Goal: Task Accomplishment & Management: Use online tool/utility

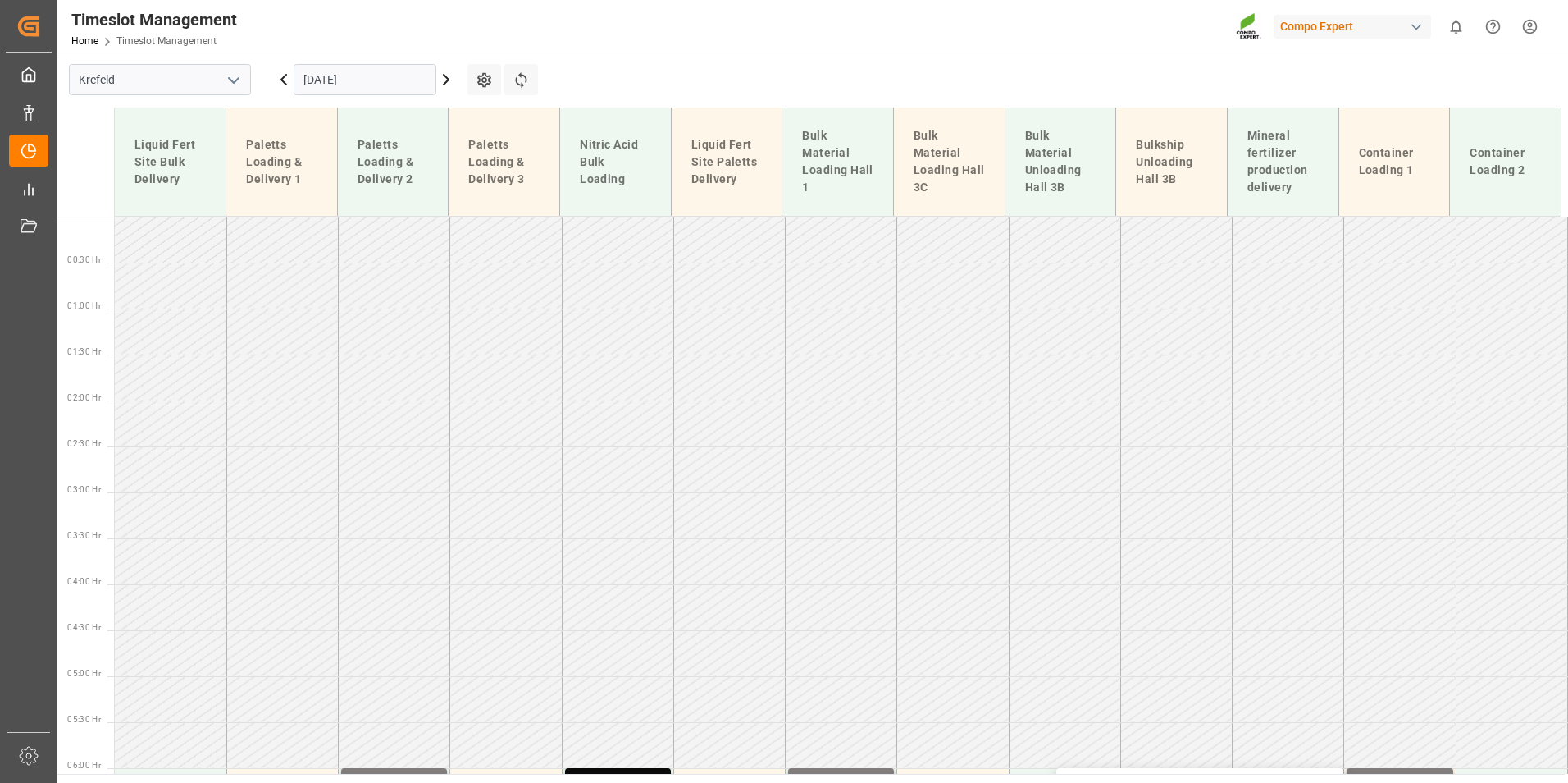
scroll to position [521, 0]
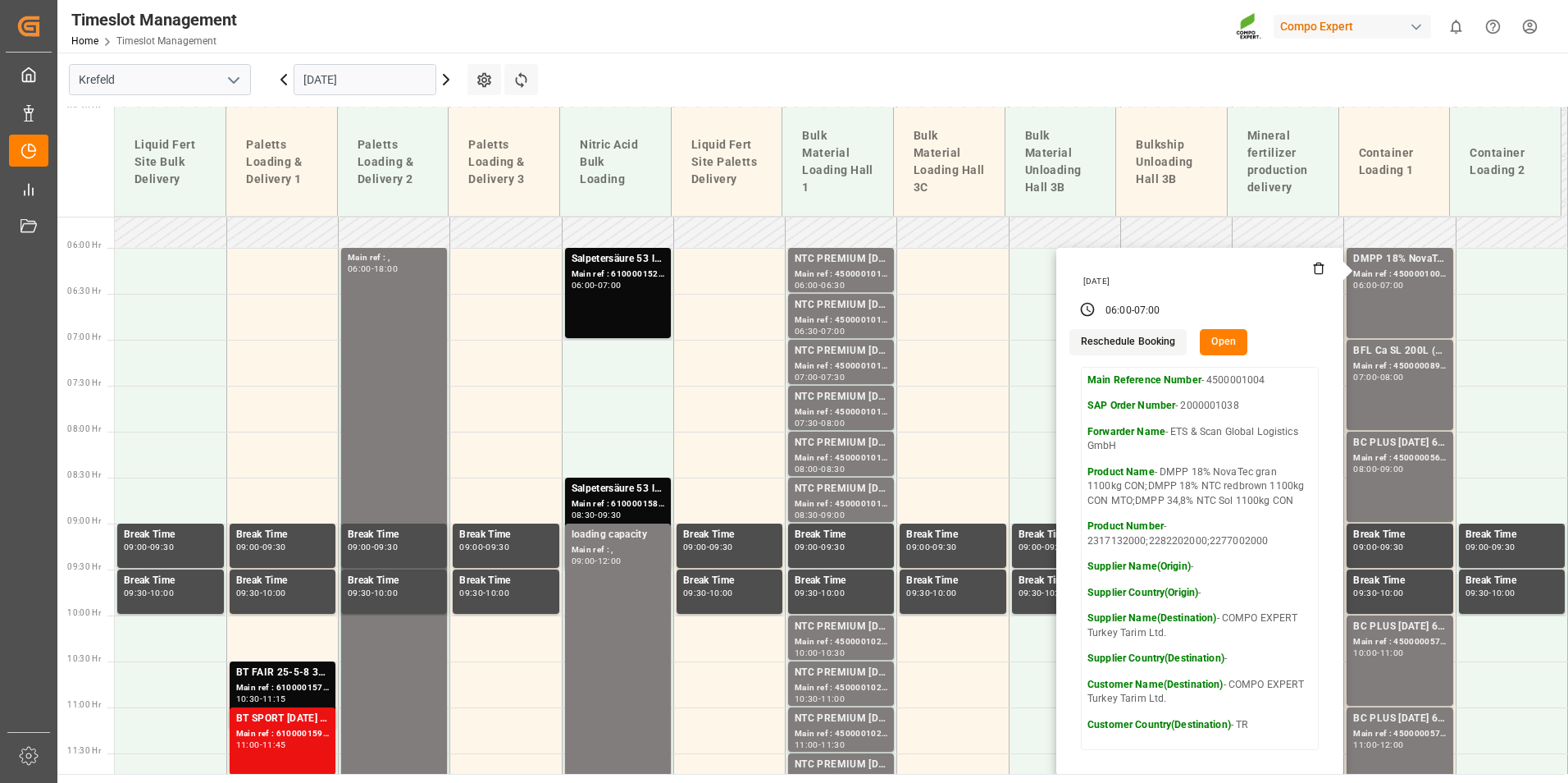
click at [366, 80] on input "[DATE]" at bounding box center [365, 80] width 143 height 31
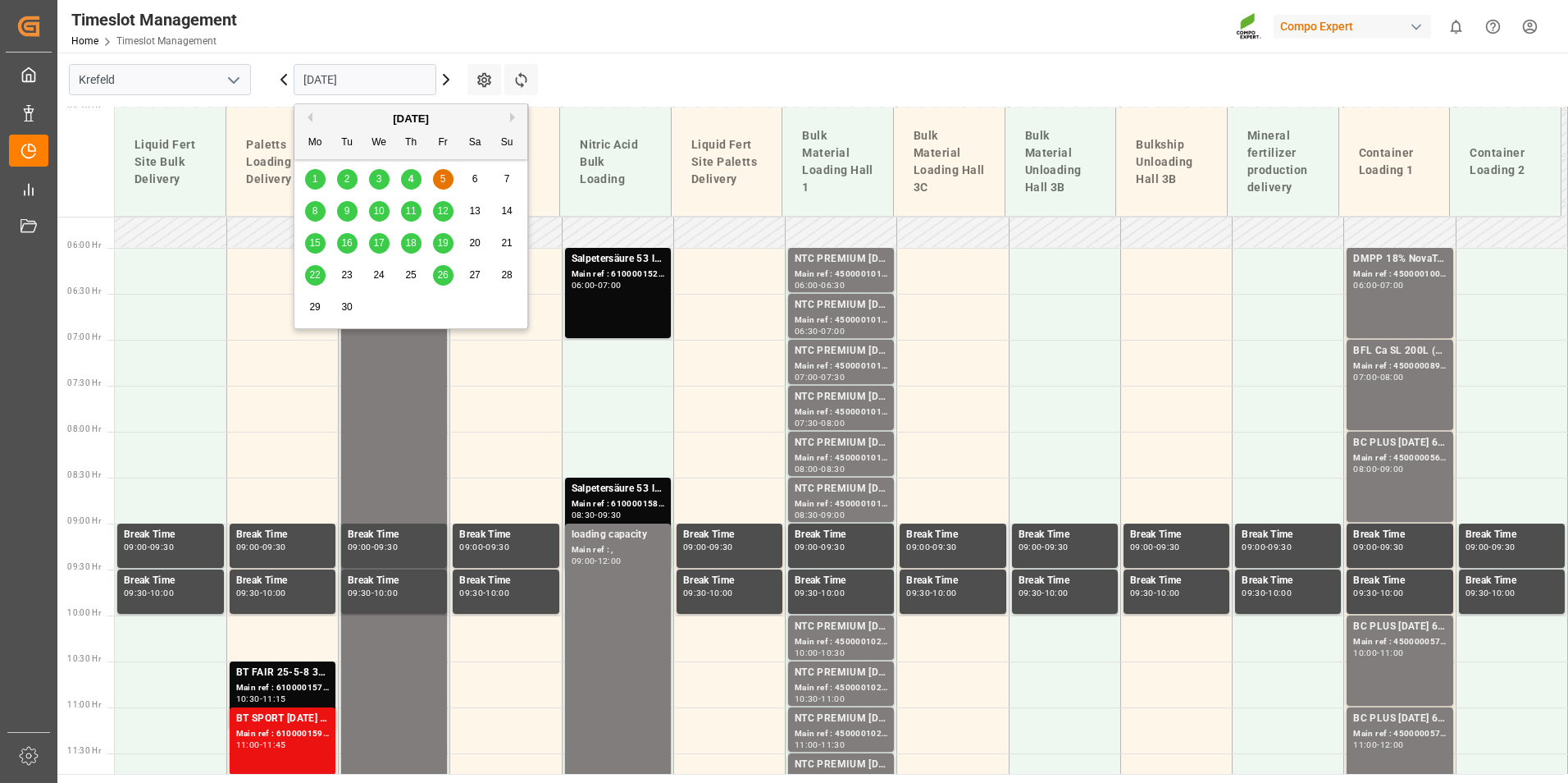
click at [449, 83] on icon at bounding box center [446, 80] width 20 height 20
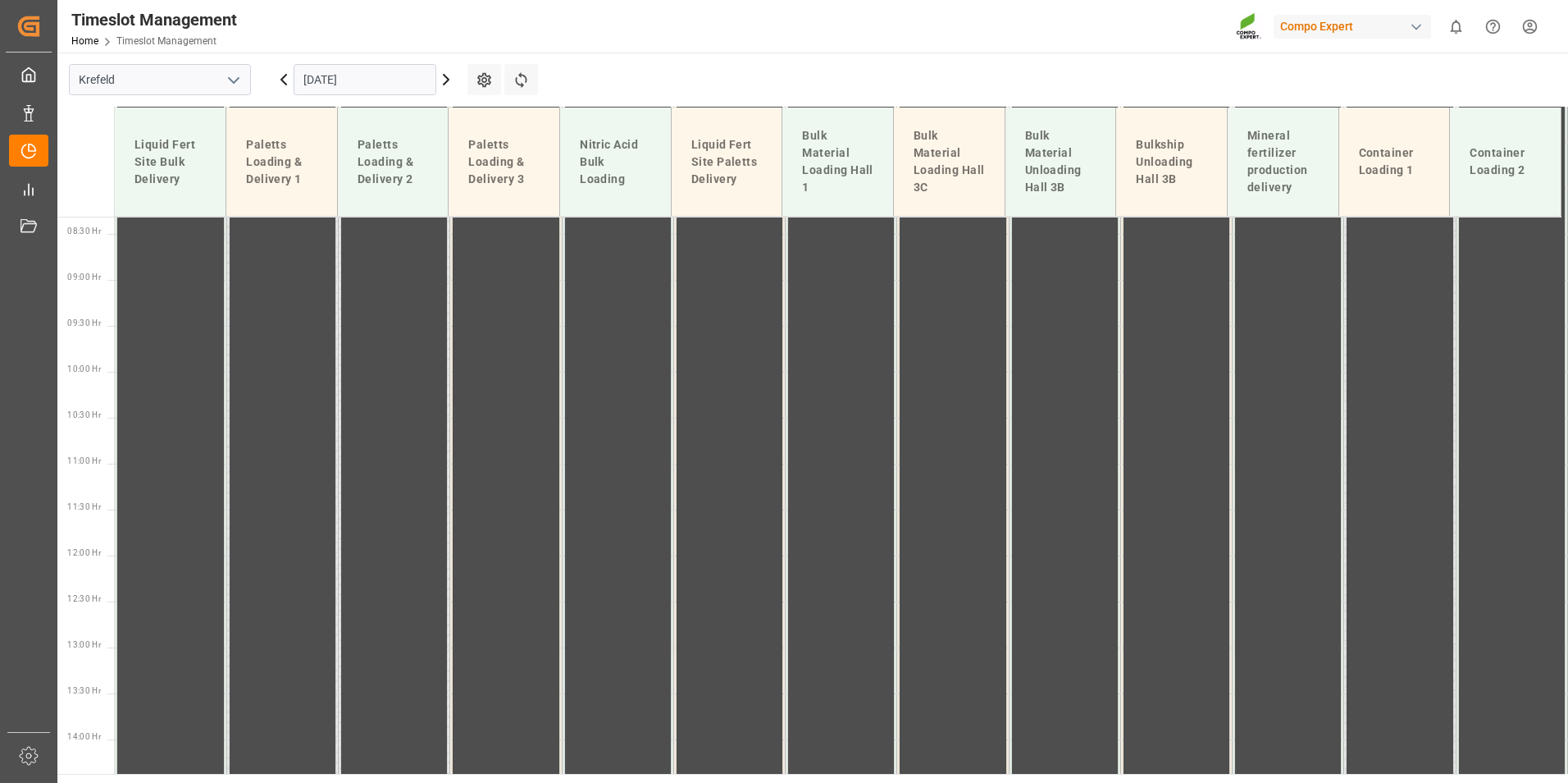
scroll to position [776, 0]
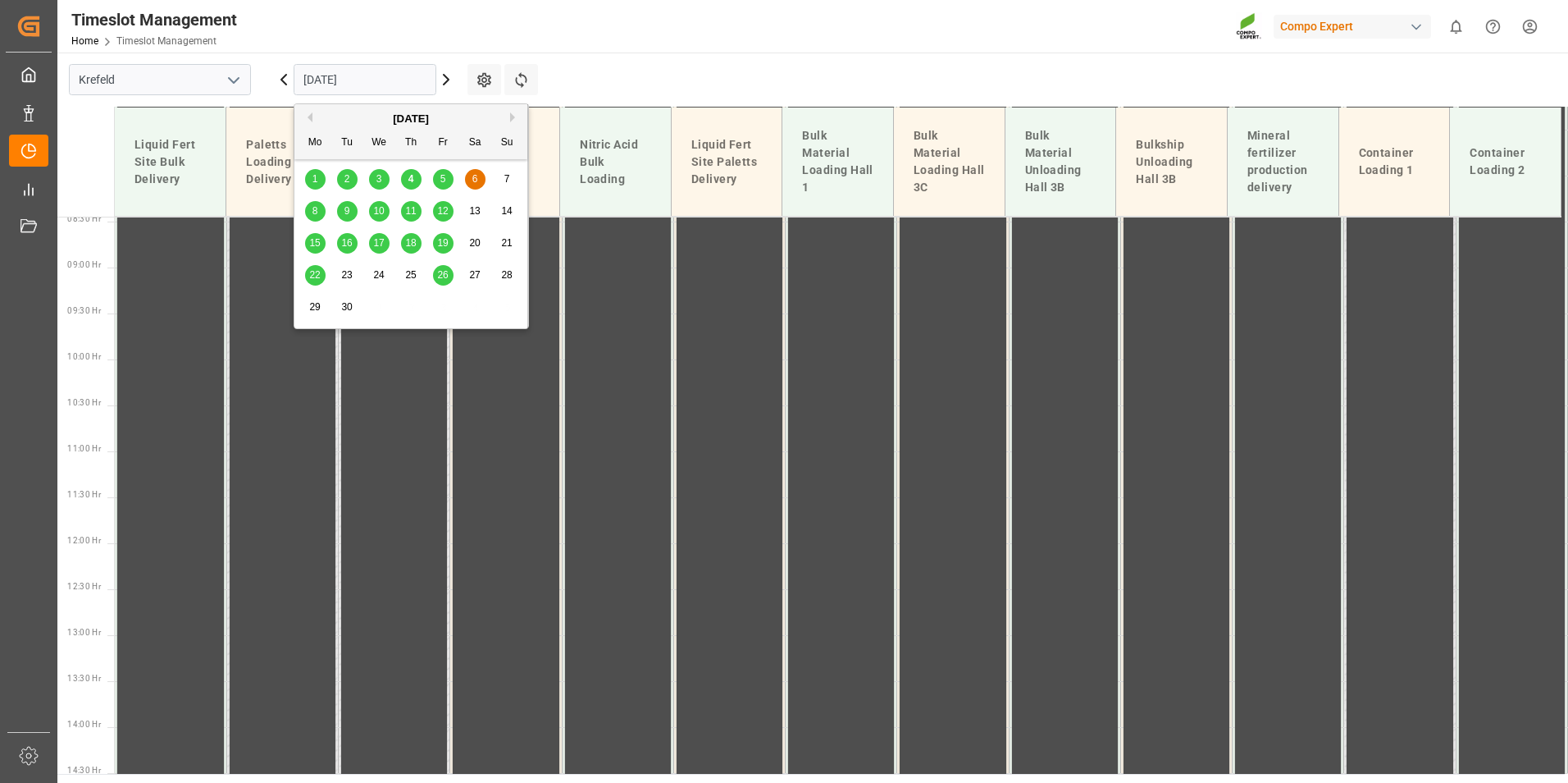
drag, startPoint x: 351, startPoint y: 87, endPoint x: 347, endPoint y: 137, distance: 50.2
click at [352, 87] on input "[DATE]" at bounding box center [365, 80] width 143 height 31
click at [323, 212] on div "8" at bounding box center [315, 212] width 20 height 20
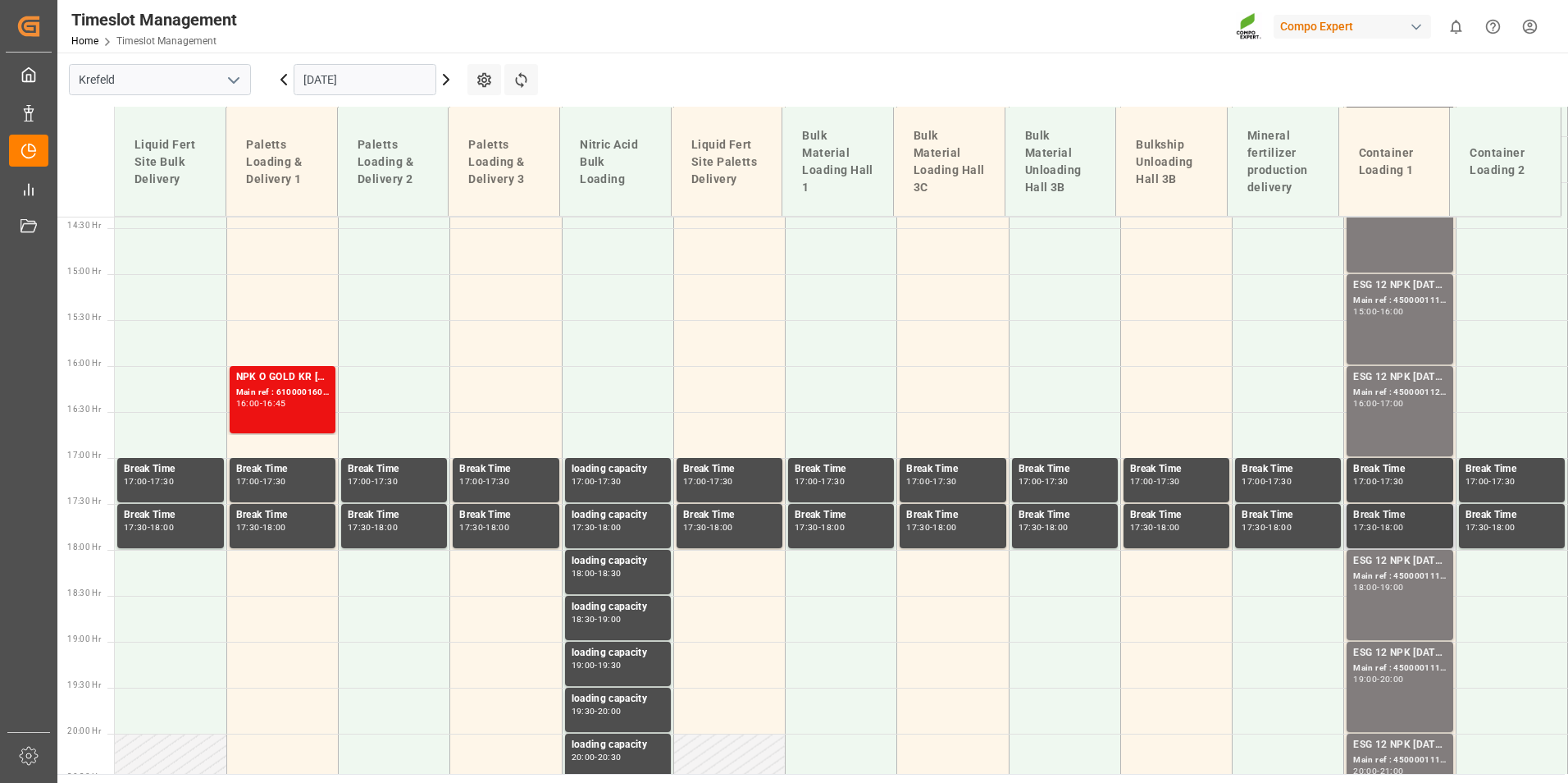
scroll to position [1351, 0]
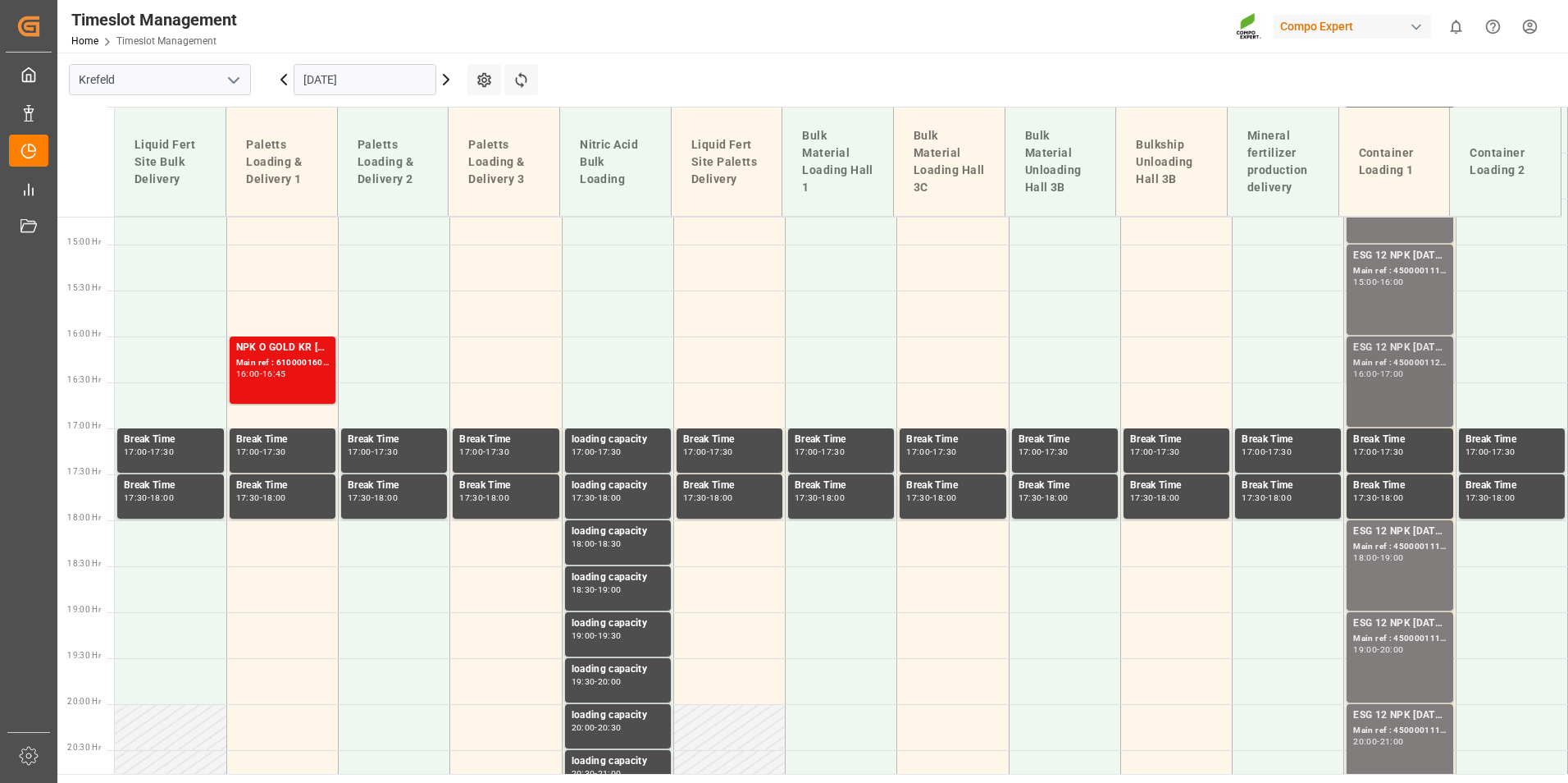
click at [1411, 376] on div "16:00 - 17:00" at bounding box center [1399, 374] width 93 height 9
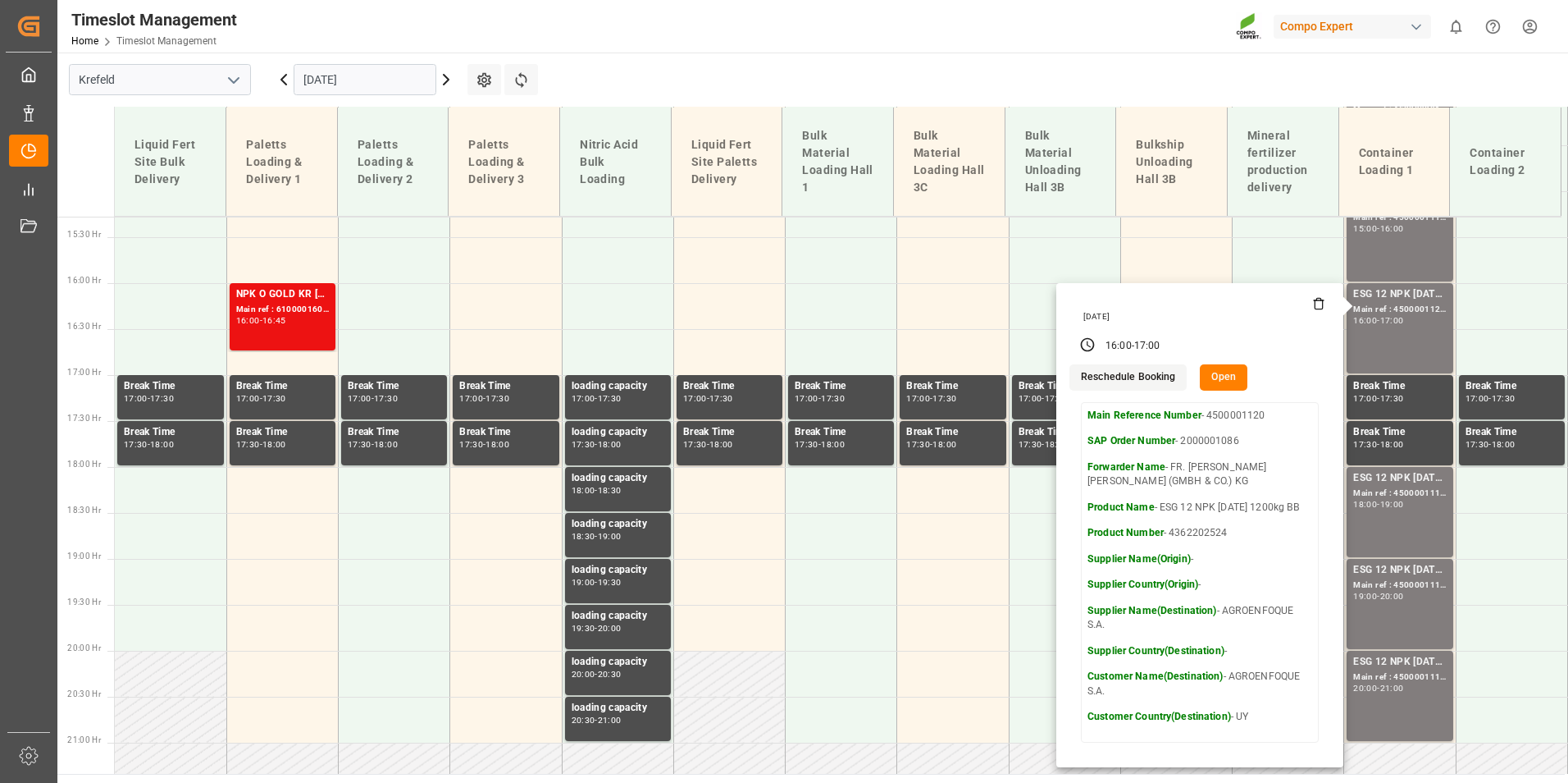
scroll to position [1432, 0]
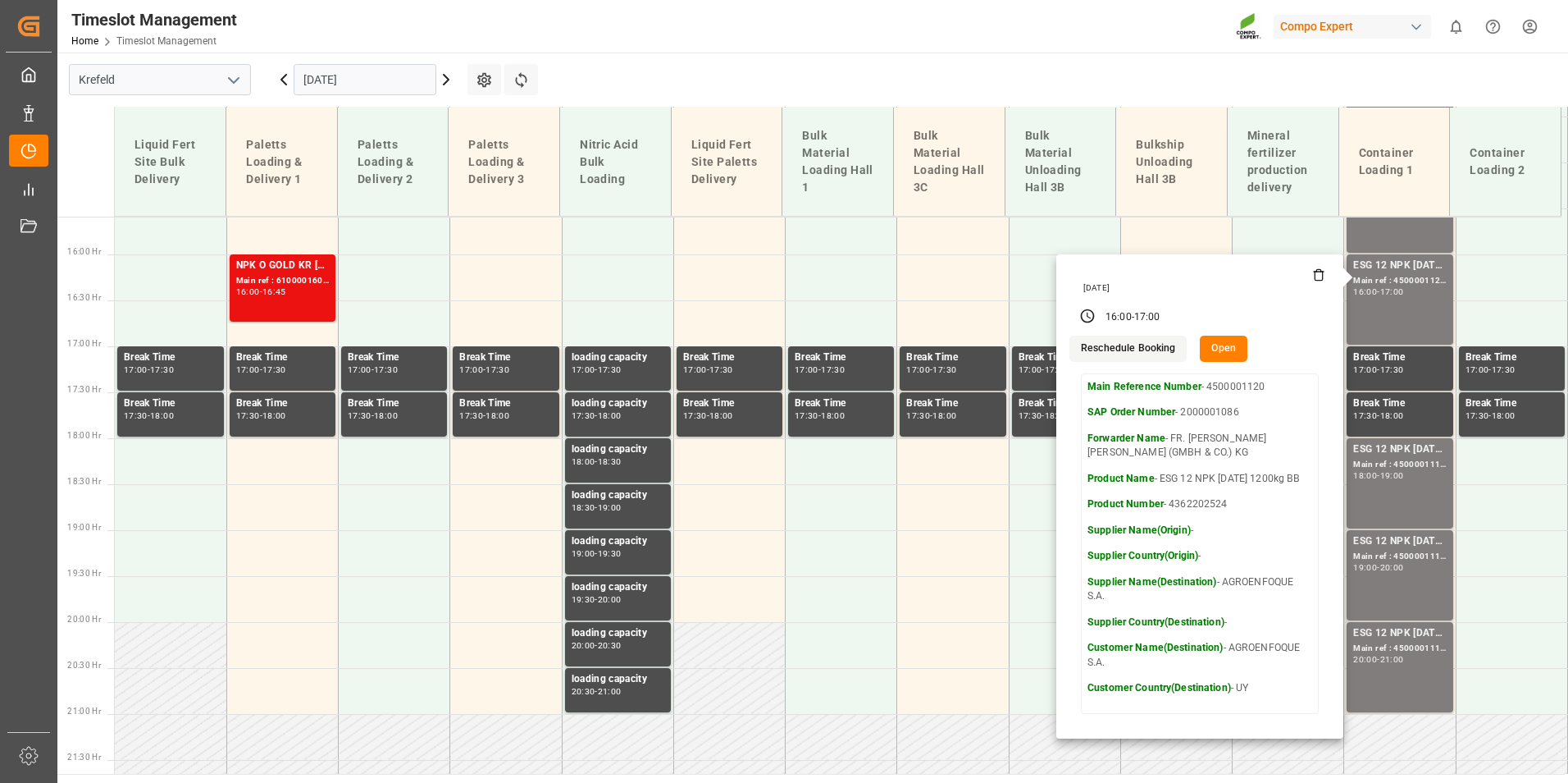
click at [394, 101] on div "[DATE]" at bounding box center [365, 80] width 205 height 54
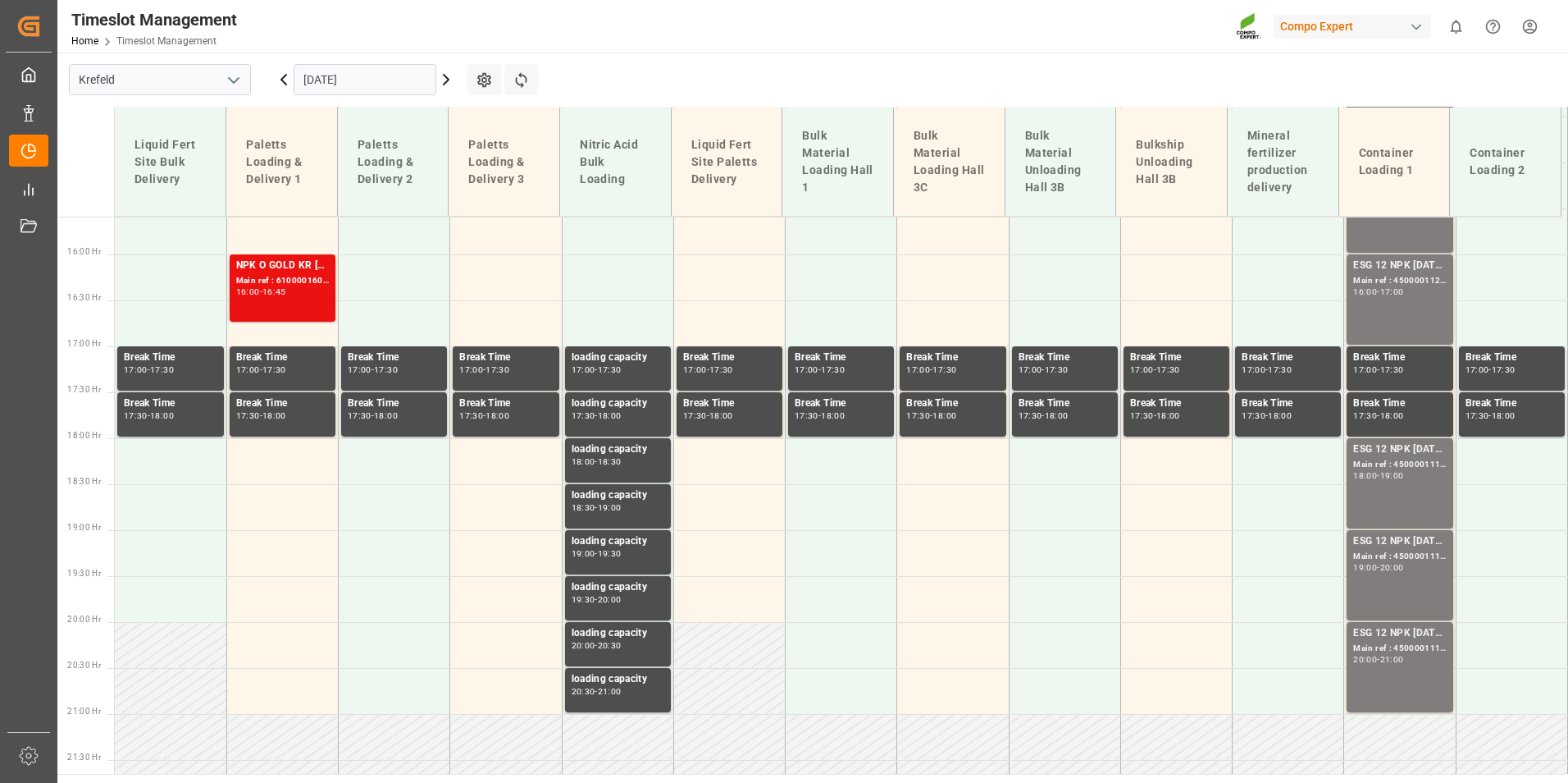
click at [400, 70] on input "[DATE]" at bounding box center [365, 80] width 143 height 31
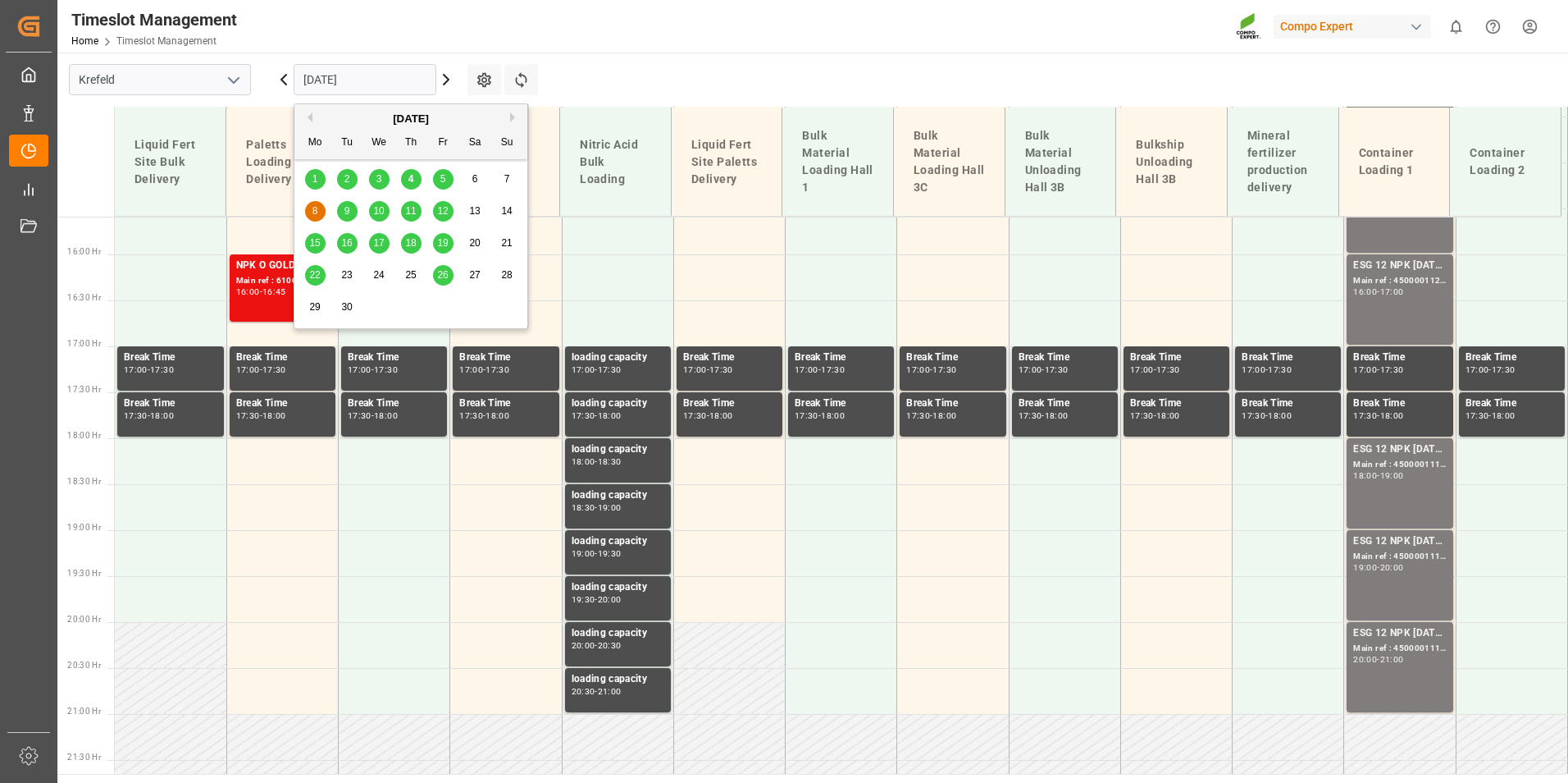
click at [355, 214] on div "9" at bounding box center [346, 212] width 20 height 20
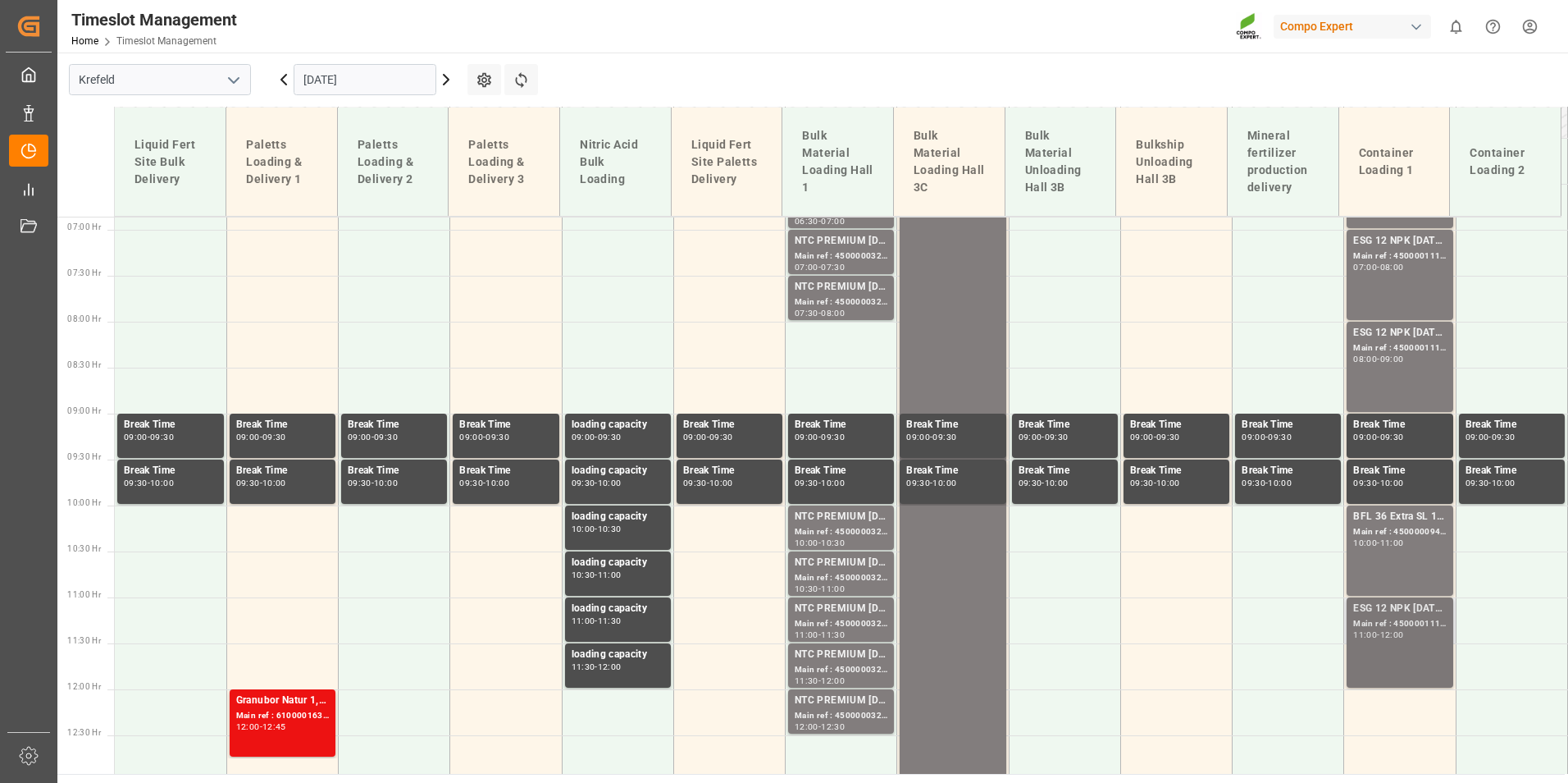
scroll to position [366, 0]
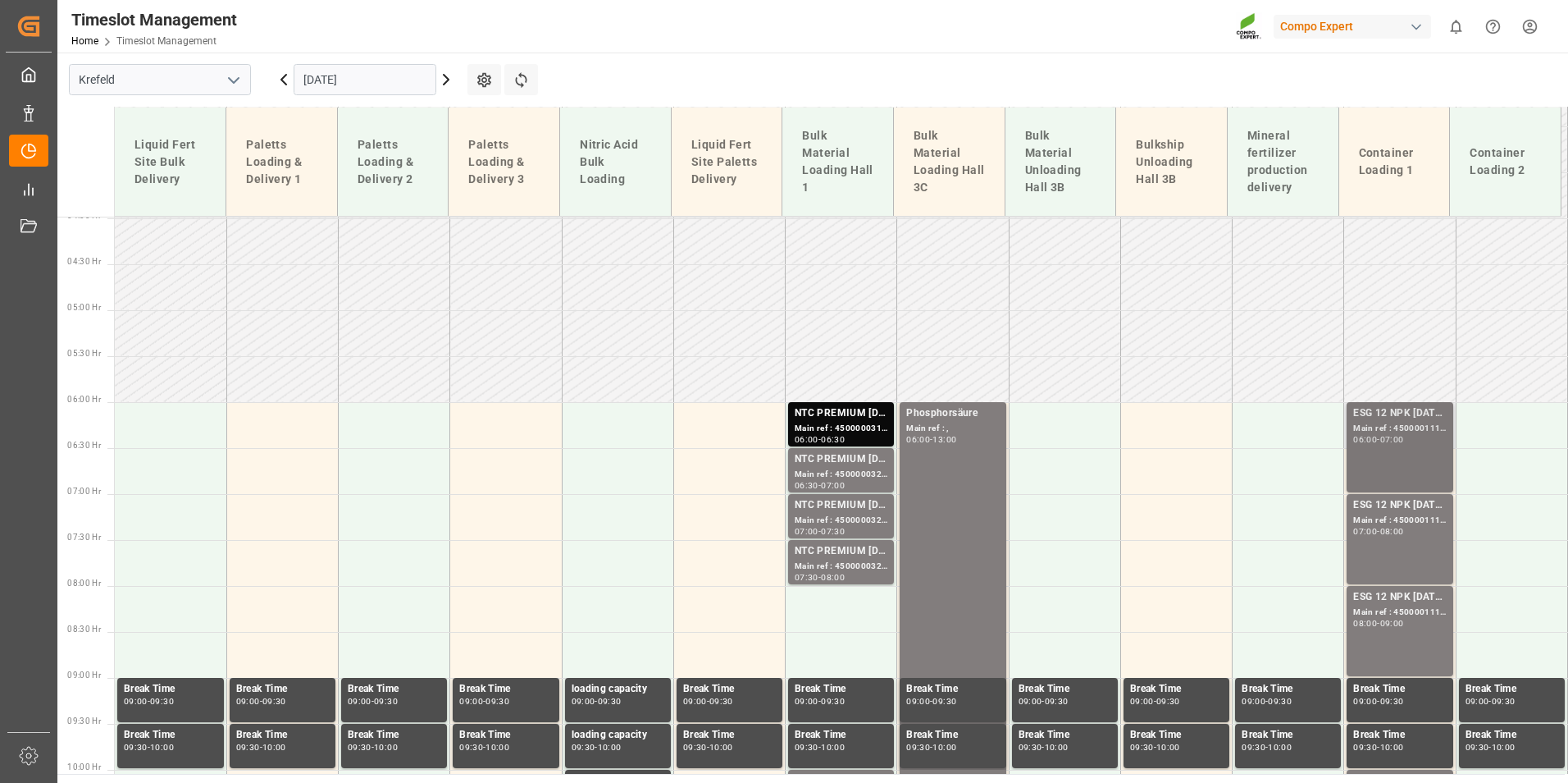
click at [1381, 447] on div "ESG 12 NPK [DATE] 1200kg BB Main ref : 4500001116, 2000001086 06:00 - 07:00" at bounding box center [1399, 447] width 93 height 84
click at [1383, 451] on div "ESG 12 NPK [DATE] 1200kg BB Main ref : 4500001116, 2000001086 06:00 - 07:00" at bounding box center [1399, 447] width 93 height 84
click at [1384, 528] on div "08:00" at bounding box center [1391, 531] width 24 height 7
click at [1416, 615] on div "Main ref : 4500001118, 2000001086" at bounding box center [1399, 612] width 93 height 14
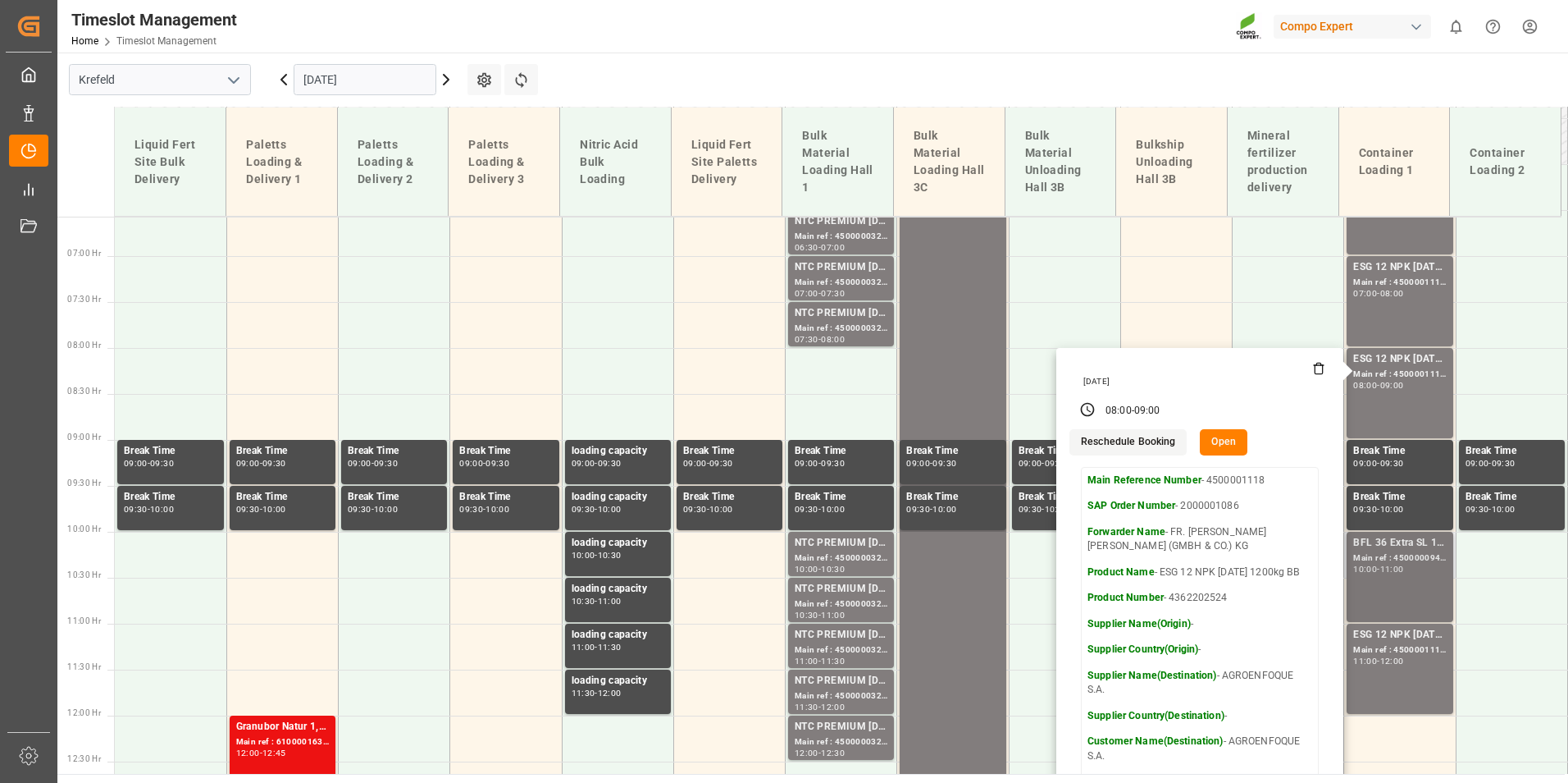
scroll to position [694, 0]
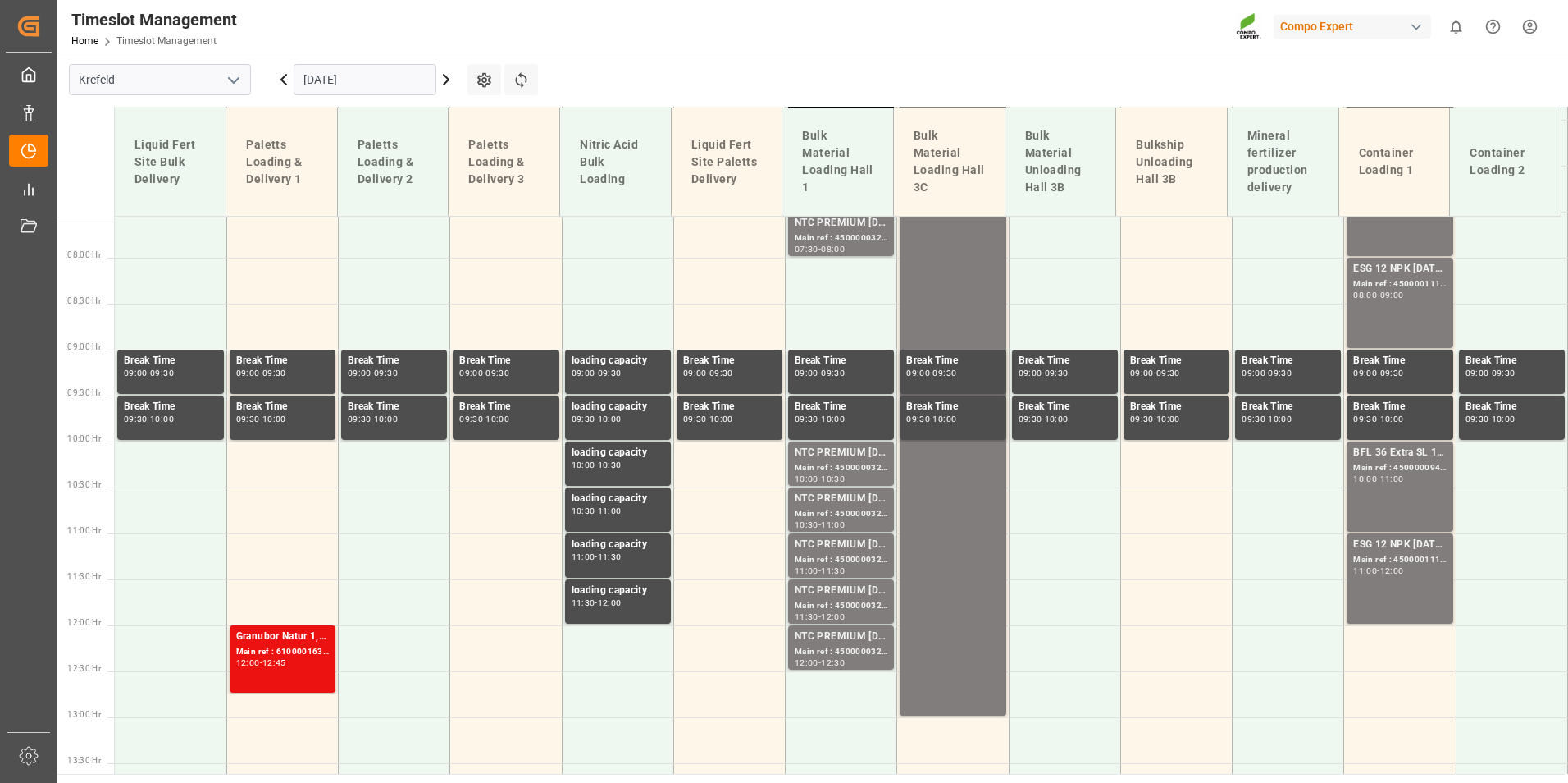
click at [1404, 587] on div "ESG 12 NPK [DATE] 1200kg BB Main ref : 4500001114, 2000001086 11:00 - 12:00" at bounding box center [1399, 578] width 93 height 84
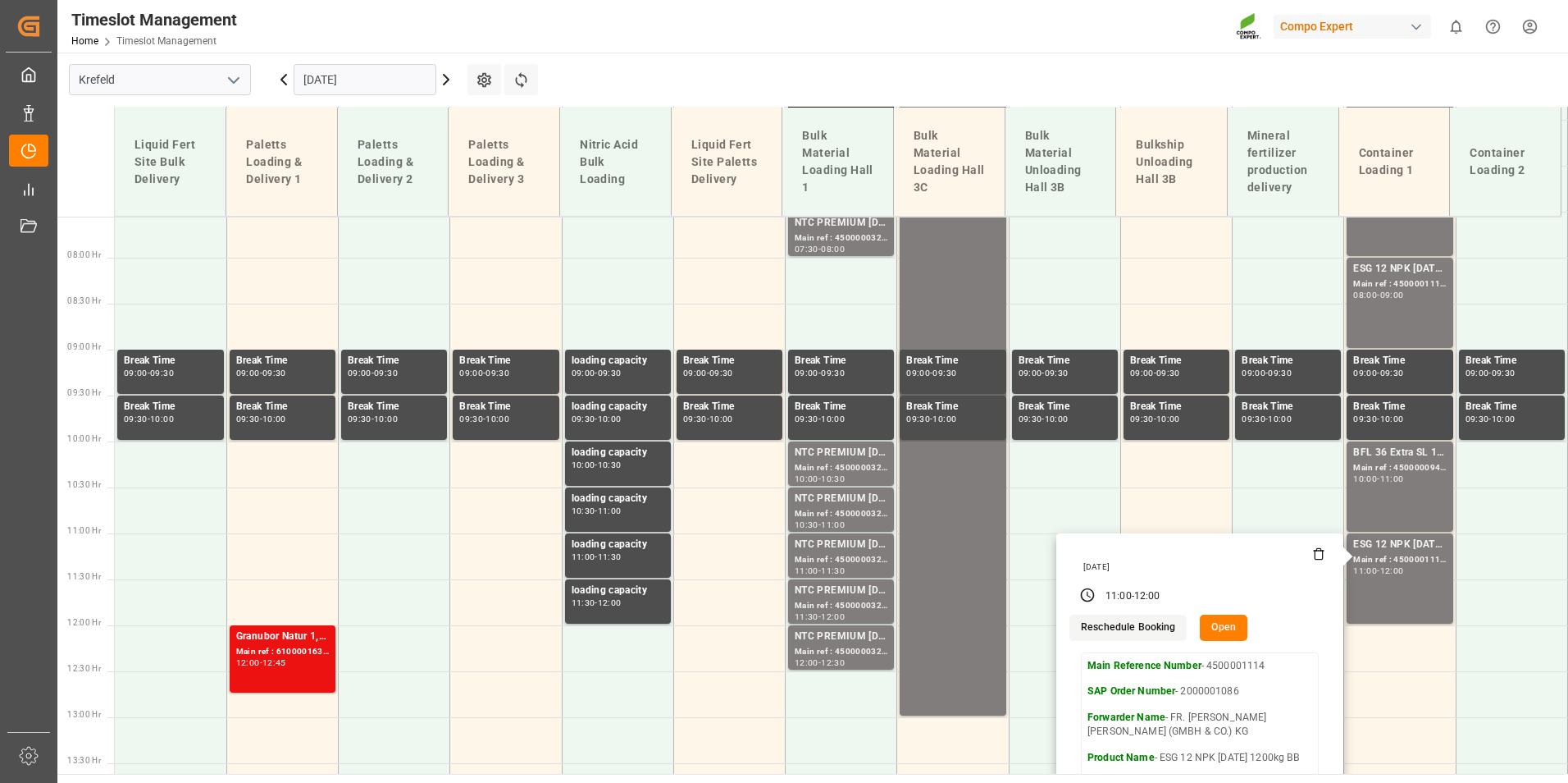
click at [279, 82] on icon at bounding box center [283, 80] width 20 height 20
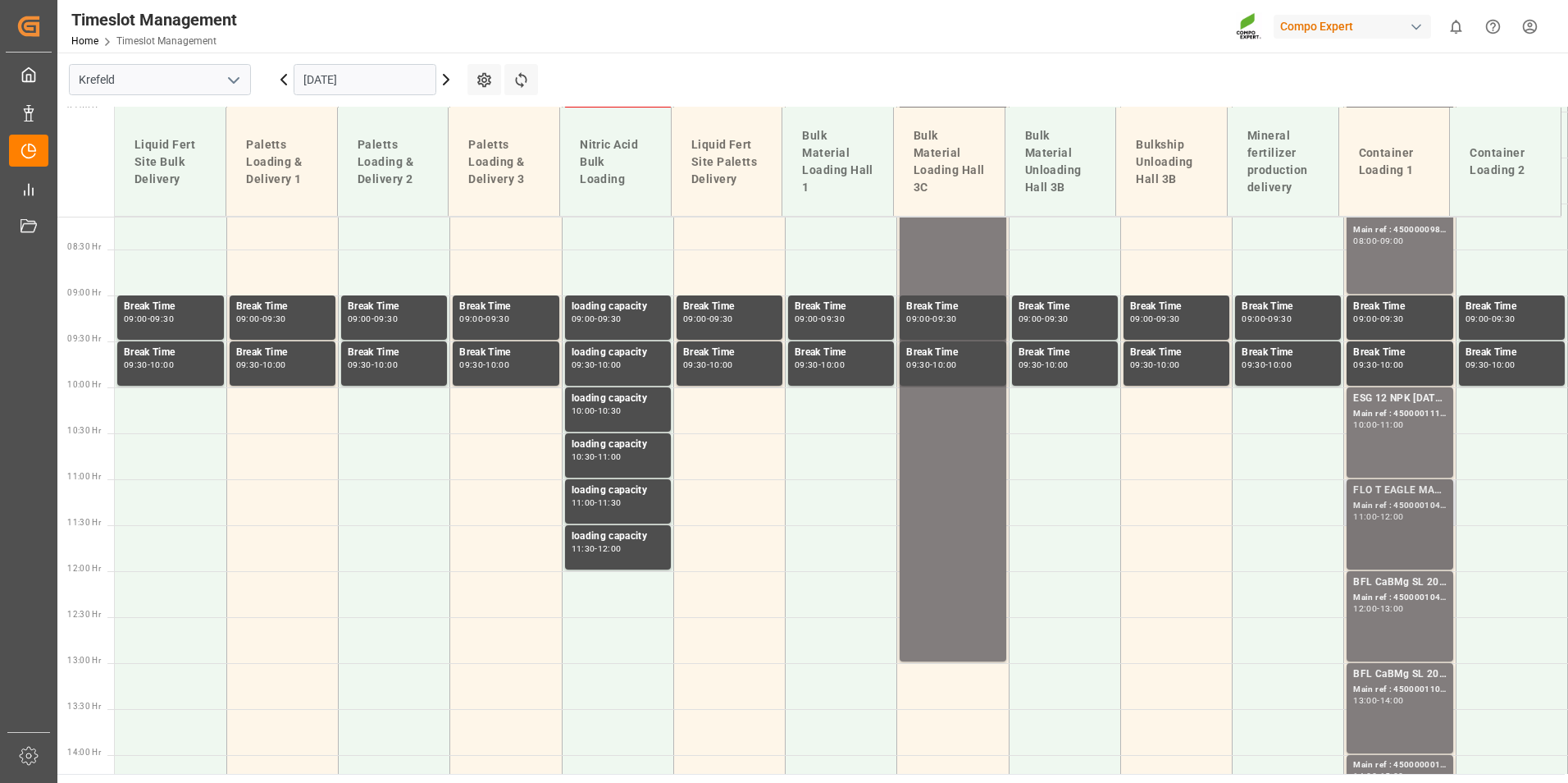
scroll to position [776, 0]
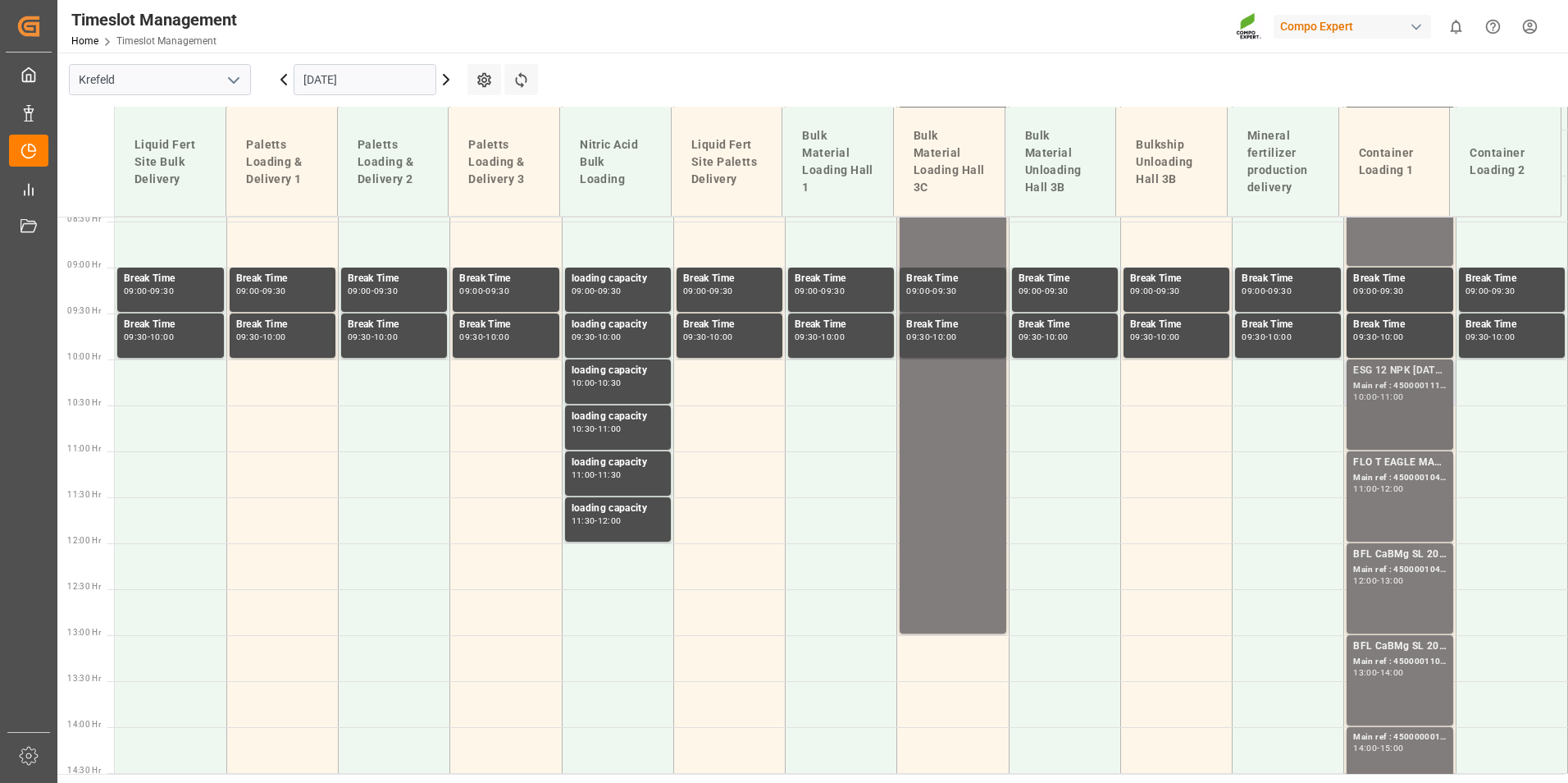
click at [1389, 402] on div "ESG 12 NPK [DATE] 1200kg BB Main ref : 4500001113, 2000001086 10:00 - 11:00" at bounding box center [1399, 405] width 93 height 84
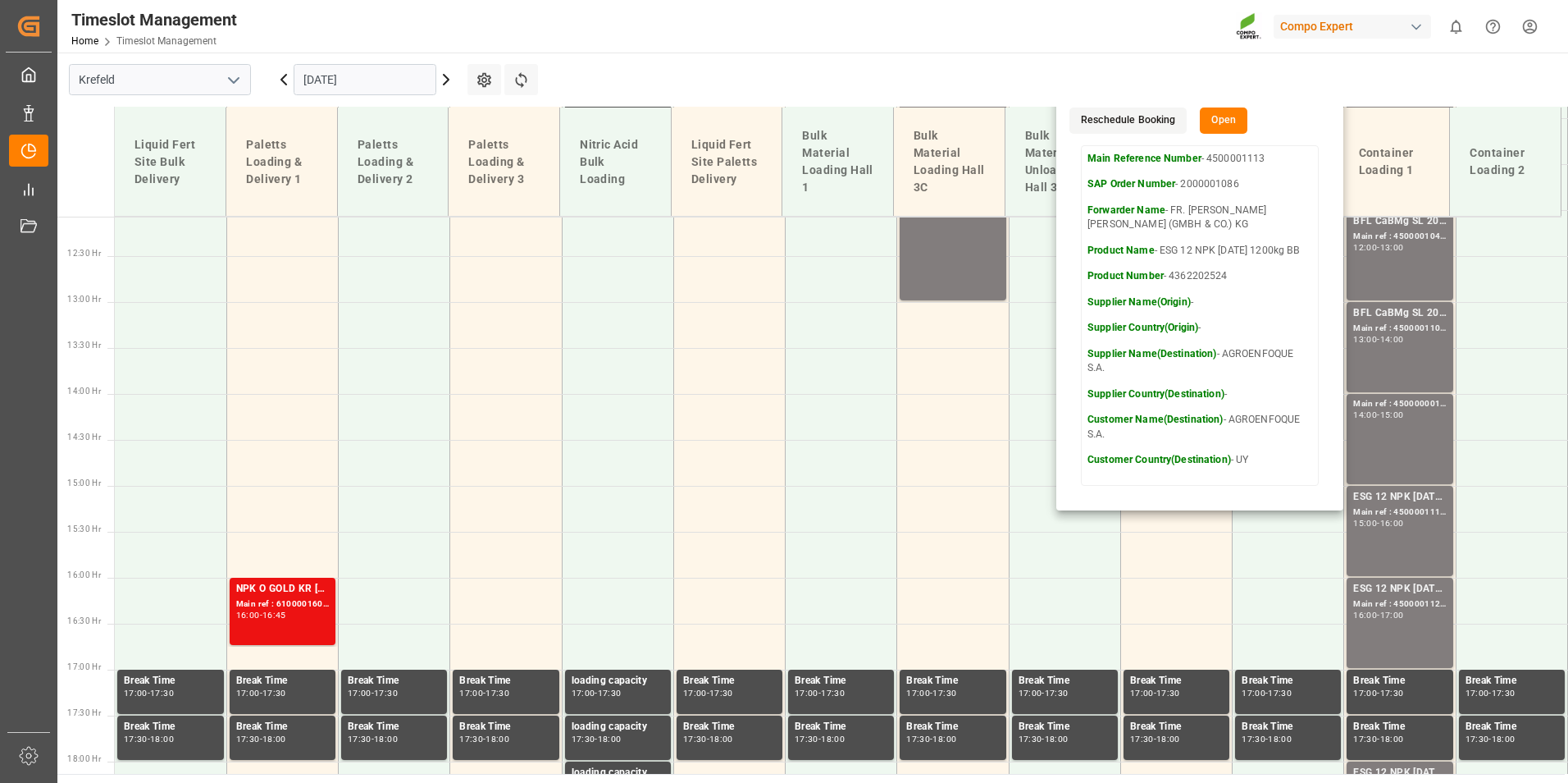
scroll to position [1269, 0]
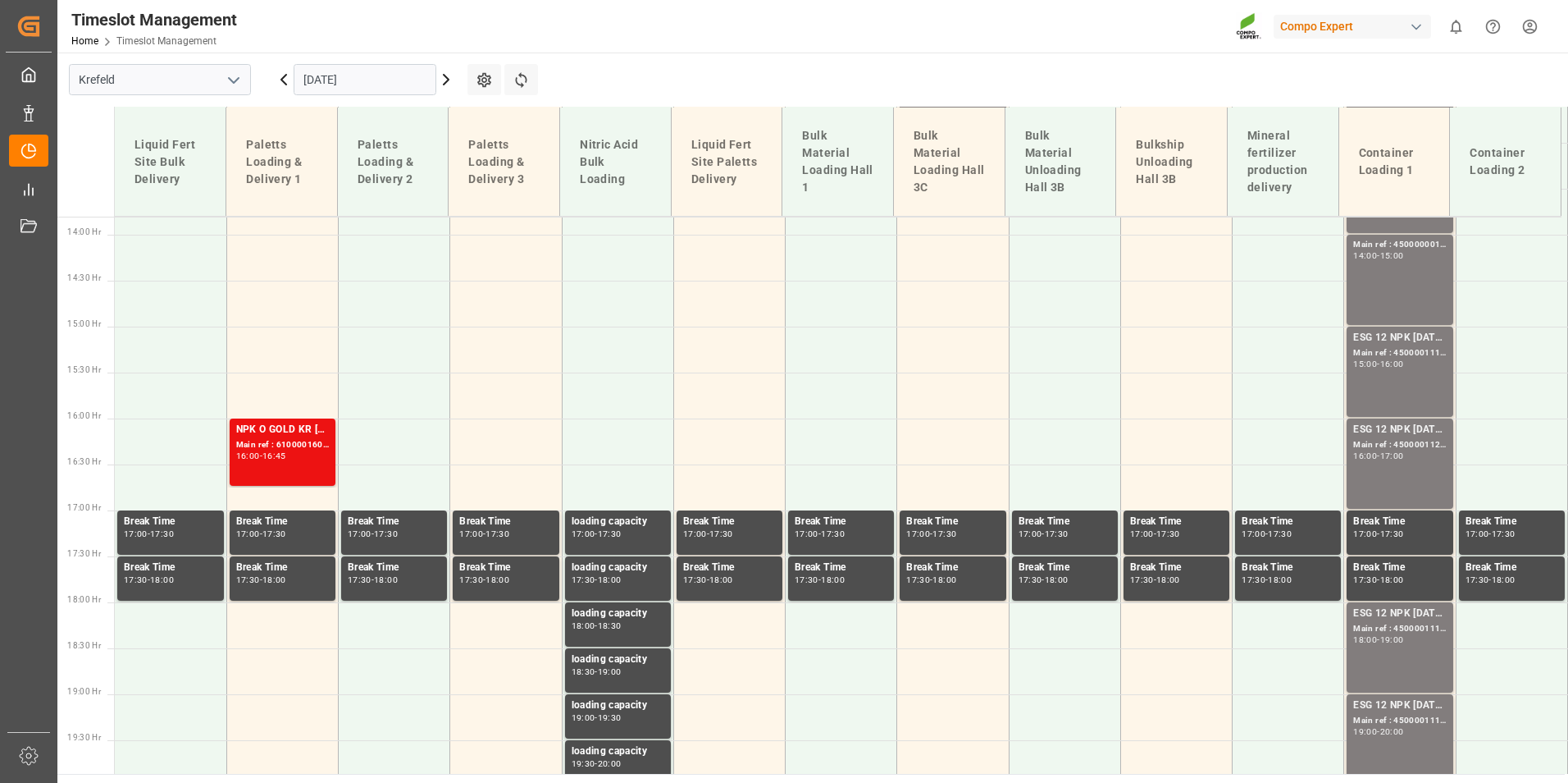
click at [1390, 381] on div "ESG 12 NPK [DATE] 1200kg BB Main ref : 4500001111, 2000001086 15:00 - 16:00" at bounding box center [1399, 372] width 93 height 84
click at [1408, 455] on div "16:00 - 17:00" at bounding box center [1399, 457] width 93 height 9
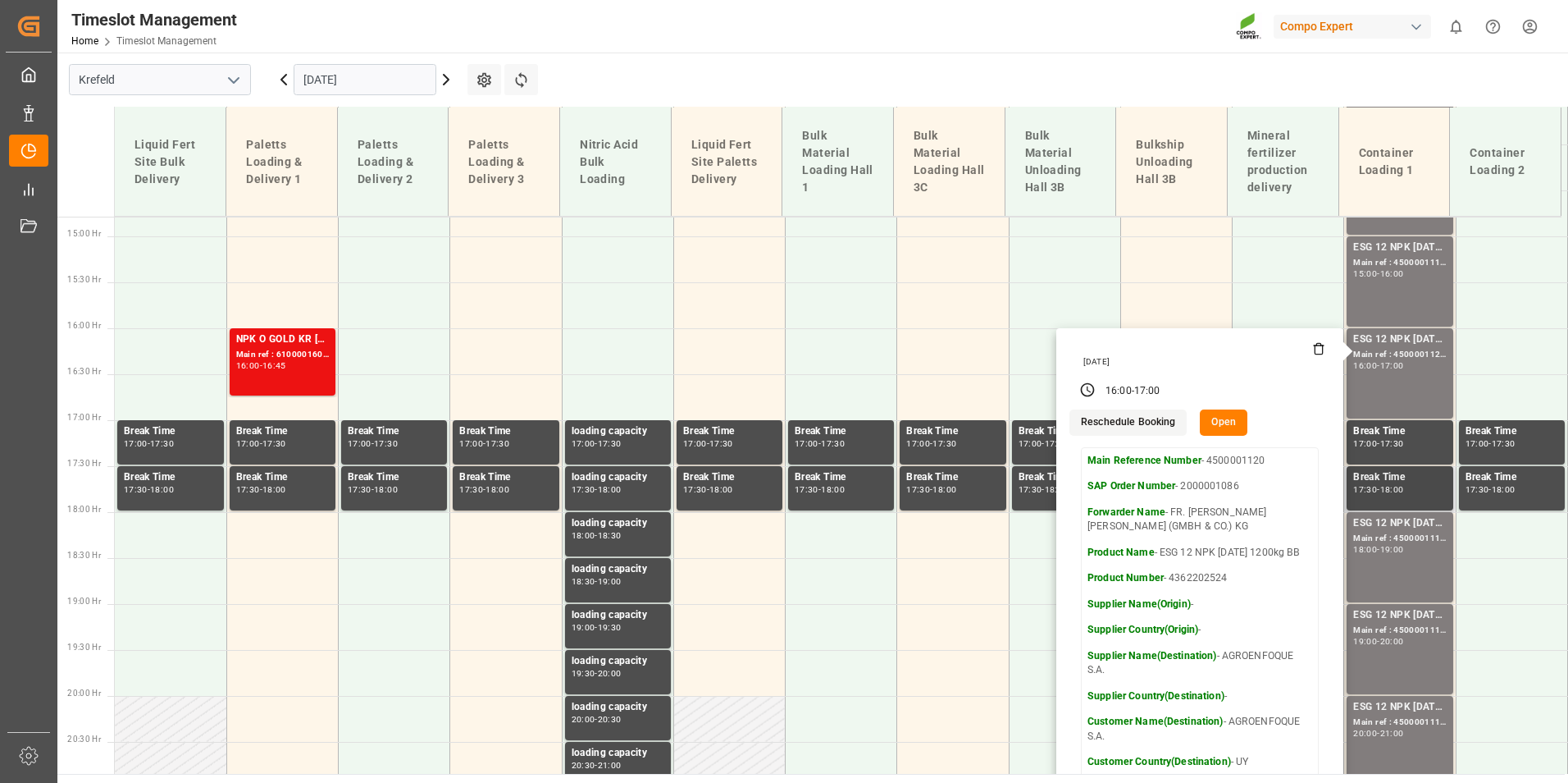
scroll to position [1514, 0]
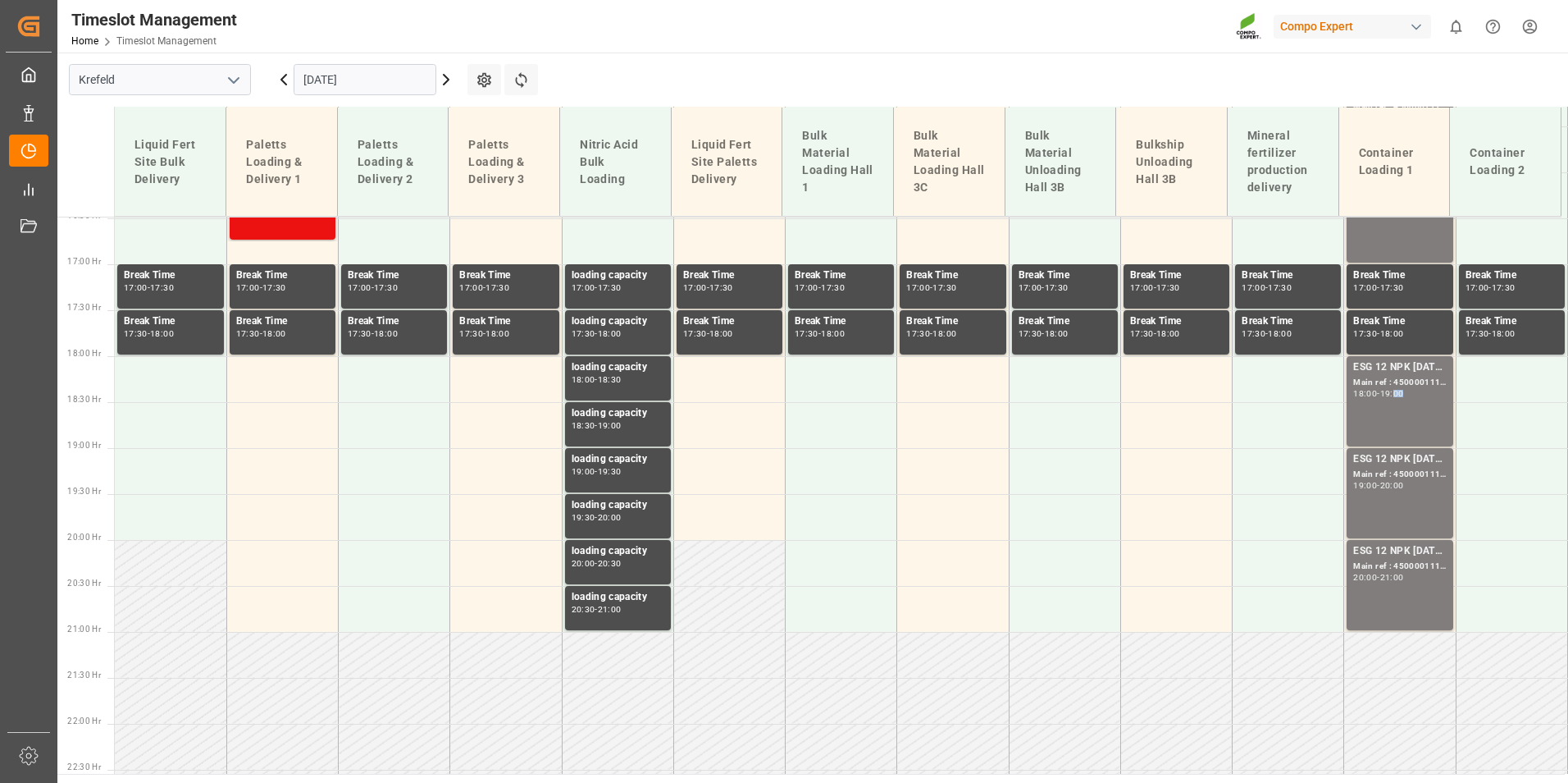
click at [1397, 393] on div "19:00" at bounding box center [1391, 393] width 24 height 7
click at [1409, 458] on div "ESG 12 NPK [DATE] 1200kg BB" at bounding box center [1399, 459] width 93 height 17
click at [1413, 564] on div "Main ref : 4500001117, 2000001086" at bounding box center [1399, 567] width 93 height 14
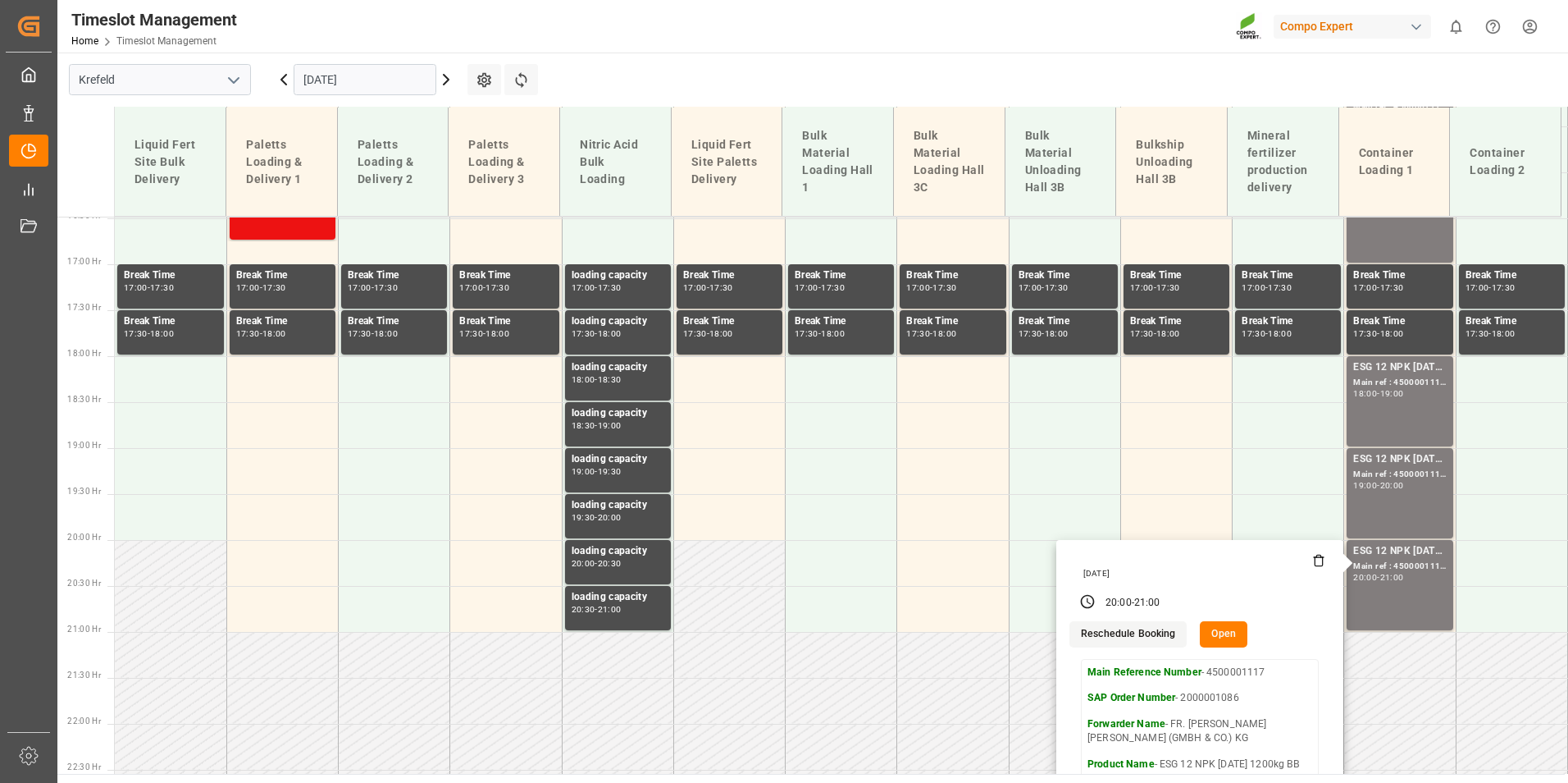
click at [408, 88] on input "[DATE]" at bounding box center [365, 80] width 143 height 31
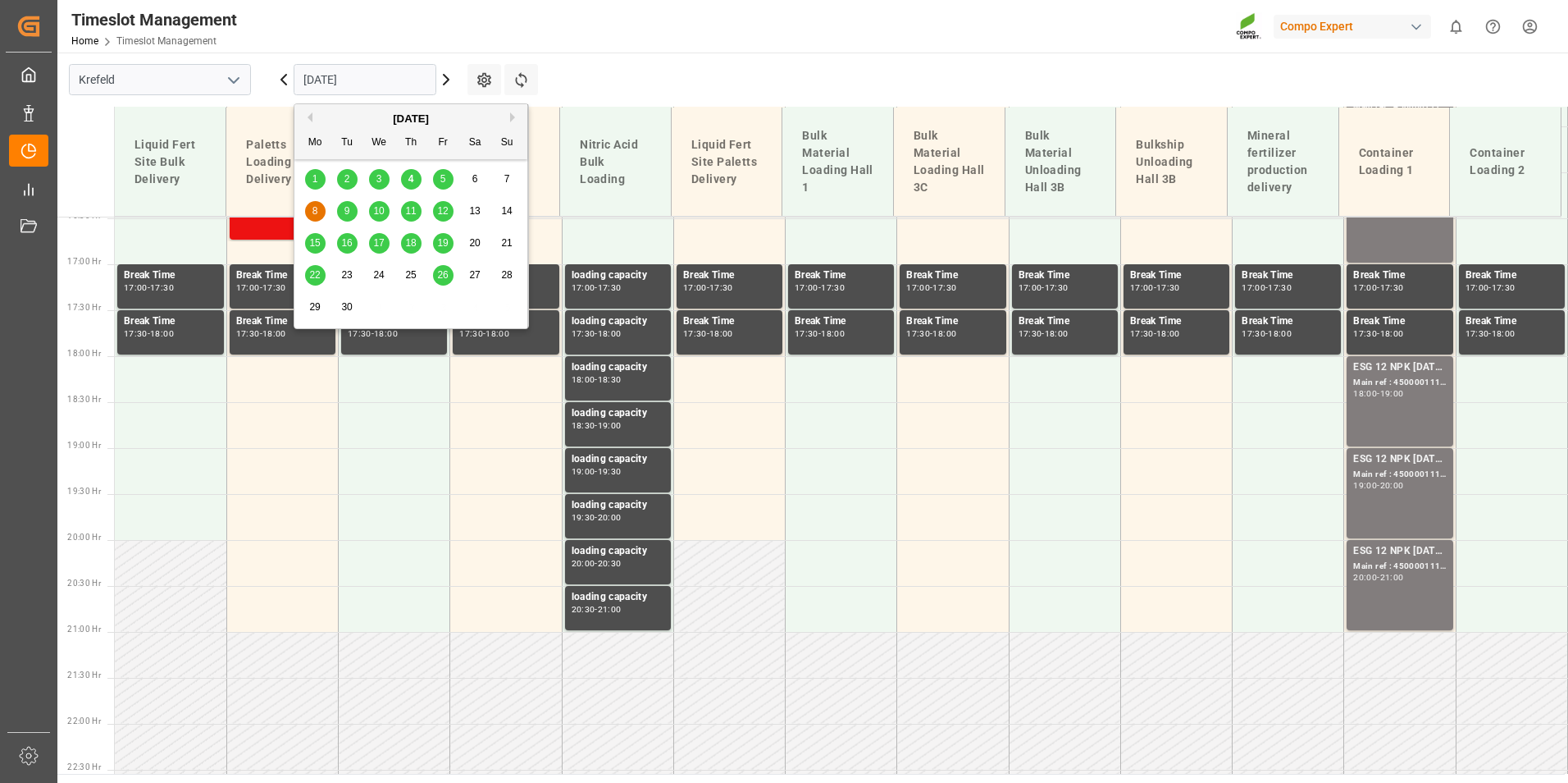
click at [403, 215] on div "11" at bounding box center [411, 212] width 20 height 20
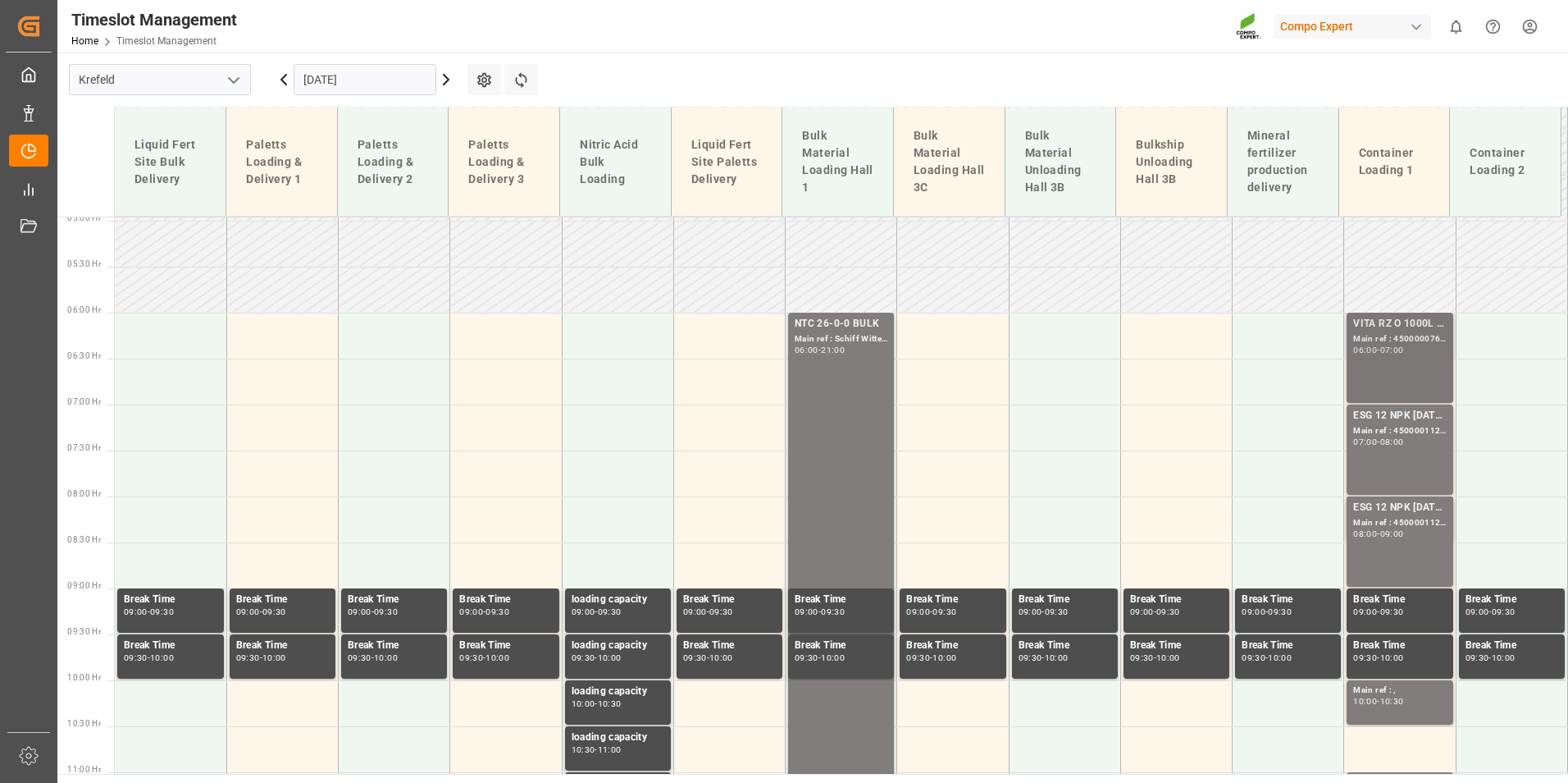
scroll to position [448, 0]
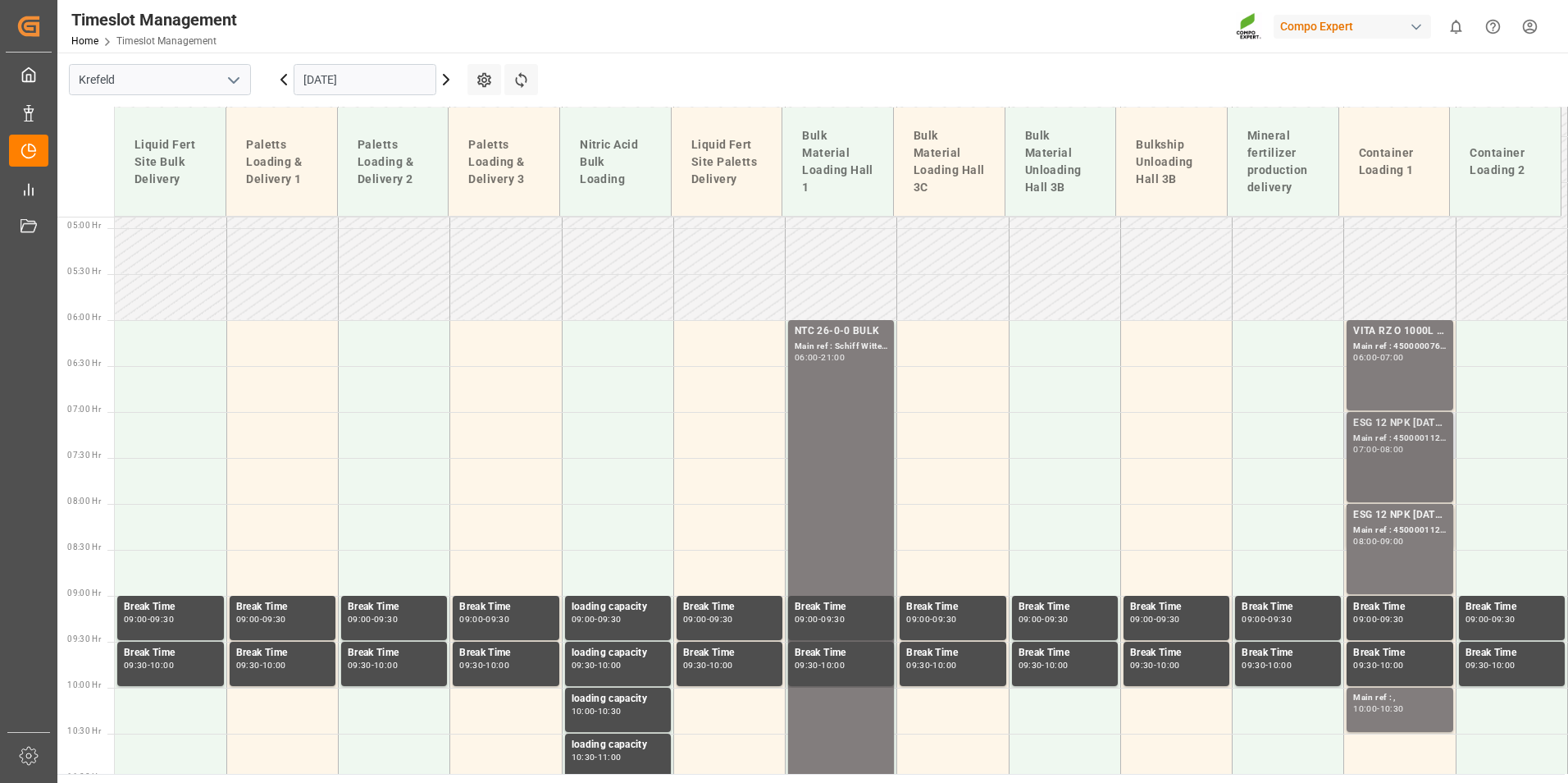
click at [1391, 435] on div "Main ref : 4500001121, 2000001087;" at bounding box center [1399, 438] width 93 height 14
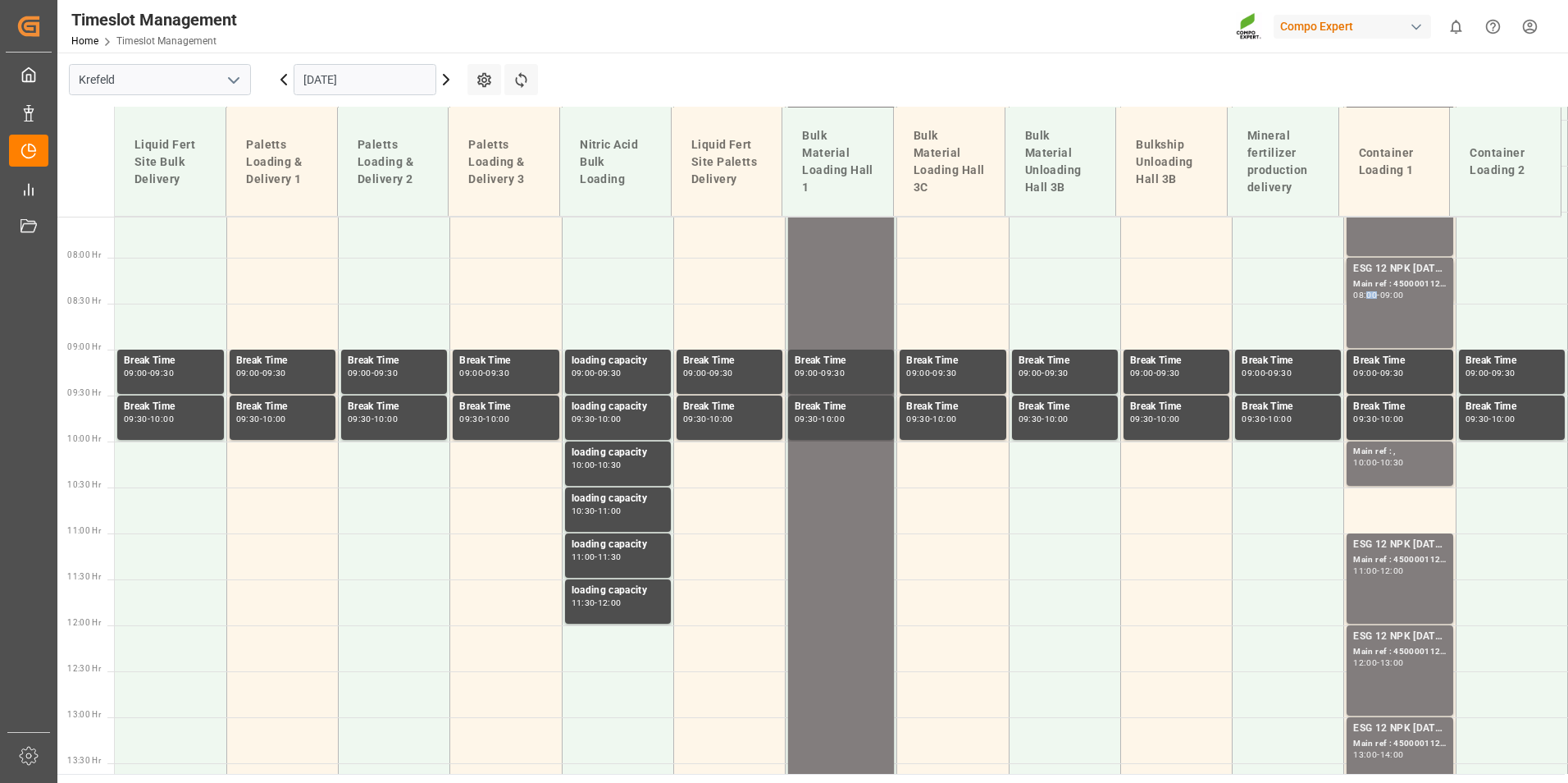
click at [1369, 303] on div "ESG 12 NPK [DATE] 1200kg BB; Main ref : 4500001122, 2000001087; 08:00 - 09:00" at bounding box center [1399, 303] width 93 height 84
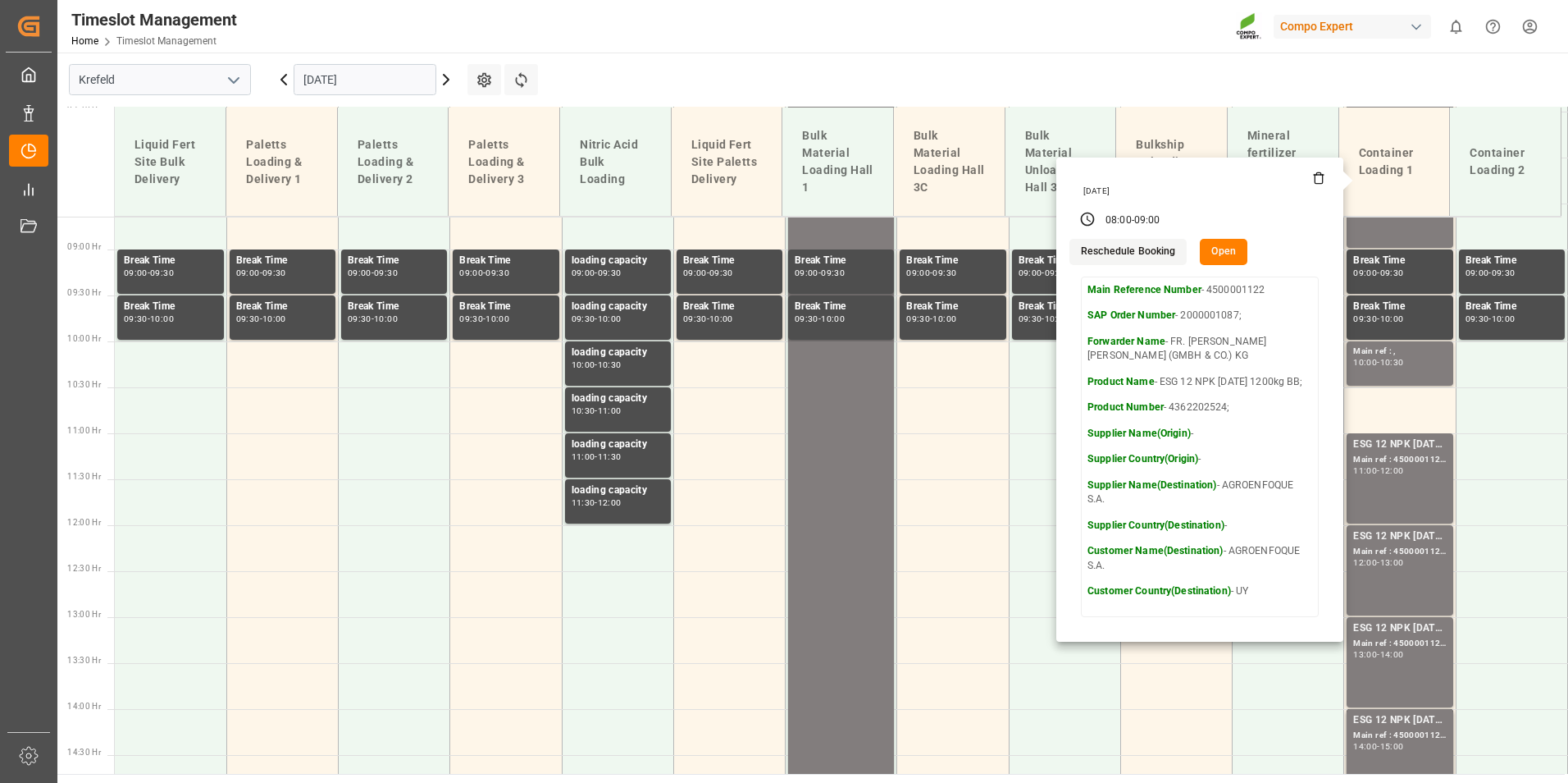
scroll to position [940, 0]
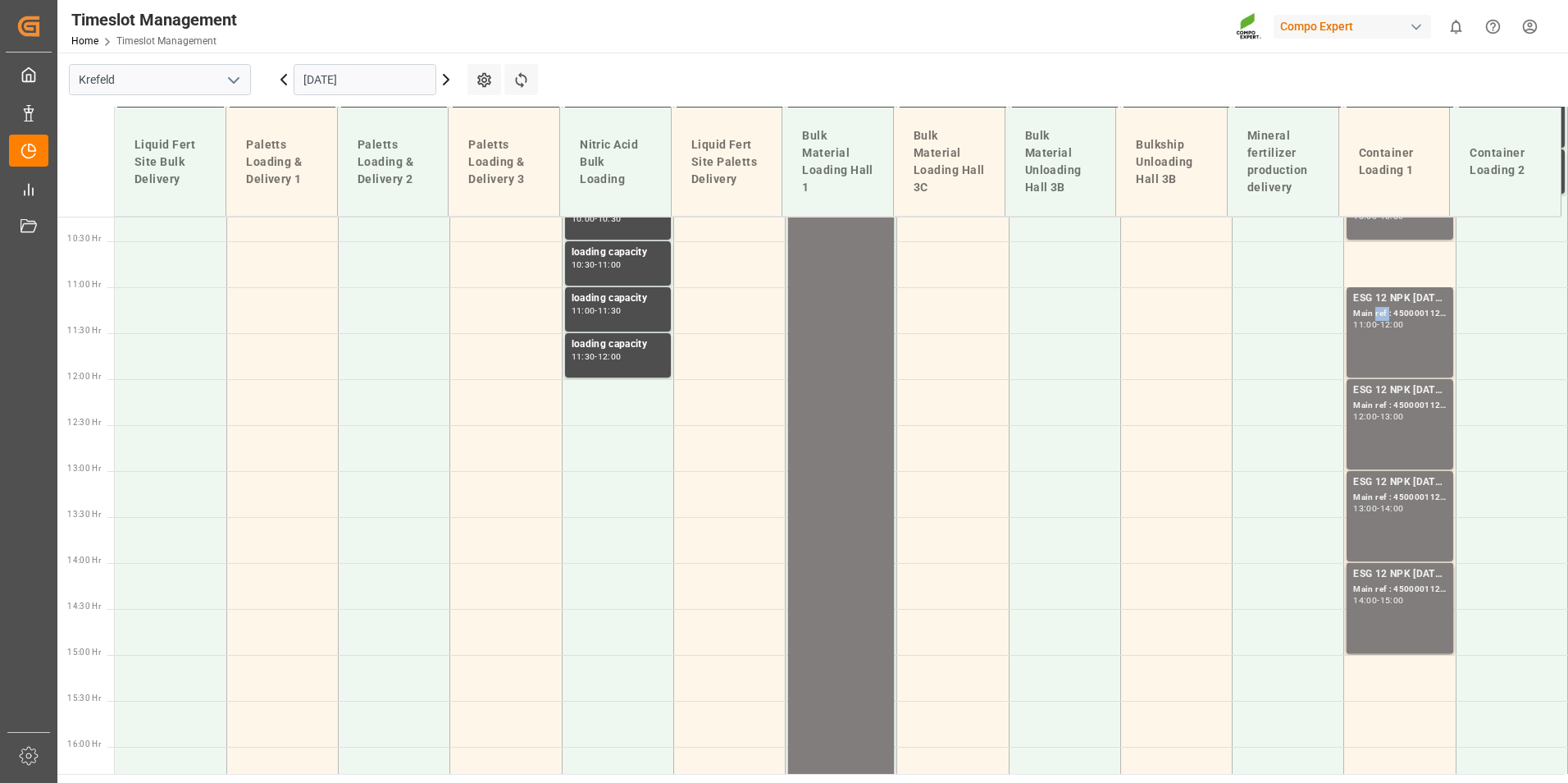
click at [1373, 311] on div "Main ref : 4500001123, 2000001087;" at bounding box center [1399, 314] width 93 height 14
click at [1396, 413] on div "13:00" at bounding box center [1391, 416] width 24 height 7
click at [1390, 542] on div "ESG 12 NPK [DATE] 1200kg BB; Main ref : 4500001125, 2000001087; 13:00 - 14:00" at bounding box center [1399, 516] width 93 height 84
click at [1402, 587] on div "Main ref : 4500001126, 2000001087;" at bounding box center [1399, 590] width 93 height 14
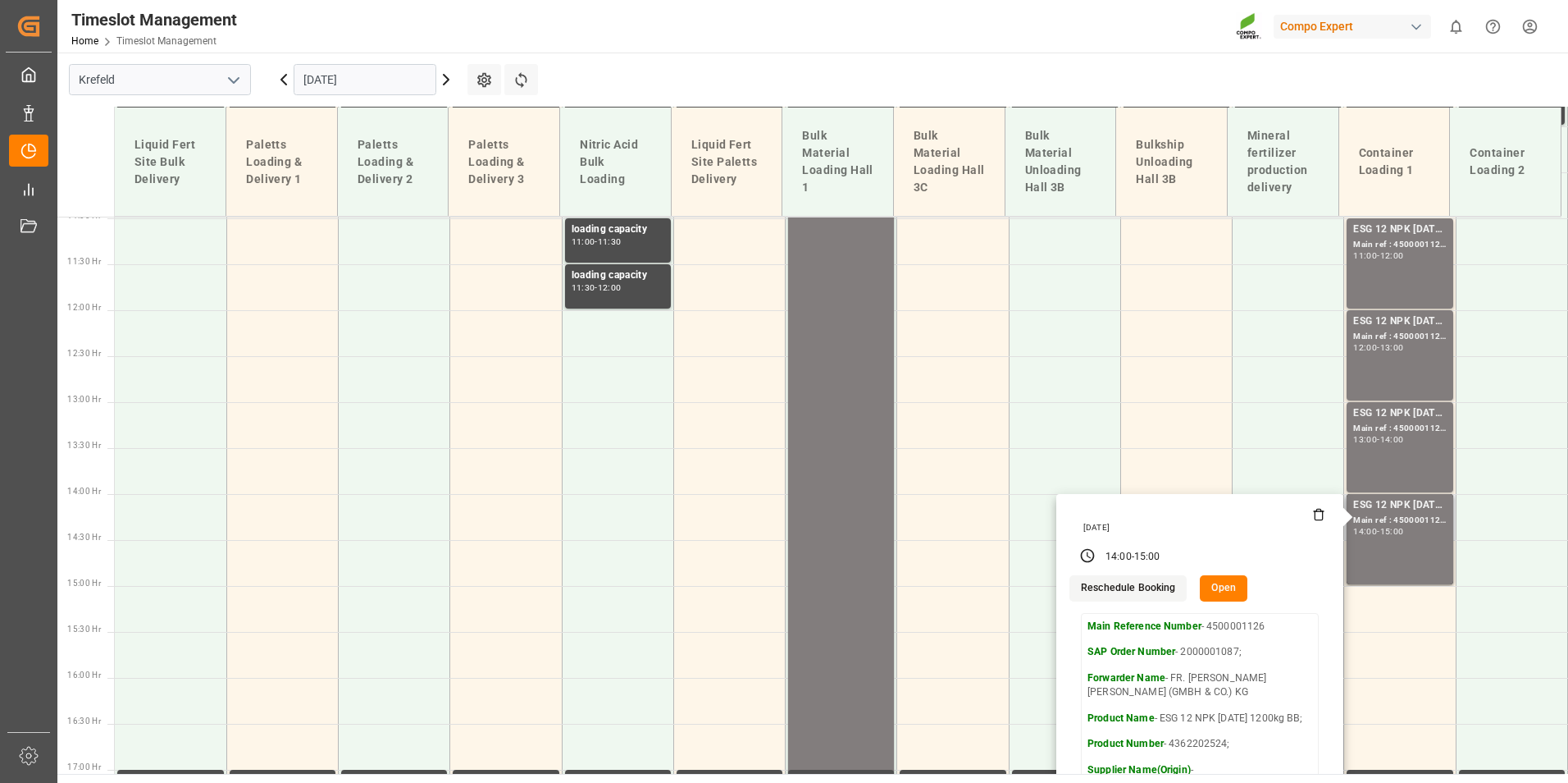
scroll to position [1104, 0]
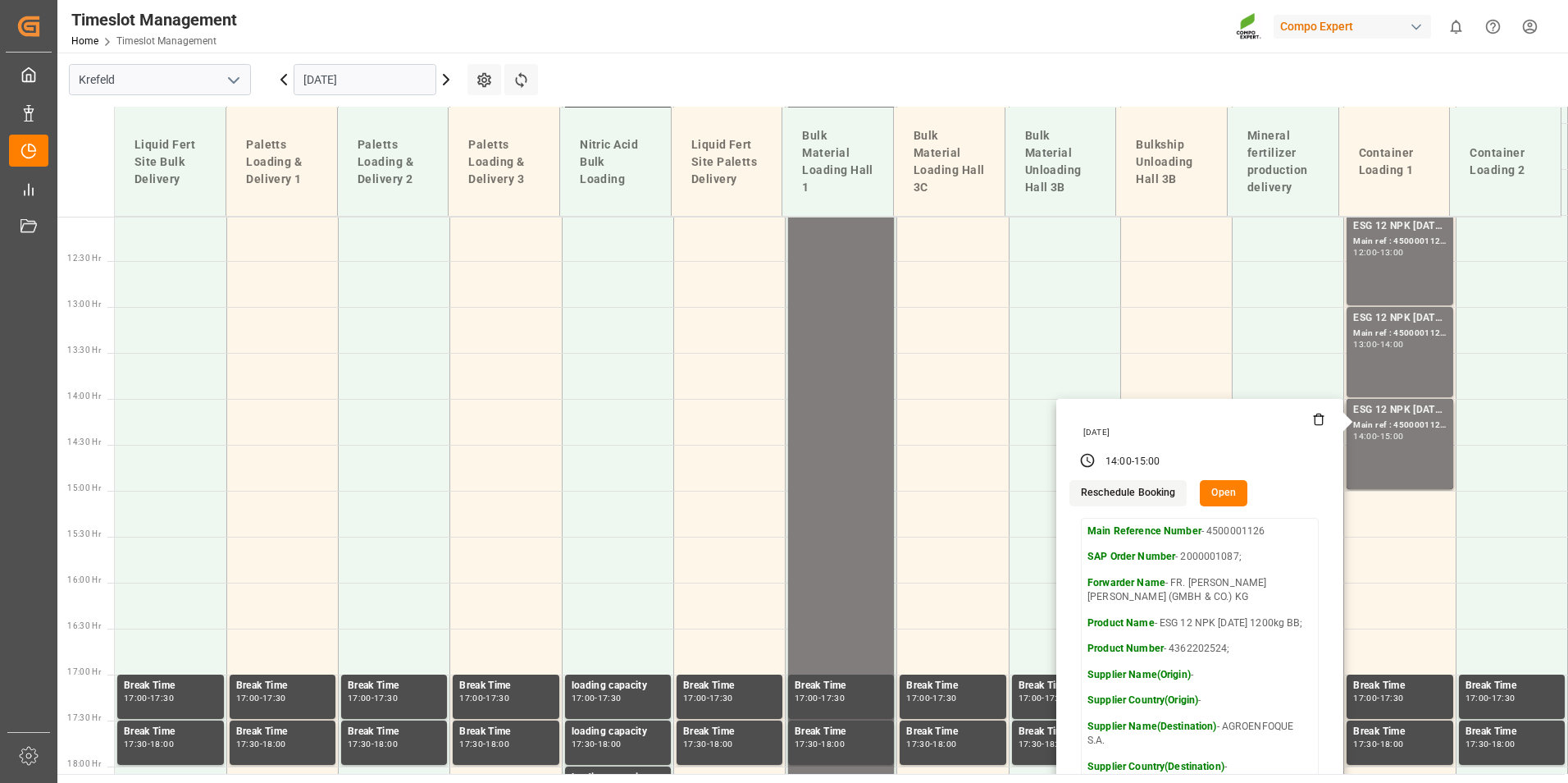
click at [333, 70] on input "[DATE]" at bounding box center [365, 80] width 143 height 31
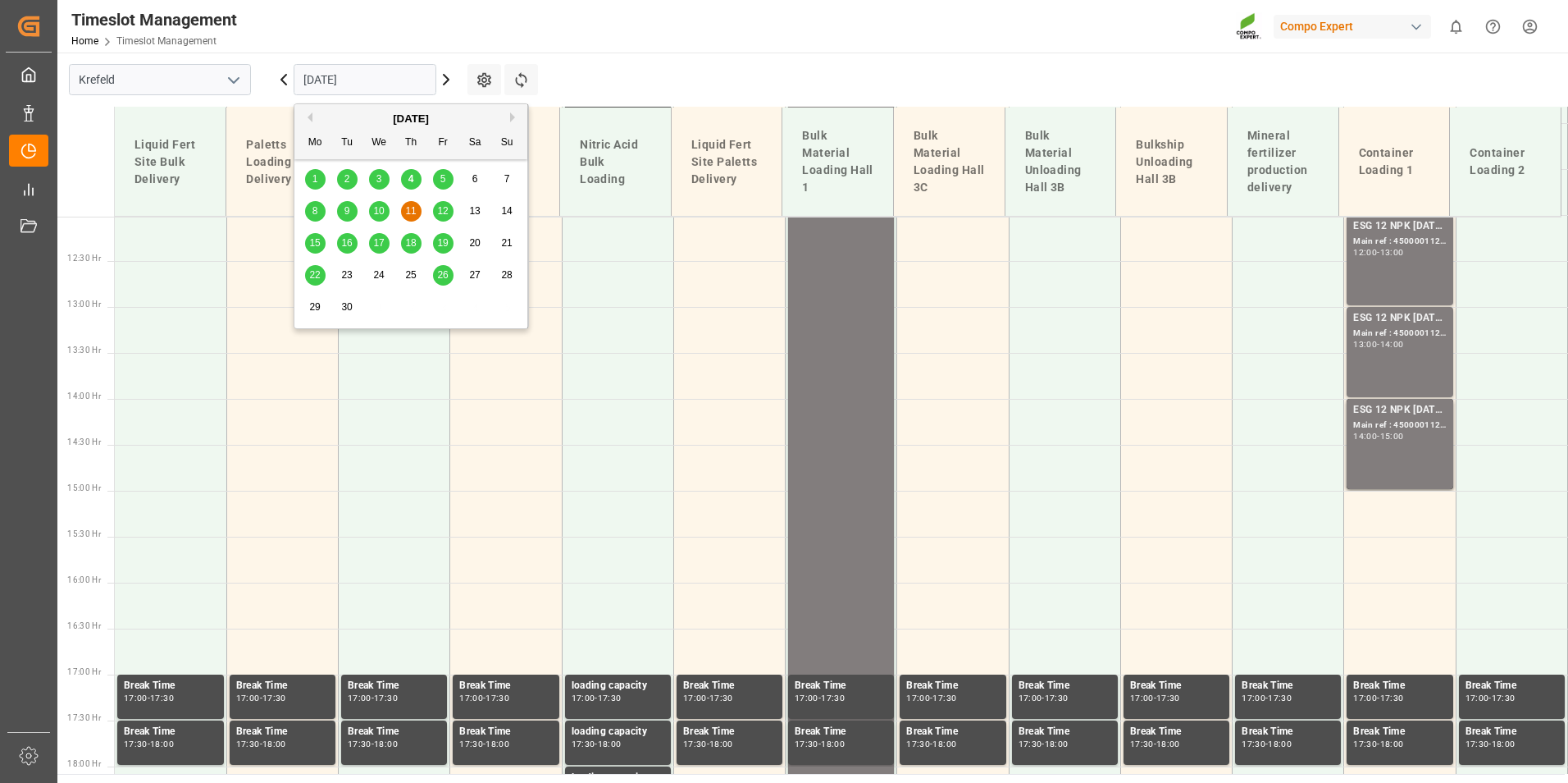
click at [323, 240] on div "15" at bounding box center [315, 243] width 20 height 20
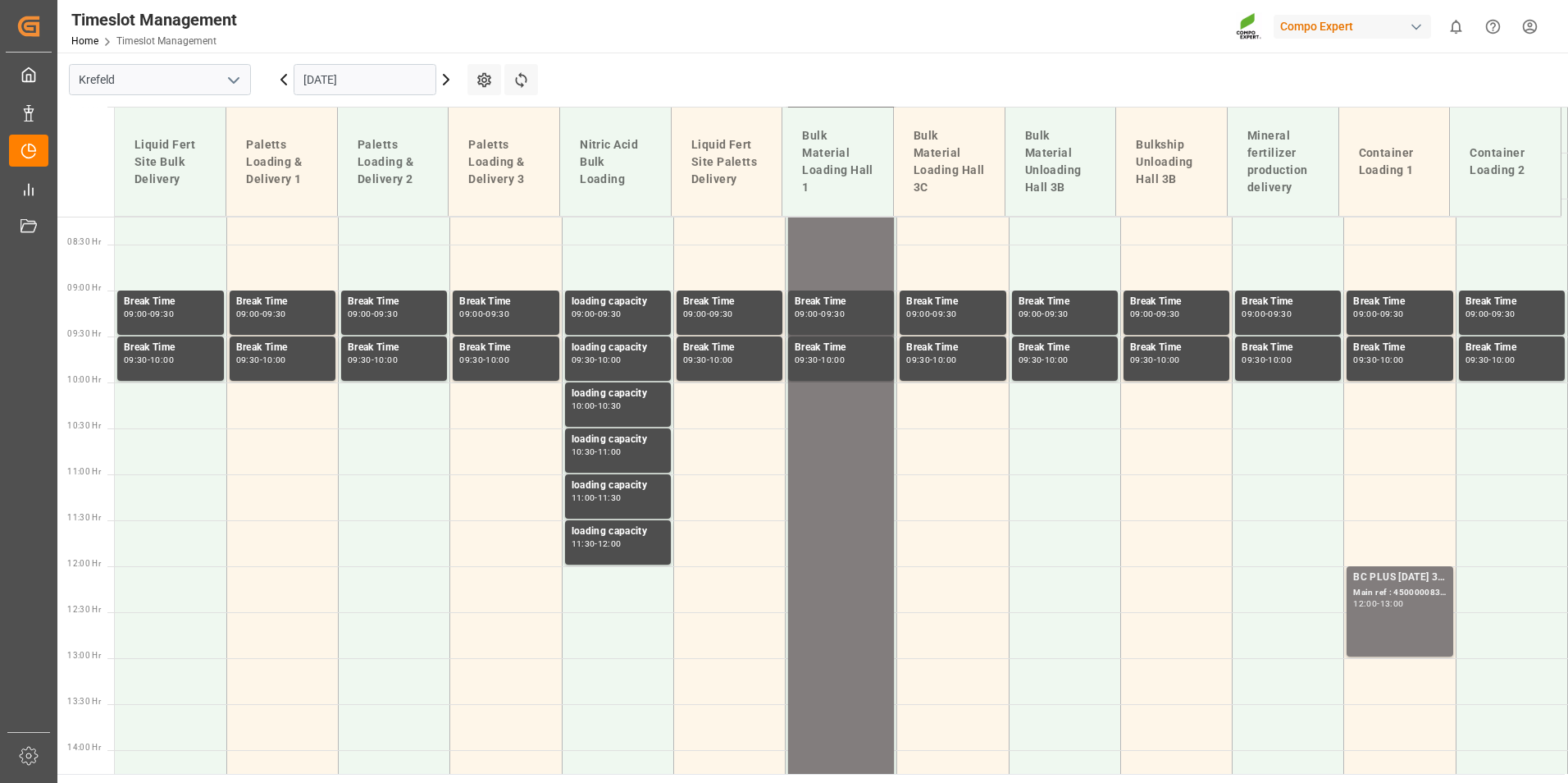
scroll to position [776, 0]
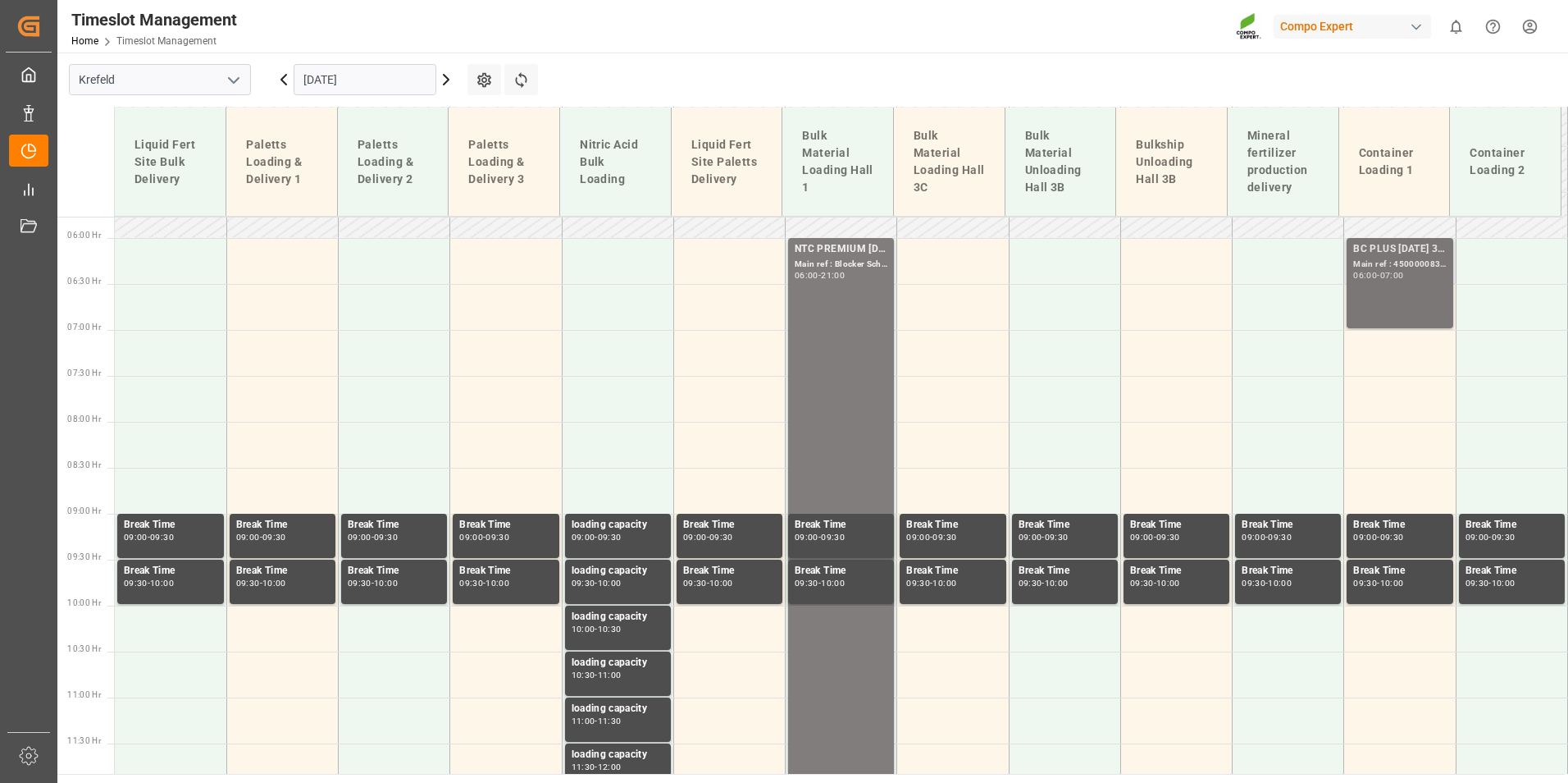
click at [1404, 295] on div "BC PLUS [DATE] 3M 25kg (x42) WW Main ref : 4500000836, 2000000788 06:00 - 07:00" at bounding box center [1399, 283] width 93 height 84
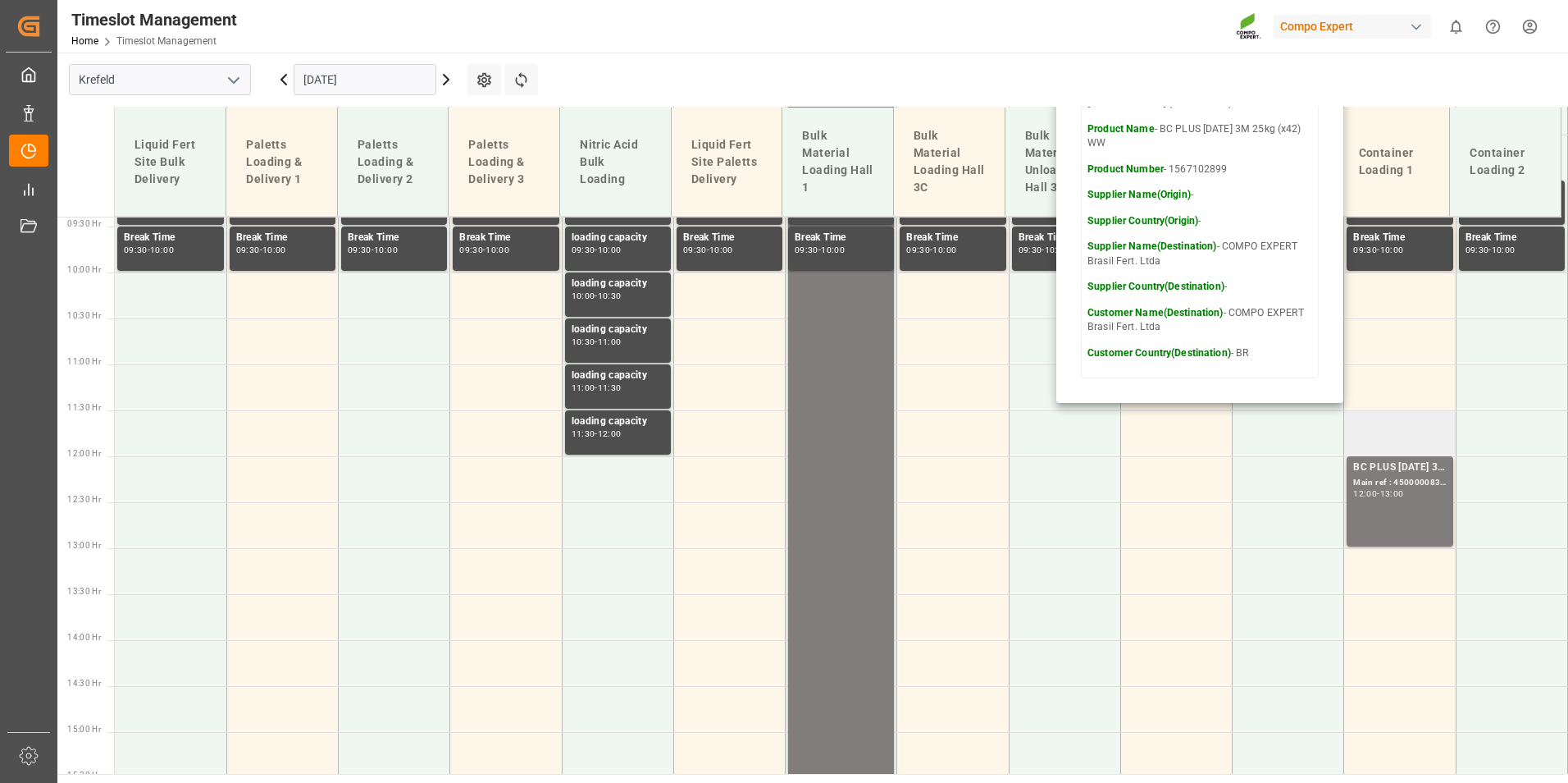
scroll to position [940, 0]
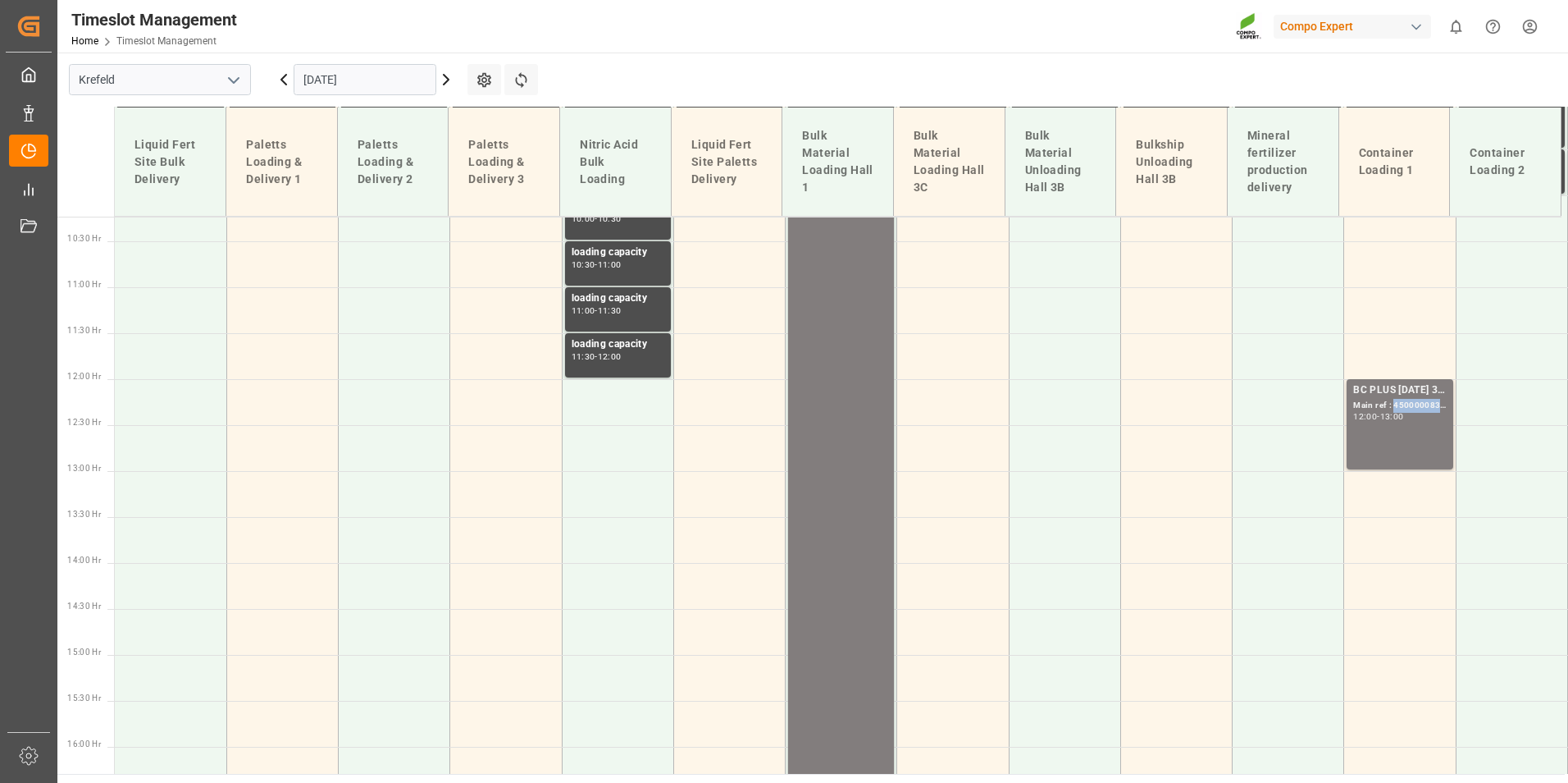
click at [1394, 402] on div "Main ref : 4500000837, 2000000788" at bounding box center [1399, 406] width 93 height 14
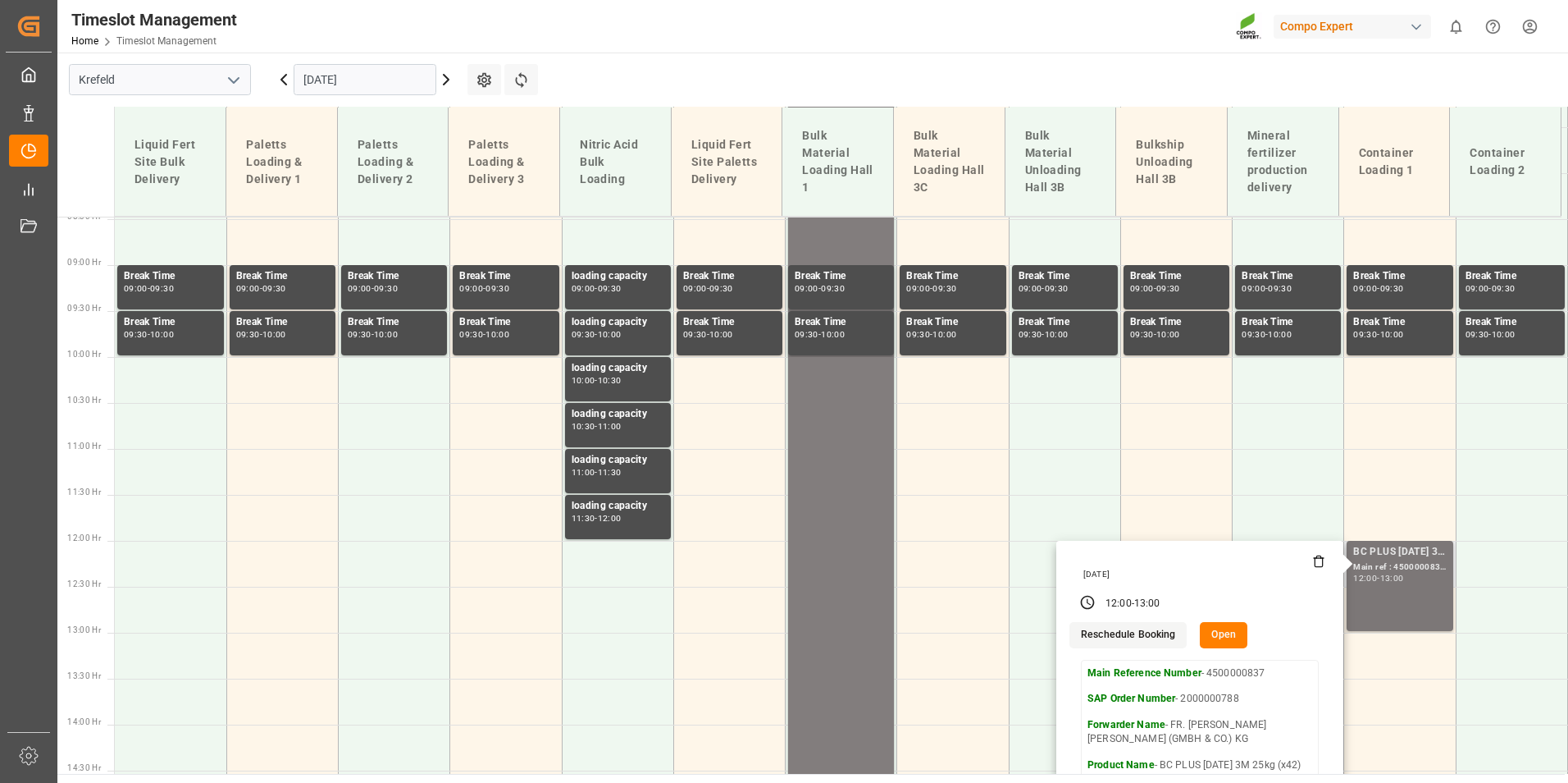
scroll to position [530, 0]
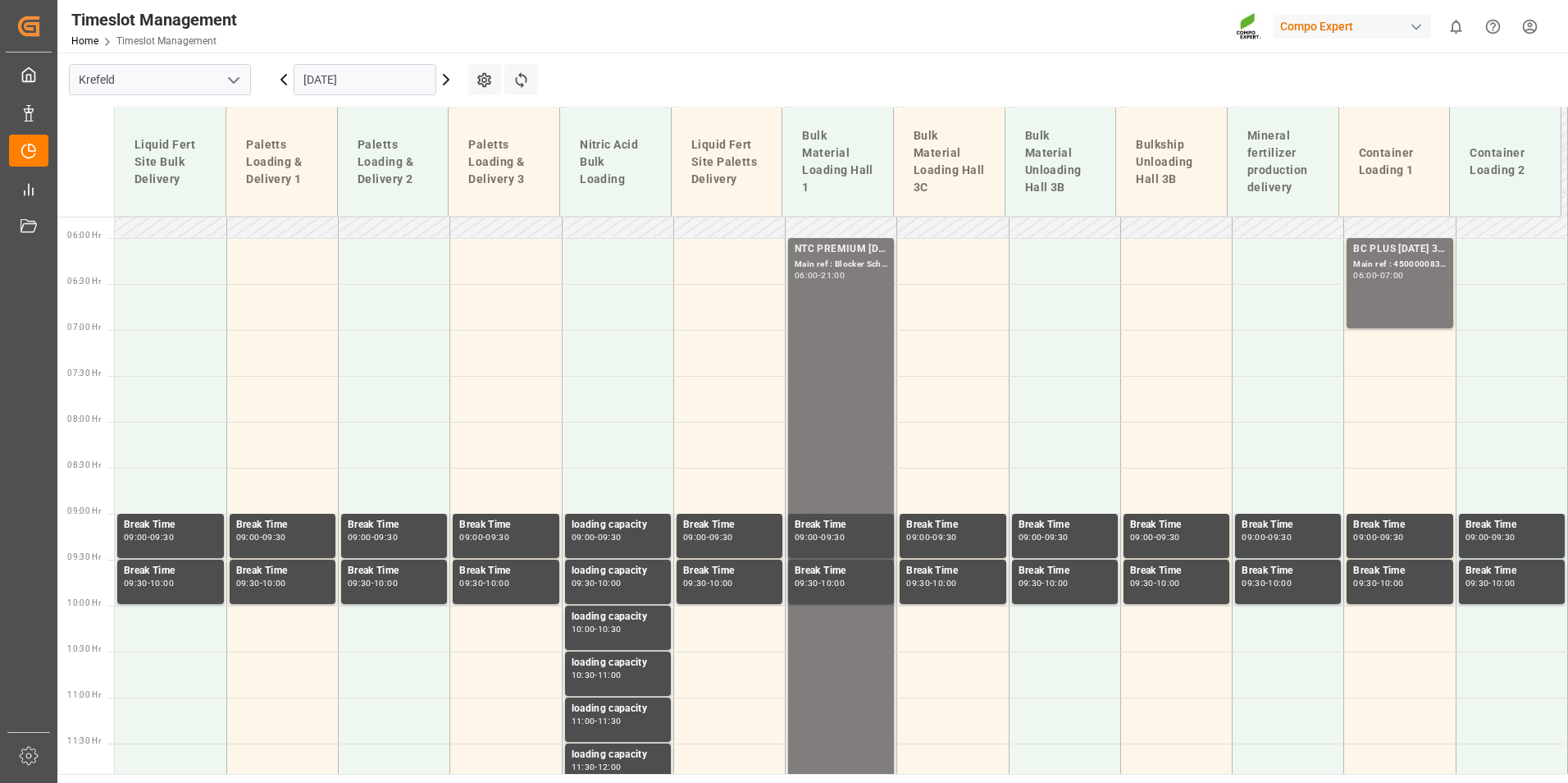
click at [389, 91] on input "[DATE]" at bounding box center [365, 80] width 143 height 31
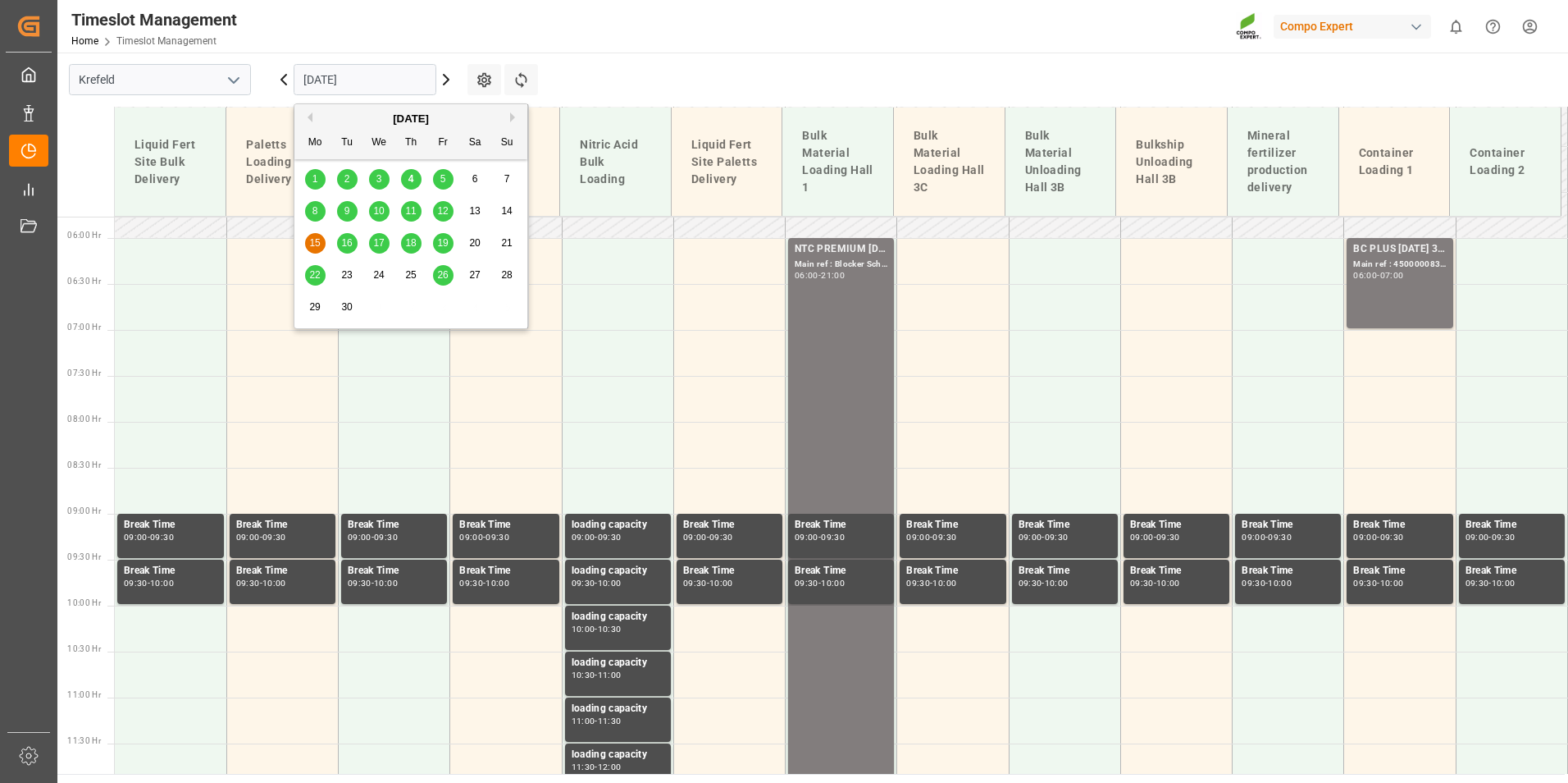
click at [441, 178] on span "5" at bounding box center [443, 178] width 6 height 11
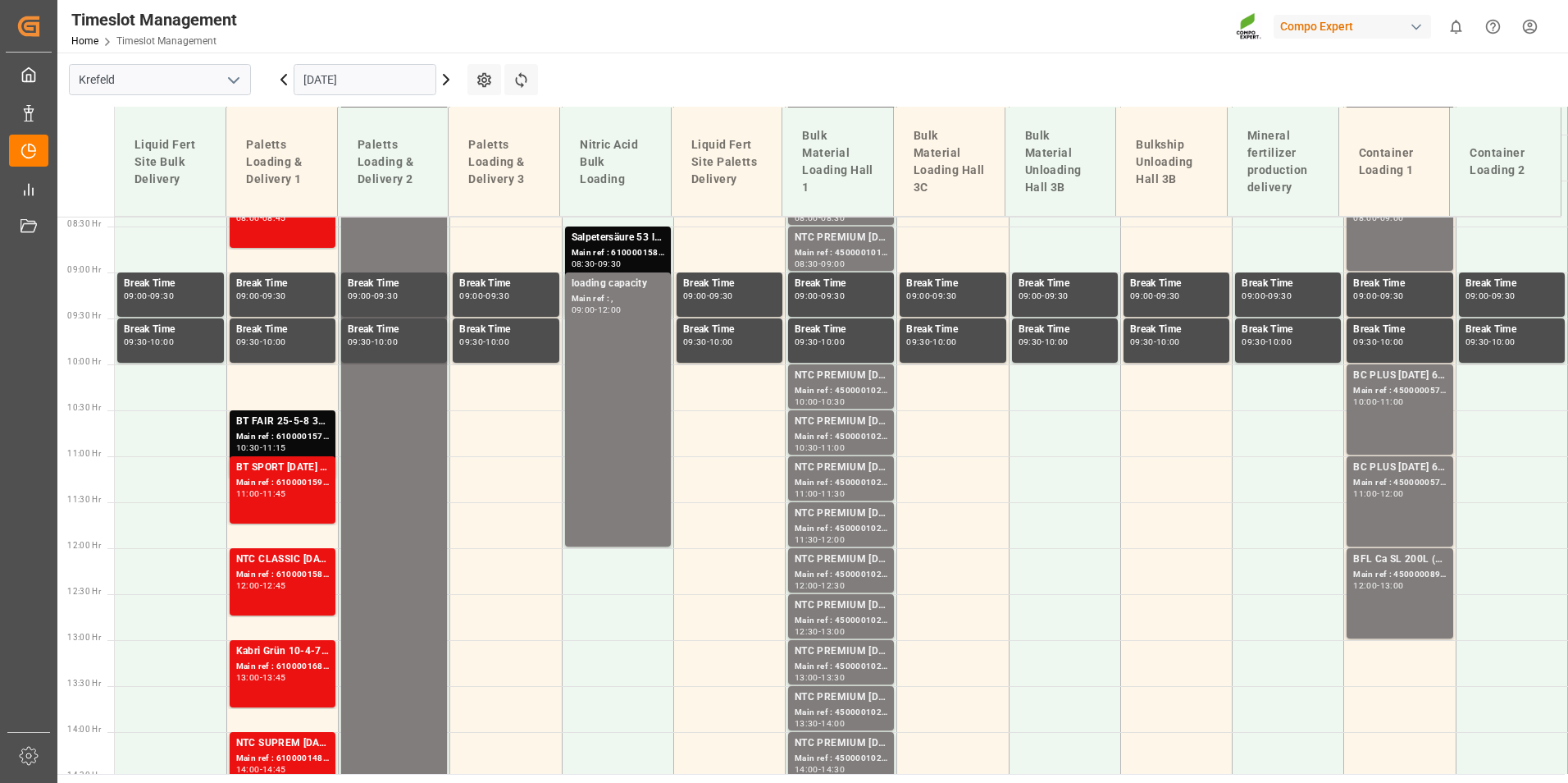
scroll to position [776, 0]
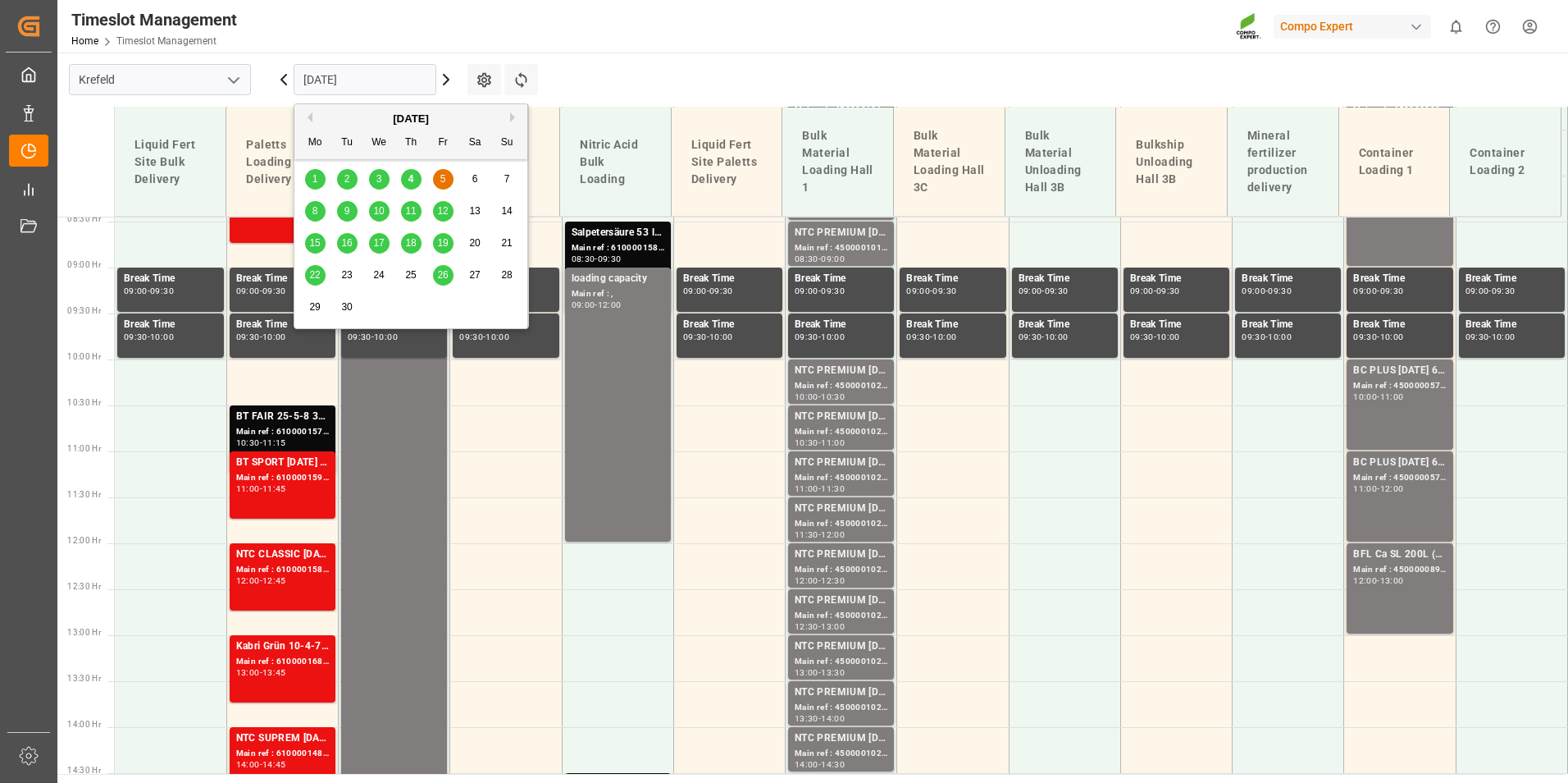
click at [408, 85] on input "[DATE]" at bounding box center [365, 80] width 143 height 31
click at [319, 205] on div "8" at bounding box center [315, 212] width 20 height 20
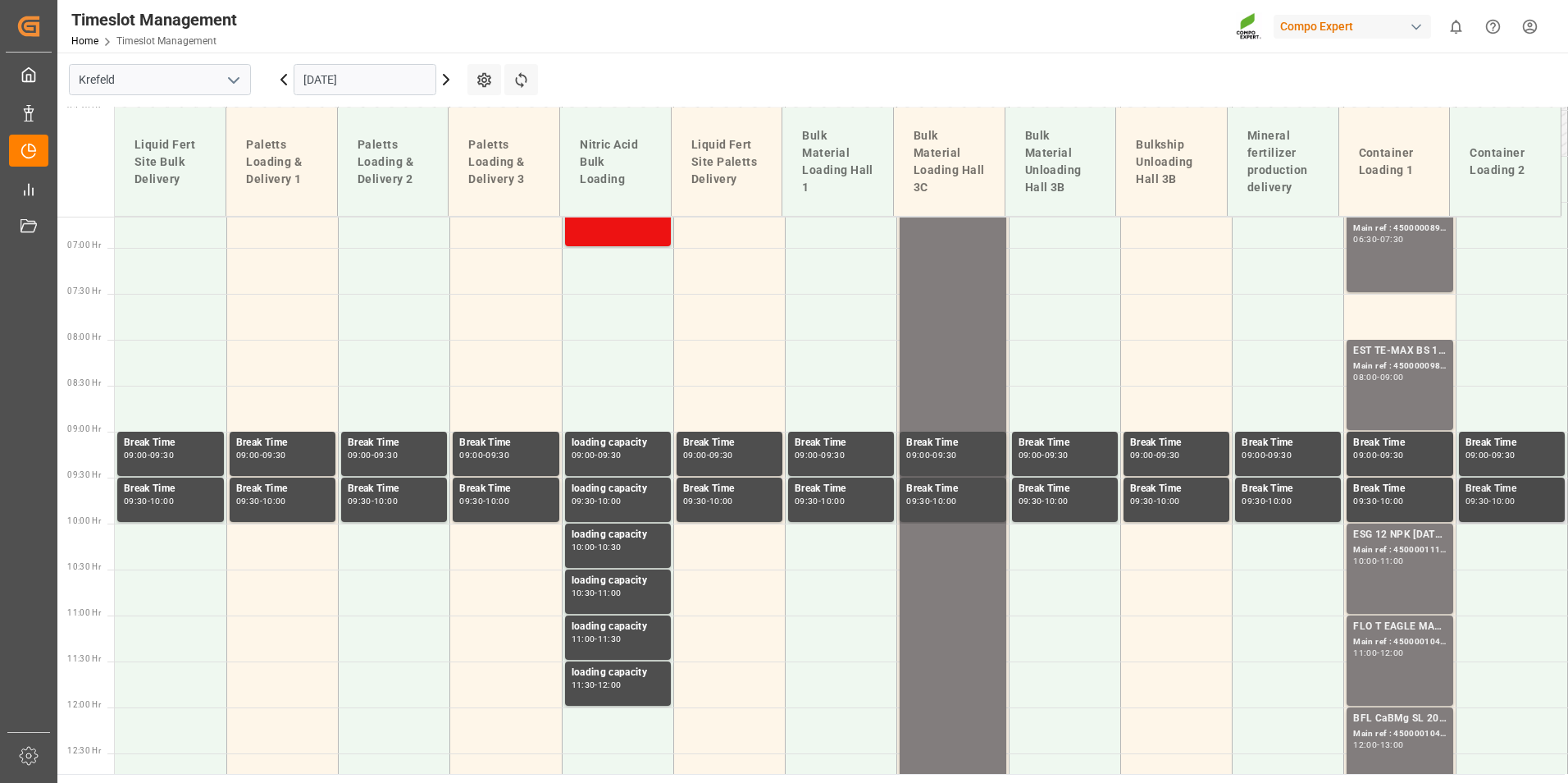
scroll to position [694, 0]
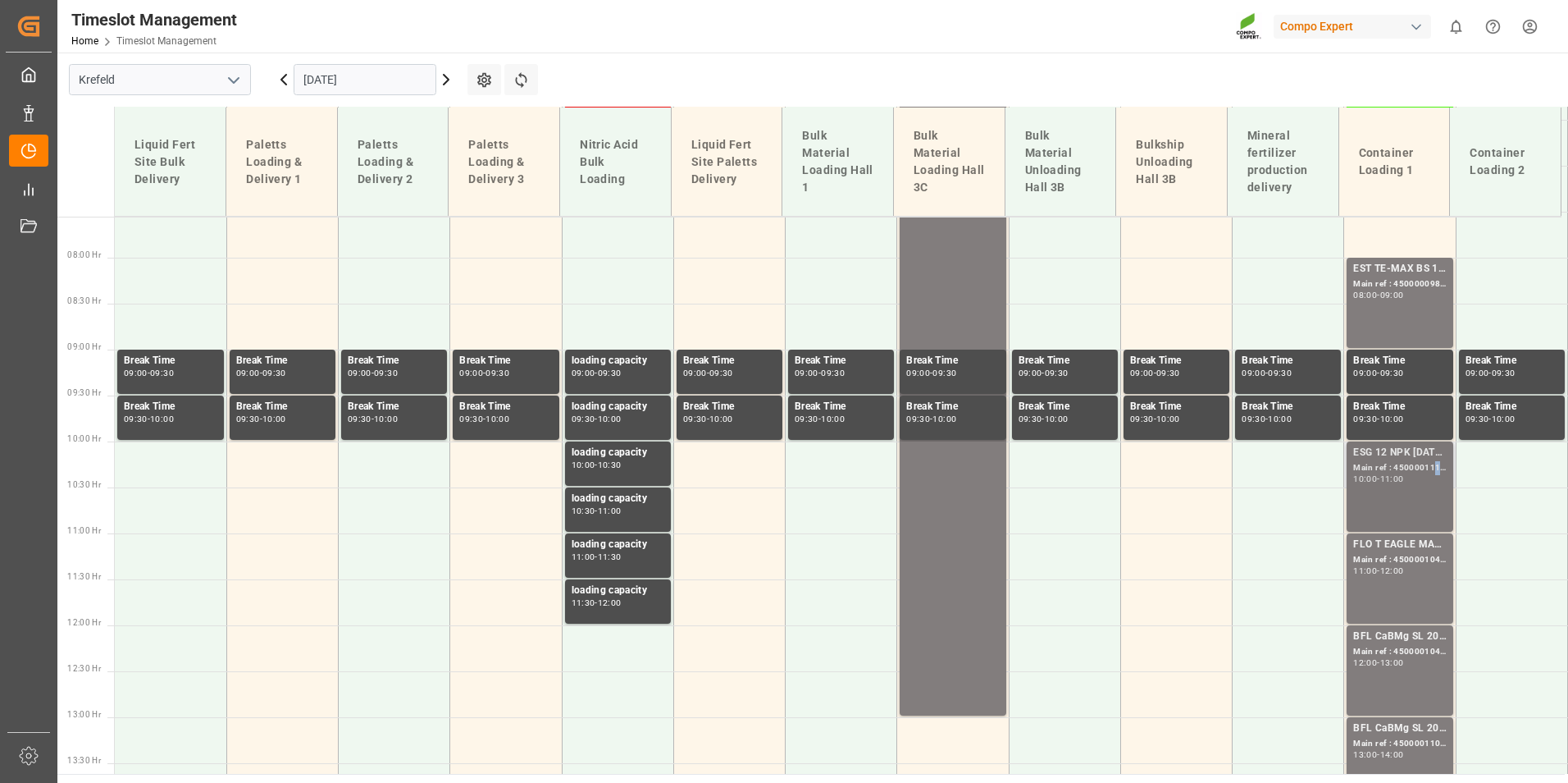
click at [1430, 468] on div "Main ref : 4500001113, 2000001086" at bounding box center [1399, 468] width 93 height 14
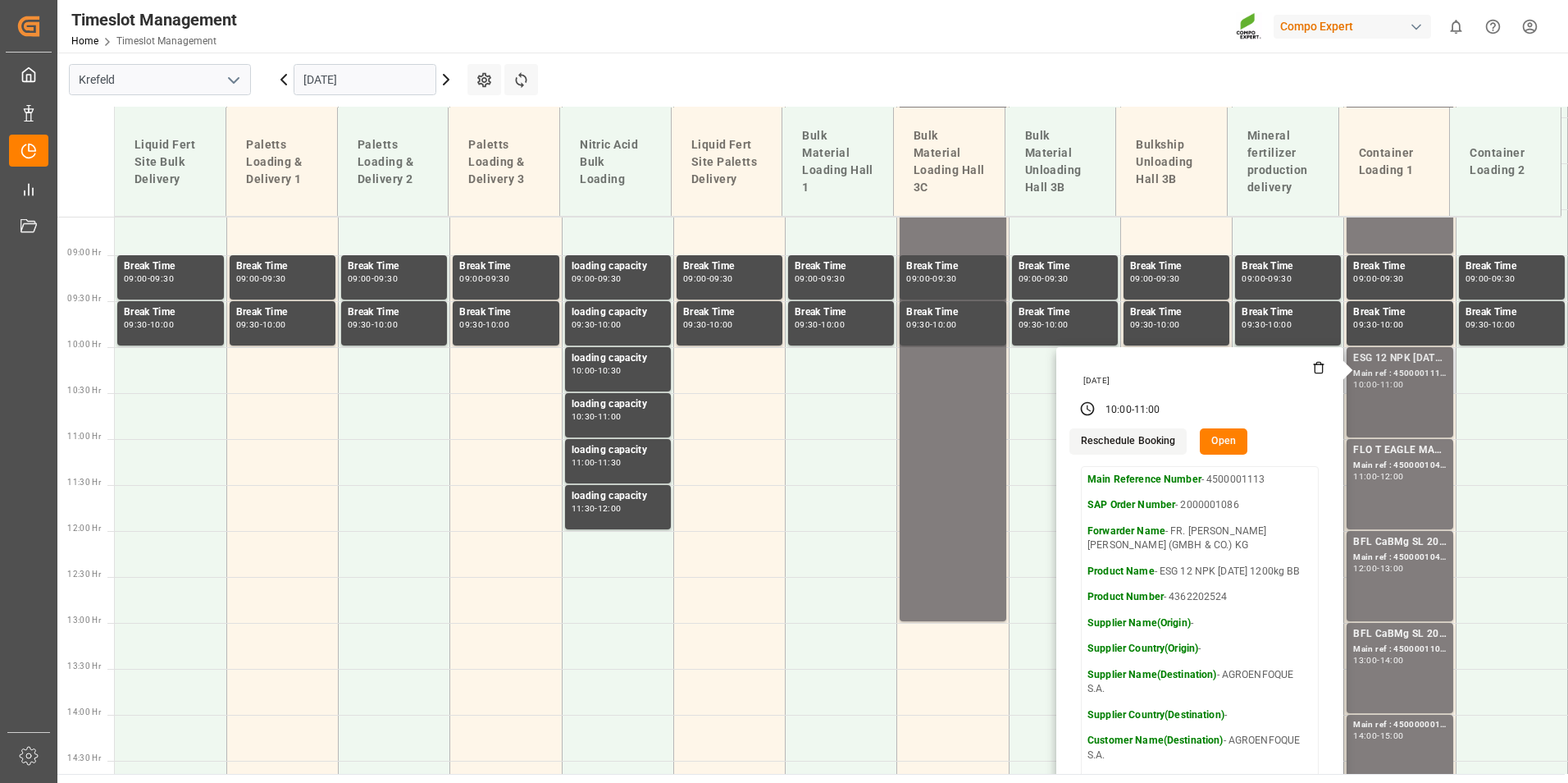
scroll to position [776, 0]
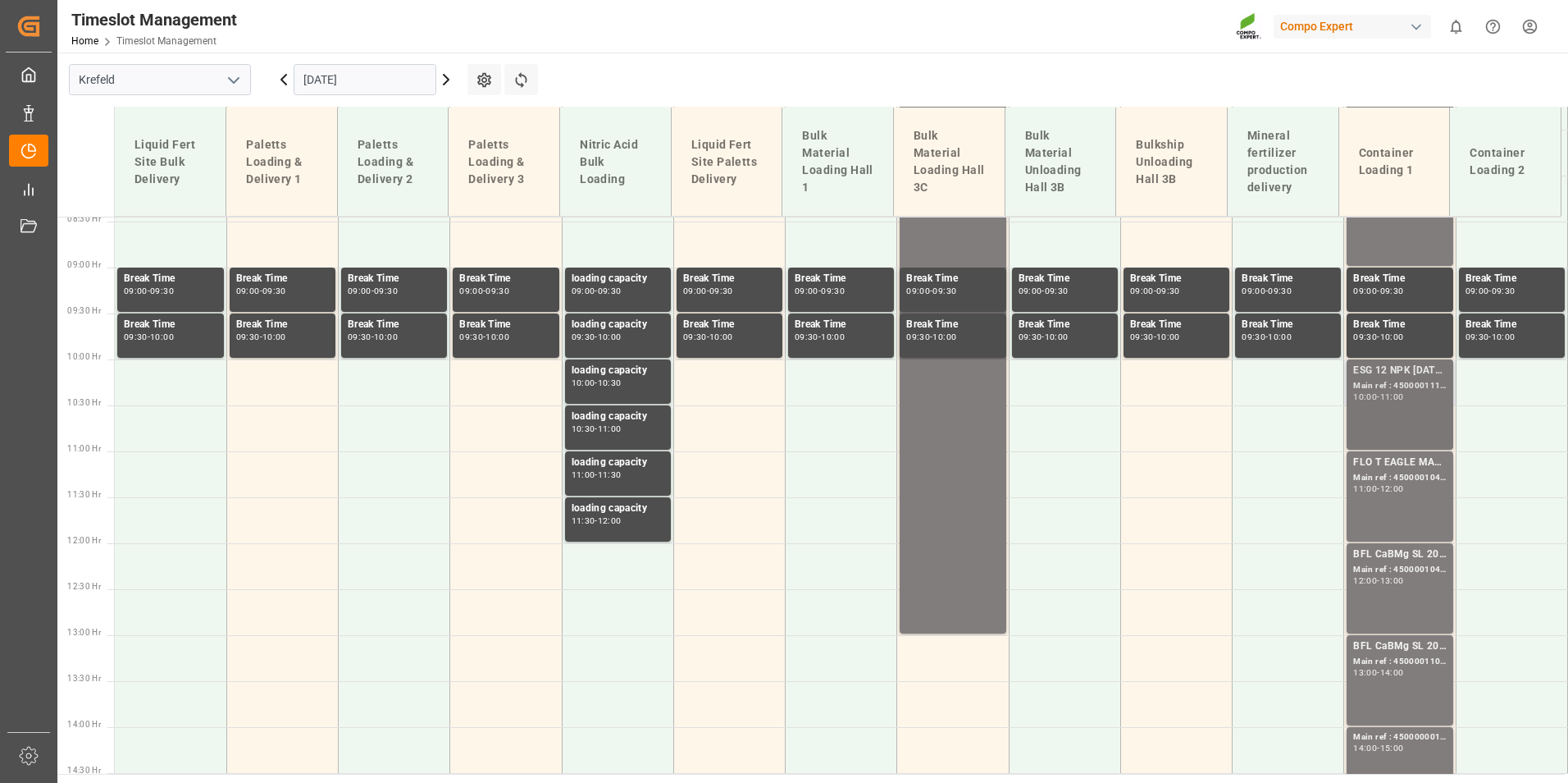
click at [1411, 385] on div "Main ref : 4500001113, 2000001086" at bounding box center [1399, 386] width 93 height 14
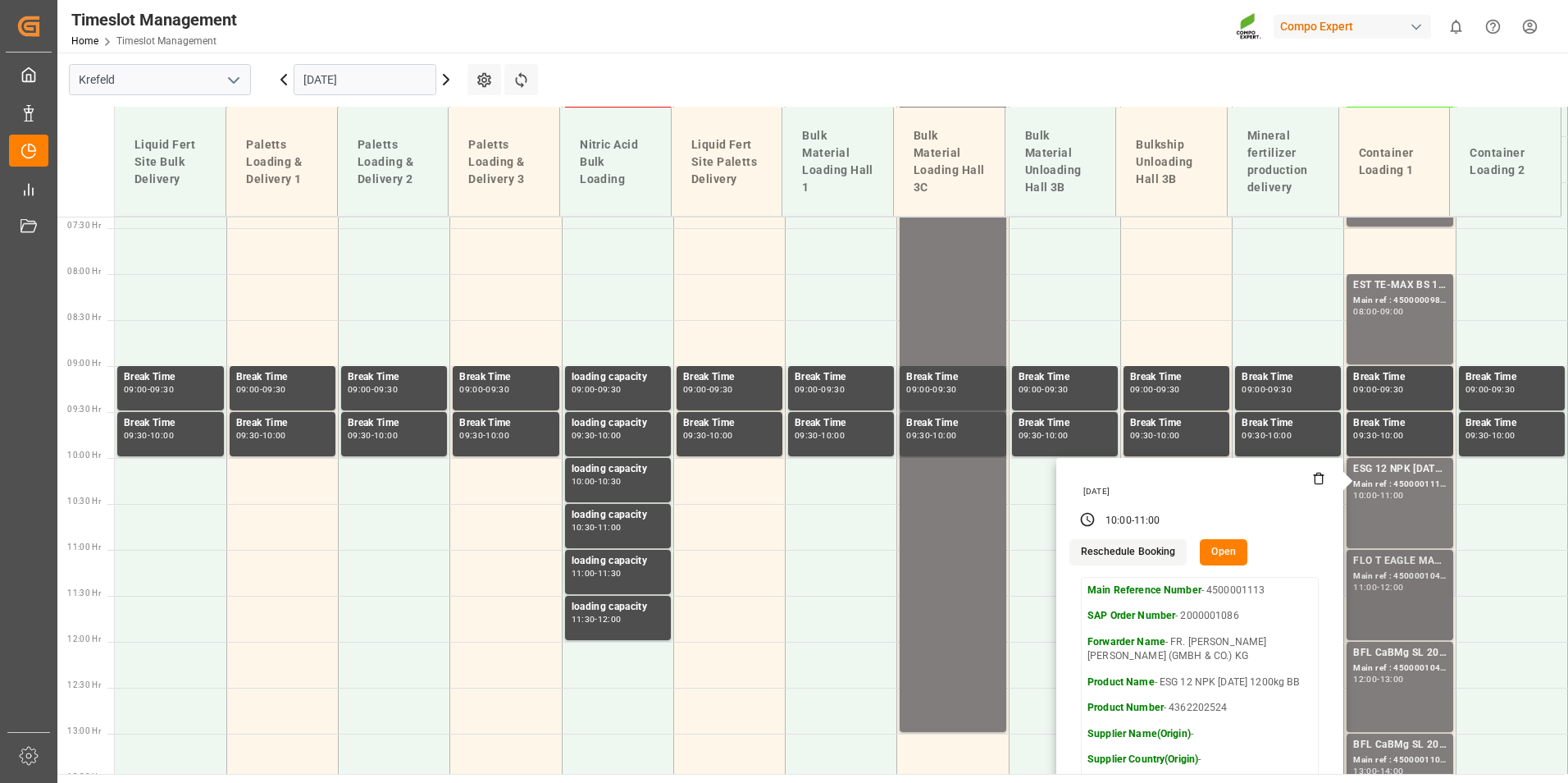
scroll to position [694, 0]
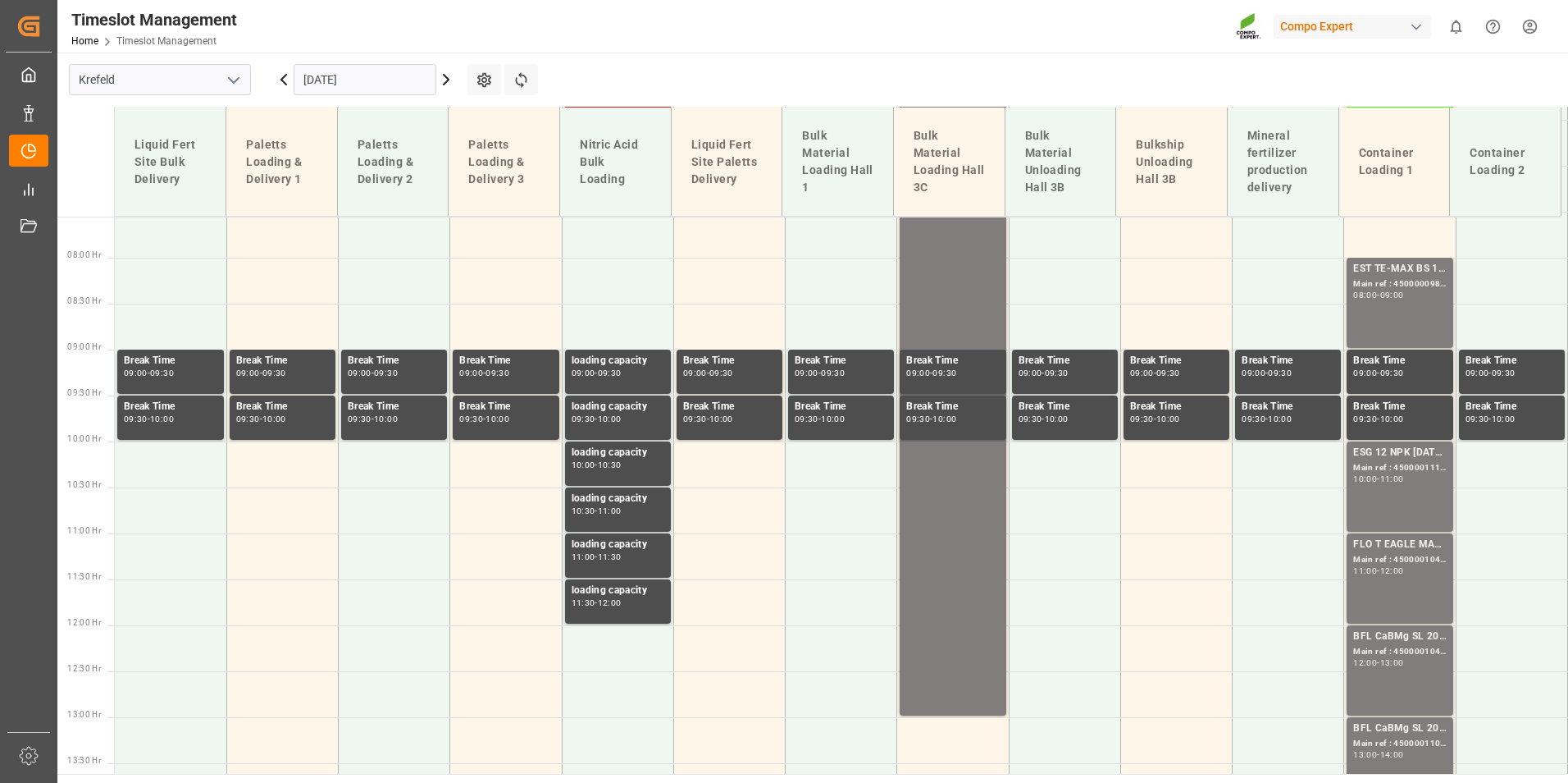
click at [1407, 487] on div "ESG 12 NPK [DATE] 1200kg BB Main ref : 4500001113, 2000001086 10:00 - 11:00" at bounding box center [1399, 486] width 93 height 84
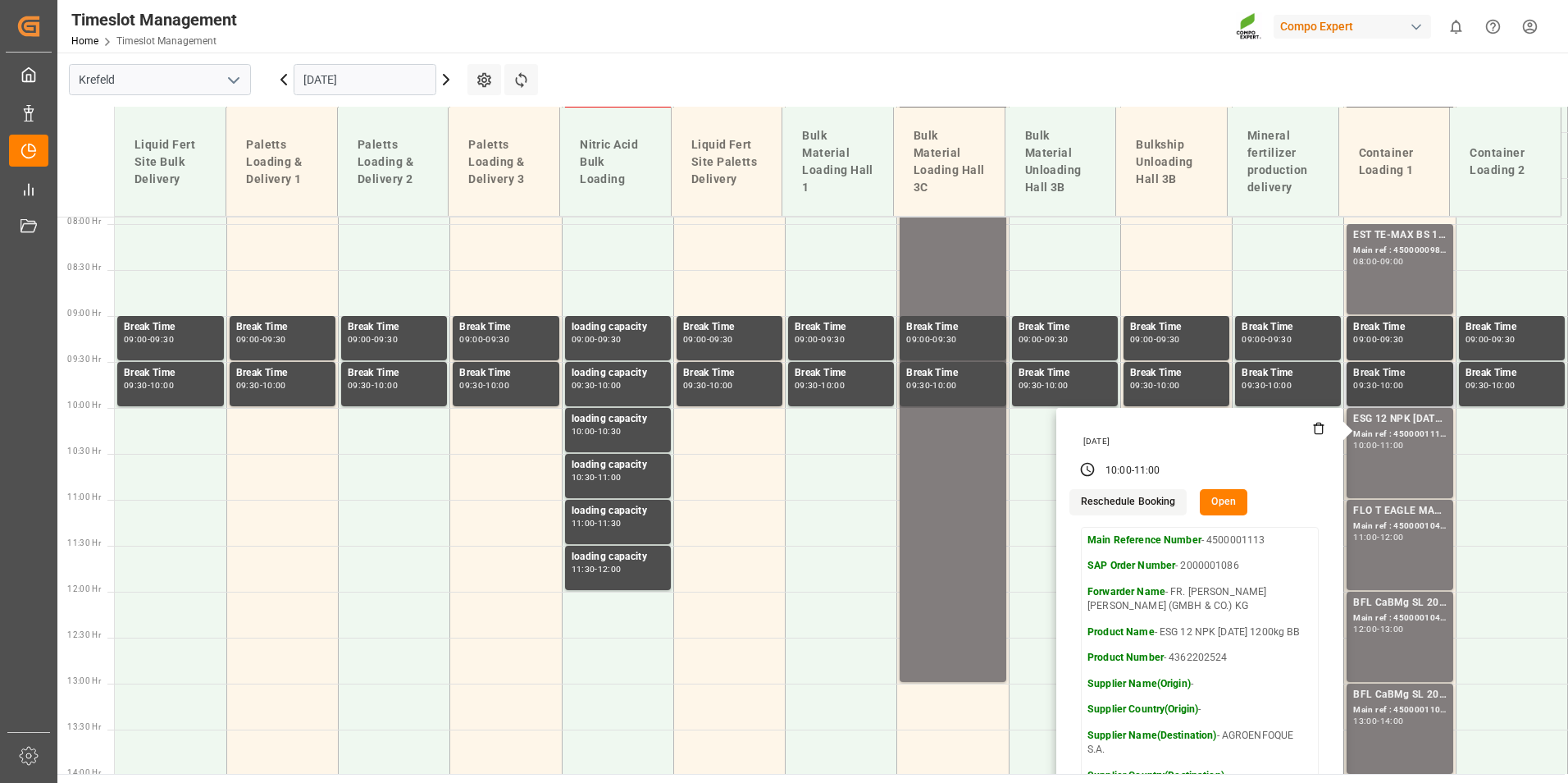
scroll to position [776, 0]
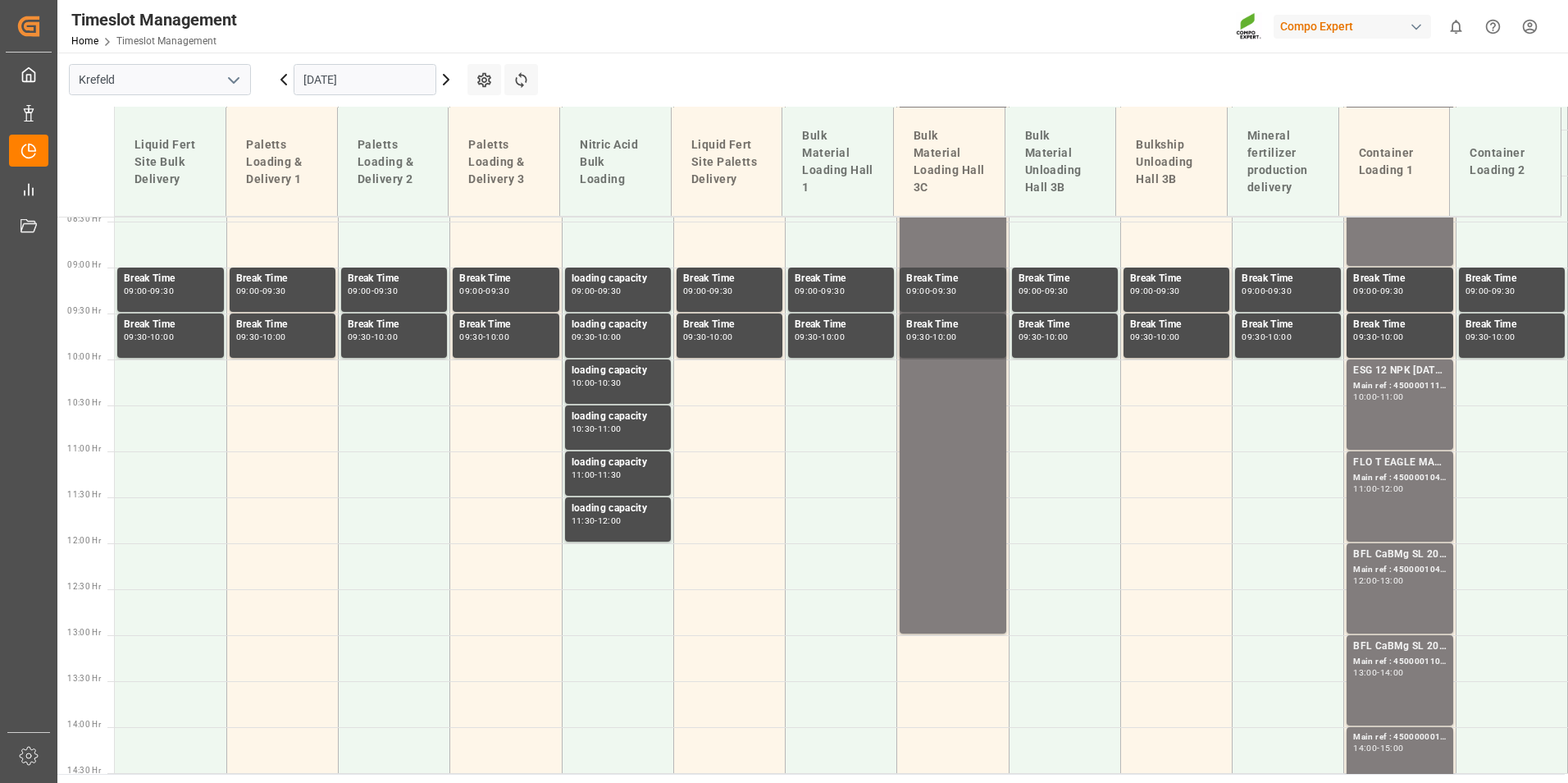
click at [1394, 394] on div "11:00" at bounding box center [1391, 396] width 24 height 7
click at [1404, 389] on div "Main ref : 4500001113, 2000001086" at bounding box center [1399, 386] width 93 height 14
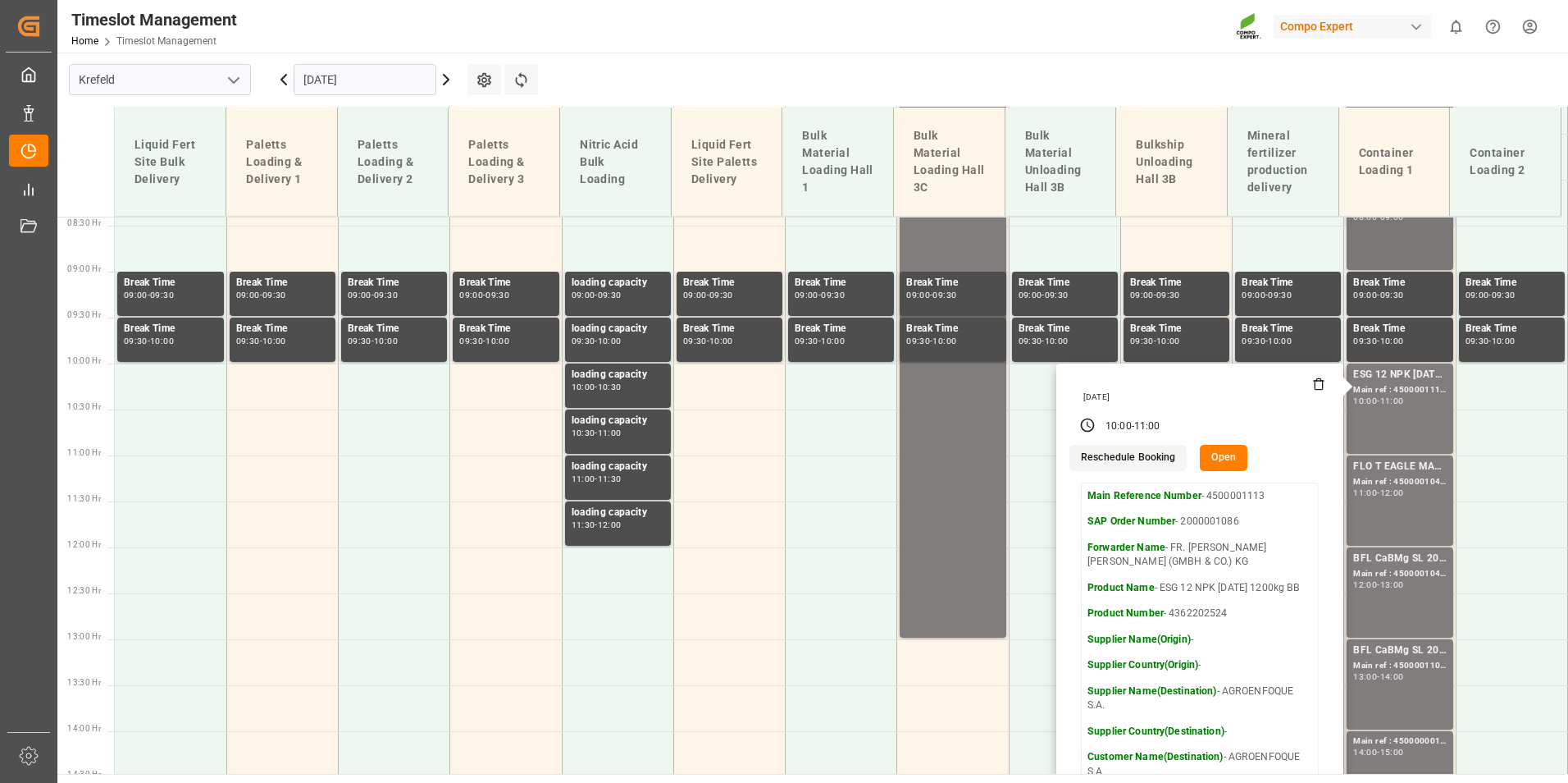
scroll to position [612, 0]
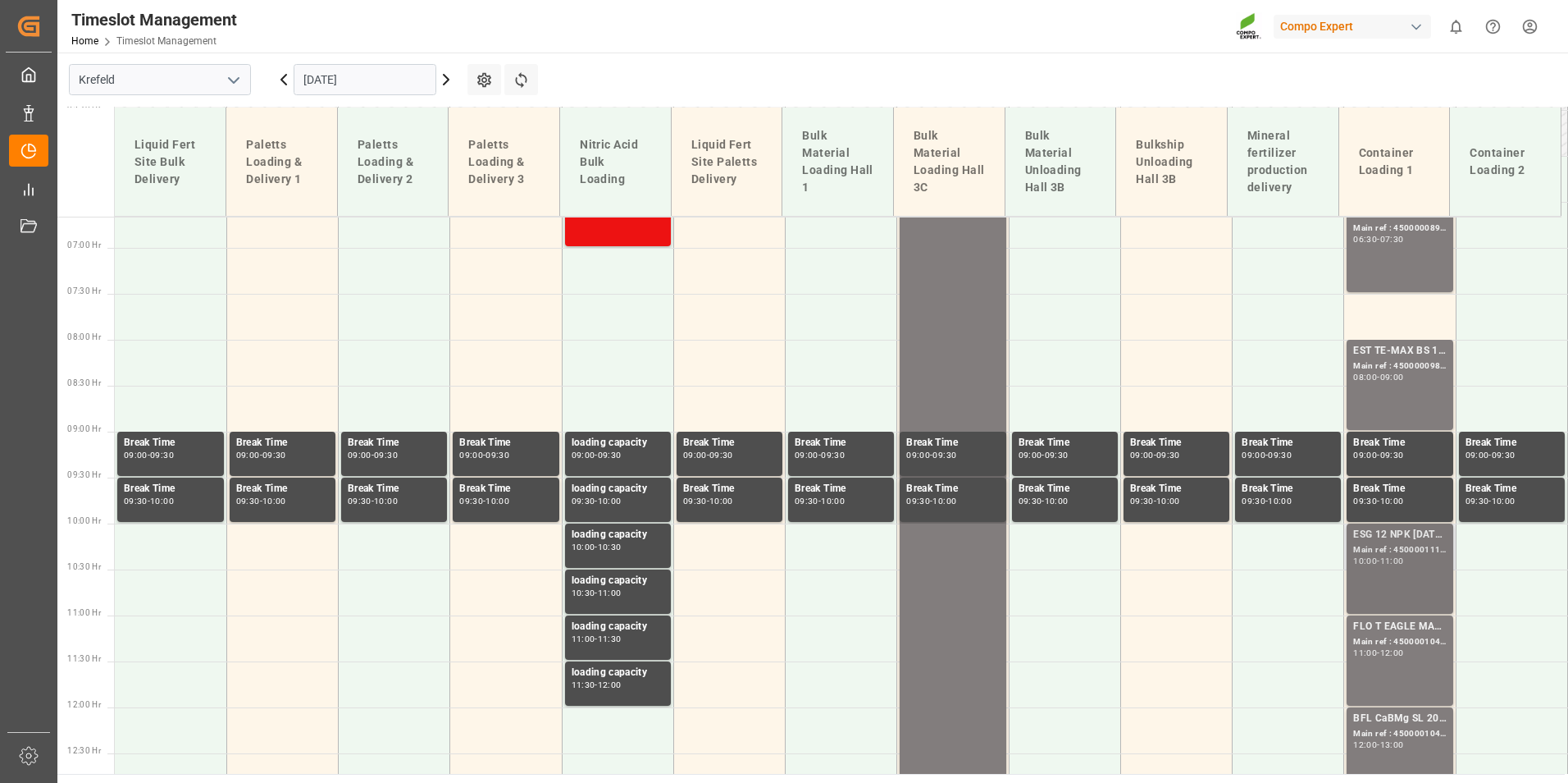
click at [1411, 560] on div "10:00 - 11:00" at bounding box center [1399, 562] width 93 height 9
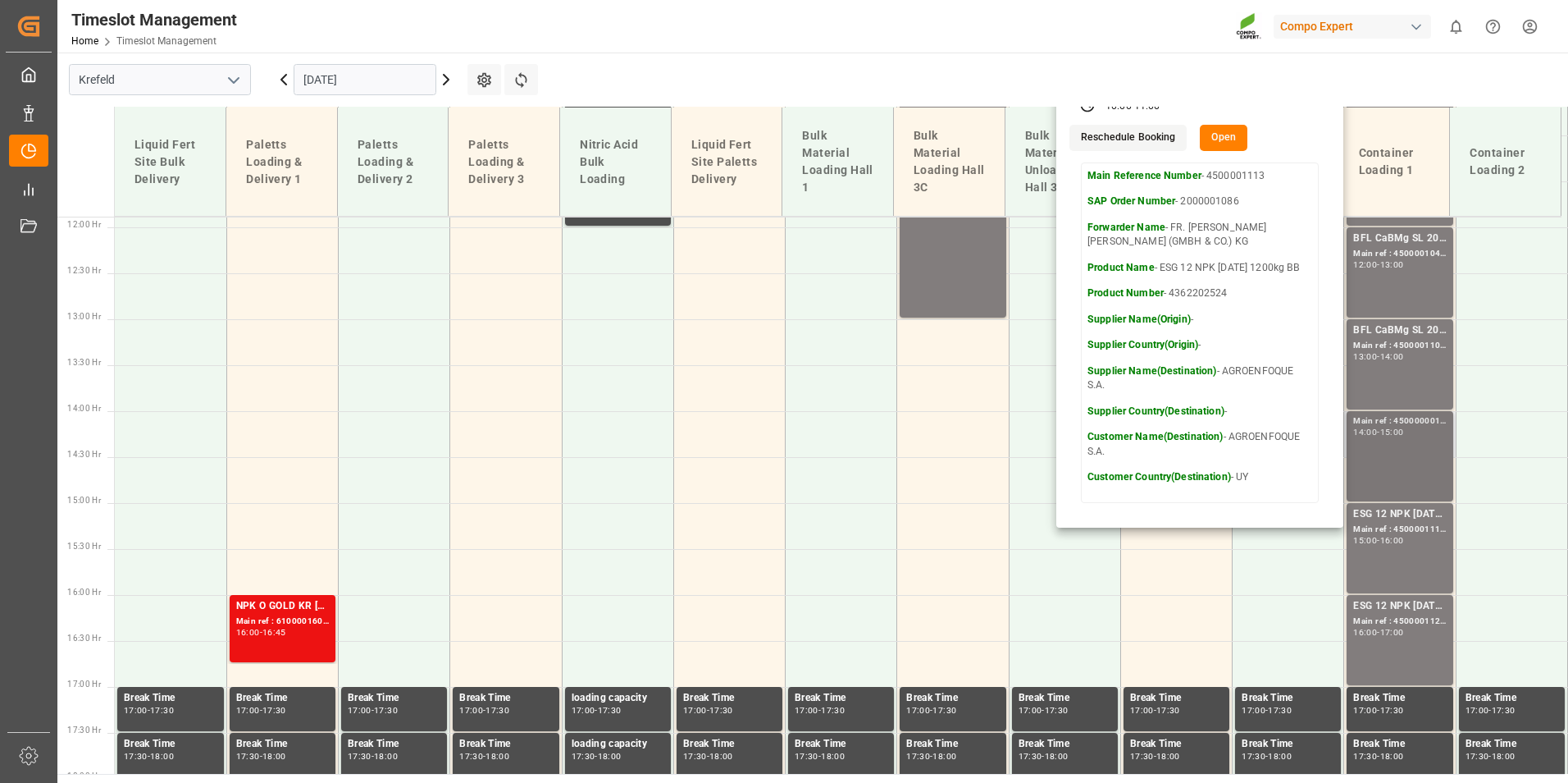
scroll to position [1186, 0]
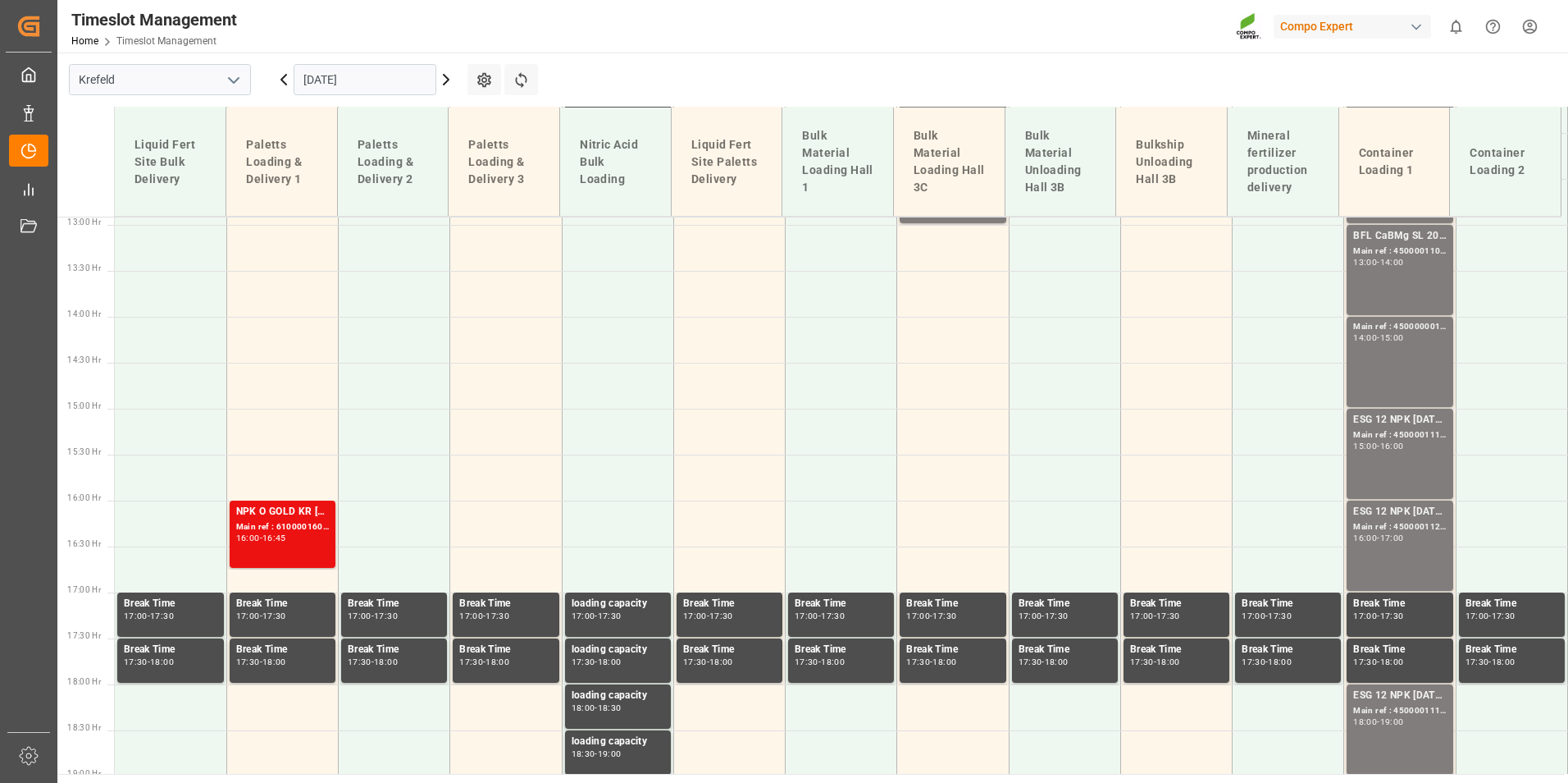
click at [1425, 534] on div "16:00 - 17:00" at bounding box center [1399, 538] width 93 height 9
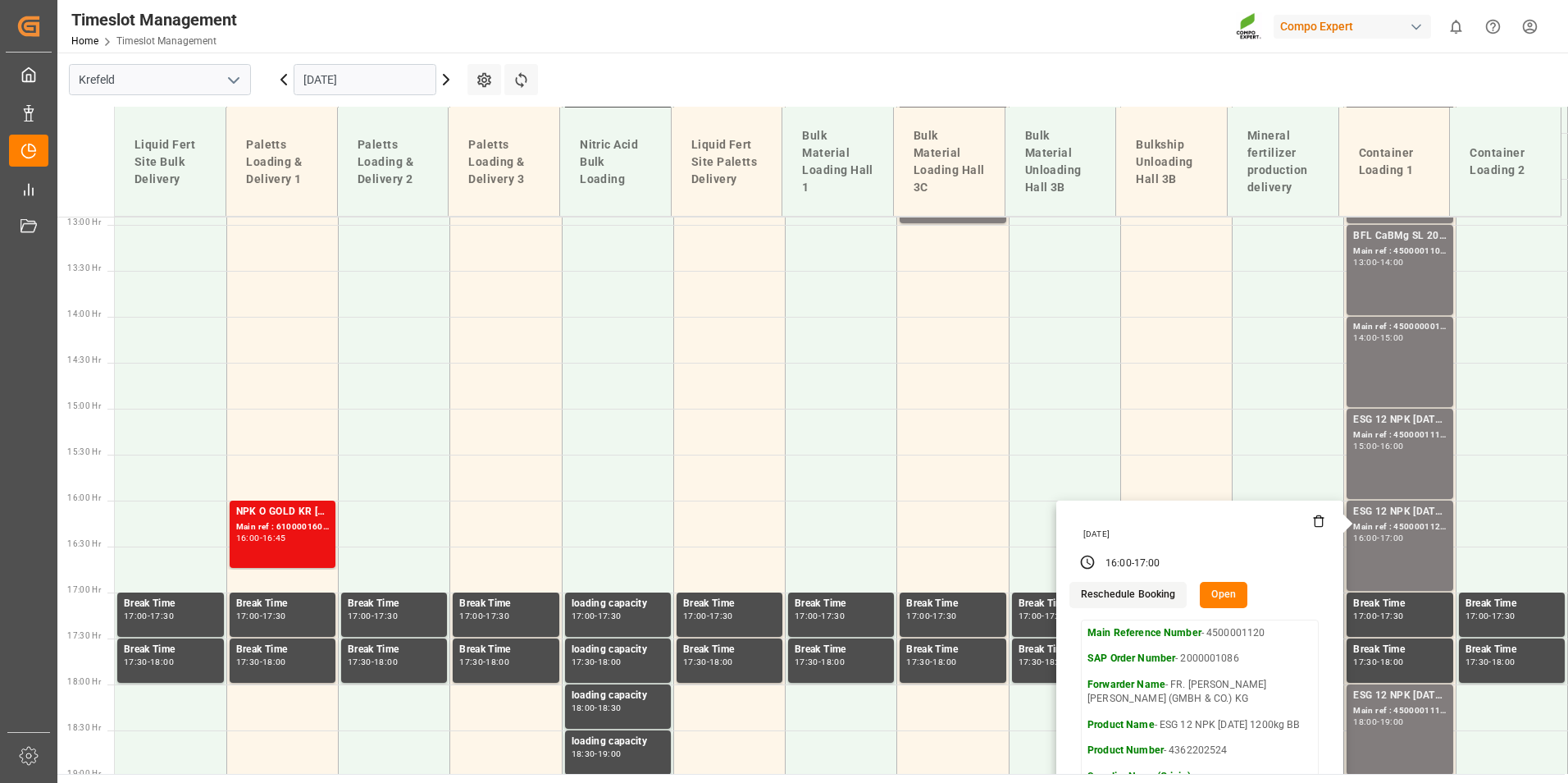
scroll to position [1514, 0]
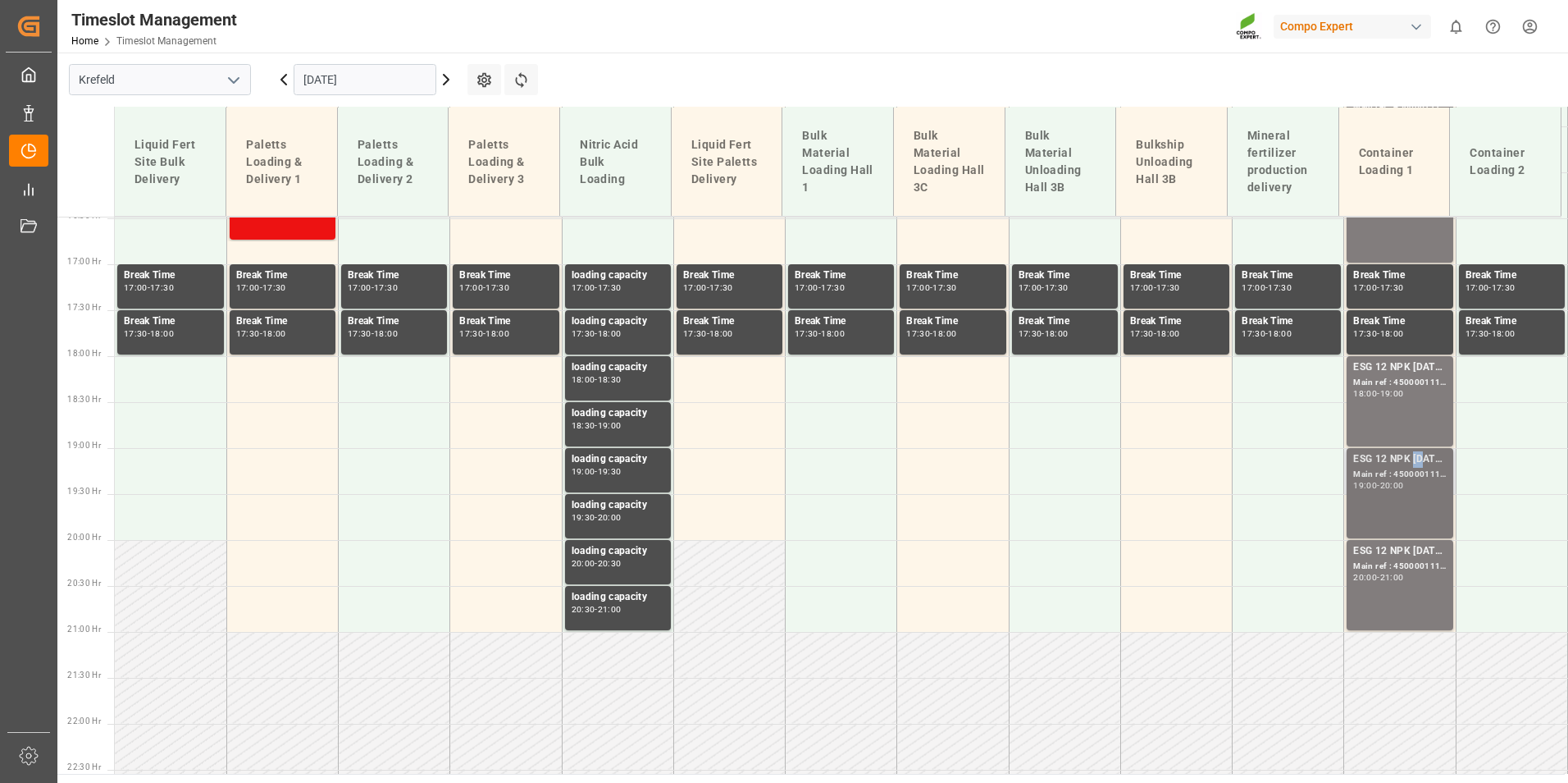
click at [1413, 466] on div "ESG 12 NPK [DATE] 1200kg BB" at bounding box center [1399, 459] width 93 height 17
click at [1411, 570] on div "Main ref : 4500001117, 2000001086" at bounding box center [1399, 567] width 93 height 14
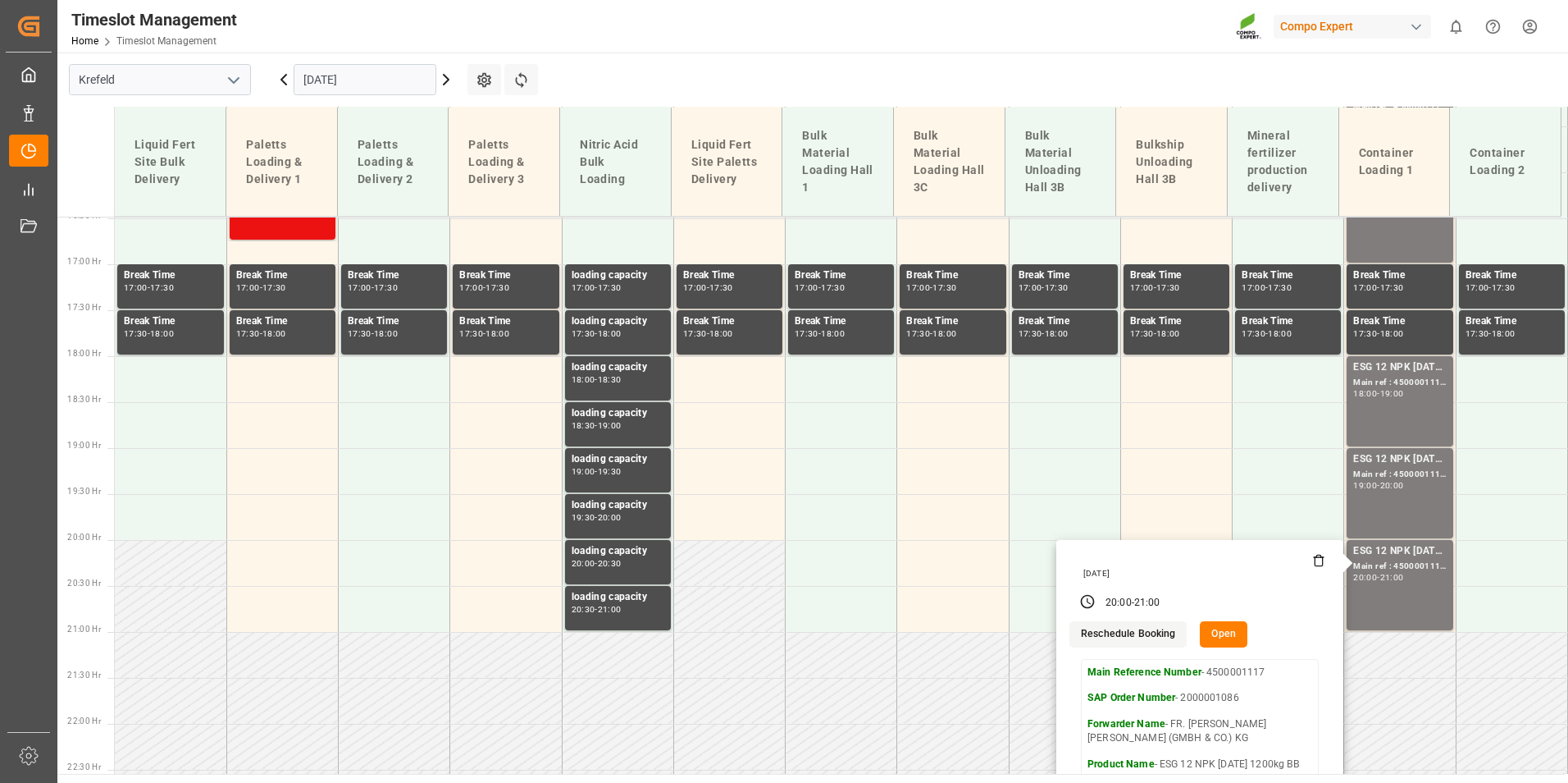
click at [401, 80] on input "[DATE]" at bounding box center [365, 80] width 143 height 31
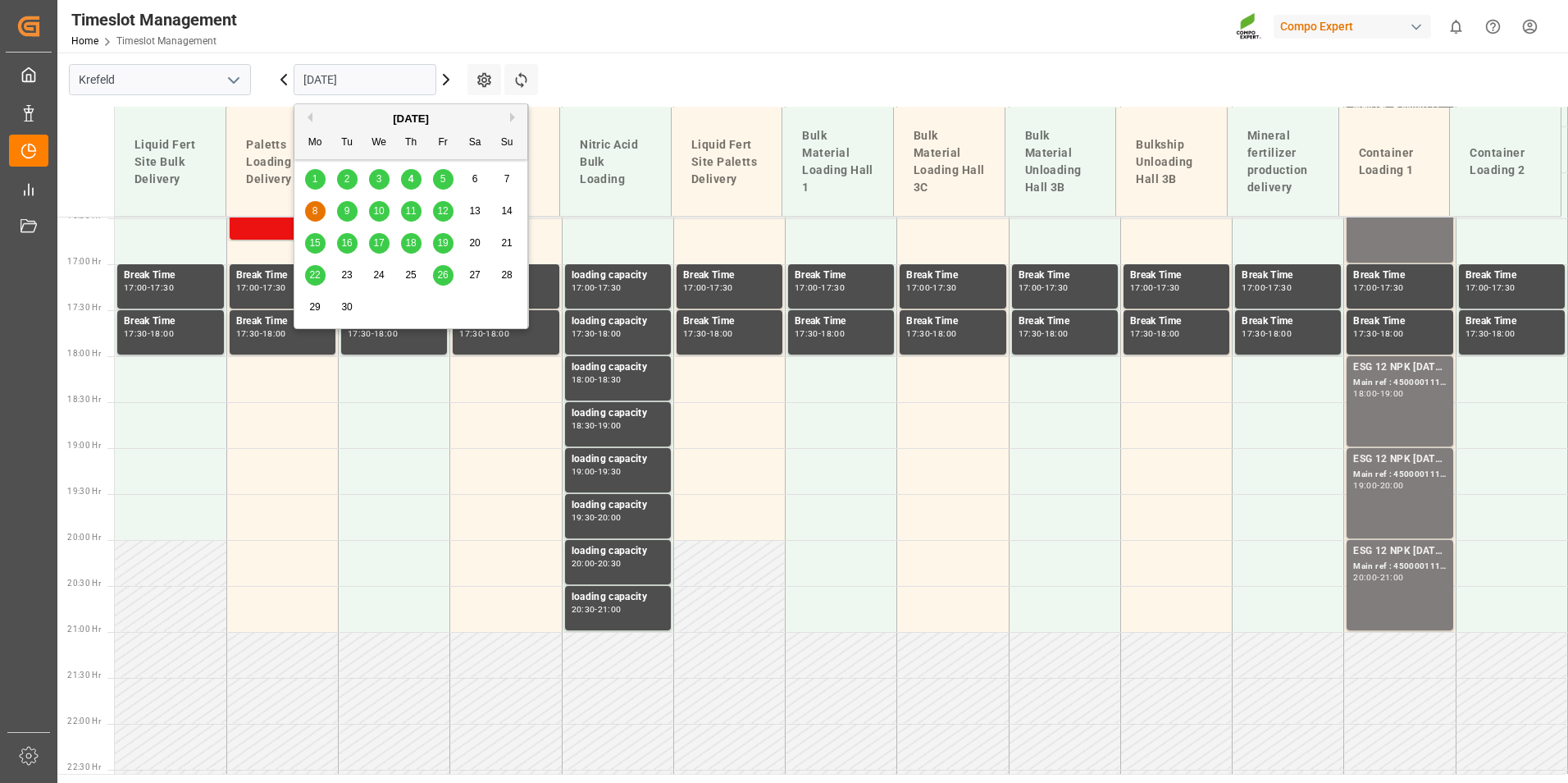
click at [337, 212] on div "9" at bounding box center [346, 212] width 20 height 20
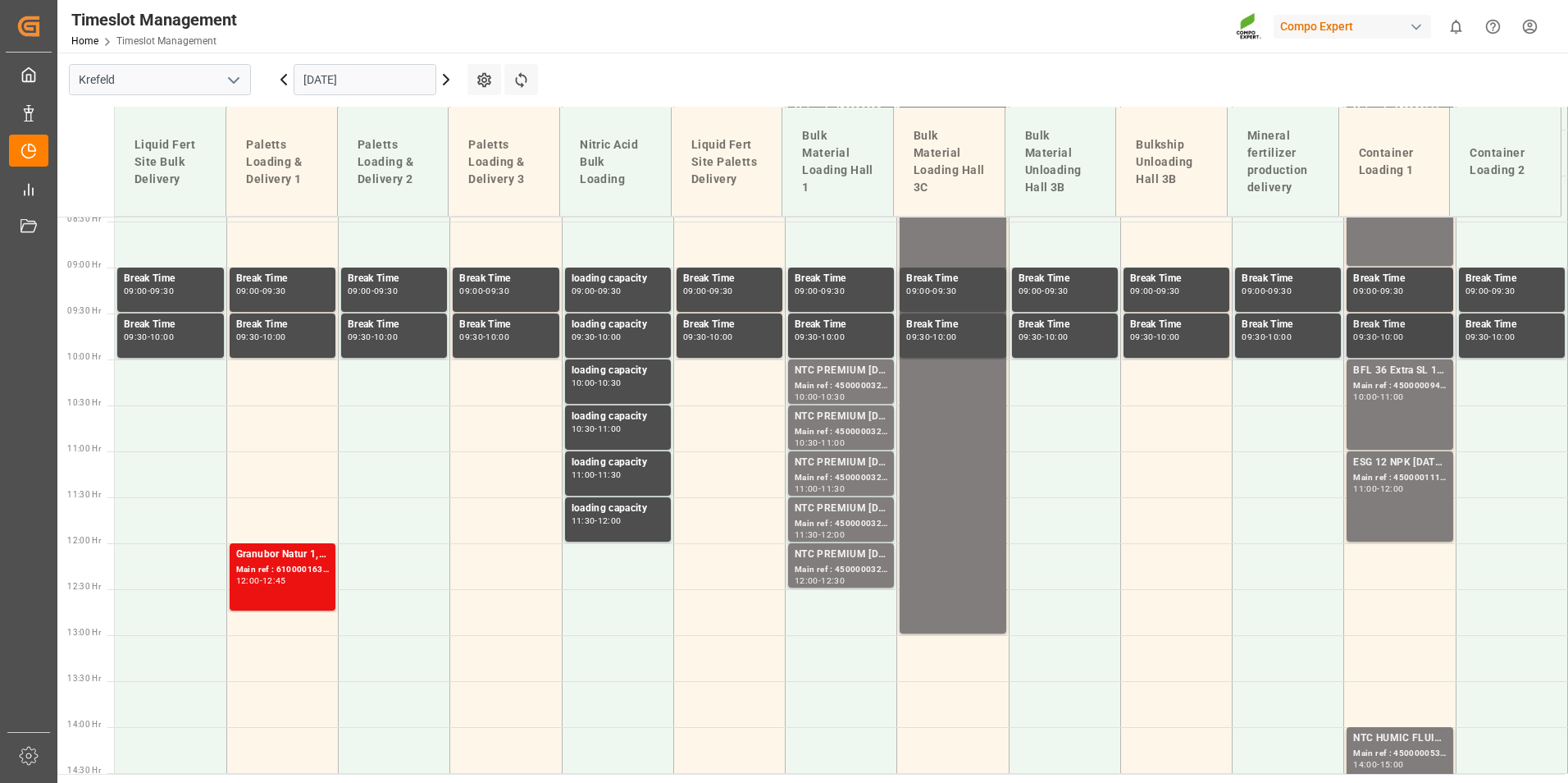
scroll to position [448, 0]
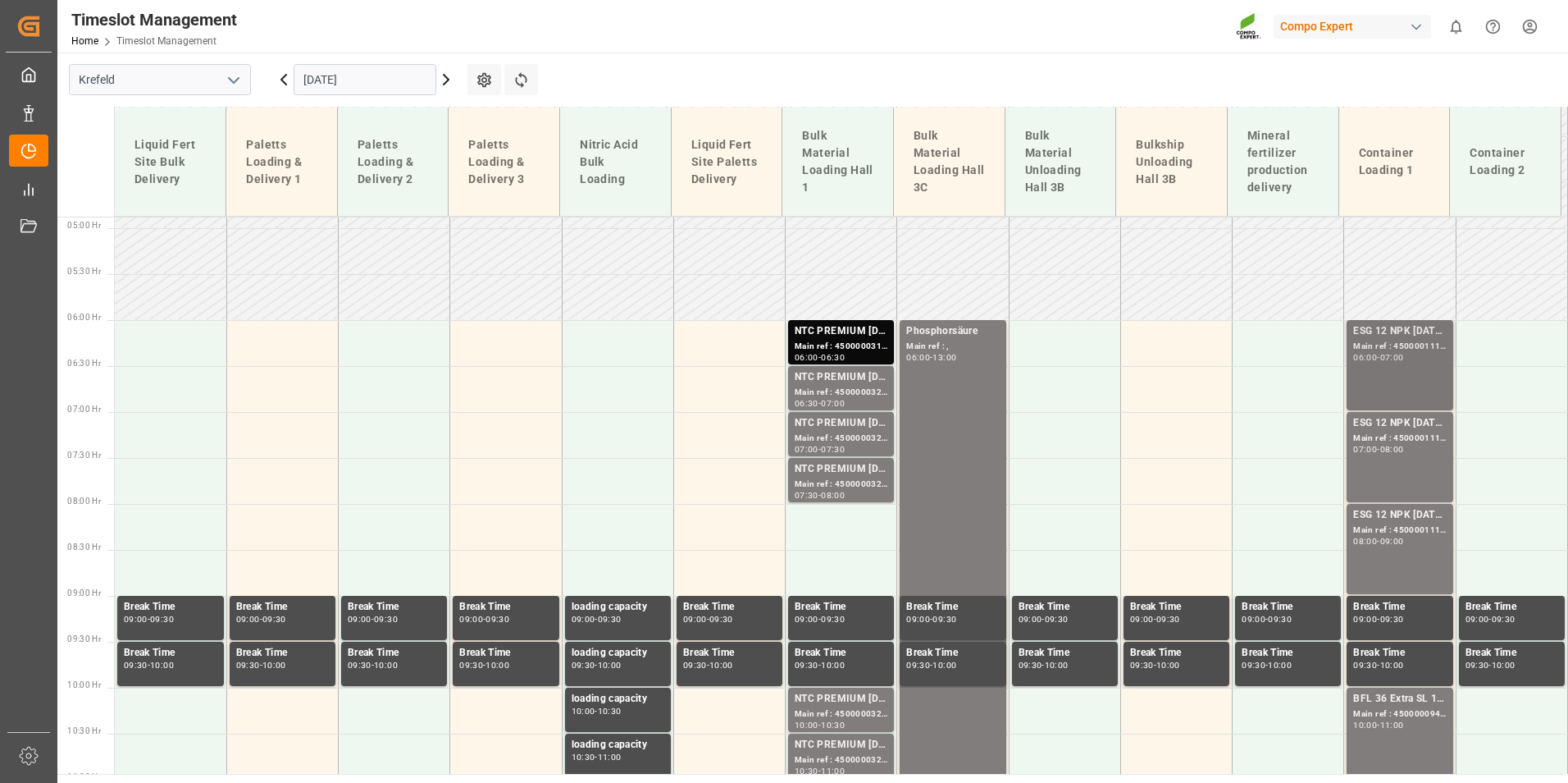
click at [1401, 341] on div "Main ref : 4500001116, 2000001086" at bounding box center [1399, 346] width 93 height 14
click at [1416, 434] on div "Main ref : 4500001112, 2000001086" at bounding box center [1399, 438] width 93 height 14
click at [1417, 542] on div "08:00 - 09:00" at bounding box center [1399, 542] width 93 height 9
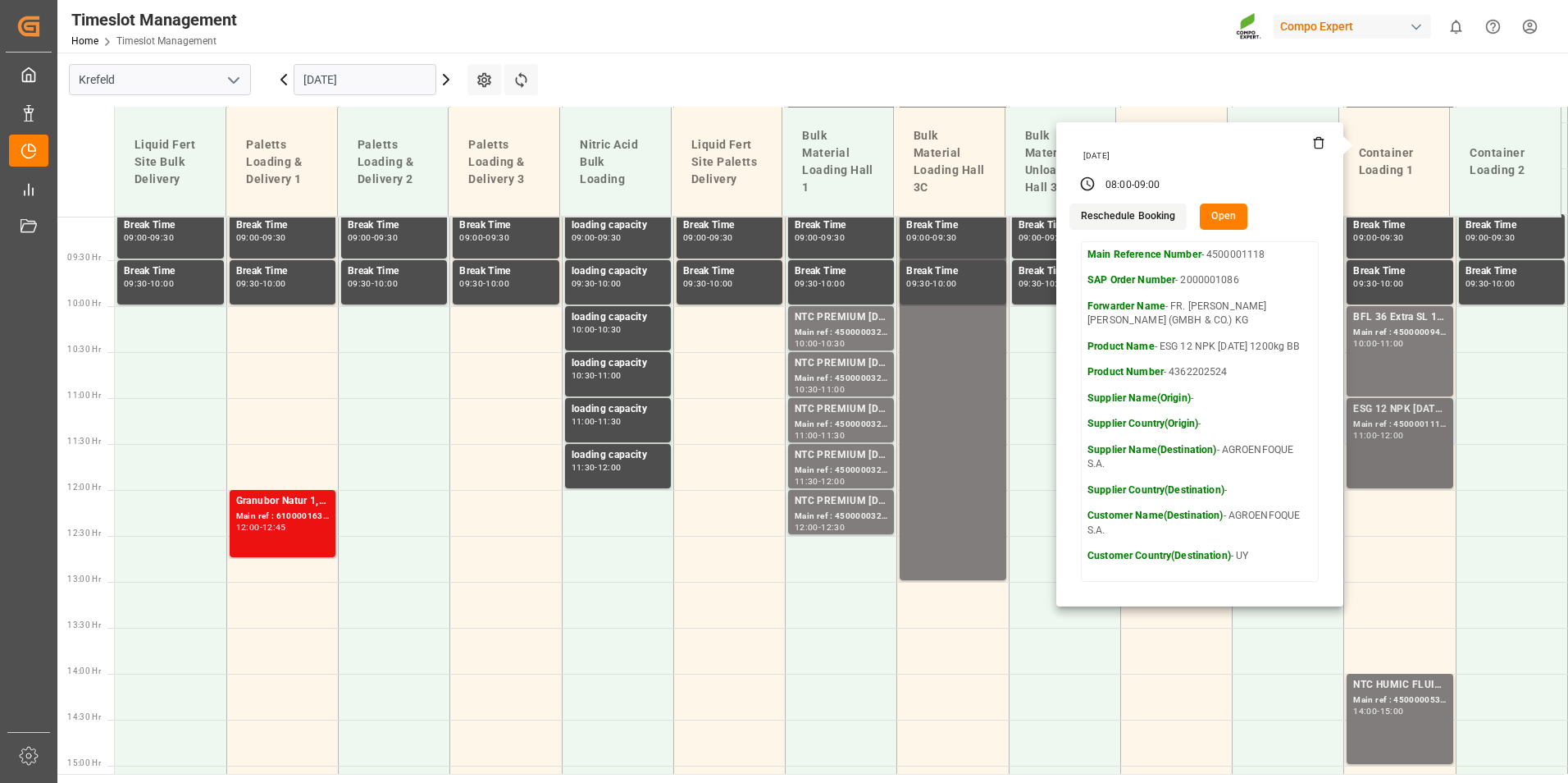
scroll to position [858, 0]
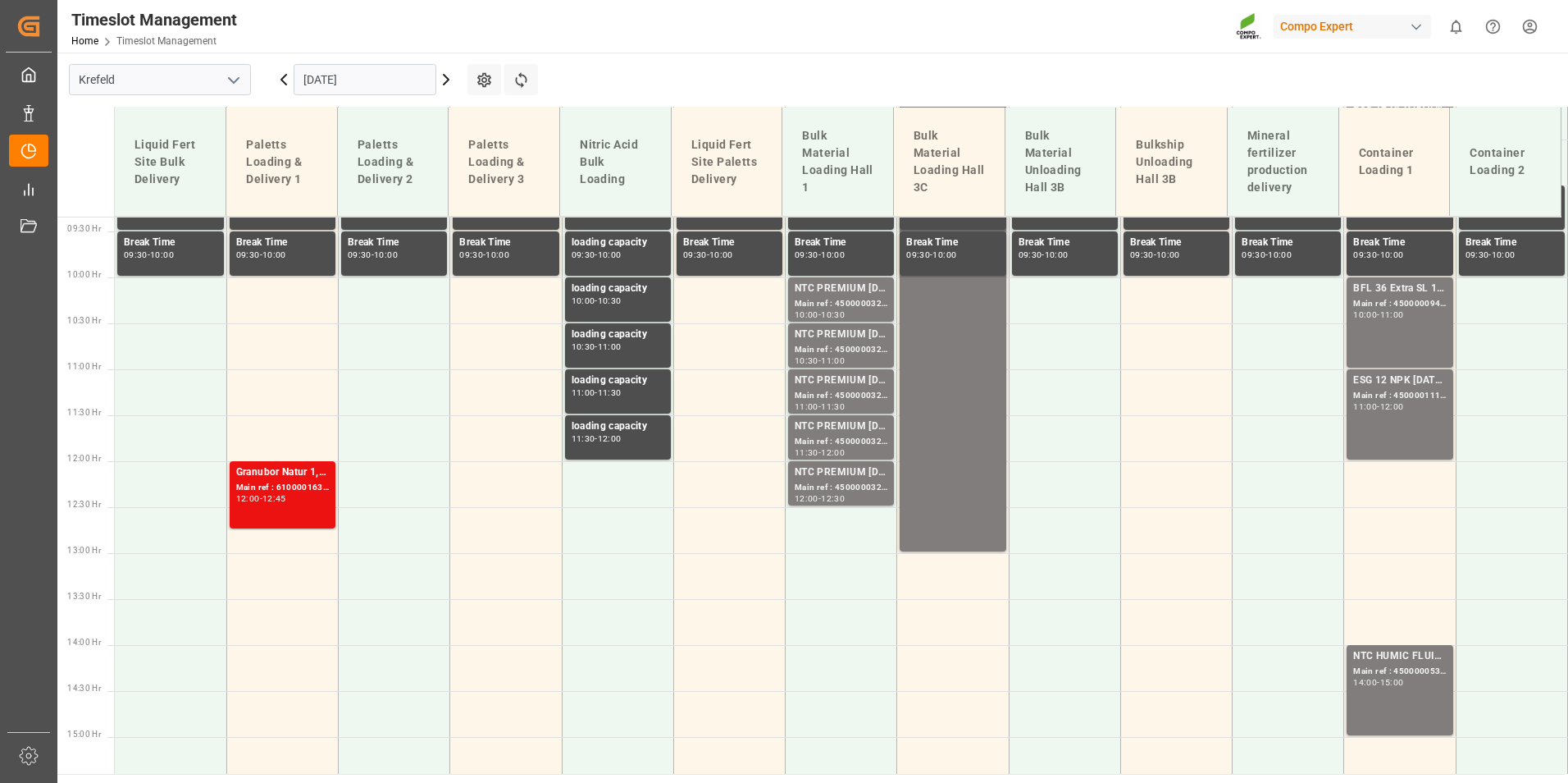
click at [1415, 425] on div "ESG 12 NPK [DATE] 1200kg BB Main ref : 4500001114, 2000001086 11:00 - 12:00" at bounding box center [1399, 415] width 93 height 84
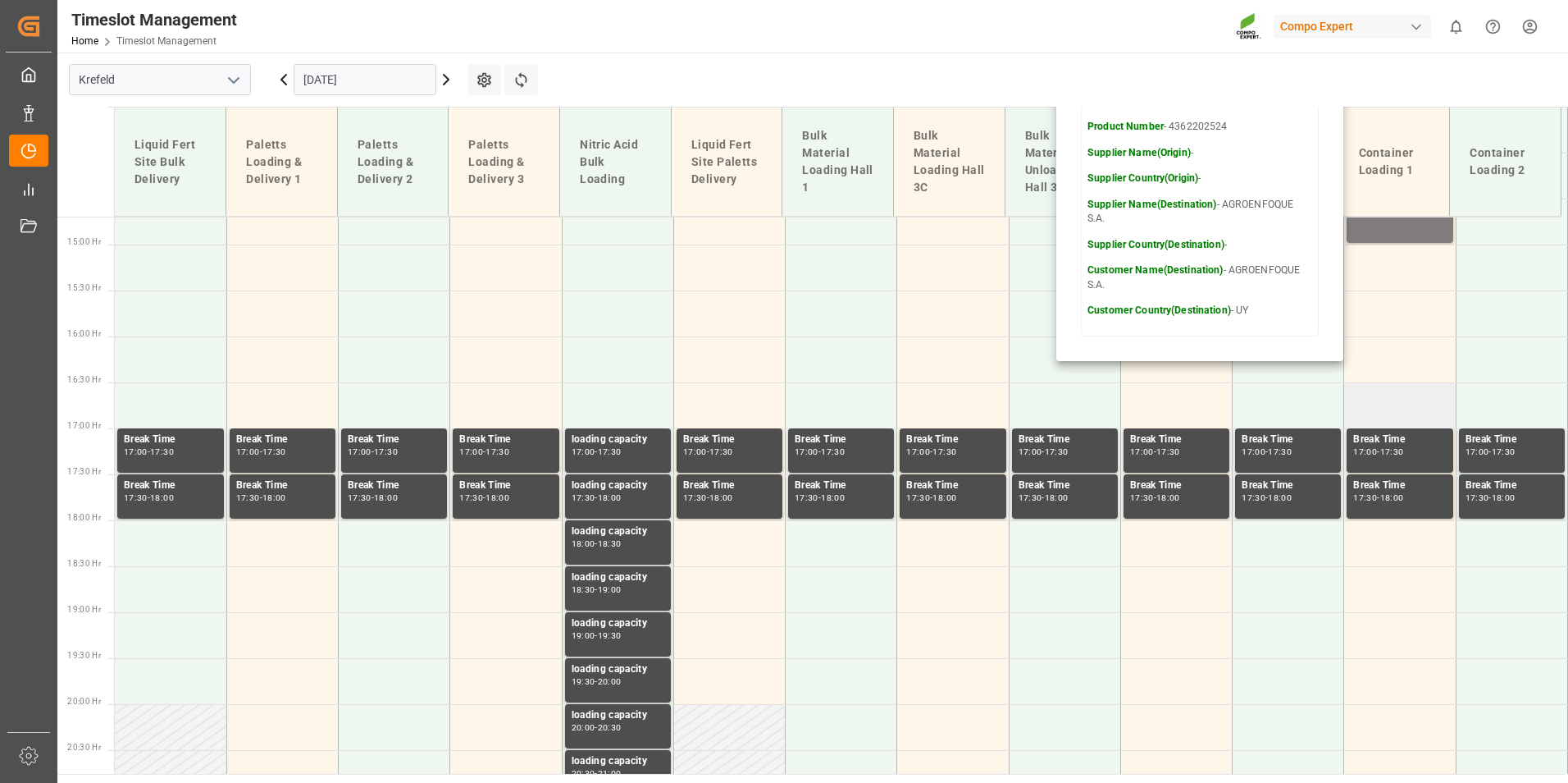
scroll to position [940, 0]
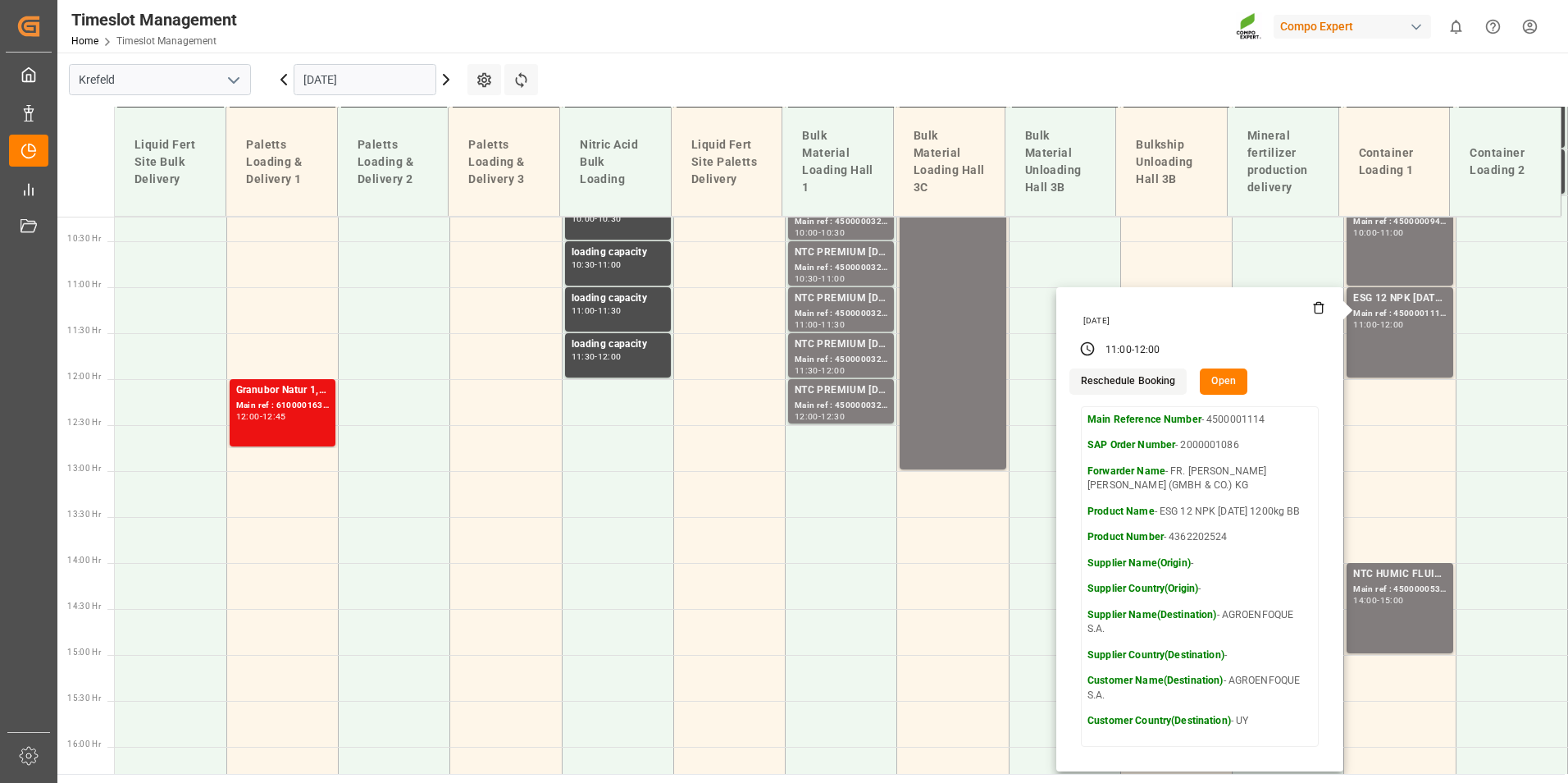
click at [398, 66] on input "[DATE]" at bounding box center [365, 80] width 143 height 31
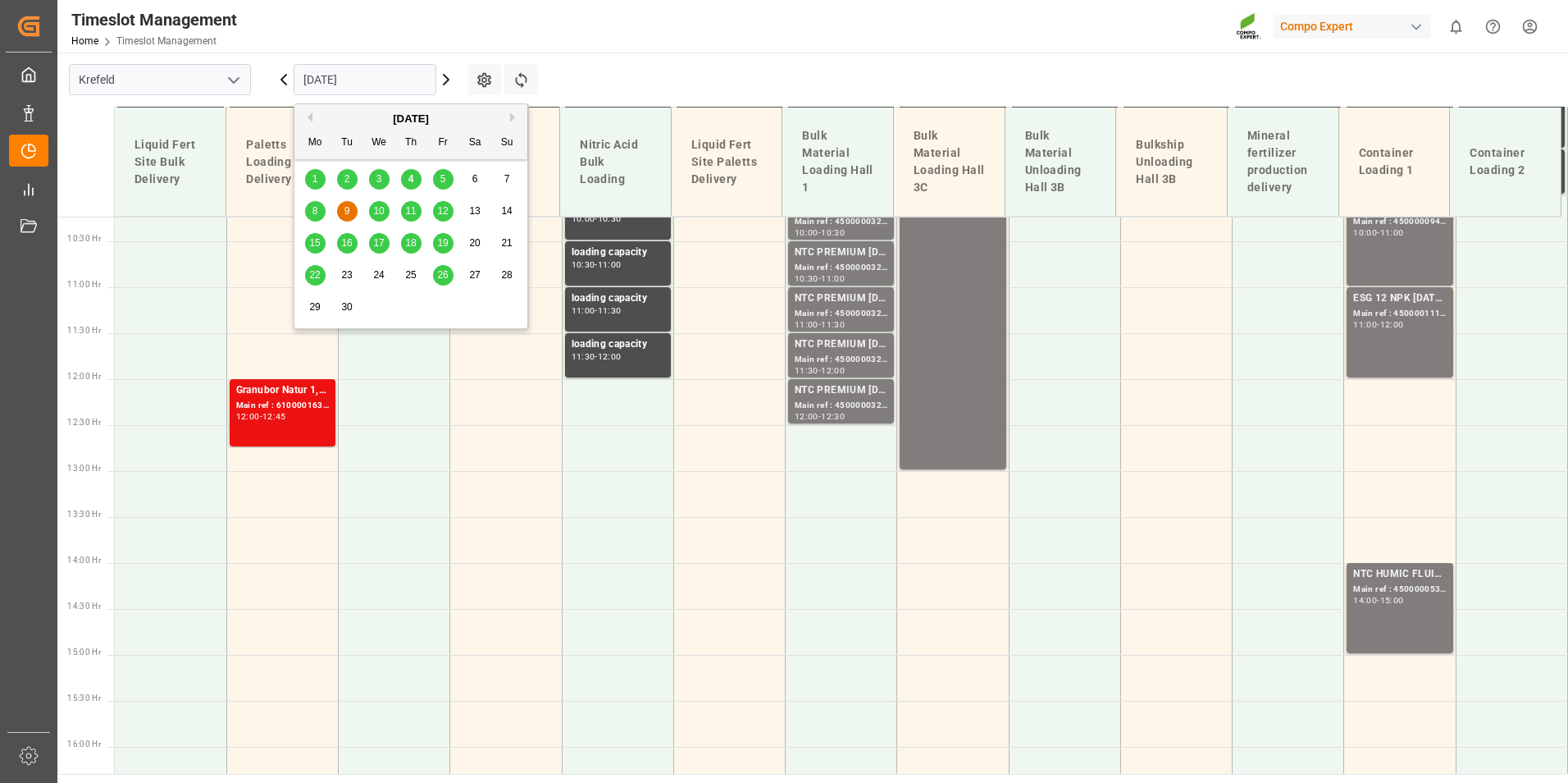
click at [376, 217] on span "10" at bounding box center [379, 210] width 10 height 11
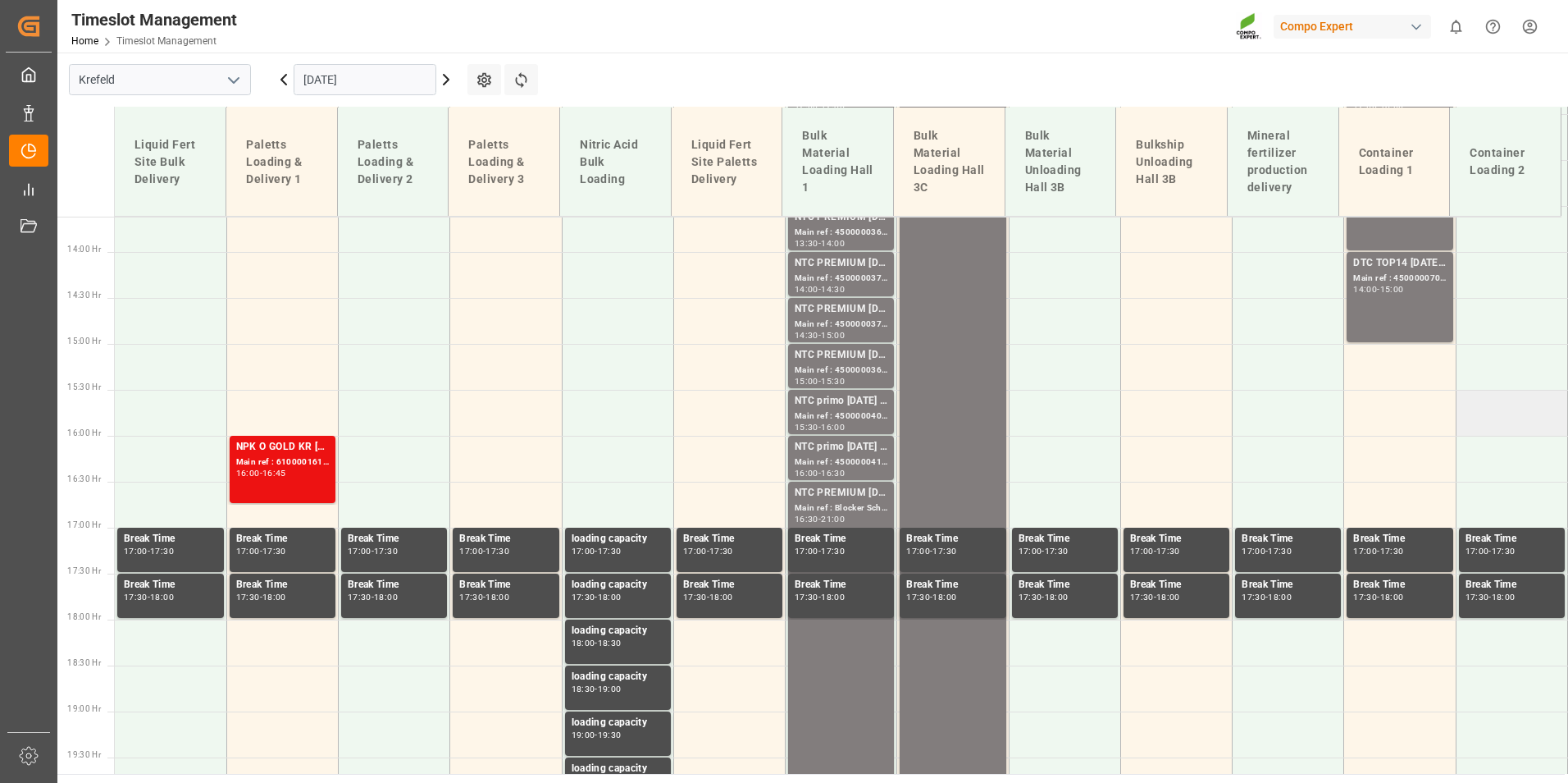
scroll to position [1269, 0]
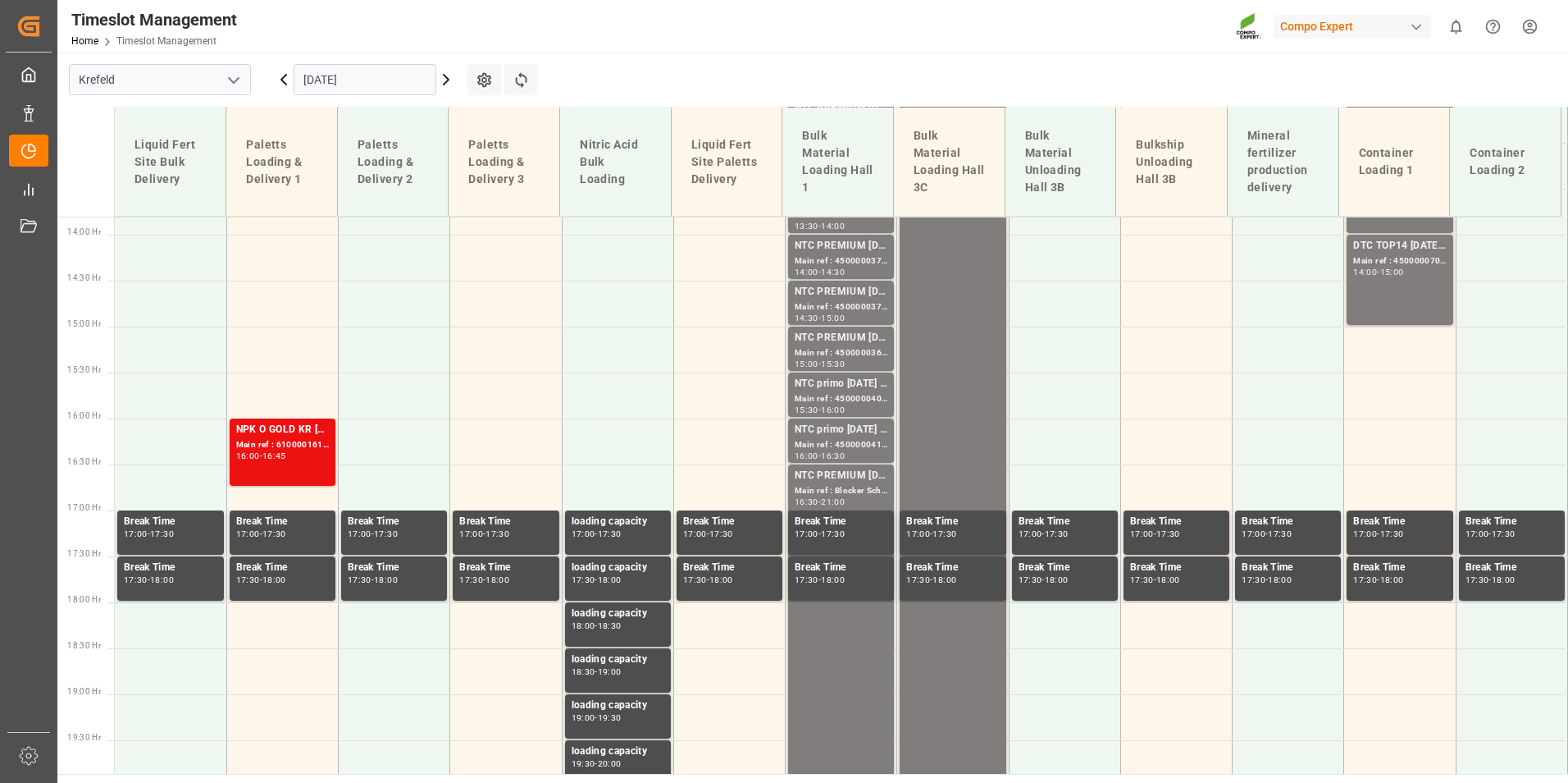
click at [414, 86] on input "[DATE]" at bounding box center [365, 80] width 143 height 31
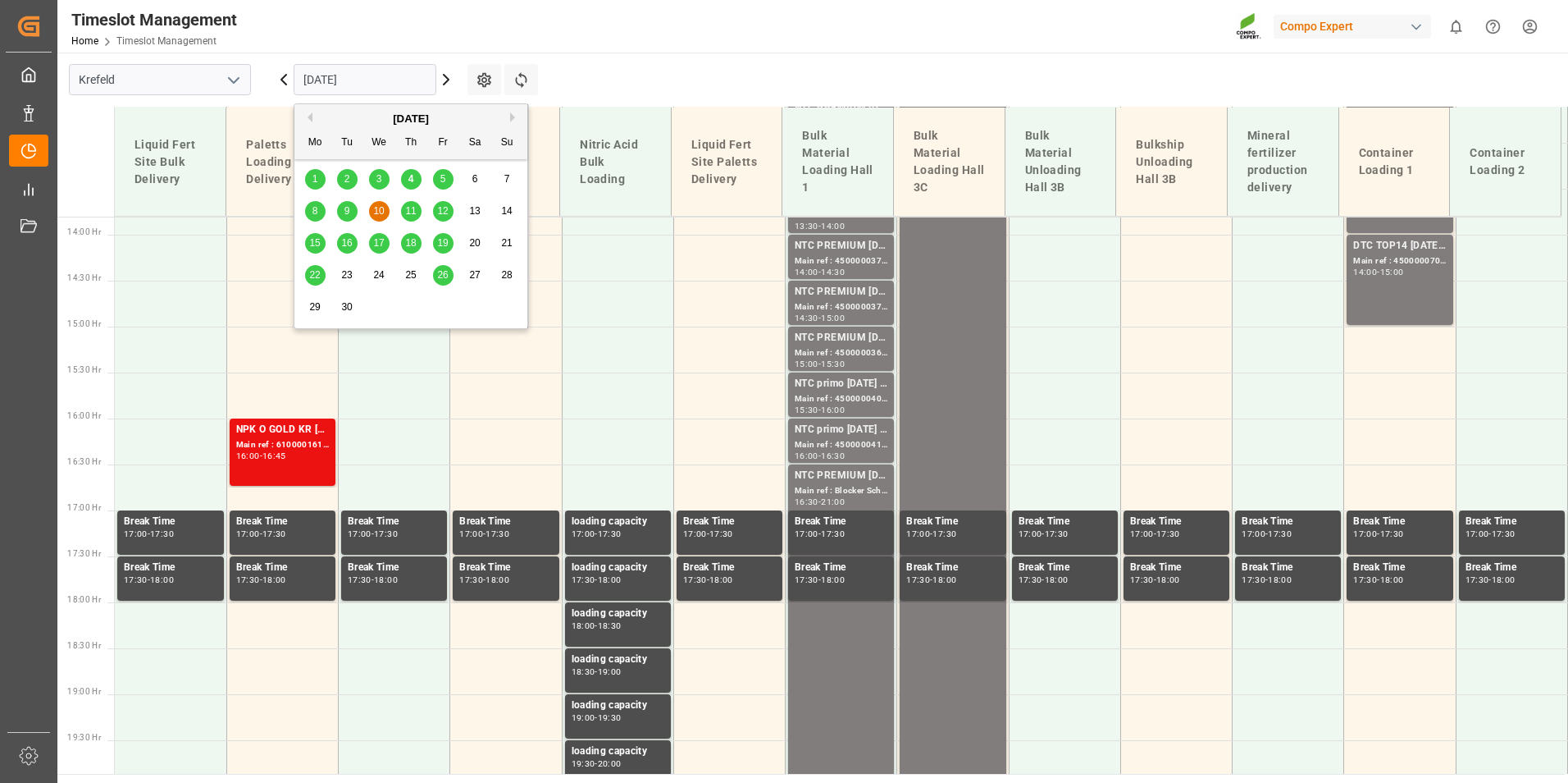
click at [415, 212] on span "11" at bounding box center [410, 210] width 10 height 11
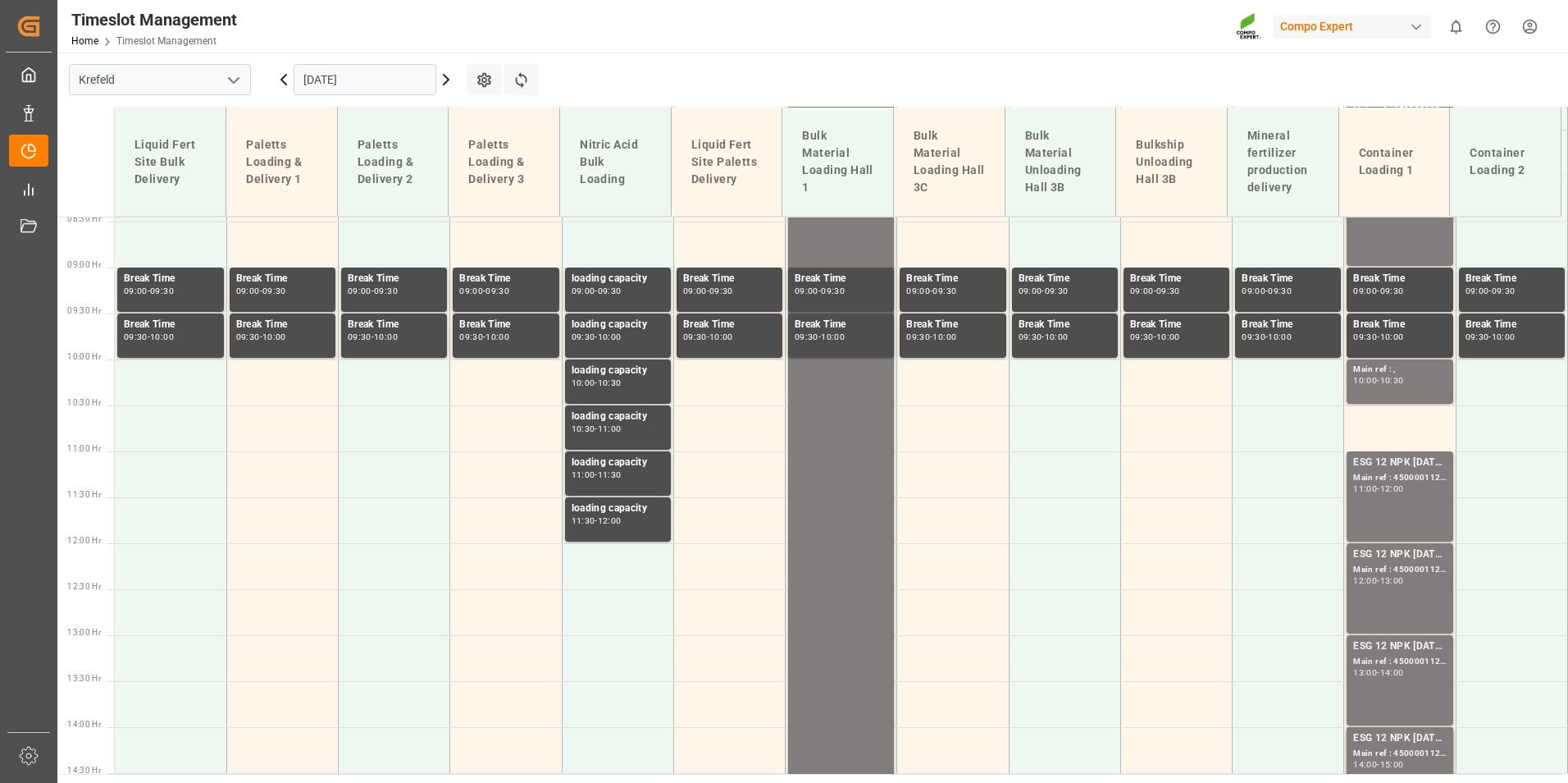
scroll to position [448, 0]
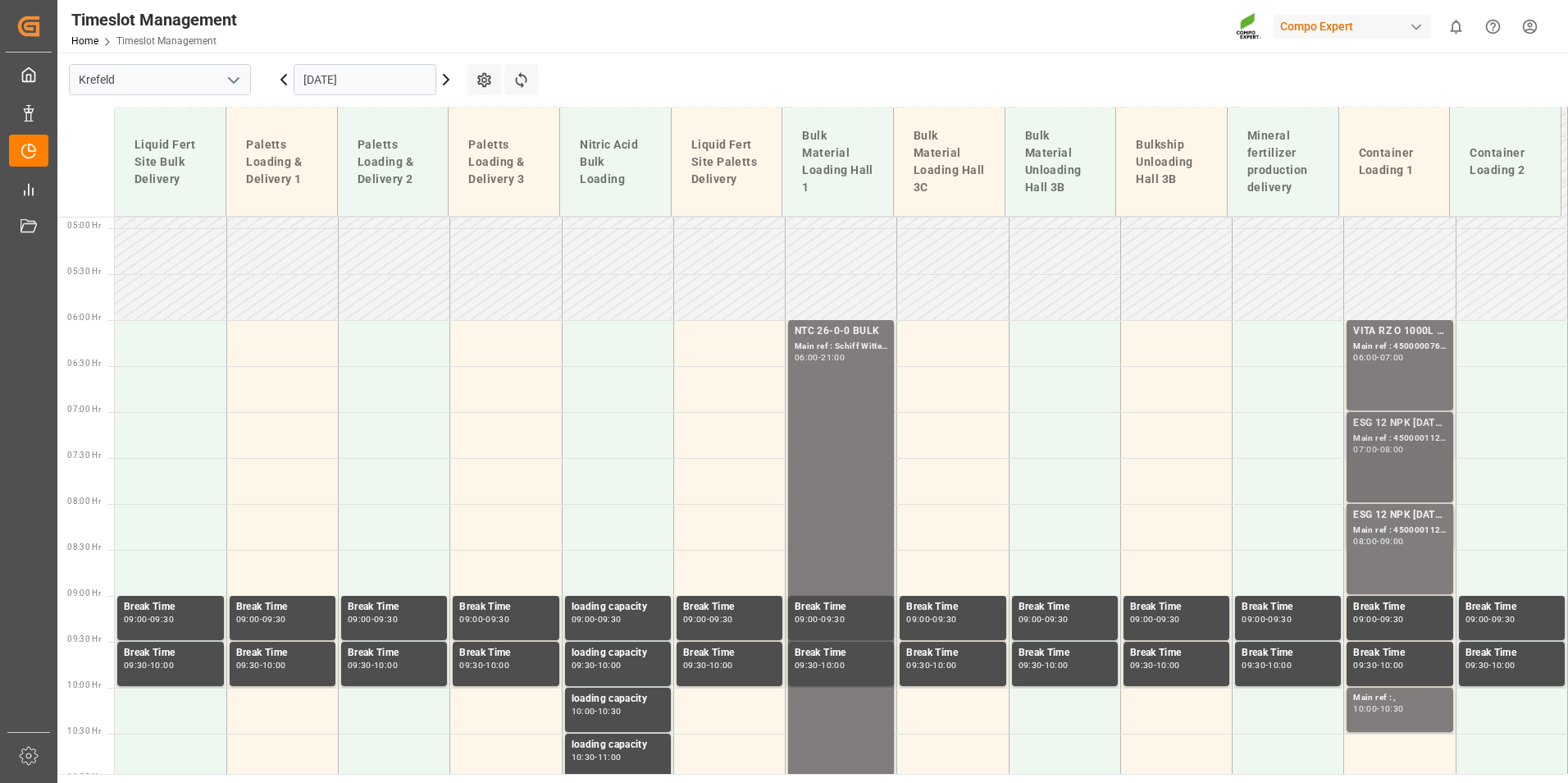
click at [1392, 468] on div "ESG 12 NPK [DATE] 1200kg BB; Main ref : 4500001121, 2000001087; 07:00 - 08:00" at bounding box center [1399, 458] width 93 height 84
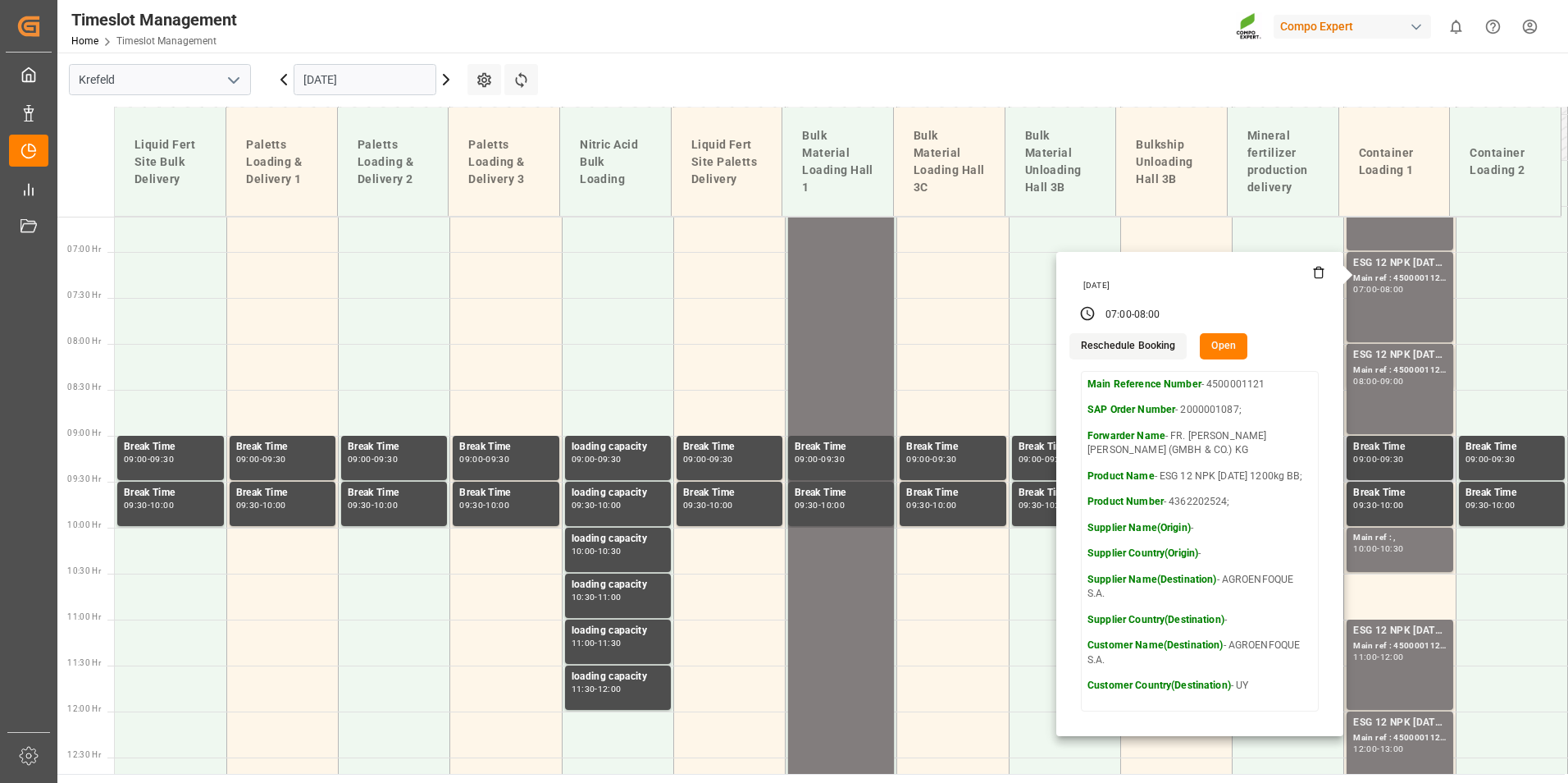
scroll to position [612, 0]
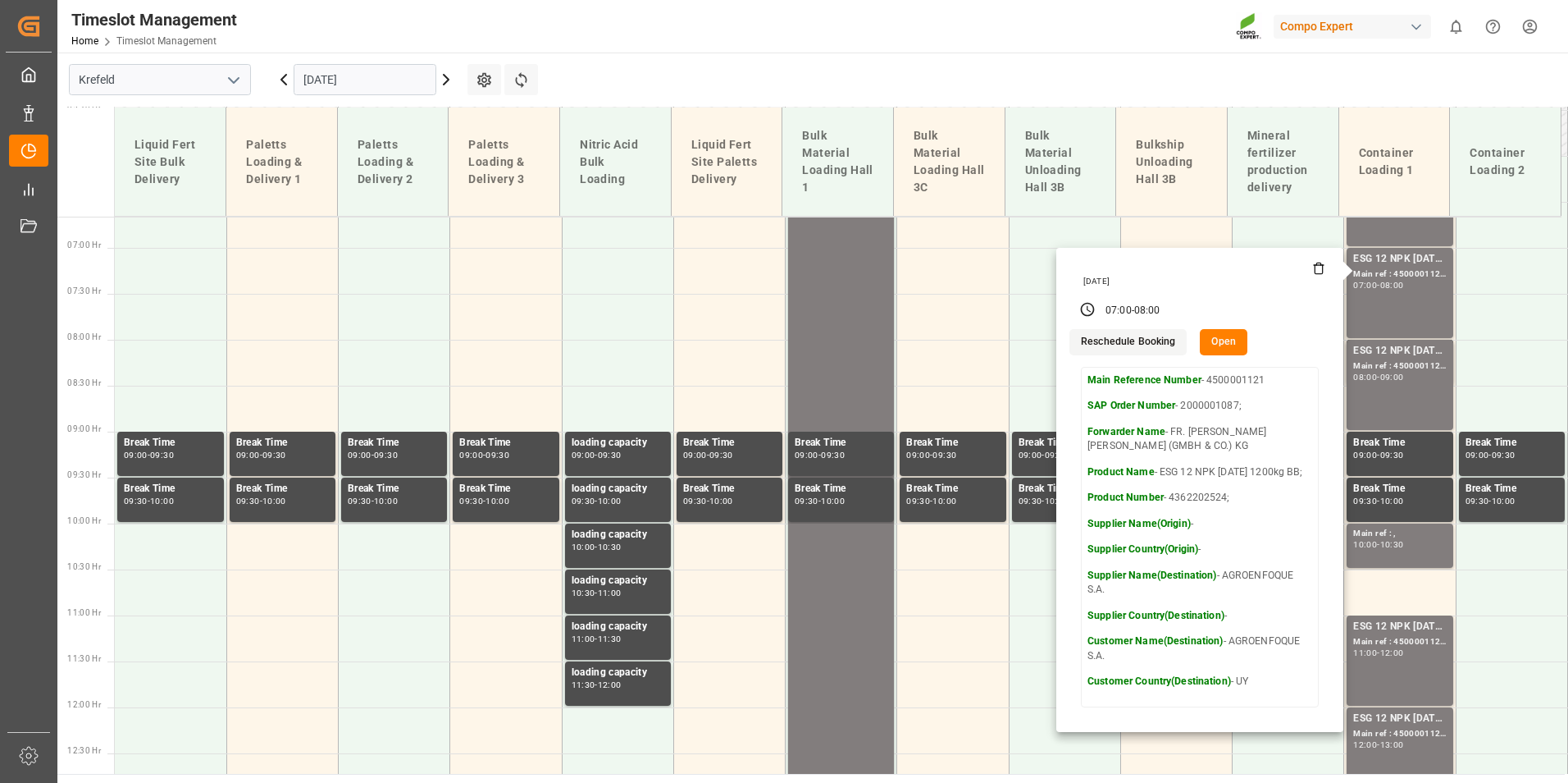
click at [371, 63] on div "[DATE]" at bounding box center [365, 80] width 205 height 54
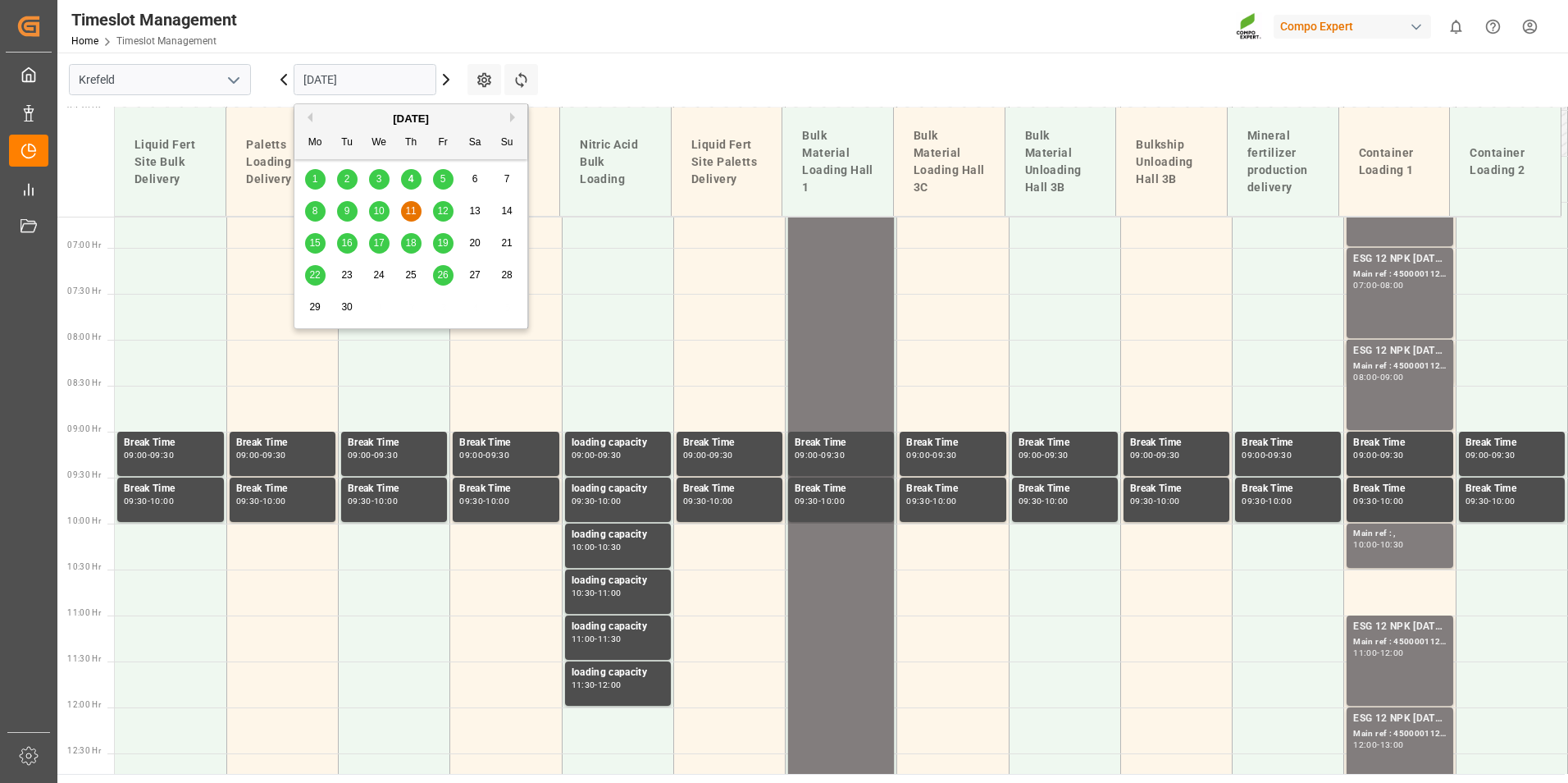
click at [374, 70] on input "[DATE]" at bounding box center [365, 80] width 143 height 31
click at [318, 213] on div "8" at bounding box center [315, 212] width 20 height 20
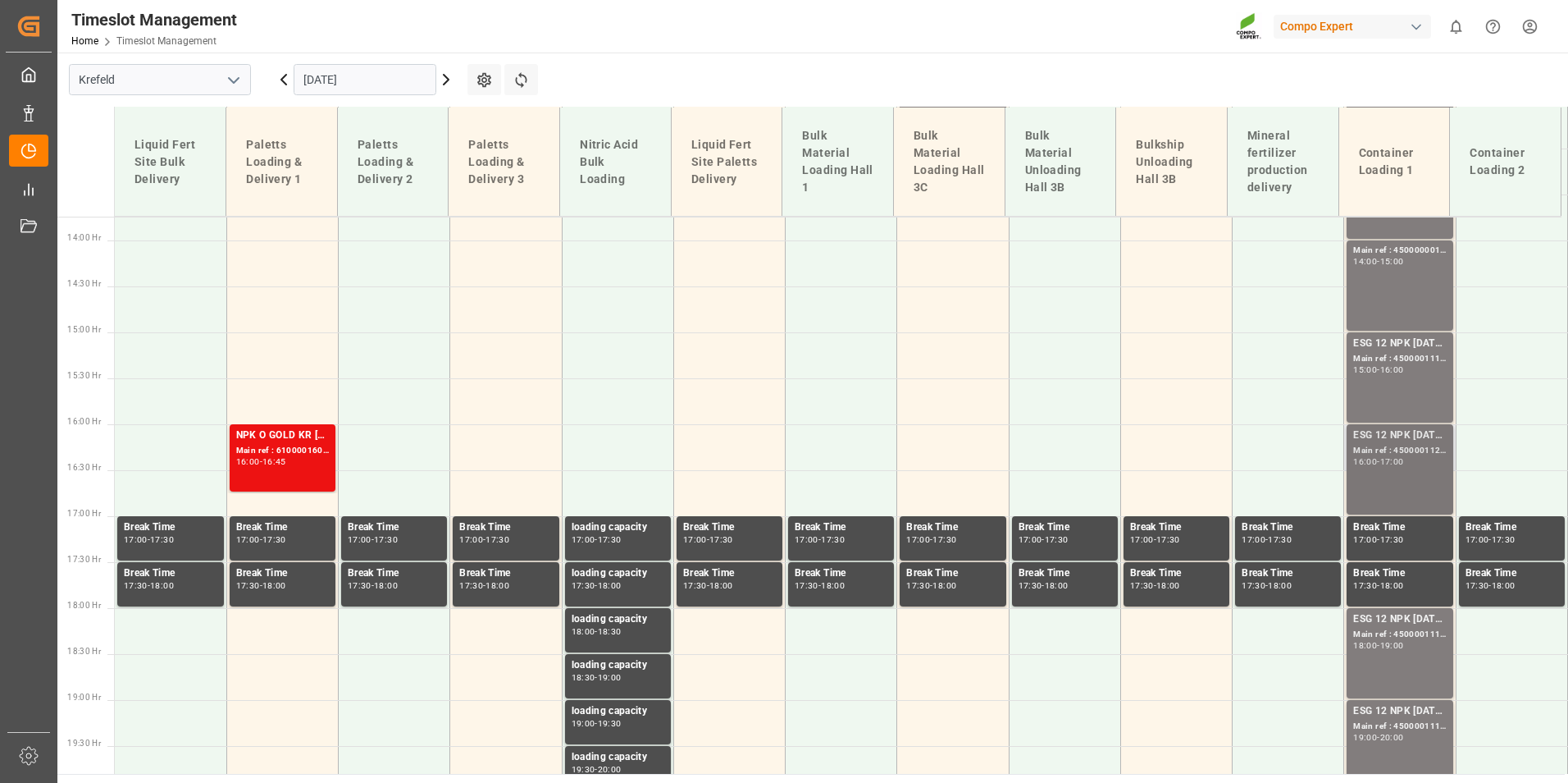
scroll to position [1269, 0]
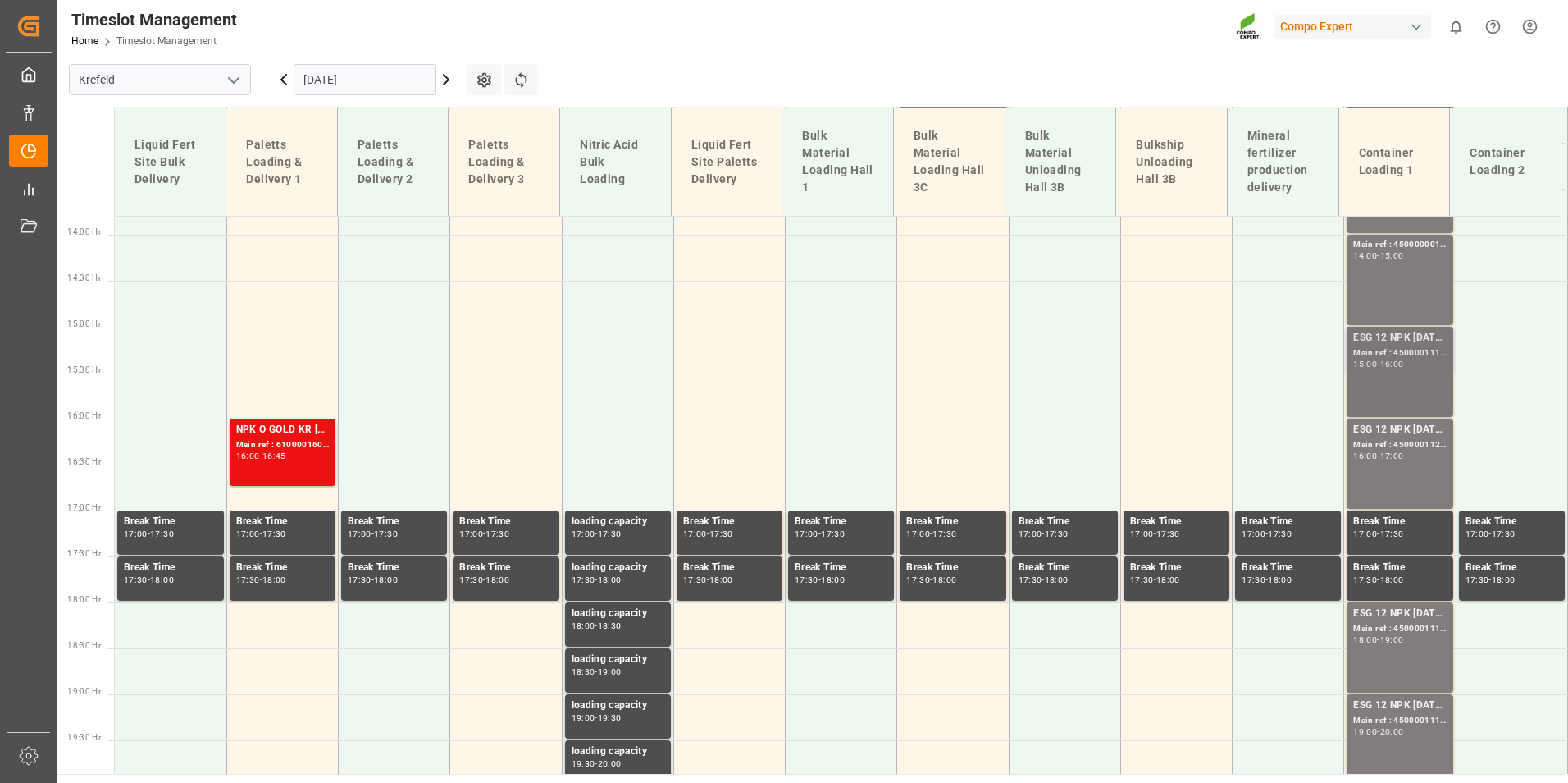
click at [1383, 383] on div "ESG 12 NPK [DATE] 1200kg BB Main ref : 4500001111, 2000001086 15:00 - 16:00" at bounding box center [1399, 372] width 93 height 84
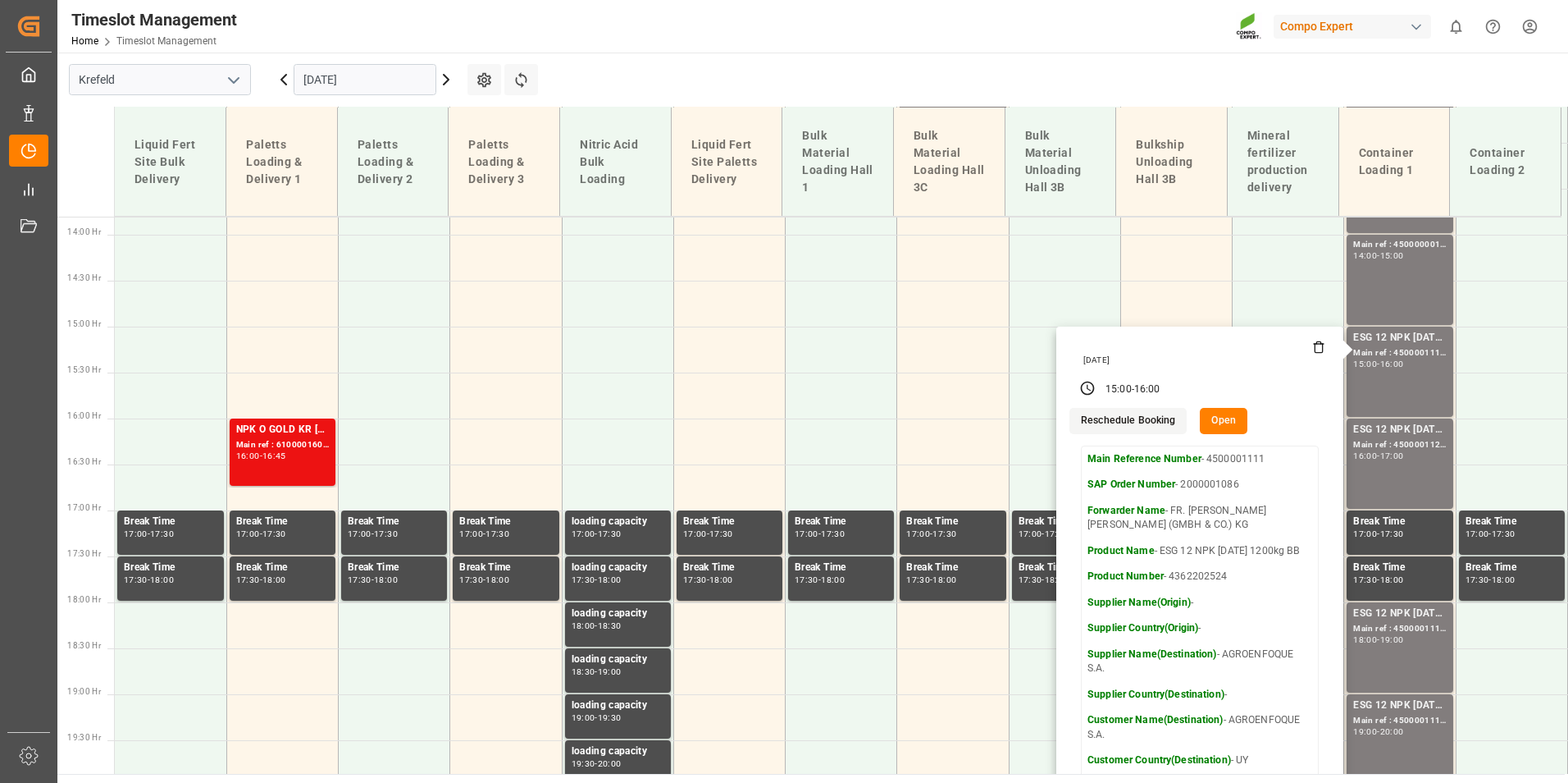
click at [393, 93] on input "[DATE]" at bounding box center [365, 80] width 143 height 31
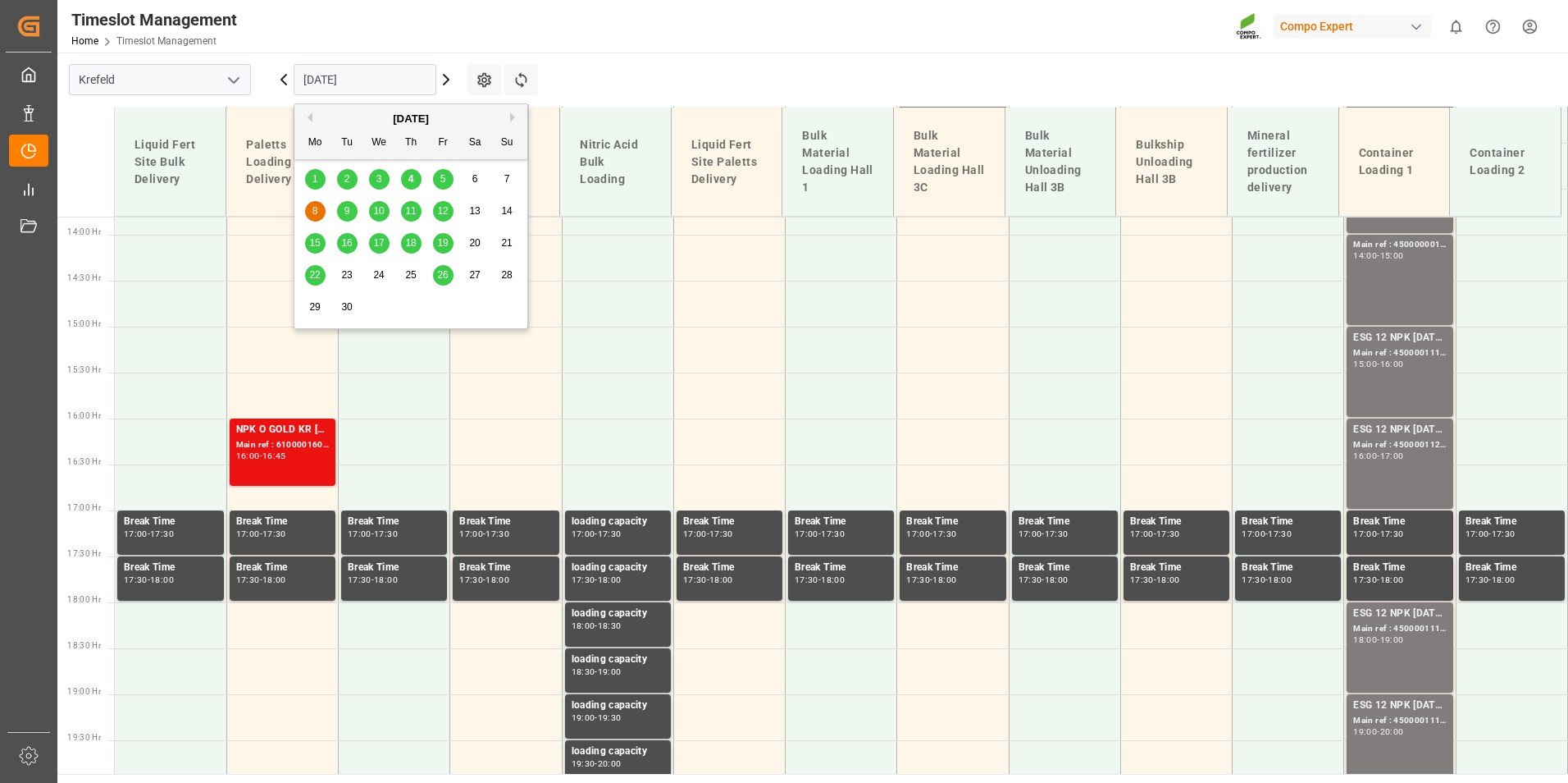
click at [420, 199] on div "8 9 10 11 12 13 14" at bounding box center [411, 211] width 224 height 32
click at [416, 202] on div "11" at bounding box center [411, 212] width 20 height 20
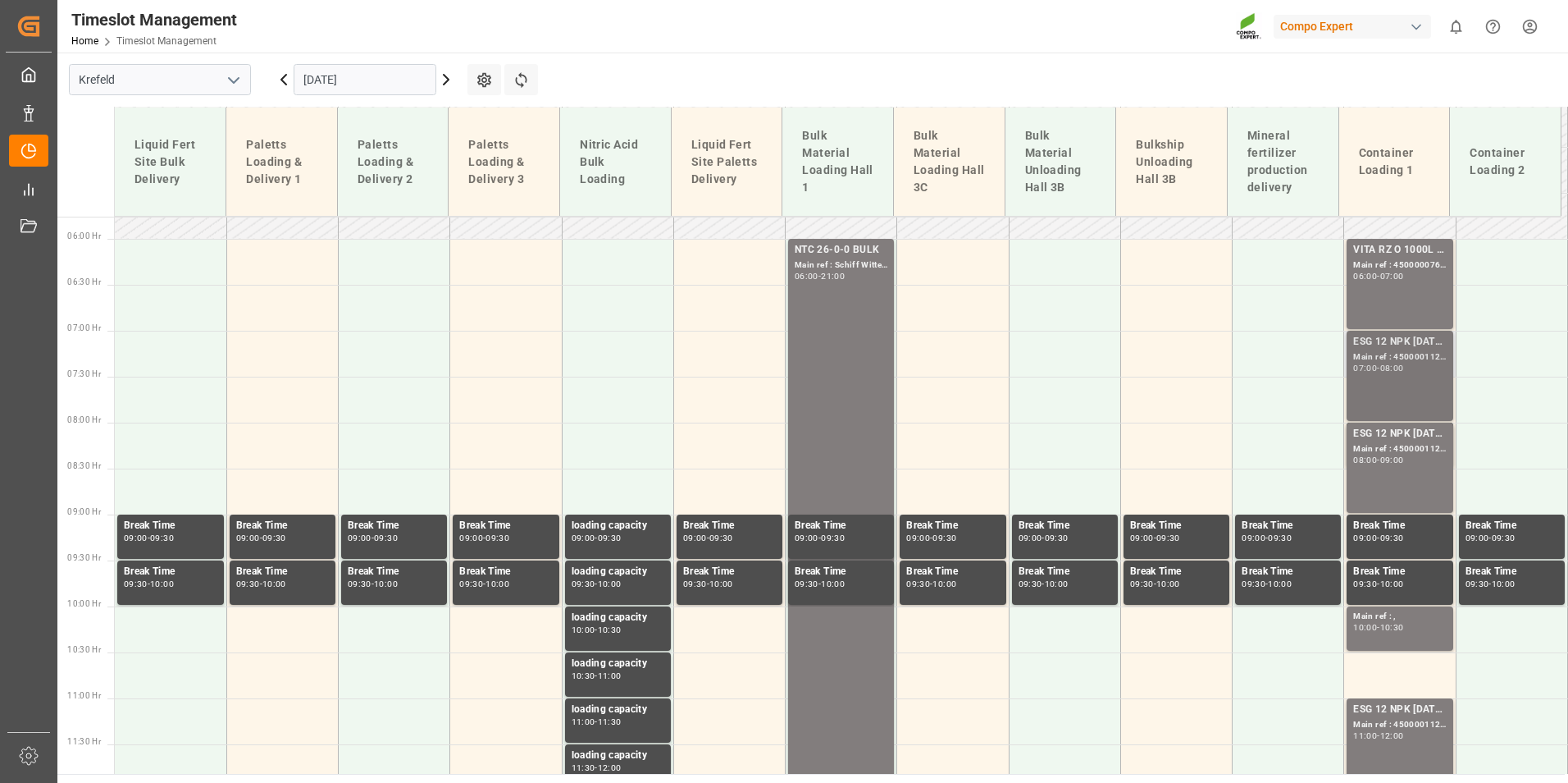
scroll to position [530, 0]
click at [1374, 354] on div "Main ref : 4500001121, 2000001087;" at bounding box center [1399, 356] width 93 height 14
click at [1394, 475] on div "ESG 12 NPK [DATE] 1200kg BB; Main ref : 4500001122, 2000001087; 08:00 - 09:00" at bounding box center [1399, 467] width 93 height 84
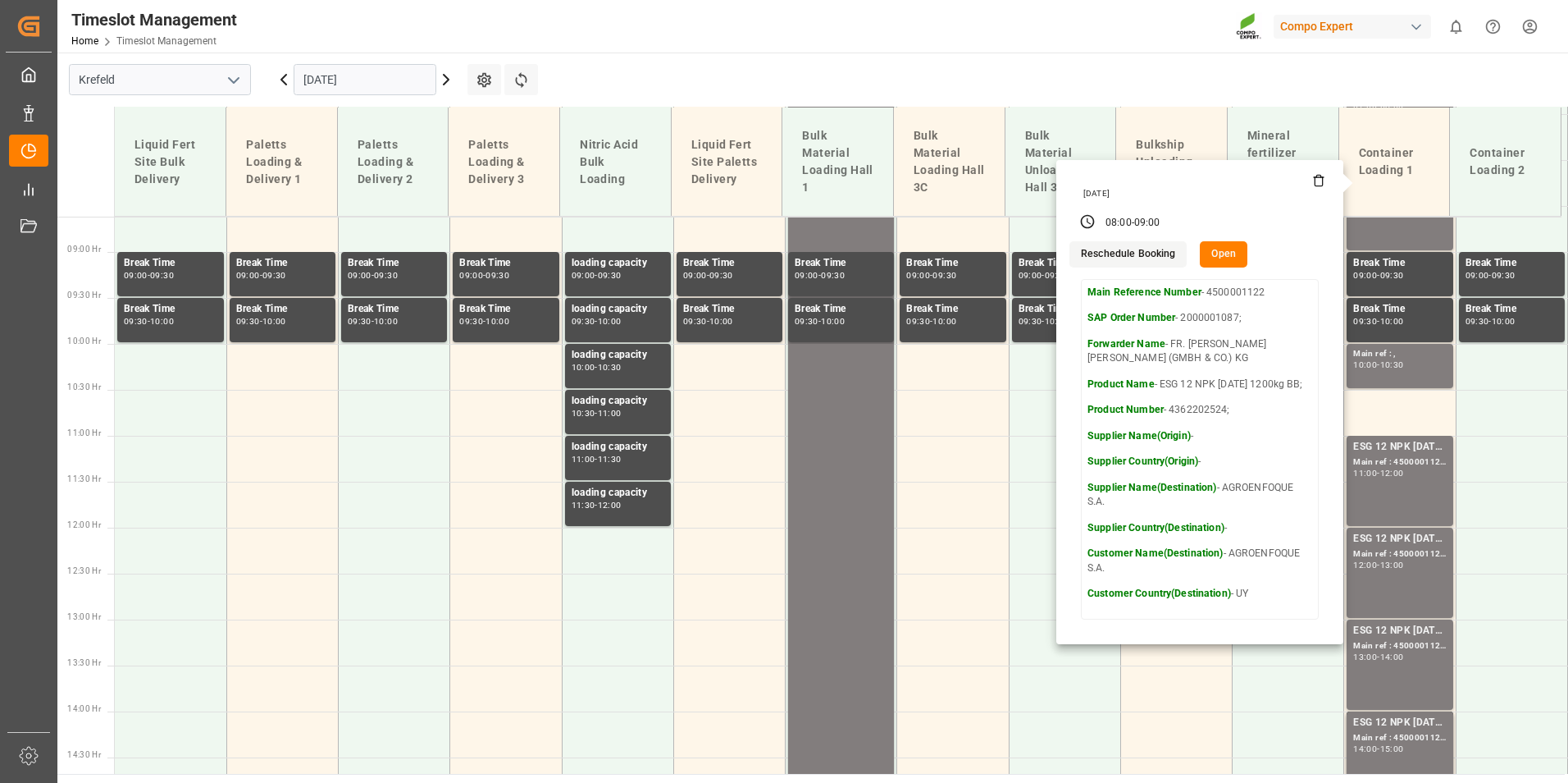
scroll to position [940, 0]
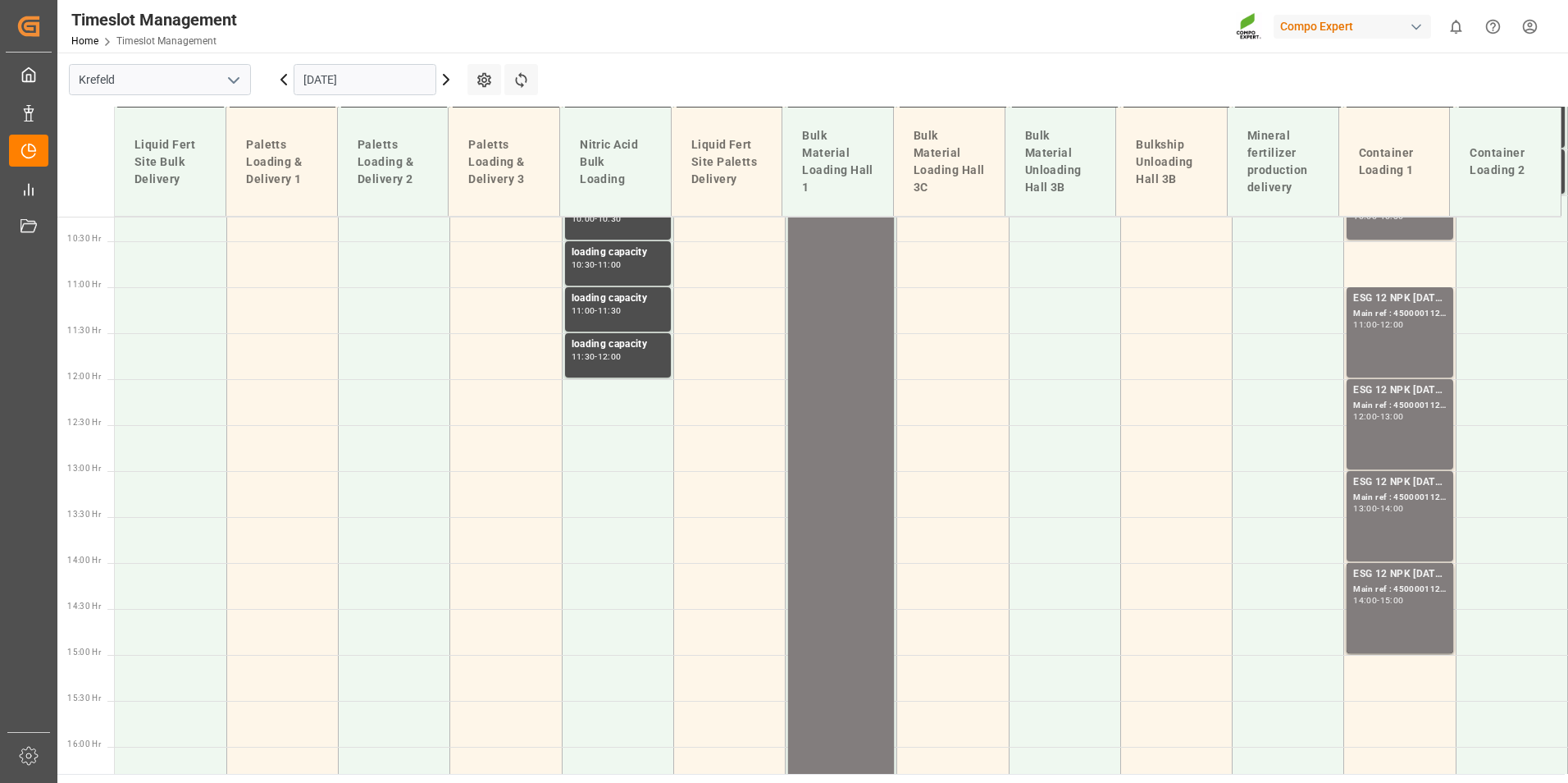
click at [1378, 326] on div "-" at bounding box center [1378, 325] width 3 height 7
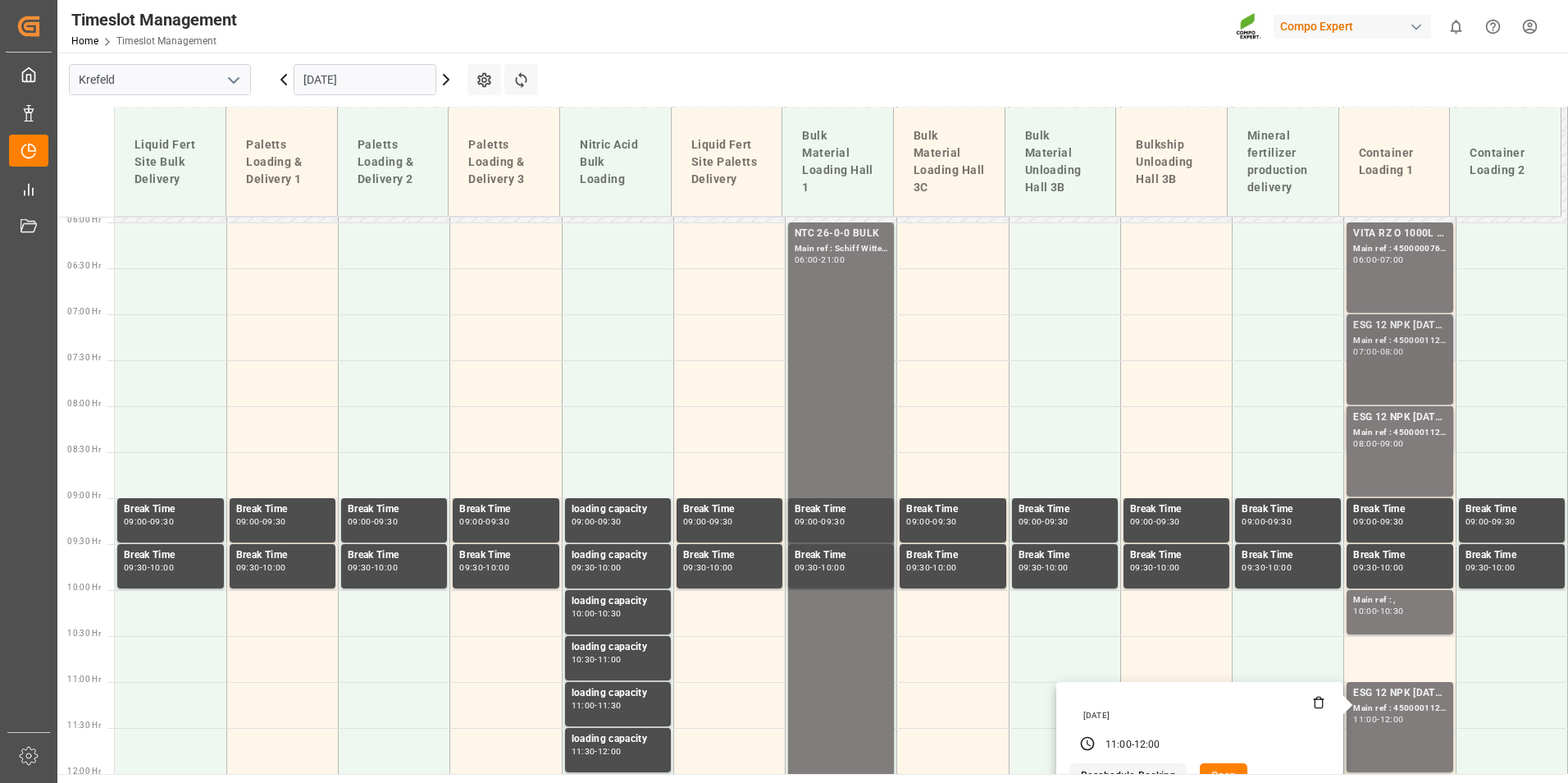
scroll to position [530, 0]
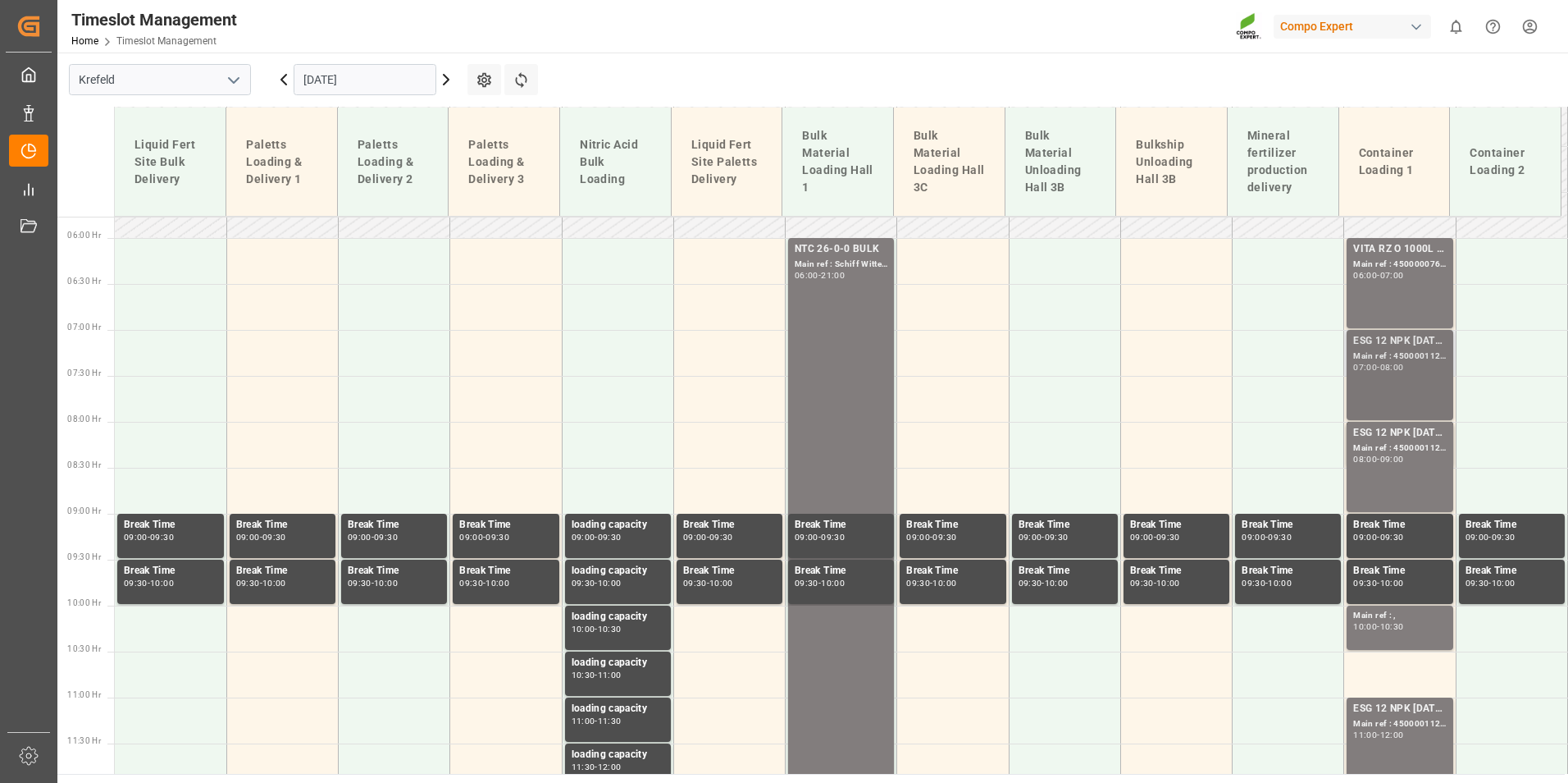
click at [1417, 358] on div "Main ref : 4500001121, 2000001087;" at bounding box center [1399, 356] width 93 height 14
click at [1417, 467] on div "ESG 12 NPK [DATE] 1200kg BB; Main ref : 4500001122, 2000001087; 08:00 - 09:00" at bounding box center [1399, 467] width 93 height 84
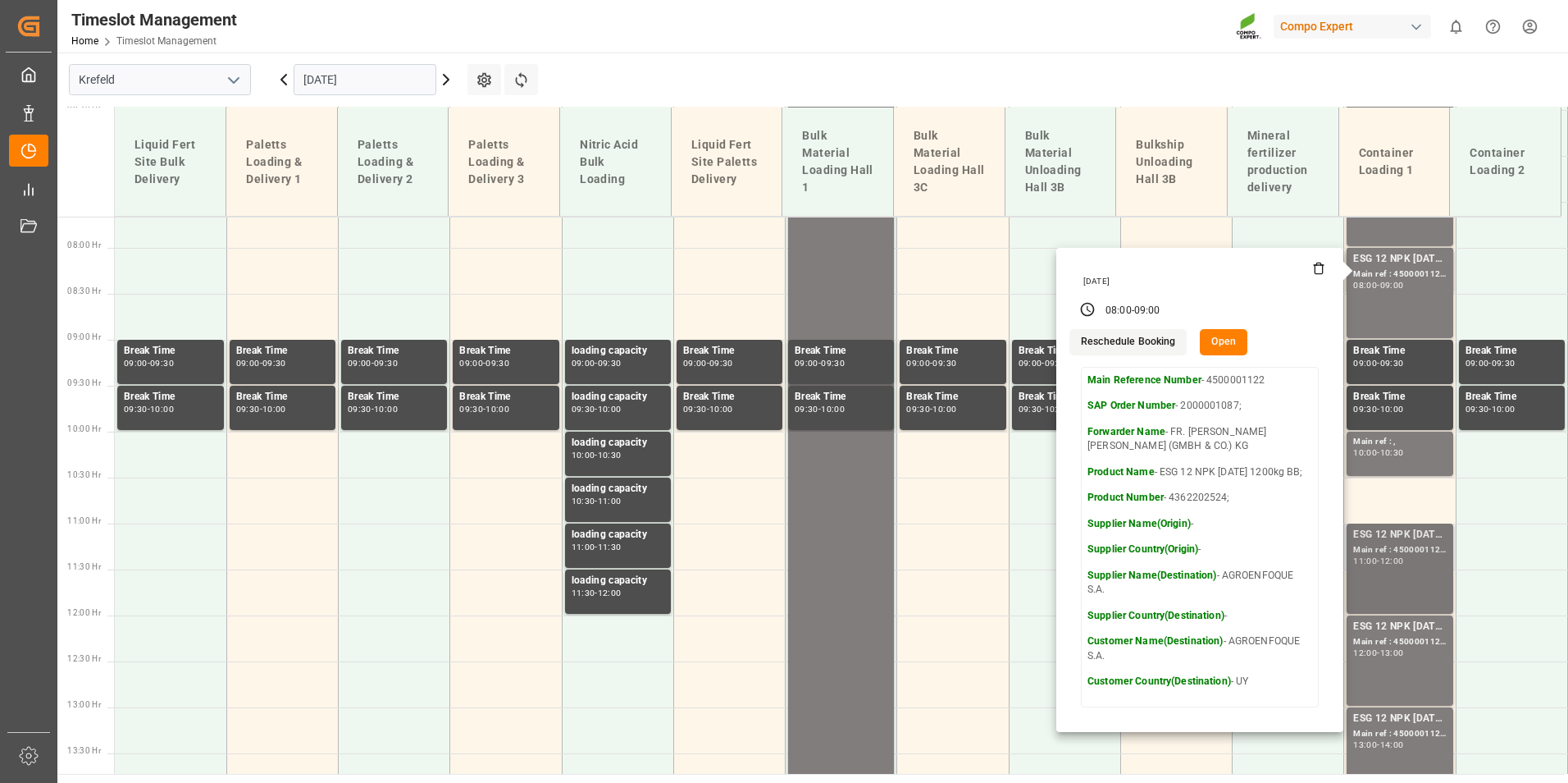
scroll to position [858, 0]
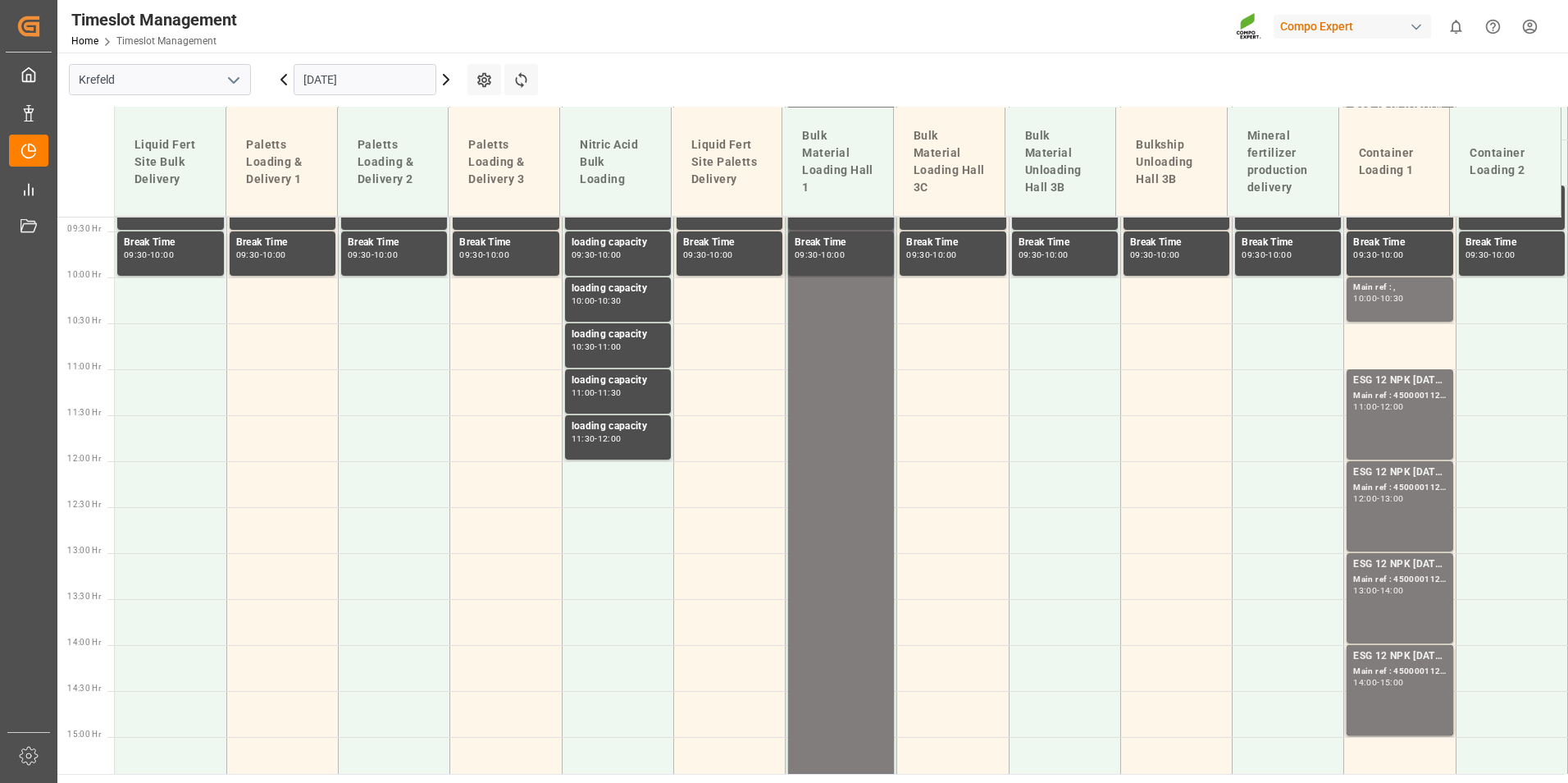
click at [1418, 418] on div "ESG 12 NPK [DATE] 1200kg BB; Main ref : 4500001123, 2000001087; 11:00 - 12:00" at bounding box center [1399, 415] width 93 height 84
click at [1425, 486] on div "Main ref : 4500001124, 2000001087;" at bounding box center [1399, 488] width 93 height 14
click at [1418, 596] on div "ESG 12 NPK [DATE] 1200kg BB; Main ref : 4500001125, 2000001087; 13:00 - 14:00" at bounding box center [1399, 598] width 93 height 84
click at [1399, 682] on div "15:00" at bounding box center [1391, 682] width 24 height 7
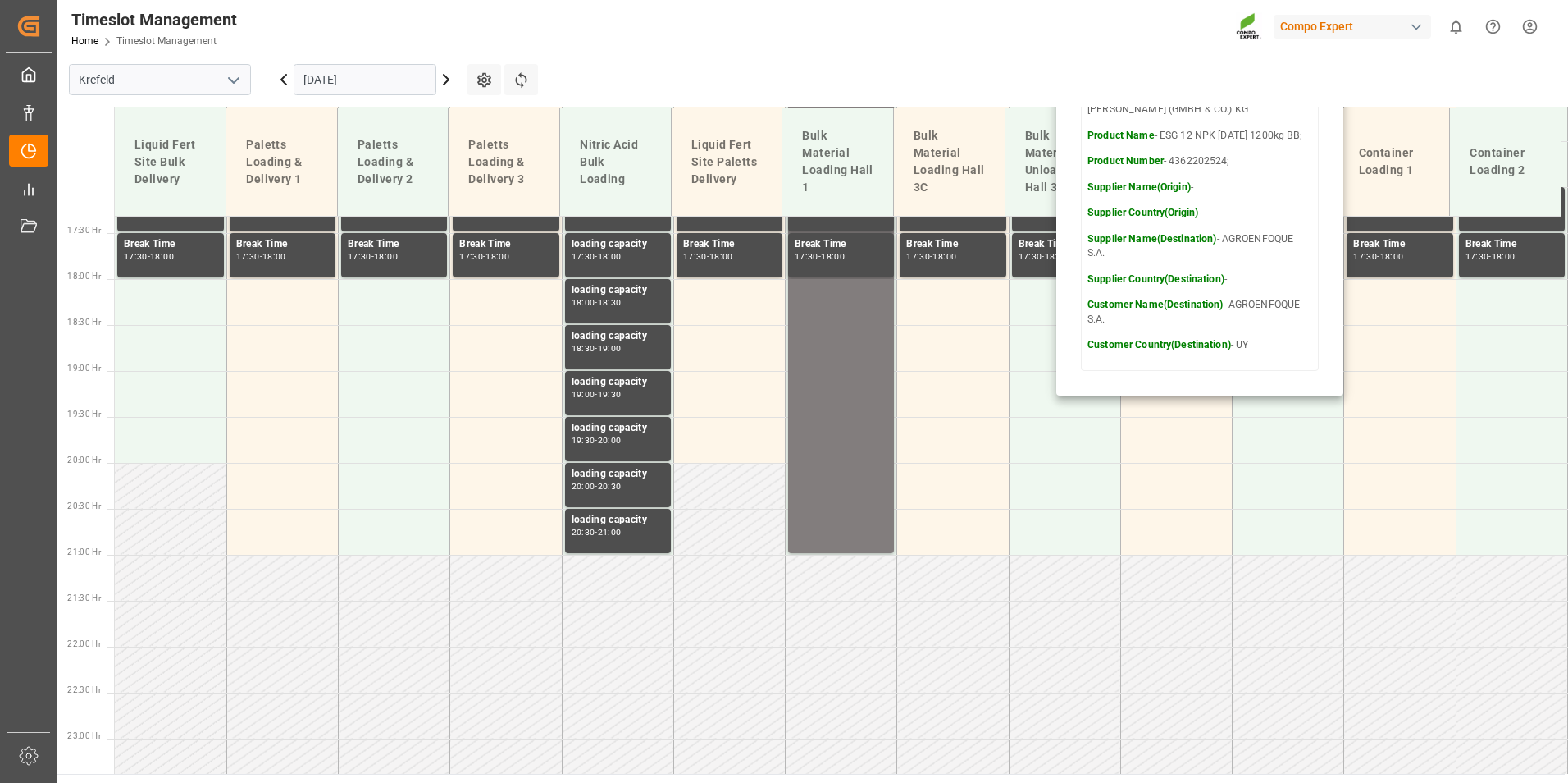
scroll to position [1597, 0]
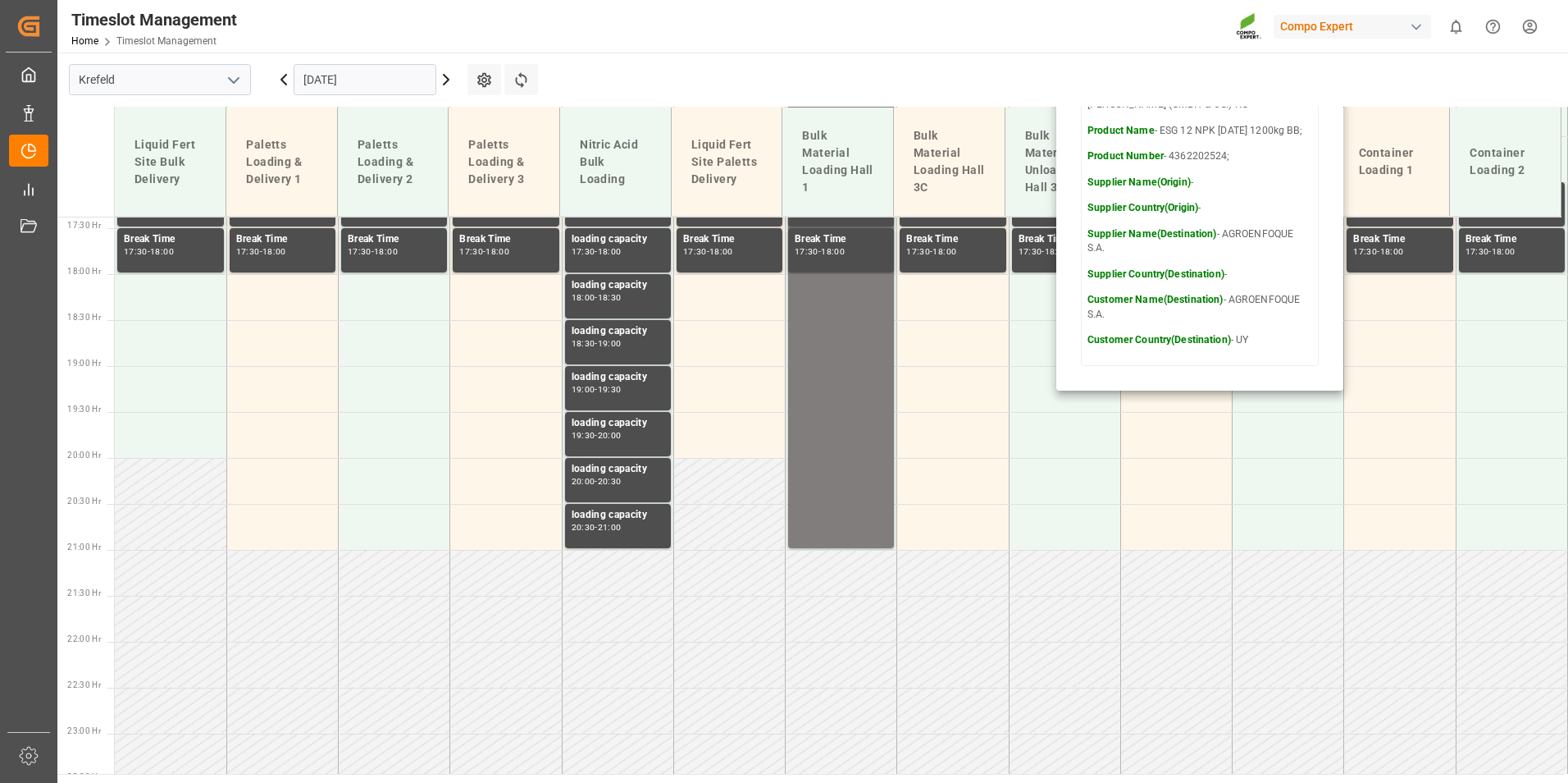
click at [424, 80] on input "[DATE]" at bounding box center [365, 80] width 143 height 31
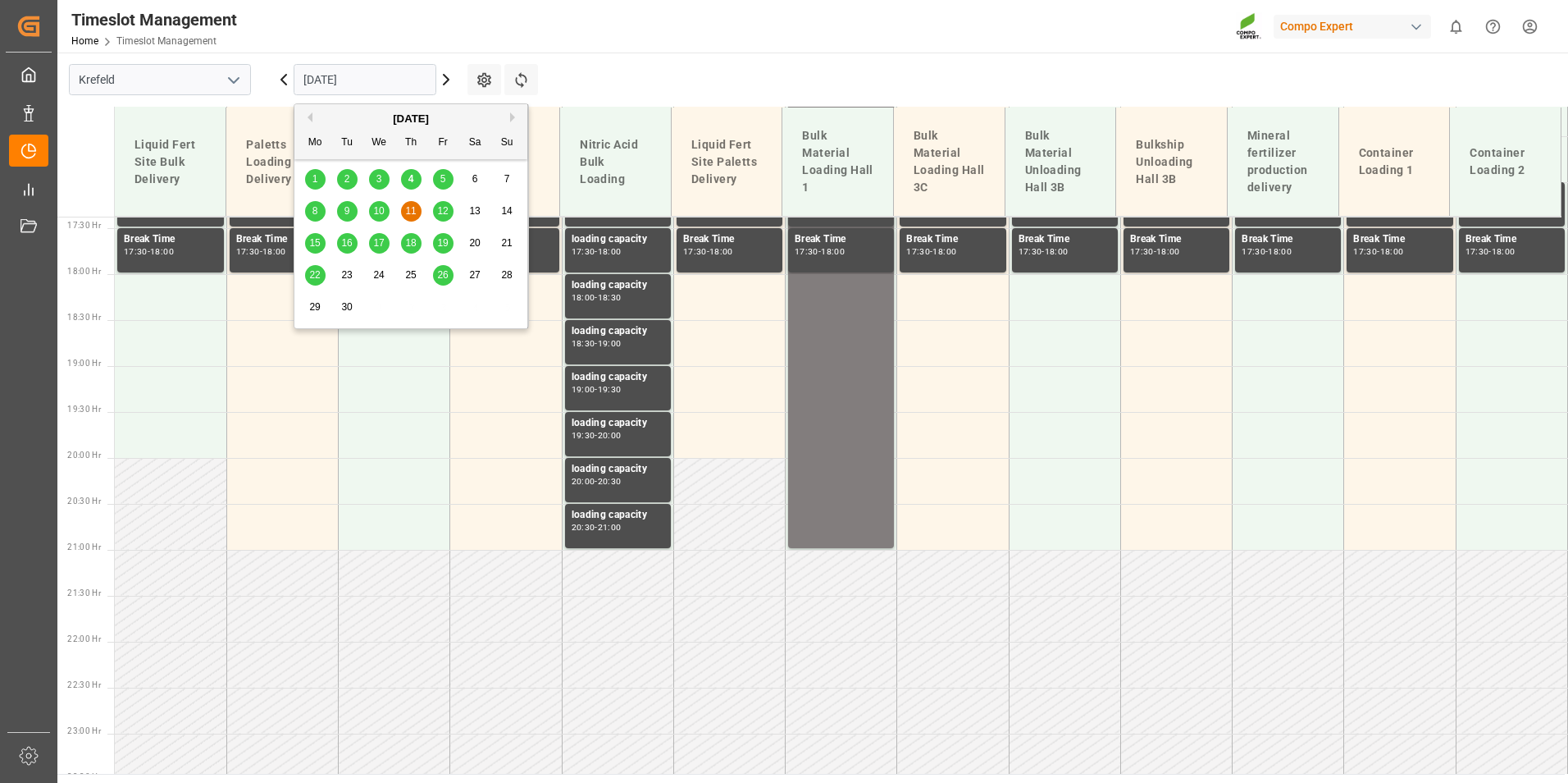
click at [433, 212] on div "12" at bounding box center [443, 212] width 20 height 20
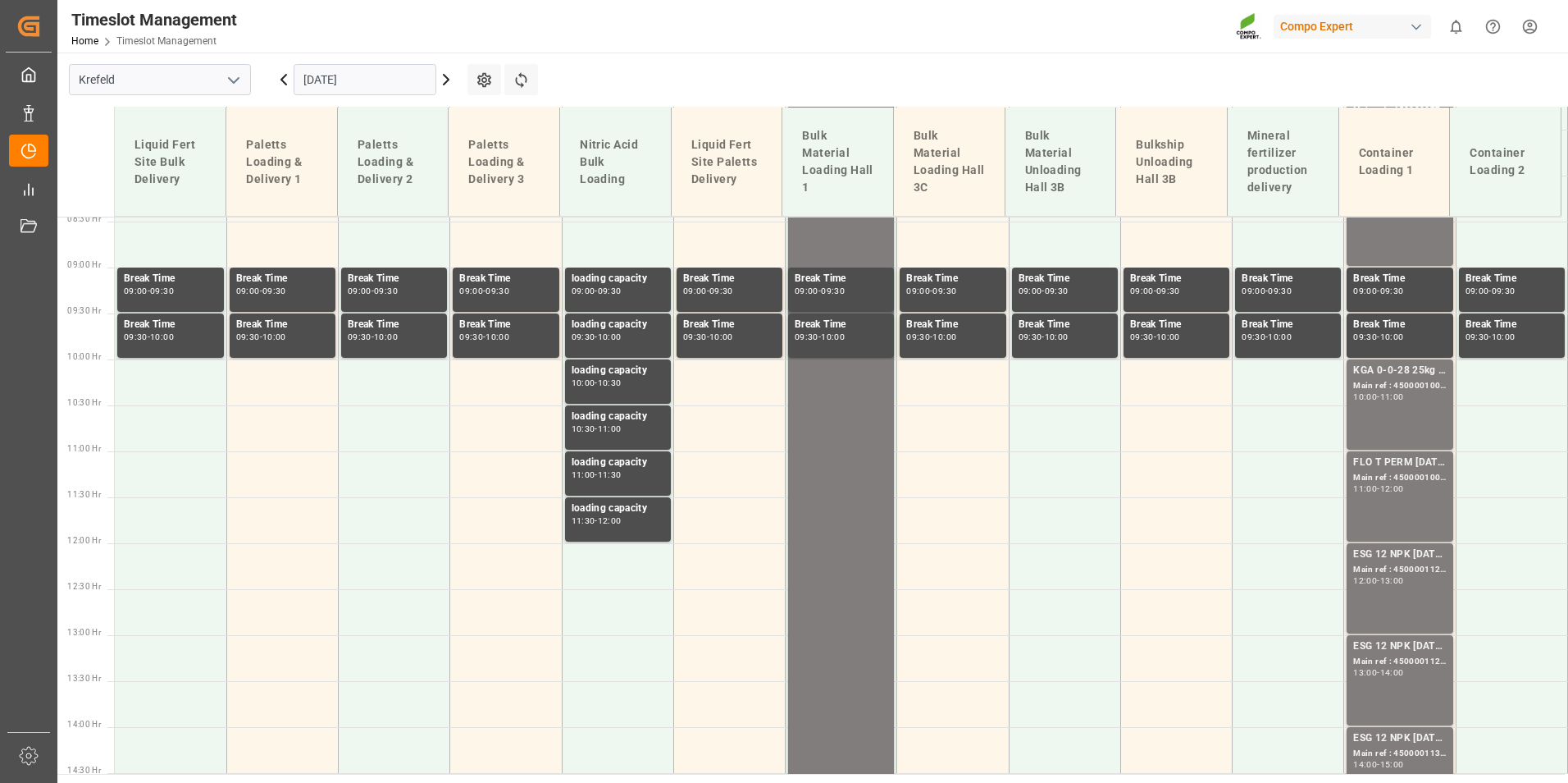
scroll to position [612, 0]
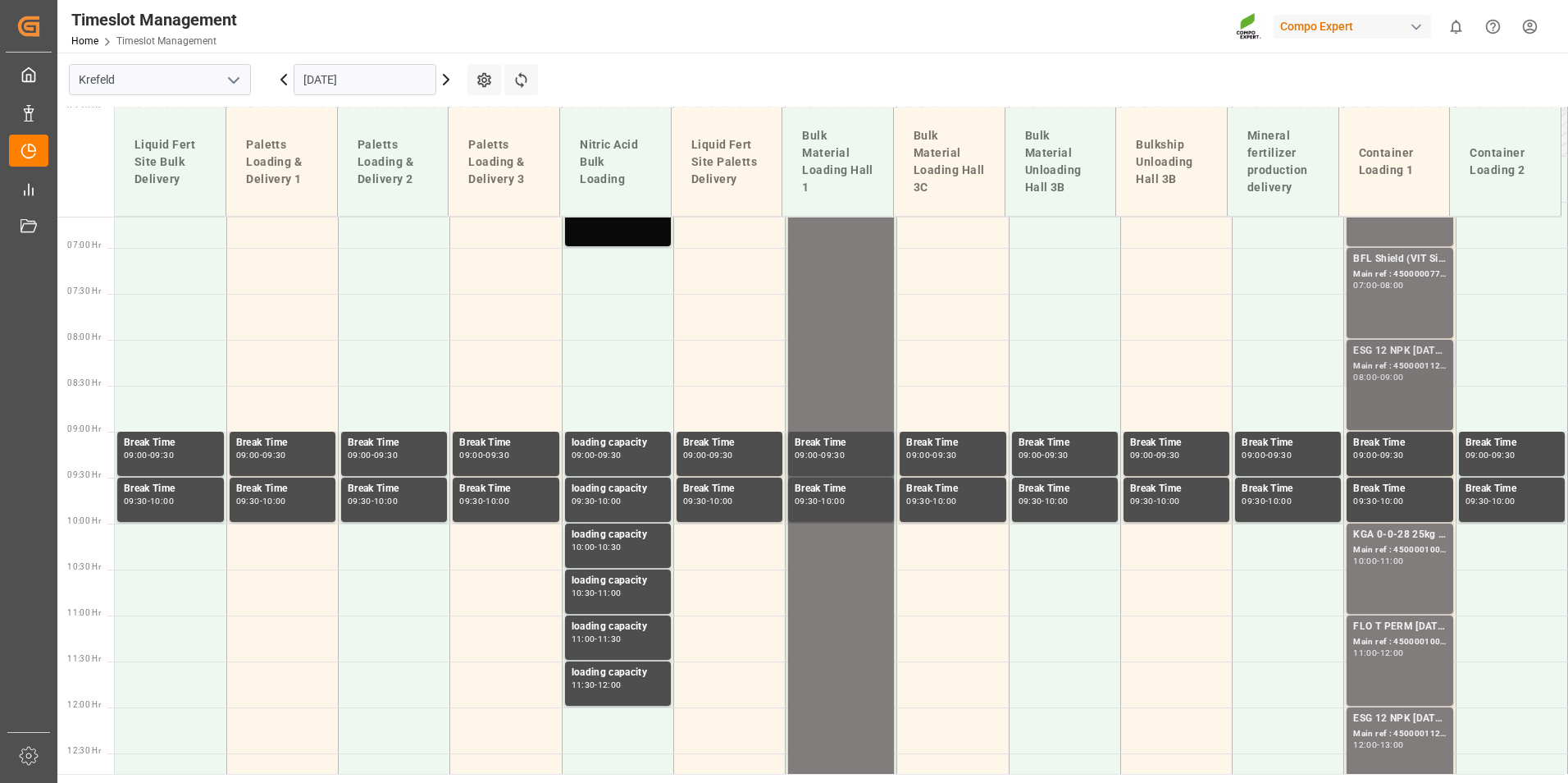
click at [1392, 370] on div "Main ref : 4500001127, 2000001087;" at bounding box center [1399, 367] width 93 height 14
click at [1390, 354] on div "ESG 12 NPK [DATE] 1200kg BB;" at bounding box center [1399, 351] width 93 height 17
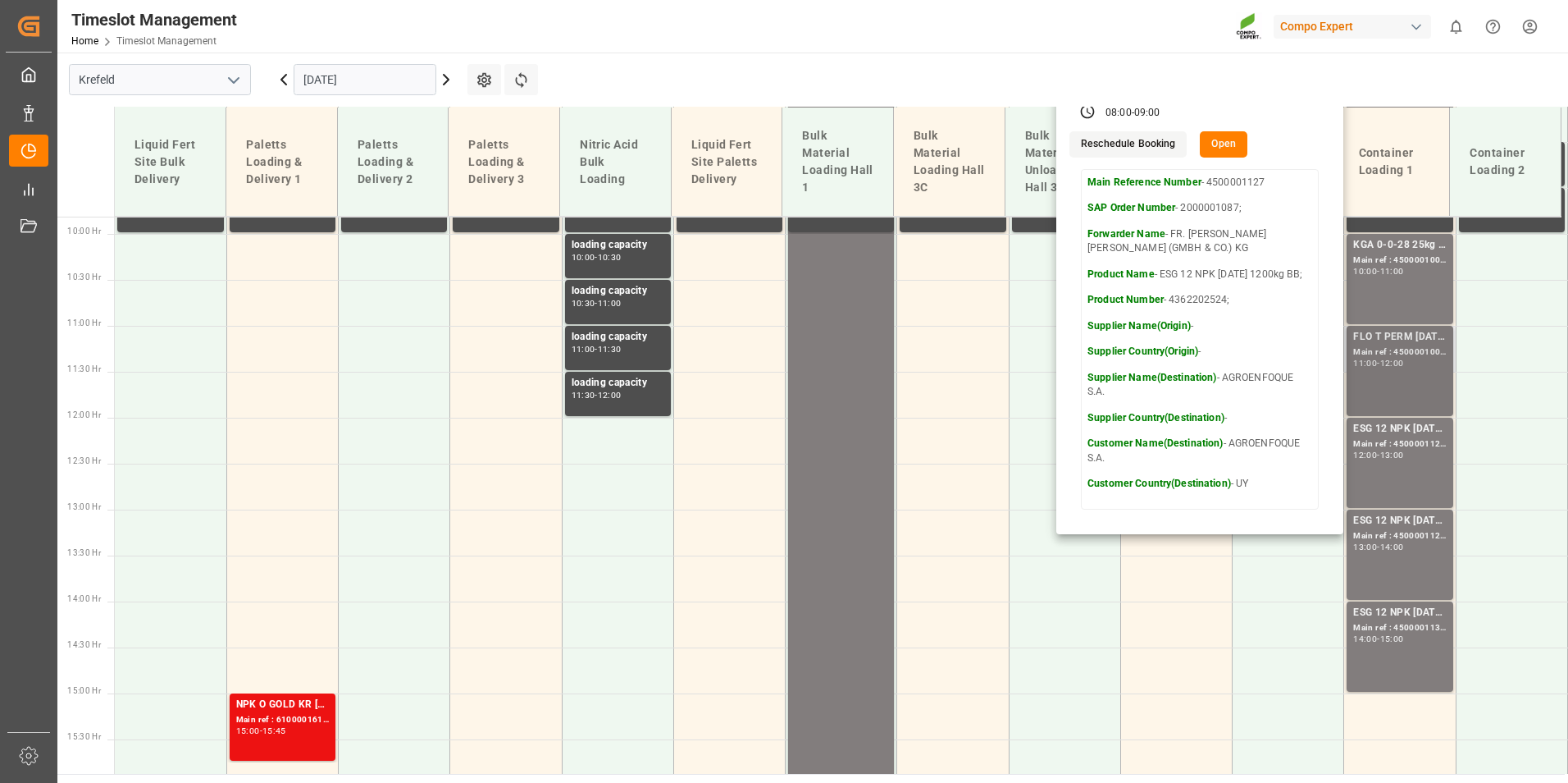
scroll to position [940, 0]
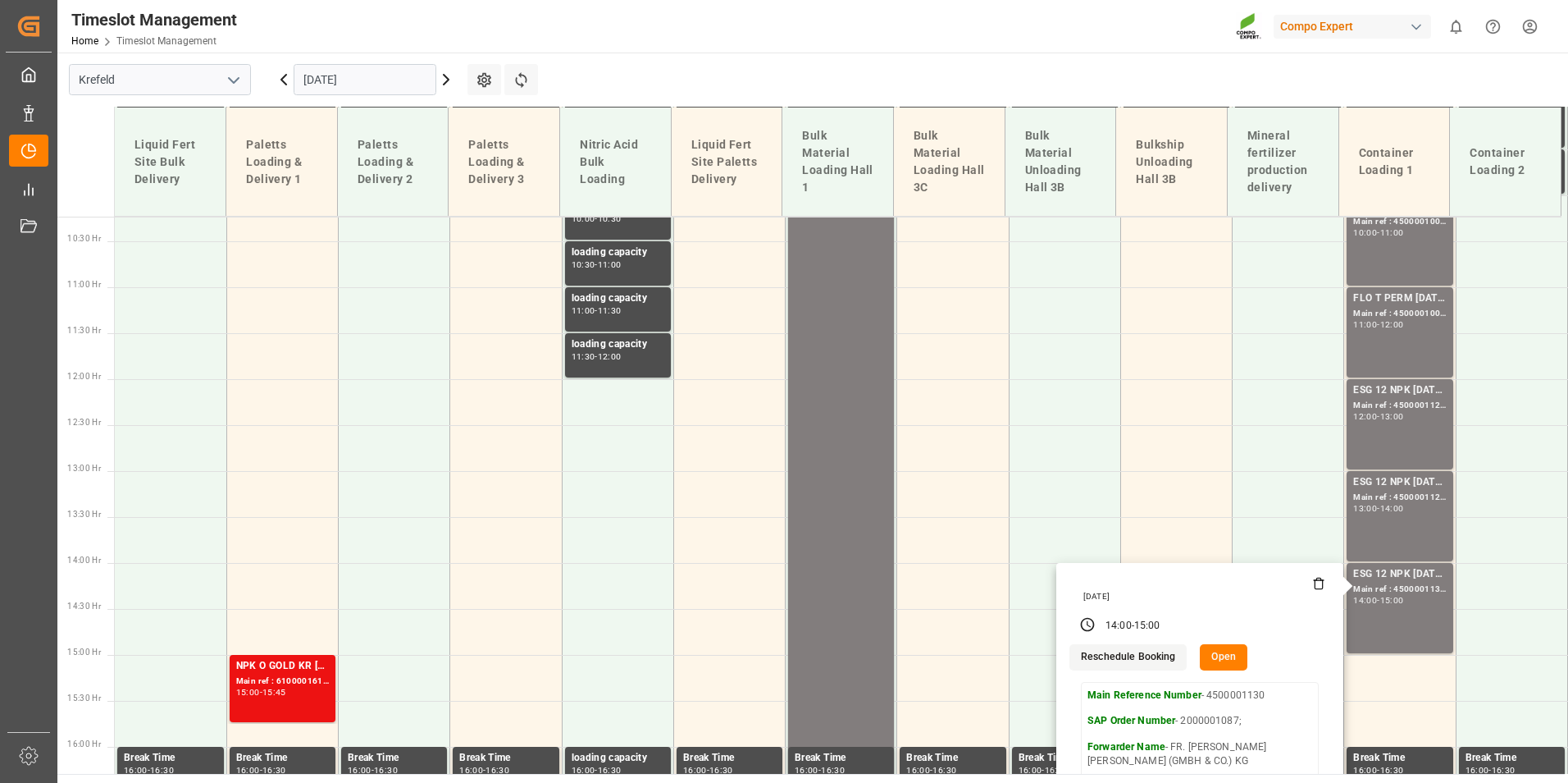
click at [400, 67] on input "[DATE]" at bounding box center [365, 80] width 143 height 31
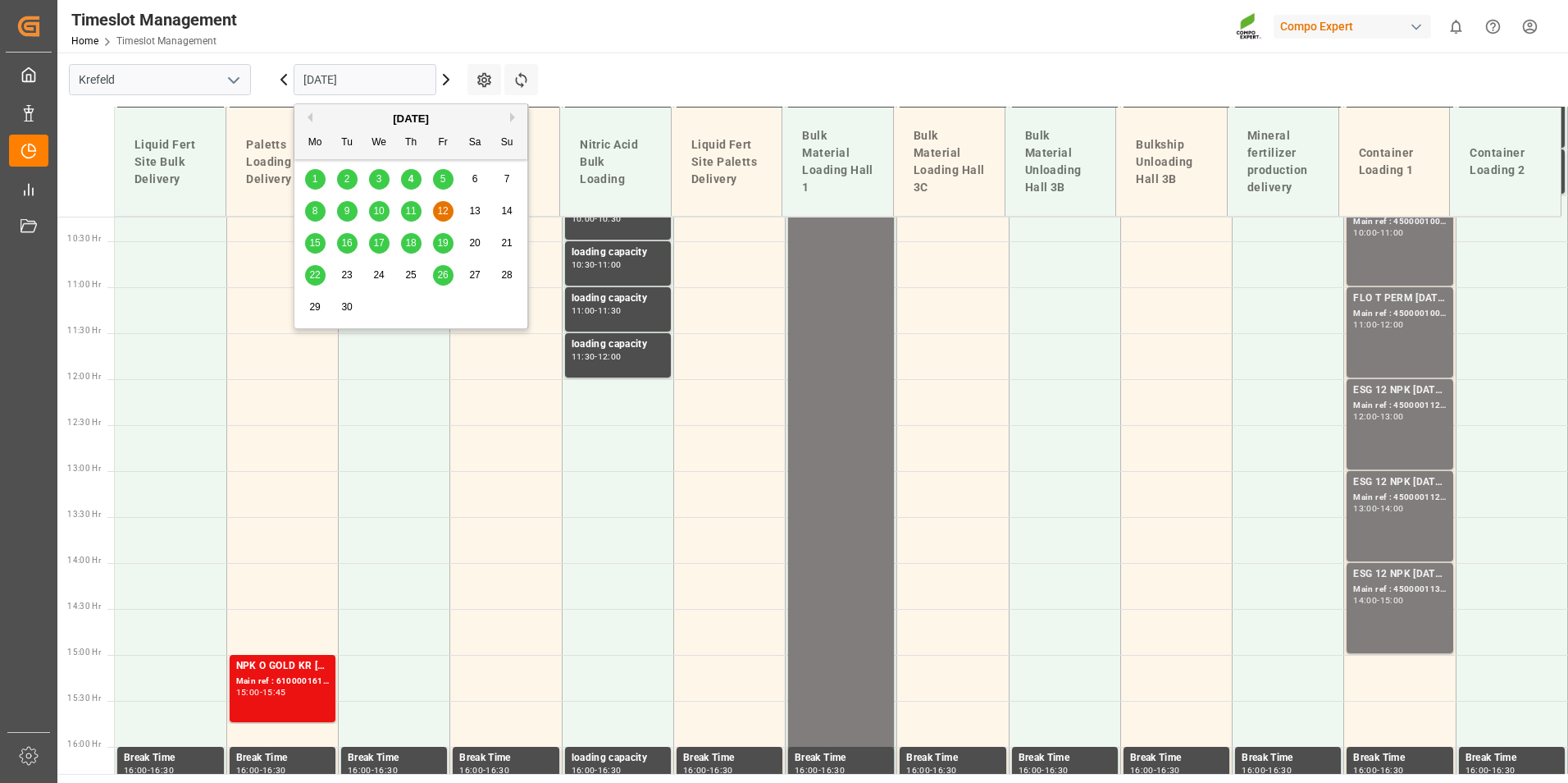
click at [770, 83] on main "[GEOGRAPHIC_DATA] [DATE] Settings Refresh Time Slots Liquid Fert Site Bulk Deli…" at bounding box center [812, 413] width 1508 height 721
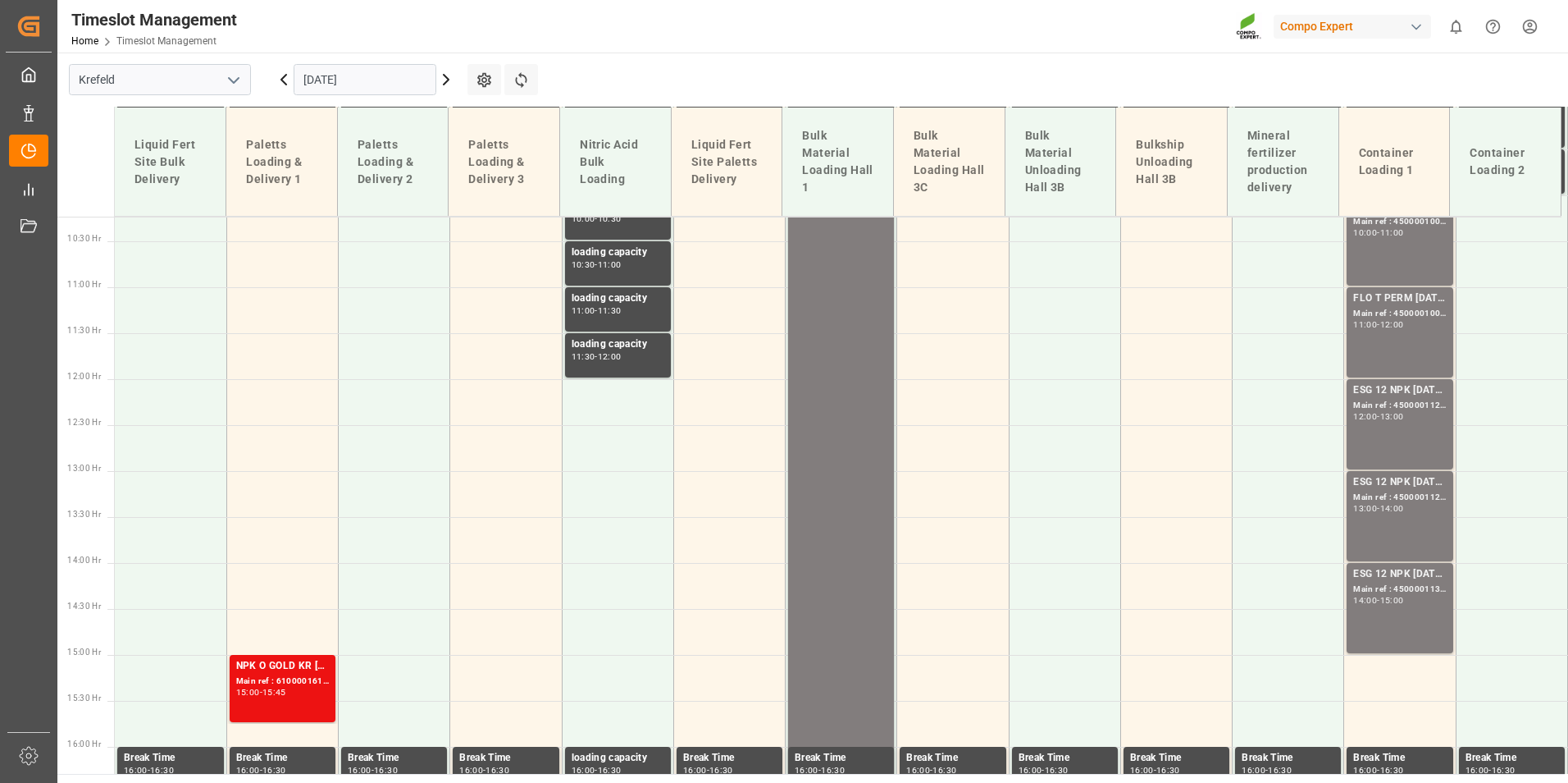
click at [383, 94] on input "[DATE]" at bounding box center [365, 80] width 143 height 31
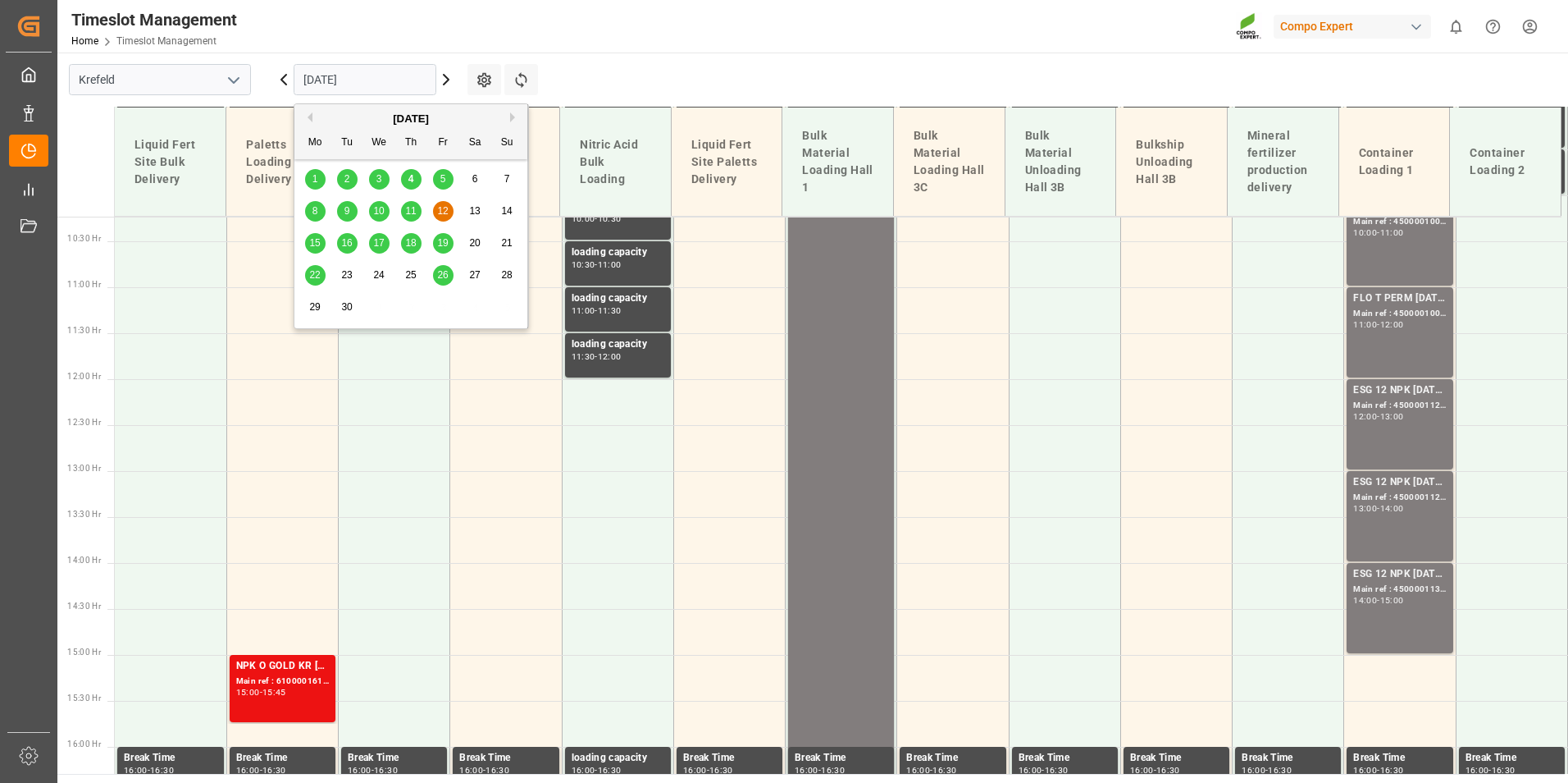
click at [441, 250] on div "19" at bounding box center [443, 243] width 20 height 20
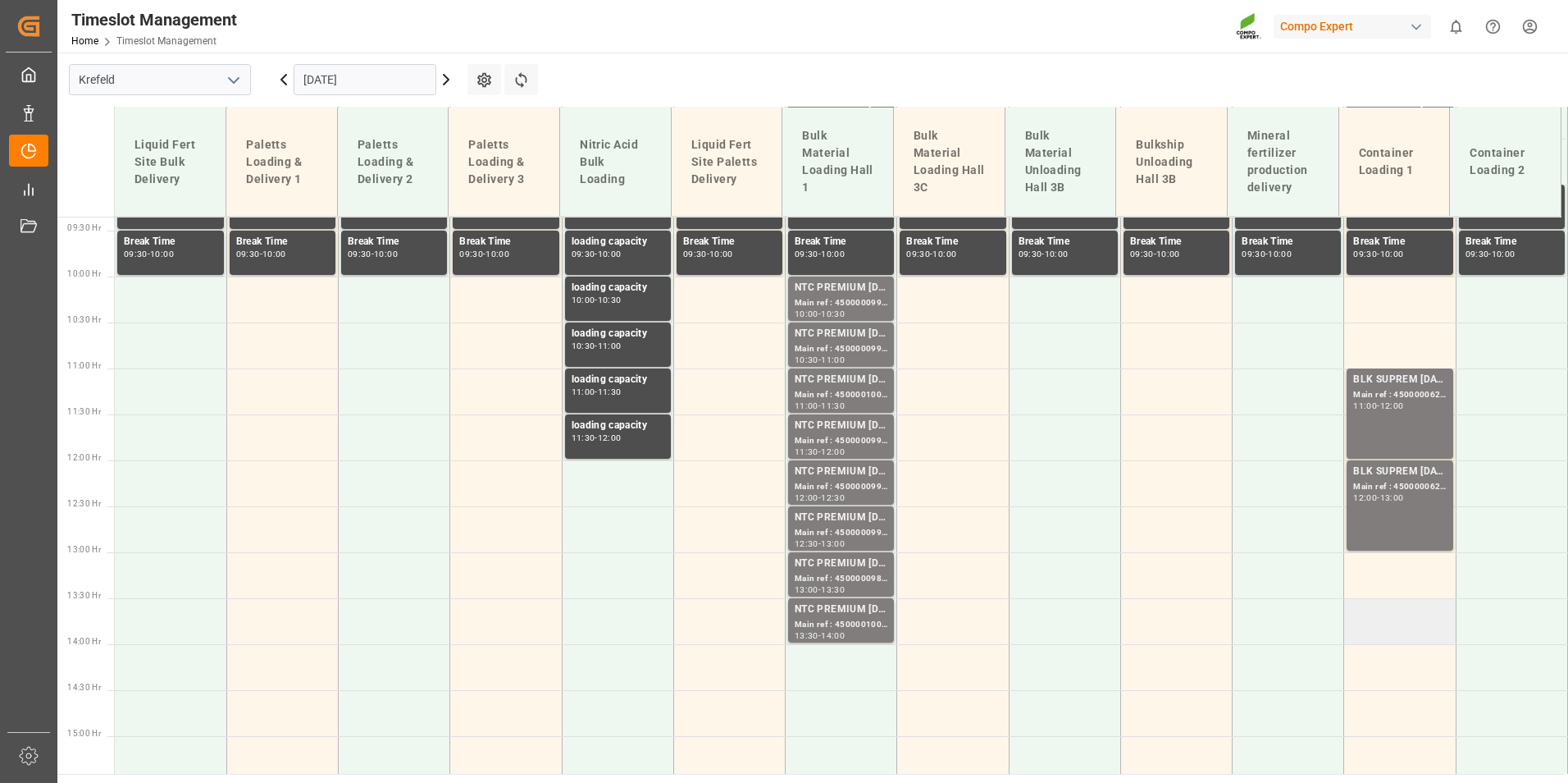
scroll to position [1022, 0]
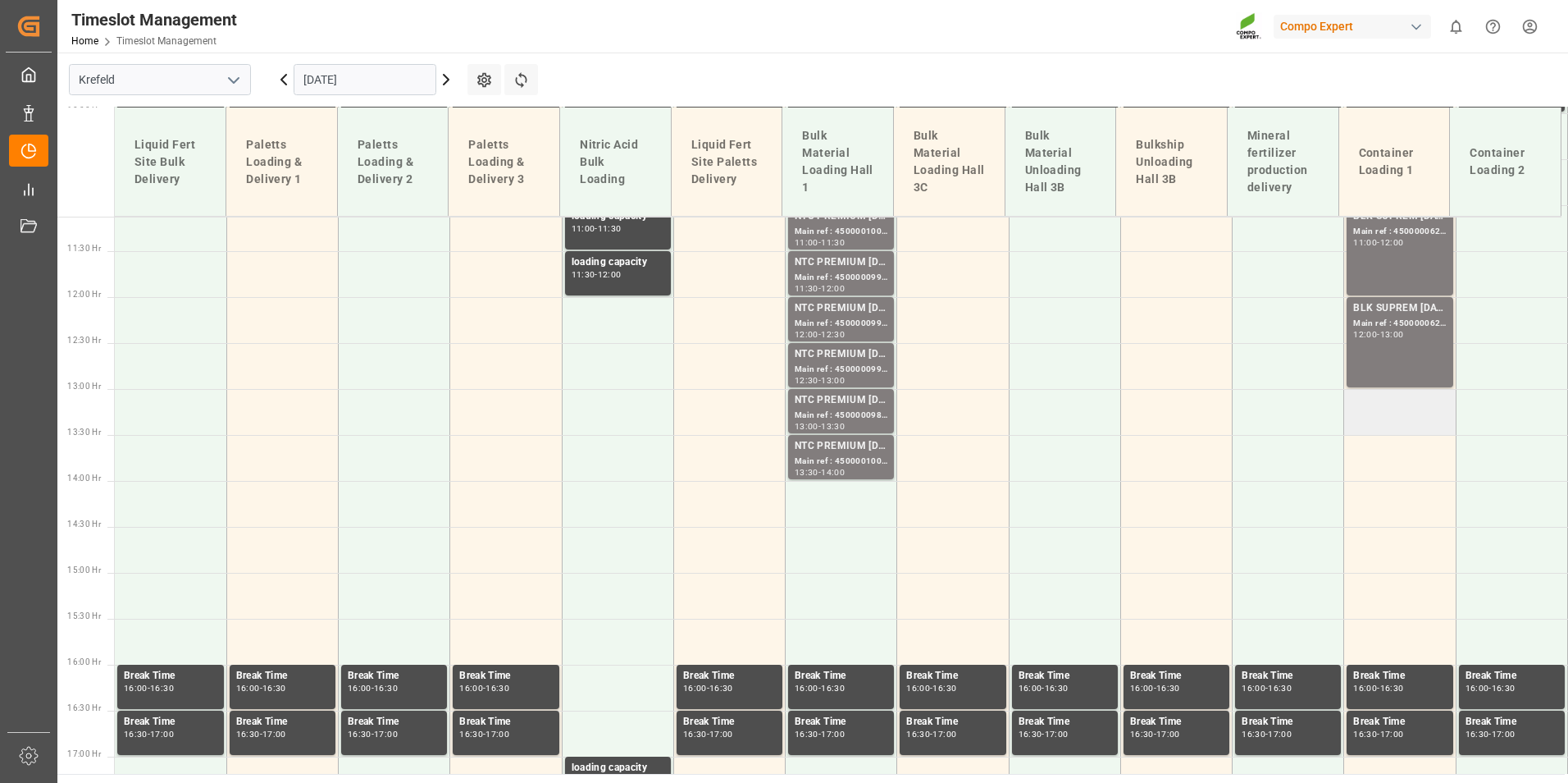
click at [1421, 415] on td at bounding box center [1400, 412] width 112 height 46
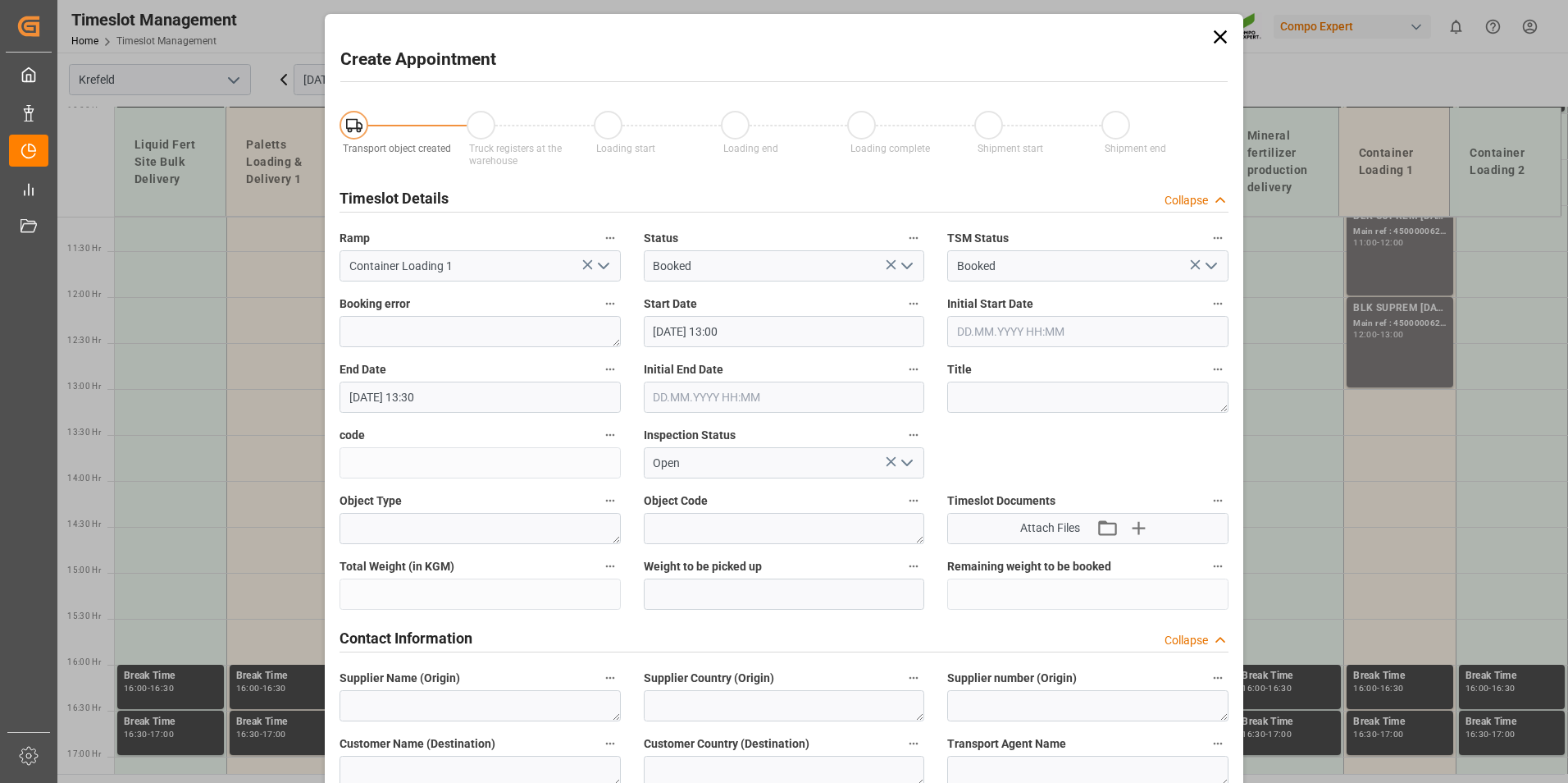
type input "[DATE] 13:00"
type input "[DATE] 13:30"
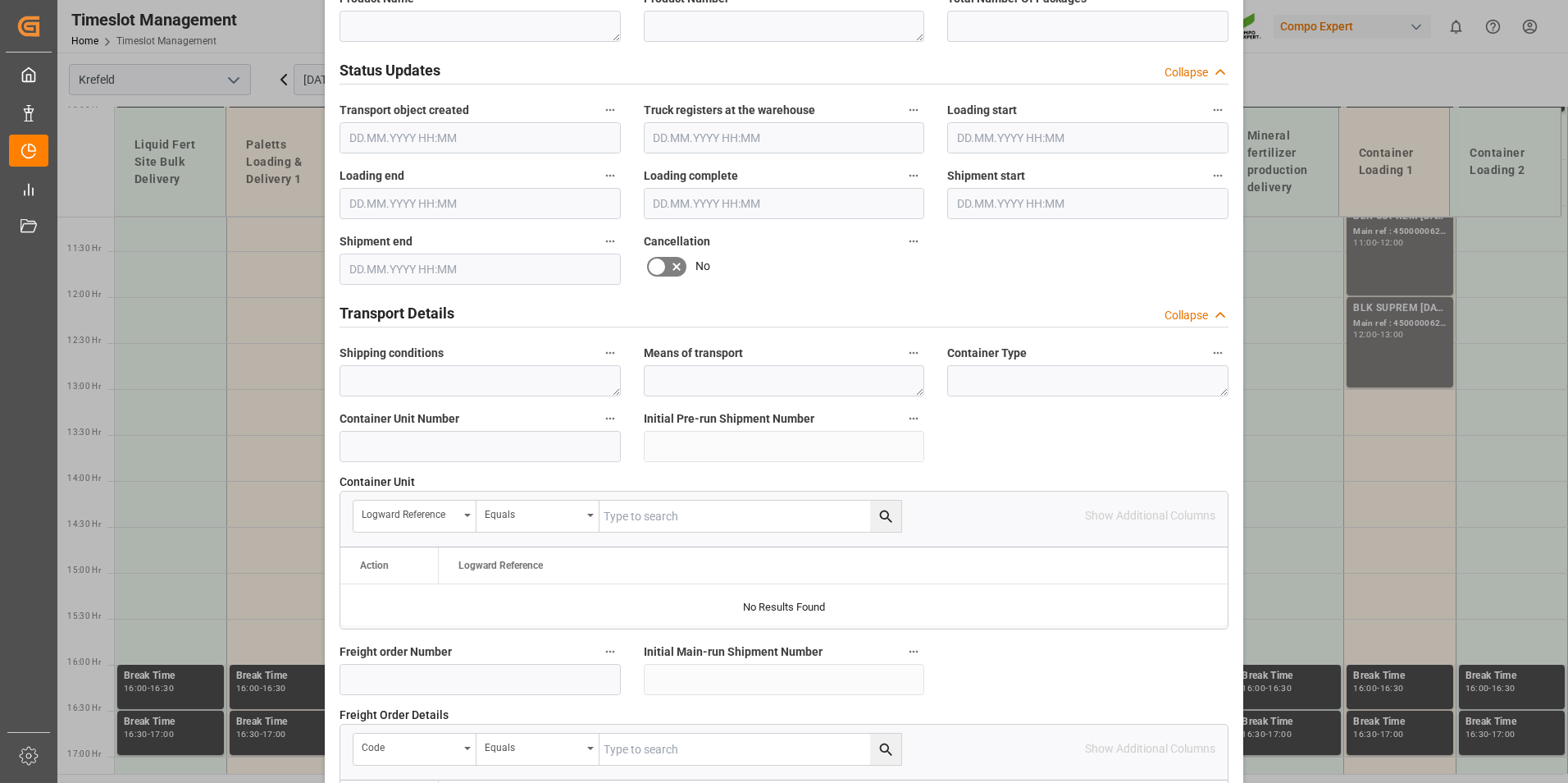
scroll to position [984, 0]
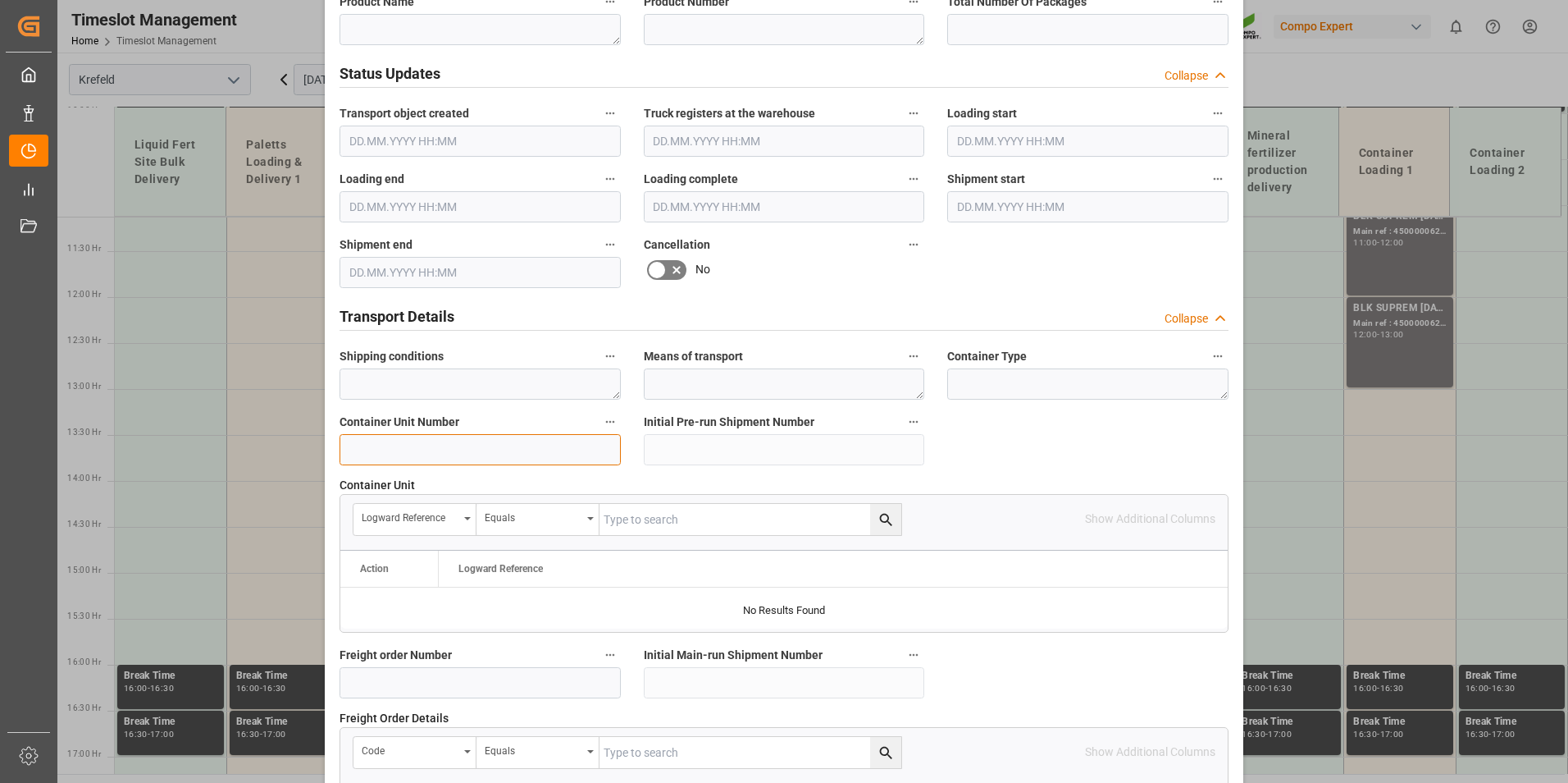
click at [425, 442] on input at bounding box center [480, 450] width 282 height 31
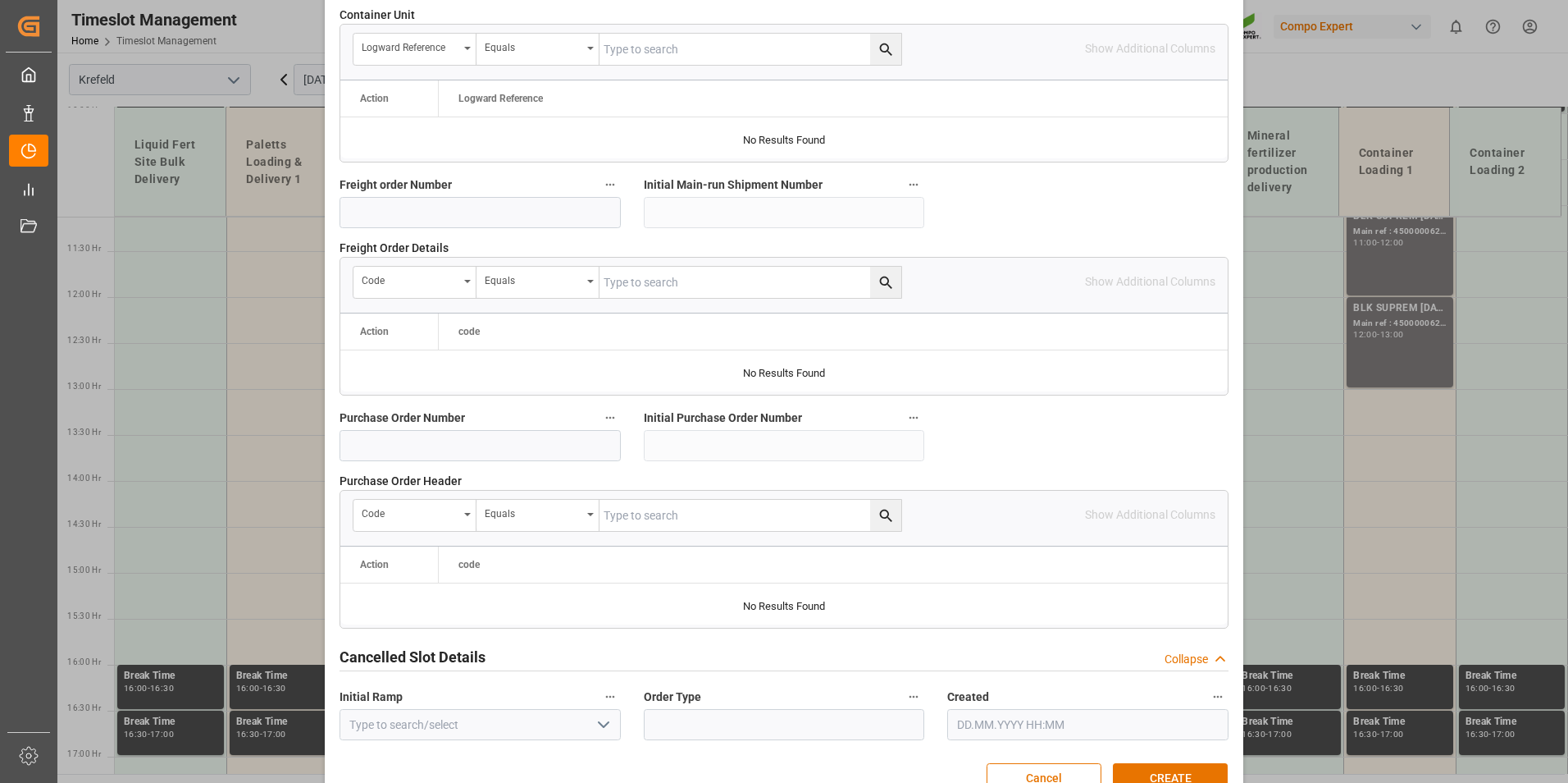
scroll to position [1494, 0]
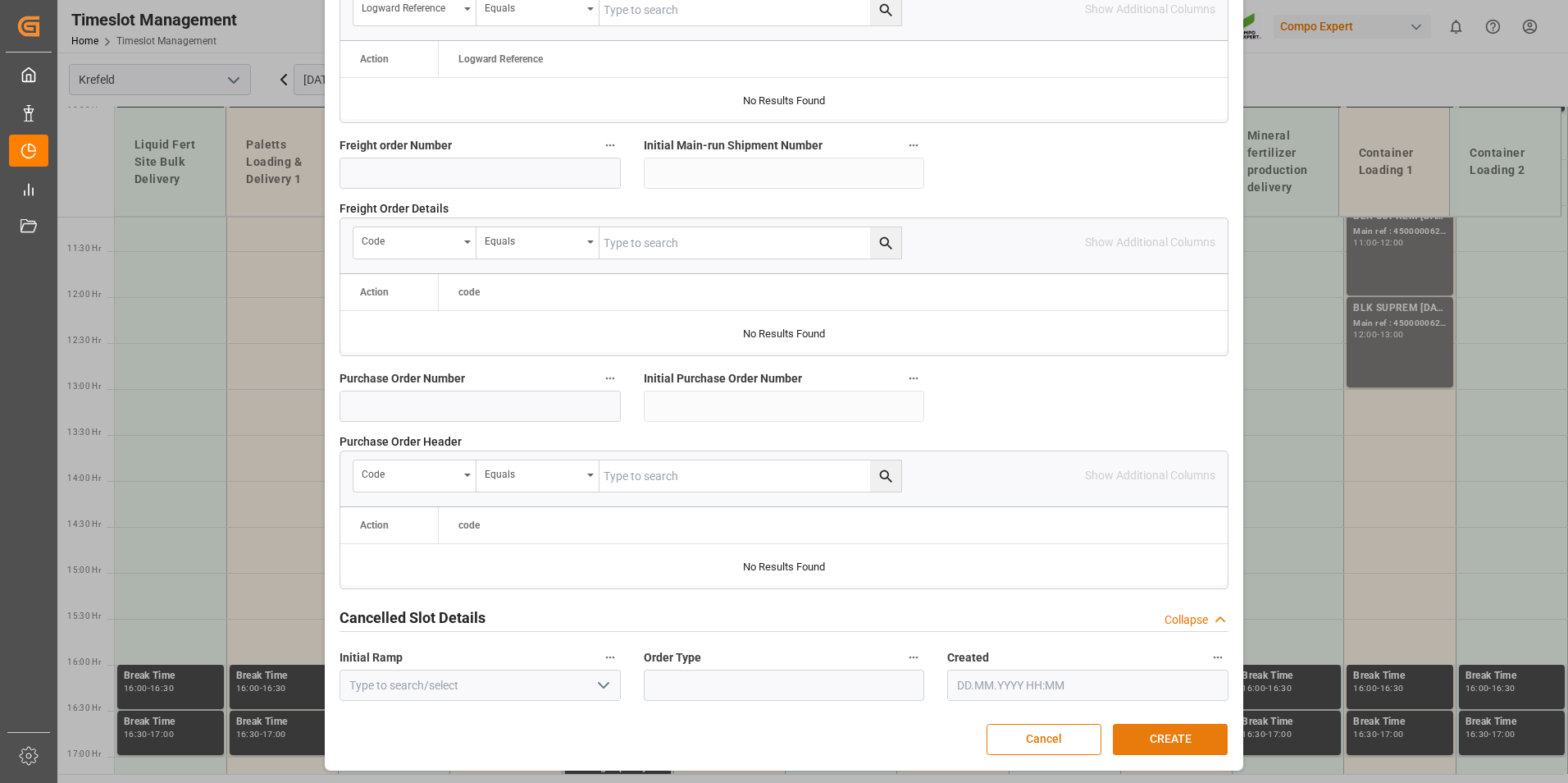
type input "4500001083"
click at [1199, 731] on button "CREATE" at bounding box center [1170, 739] width 115 height 31
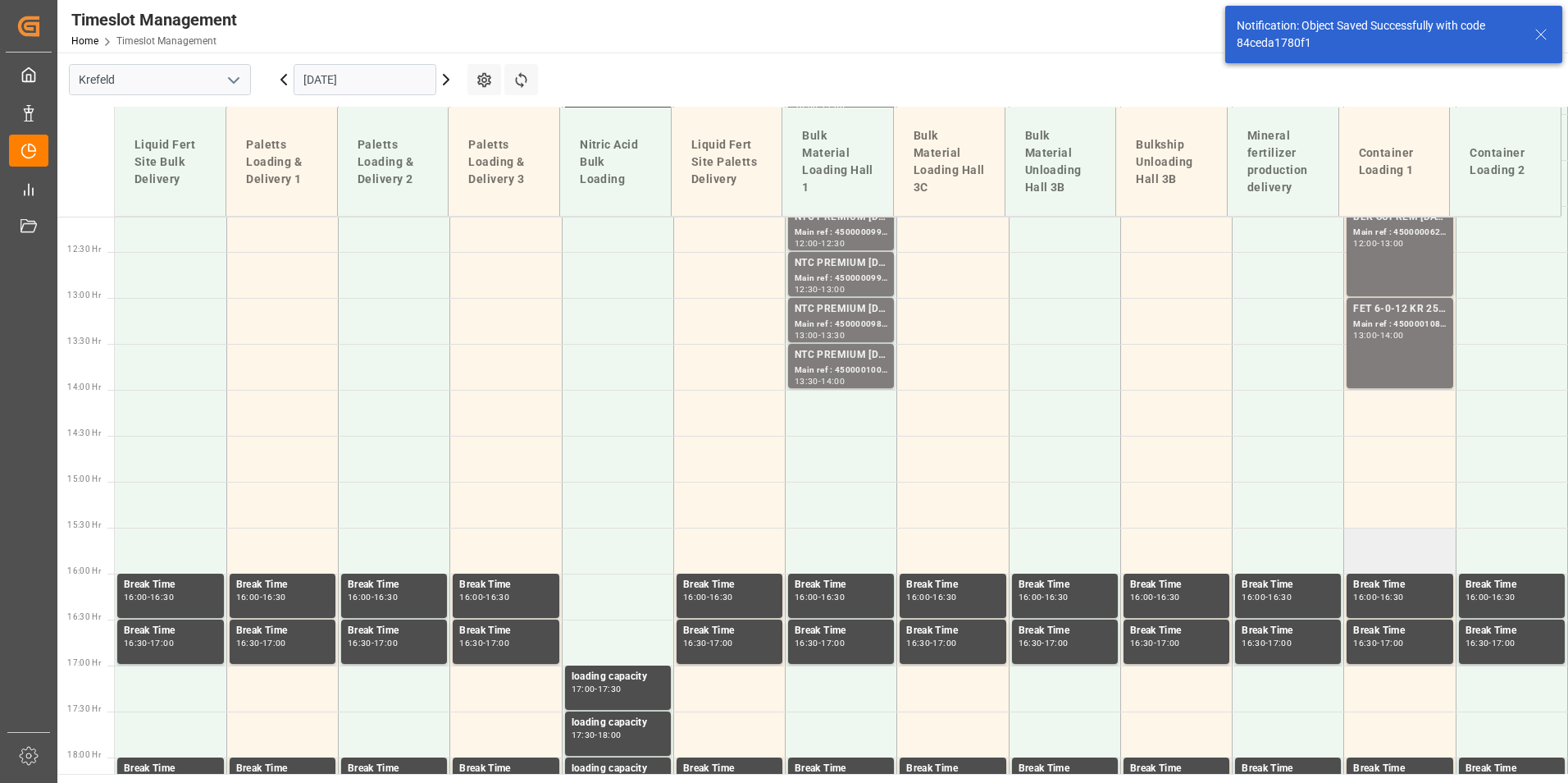
scroll to position [1143, 0]
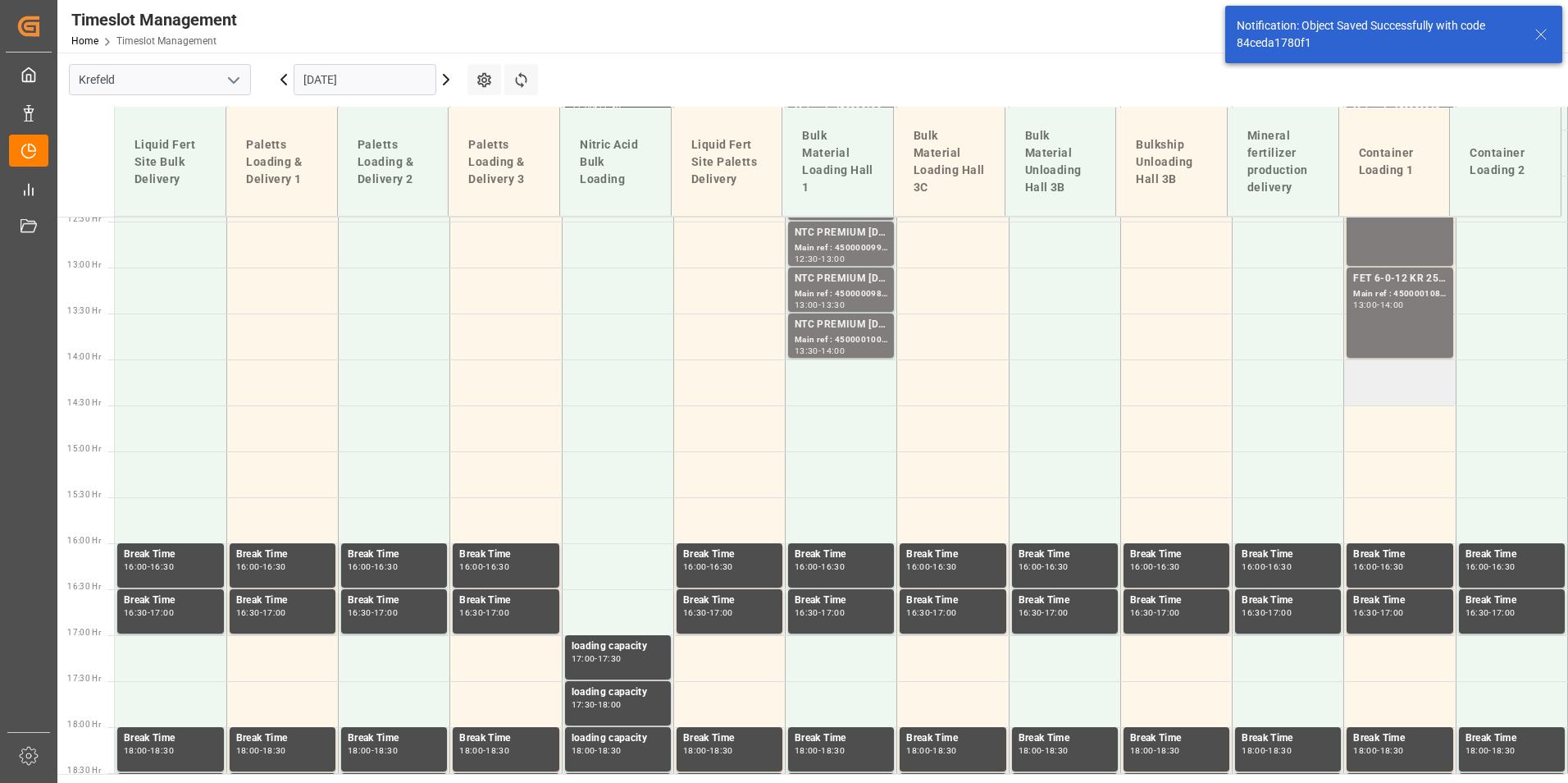
click at [1367, 402] on td at bounding box center [1400, 382] width 112 height 46
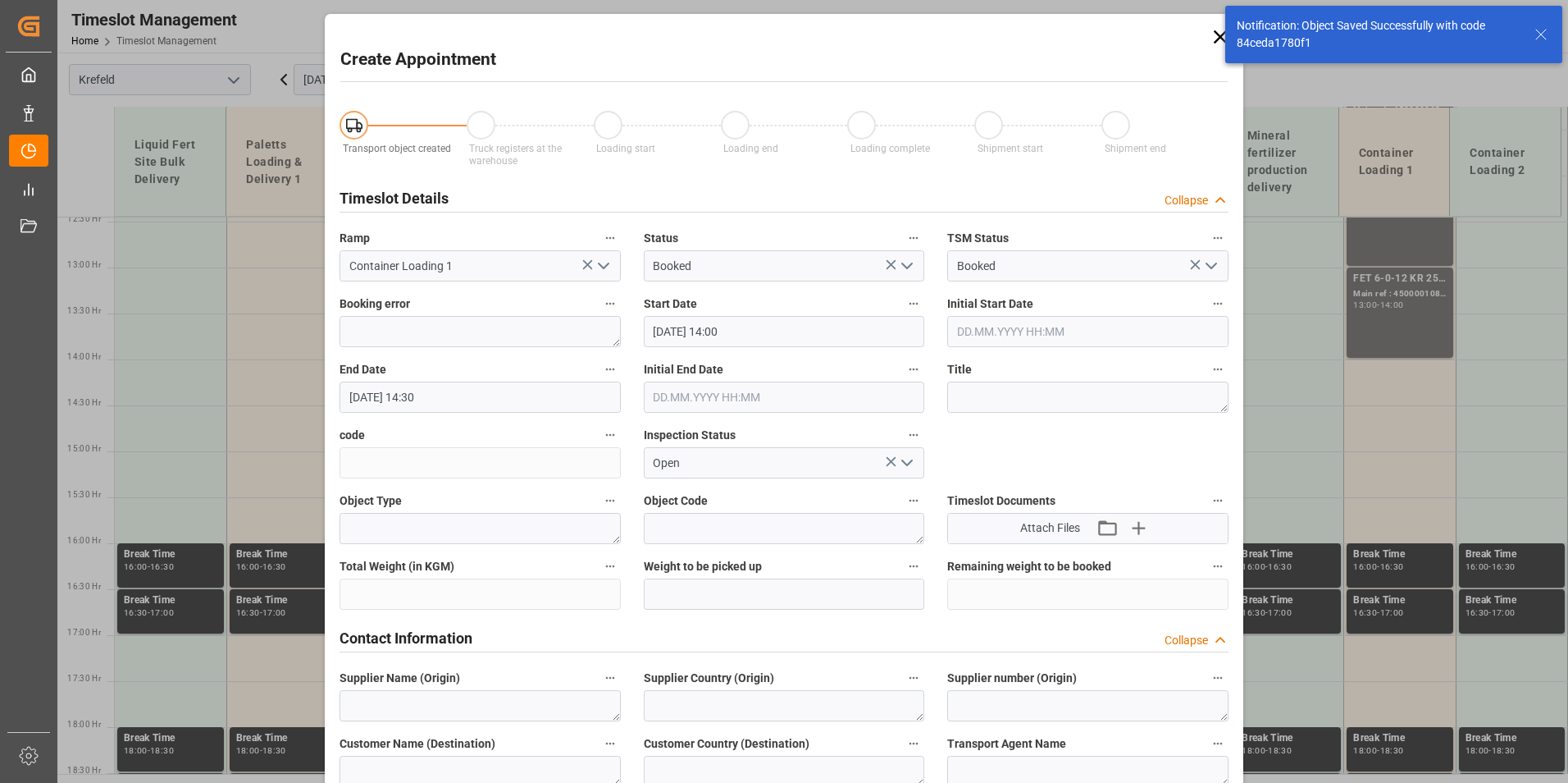
type input "[DATE] 14:00"
type input "[DATE] 14:30"
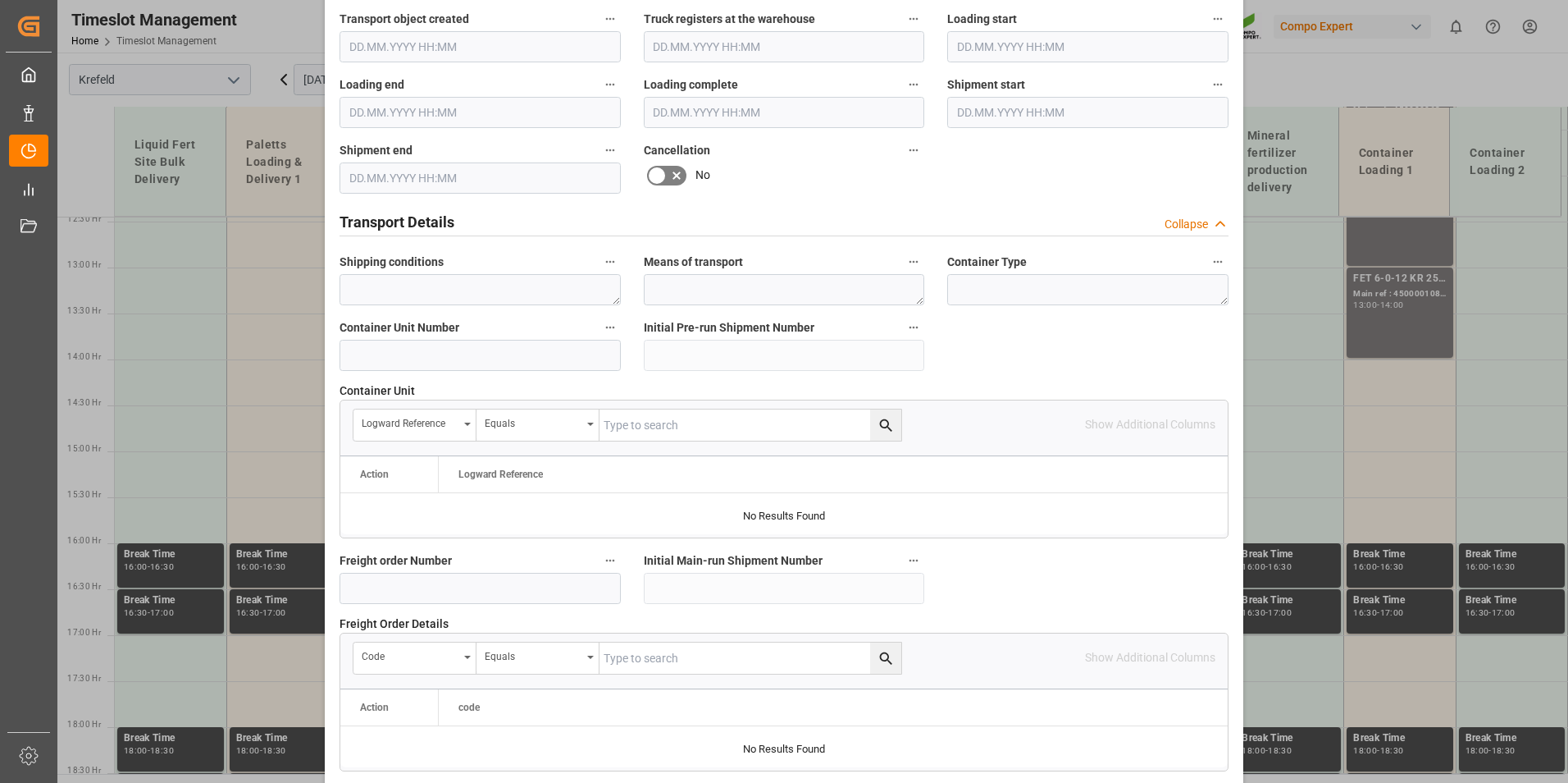
scroll to position [1231, 0]
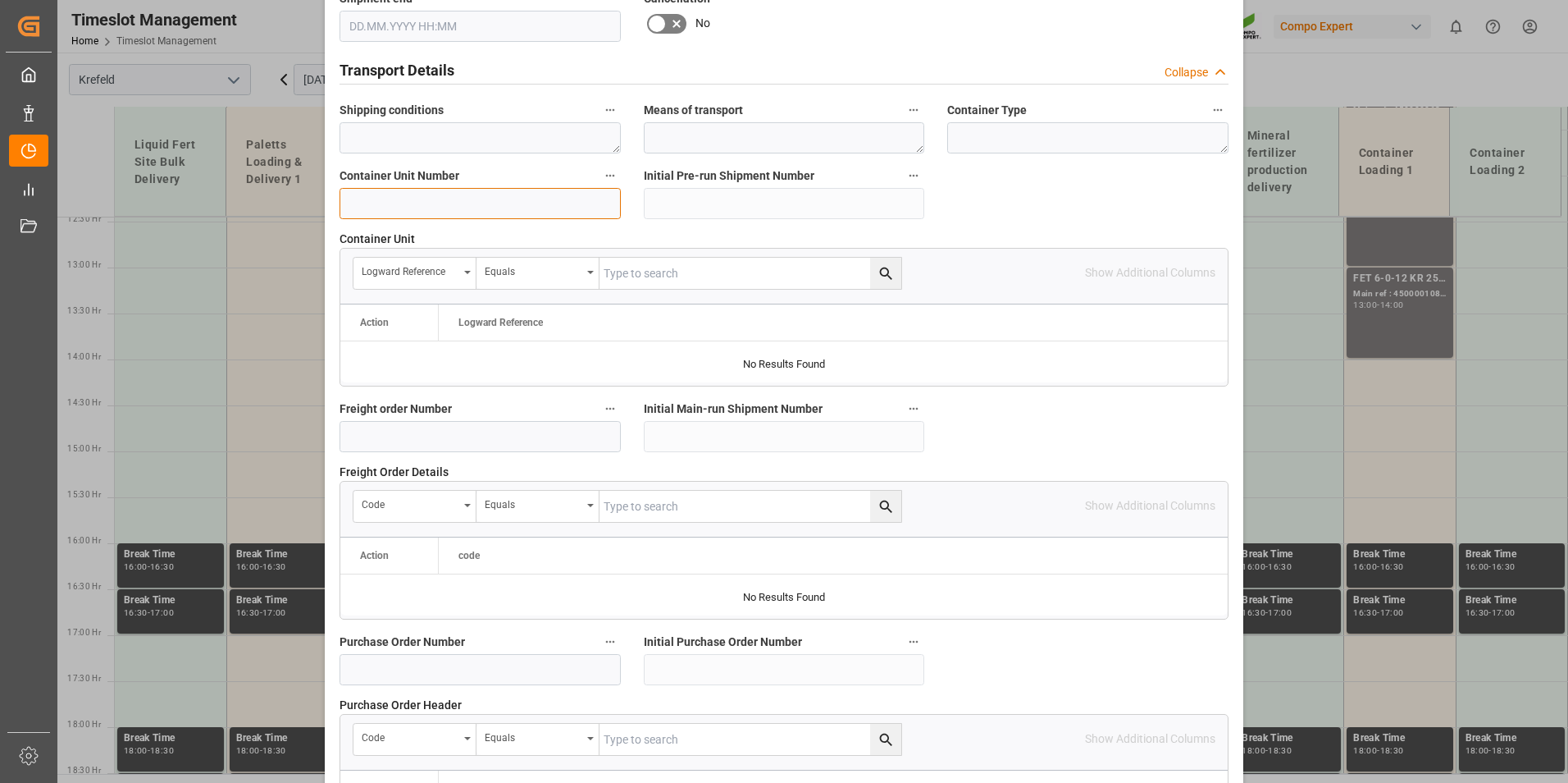
click at [452, 199] on input at bounding box center [480, 204] width 282 height 31
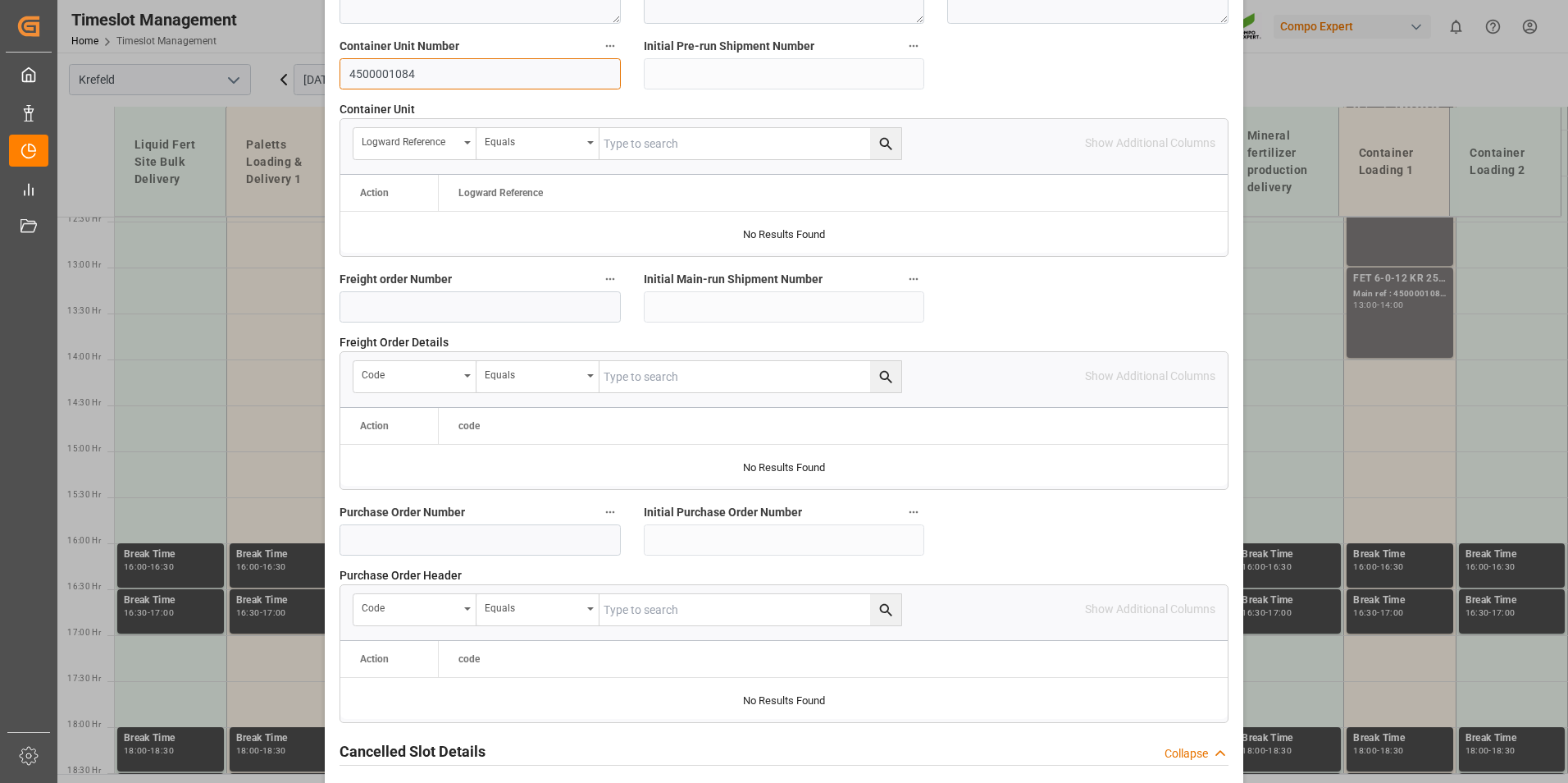
scroll to position [1494, 0]
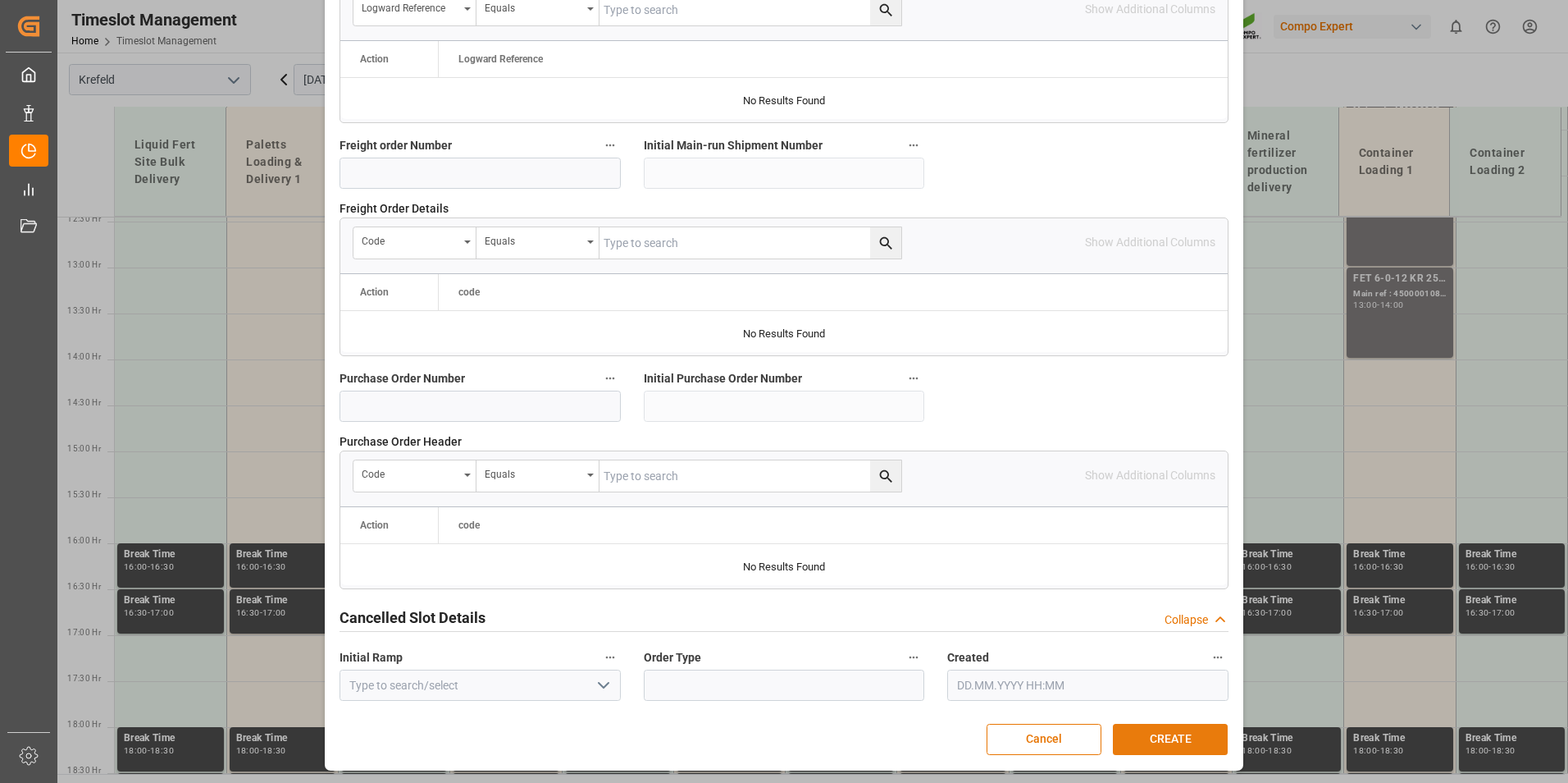
type input "4500001084"
click at [1195, 740] on button "CREATE" at bounding box center [1170, 739] width 115 height 31
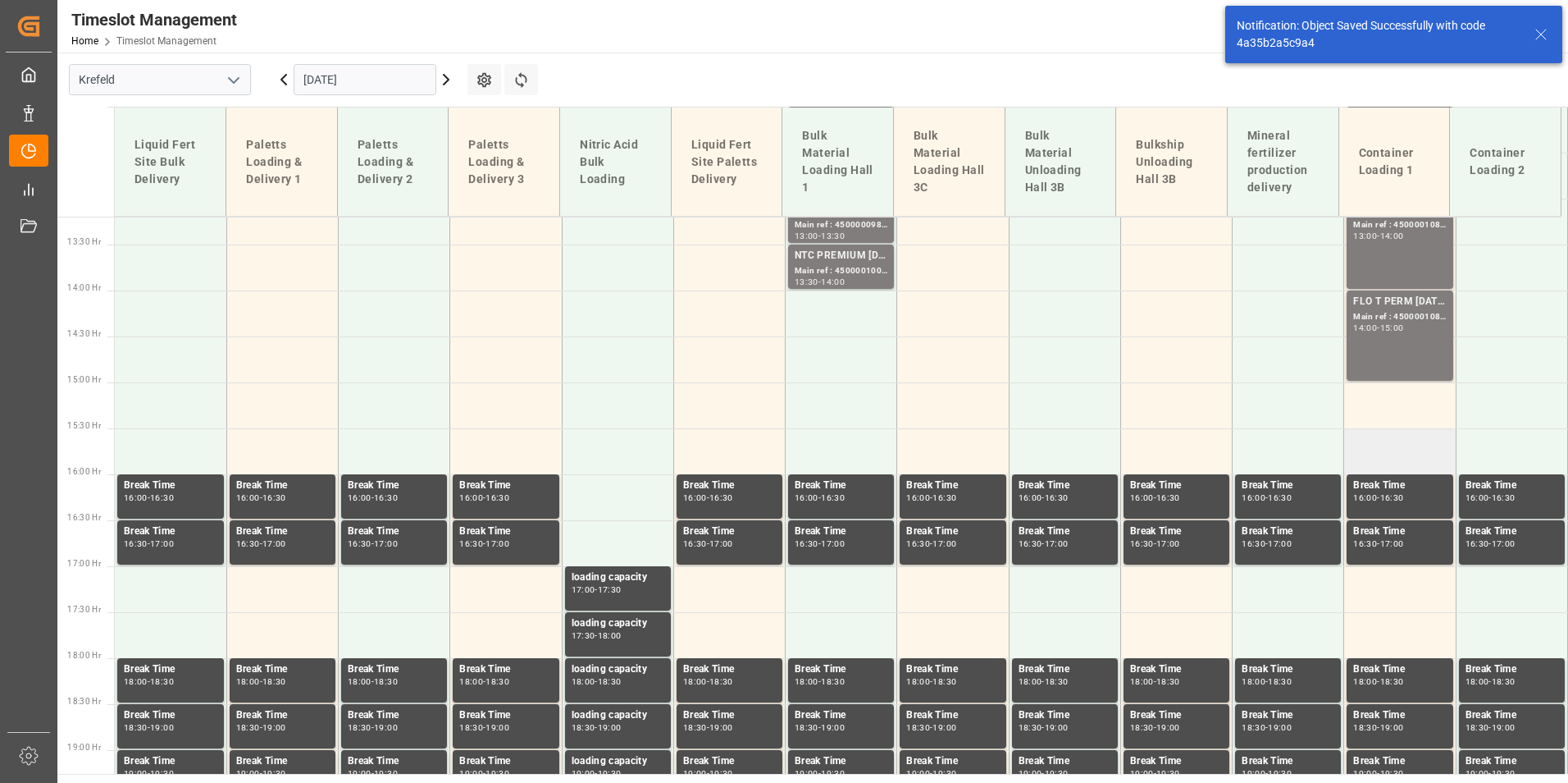
scroll to position [1235, 0]
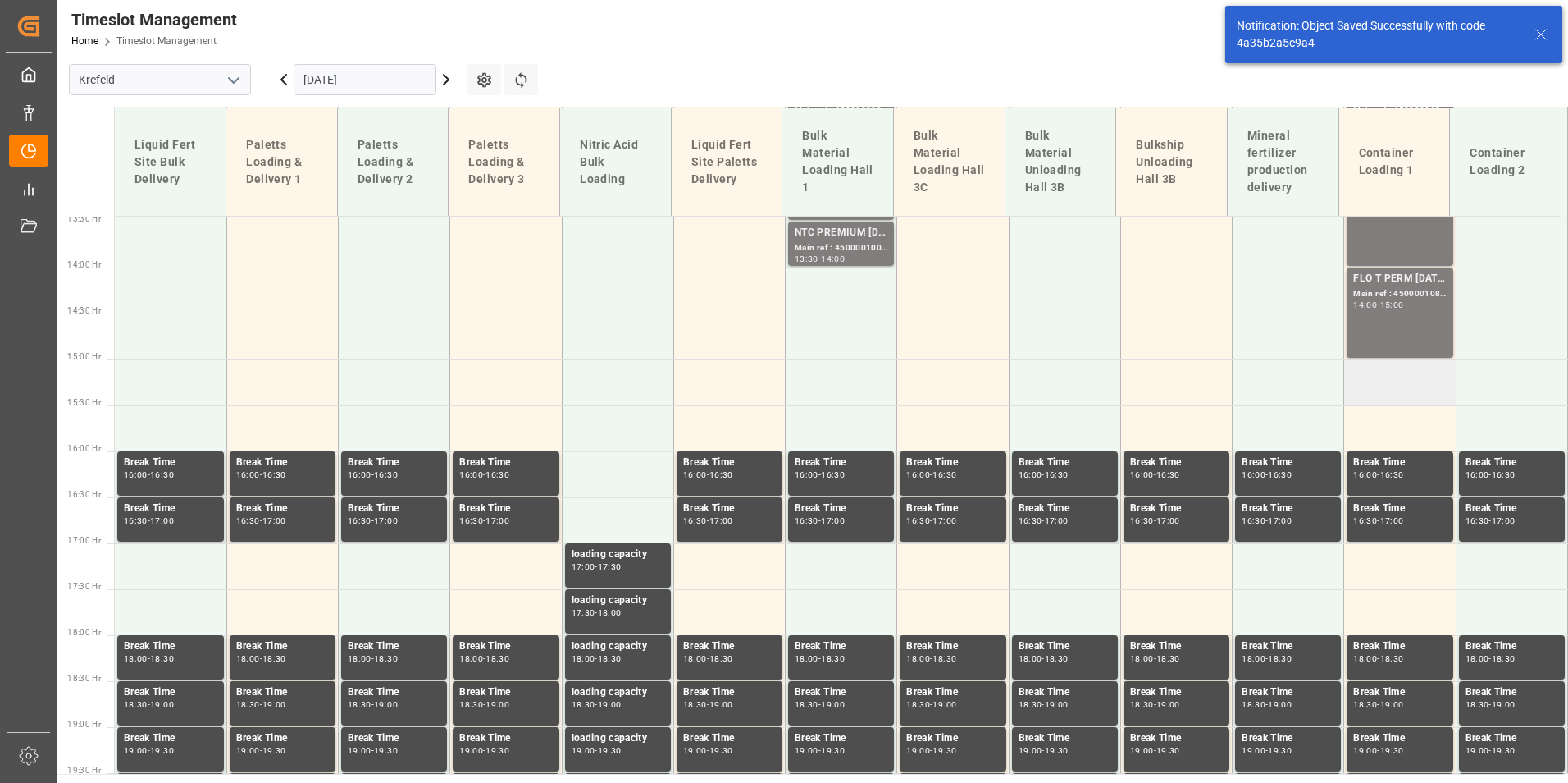
click at [1382, 392] on td at bounding box center [1400, 382] width 112 height 46
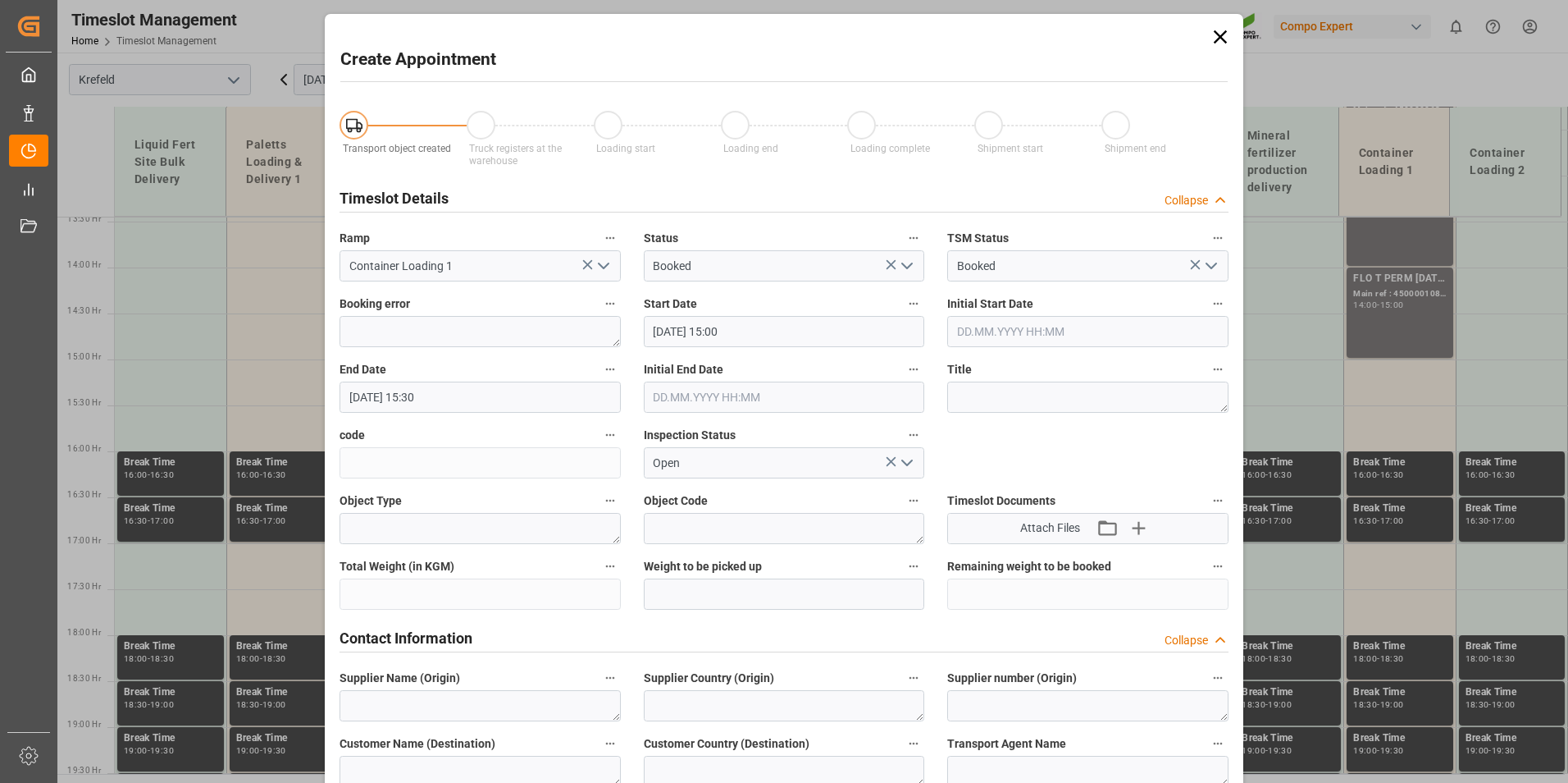
type input "[DATE] 15:00"
type input "[DATE] 15:30"
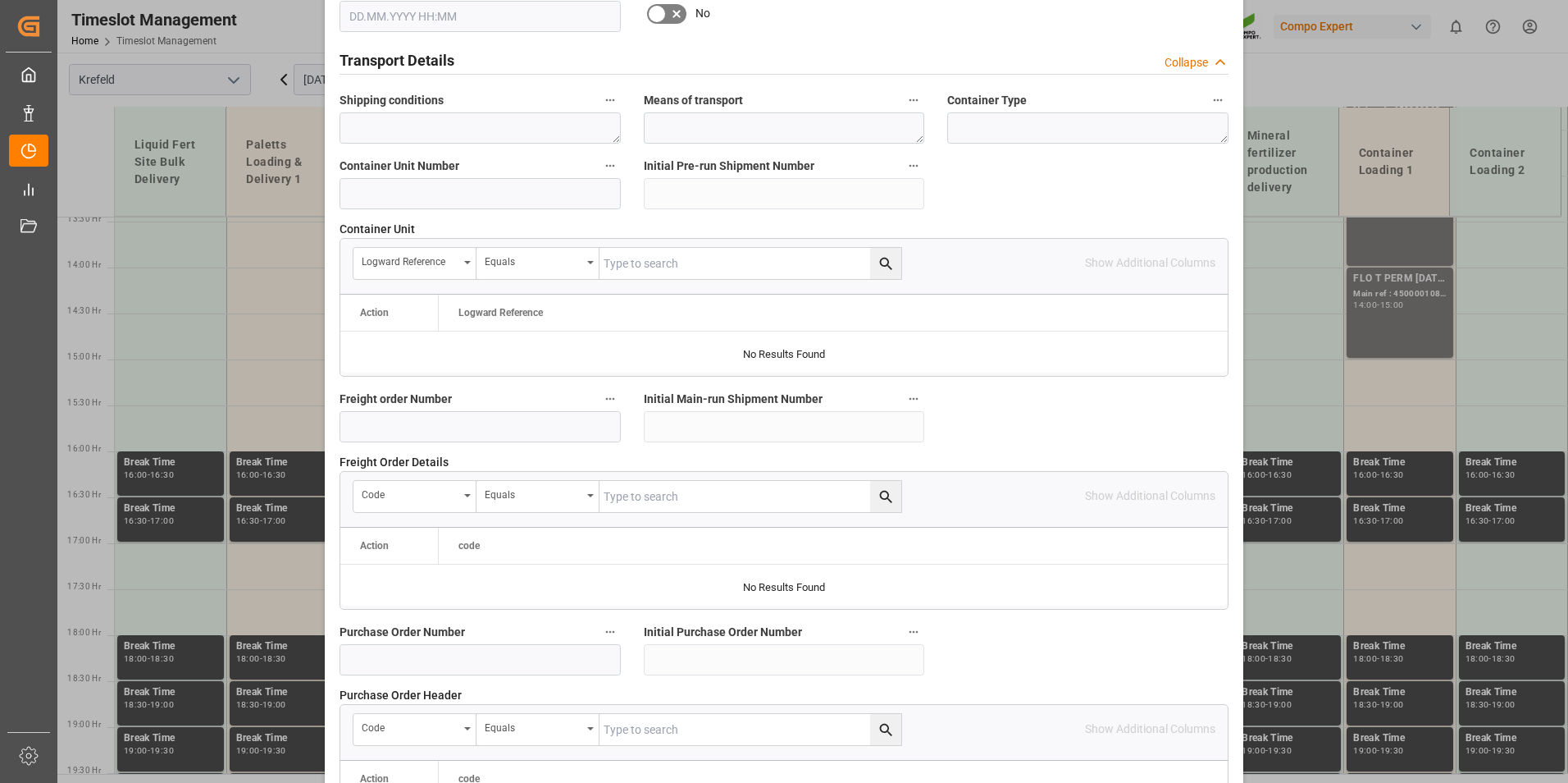
scroll to position [1231, 0]
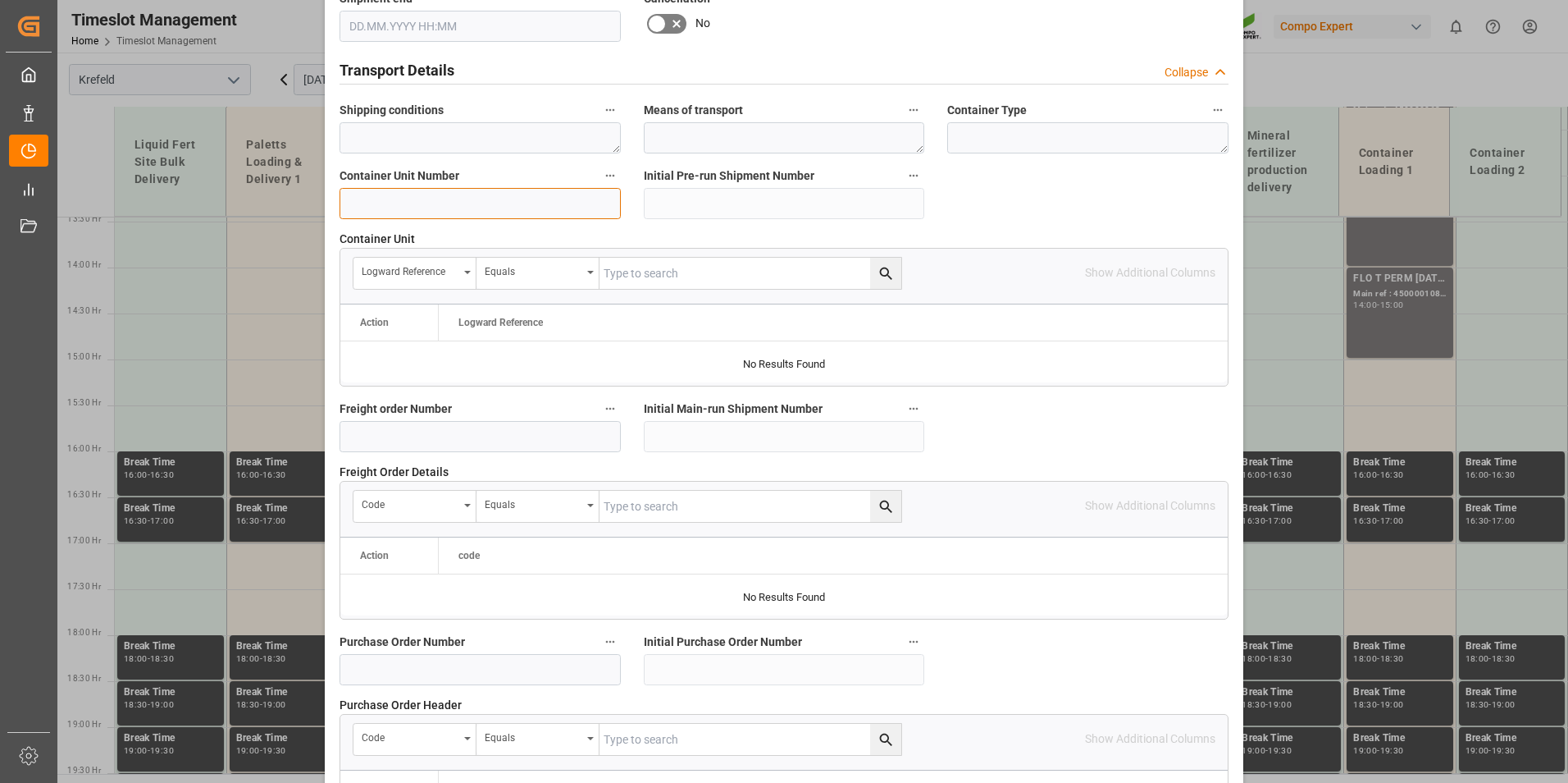
click at [445, 214] on input at bounding box center [480, 204] width 282 height 31
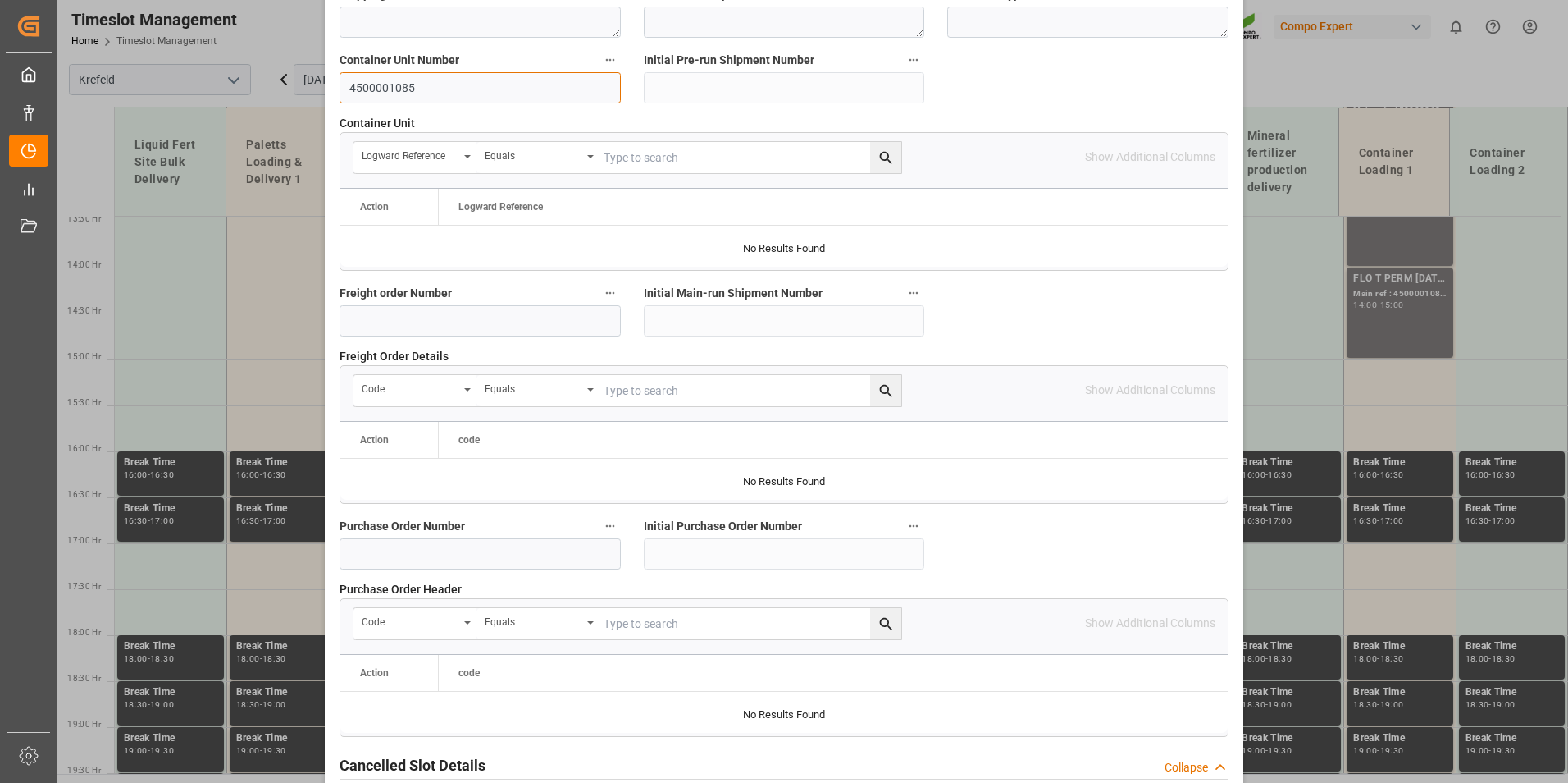
scroll to position [1494, 0]
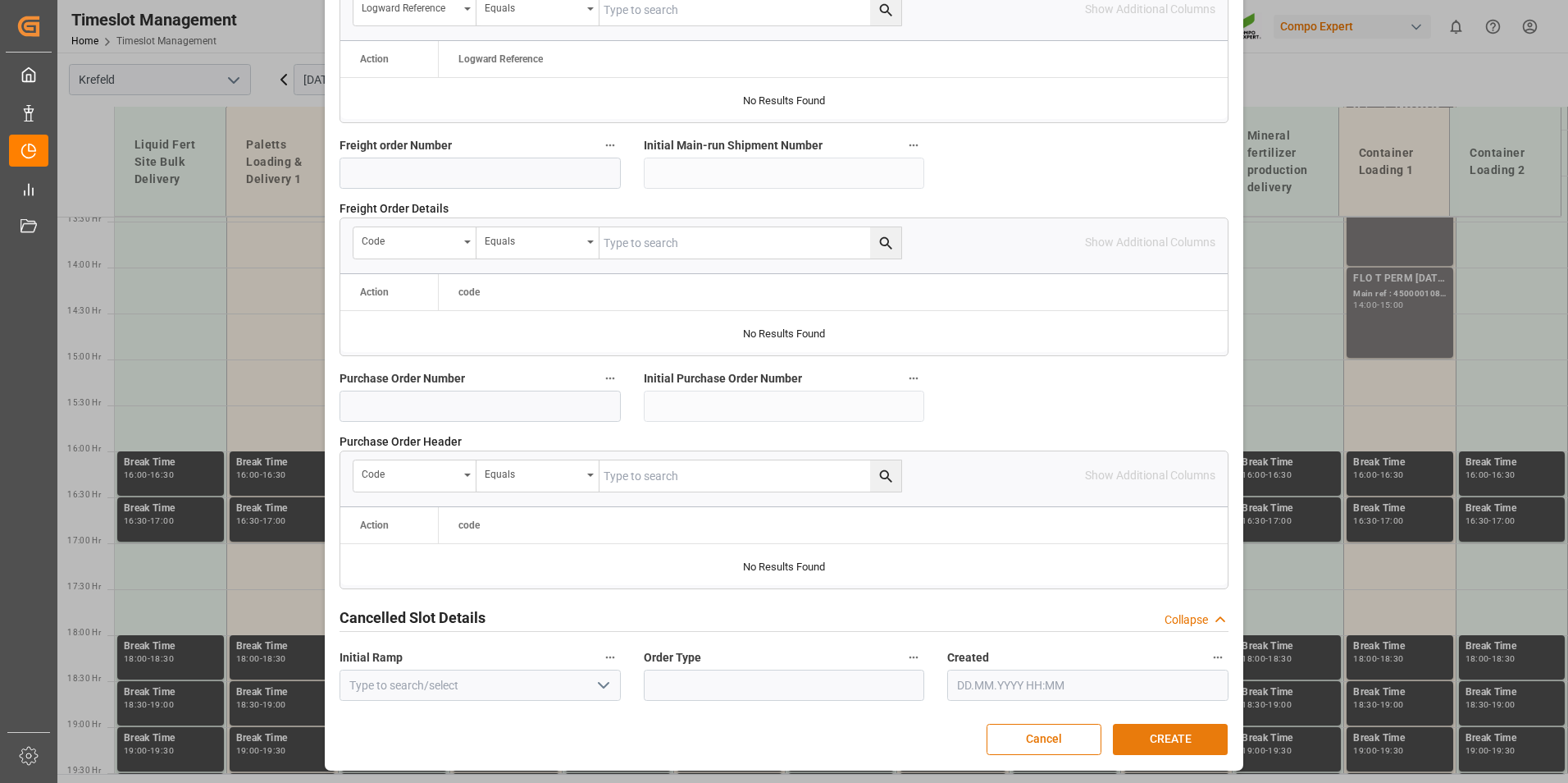
type input "4500001085"
click at [1170, 732] on button "CREATE" at bounding box center [1170, 739] width 115 height 31
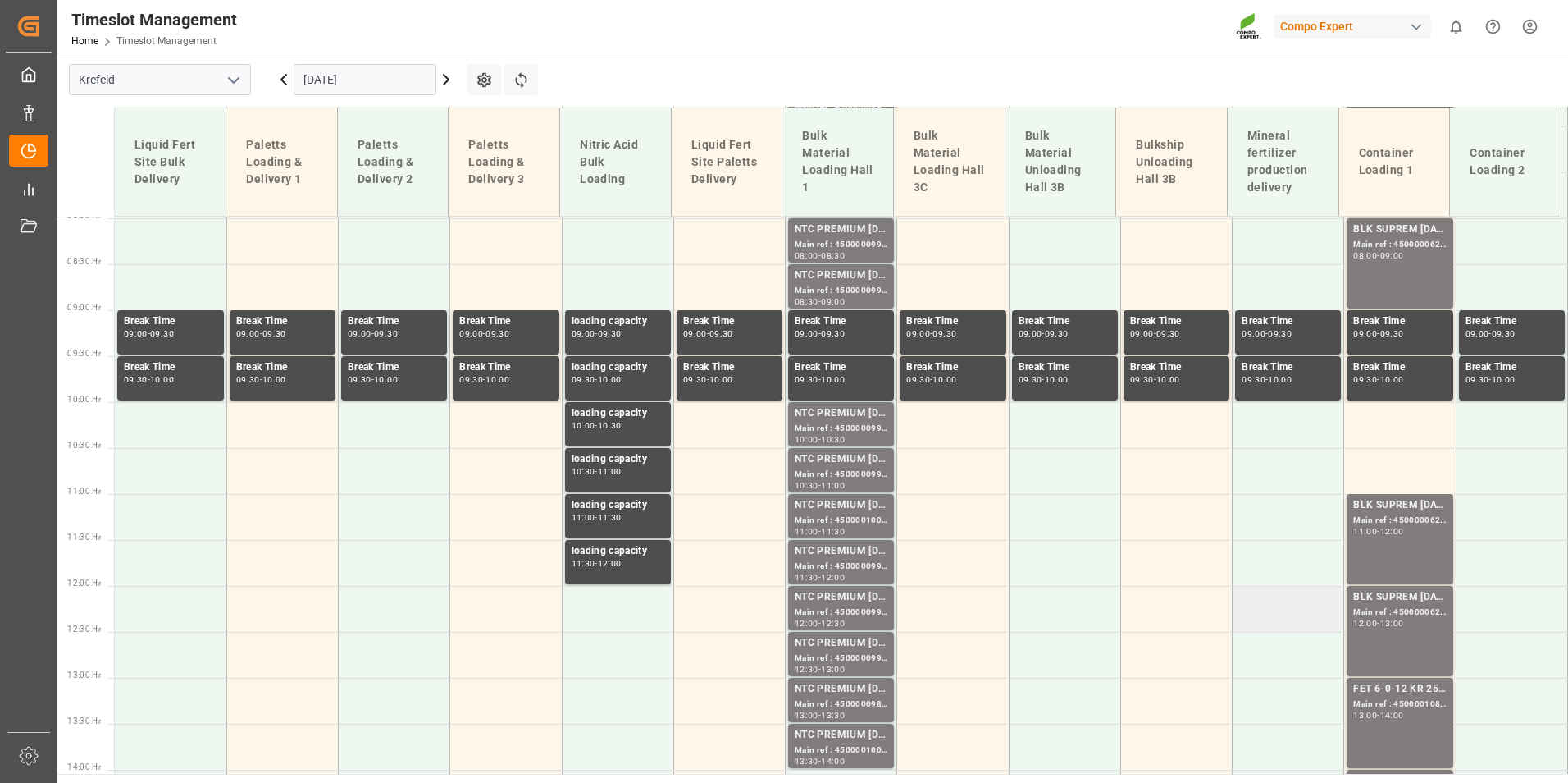
scroll to position [589, 0]
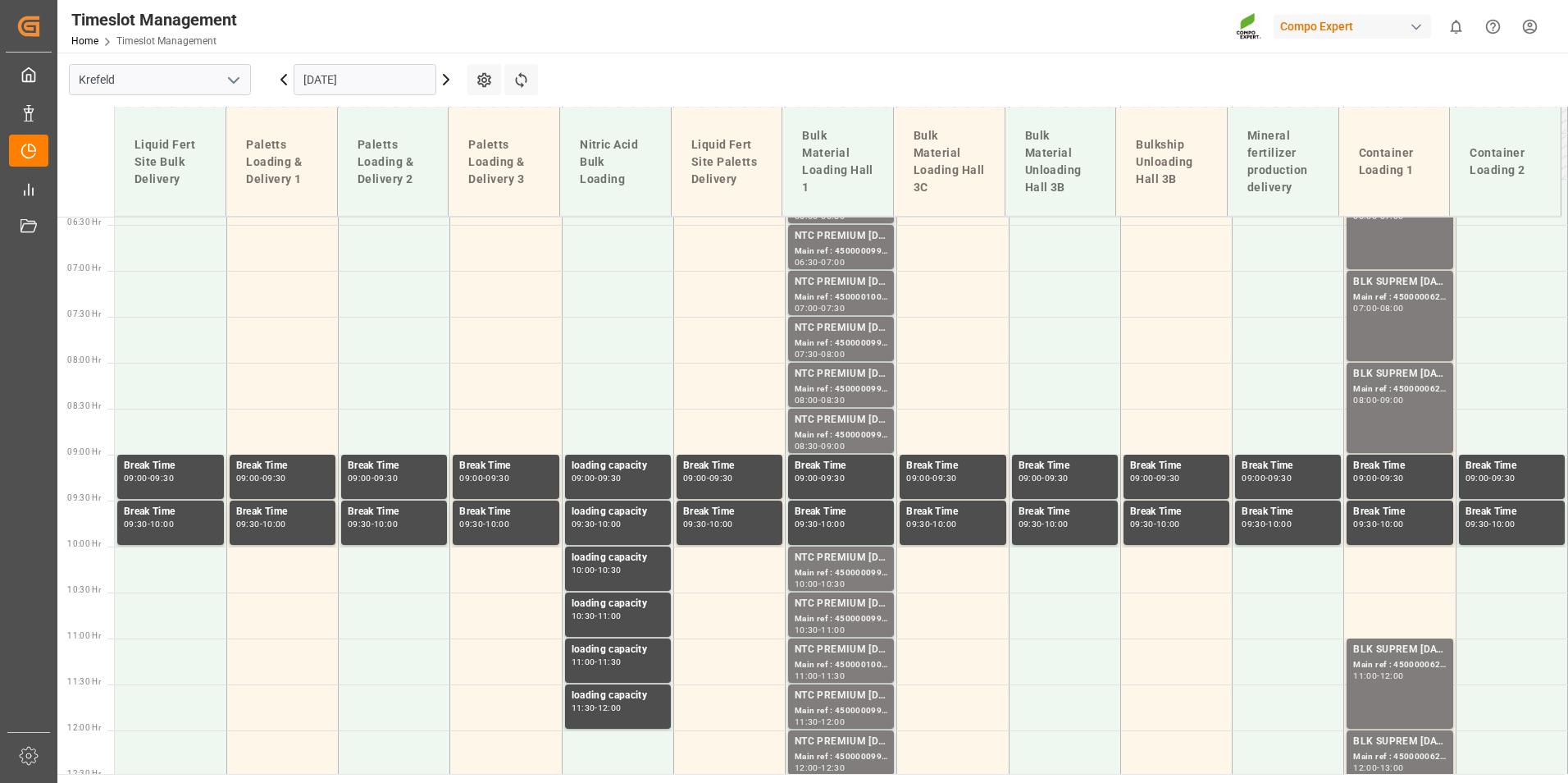
click at [380, 77] on input "[DATE]" at bounding box center [365, 80] width 143 height 31
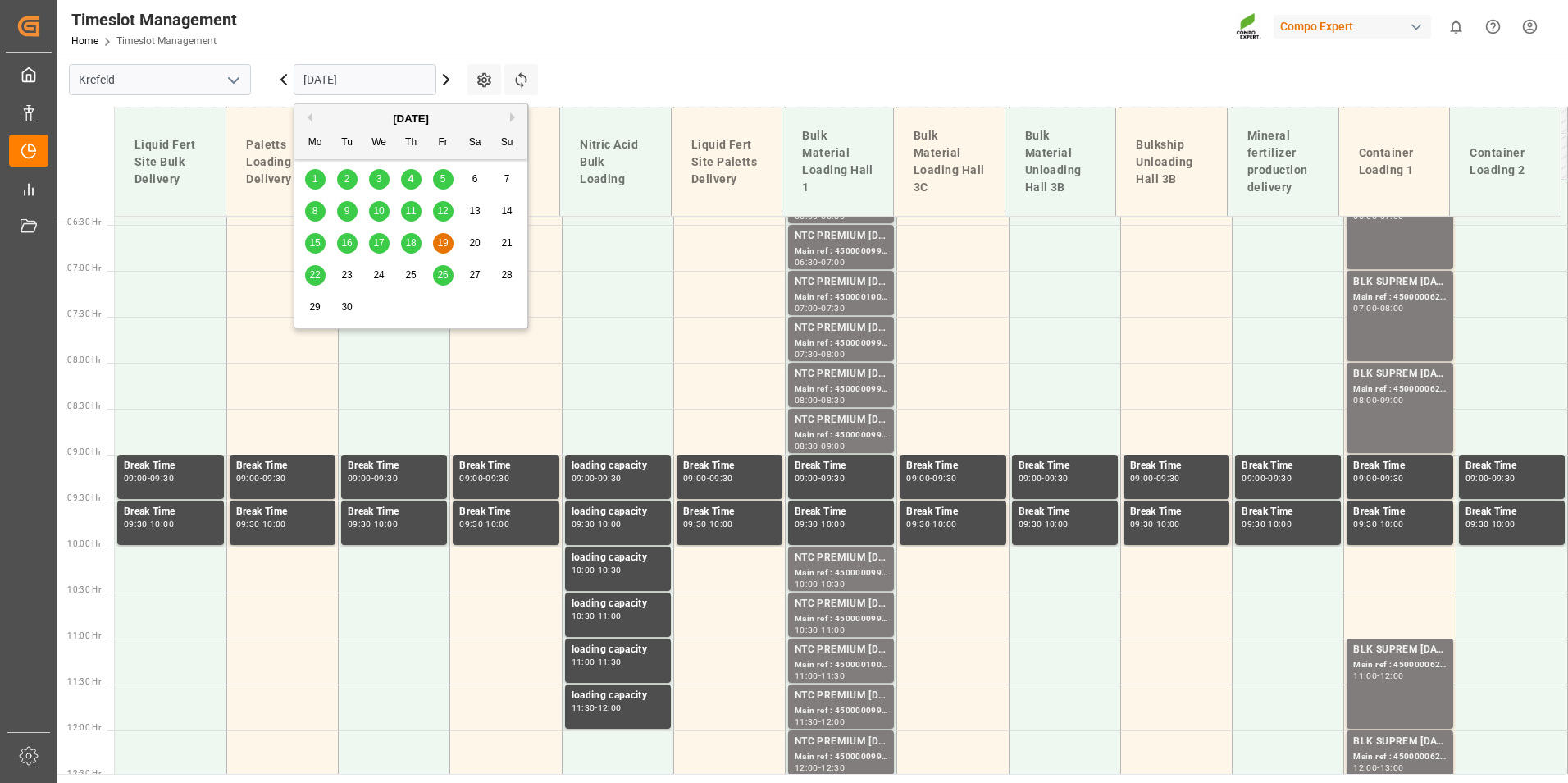
click at [408, 184] on span "4" at bounding box center [411, 178] width 6 height 11
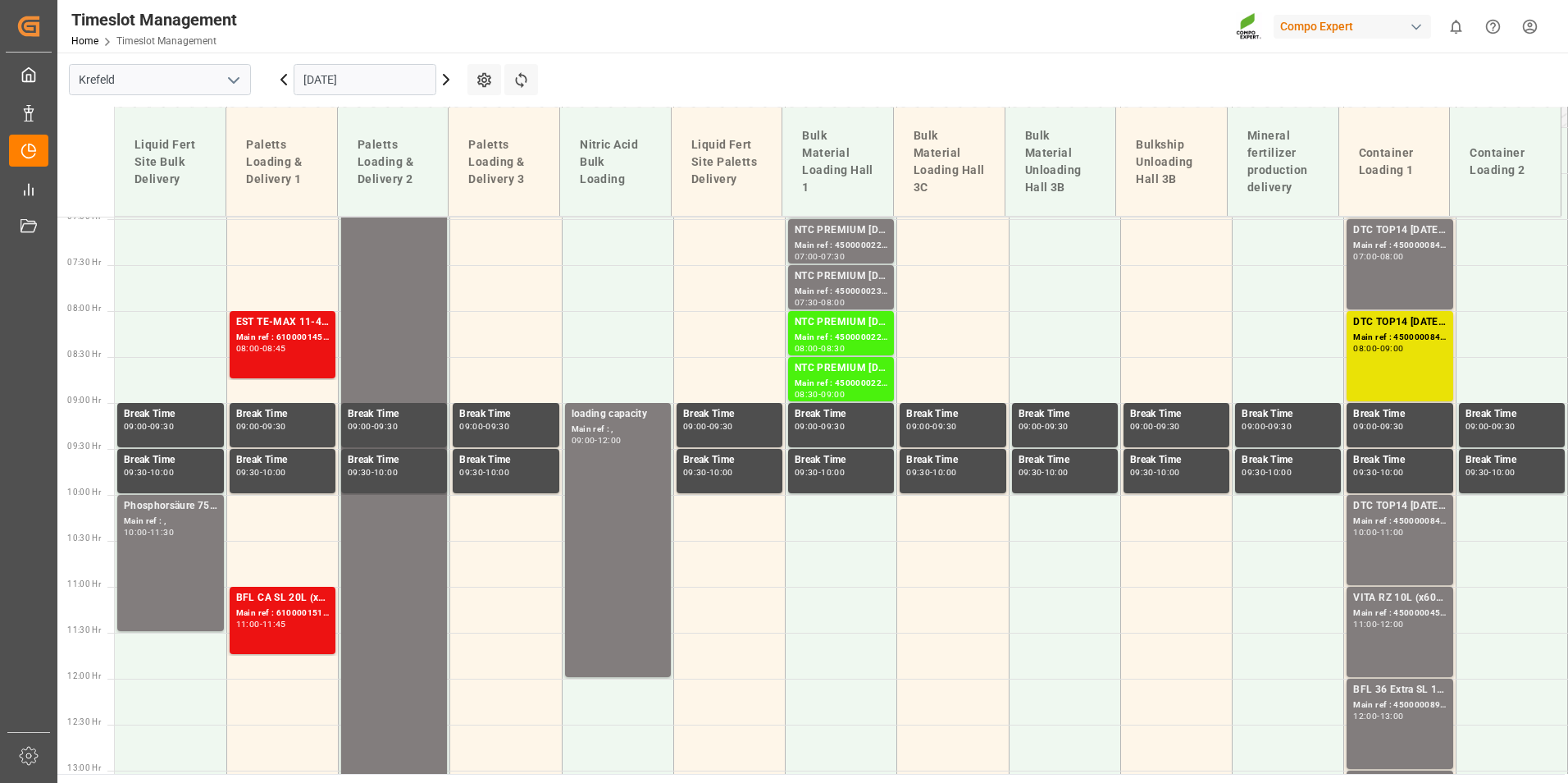
scroll to position [868, 0]
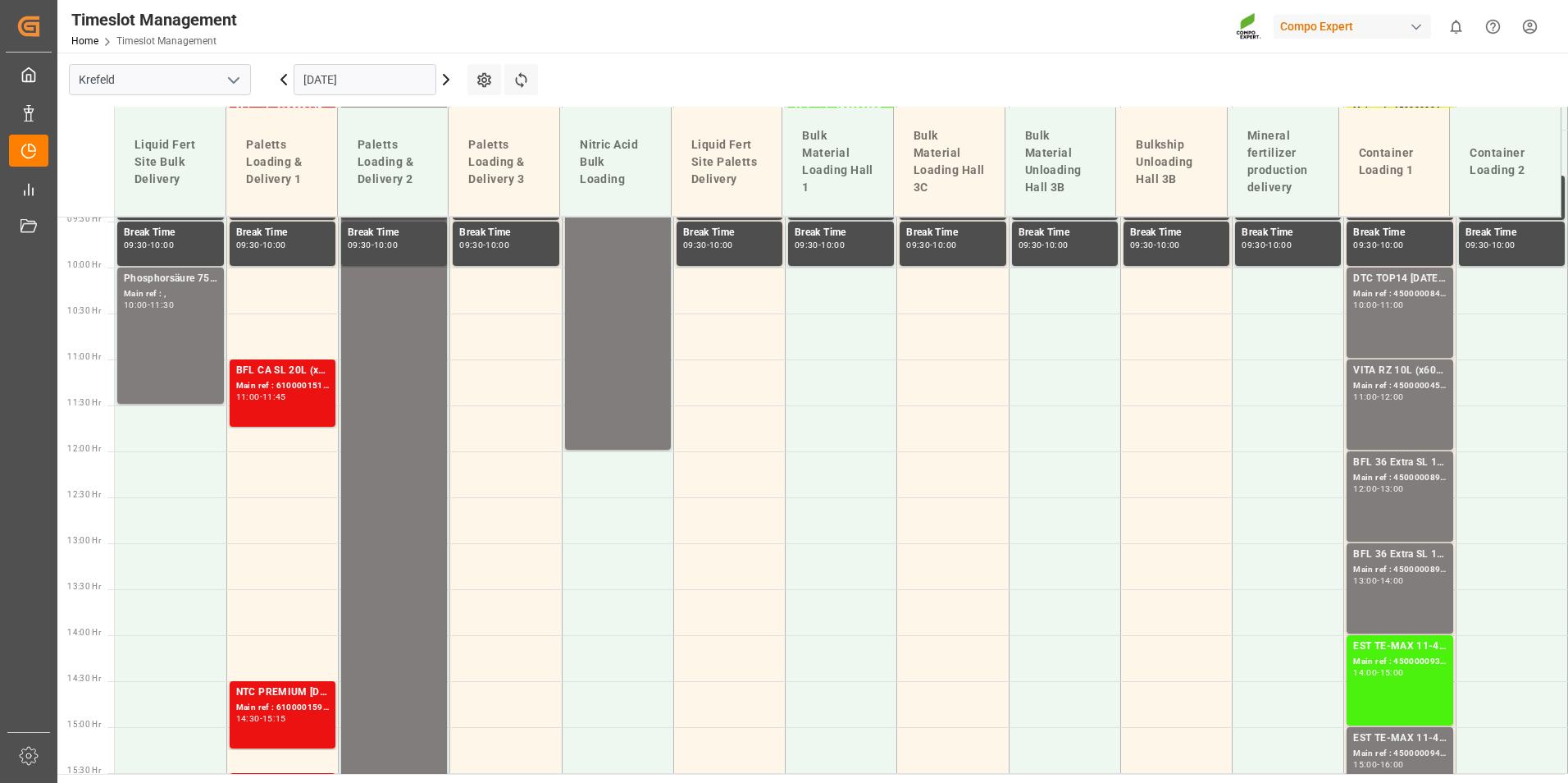
click at [443, 79] on icon at bounding box center [446, 80] width 20 height 20
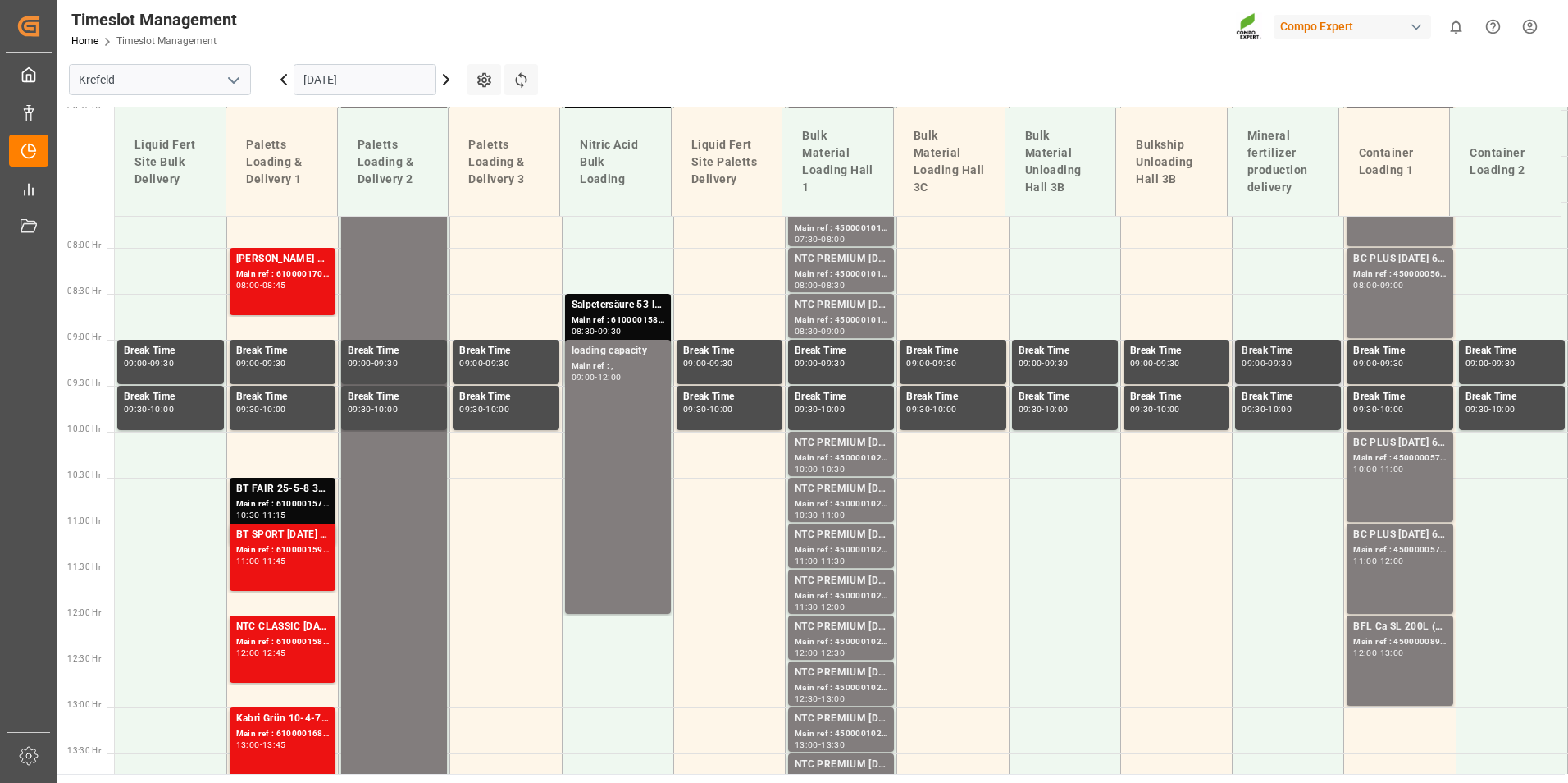
scroll to position [458, 0]
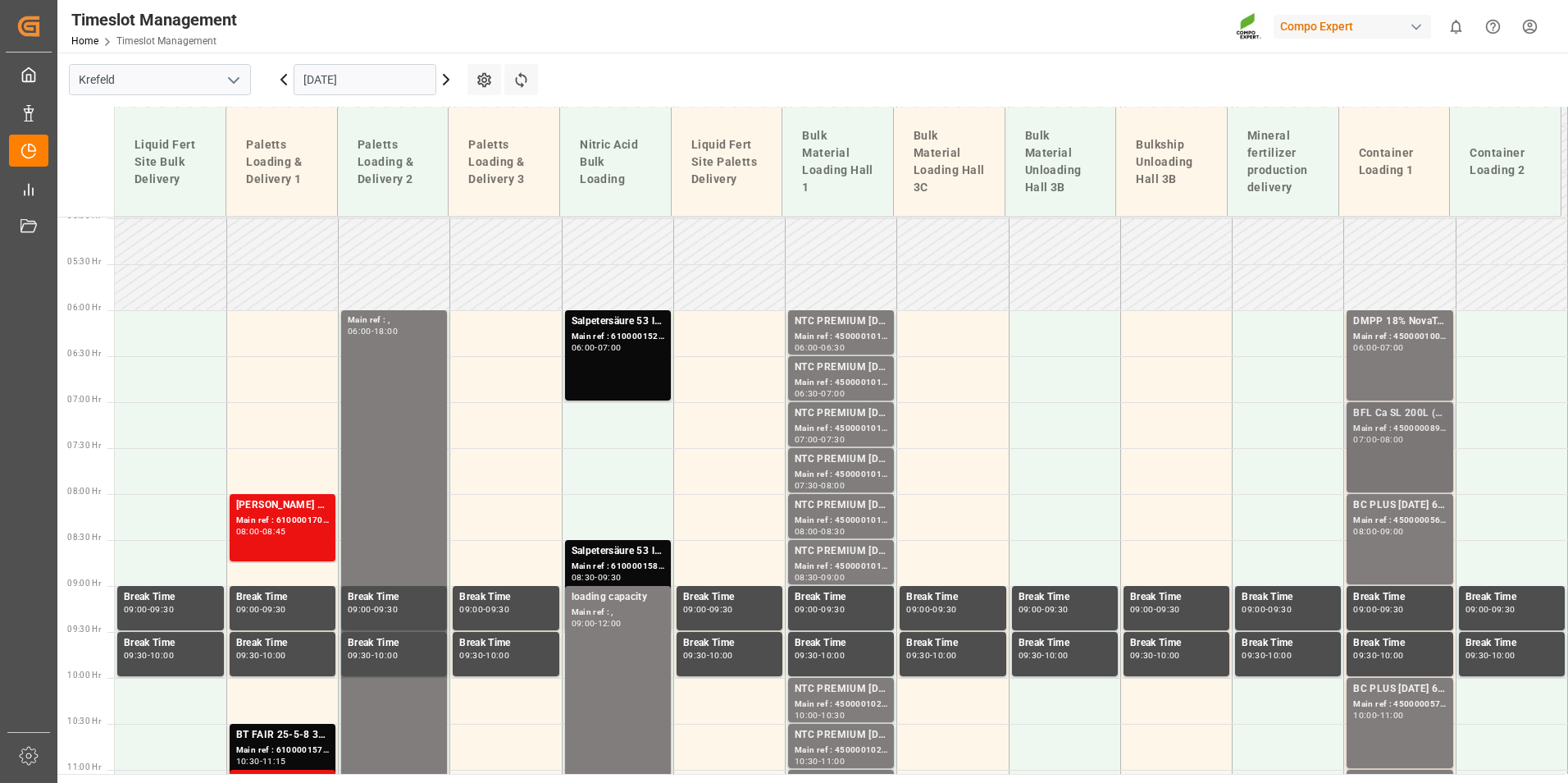
click at [1393, 413] on div "BFL Ca SL 200L (x4) CL,ES,LAT MTO" at bounding box center [1399, 413] width 93 height 17
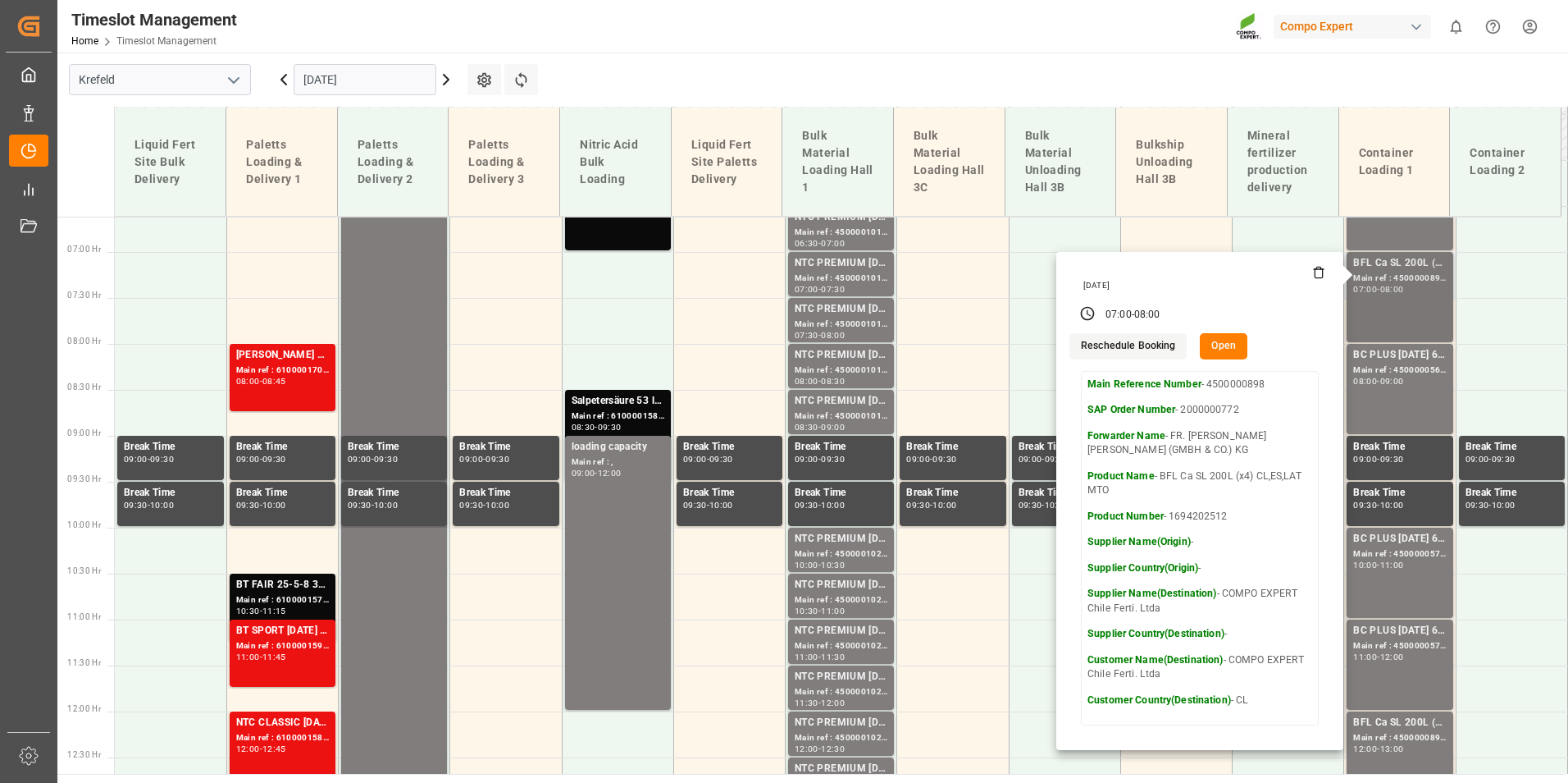
scroll to position [622, 0]
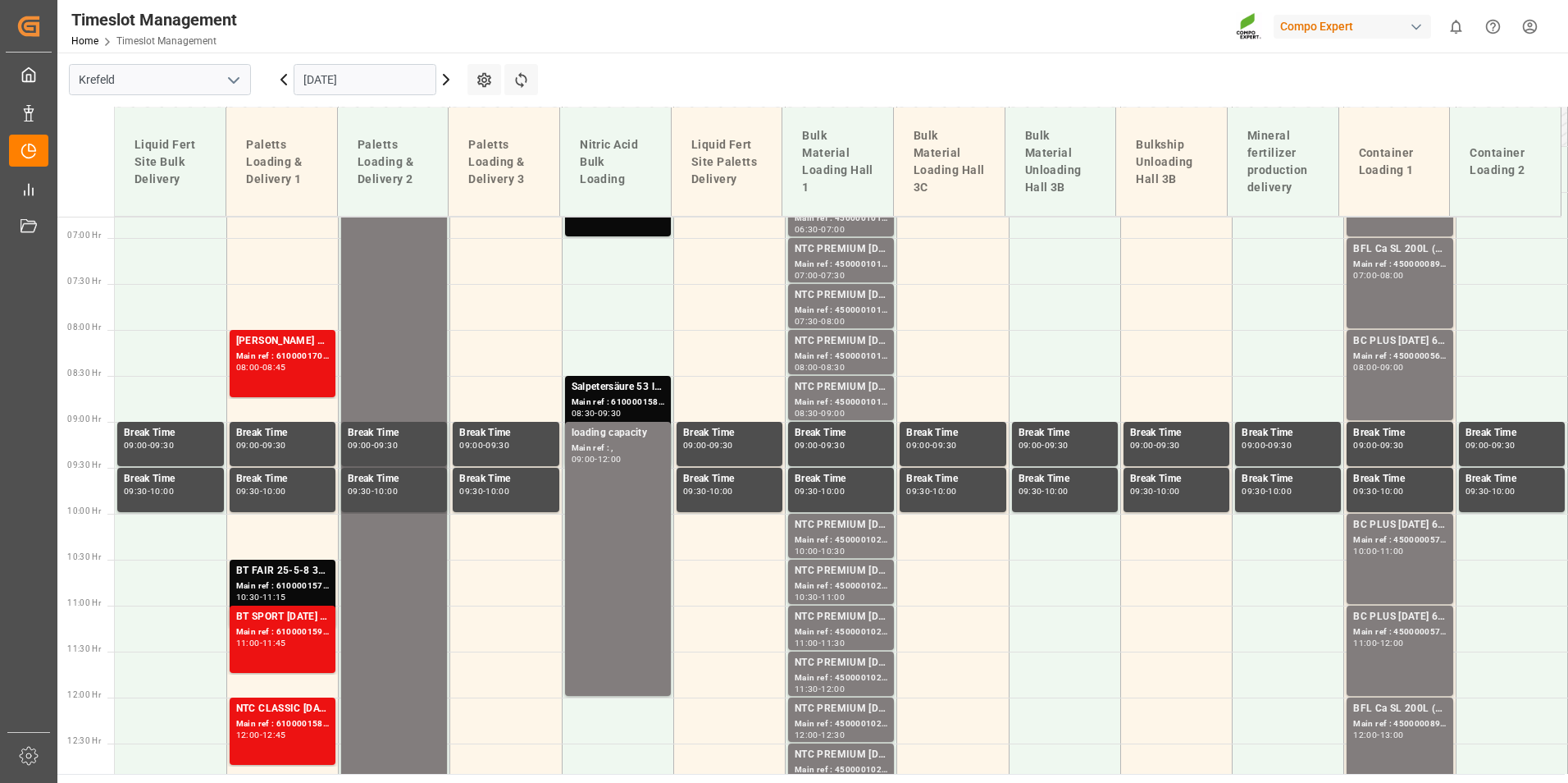
click at [1411, 371] on div "08:00 - 09:00" at bounding box center [1399, 367] width 93 height 9
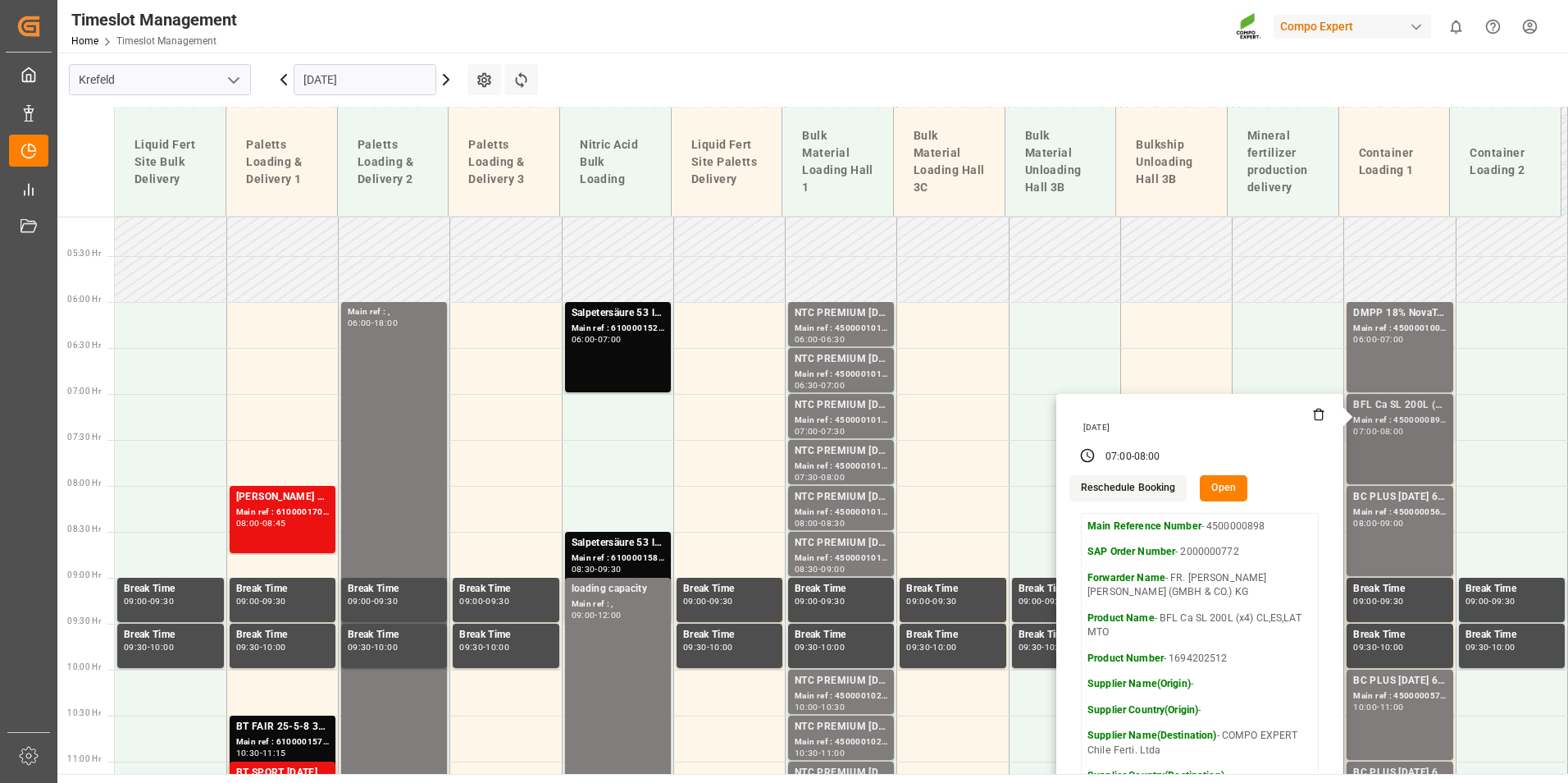
scroll to position [458, 0]
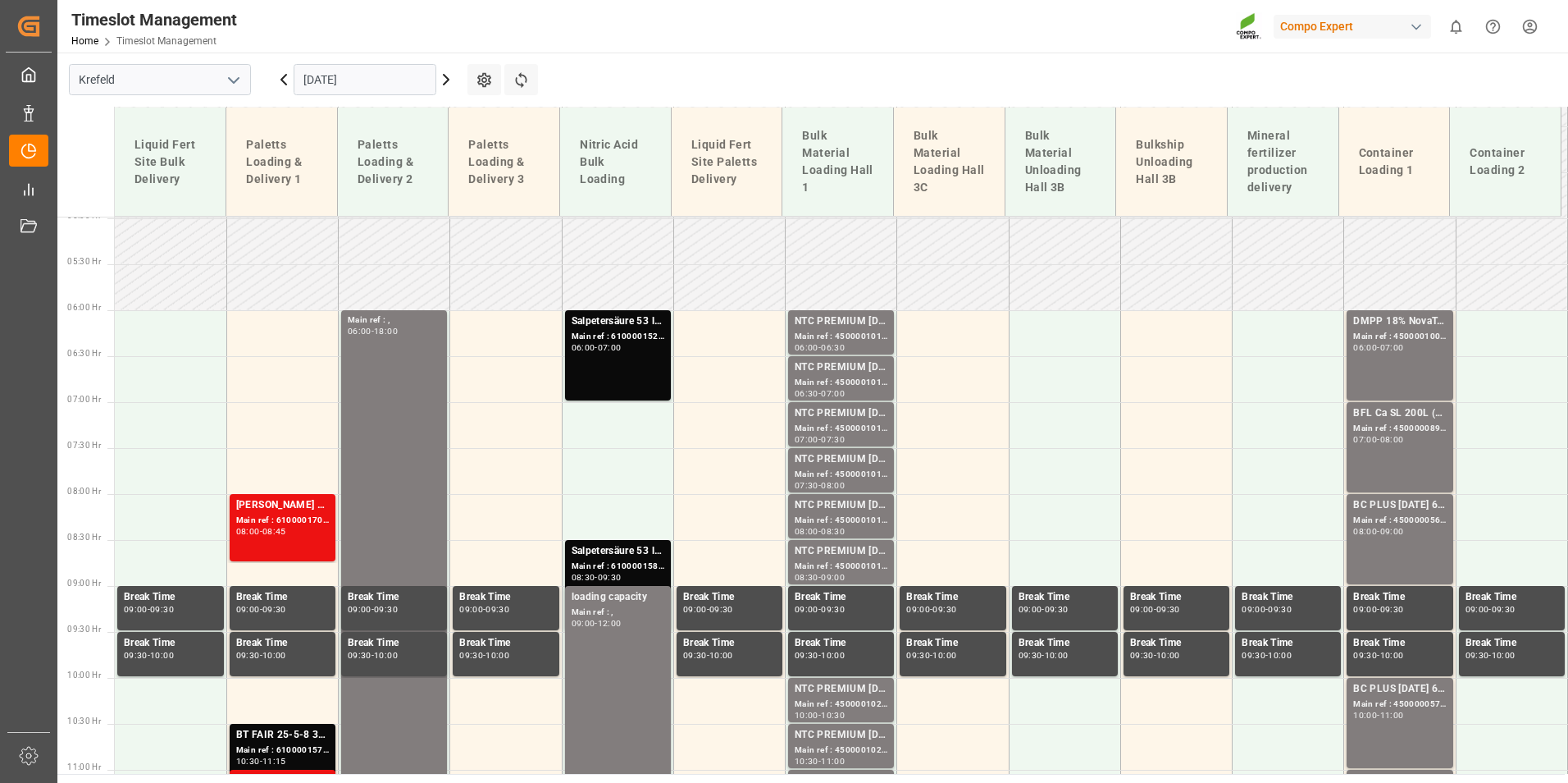
click at [1383, 375] on div "DMPP 18% NovaTec gran 1100kg CON;DMPP 18% NTC redbrown 1100kg CON MTO;DMPP 34,8…" at bounding box center [1399, 355] width 93 height 84
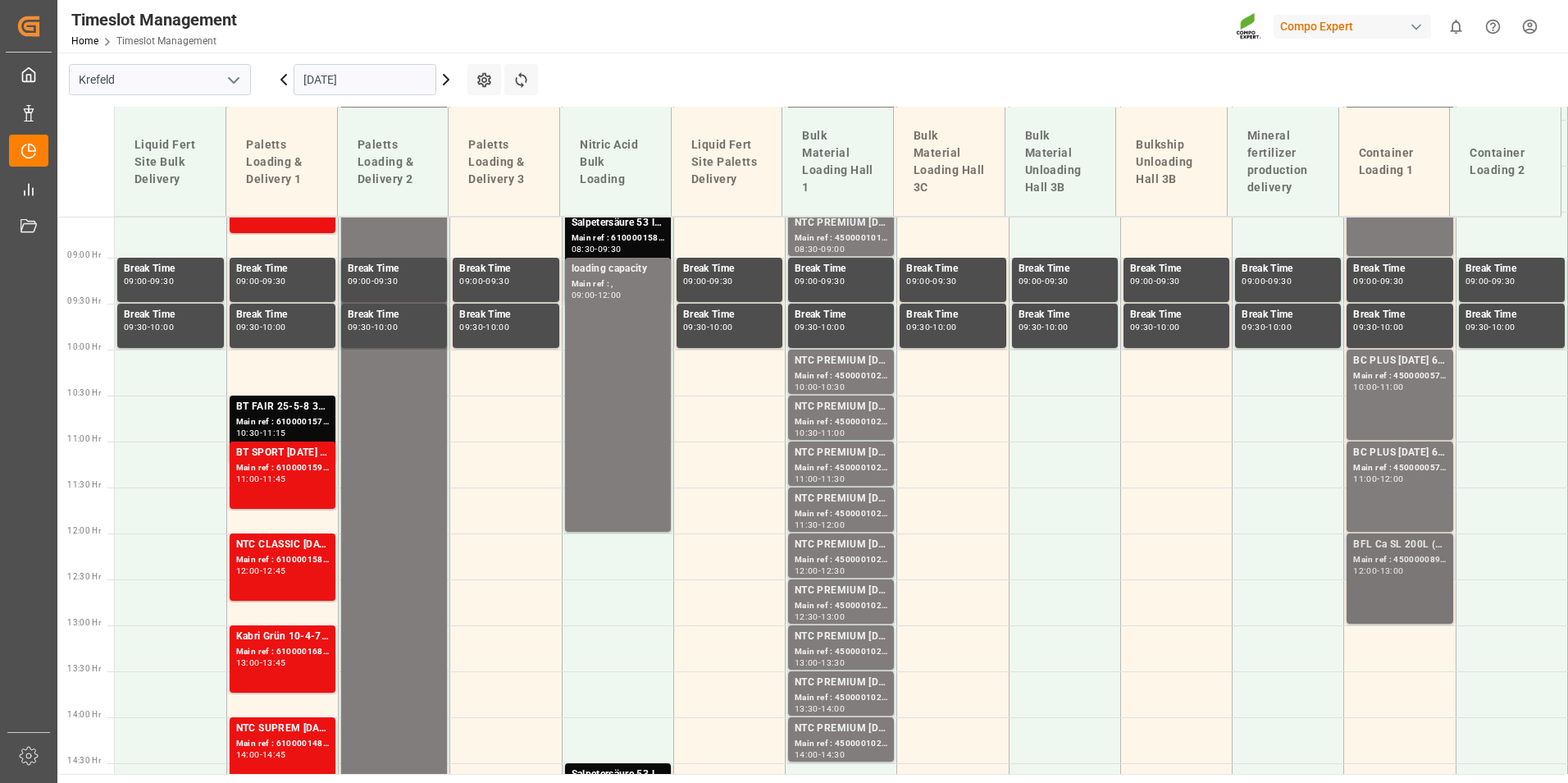
click at [1397, 574] on div "13:00" at bounding box center [1391, 570] width 24 height 7
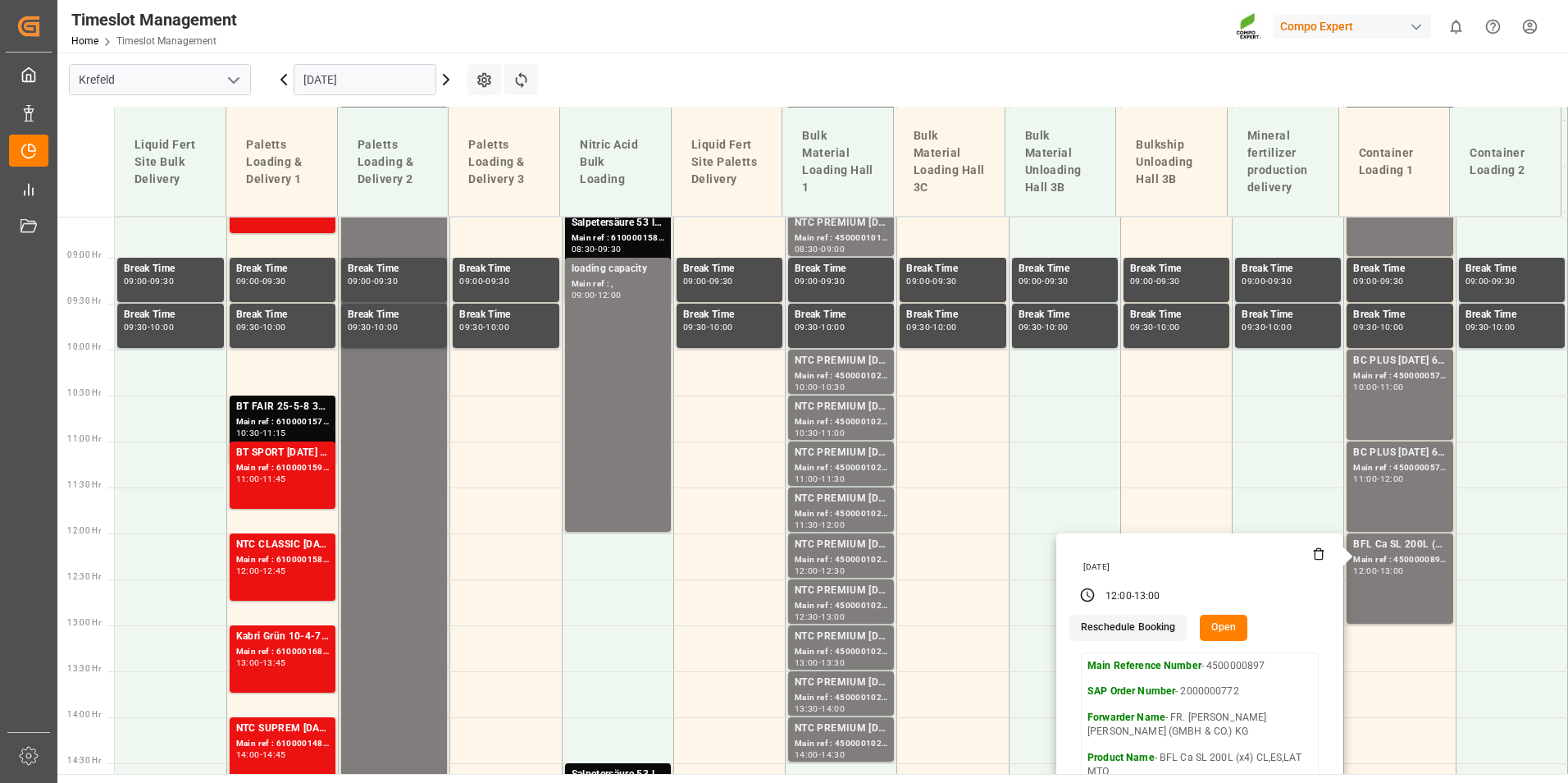
click at [396, 81] on input "[DATE]" at bounding box center [365, 80] width 143 height 31
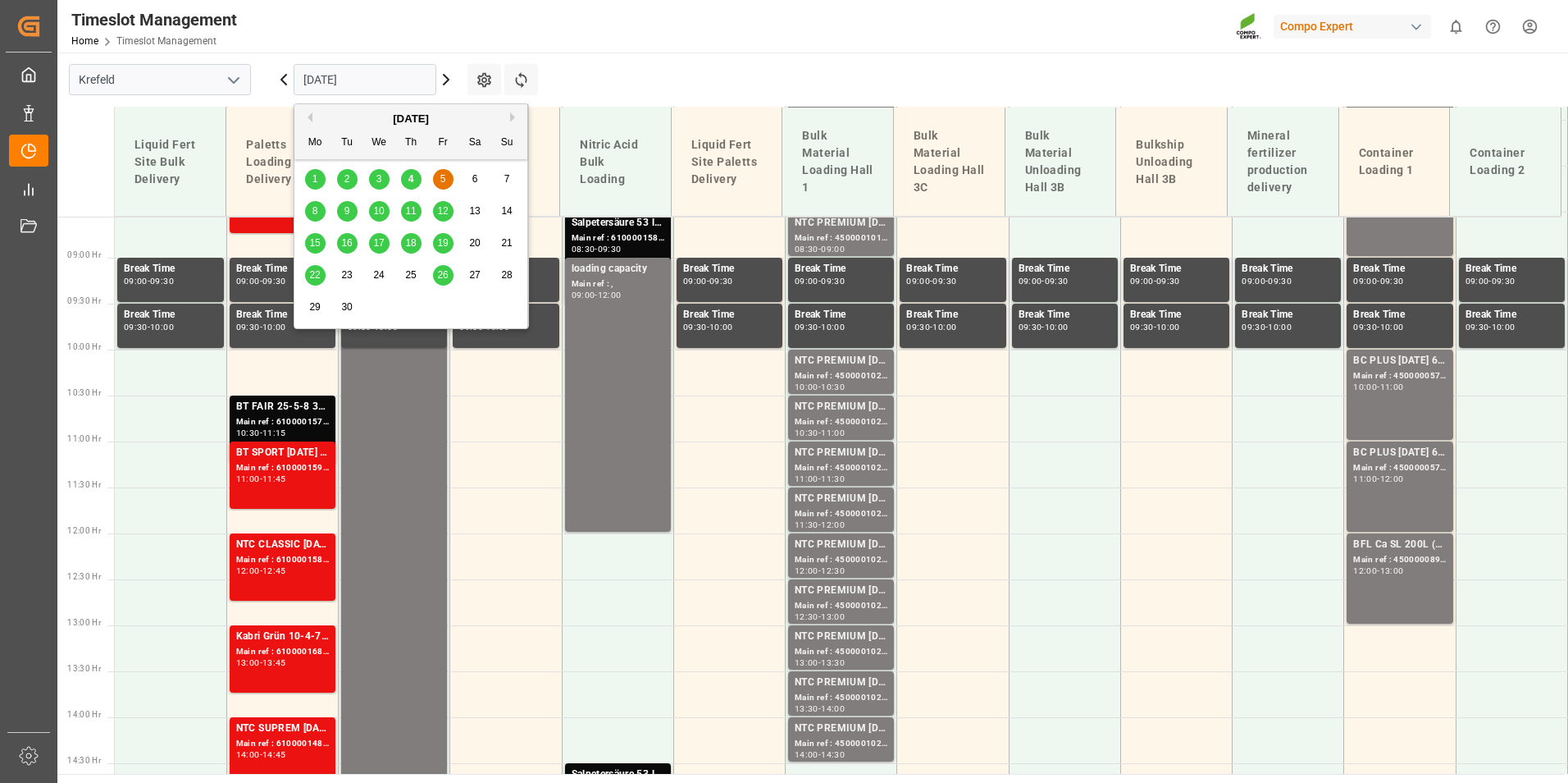
click at [310, 210] on div "8" at bounding box center [315, 212] width 20 height 20
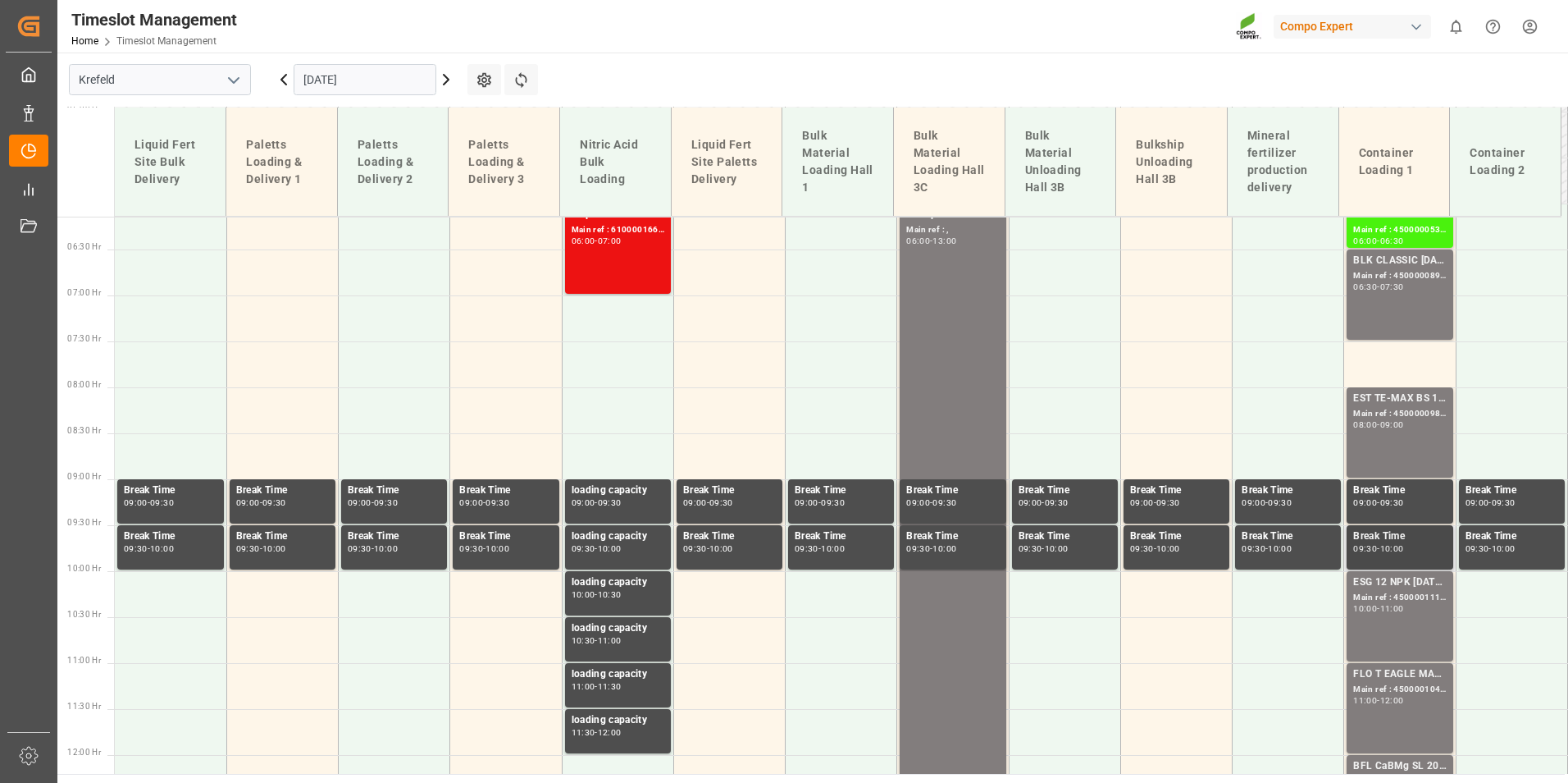
scroll to position [540, 0]
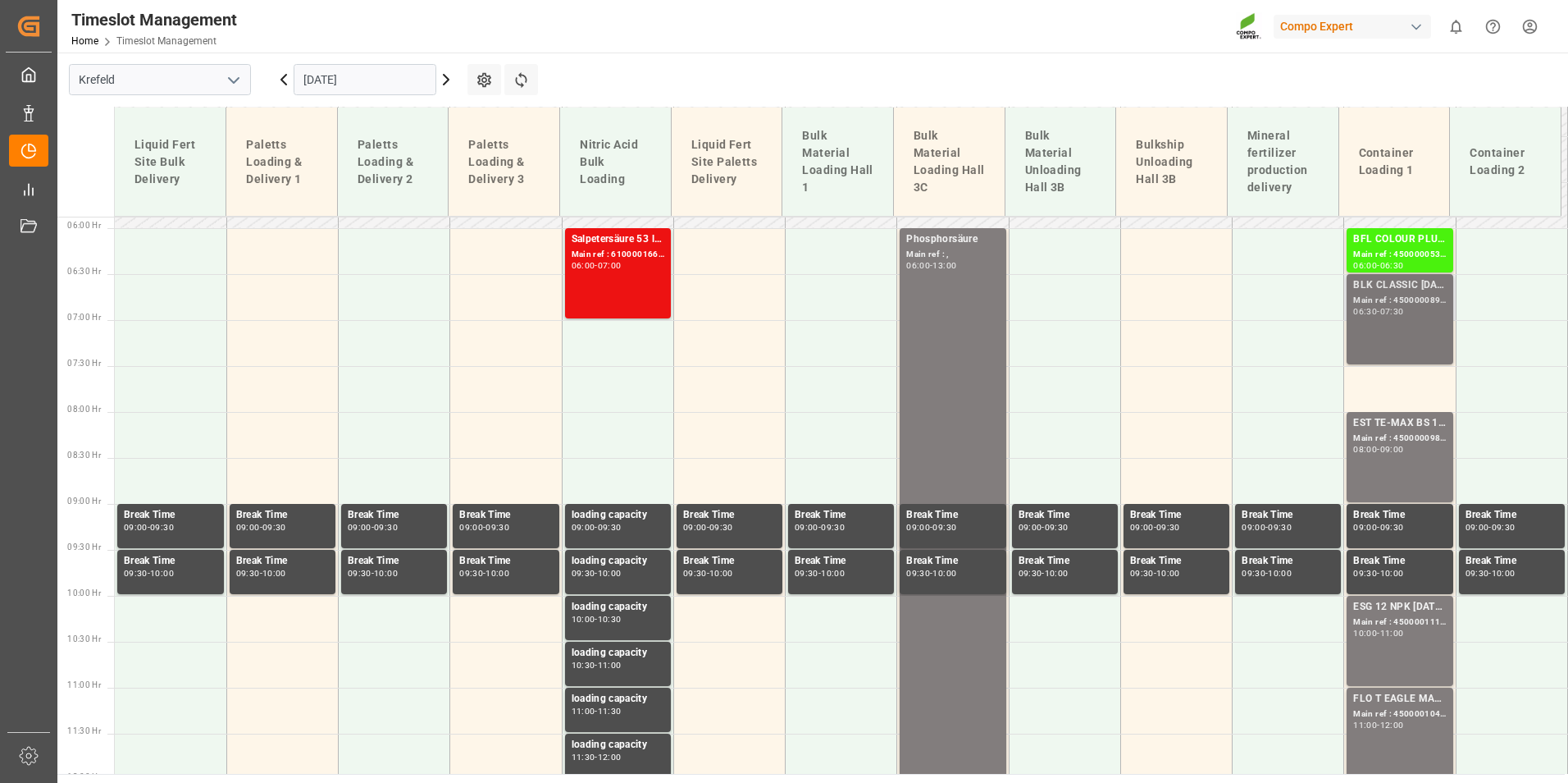
click at [1418, 315] on div "06:30 - 07:30" at bounding box center [1399, 312] width 93 height 9
click at [1393, 246] on div "BFL COLOUR PLUS SL 1000L IBC (KRE)" at bounding box center [1399, 239] width 93 height 17
click at [1379, 248] on div "Main ref : 4500000537, 2000000442" at bounding box center [1399, 255] width 93 height 14
click at [1386, 304] on div "Main ref : 4500000899, 2000000815" at bounding box center [1399, 301] width 93 height 14
click at [1411, 440] on div "Main ref : 4500000982, 2000001027" at bounding box center [1399, 438] width 93 height 14
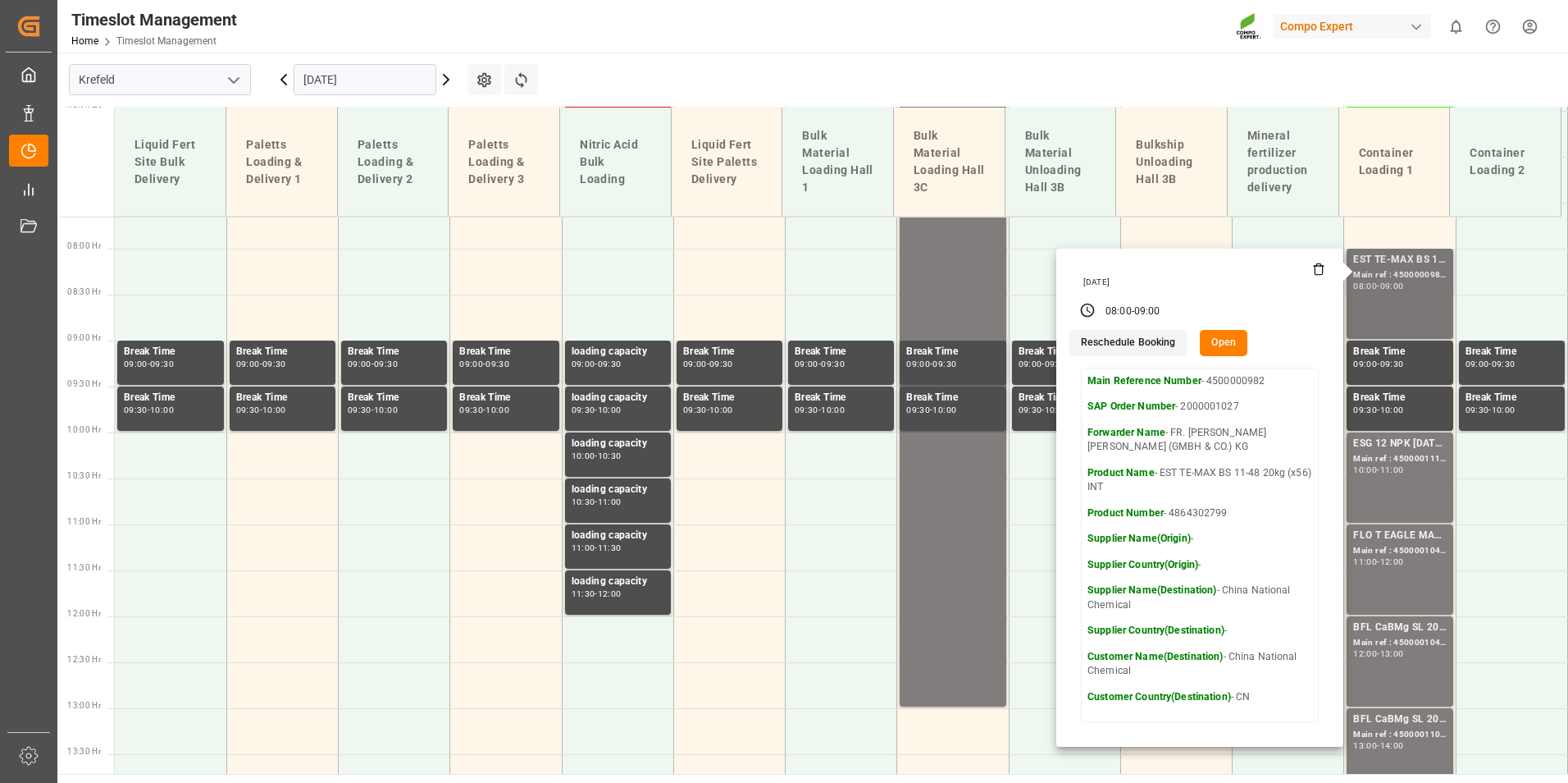
scroll to position [704, 0]
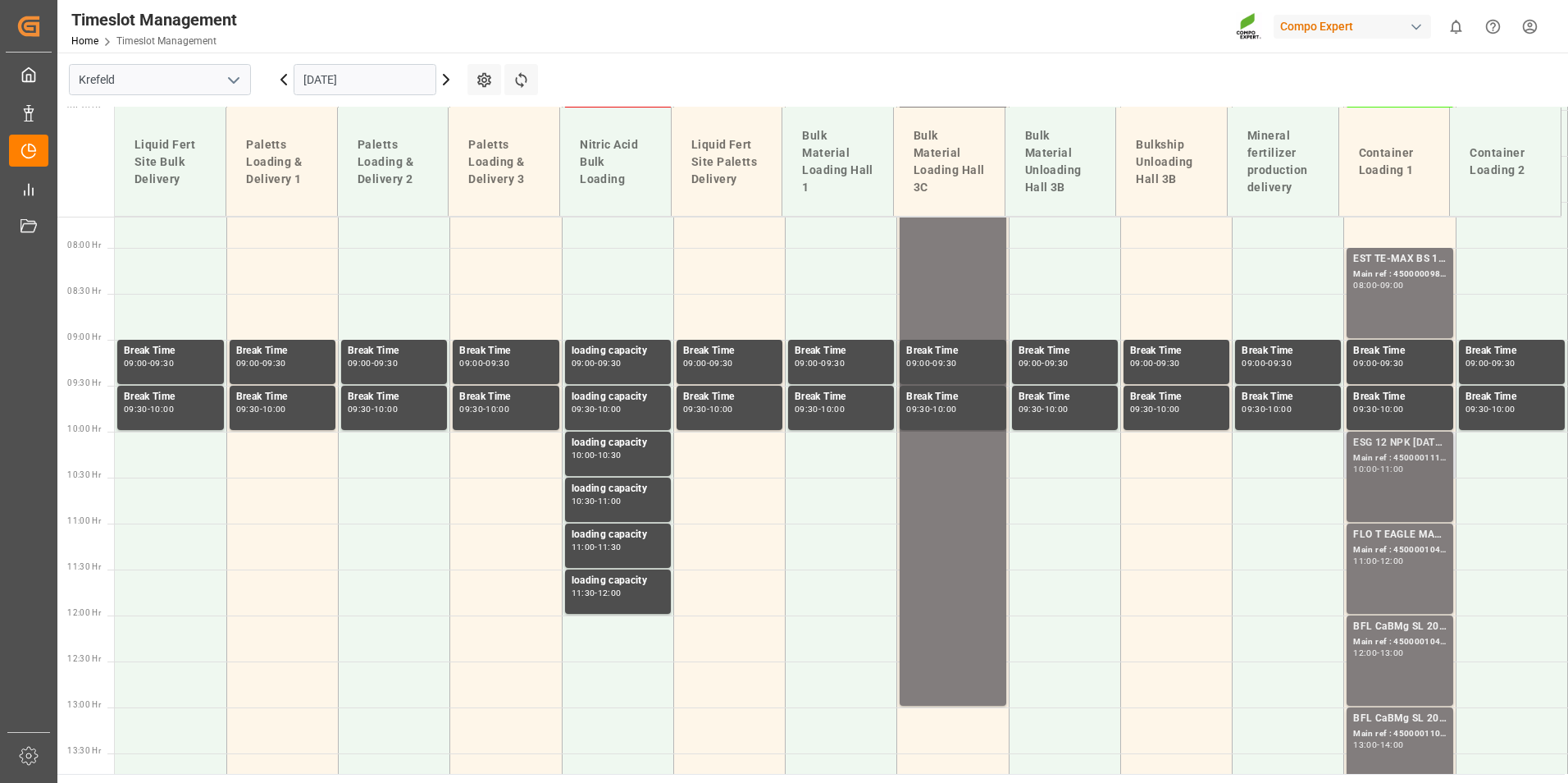
click at [1425, 451] on div "Main ref : 4500001113, 2000001086" at bounding box center [1399, 458] width 93 height 14
click at [1392, 275] on div "Main ref : 4500000982, 2000001027" at bounding box center [1399, 275] width 93 height 14
click at [1401, 441] on div "ESG 12 NPK [DATE] 1200kg BB" at bounding box center [1399, 443] width 93 height 17
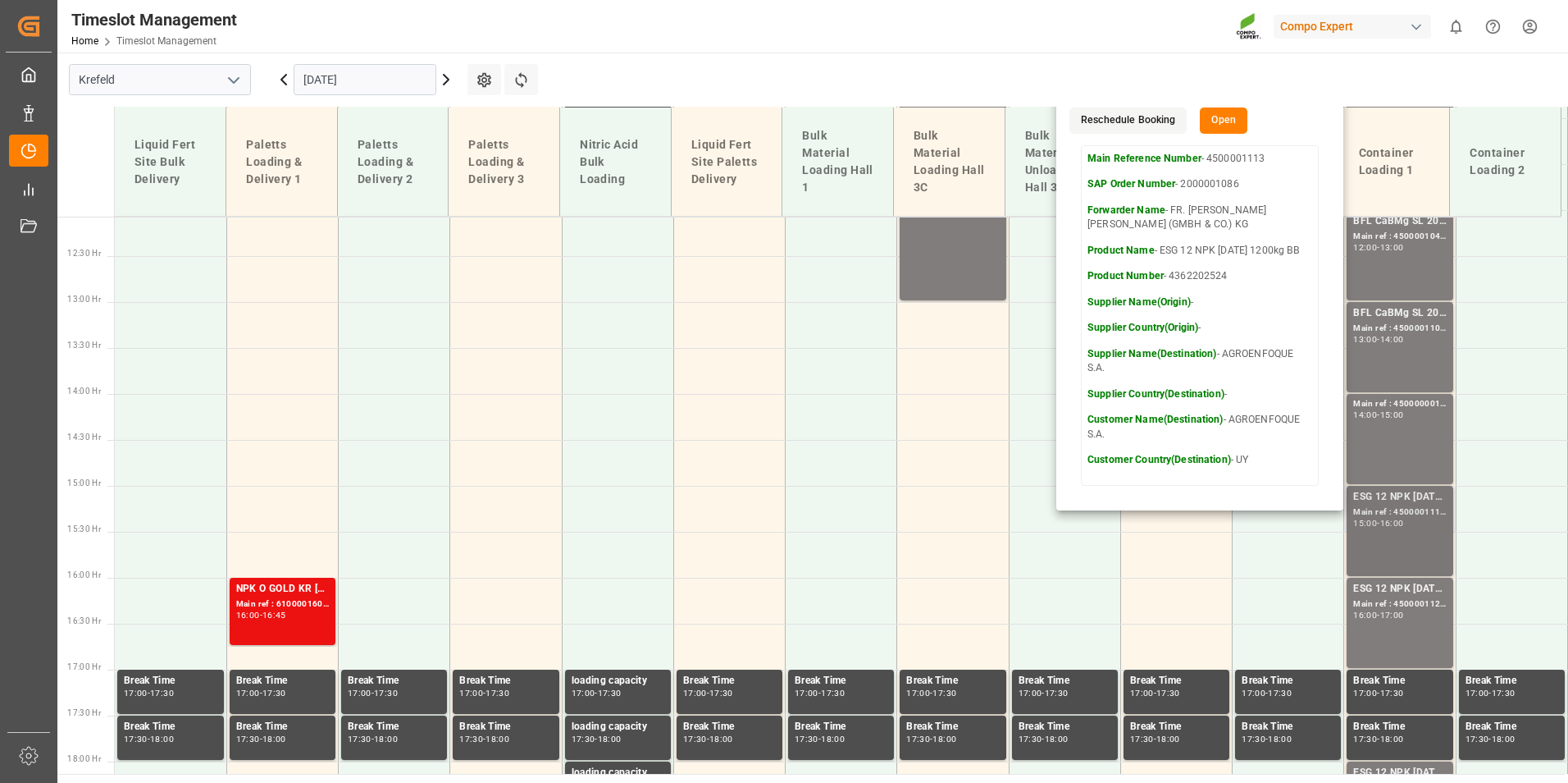
scroll to position [1196, 0]
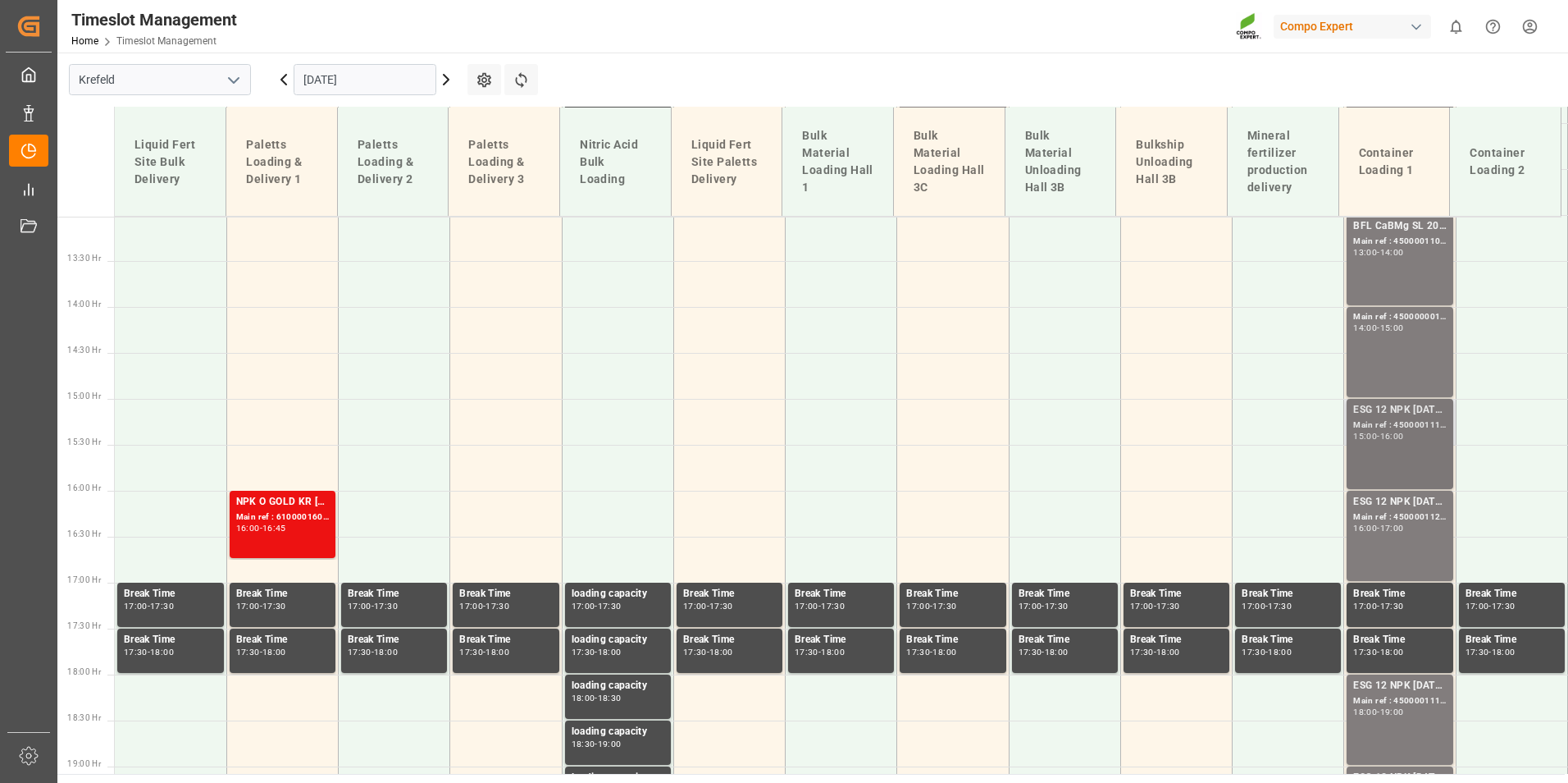
click at [1401, 429] on div "Main ref : 4500001111, 2000001086" at bounding box center [1399, 425] width 93 height 14
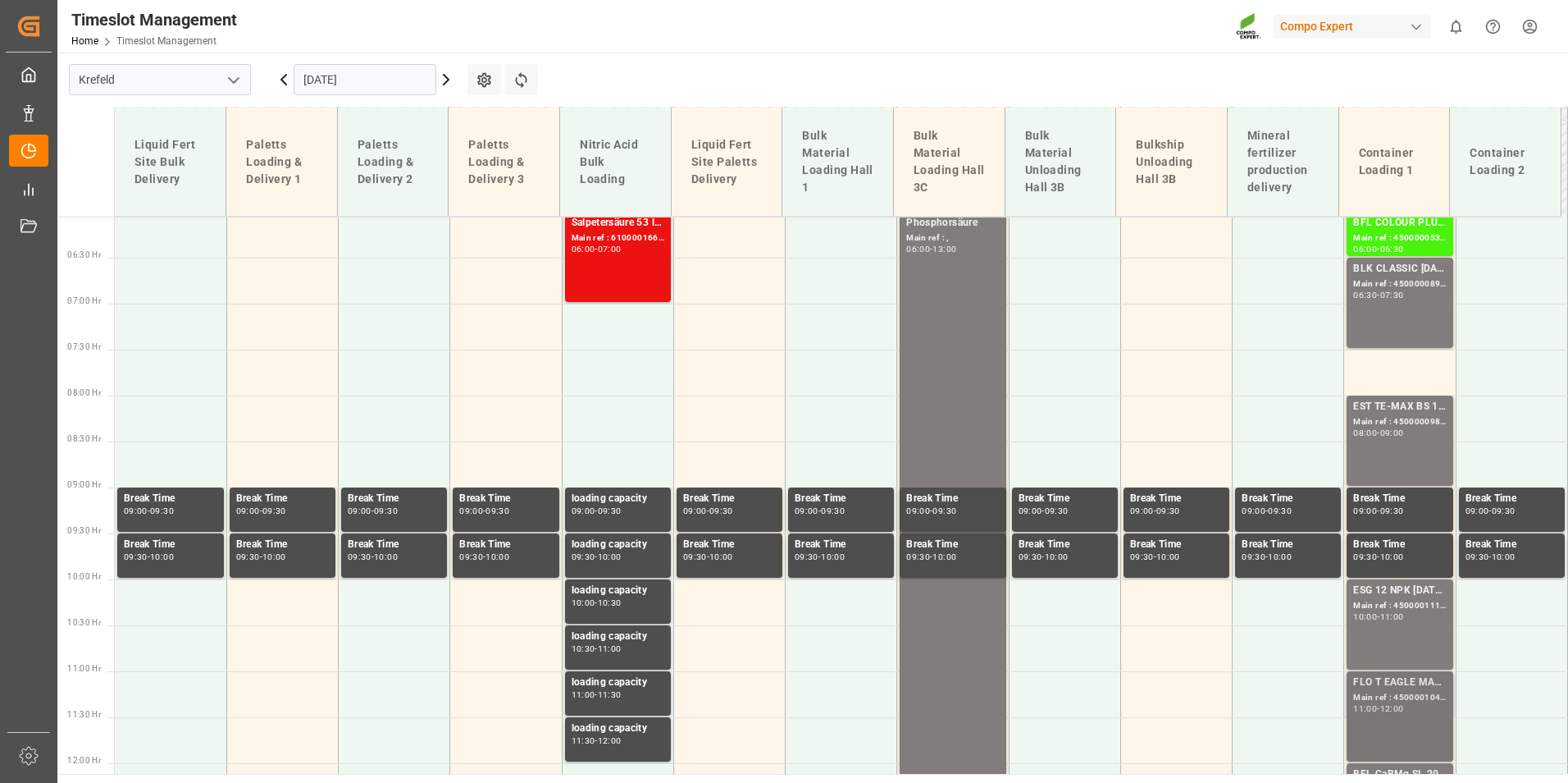
scroll to position [540, 0]
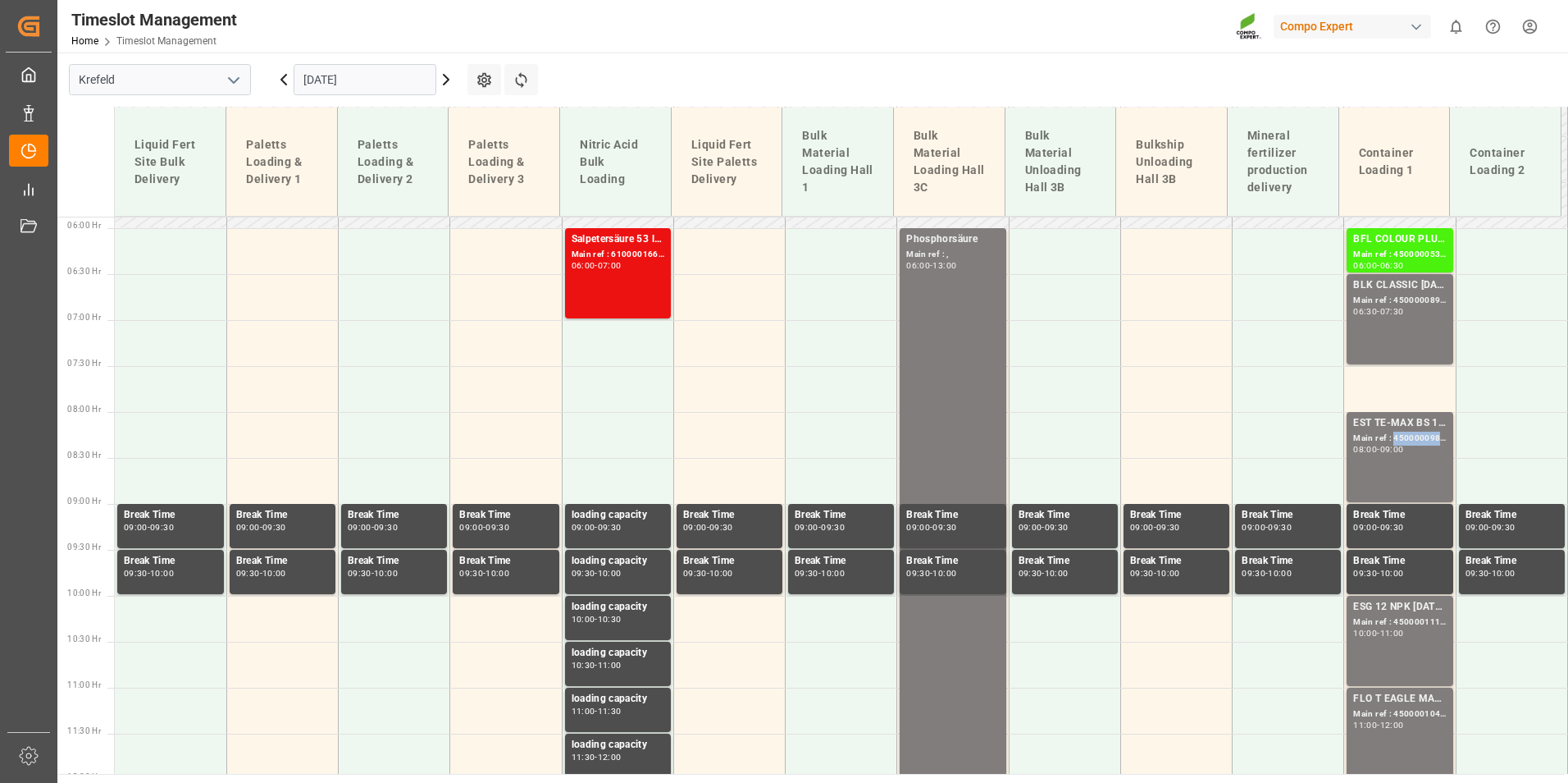
click at [1395, 431] on div "Main ref : 4500000982, 2000001027" at bounding box center [1399, 438] width 93 height 14
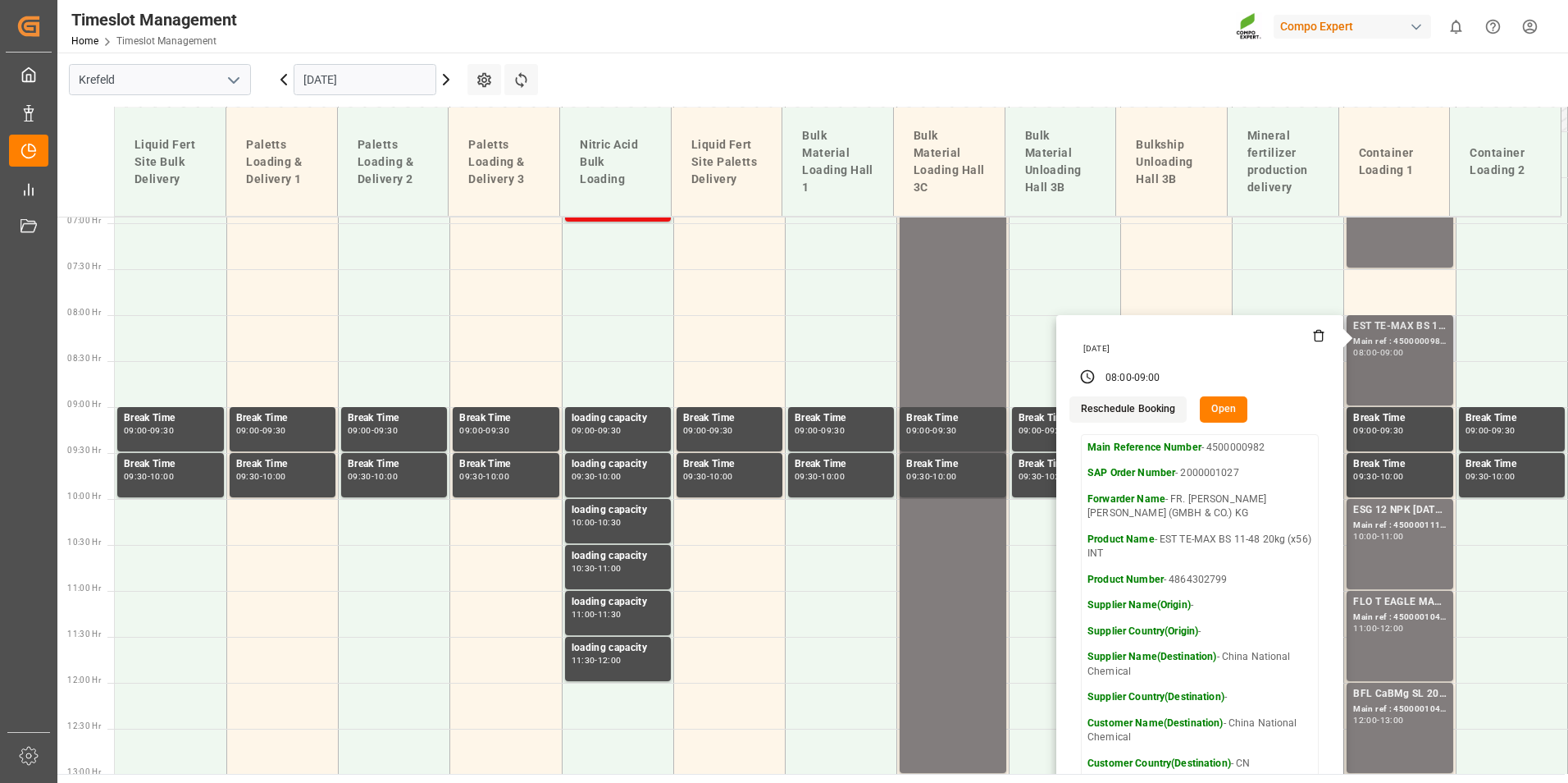
scroll to position [786, 0]
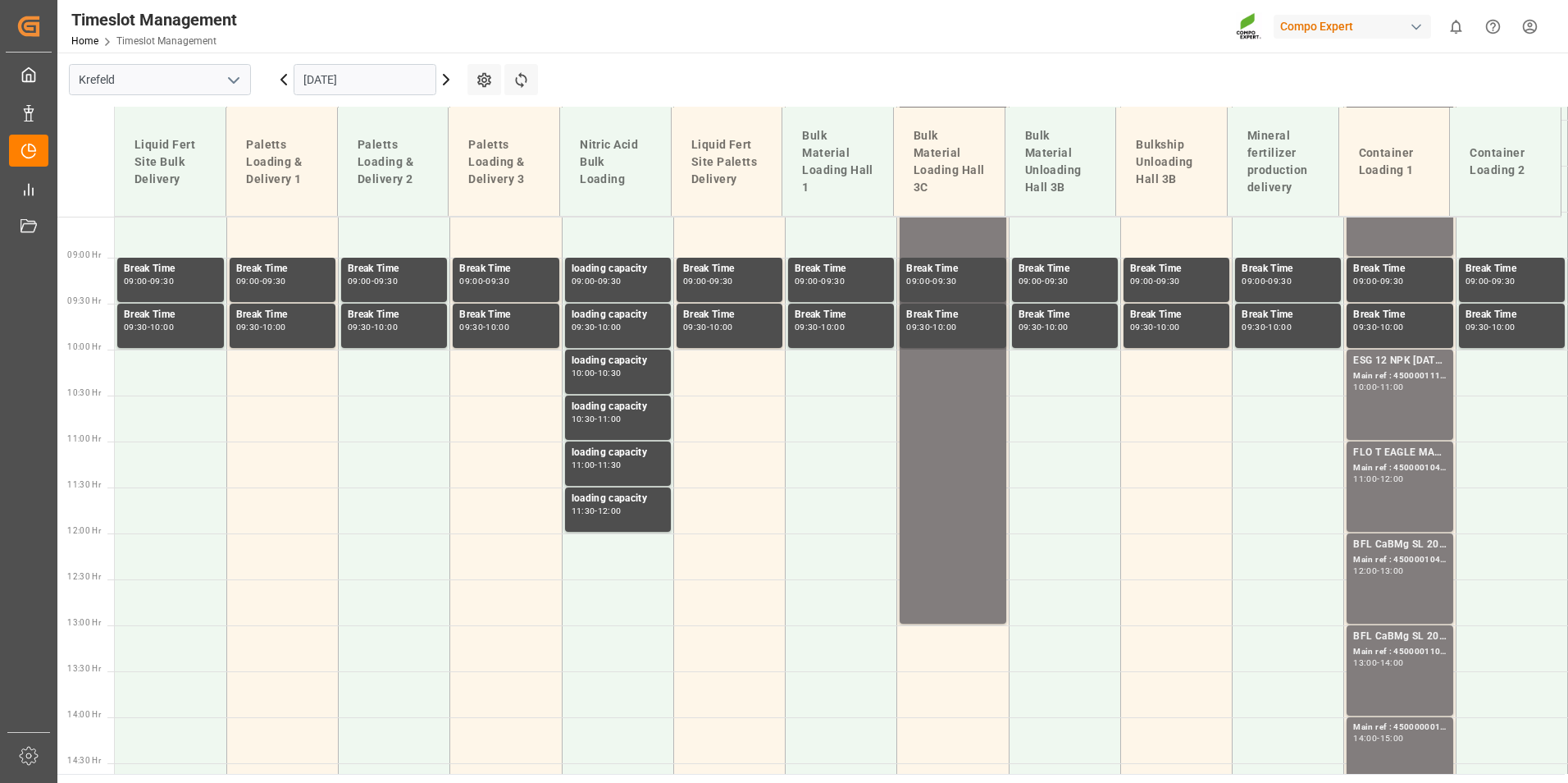
click at [1390, 368] on div "ESG 12 NPK [DATE] 1200kg BB" at bounding box center [1399, 360] width 93 height 17
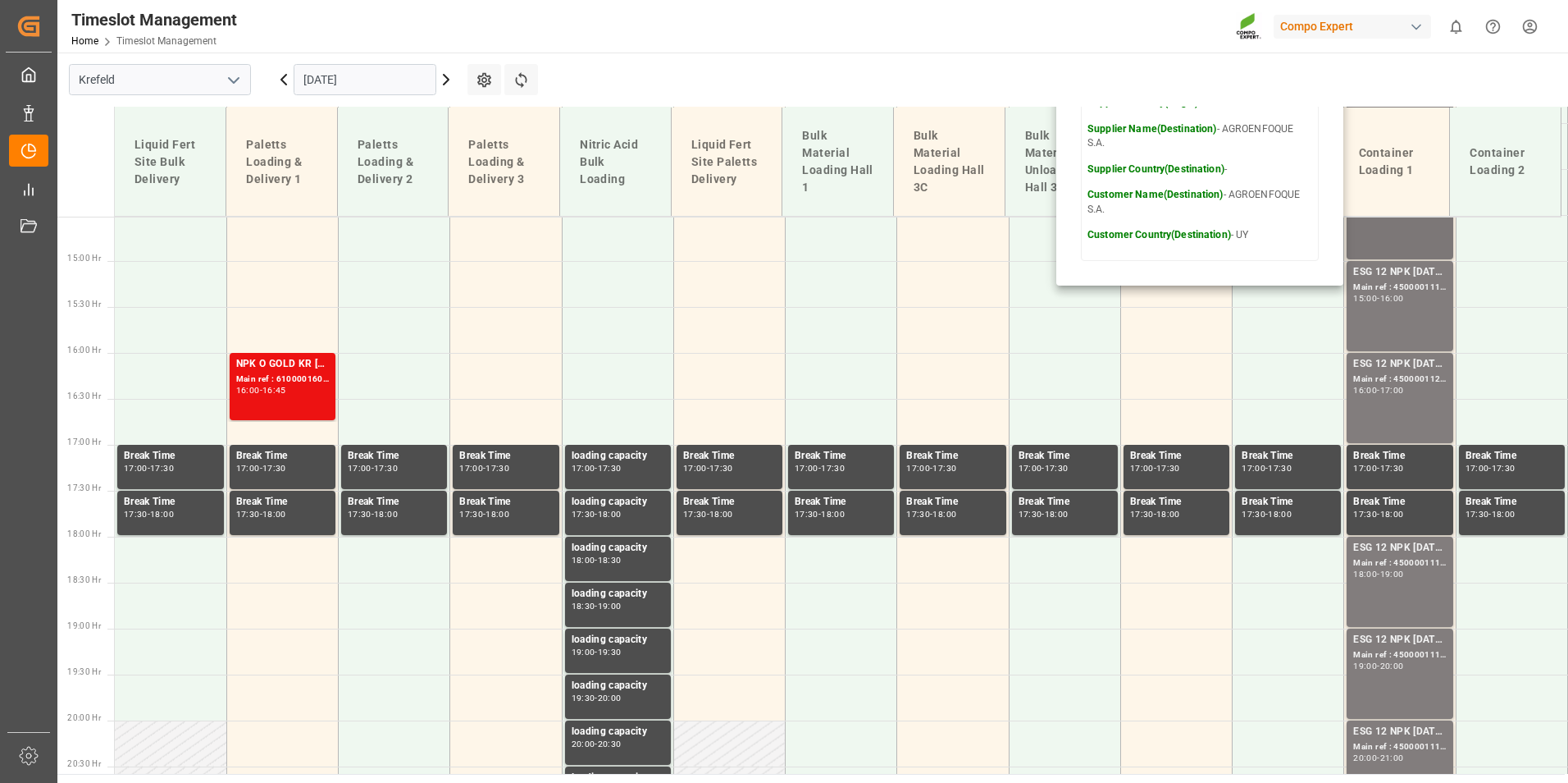
scroll to position [1196, 0]
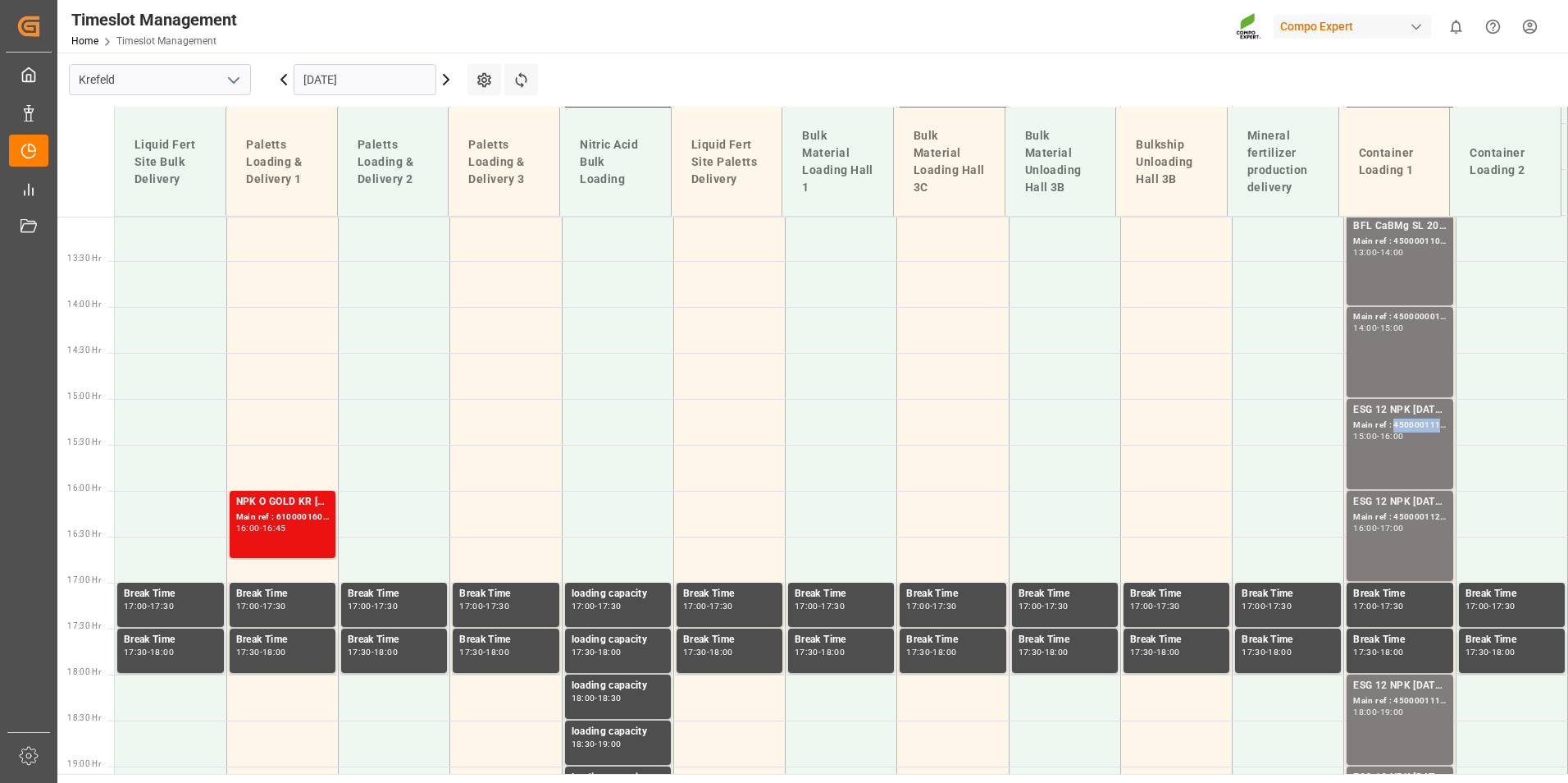
click at [1405, 424] on div "Main ref : 4500001111, 2000001086" at bounding box center [1399, 425] width 93 height 14
click at [1418, 494] on div "ESG 12 NPK [DATE] 1200kg BB" at bounding box center [1399, 502] width 93 height 17
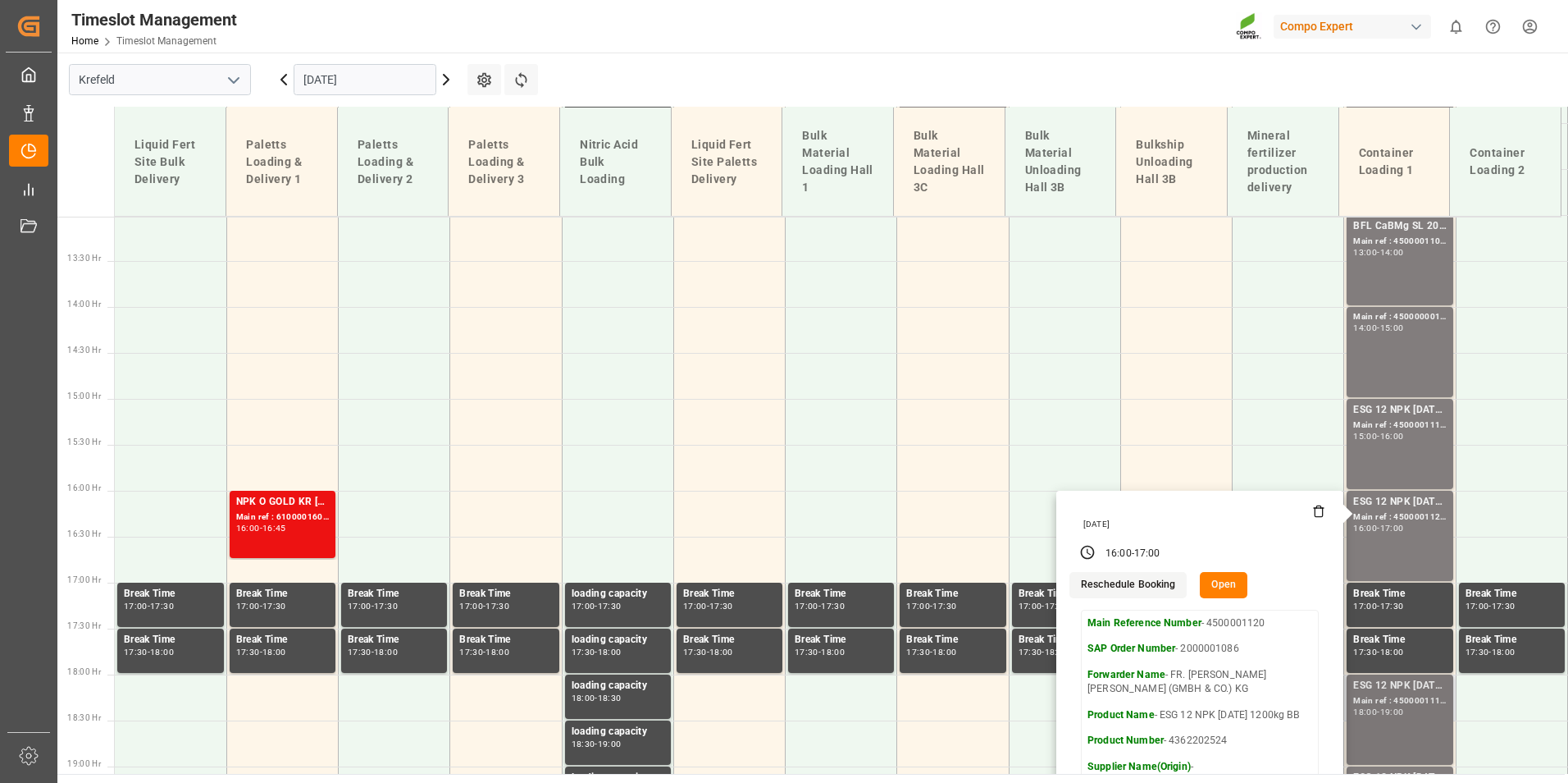
scroll to position [1443, 0]
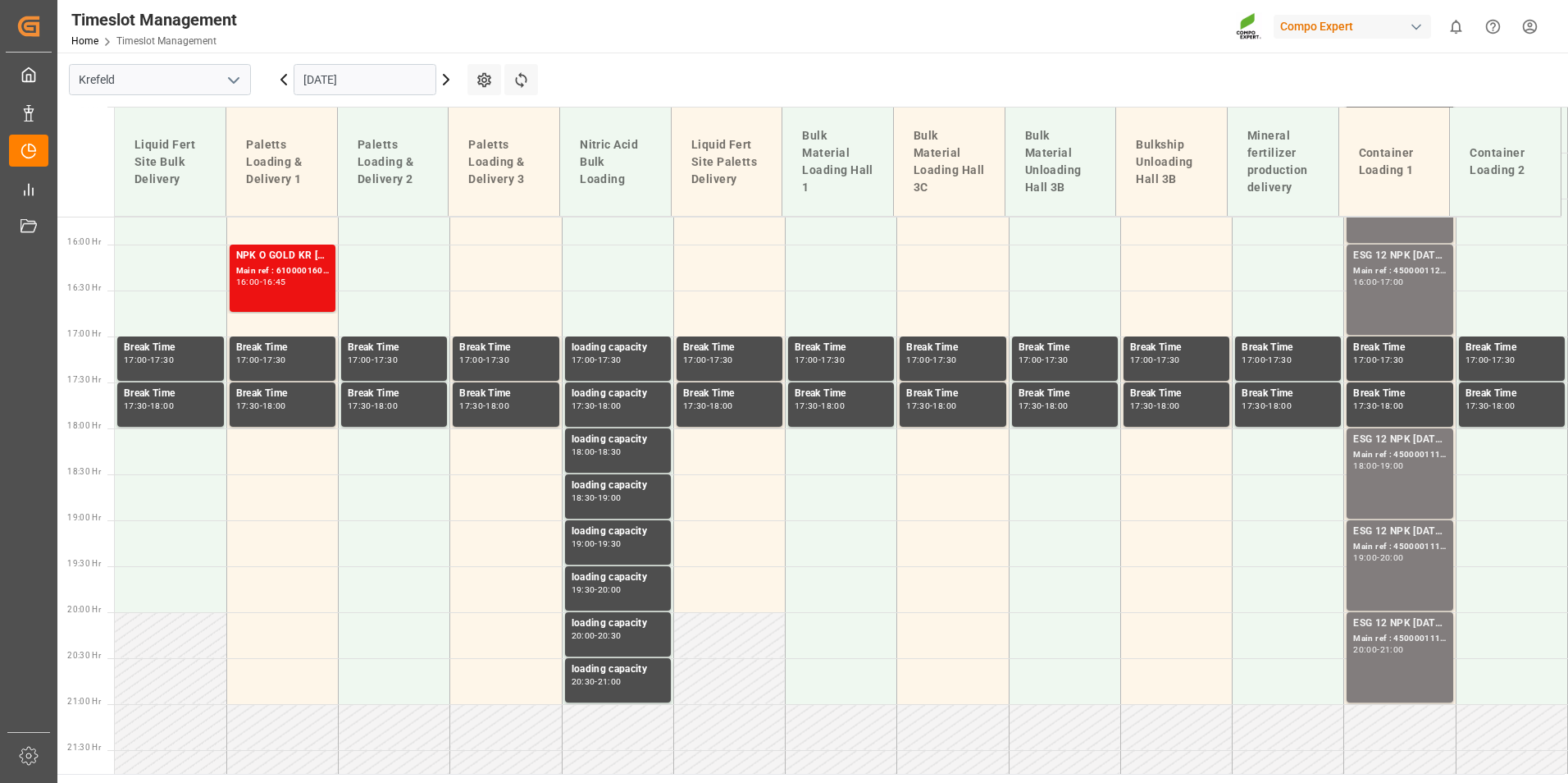
click at [1417, 481] on div "ESG 12 NPK [DATE] 1200kg BB Main ref : 4500001119, 2000001086 18:00 - 19:00" at bounding box center [1399, 473] width 93 height 84
click at [1425, 545] on div "Main ref : 4500001115, 2000001086" at bounding box center [1399, 547] width 93 height 14
click at [1419, 687] on div "ESG 12 NPK [DATE] 1200kg BB Main ref : 4500001117, 2000001086 20:00 - 21:00" at bounding box center [1399, 657] width 93 height 84
click at [1391, 564] on div "ESG 12 NPK [DATE] 1200kg BB Main ref : 4500001115, 2000001086 19:00 - 20:00" at bounding box center [1399, 565] width 93 height 84
click at [1377, 473] on div "ESG 12 NPK [DATE] 1200kg BB Main ref : 4500001119, 2000001086 18:00 - 19:00" at bounding box center [1399, 473] width 93 height 84
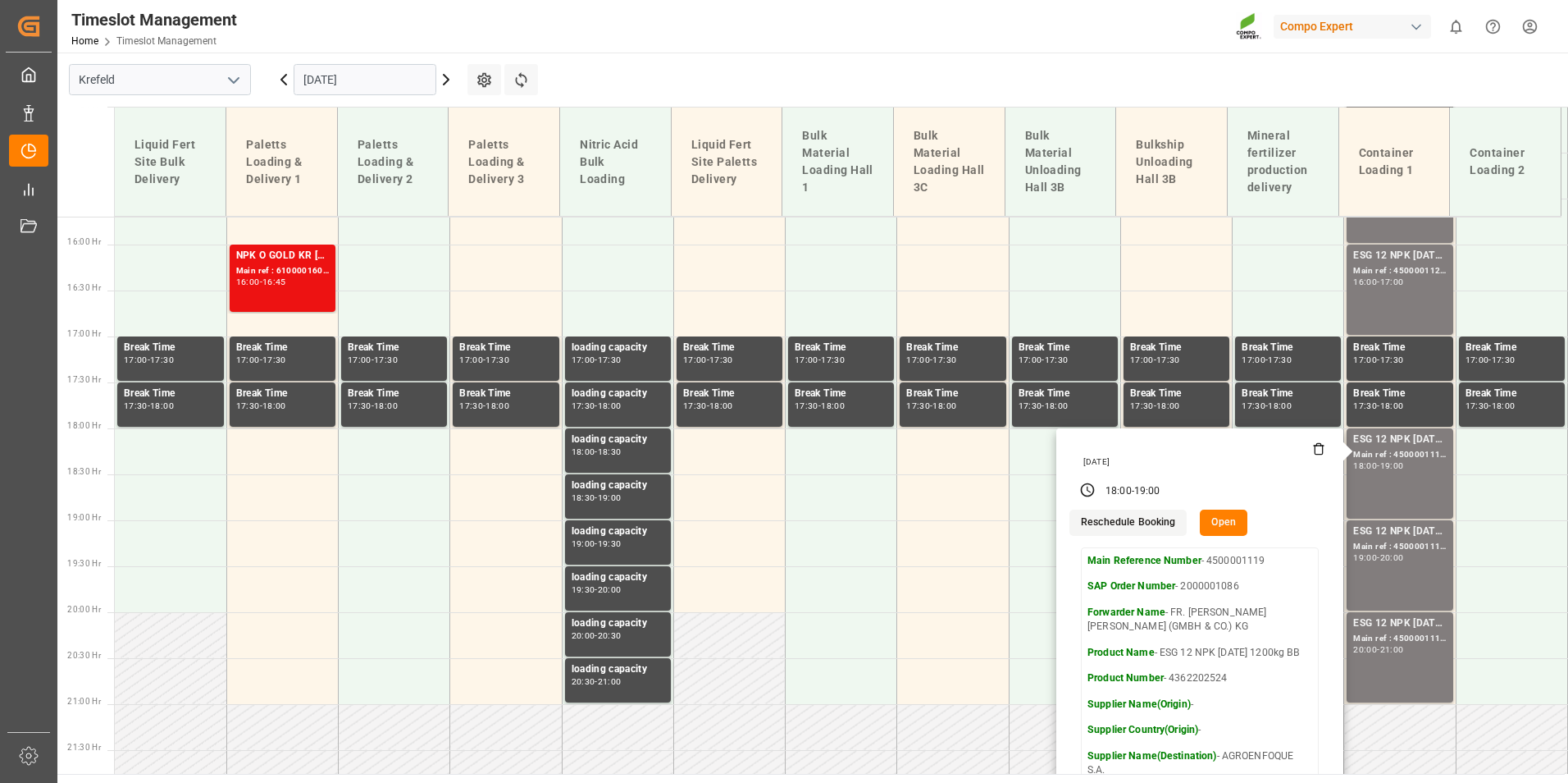
scroll to position [1278, 0]
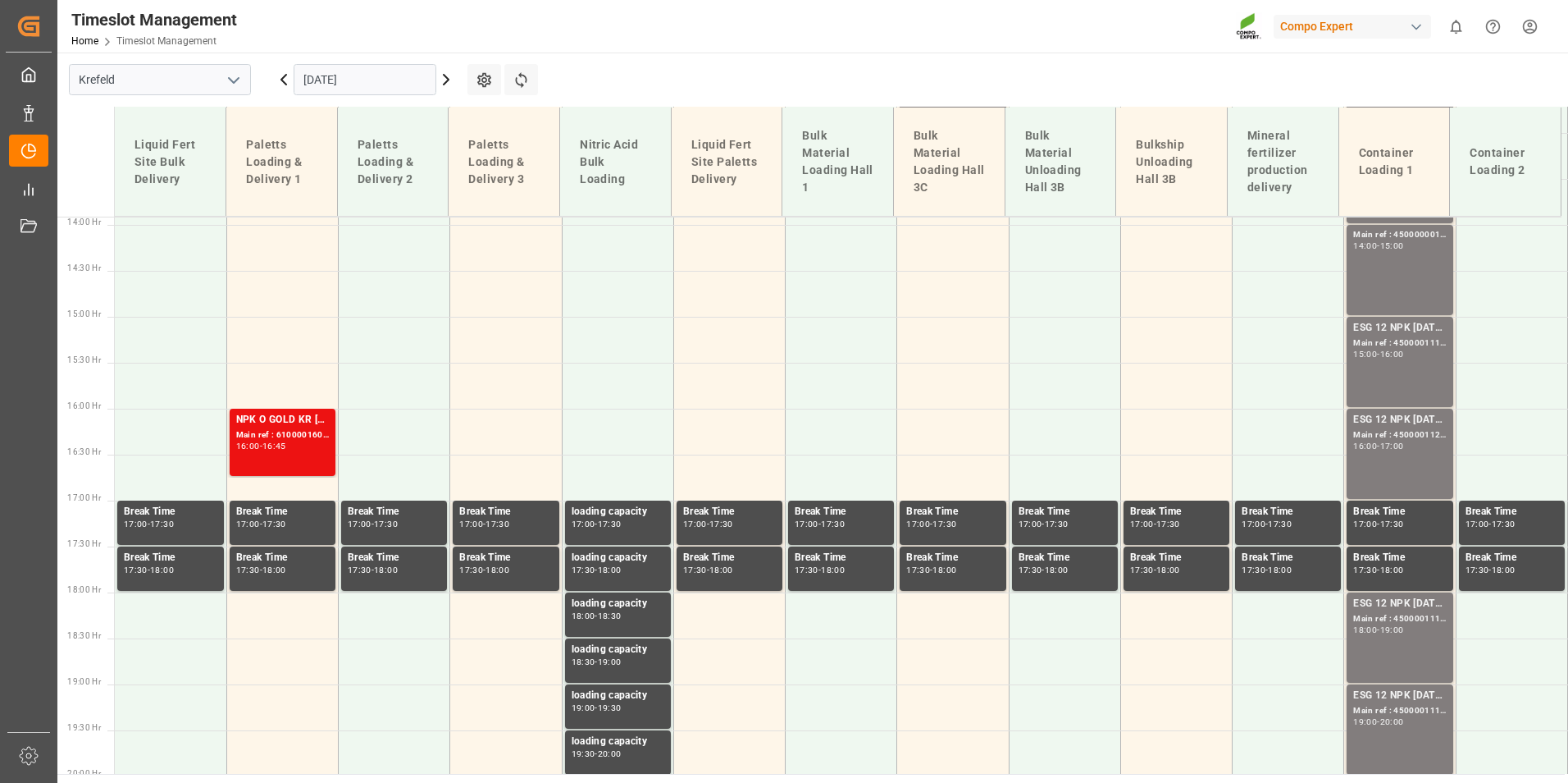
click at [1382, 457] on div "ESG 12 NPK [DATE] 1200kg BB Main ref : 4500001120, 2000001086 16:00 - 17:00" at bounding box center [1399, 454] width 93 height 84
click at [1387, 343] on div "Main ref : 4500001111, 2000001086" at bounding box center [1399, 343] width 93 height 14
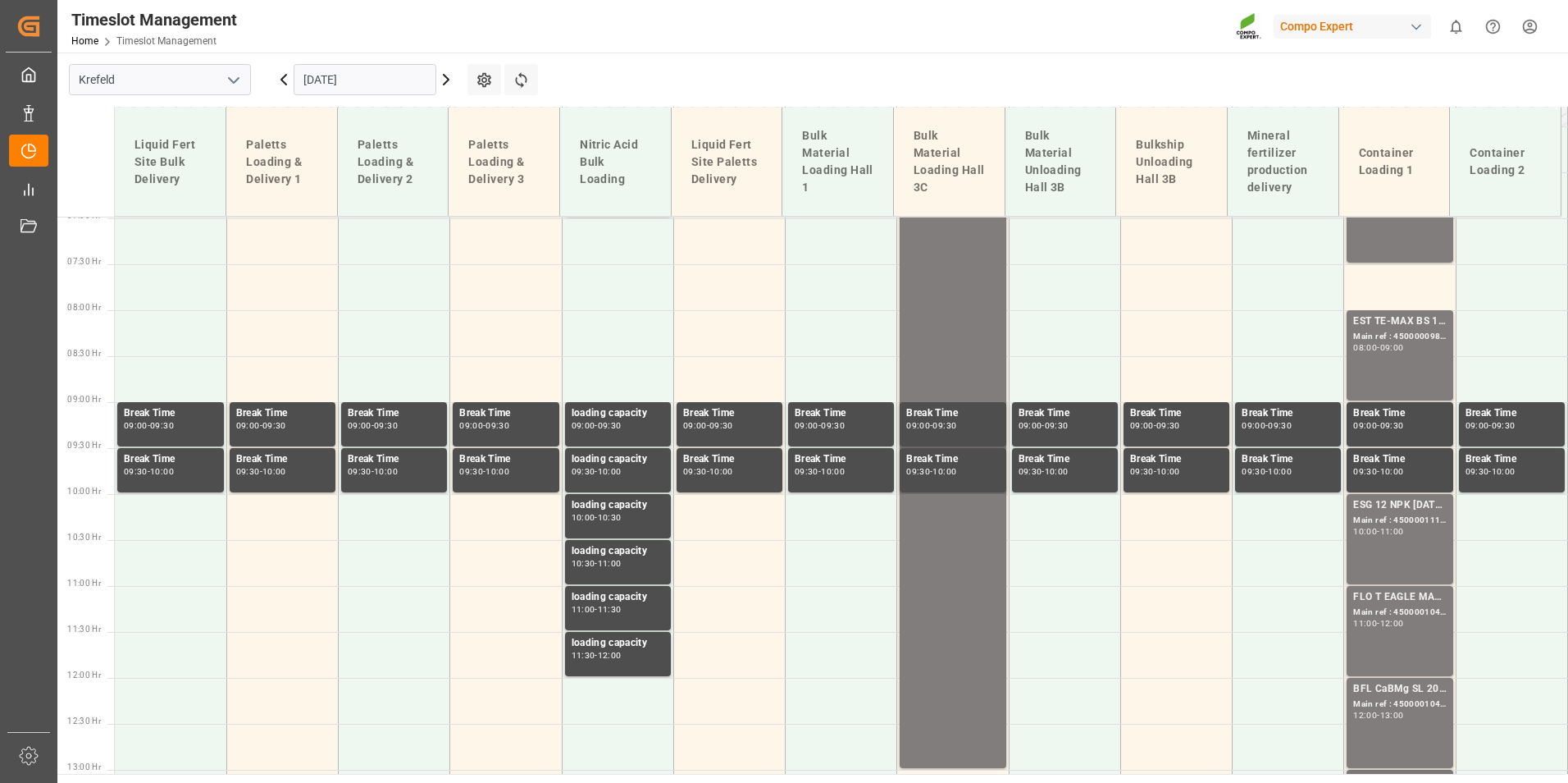
scroll to position [622, 0]
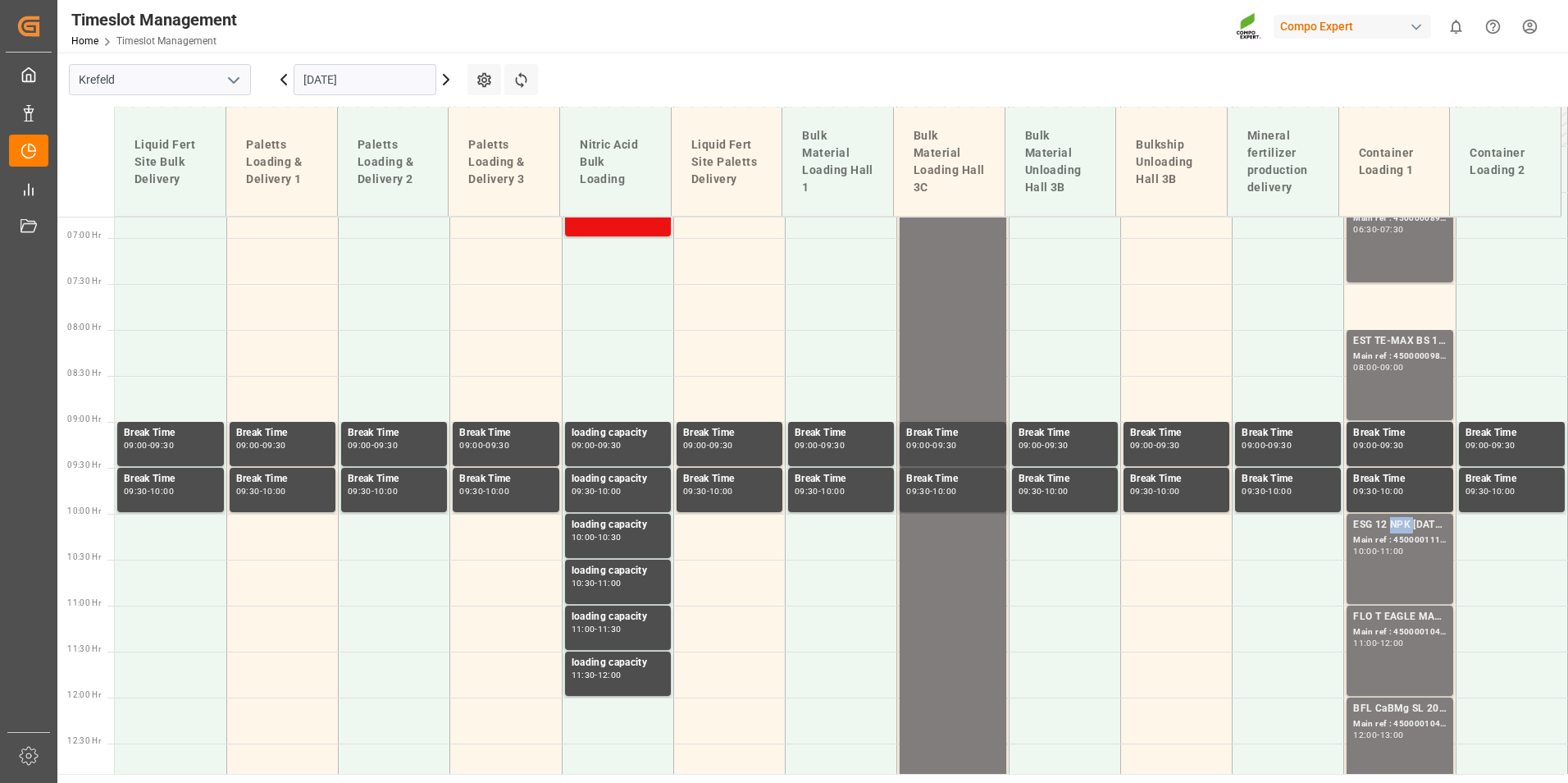
click at [1385, 532] on div "ESG 12 NPK [DATE] 1200kg BB" at bounding box center [1399, 525] width 93 height 17
click at [1377, 346] on div "EST TE-MAX BS 11-48 20kg (x56) INT" at bounding box center [1399, 341] width 93 height 17
click at [1411, 548] on div "10:00 - 11:00" at bounding box center [1399, 552] width 93 height 9
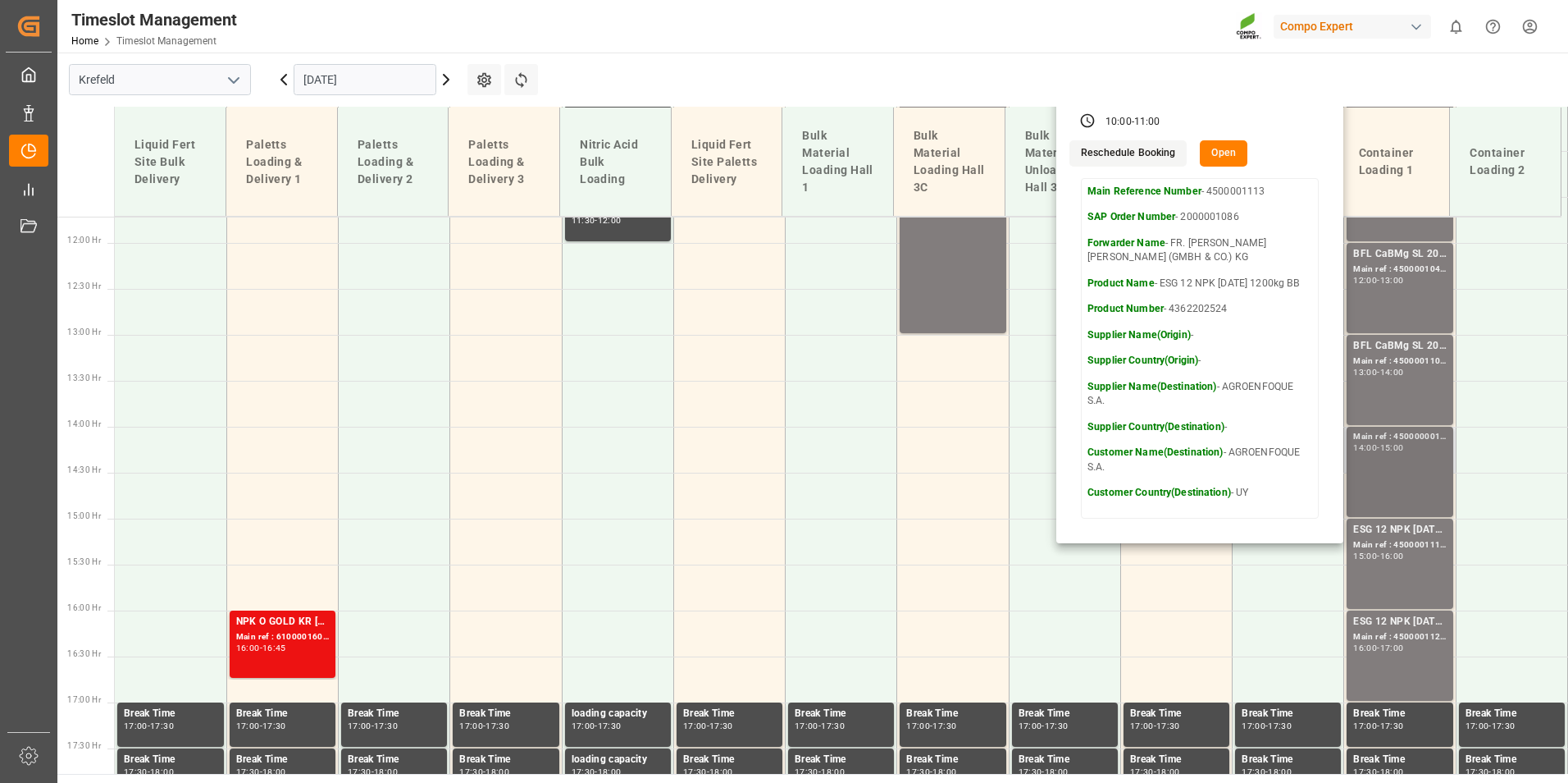
scroll to position [1115, 0]
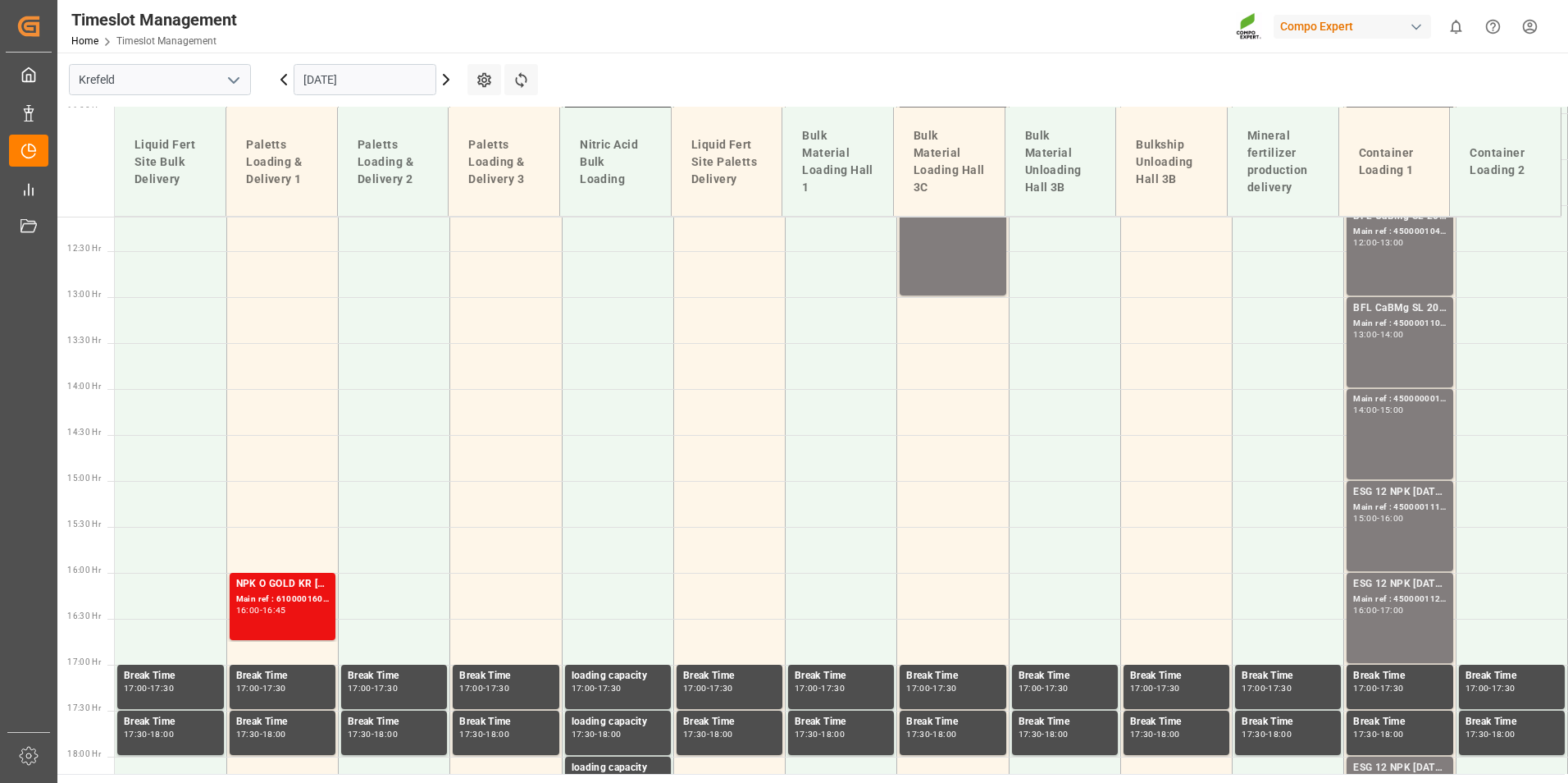
click at [1410, 535] on div "ESG 12 NPK [DATE] 1200kg BB Main ref : 4500001111, 2000001086 15:00 - 16:00" at bounding box center [1399, 526] width 93 height 84
click at [1411, 590] on div "ESG 12 NPK [DATE] 1200kg BB" at bounding box center [1399, 584] width 93 height 17
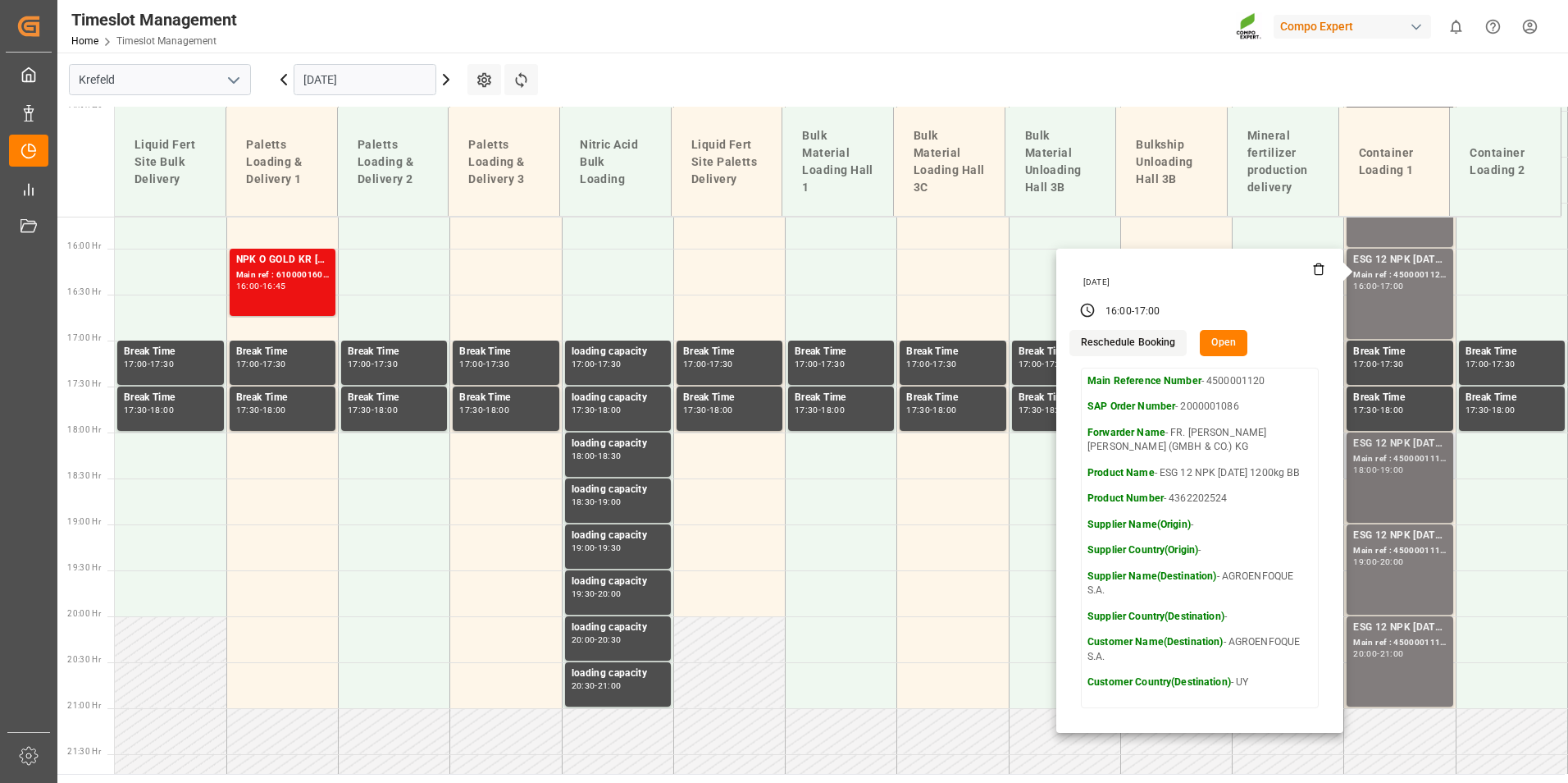
scroll to position [1443, 0]
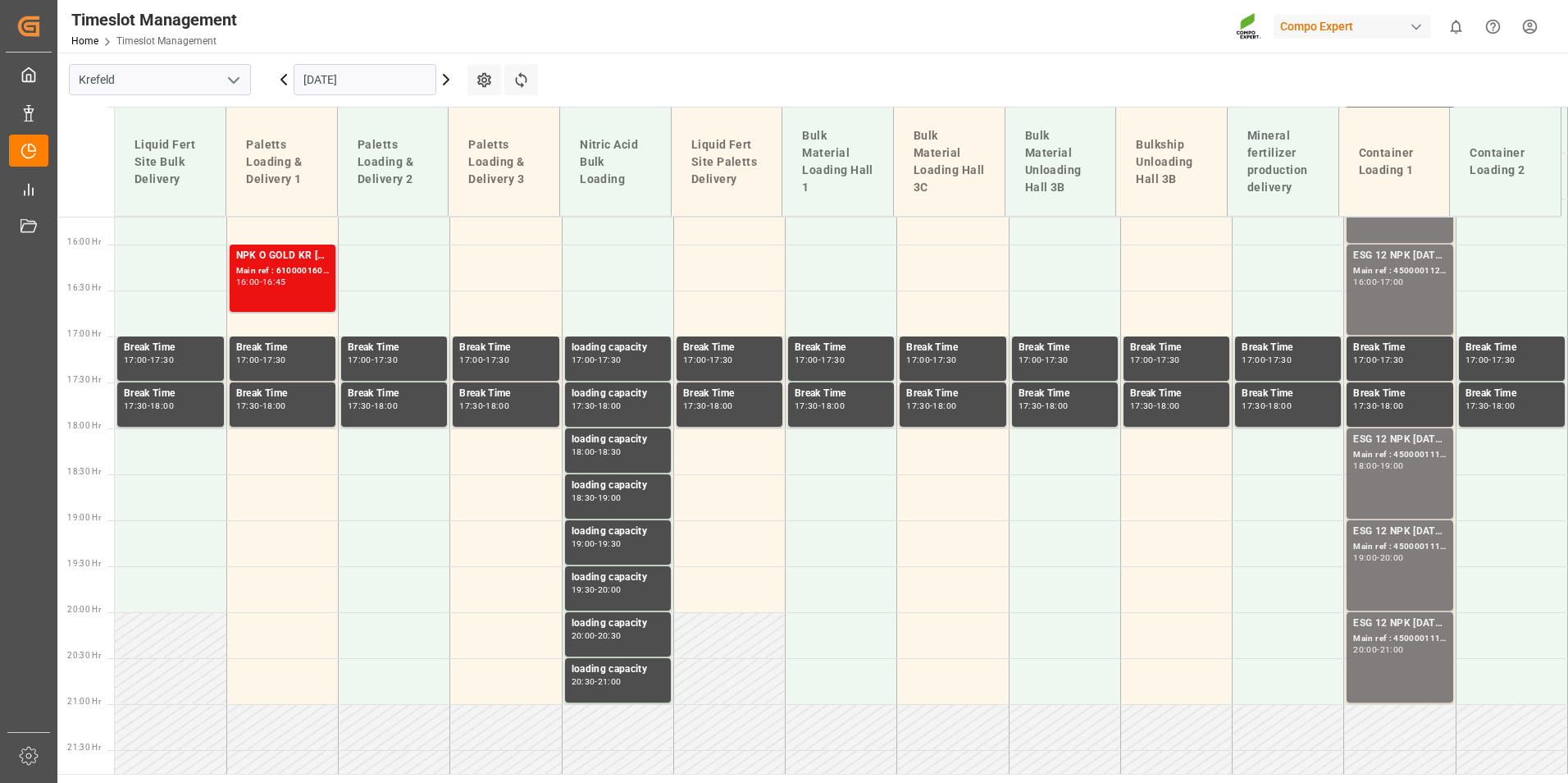
click at [1411, 479] on div "ESG 12 NPK [DATE] 1200kg BB Main ref : 4500001119, 2000001086 18:00 - 19:00" at bounding box center [1399, 473] width 93 height 84
click at [1419, 569] on div "ESG 12 NPK [DATE] 1200kg BB Main ref : 4500001115, 2000001086 19:00 - 20:00" at bounding box center [1399, 565] width 93 height 84
click at [1432, 666] on div "ESG 12 NPK [DATE] 1200kg BB Main ref : 4500001117, 2000001086 20:00 - 21:00" at bounding box center [1399, 657] width 93 height 84
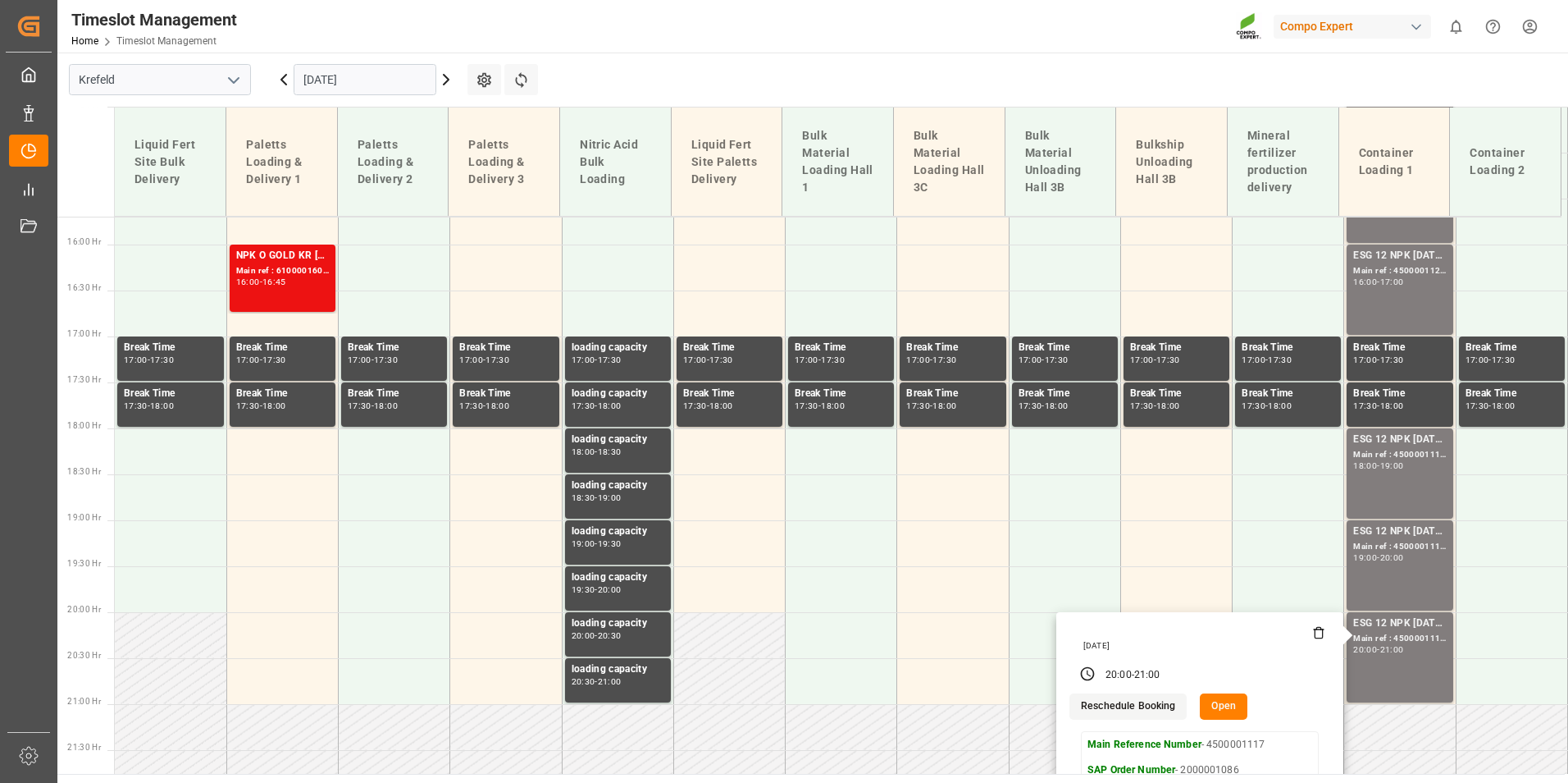
click at [345, 80] on input "[DATE]" at bounding box center [365, 80] width 143 height 31
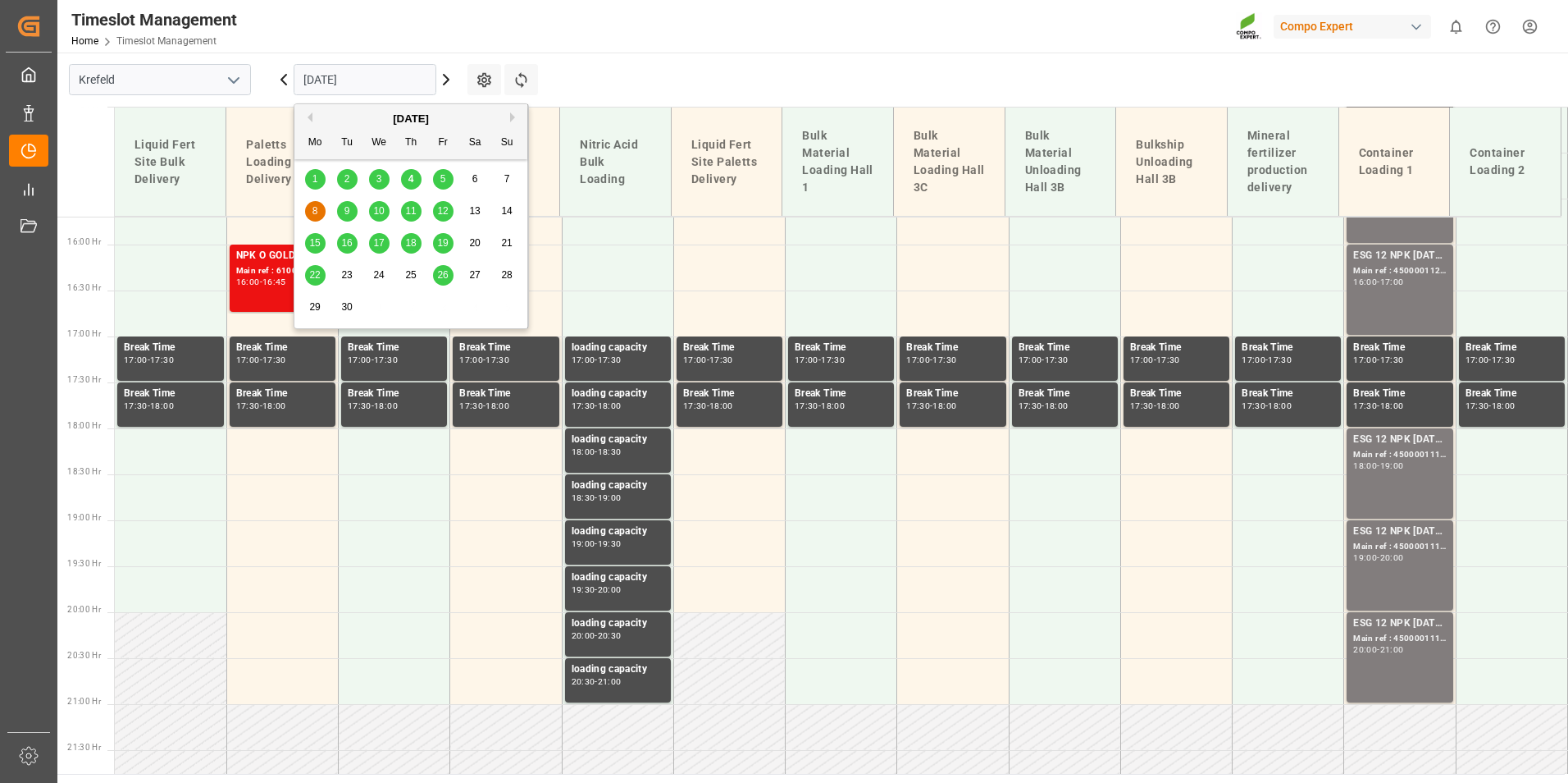
click at [345, 206] on span "9" at bounding box center [347, 210] width 6 height 11
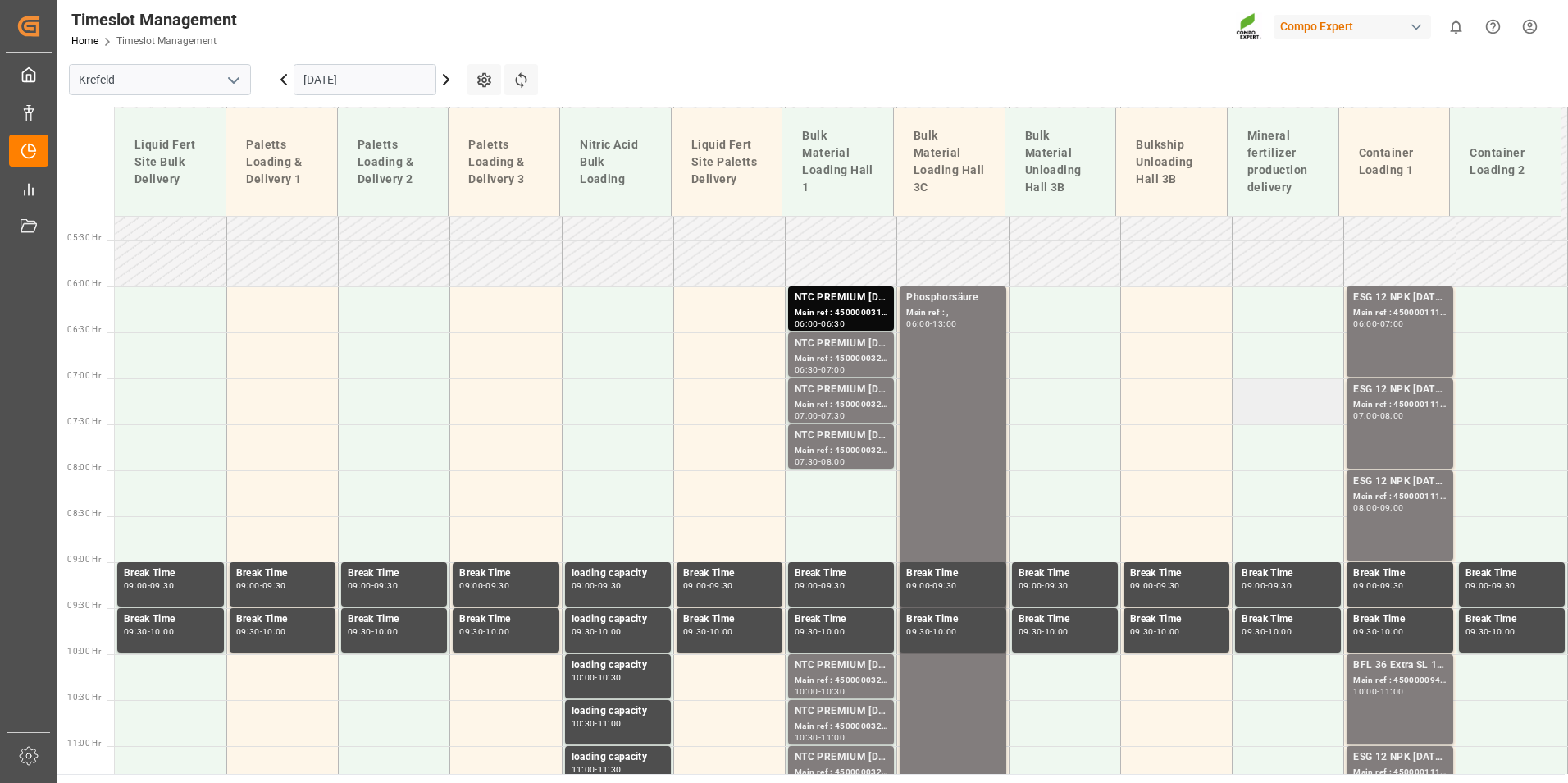
scroll to position [540, 0]
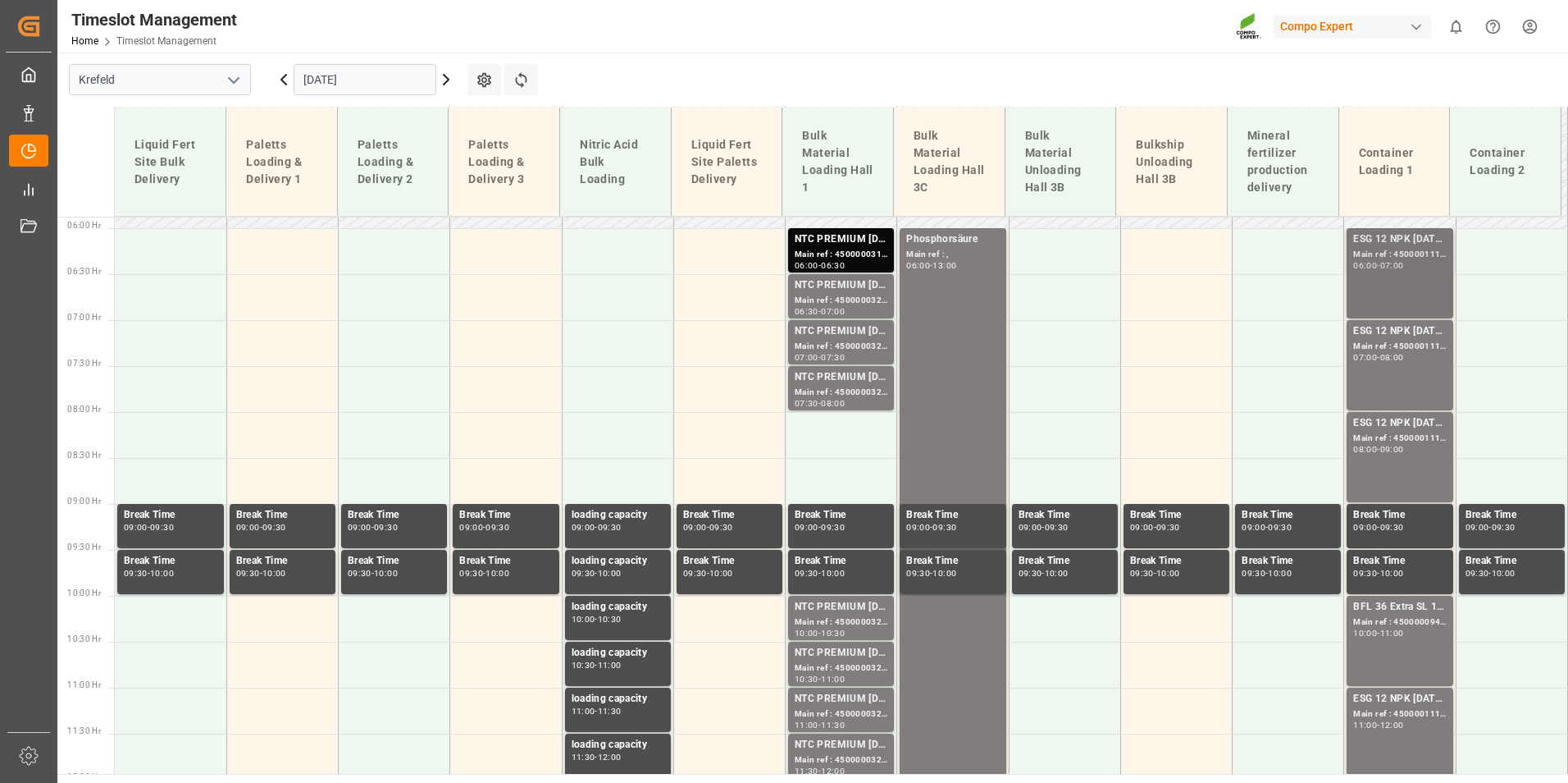
click at [1361, 278] on div "ESG 12 NPK [DATE] 1200kg BB Main ref : 4500001116, 2000001086 06:00 - 07:00" at bounding box center [1399, 273] width 93 height 84
click at [1383, 361] on div "07:00 - 08:00" at bounding box center [1399, 358] width 93 height 9
click at [1408, 421] on div "ESG 12 NPK [DATE] 1200kg BB" at bounding box center [1399, 423] width 93 height 17
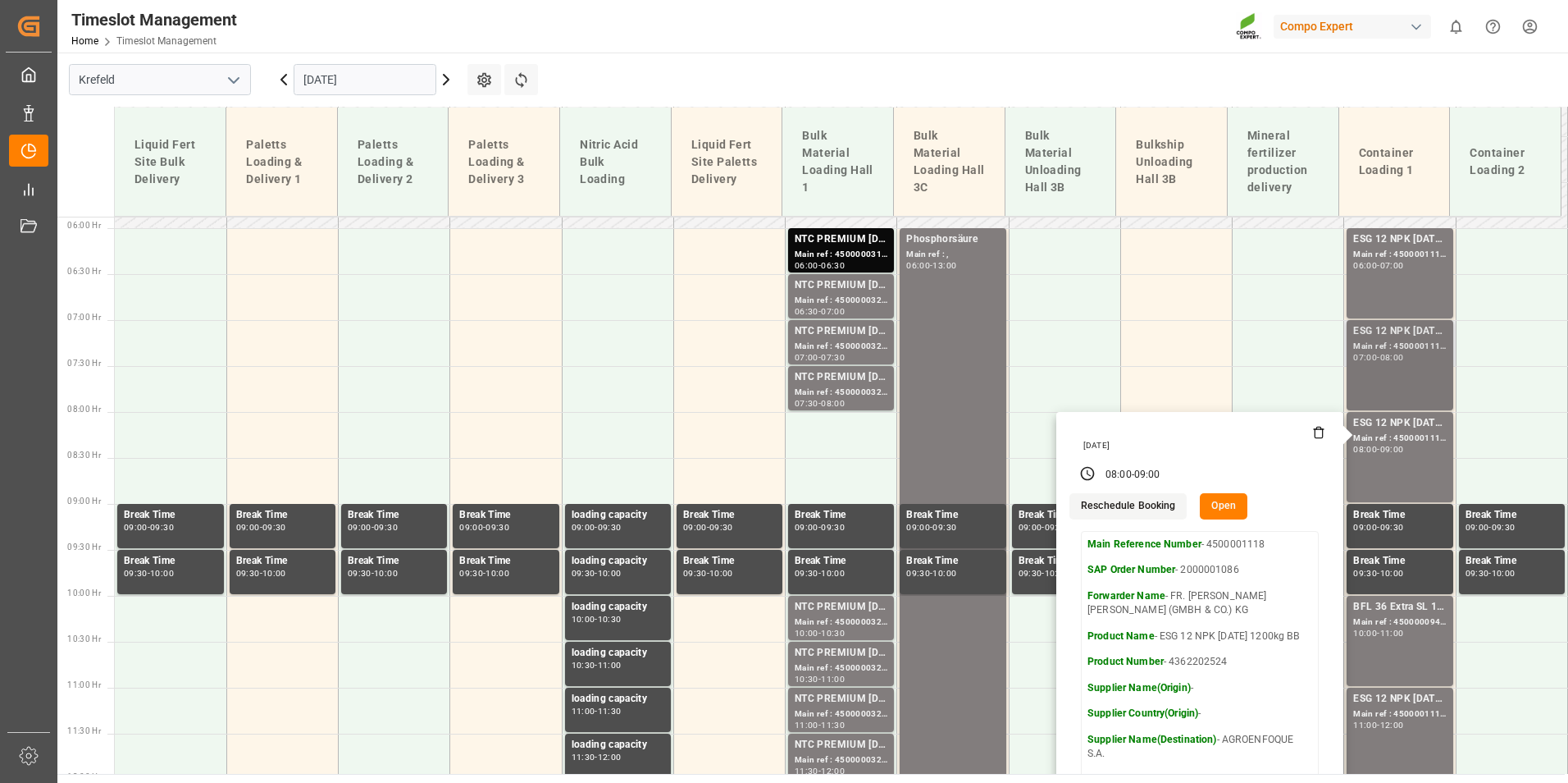
scroll to position [704, 0]
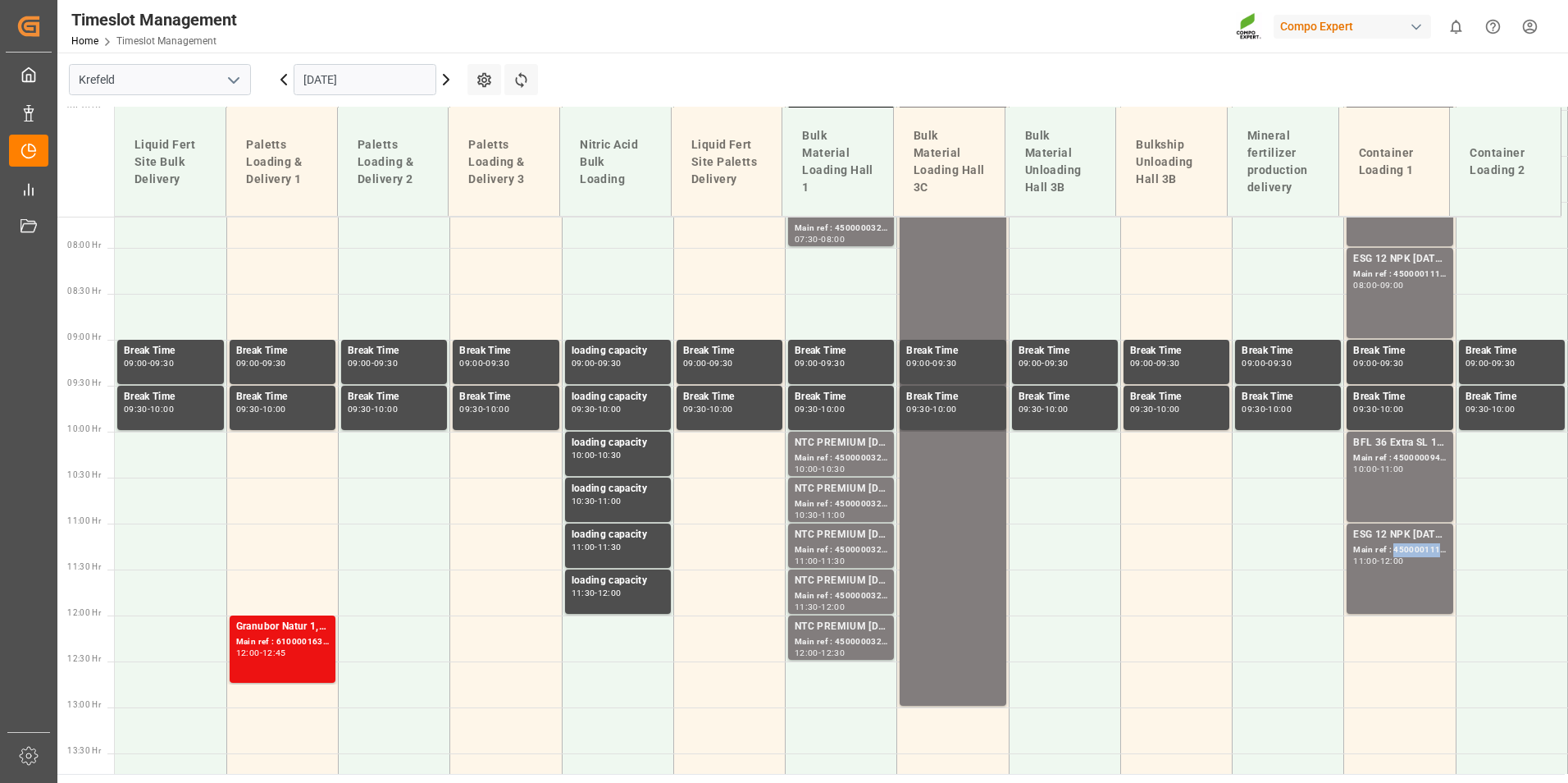
click at [1427, 550] on div "Main ref : 4500001114, 2000001086" at bounding box center [1399, 550] width 93 height 14
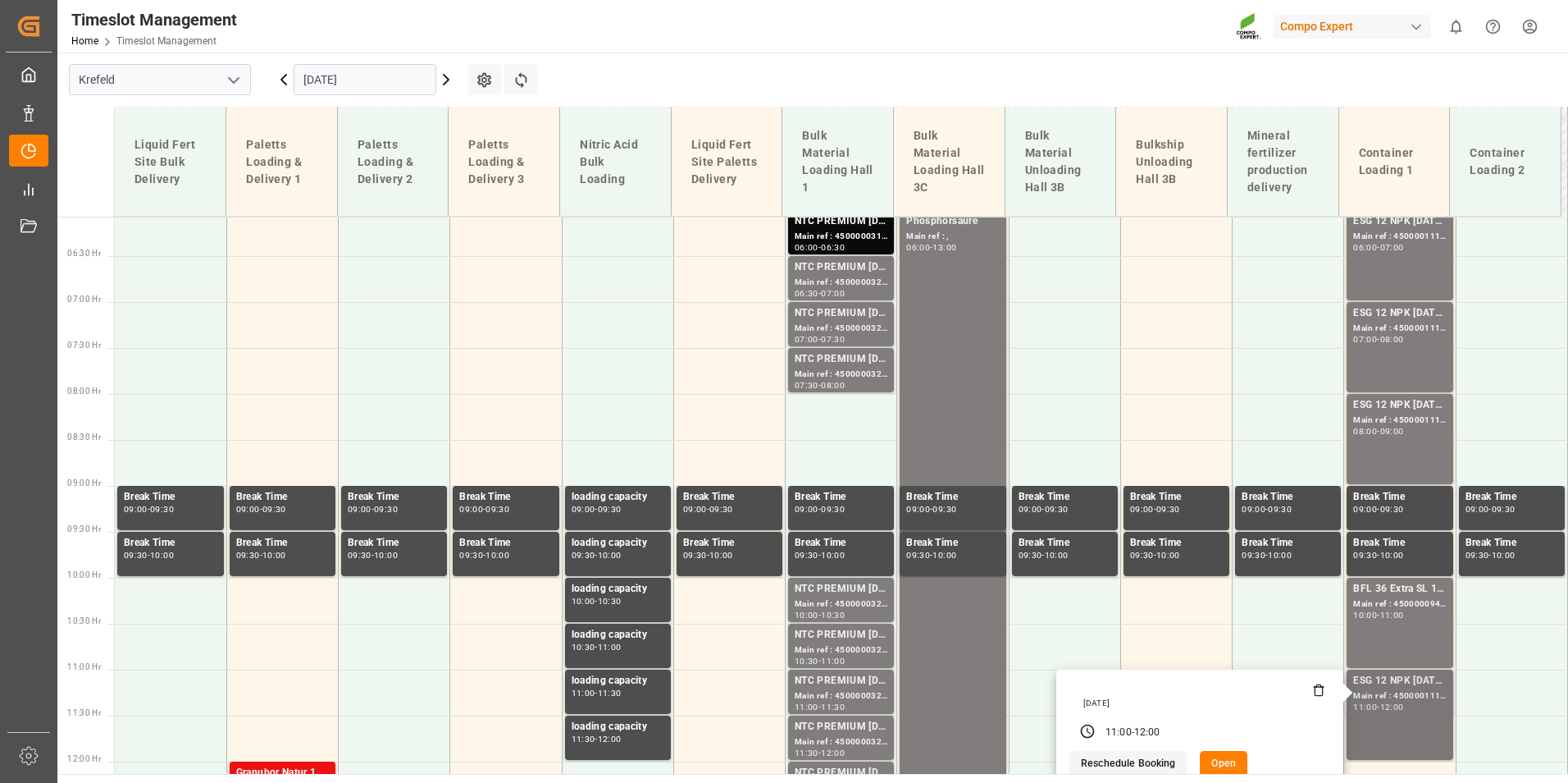
scroll to position [458, 0]
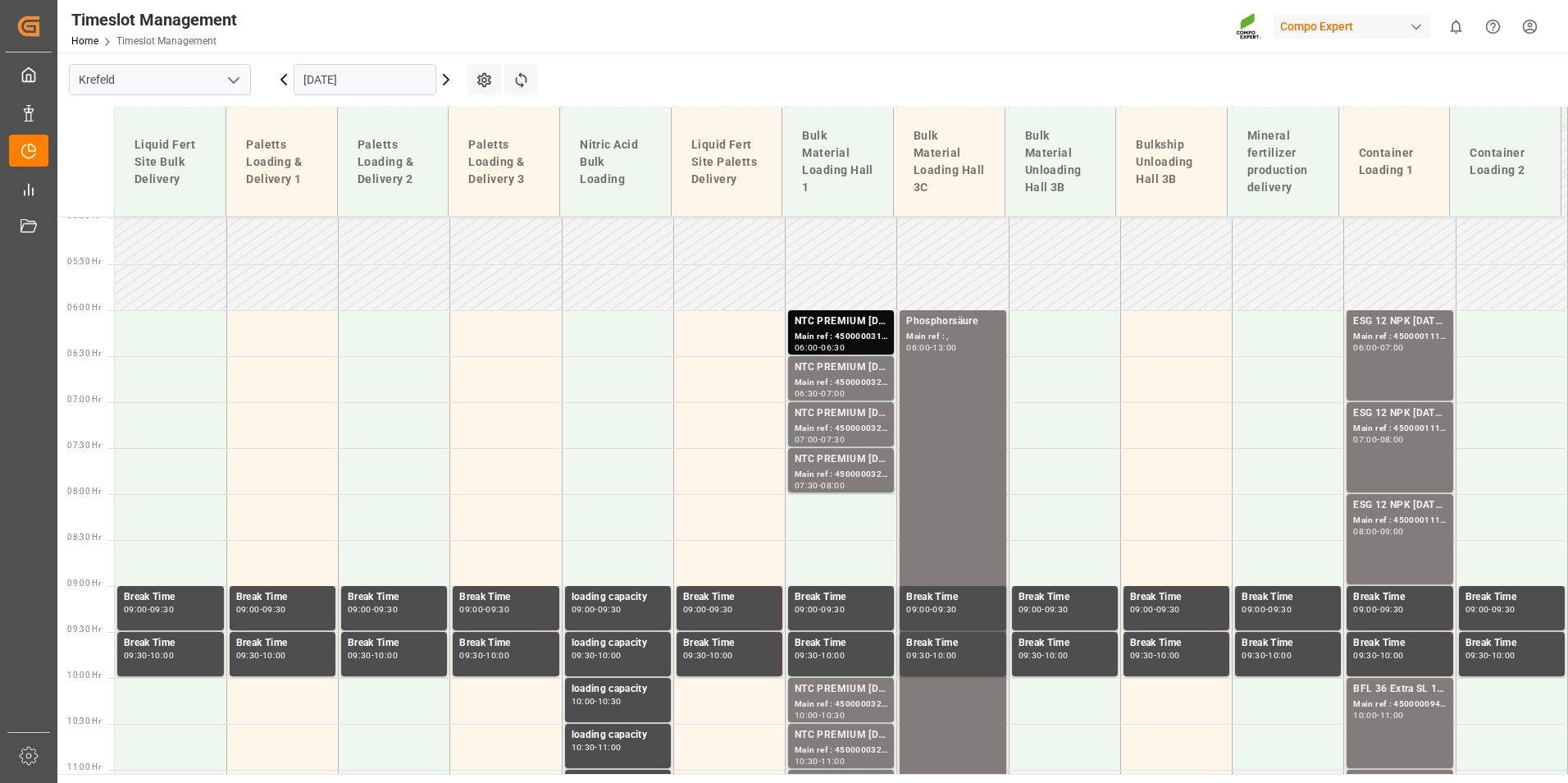
click at [1396, 360] on div "ESG 12 NPK [DATE] 1200kg BB Main ref : 4500001116, 2000001086 06:00 - 07:00" at bounding box center [1399, 355] width 93 height 84
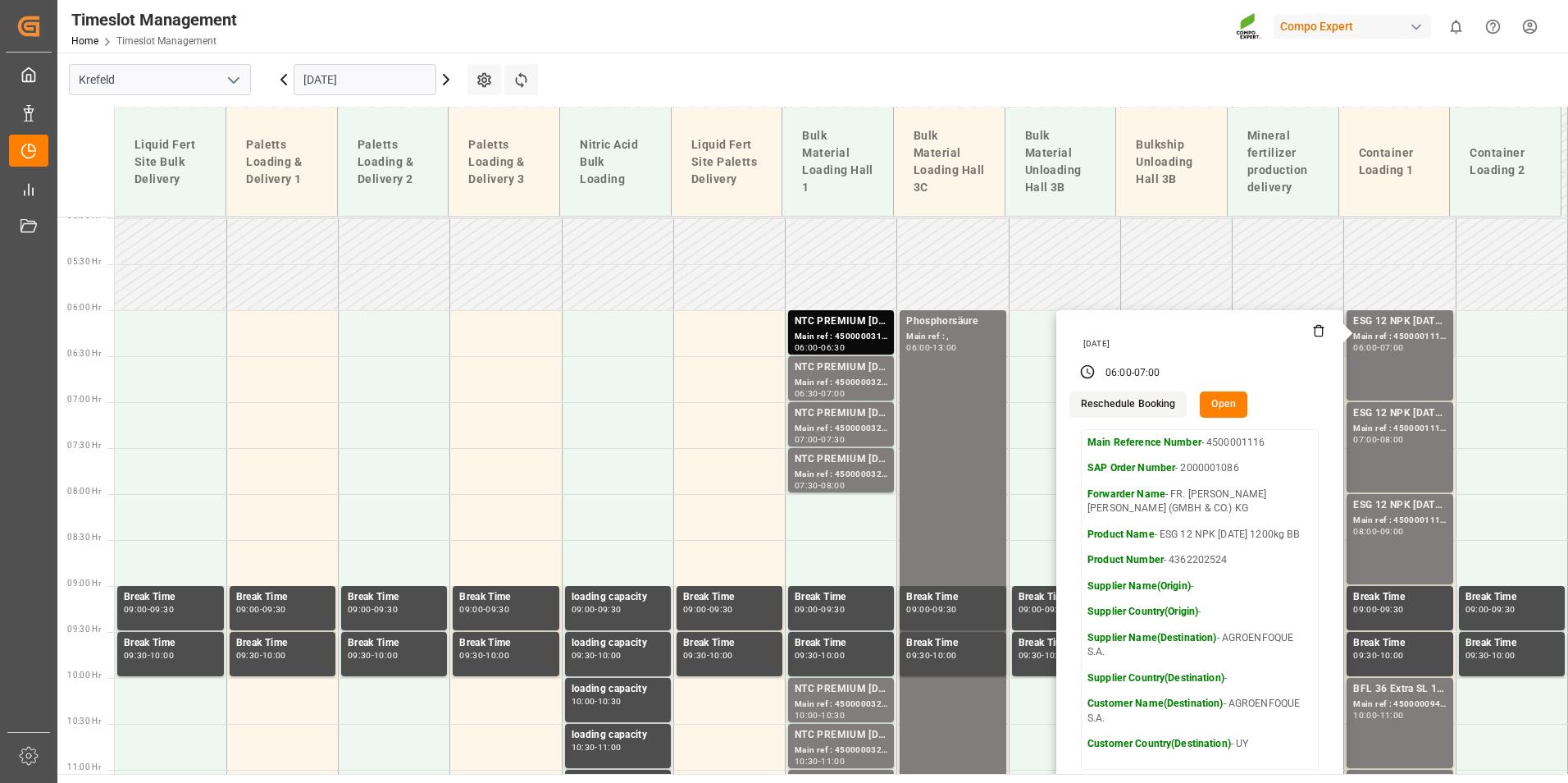
click at [1231, 404] on button "Open" at bounding box center [1223, 404] width 47 height 26
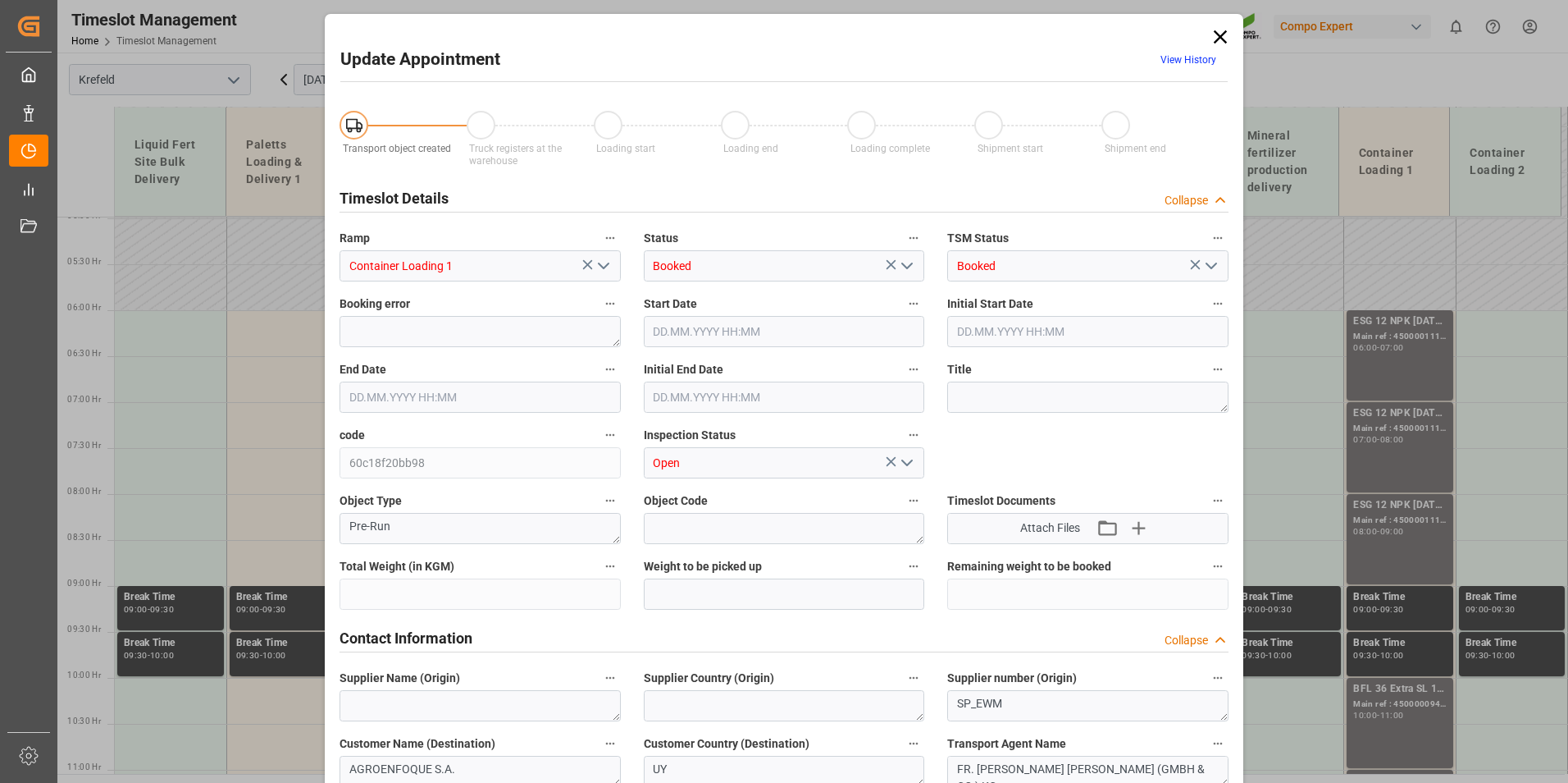
type input "49200"
type input "0"
type input "[DATE] 06:00"
type input "[DATE] 07:00"
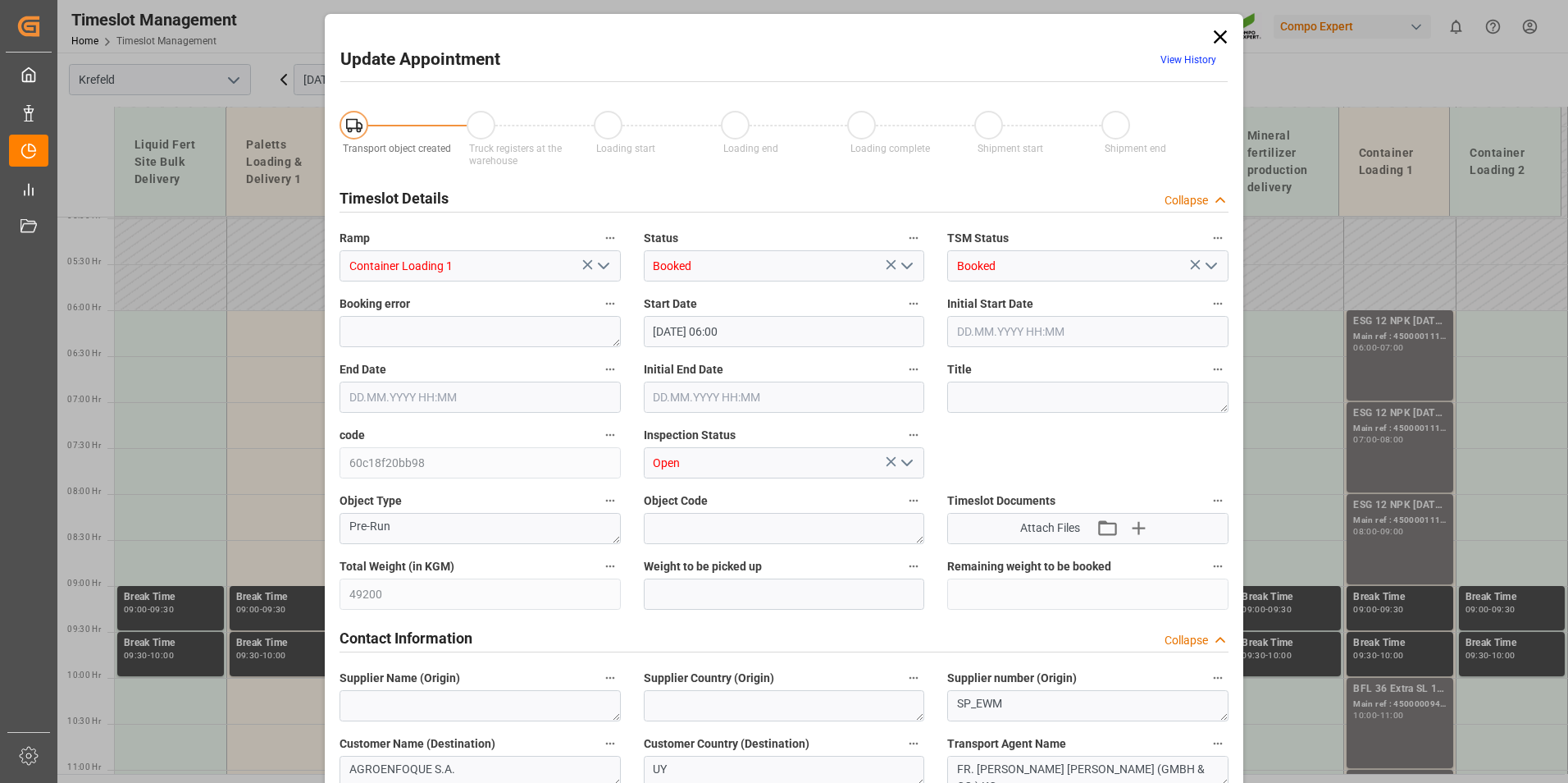
type input "[DATE] 06:30"
type input "[DATE] 10:44"
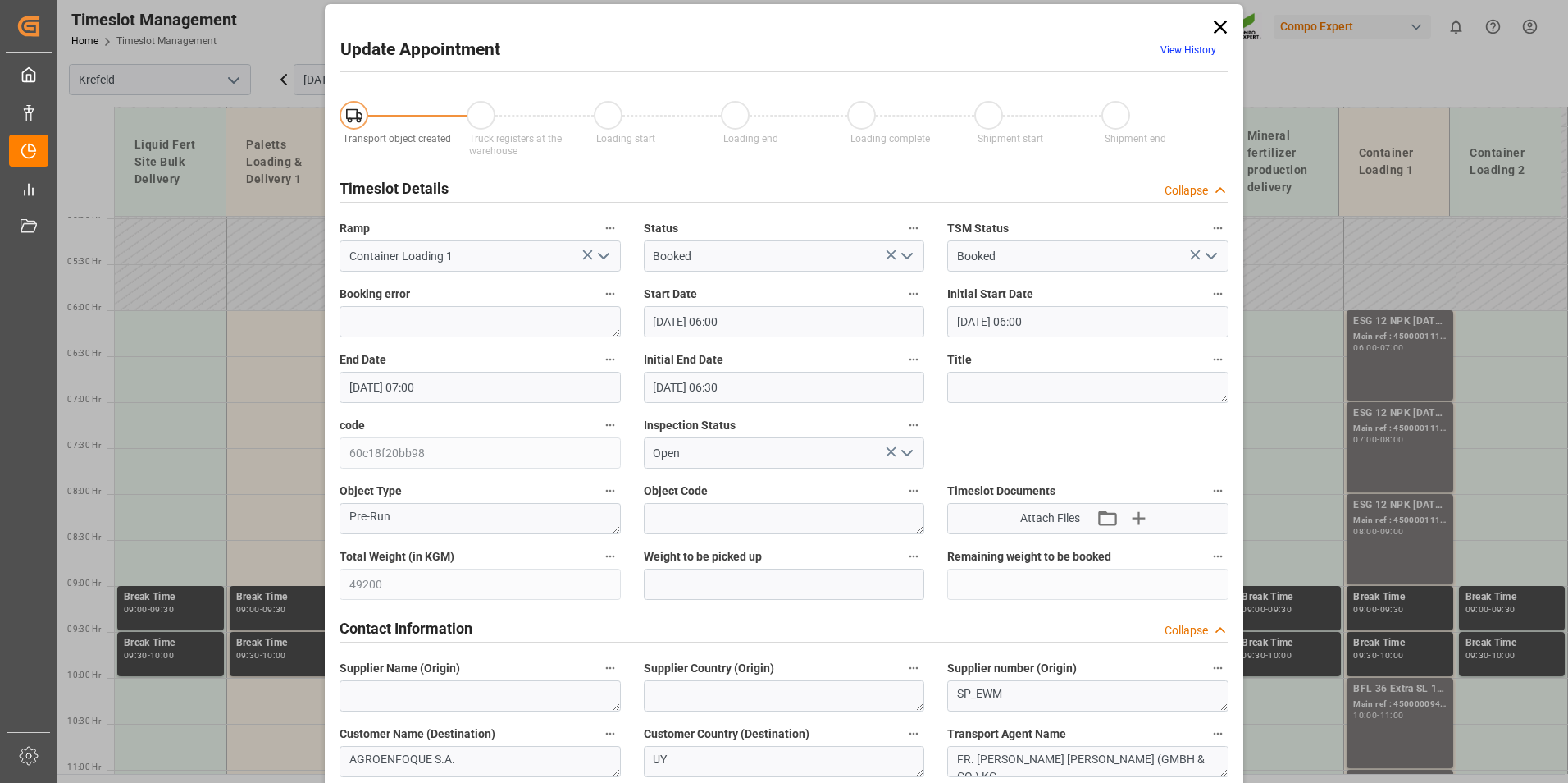
scroll to position [0, 0]
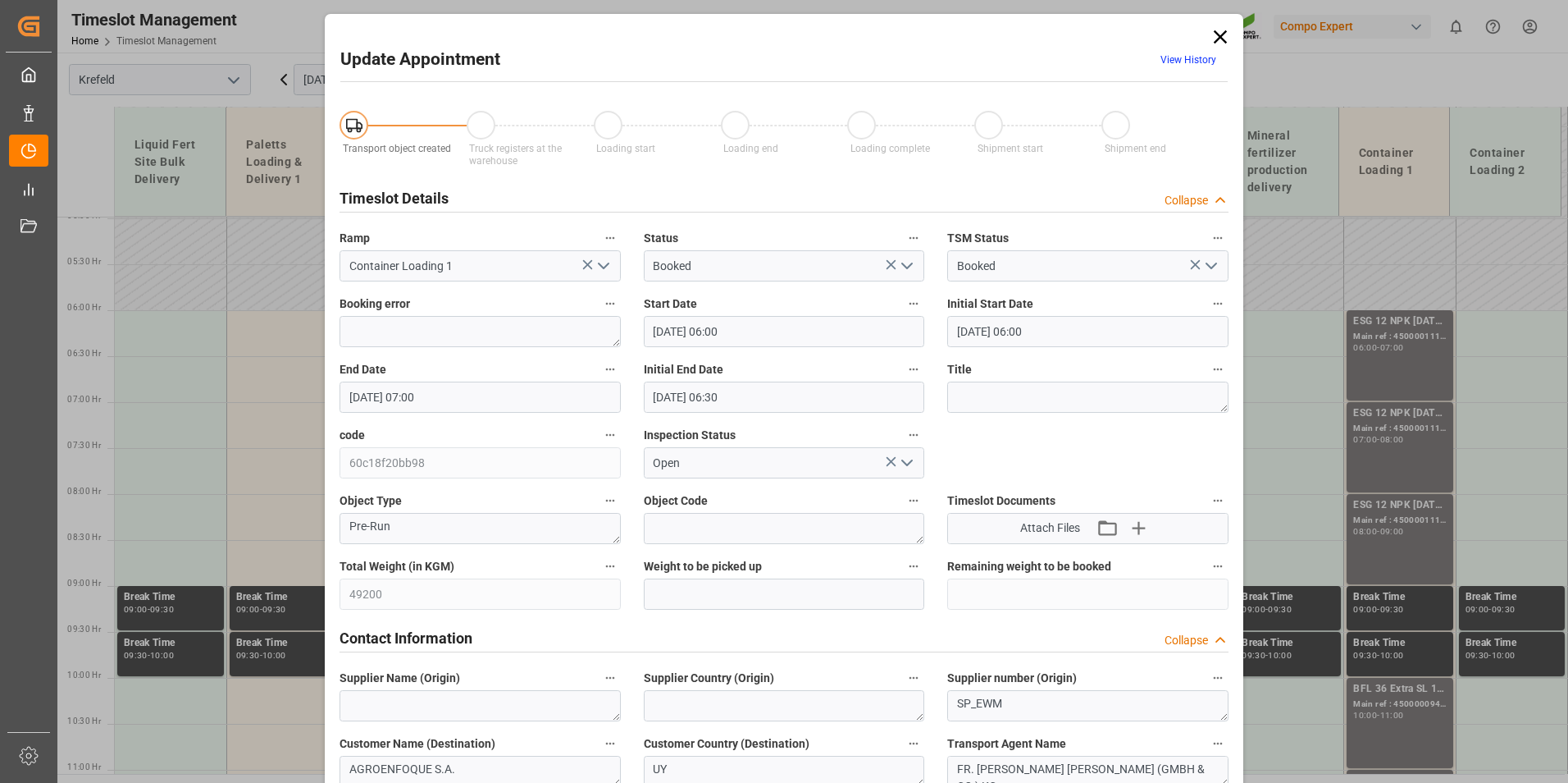
click at [1179, 68] on span "View History" at bounding box center [1188, 62] width 79 height 32
click at [1179, 63] on link "View History" at bounding box center [1188, 59] width 56 height 11
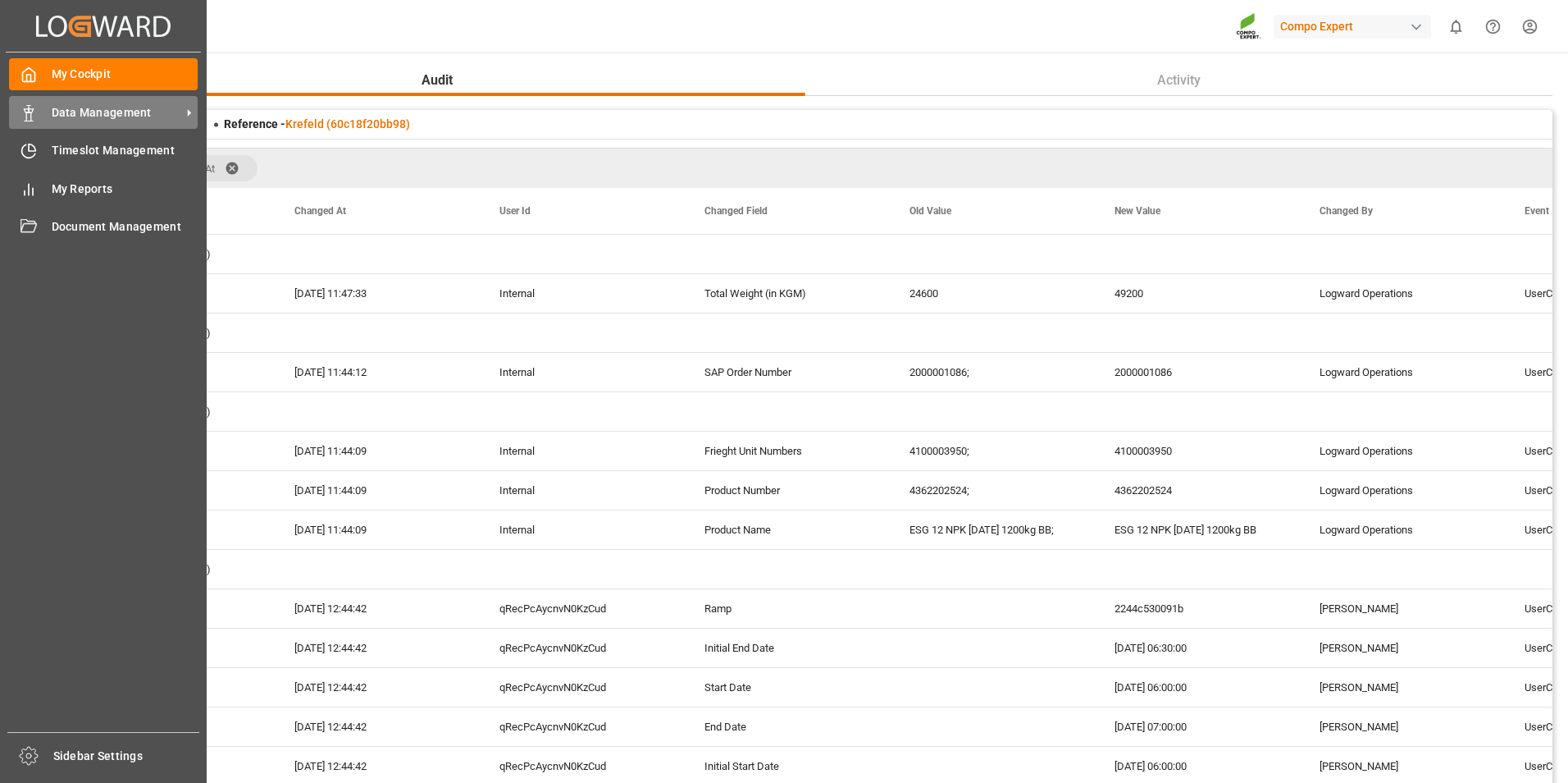
click at [35, 126] on div "Data Management Data Management" at bounding box center [103, 112] width 189 height 32
click at [19, 149] on div at bounding box center [23, 150] width 28 height 17
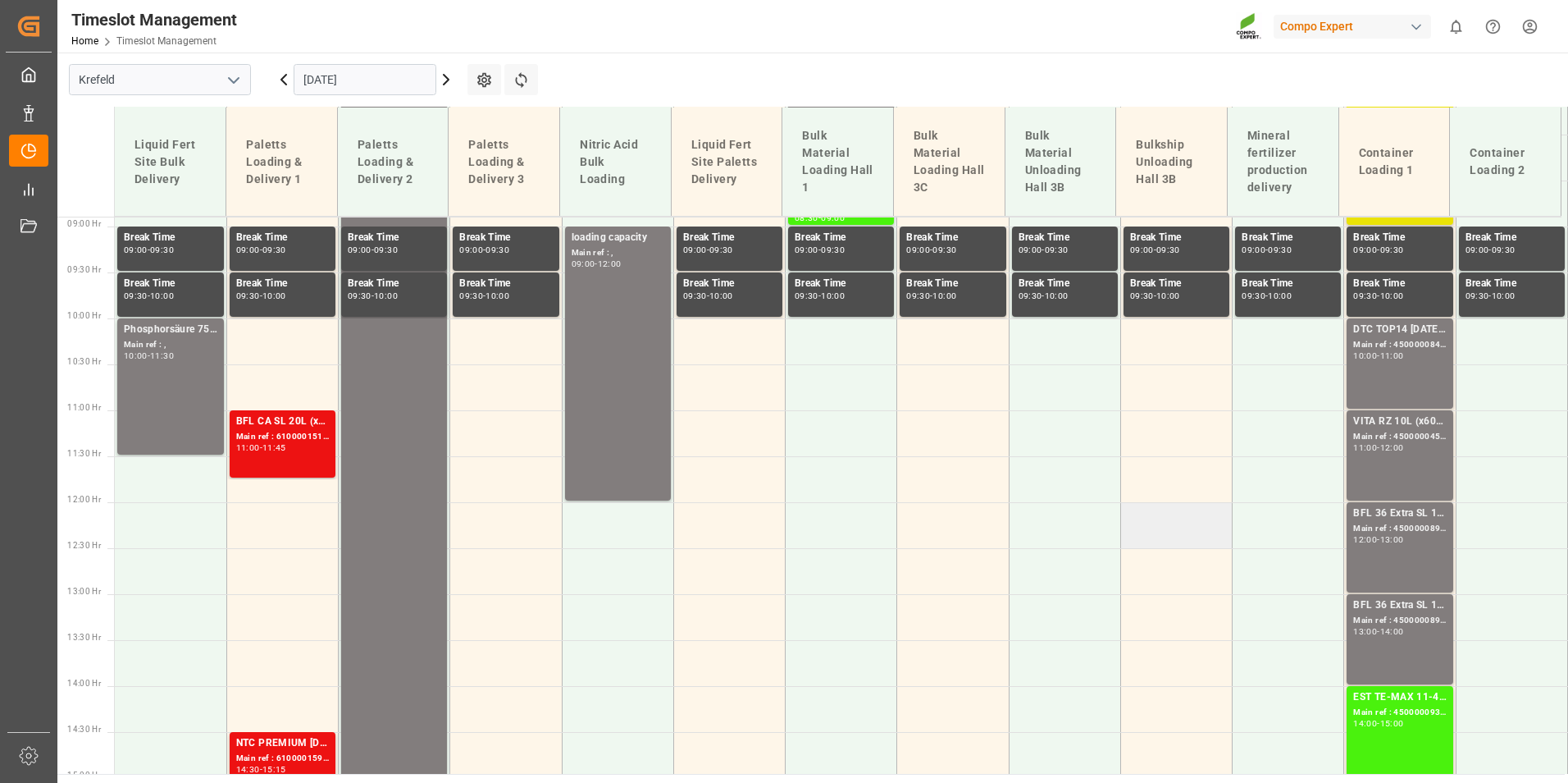
scroll to position [868, 0]
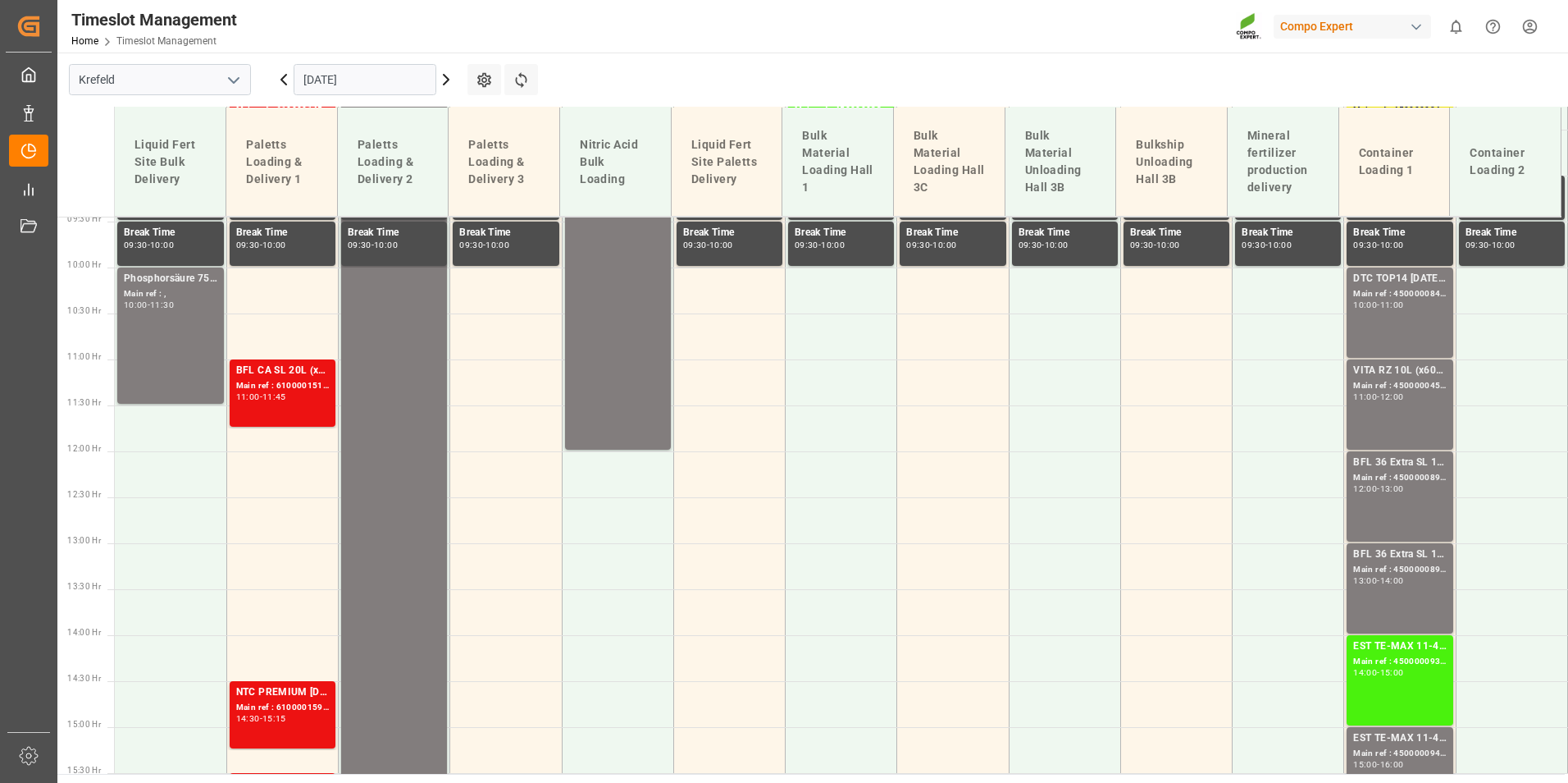
click at [416, 82] on input "[DATE]" at bounding box center [365, 80] width 143 height 31
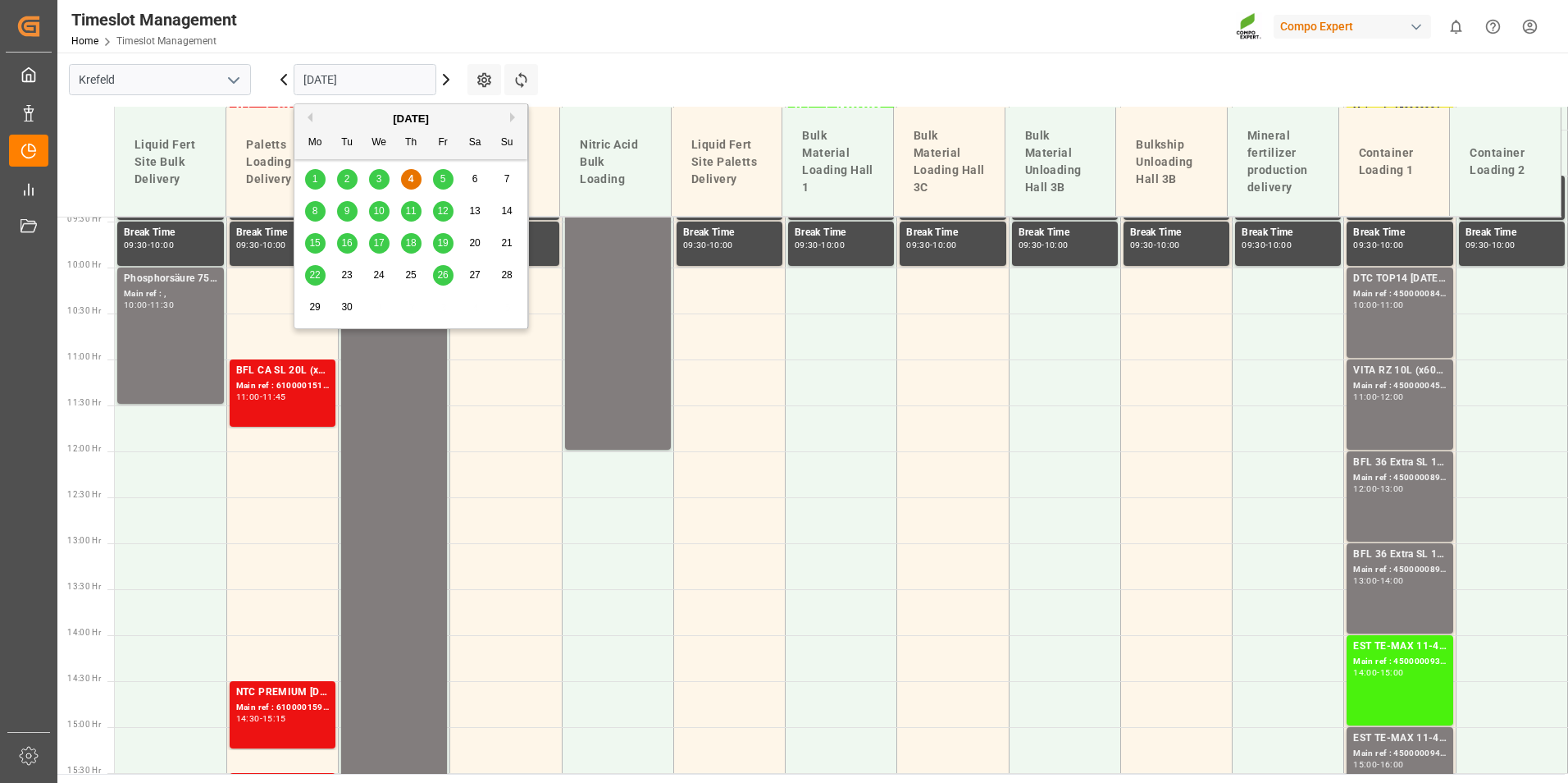
click at [316, 210] on span "8" at bounding box center [315, 210] width 6 height 11
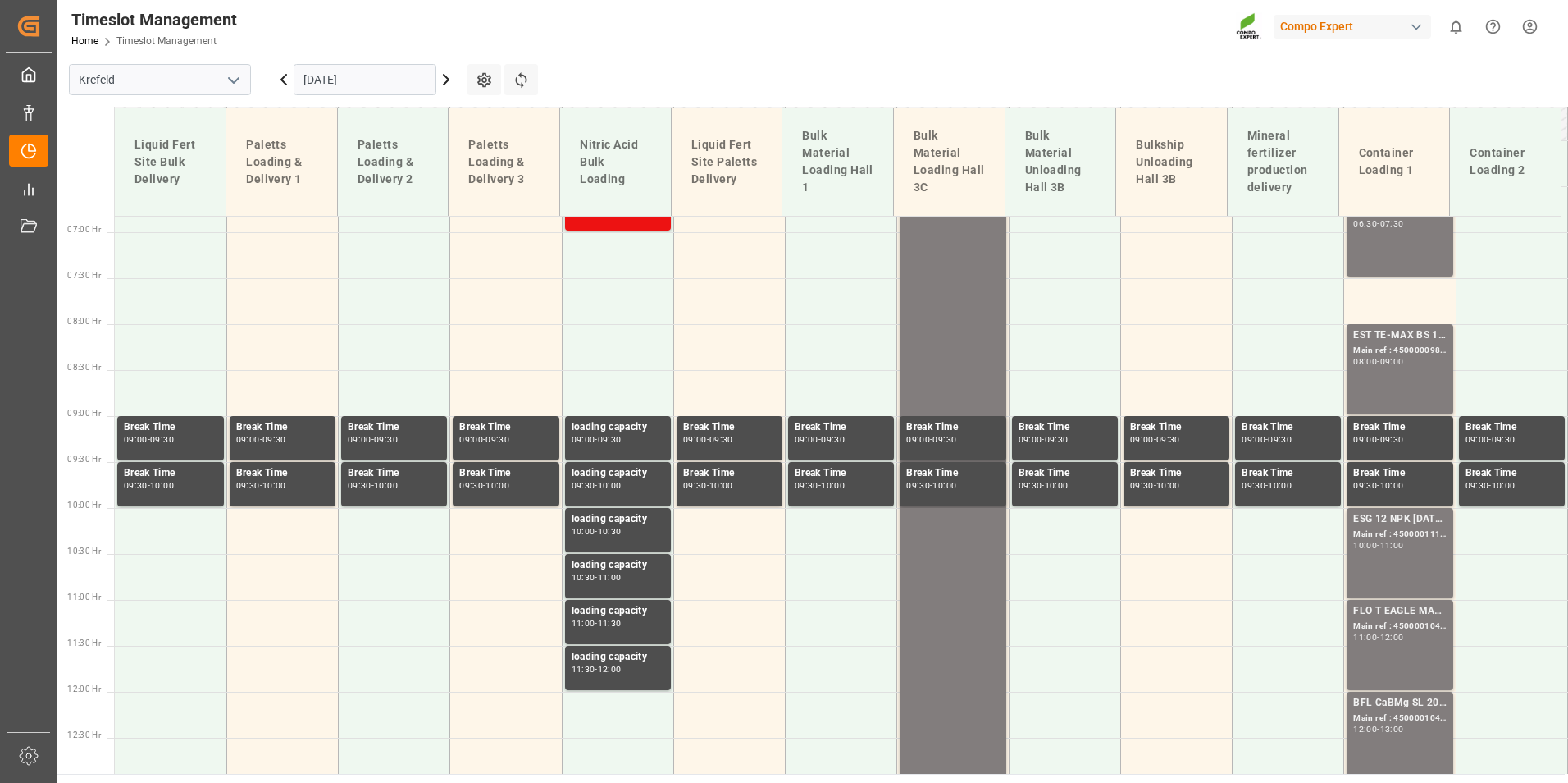
scroll to position [622, 0]
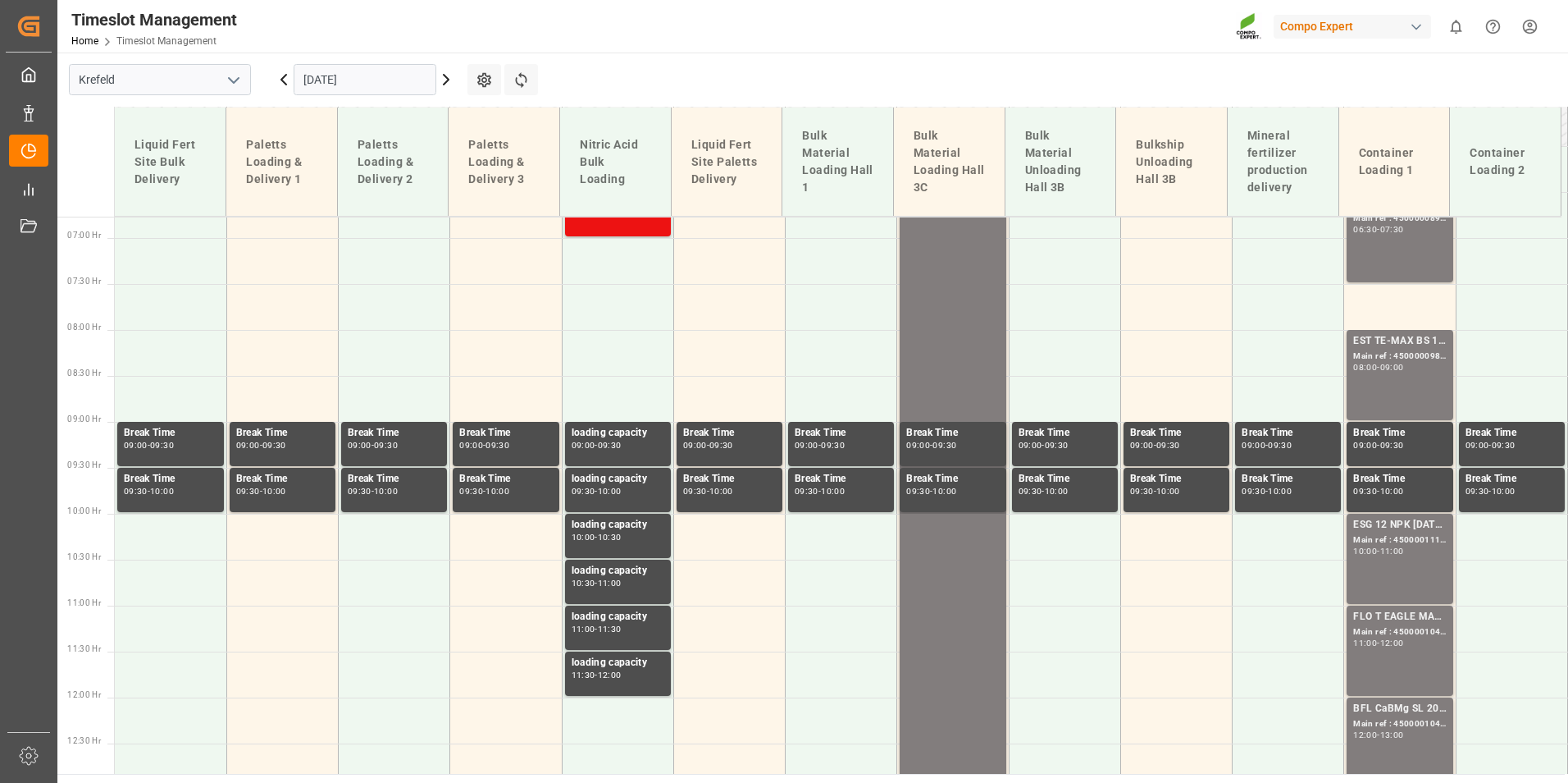
click at [386, 78] on input "[DATE]" at bounding box center [365, 80] width 143 height 31
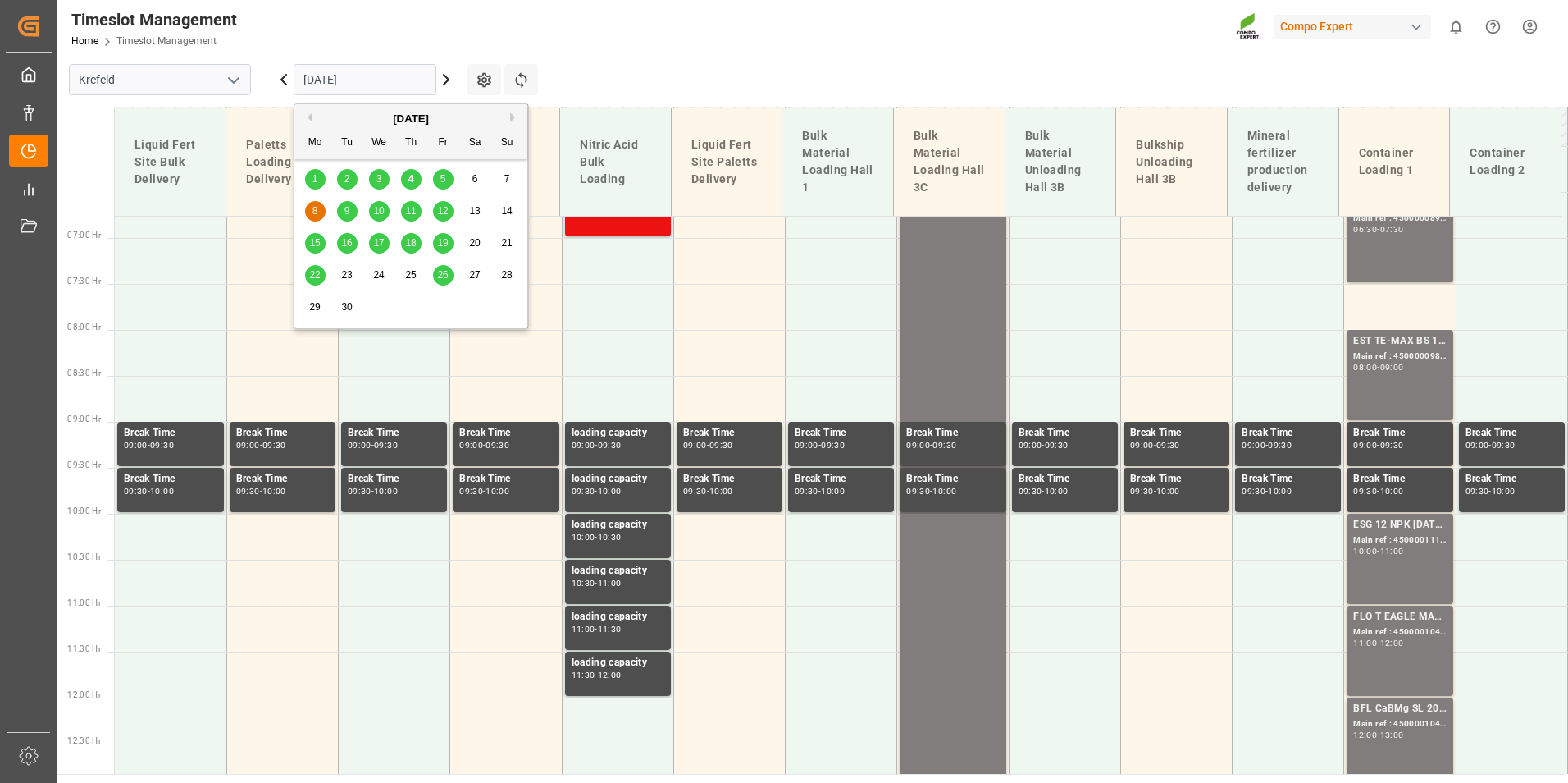
click at [753, 86] on main "[GEOGRAPHIC_DATA] [DATE] Settings Refresh Time Slots Liquid Fert Site Bulk Deli…" at bounding box center [812, 413] width 1508 height 721
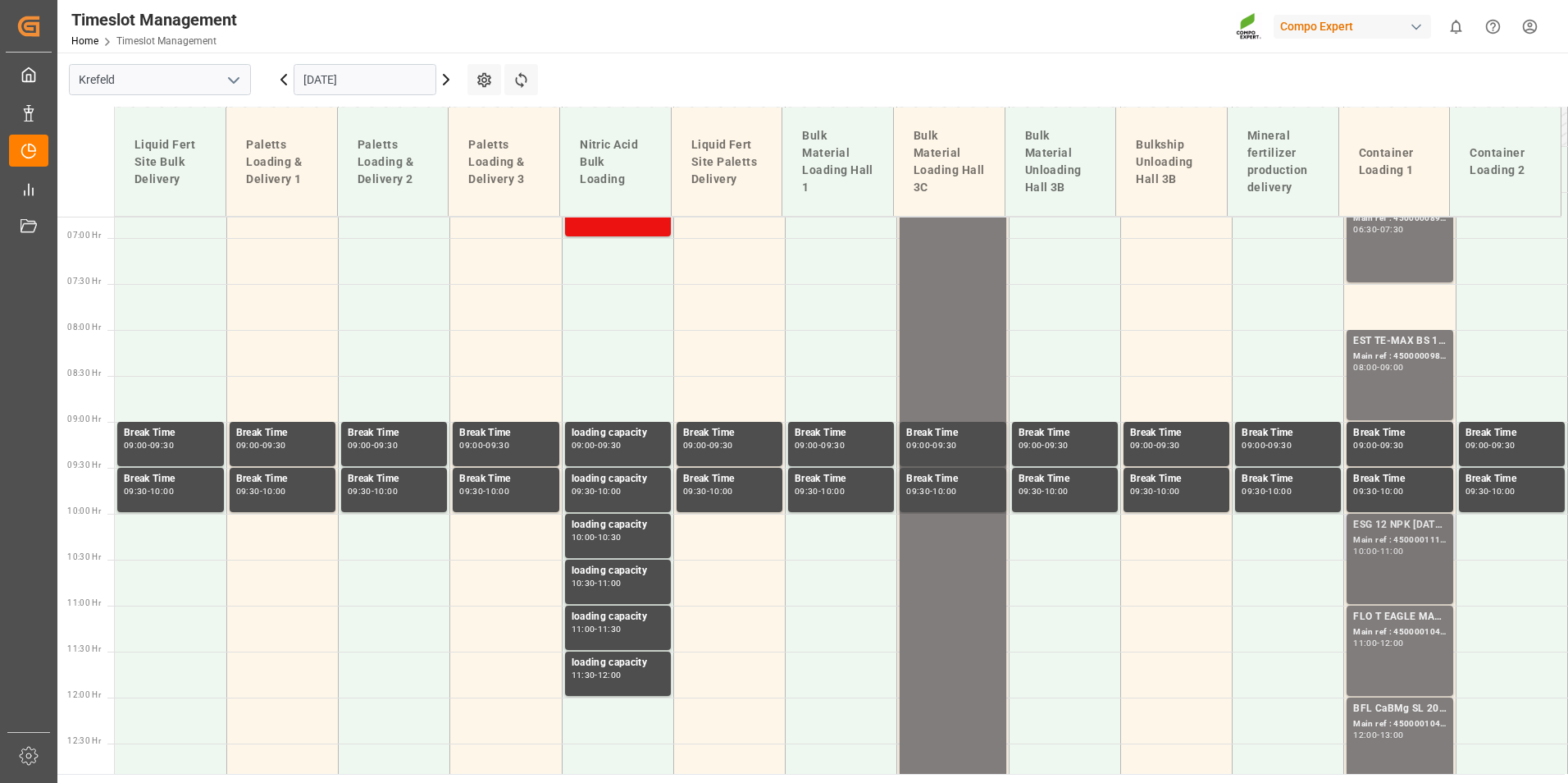
click at [1418, 549] on div "10:00 - 11:00" at bounding box center [1399, 552] width 93 height 9
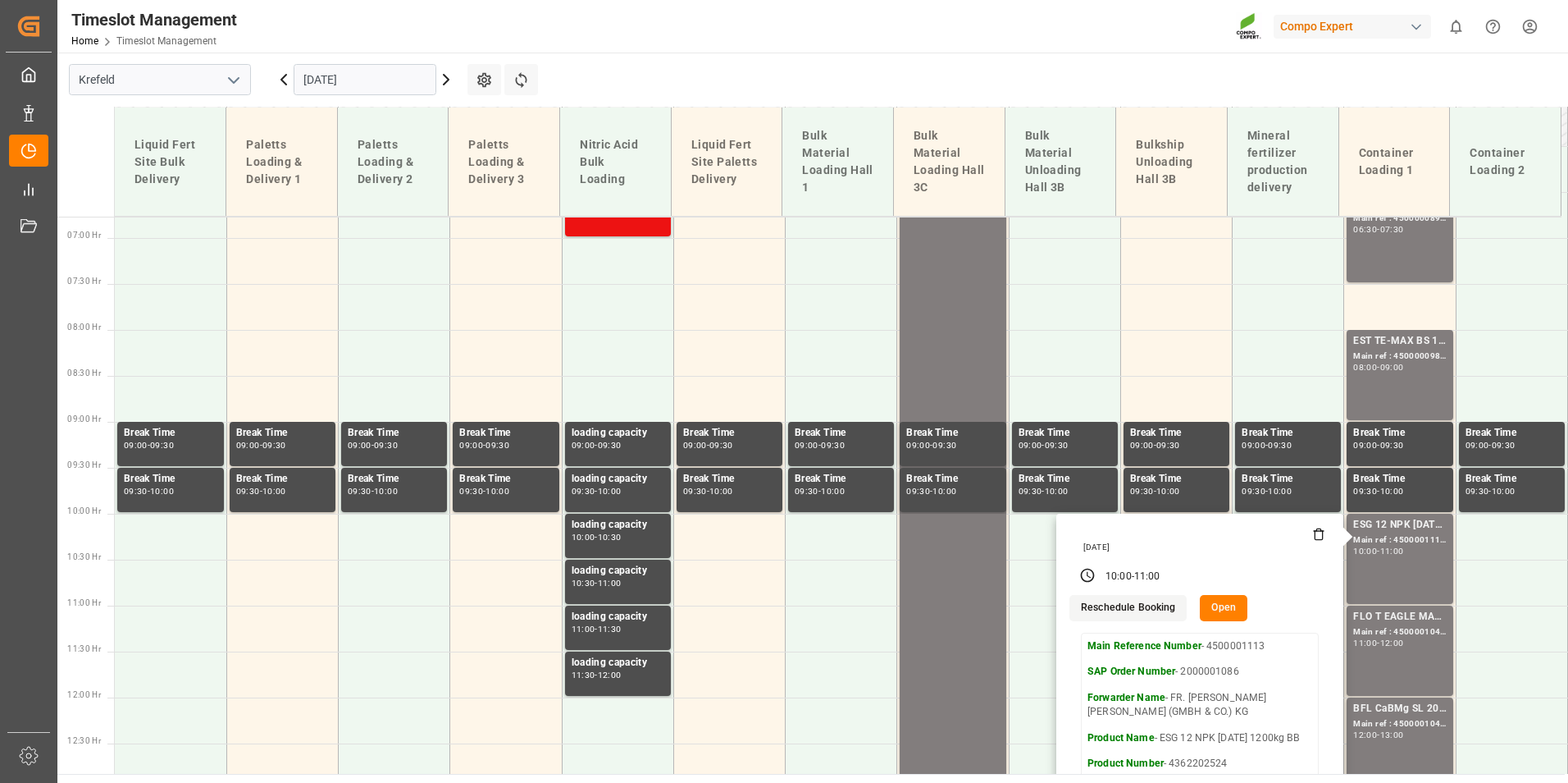
click at [363, 91] on input "[DATE]" at bounding box center [365, 80] width 143 height 31
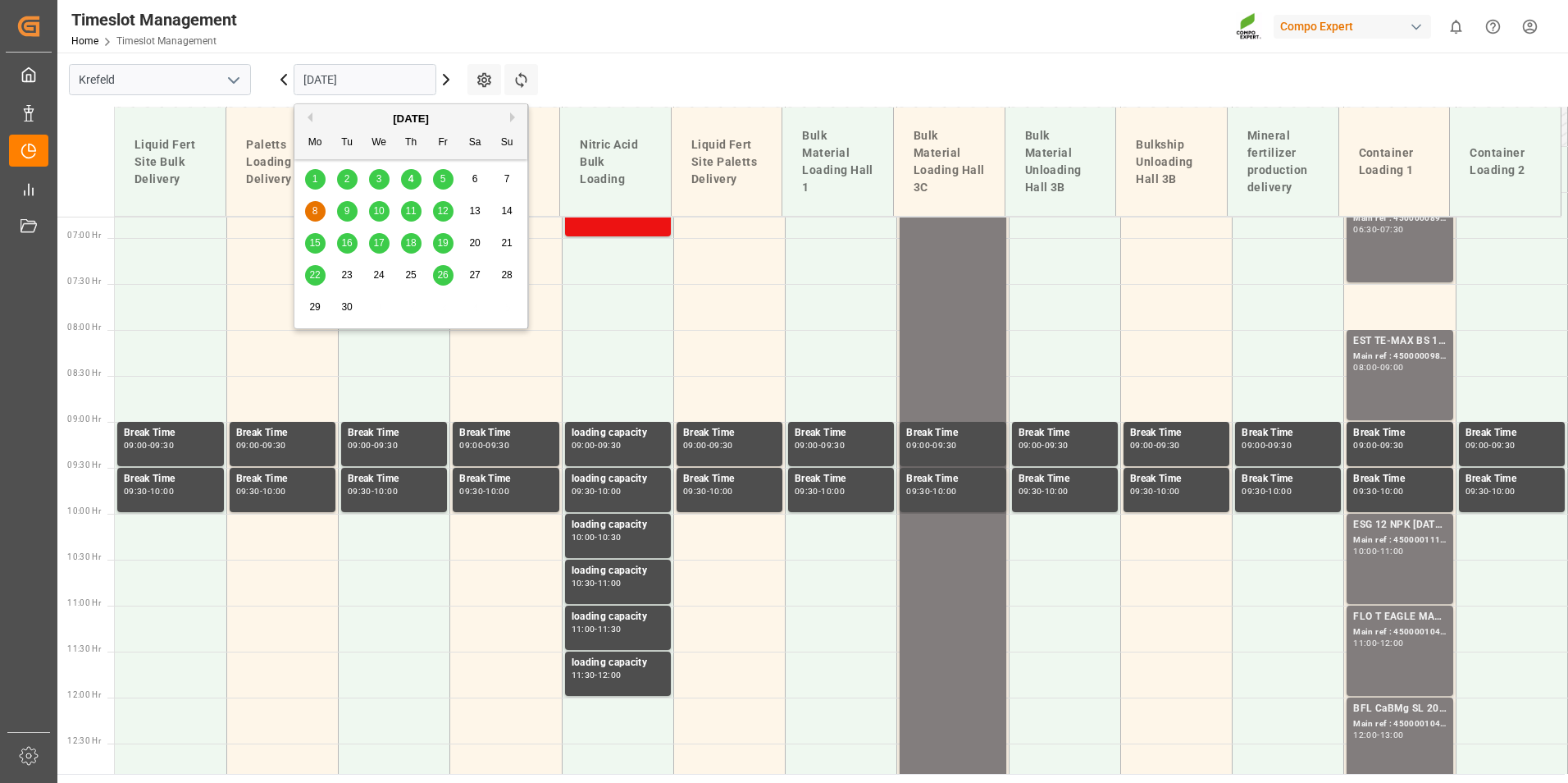
click at [376, 215] on span "10" at bounding box center [379, 210] width 10 height 11
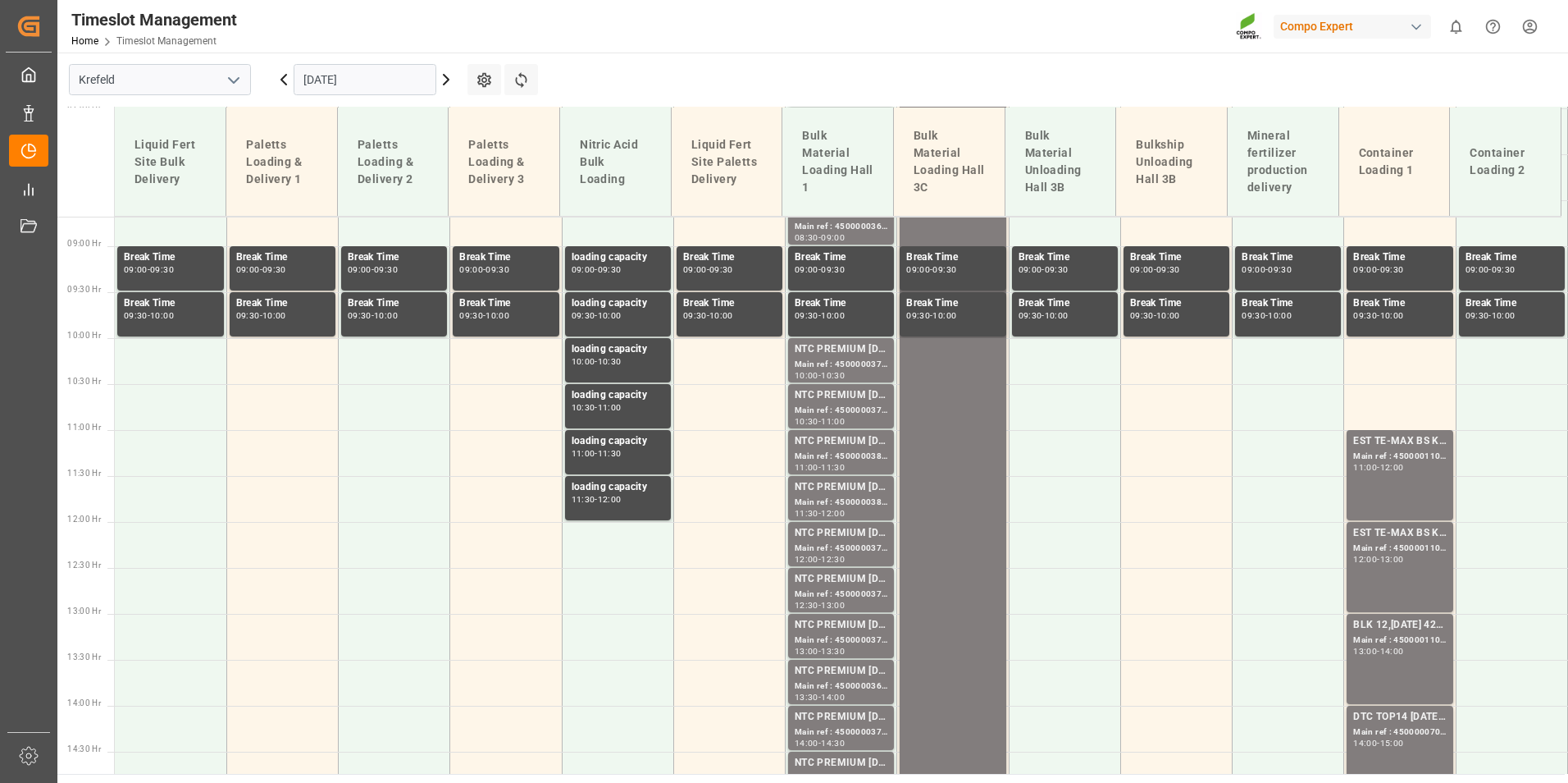
scroll to position [868, 0]
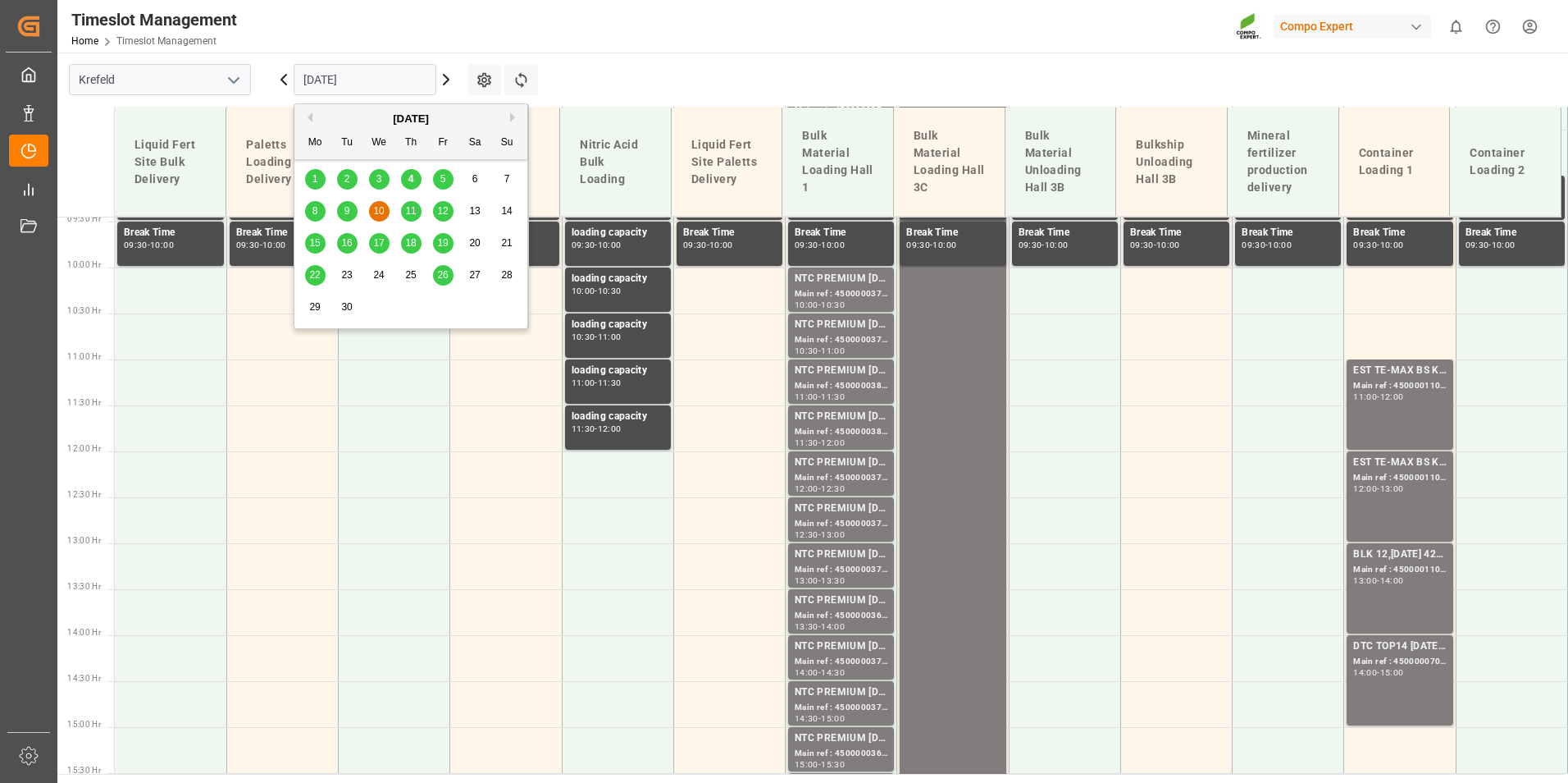
click at [407, 84] on input "[DATE]" at bounding box center [365, 80] width 143 height 31
click at [419, 212] on div "11" at bounding box center [411, 212] width 20 height 20
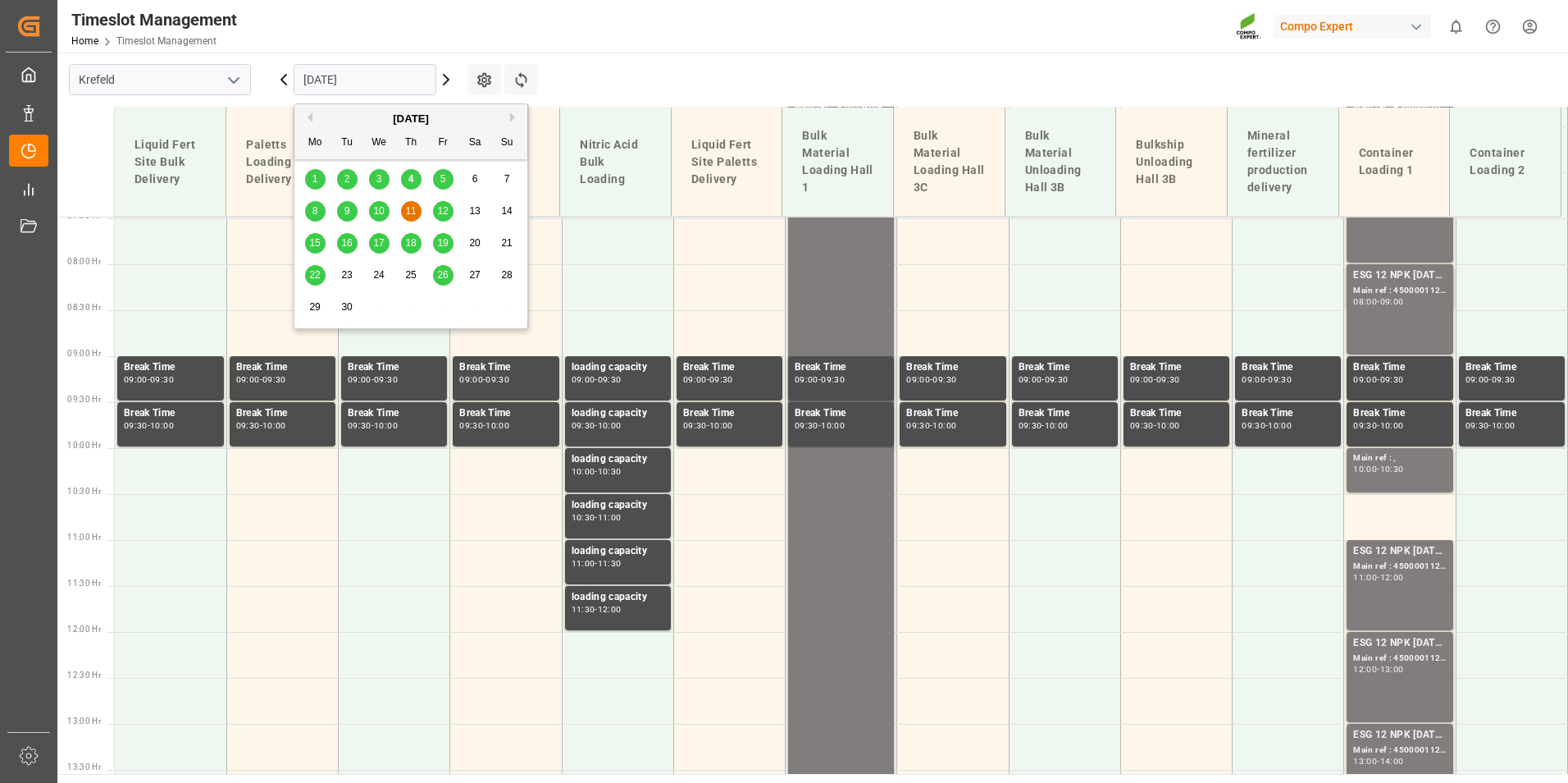
click at [369, 86] on input "[DATE]" at bounding box center [365, 80] width 143 height 31
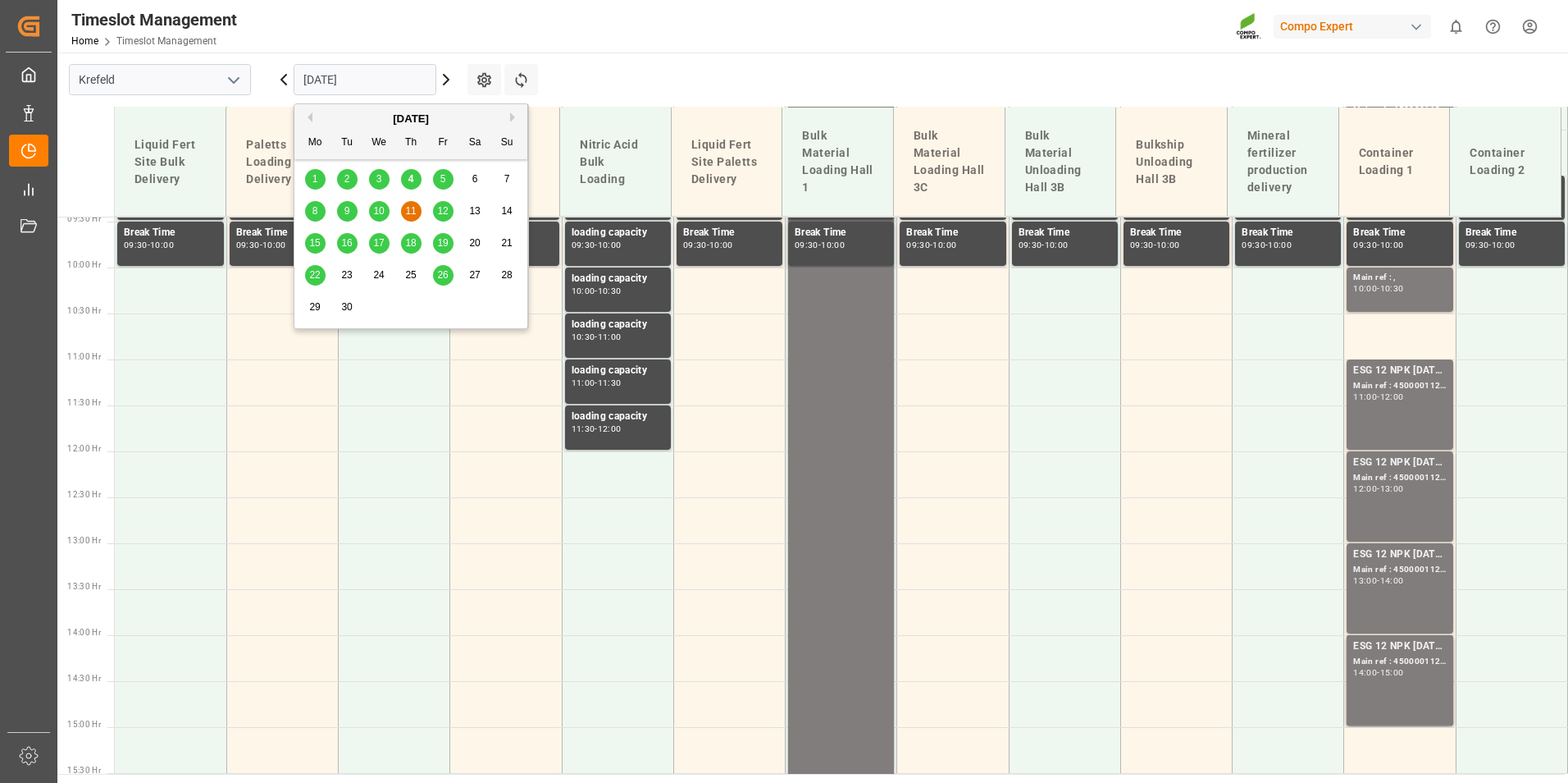
click at [441, 221] on div "12" at bounding box center [443, 212] width 20 height 20
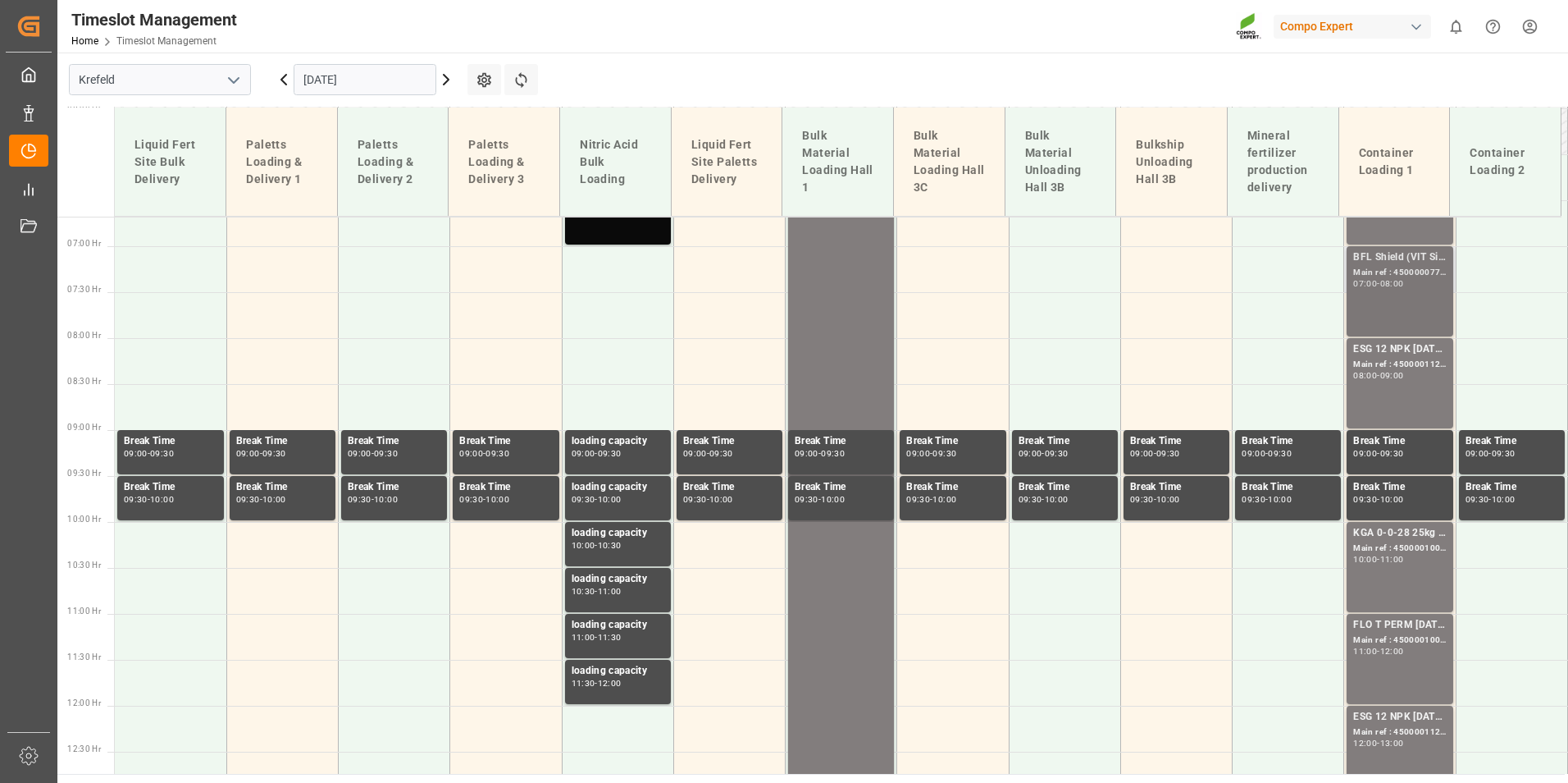
scroll to position [704, 0]
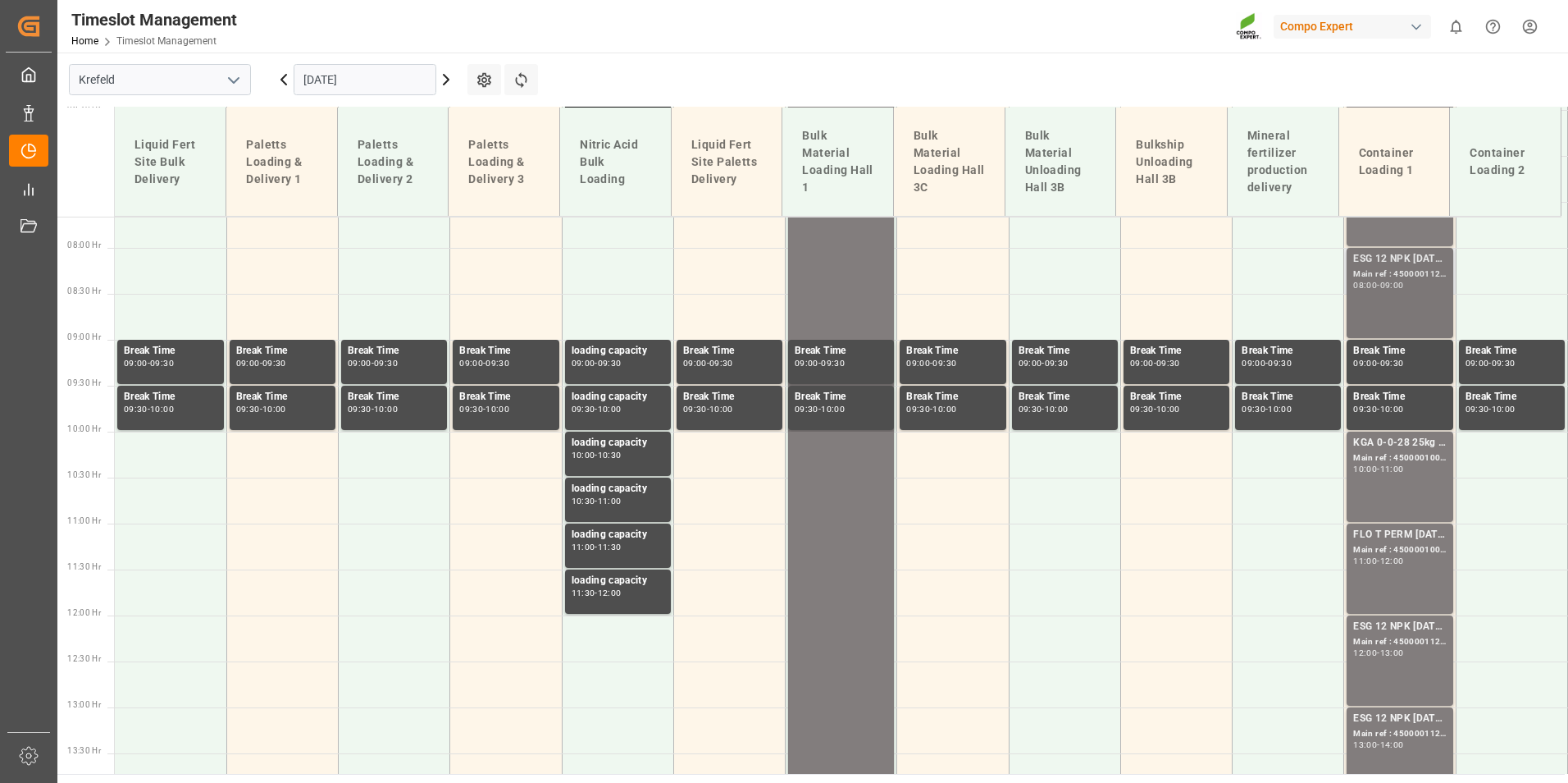
click at [1397, 274] on div "Main ref : 4500001127, 2000001087;" at bounding box center [1399, 275] width 93 height 14
click at [1384, 292] on div "ESG 12 NPK [DATE] 1200kg BB; Main ref : 4500001127, 2000001087; 08:00 - 09:00" at bounding box center [1399, 293] width 93 height 84
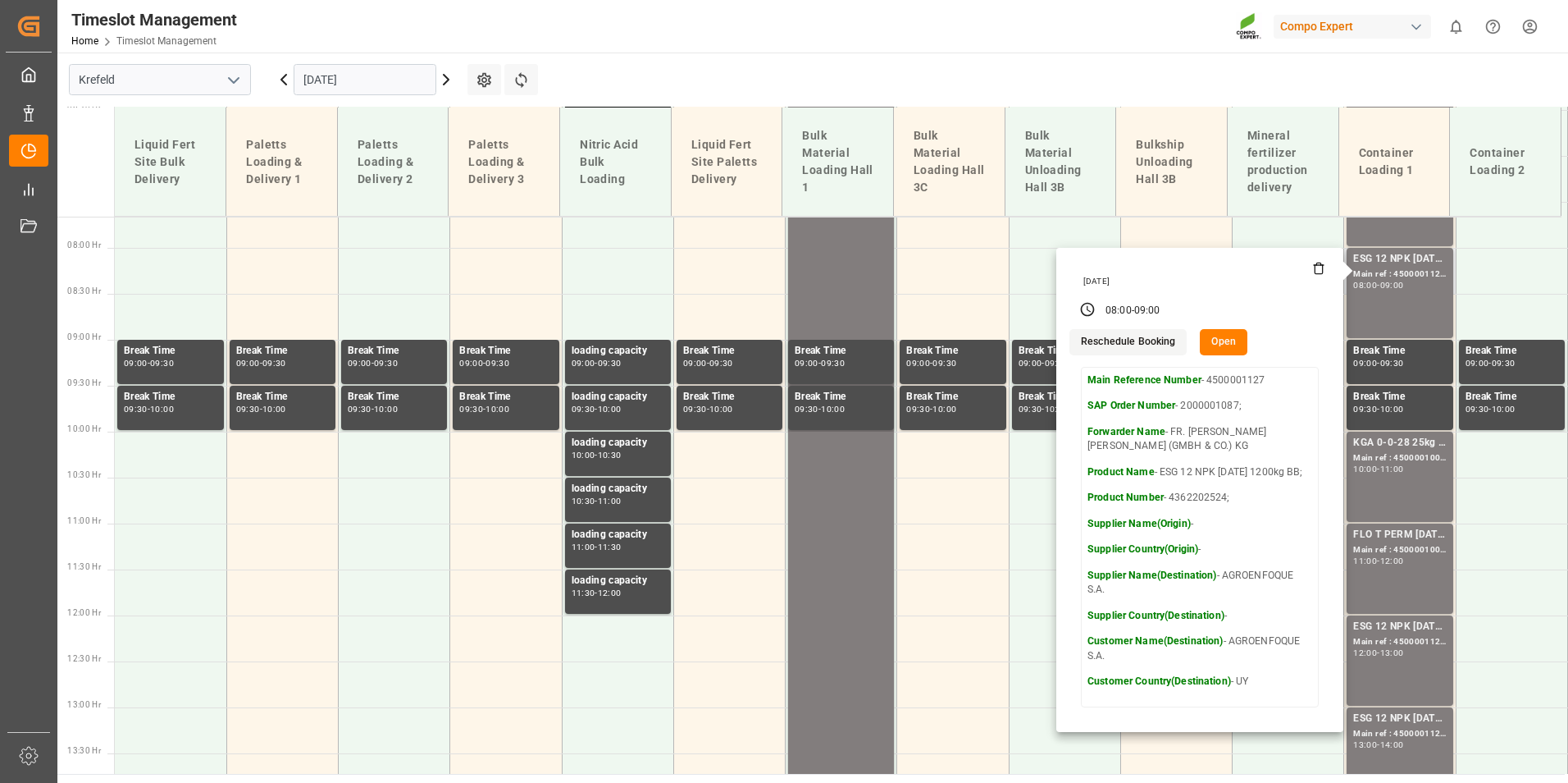
click at [1216, 335] on button "Open" at bounding box center [1223, 342] width 47 height 26
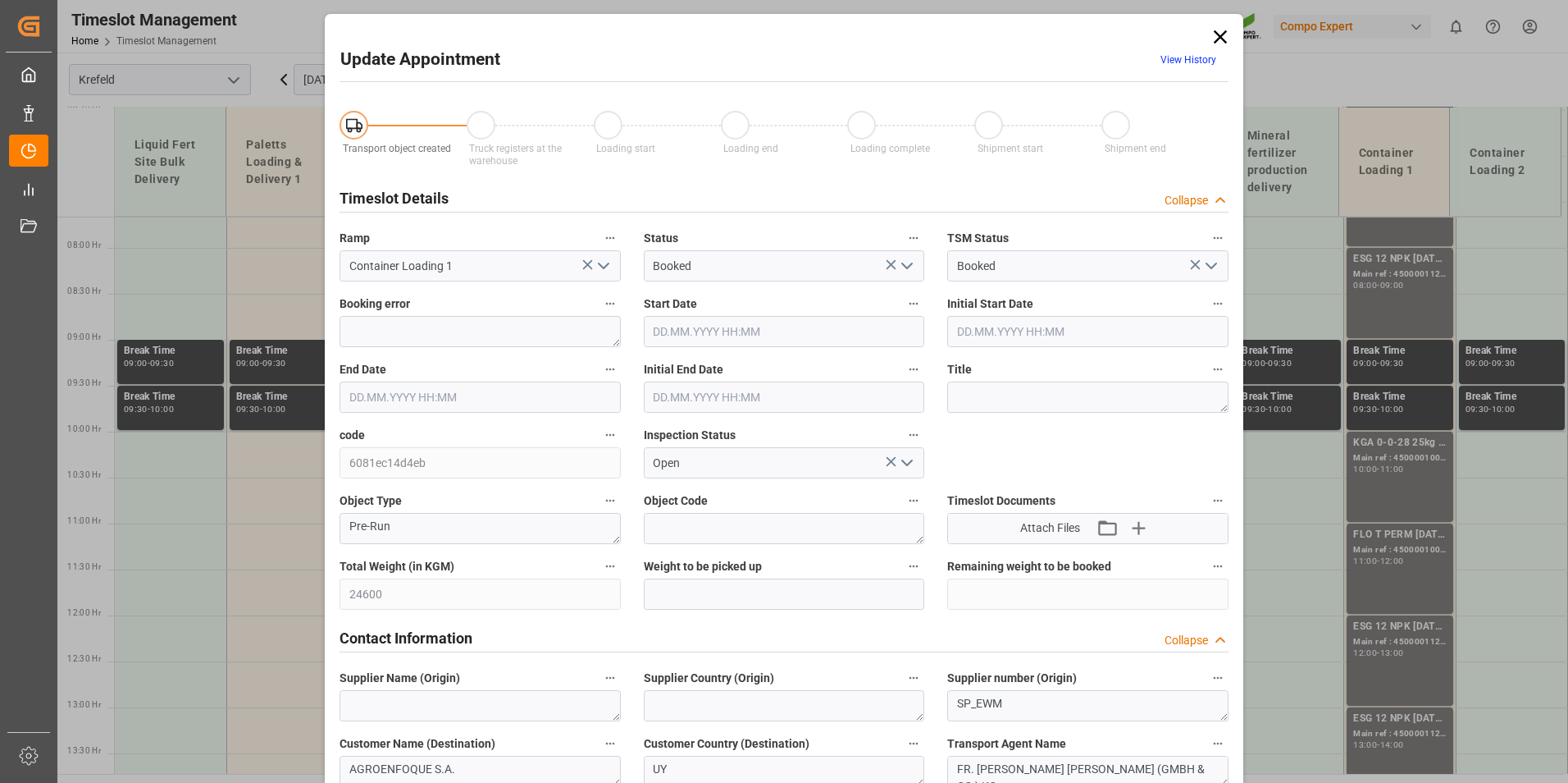
type input "24600"
type input "0"
type input "[DATE] 08:00"
type input "[DATE] 09:00"
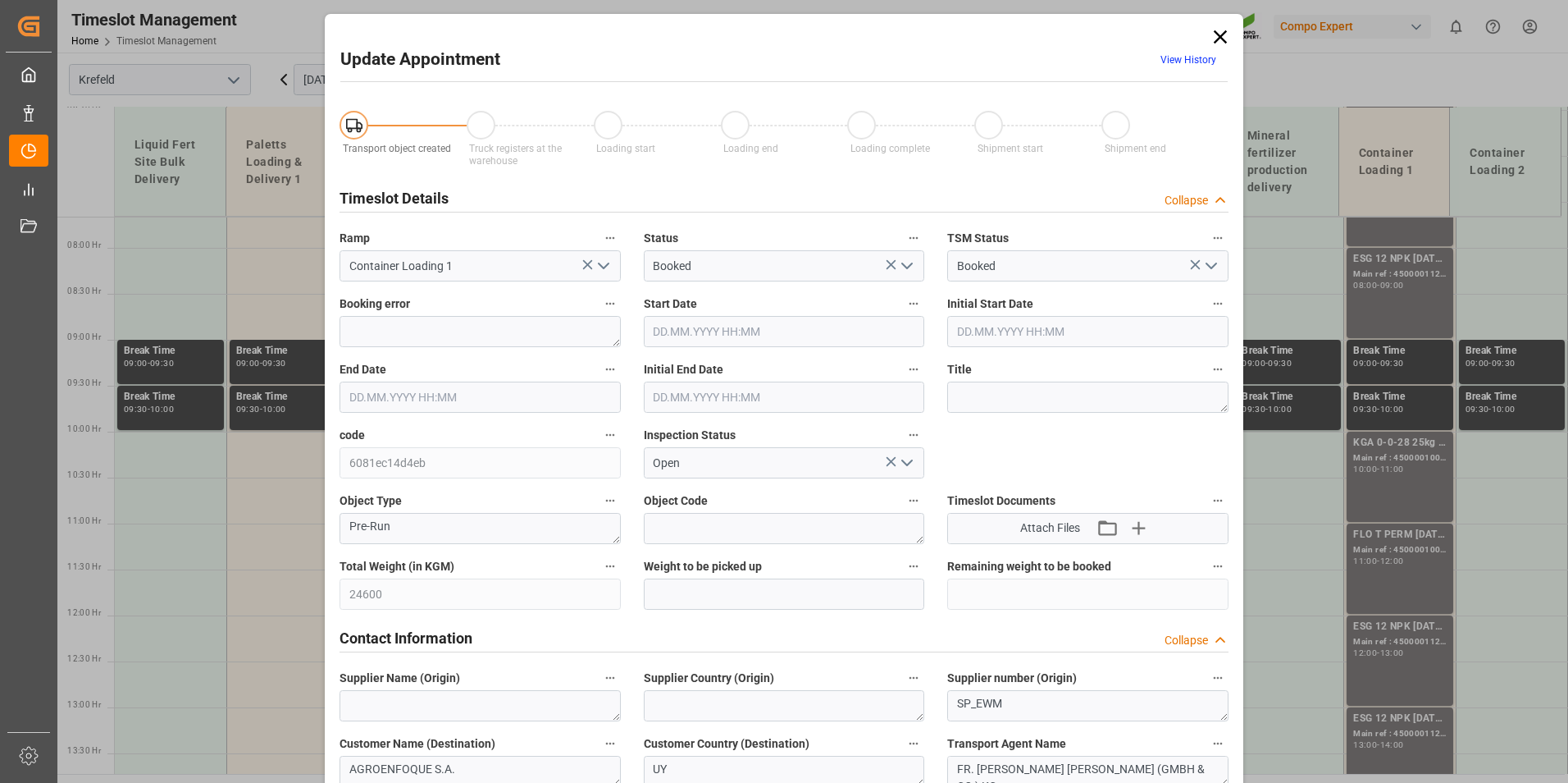
type input "[DATE] 08:30"
type input "[DATE] 06:37"
click at [1165, 59] on link "View History" at bounding box center [1188, 59] width 56 height 11
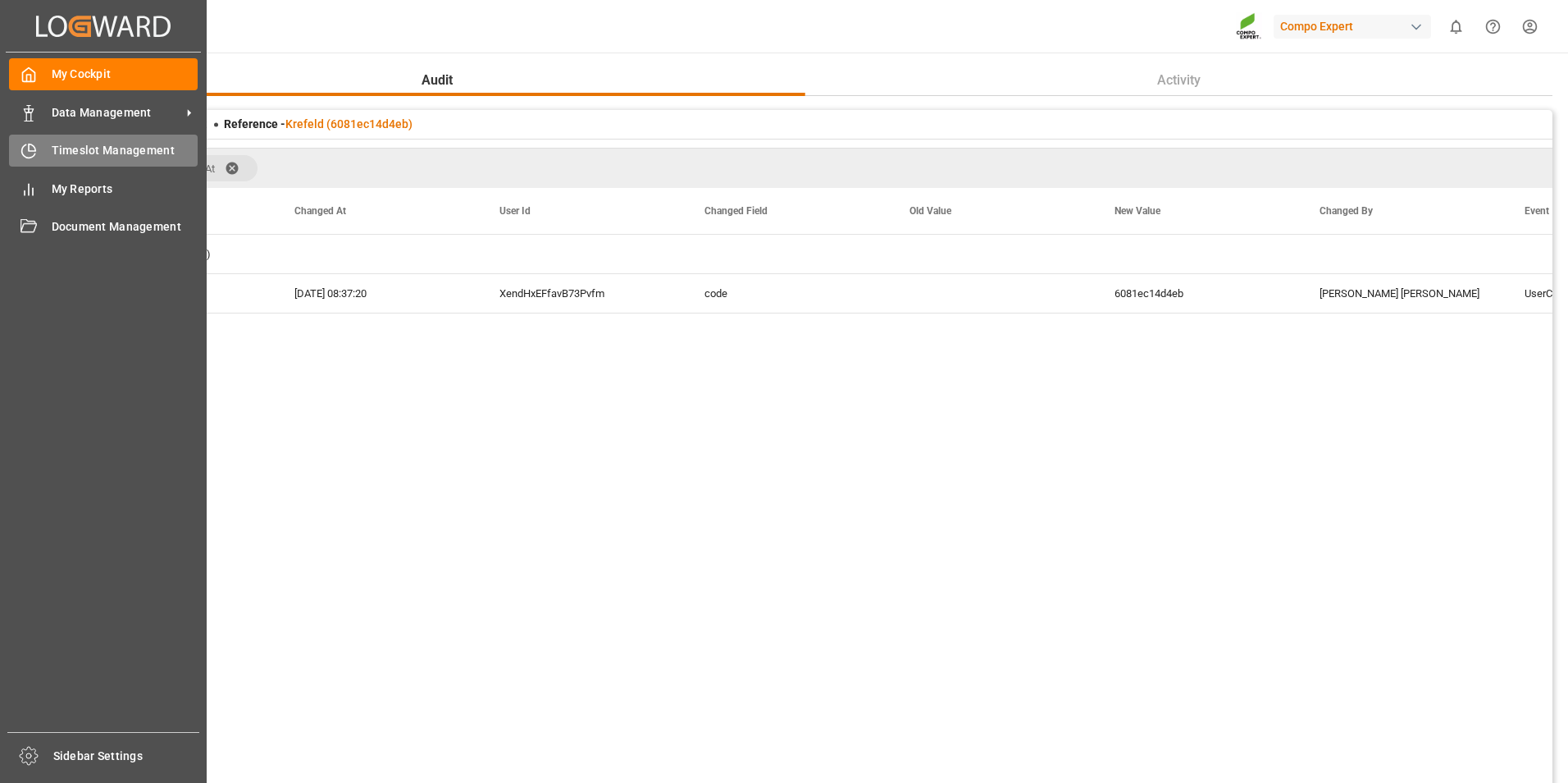
click at [28, 150] on icon at bounding box center [28, 150] width 17 height 17
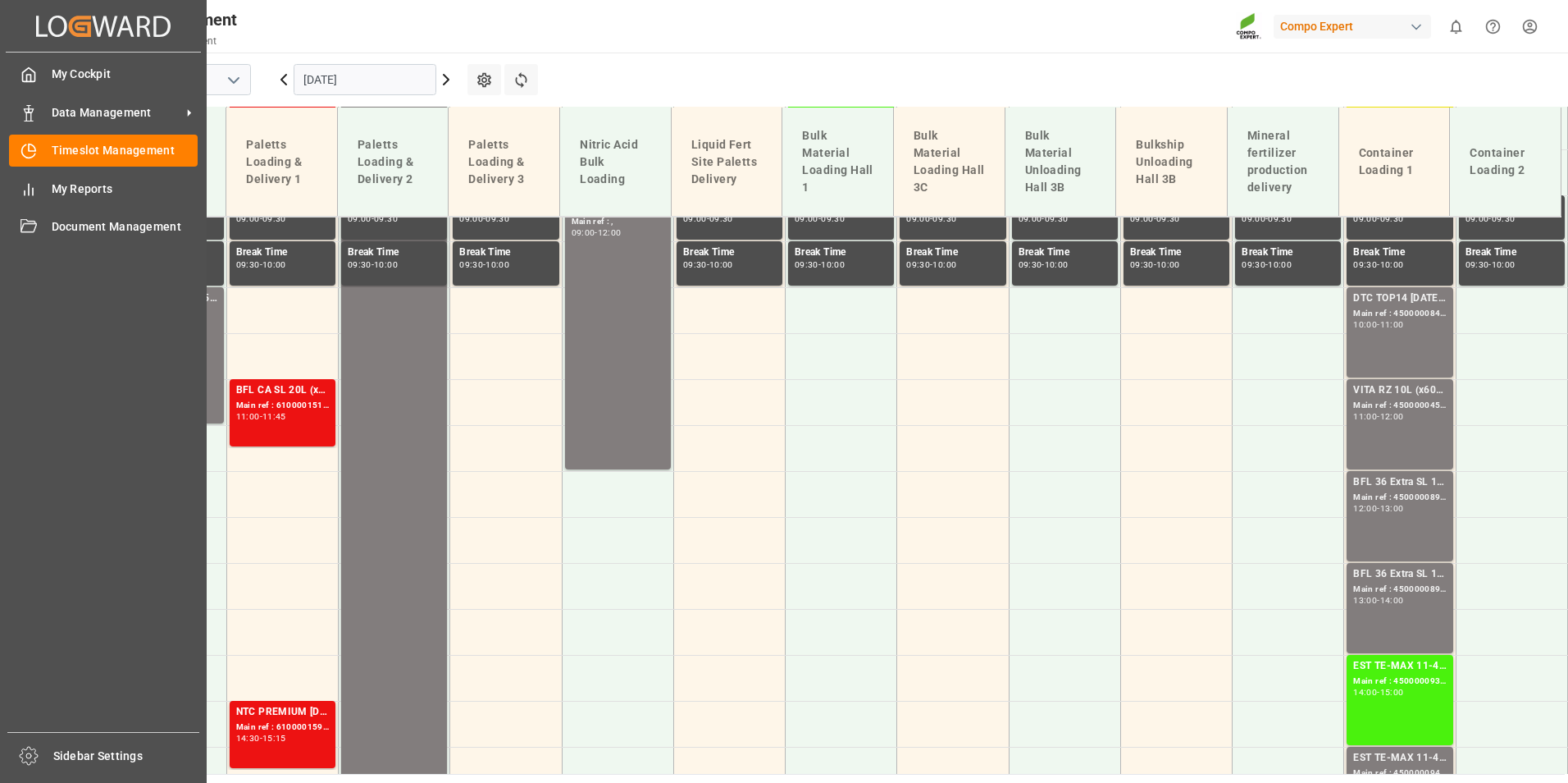
scroll to position [868, 0]
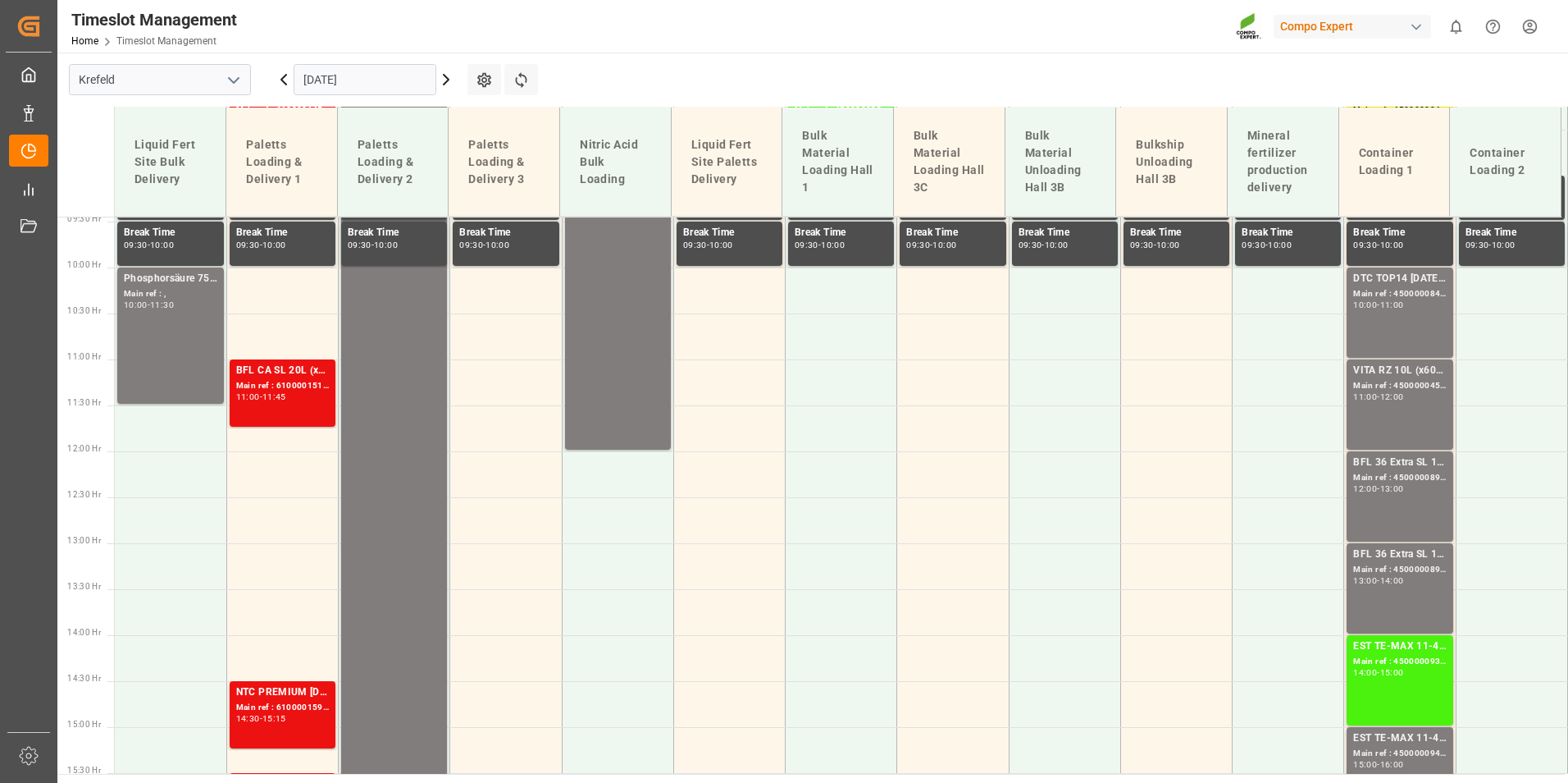
click at [391, 73] on input "[DATE]" at bounding box center [365, 80] width 143 height 31
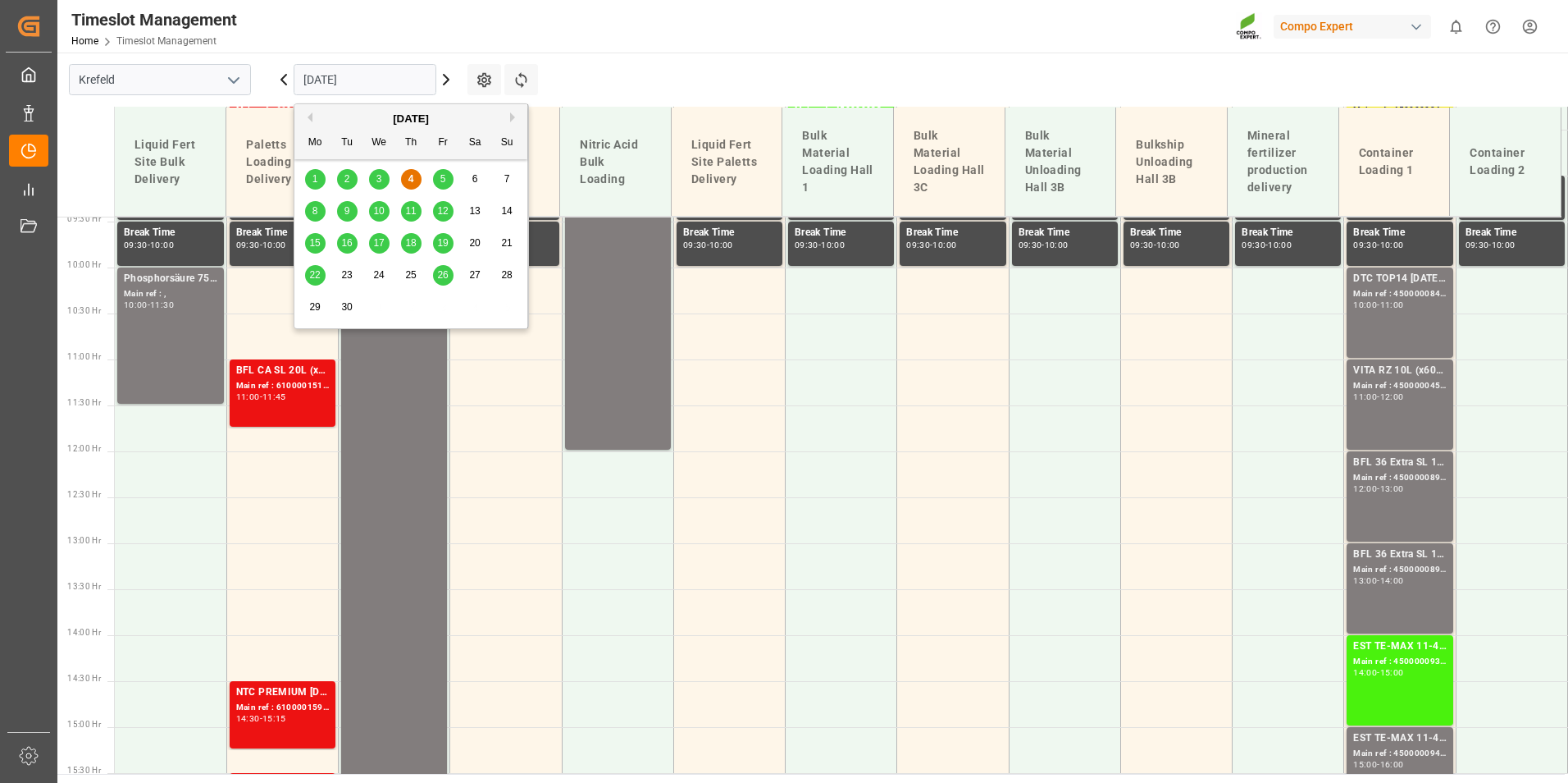
click at [417, 208] on div "11" at bounding box center [411, 212] width 20 height 20
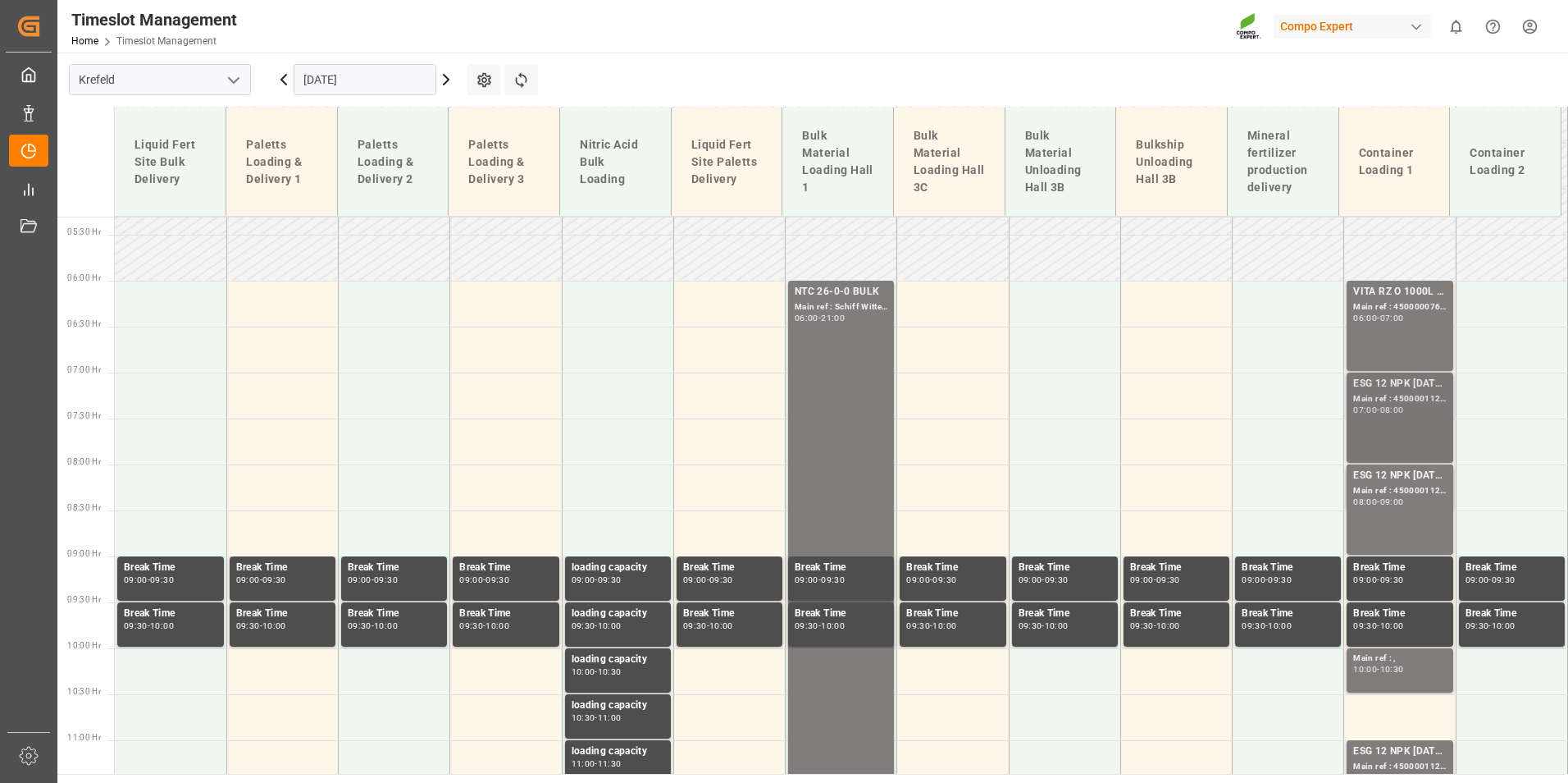
scroll to position [458, 0]
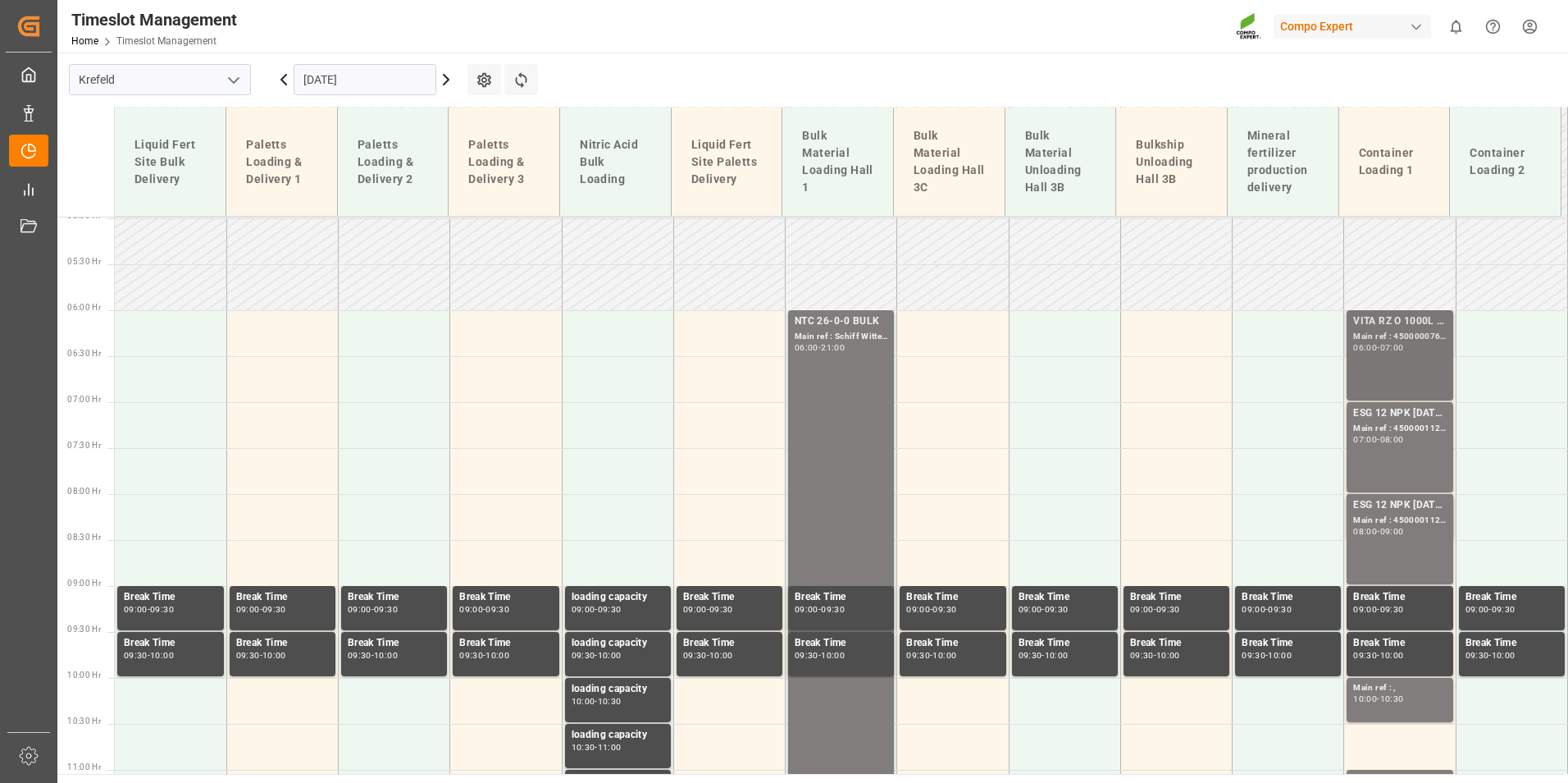
click at [1377, 344] on div "-" at bounding box center [1378, 347] width 3 height 7
click at [1393, 448] on div "ESG 12 NPK [DATE] 1200kg BB; Main ref : 4500001121, 2000001087; 07:00 - 08:00" at bounding box center [1399, 447] width 93 height 84
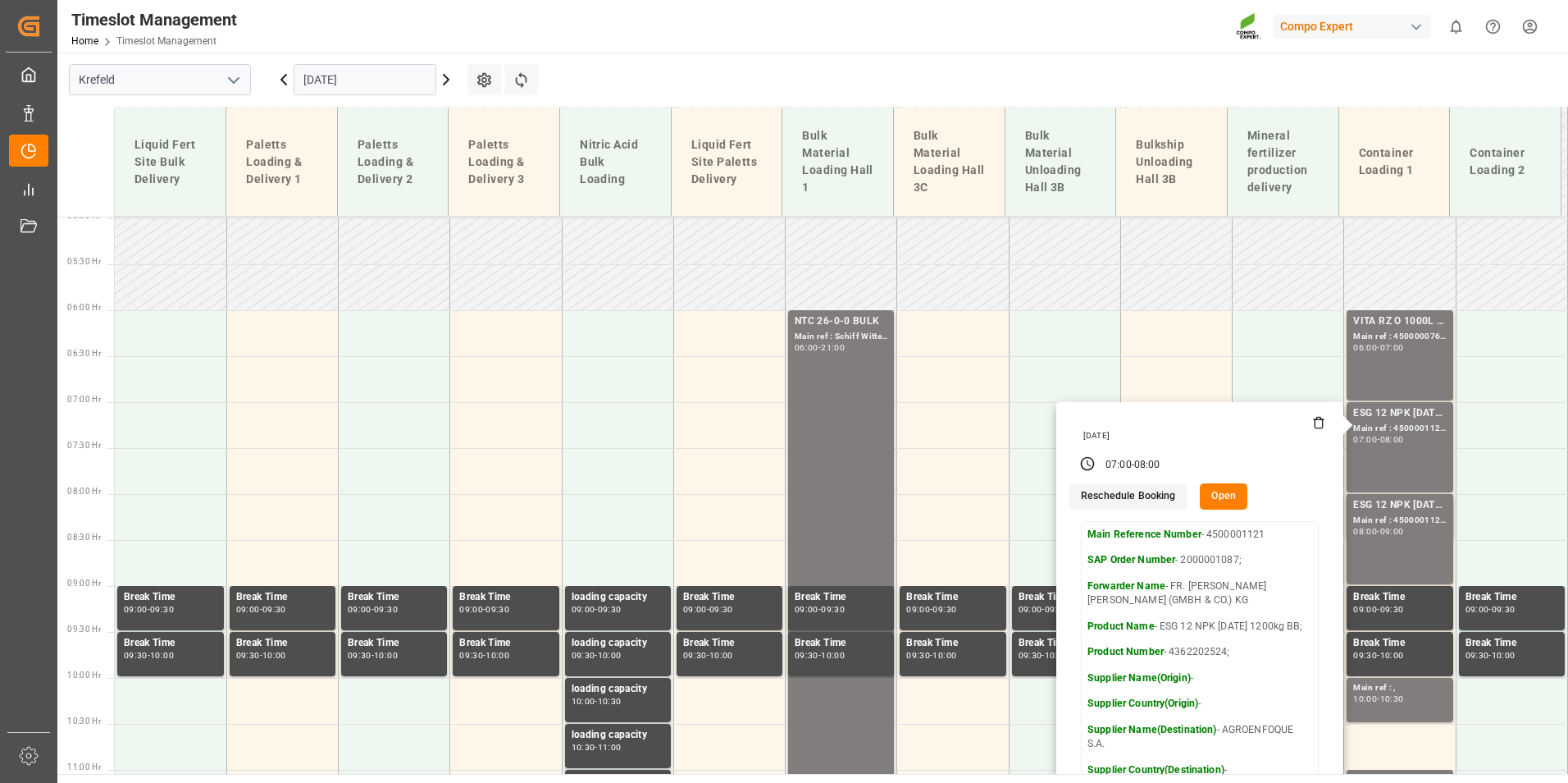
click at [371, 69] on input "[DATE]" at bounding box center [365, 80] width 143 height 31
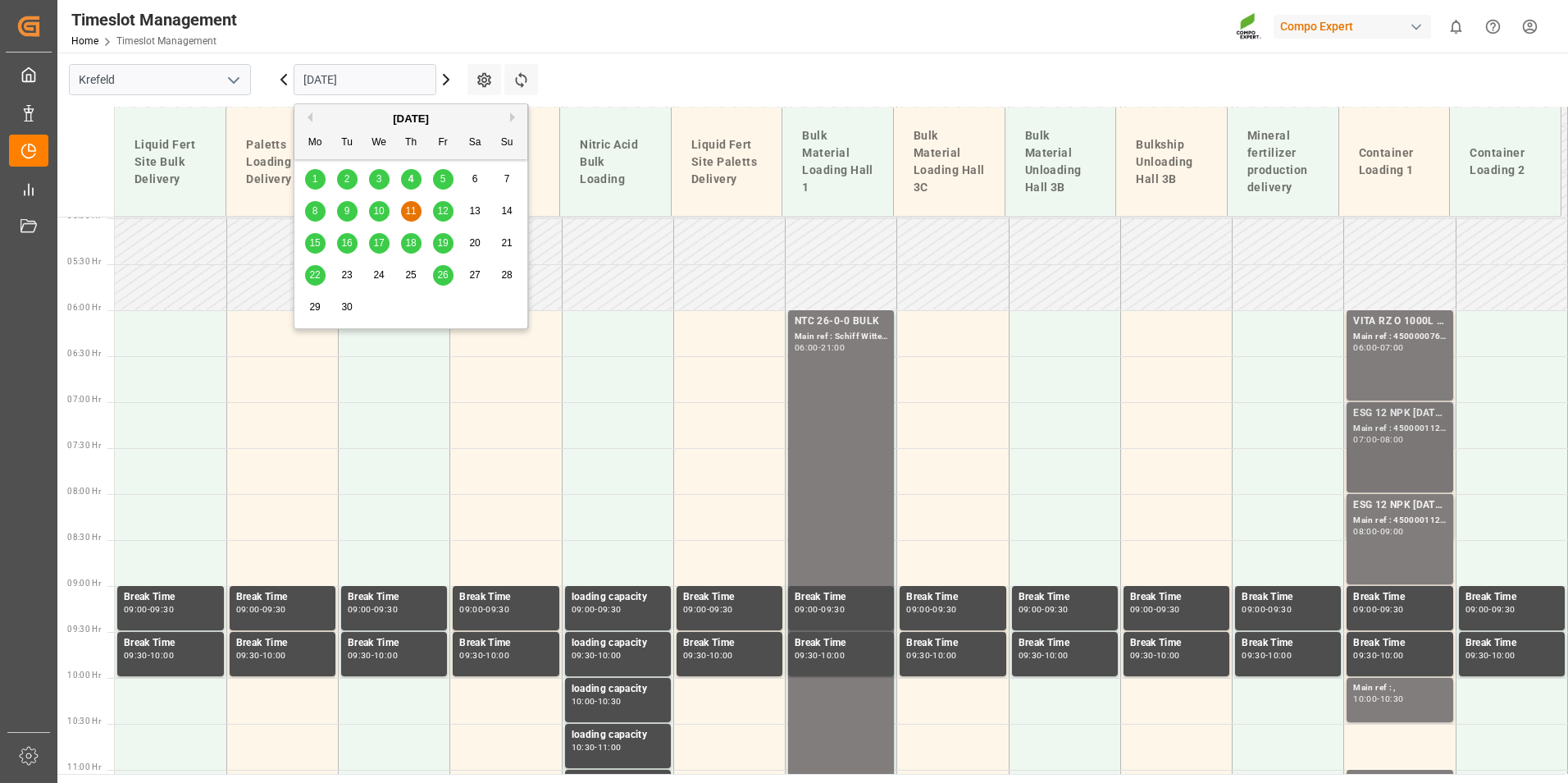
click at [1390, 421] on div "ESG 12 NPK [DATE] 1200kg BB;" at bounding box center [1399, 413] width 93 height 17
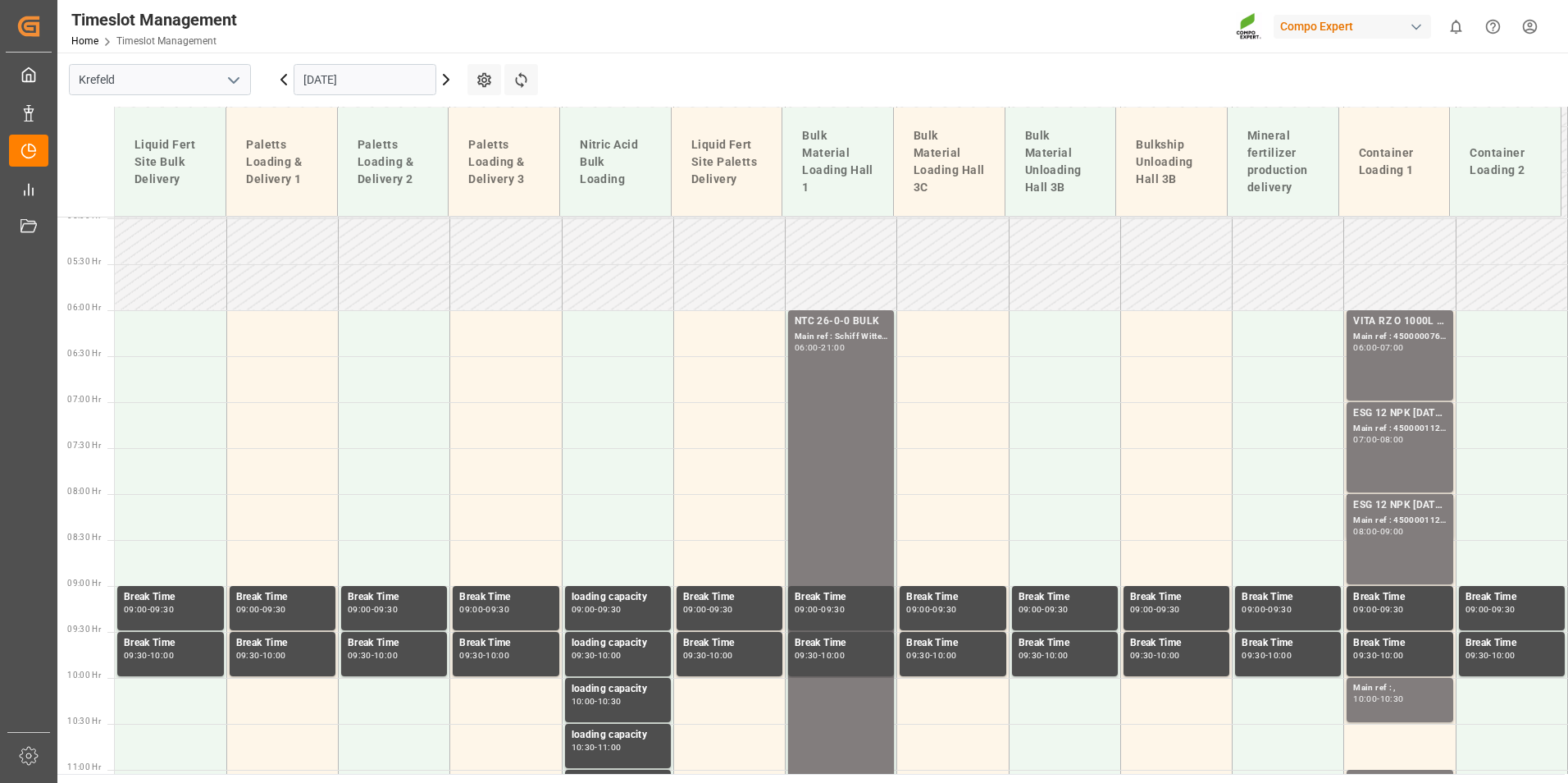
click at [1390, 421] on div "ESG 12 NPK [DATE] 1200kg BB;" at bounding box center [1399, 413] width 93 height 17
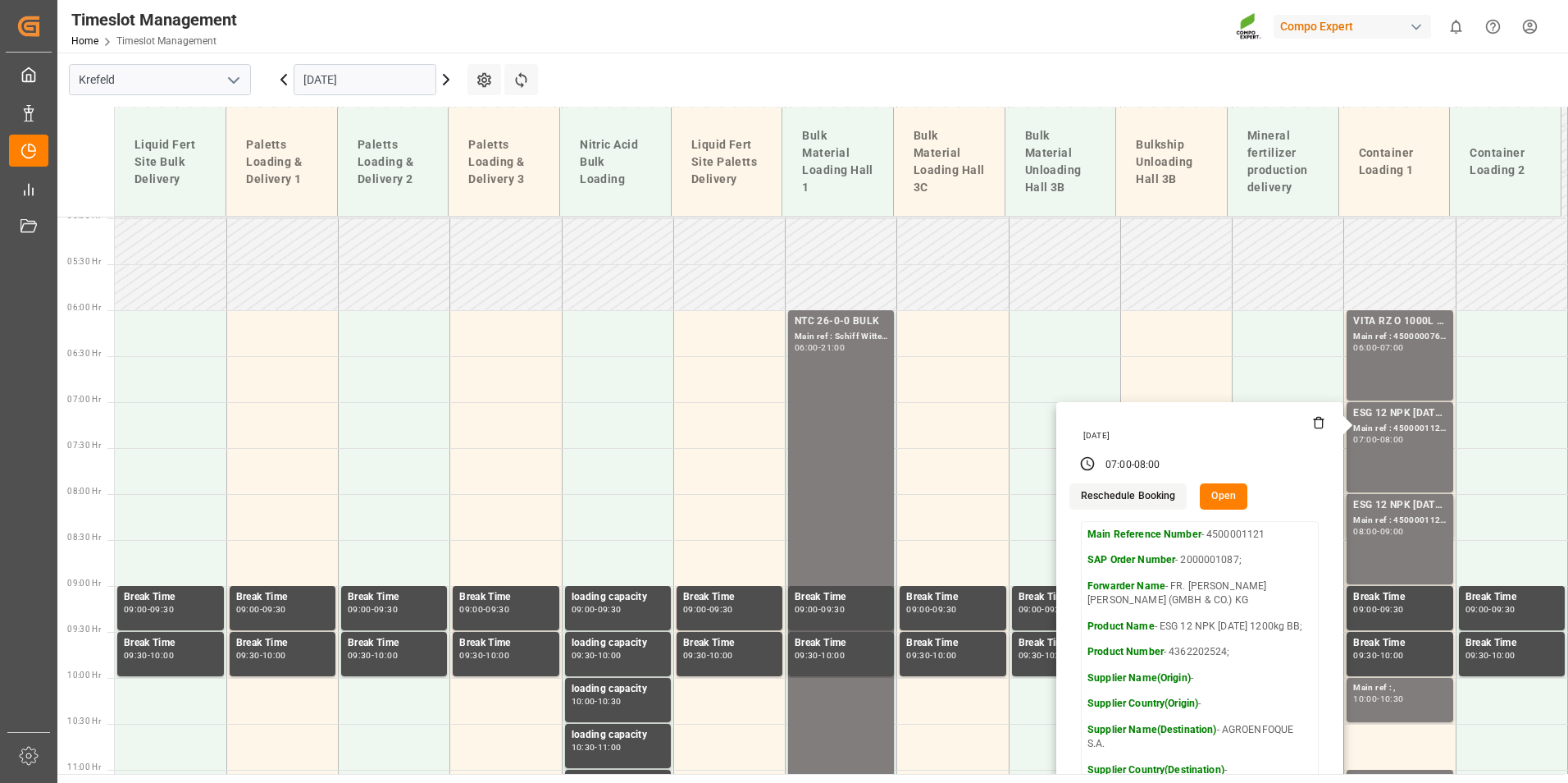
click at [380, 80] on input "[DATE]" at bounding box center [365, 80] width 143 height 31
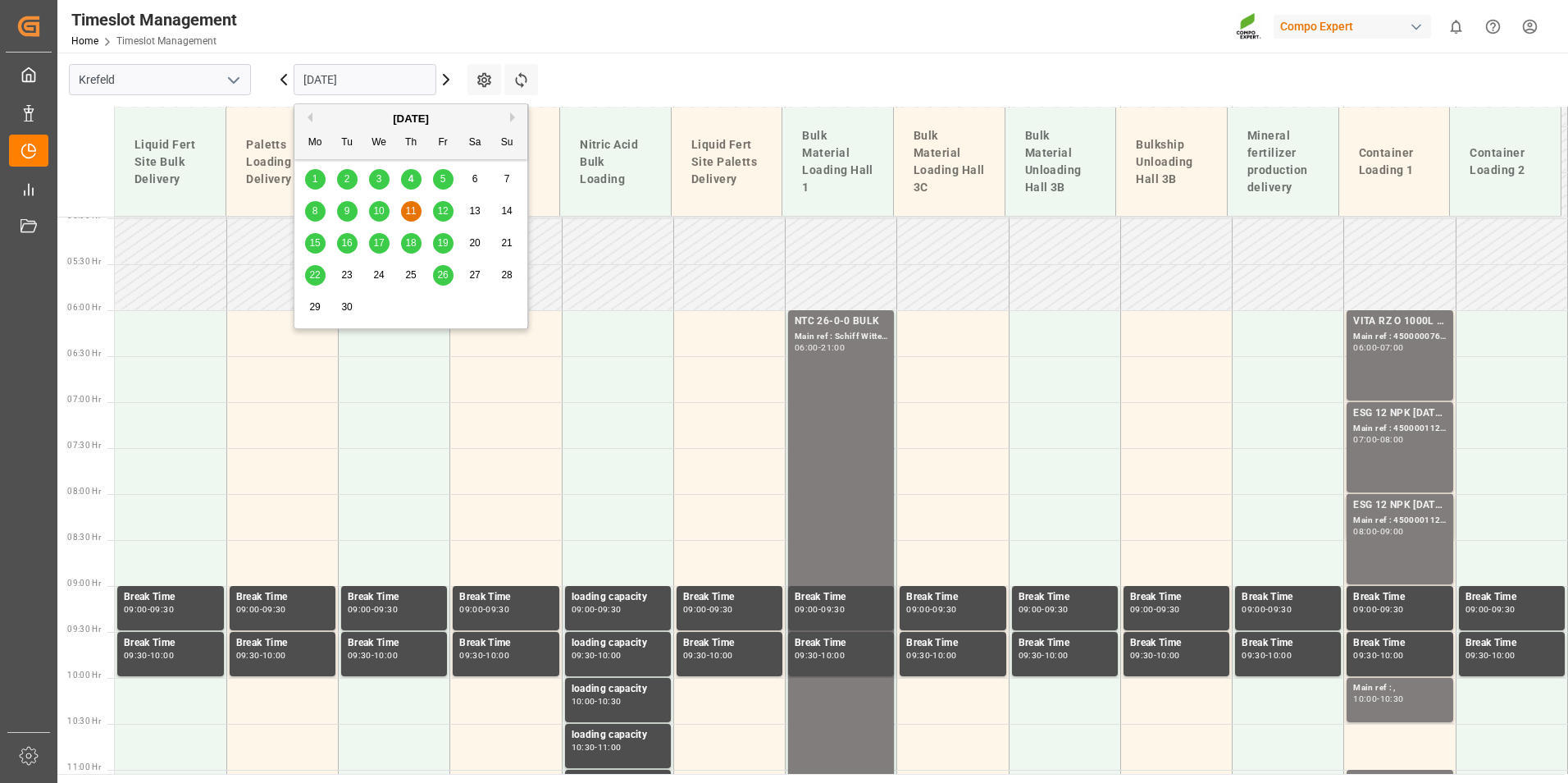
click at [438, 180] on div "5" at bounding box center [443, 179] width 20 height 20
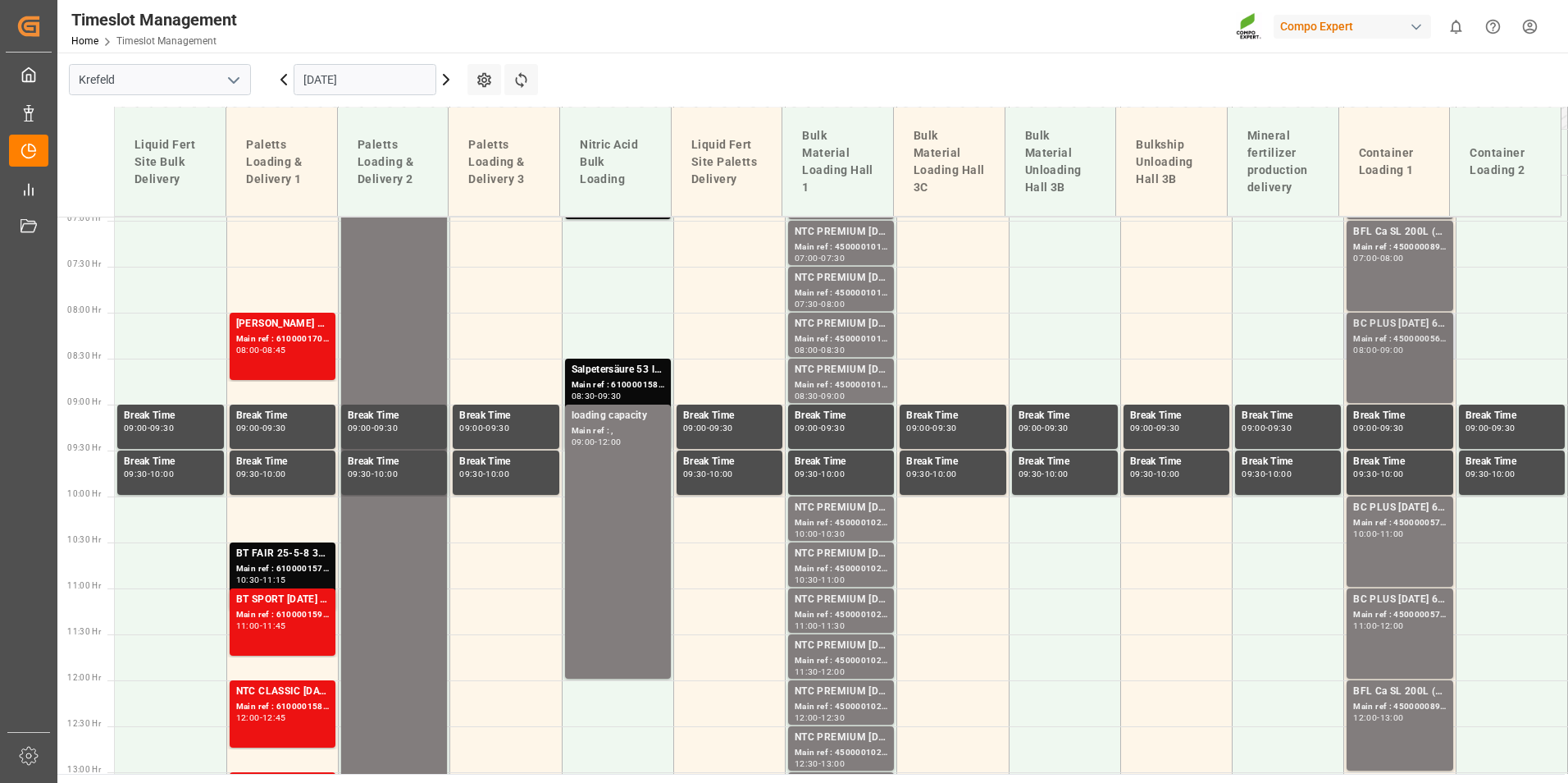
scroll to position [622, 0]
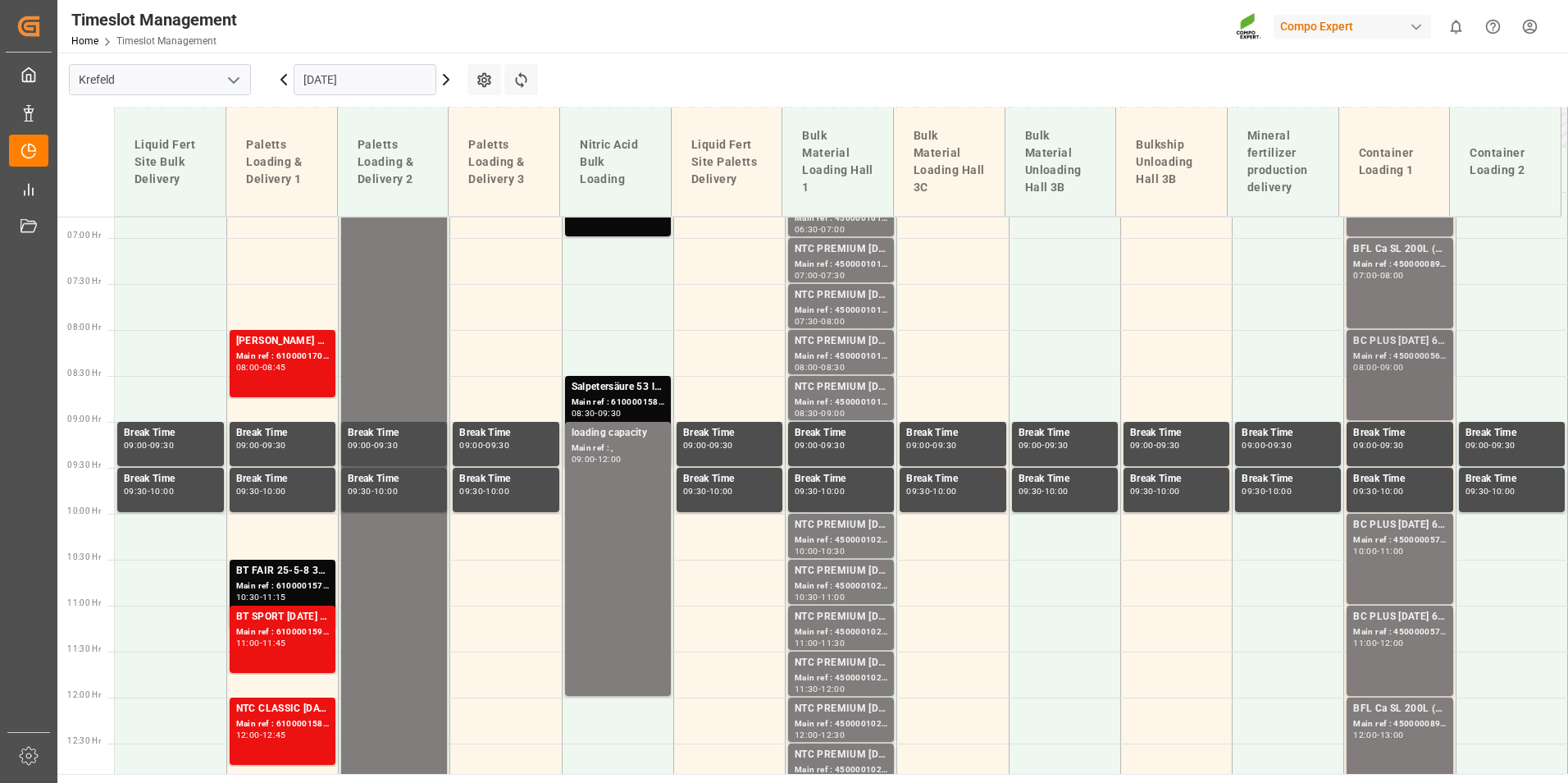
click at [1389, 371] on div "08:00 - 09:00" at bounding box center [1399, 367] width 93 height 9
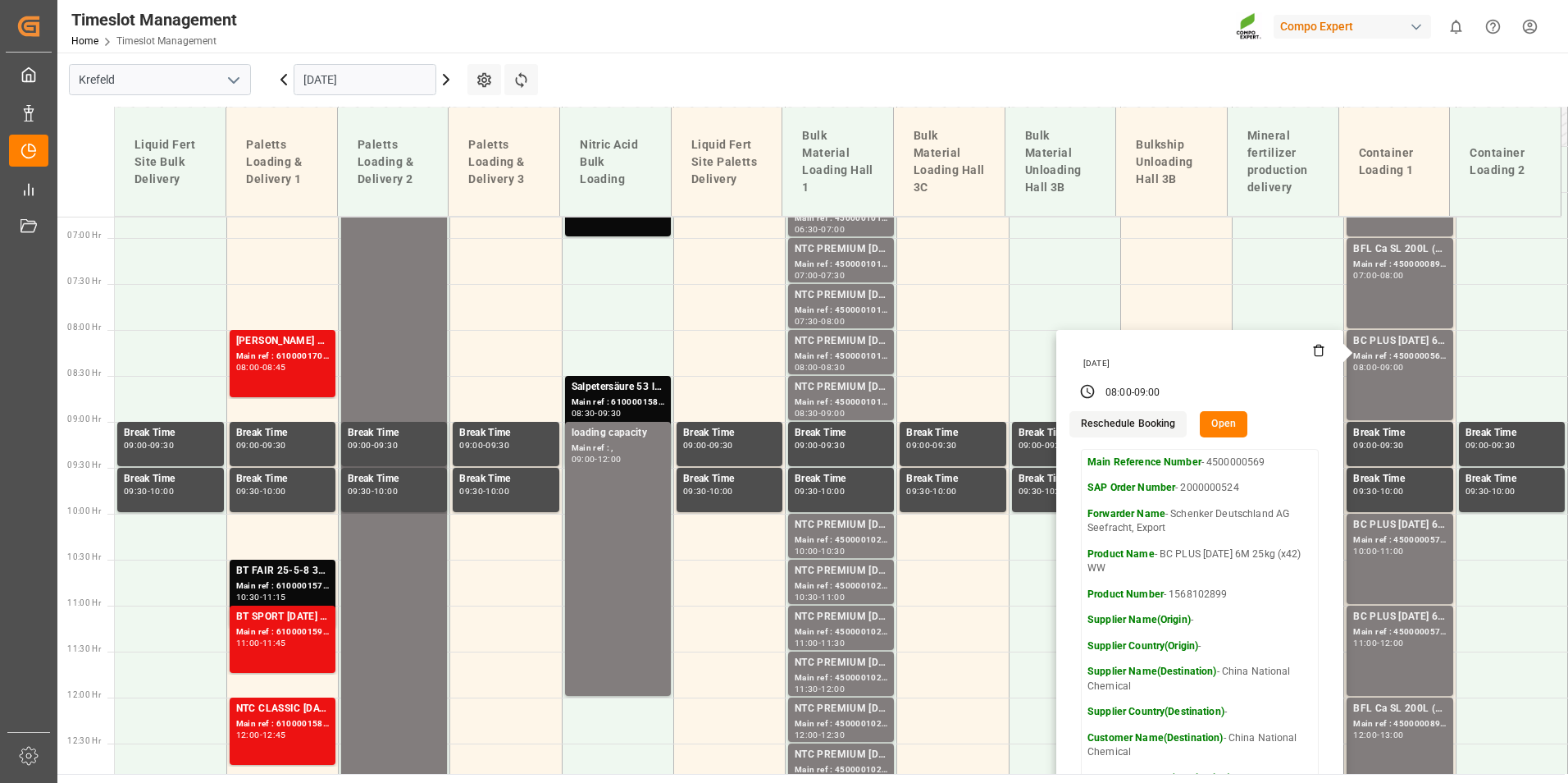
click at [388, 95] on div "[DATE]" at bounding box center [365, 80] width 205 height 54
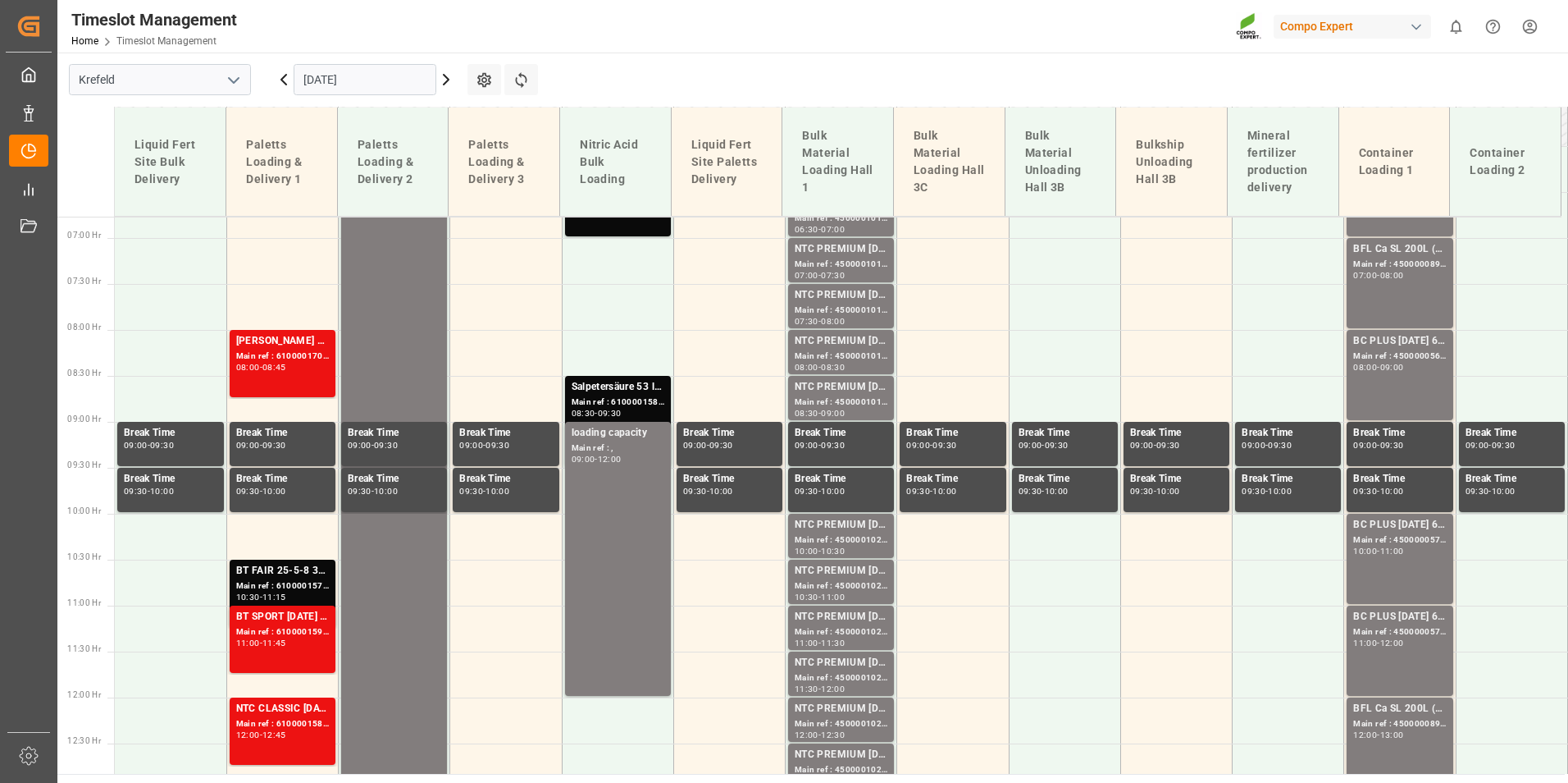
click at [387, 86] on input "[DATE]" at bounding box center [365, 80] width 143 height 31
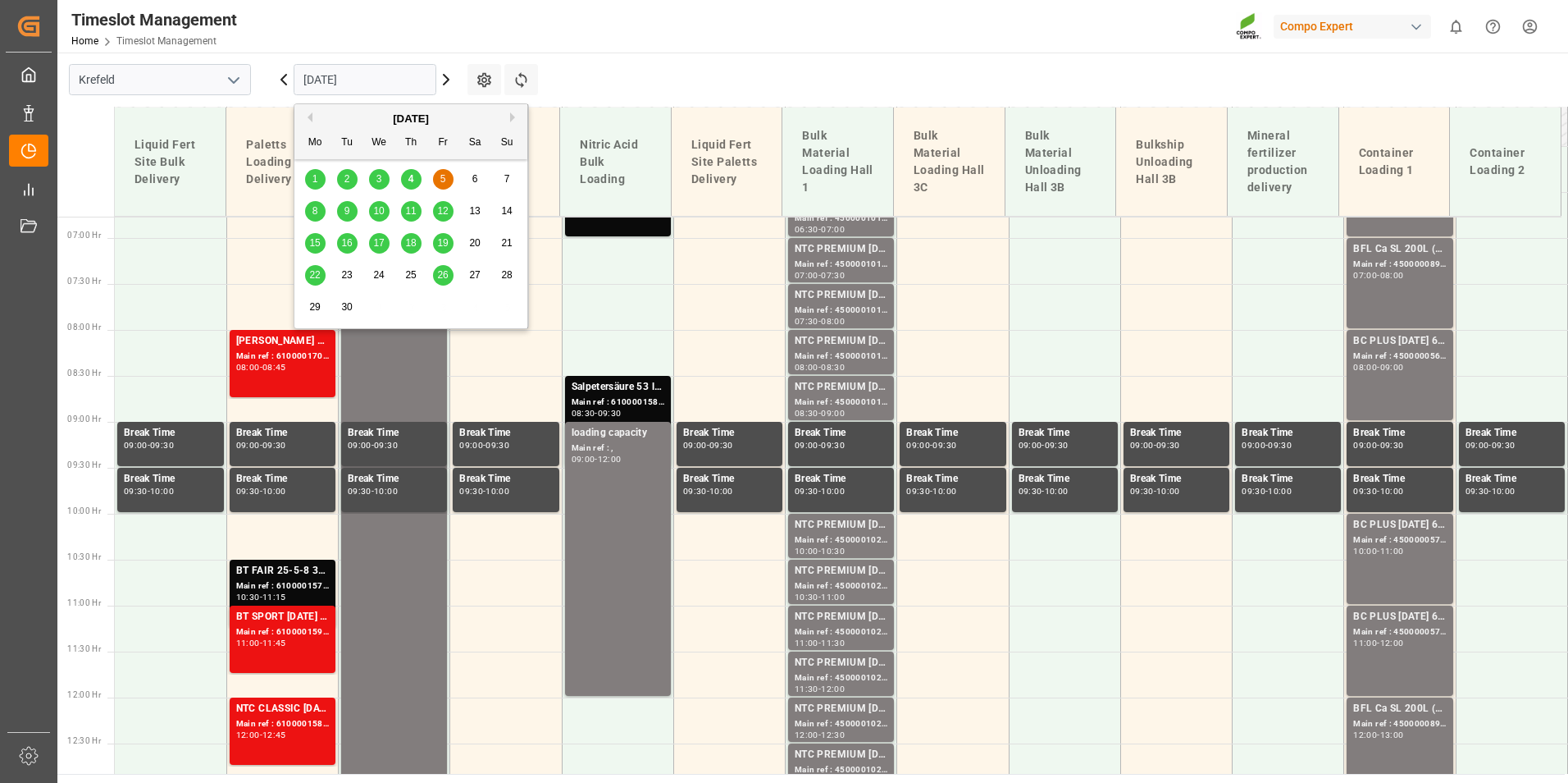
click at [355, 211] on div "9" at bounding box center [346, 212] width 20 height 20
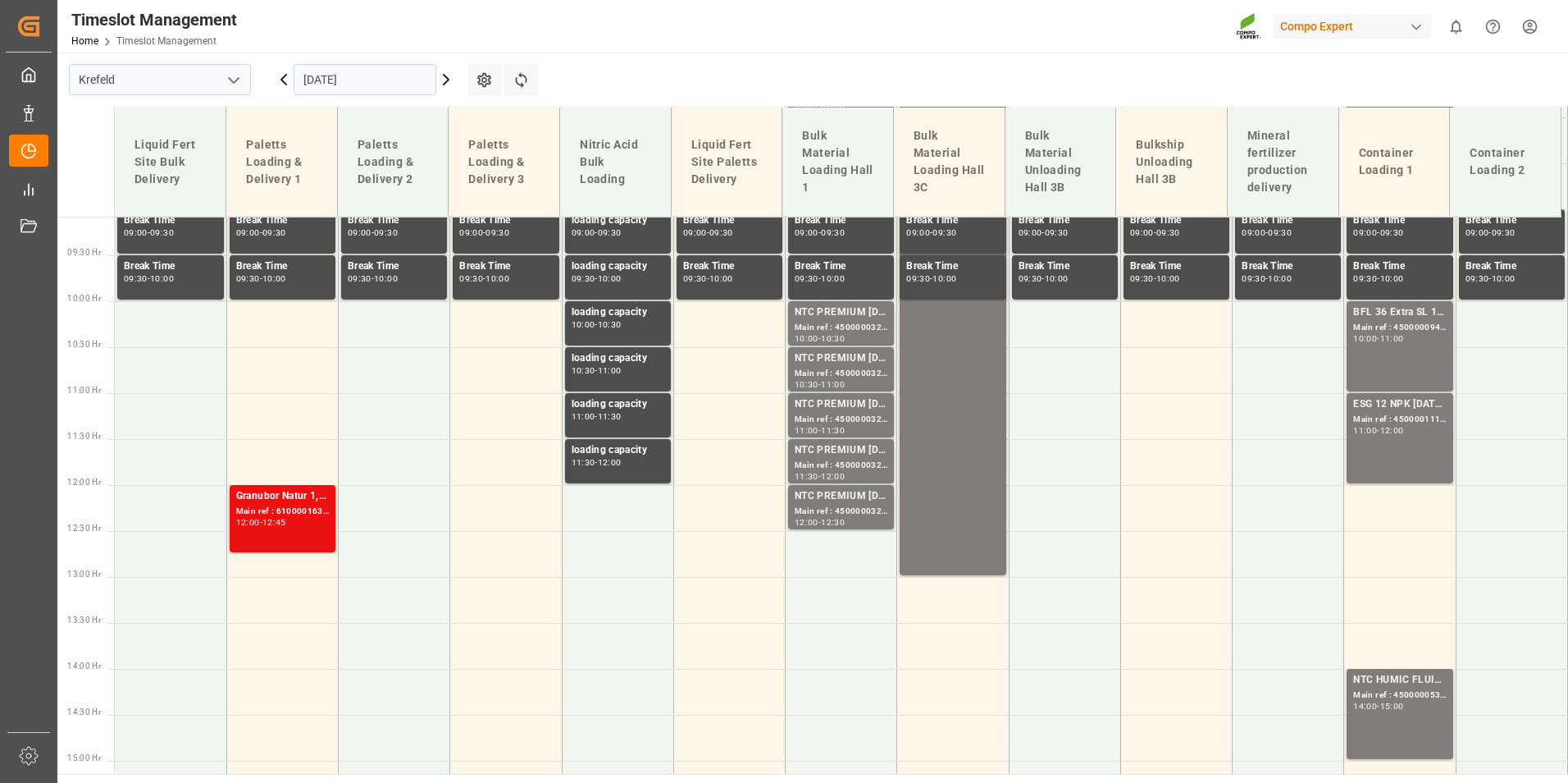
scroll to position [868, 0]
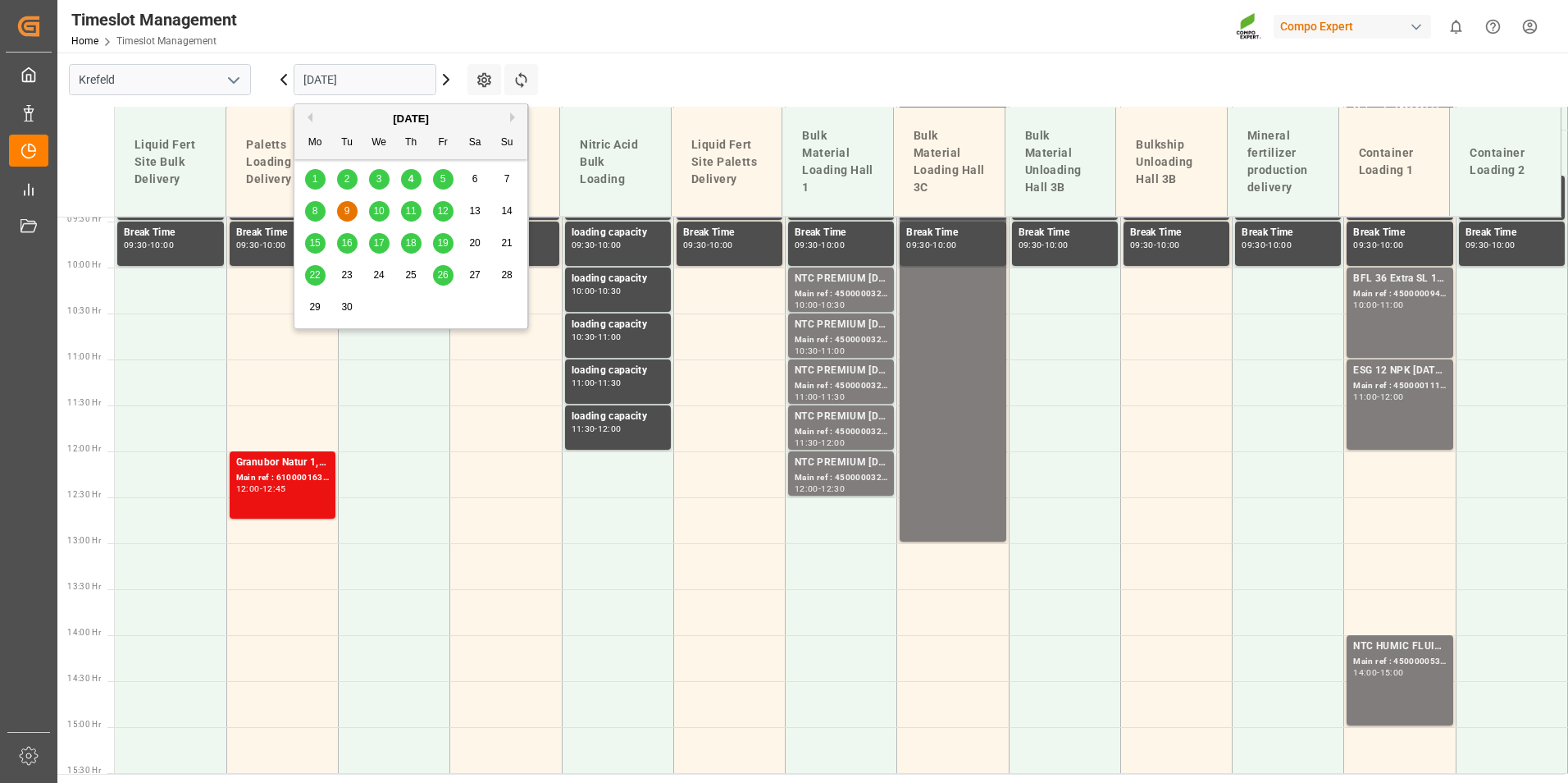
click at [360, 71] on input "[DATE]" at bounding box center [365, 80] width 143 height 31
click at [318, 215] on div "8" at bounding box center [315, 212] width 20 height 20
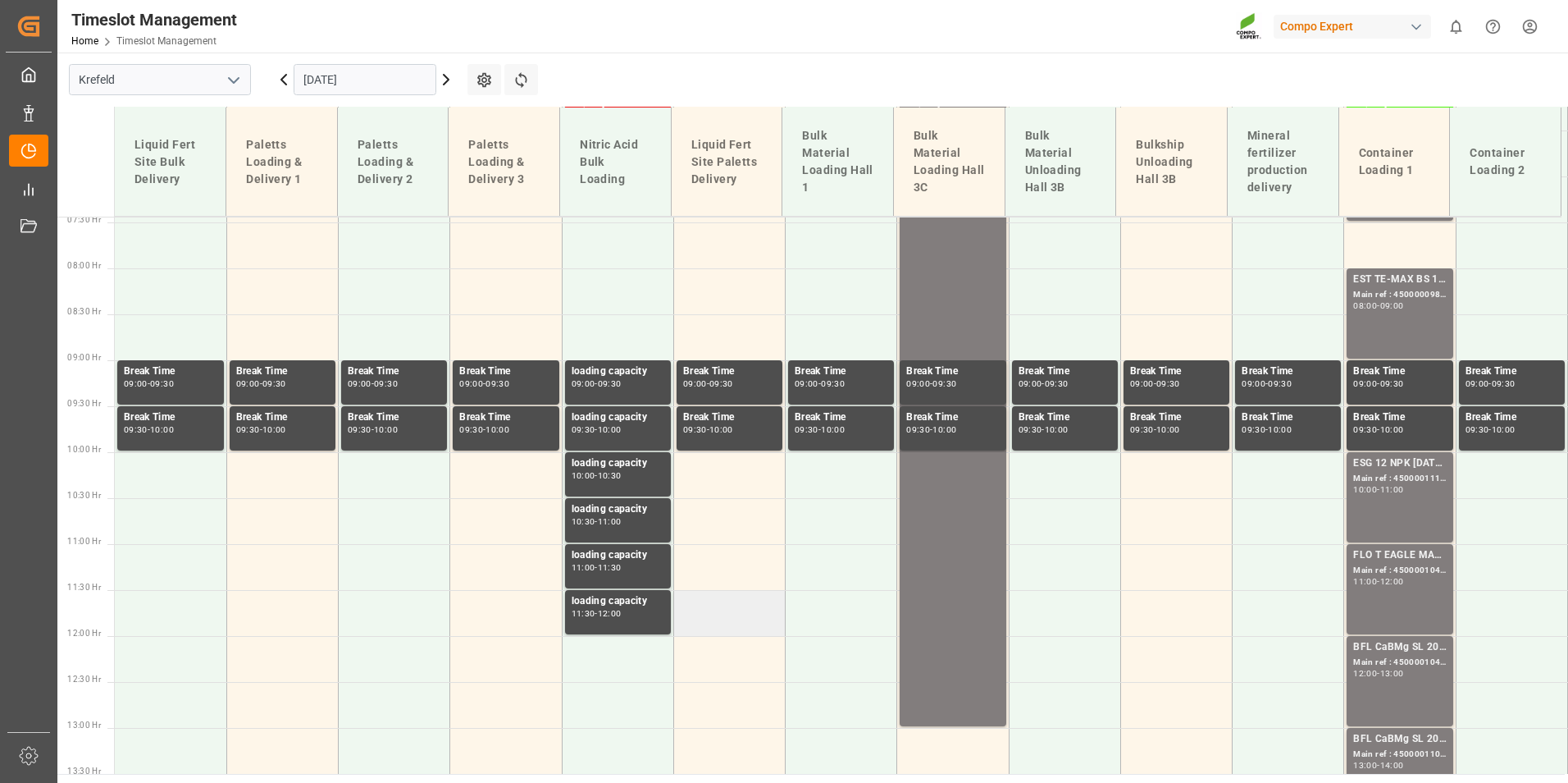
scroll to position [458, 0]
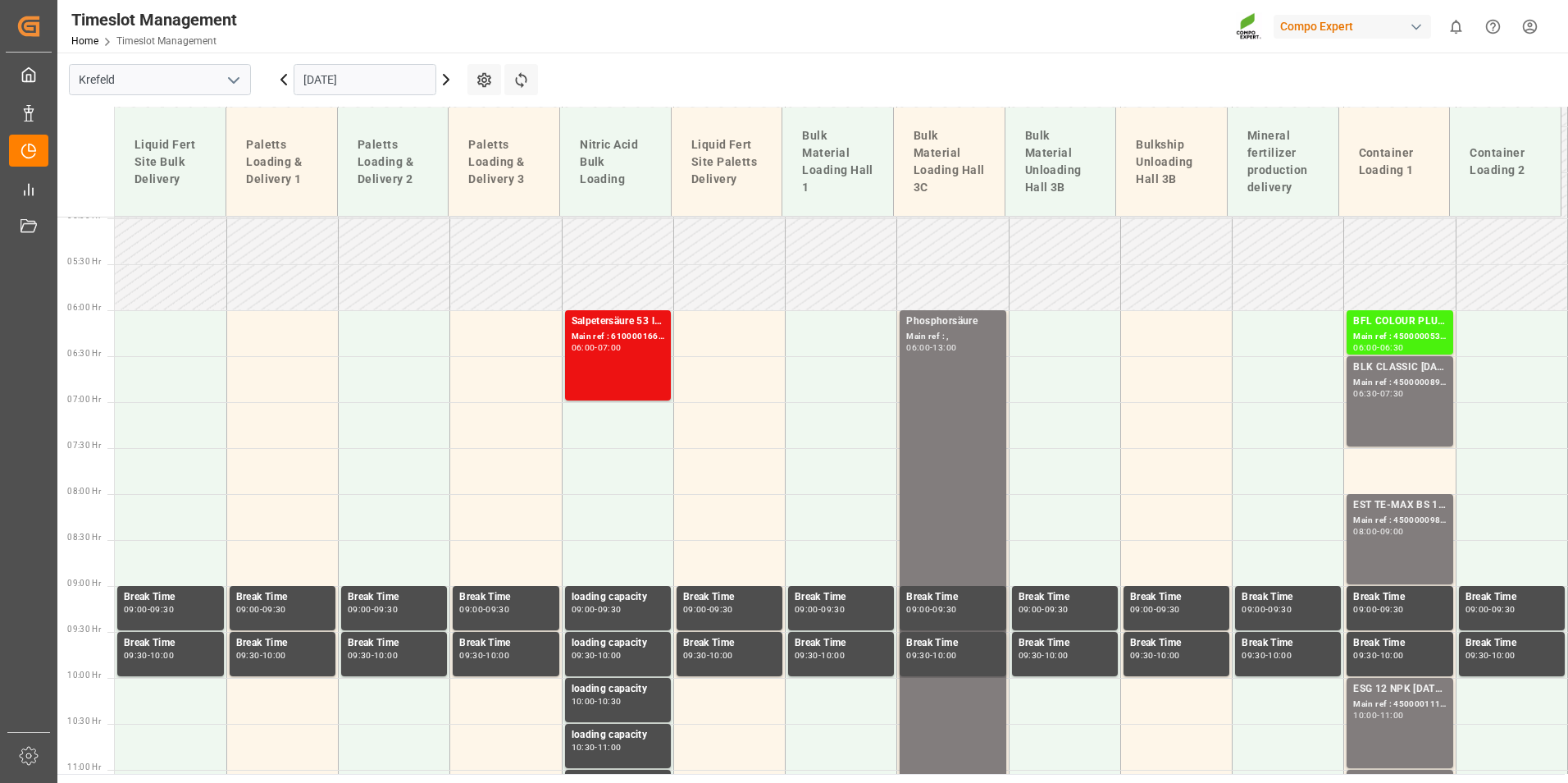
click at [354, 49] on div "Timeslot Management Home Timeslot Management Compo Expert 0 Notifications Only …" at bounding box center [807, 26] width 1523 height 52
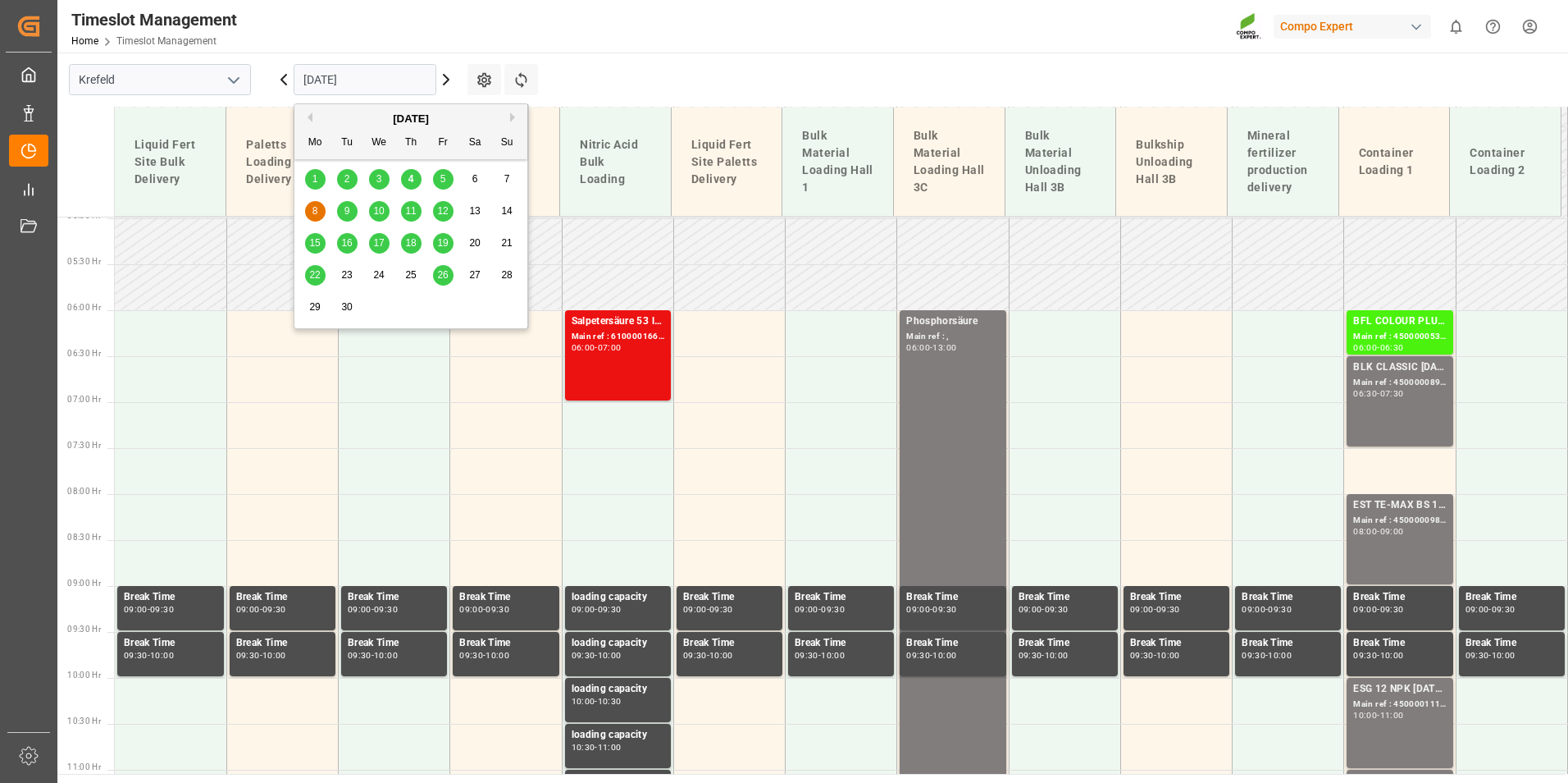
click at [377, 76] on input "[DATE]" at bounding box center [365, 80] width 143 height 31
click at [415, 180] on div "4" at bounding box center [411, 179] width 20 height 20
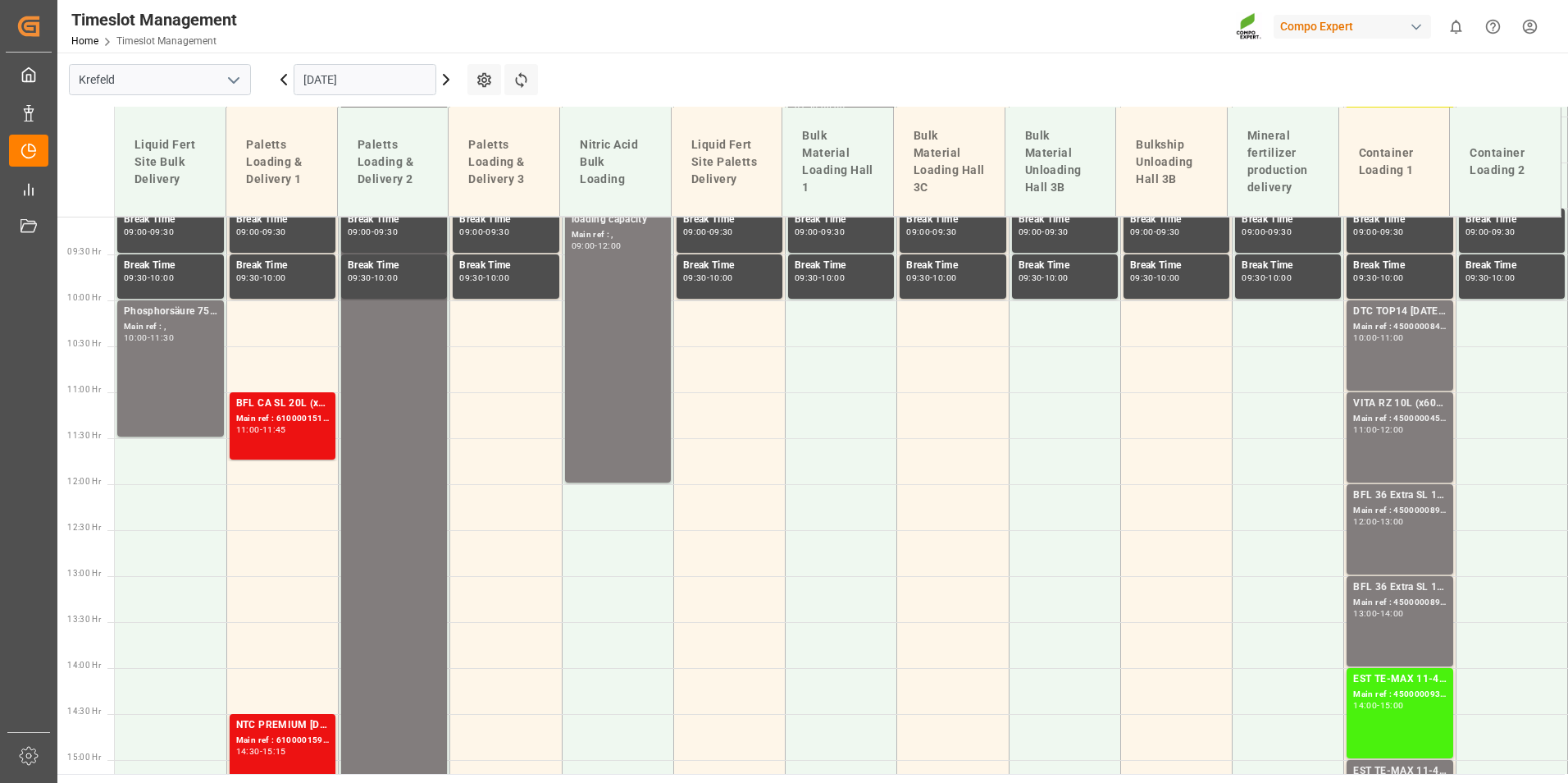
scroll to position [868, 0]
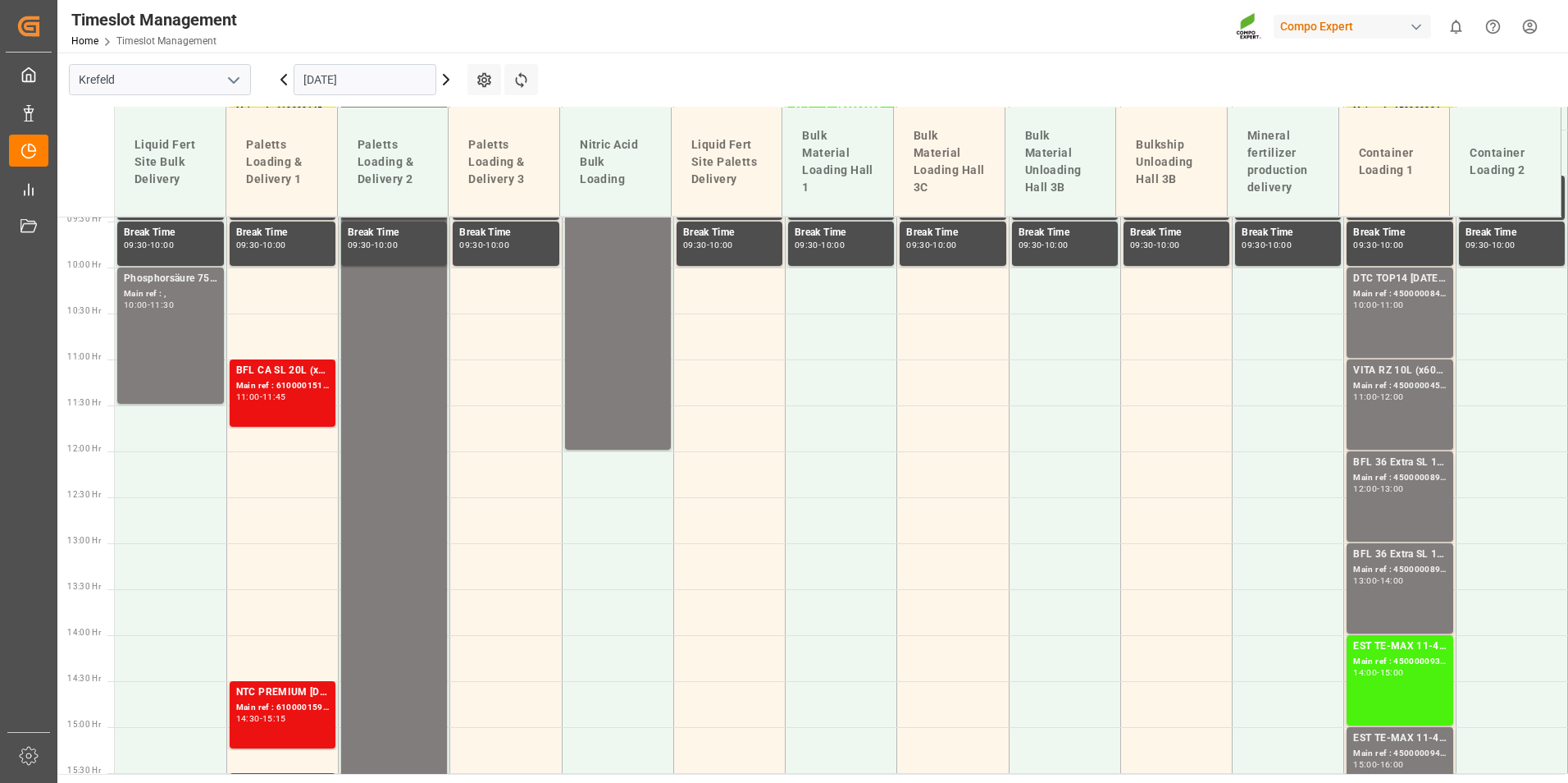
click at [347, 85] on input "[DATE]" at bounding box center [365, 80] width 143 height 31
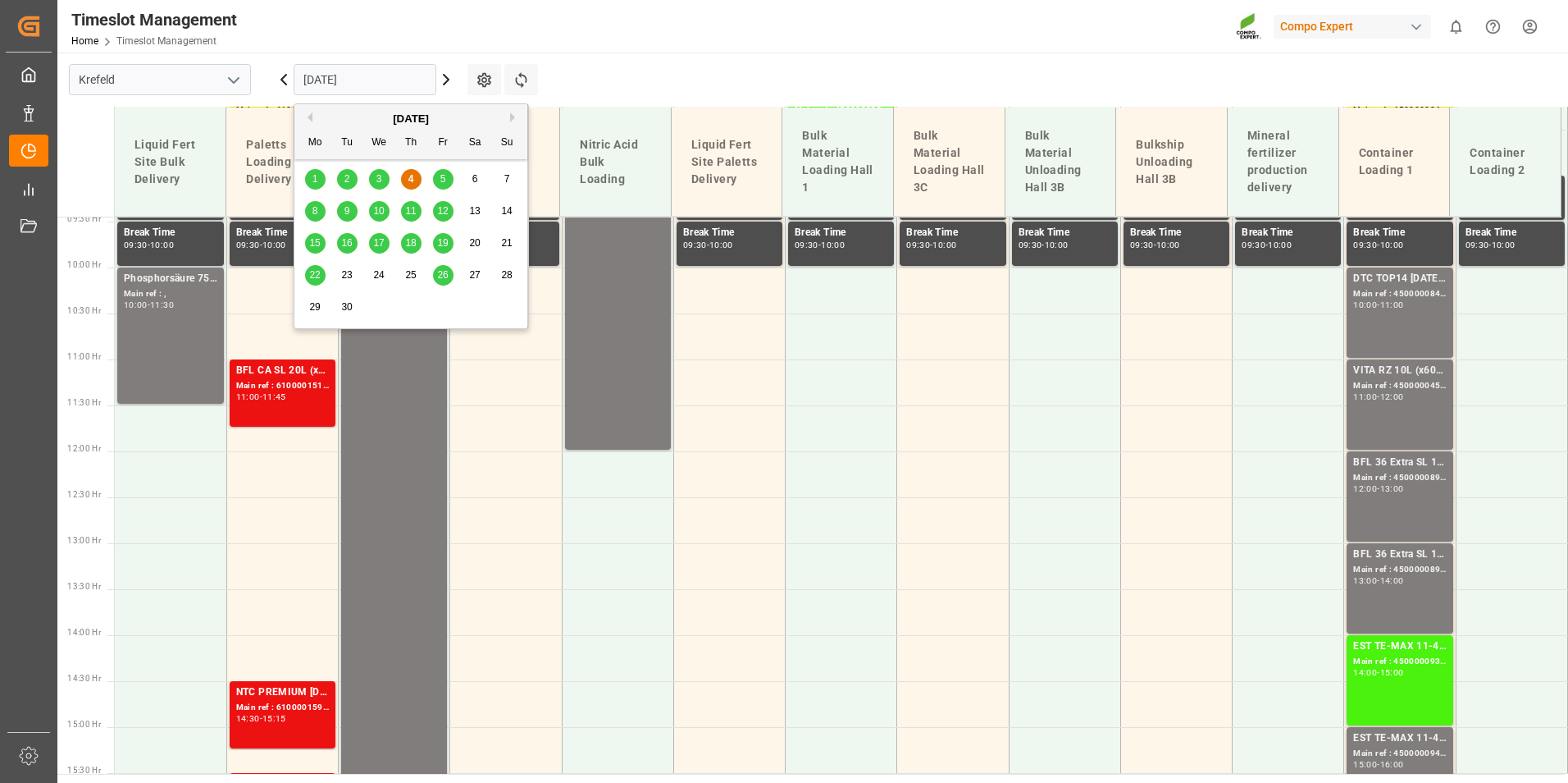
click at [434, 182] on div "5" at bounding box center [443, 179] width 20 height 20
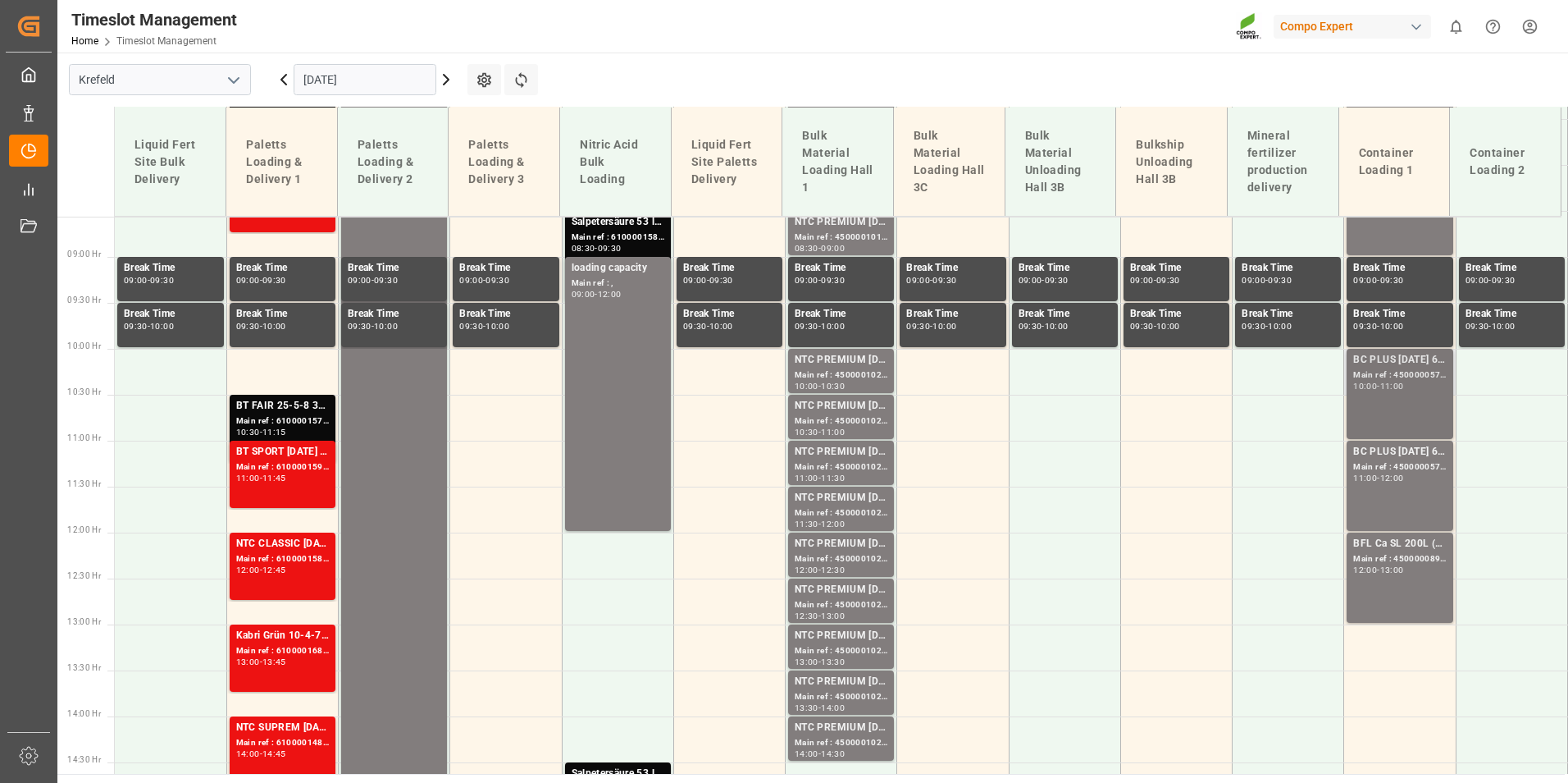
scroll to position [786, 0]
click at [1372, 392] on div "BC PLUS [DATE] 6M 25kg (x42) WW Main ref : 4500000570, 2000000524 10:00 - 11:00" at bounding box center [1399, 395] width 93 height 84
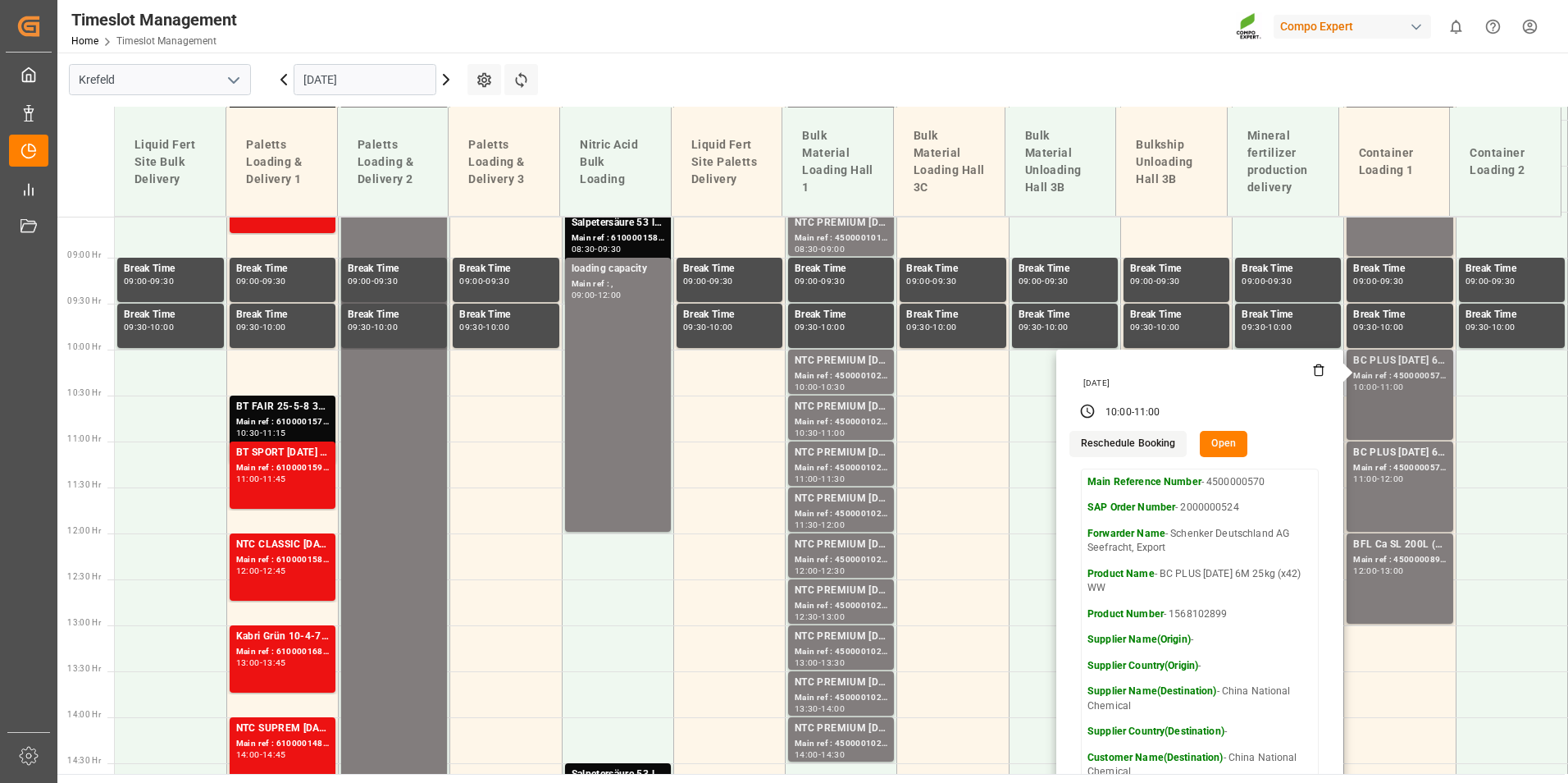
scroll to position [540, 0]
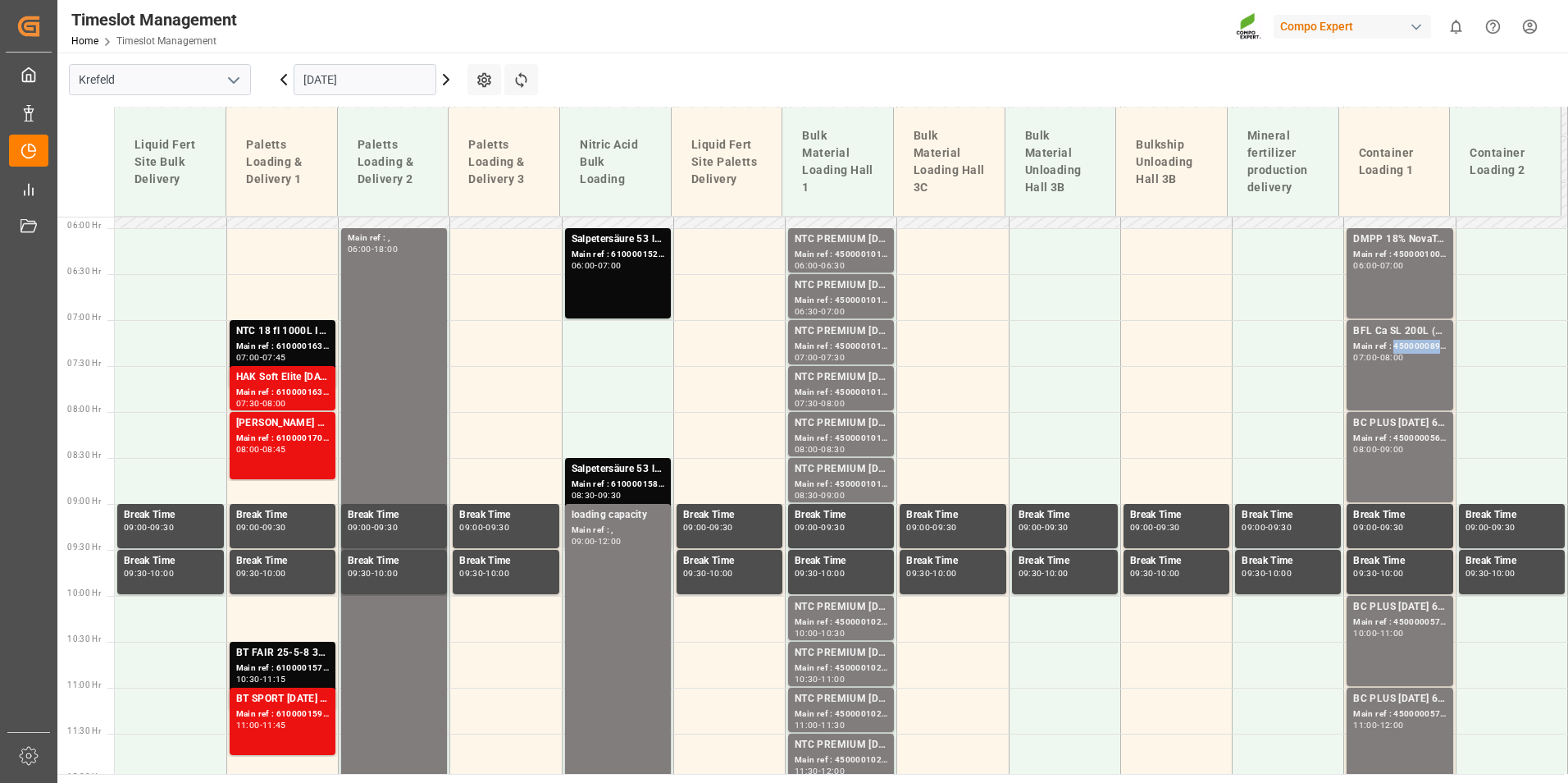
click at [1388, 350] on div "Main ref : 4500000898, 2000000772" at bounding box center [1399, 346] width 93 height 14
click at [1394, 416] on div "BC PLUS [DATE] 6M 25kg (x42) WW" at bounding box center [1399, 423] width 93 height 17
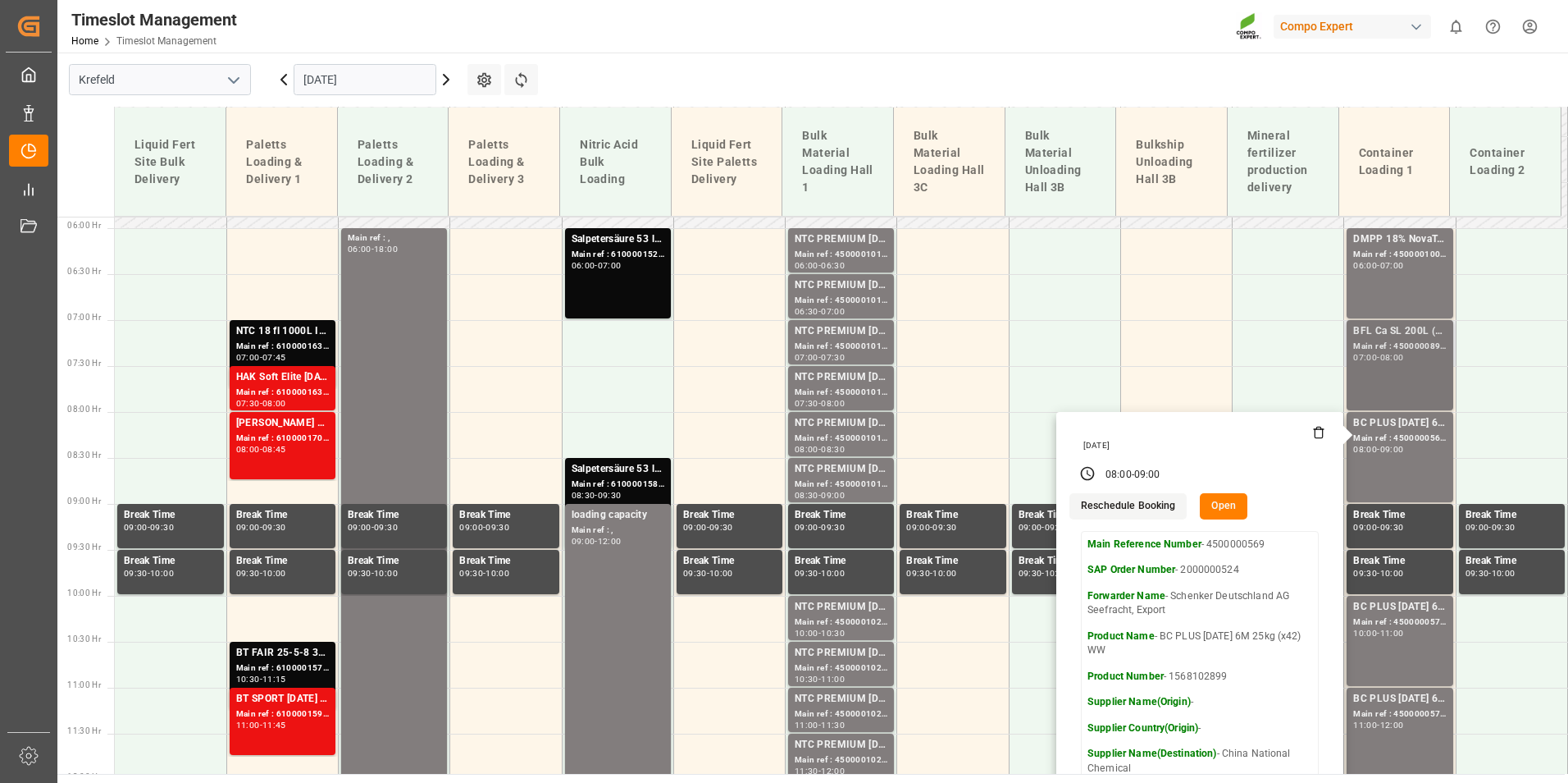
scroll to position [786, 0]
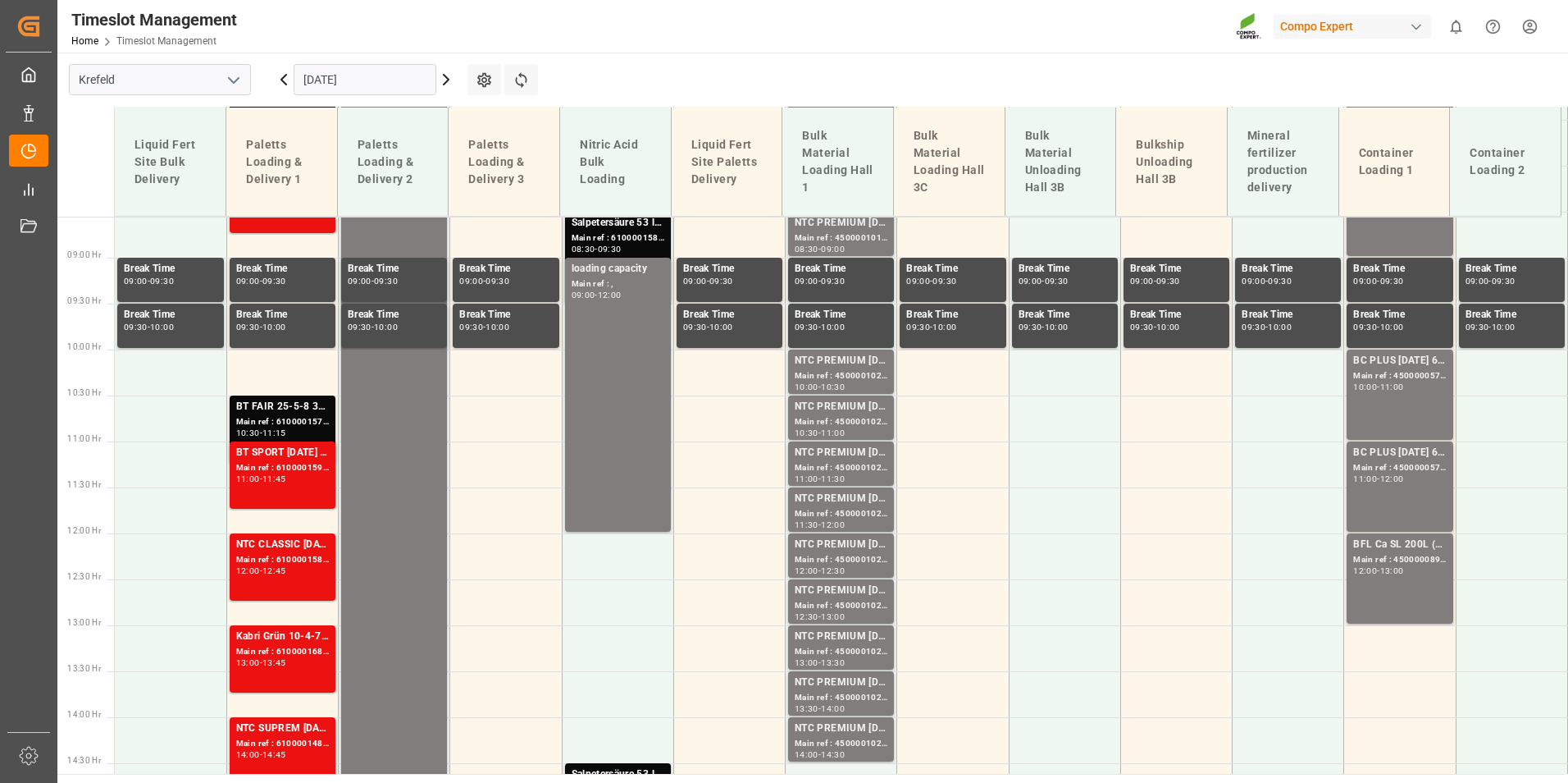
click at [1400, 400] on div "BC PLUS [DATE] 6M 25kg (x42) WW Main ref : 4500000570, 2000000524 10:00 - 11:00" at bounding box center [1399, 395] width 93 height 84
click at [1383, 511] on div "BC PLUS [DATE] 6M 25kg (x42) WW Main ref : 4500000571, 2000000524 11:00 - 12:00" at bounding box center [1399, 486] width 93 height 84
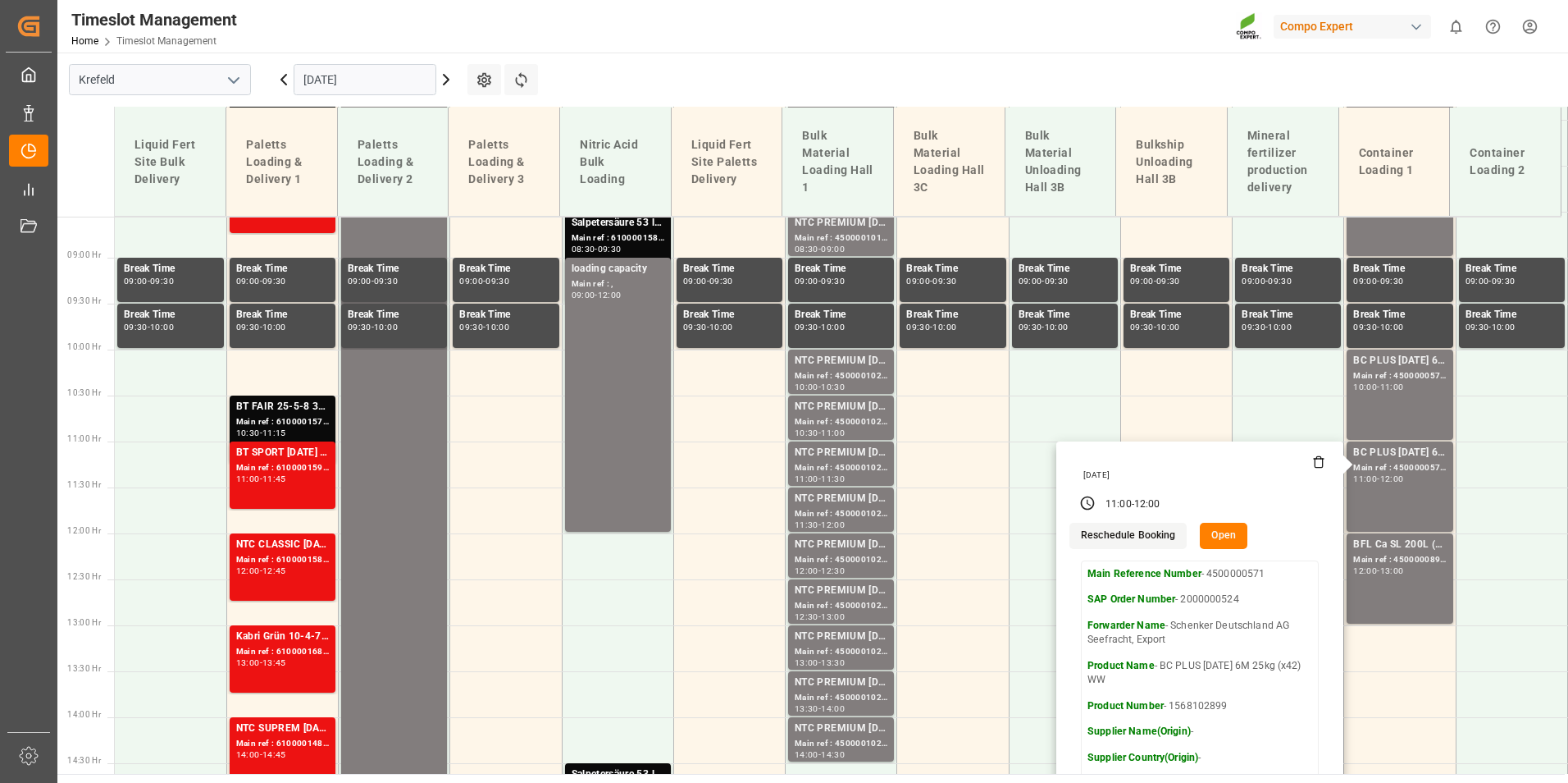
click at [289, 89] on div "[DATE]" at bounding box center [365, 80] width 205 height 54
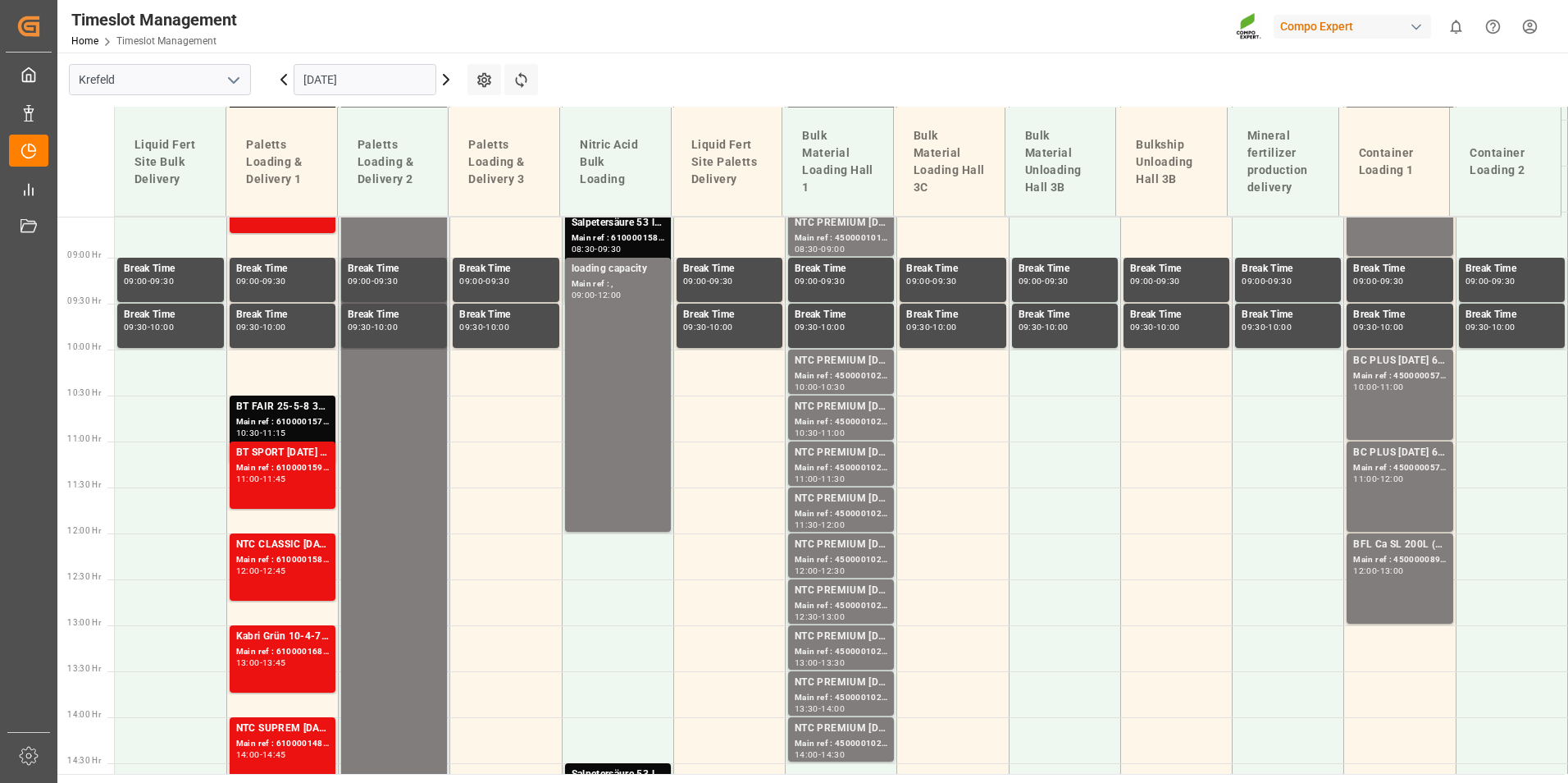
click at [286, 89] on div "[DATE]" at bounding box center [365, 80] width 205 height 54
click at [286, 80] on icon at bounding box center [283, 80] width 20 height 20
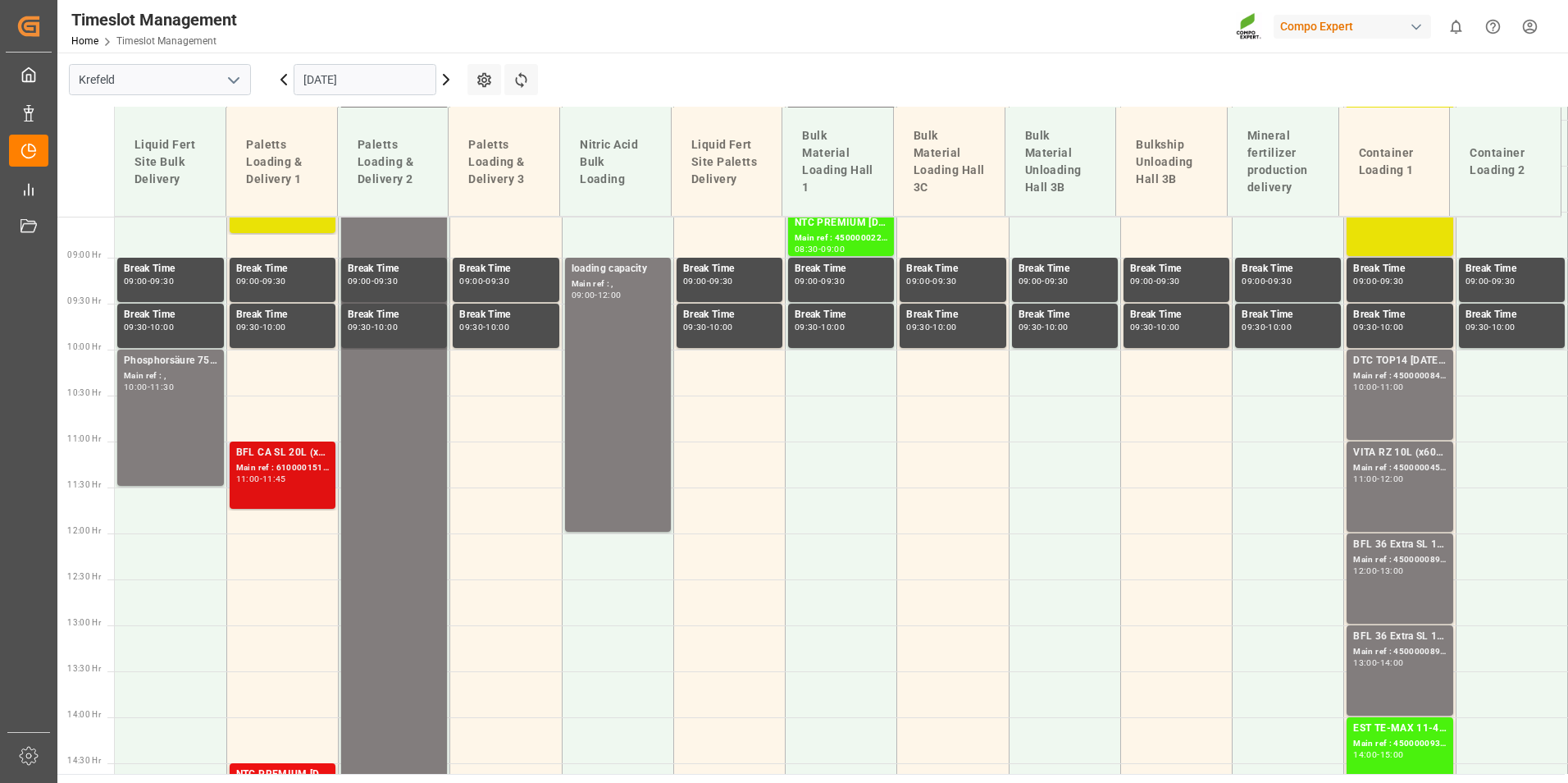
click at [313, 479] on div "11:00 - 11:45" at bounding box center [282, 479] width 93 height 9
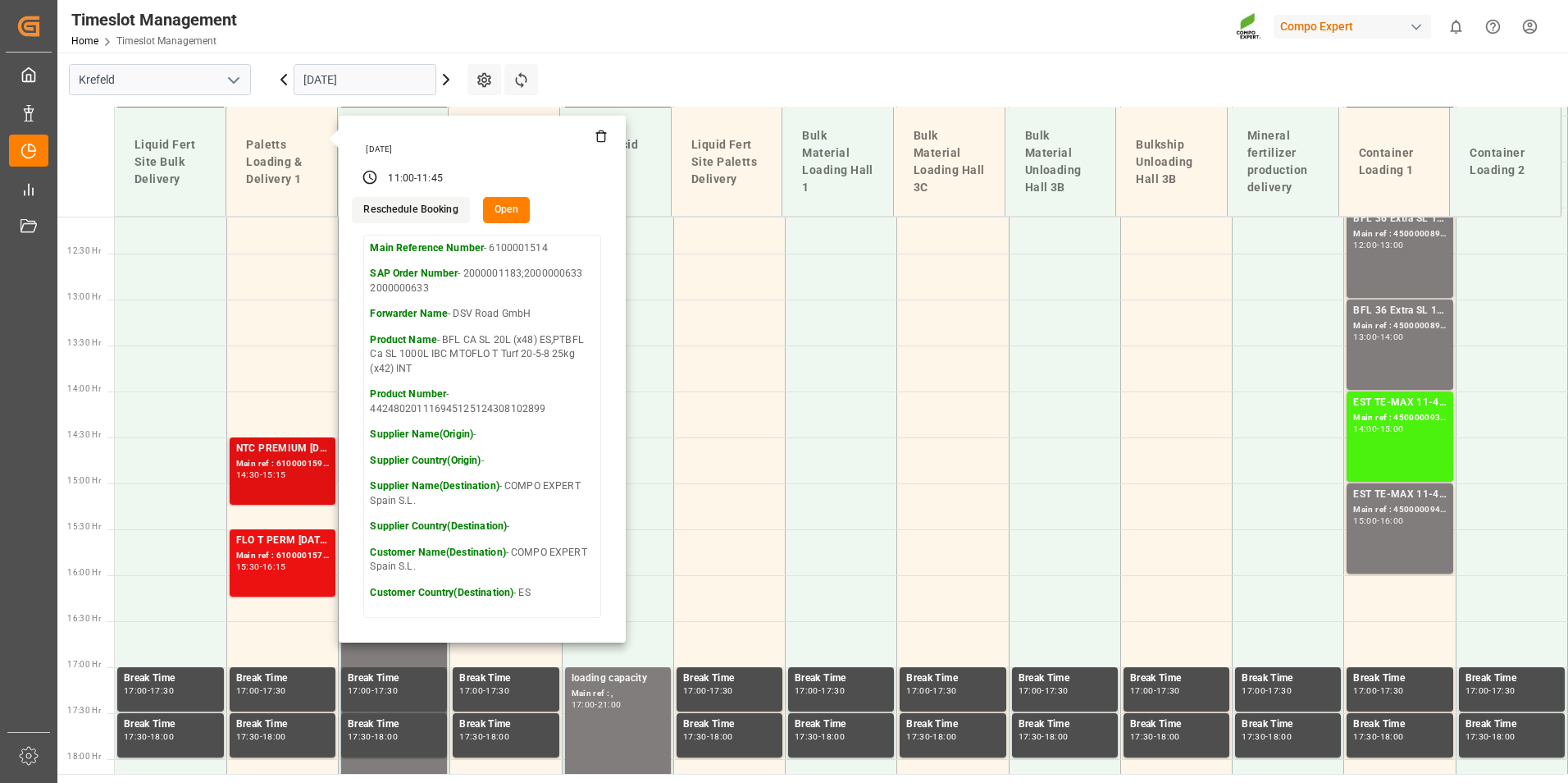
scroll to position [1115, 0]
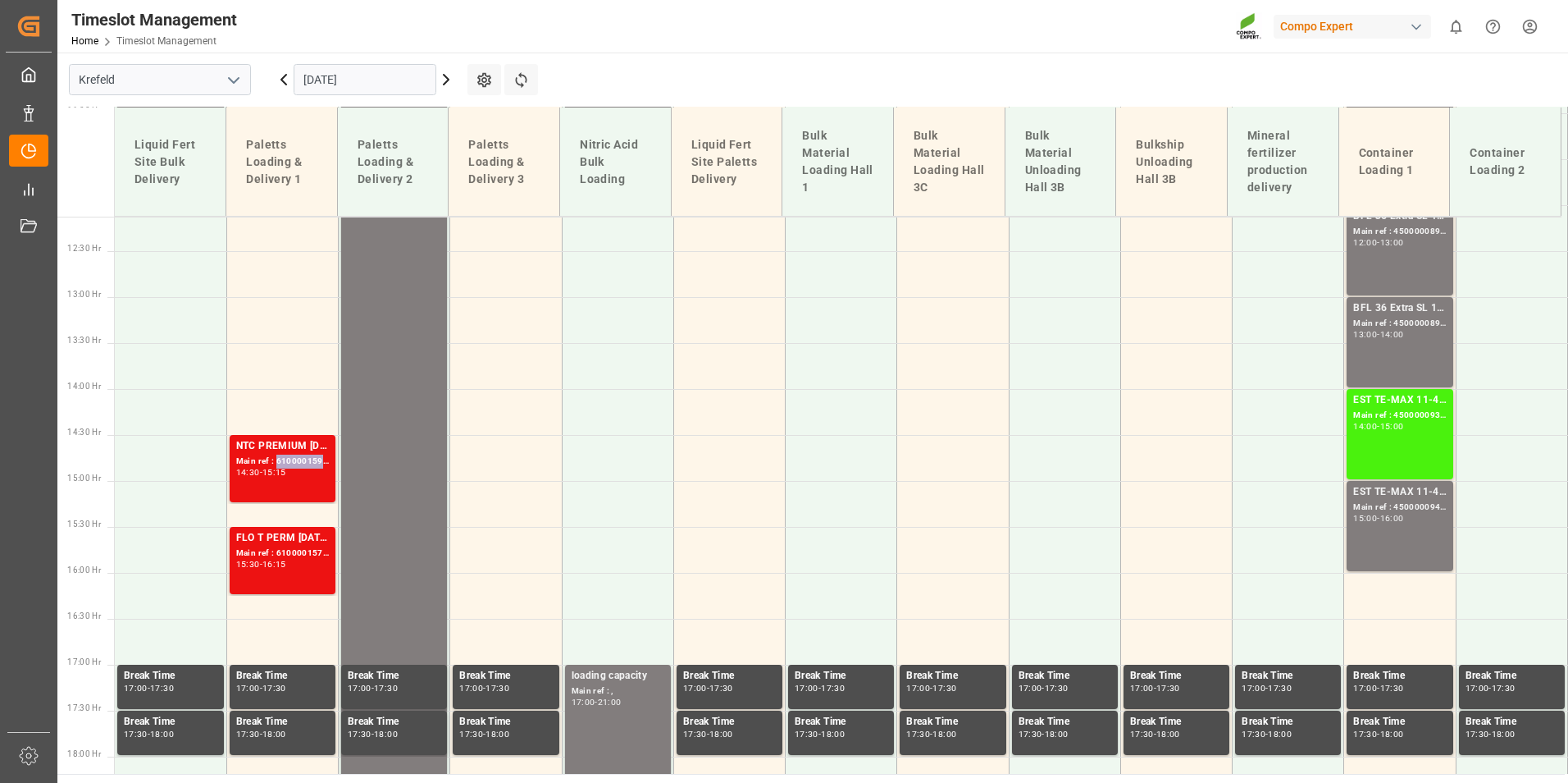
click at [291, 464] on div "Main ref : 6100001599, 2000000421 2000000712;2000000421" at bounding box center [282, 462] width 93 height 14
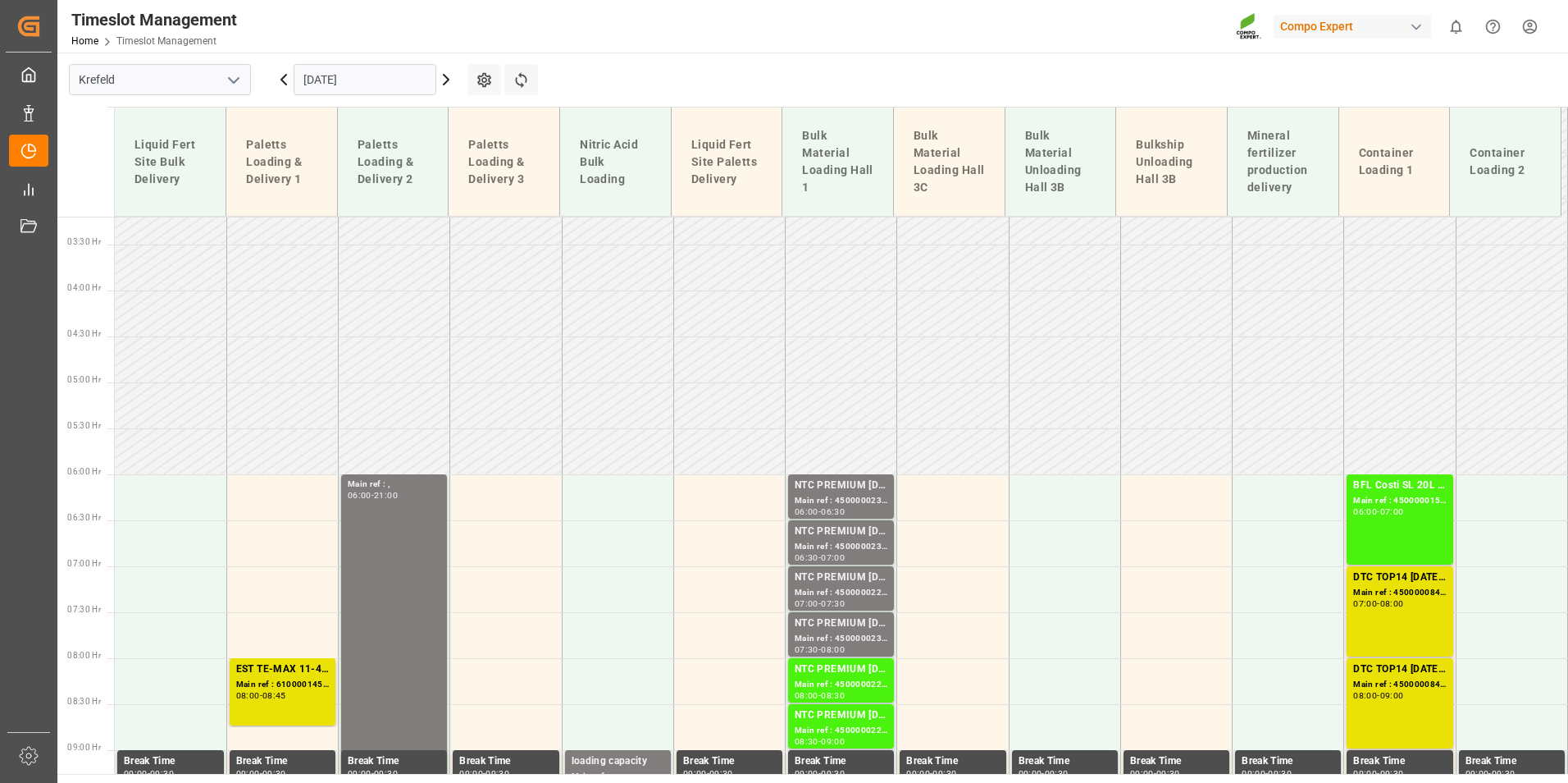
scroll to position [540, 0]
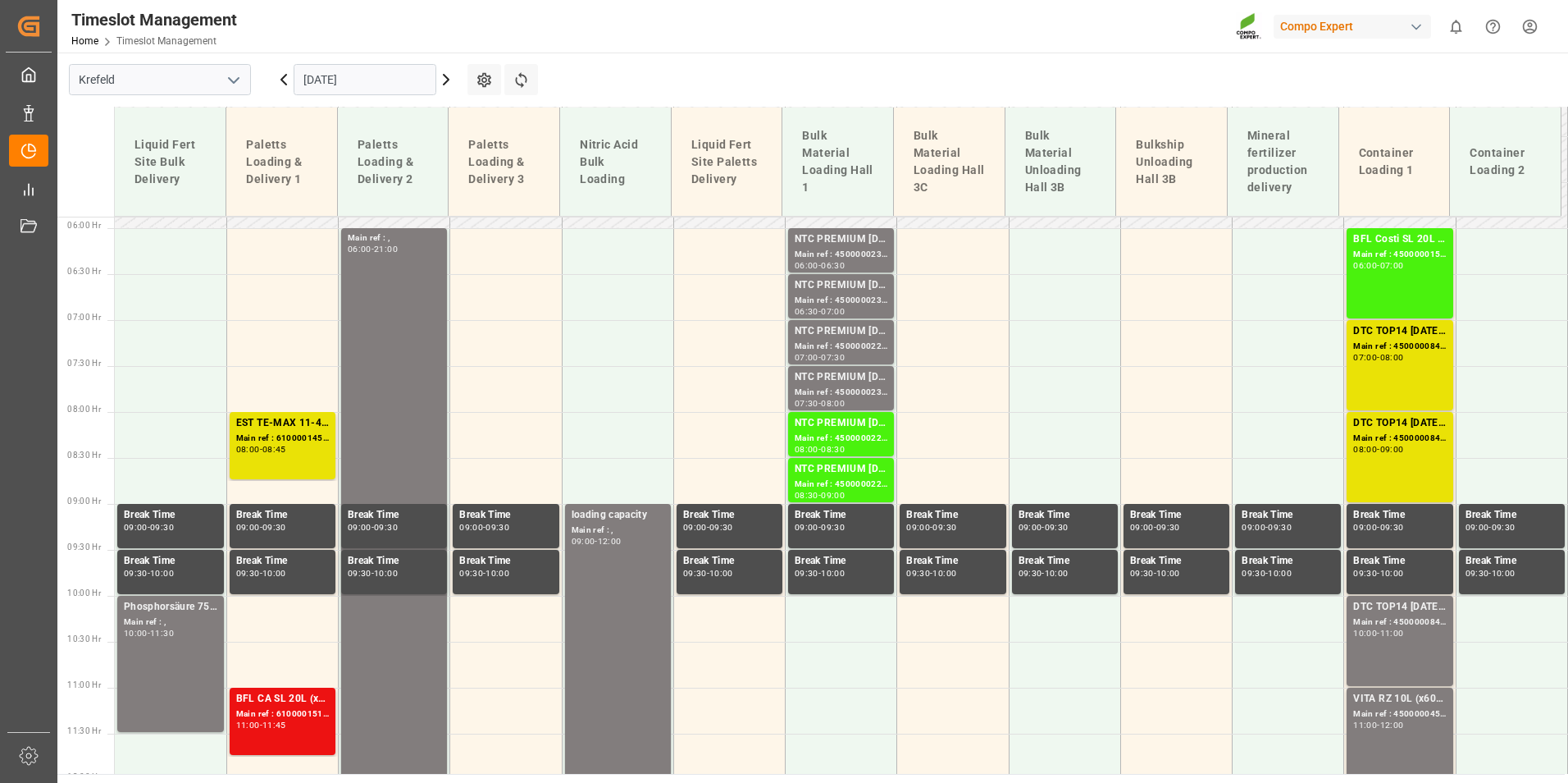
click at [446, 85] on icon at bounding box center [446, 80] width 20 height 20
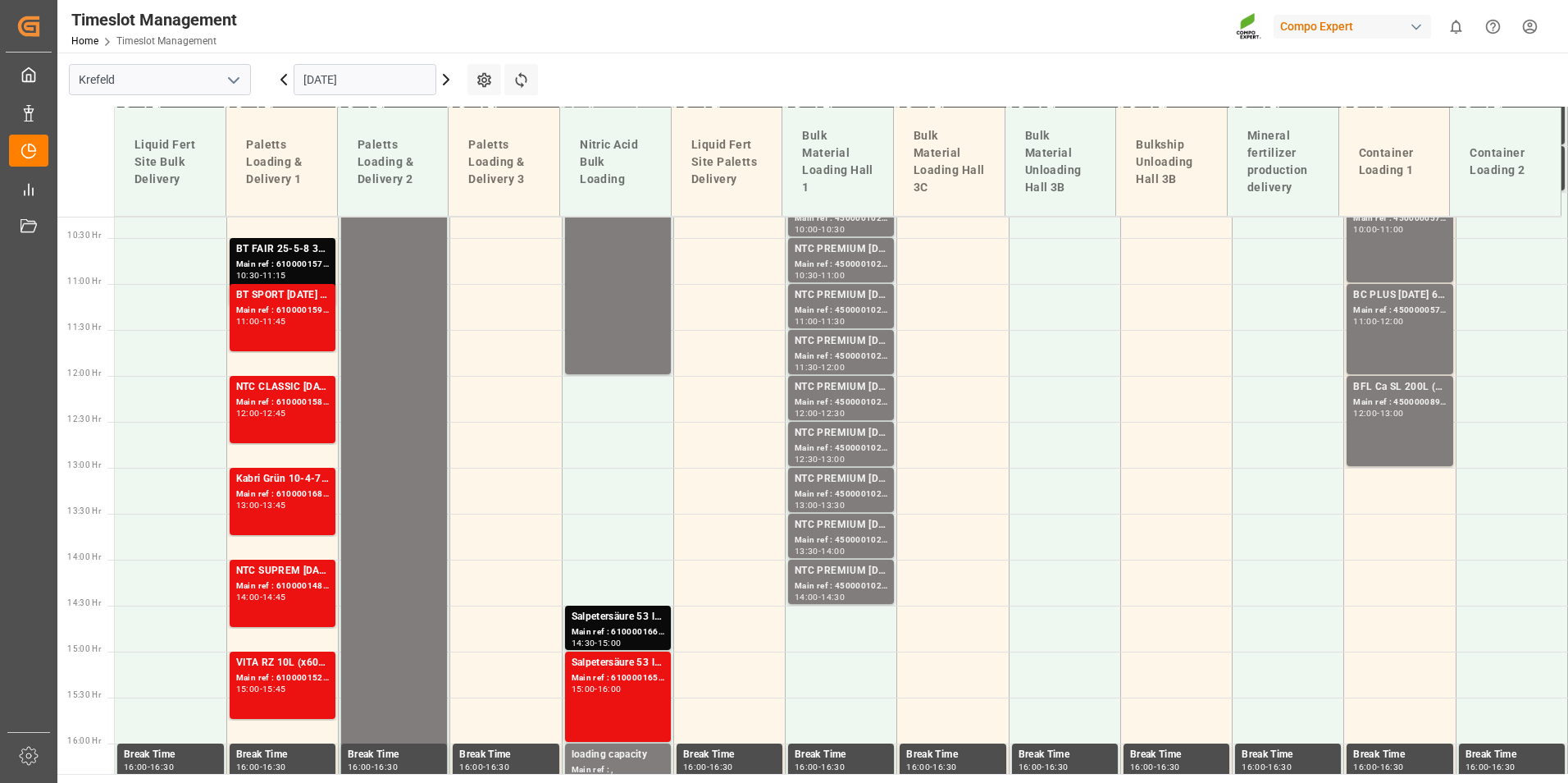
scroll to position [960, 0]
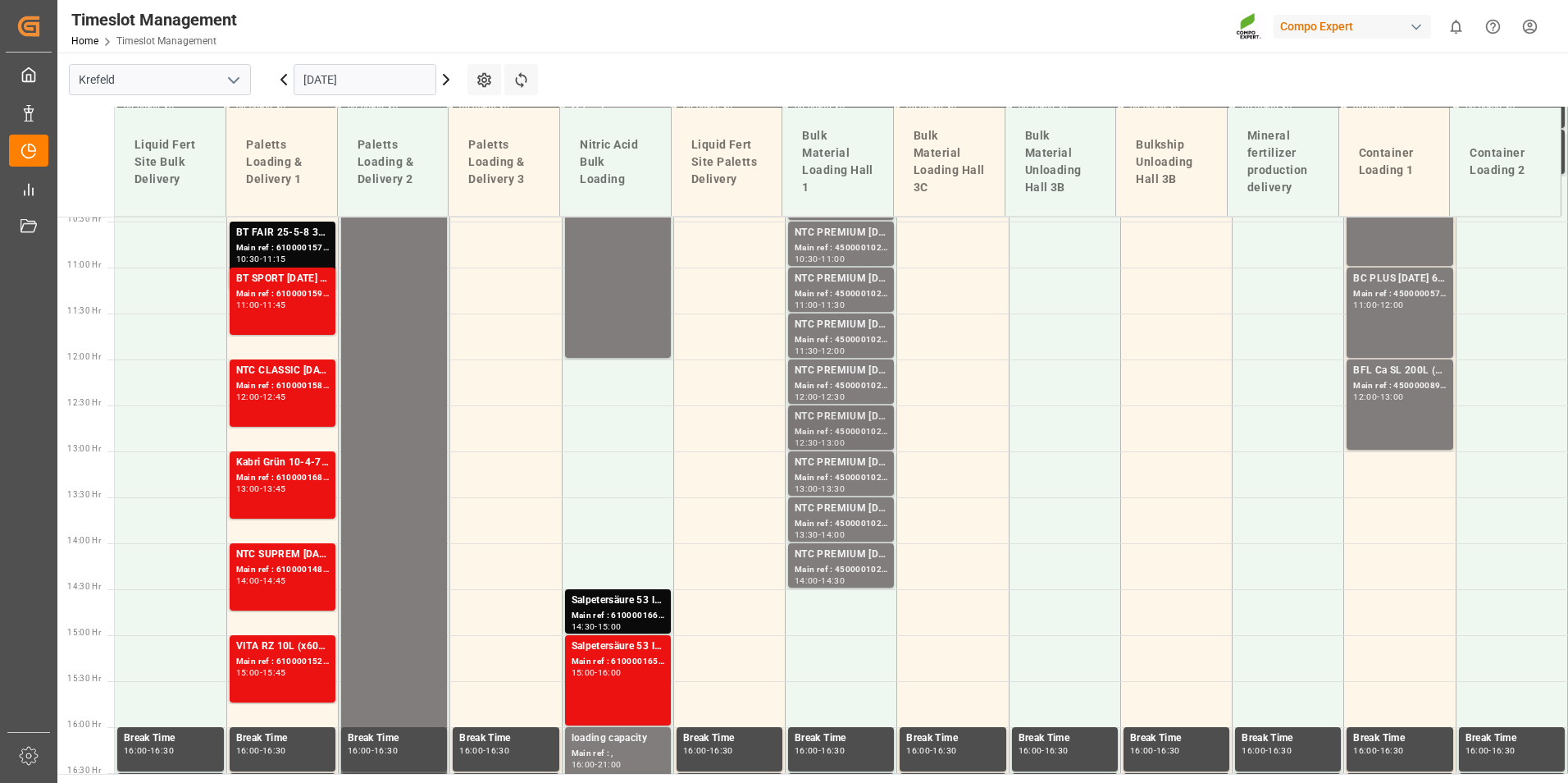
click at [825, 430] on div "Main ref : 4500001025, 2000001045" at bounding box center [841, 432] width 93 height 14
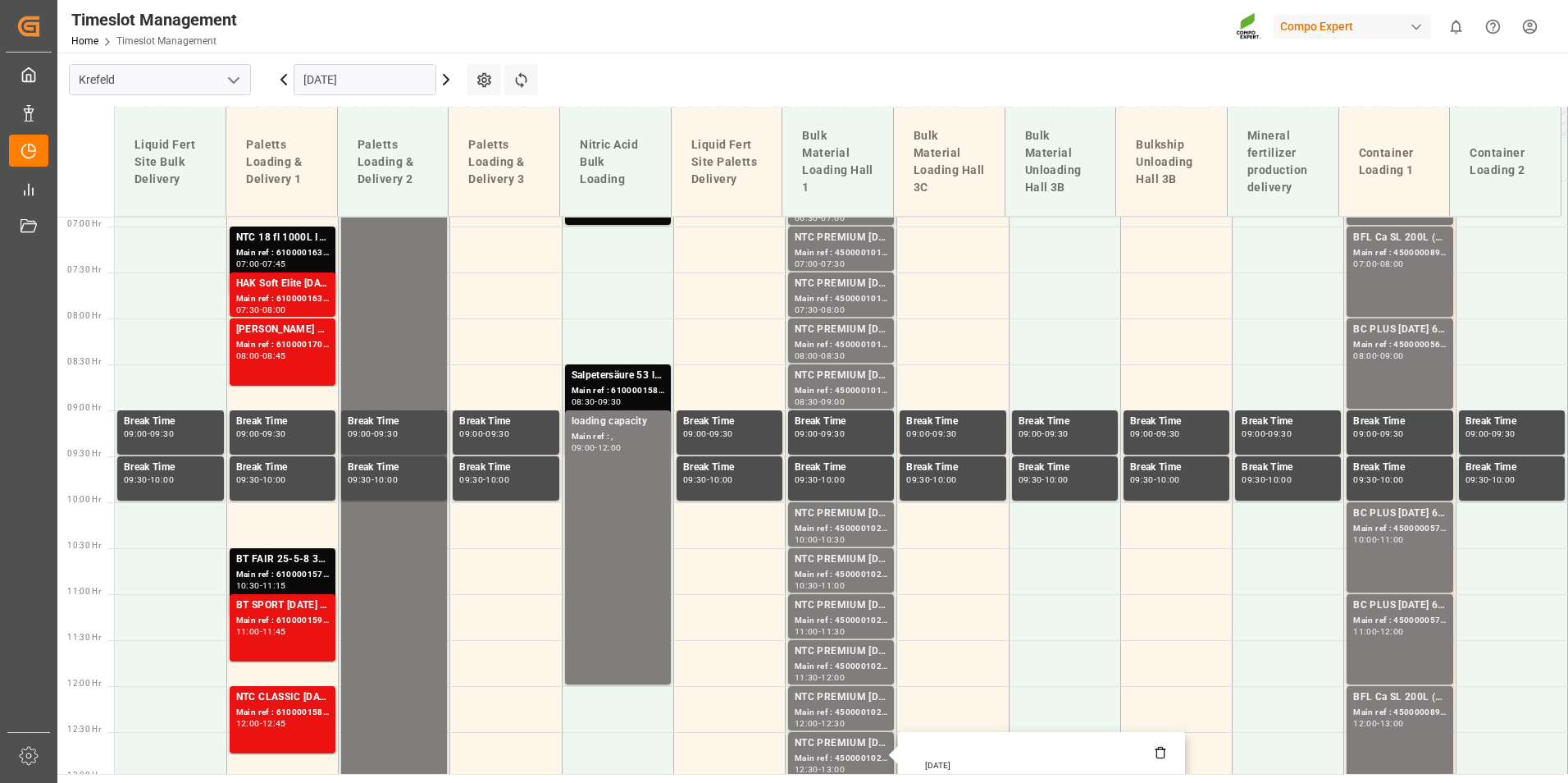
scroll to position [468, 0]
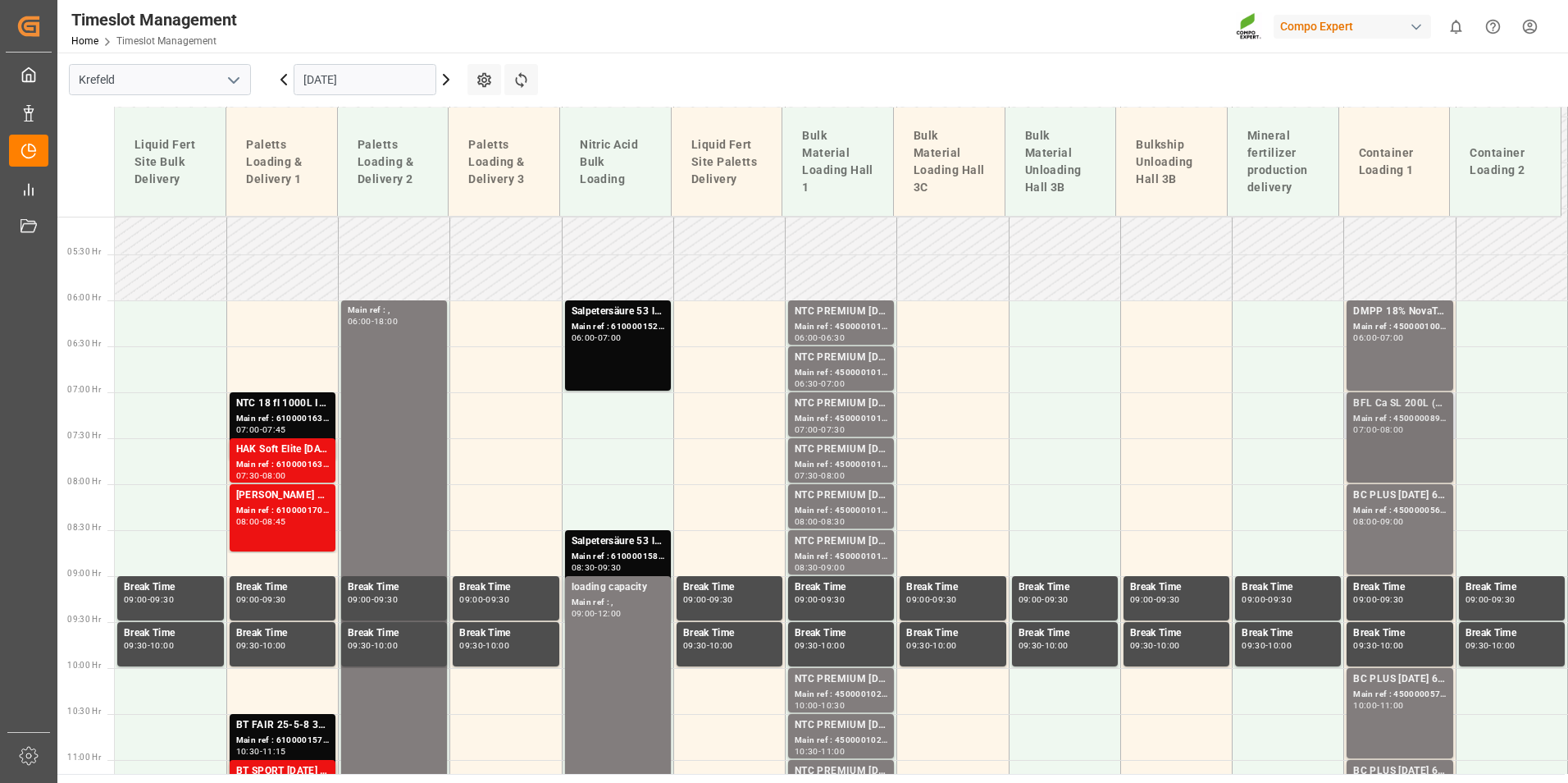
click at [1391, 429] on div "08:00" at bounding box center [1391, 430] width 24 height 7
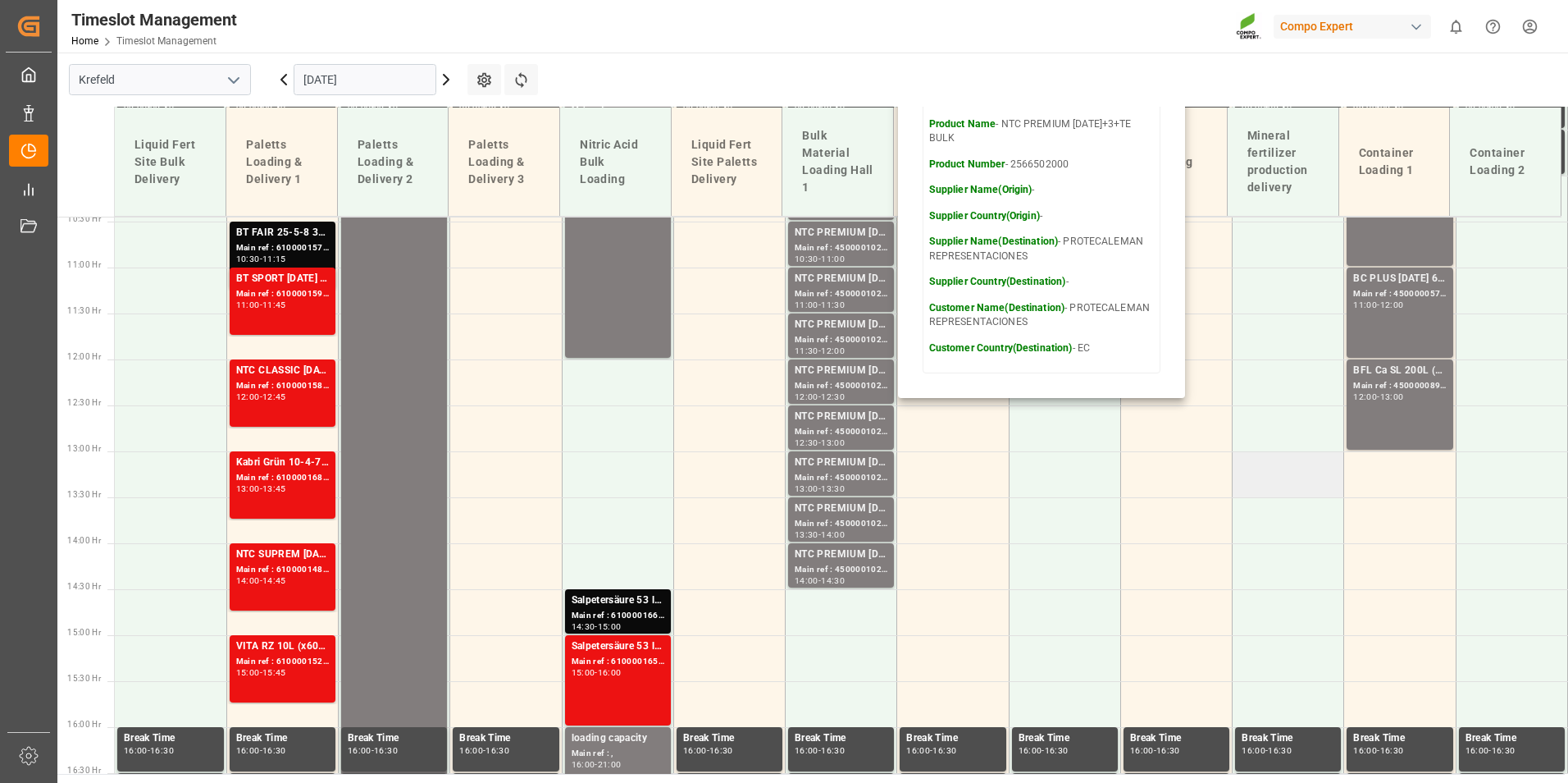
scroll to position [796, 0]
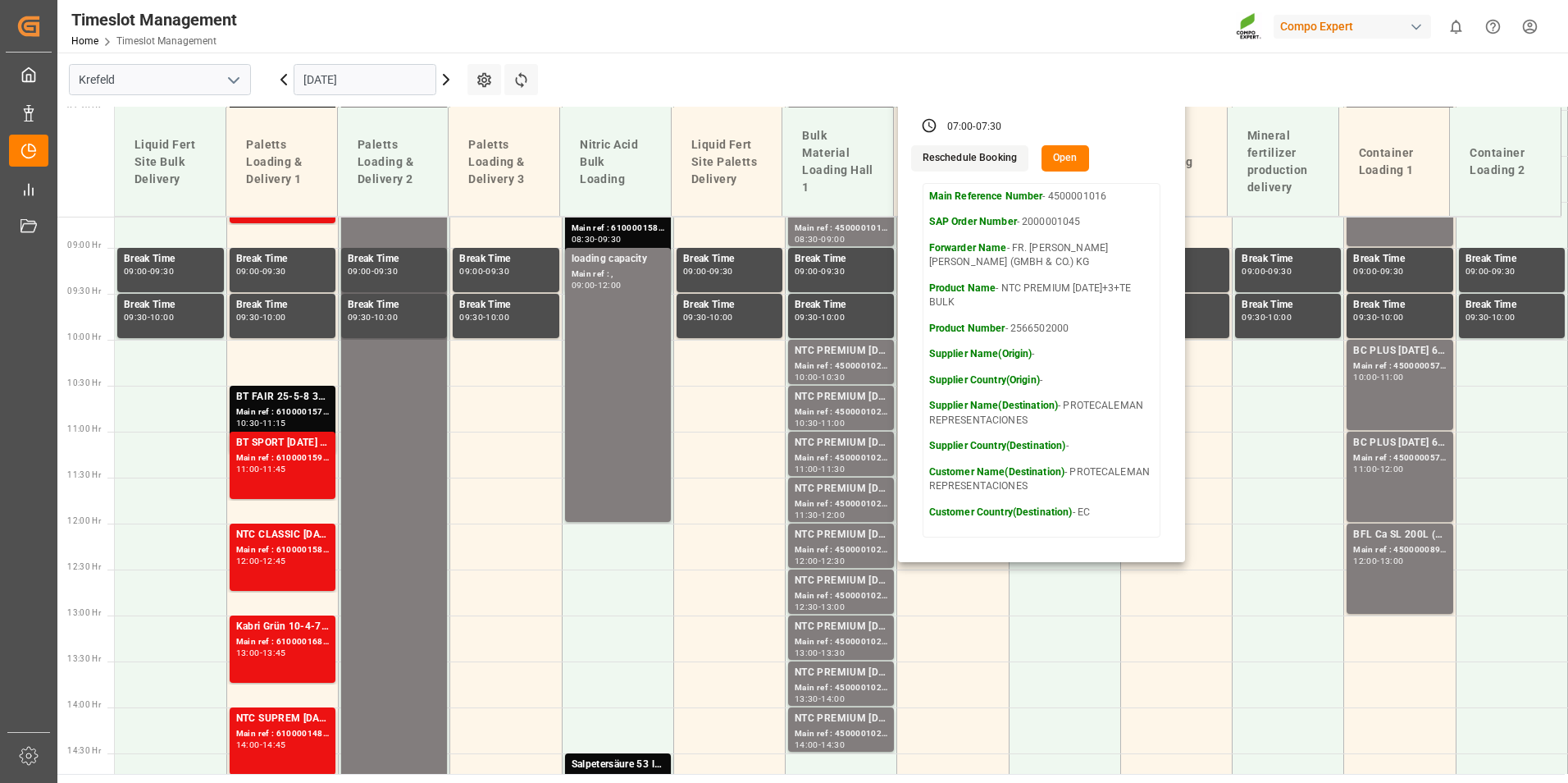
click at [289, 80] on icon at bounding box center [283, 80] width 20 height 20
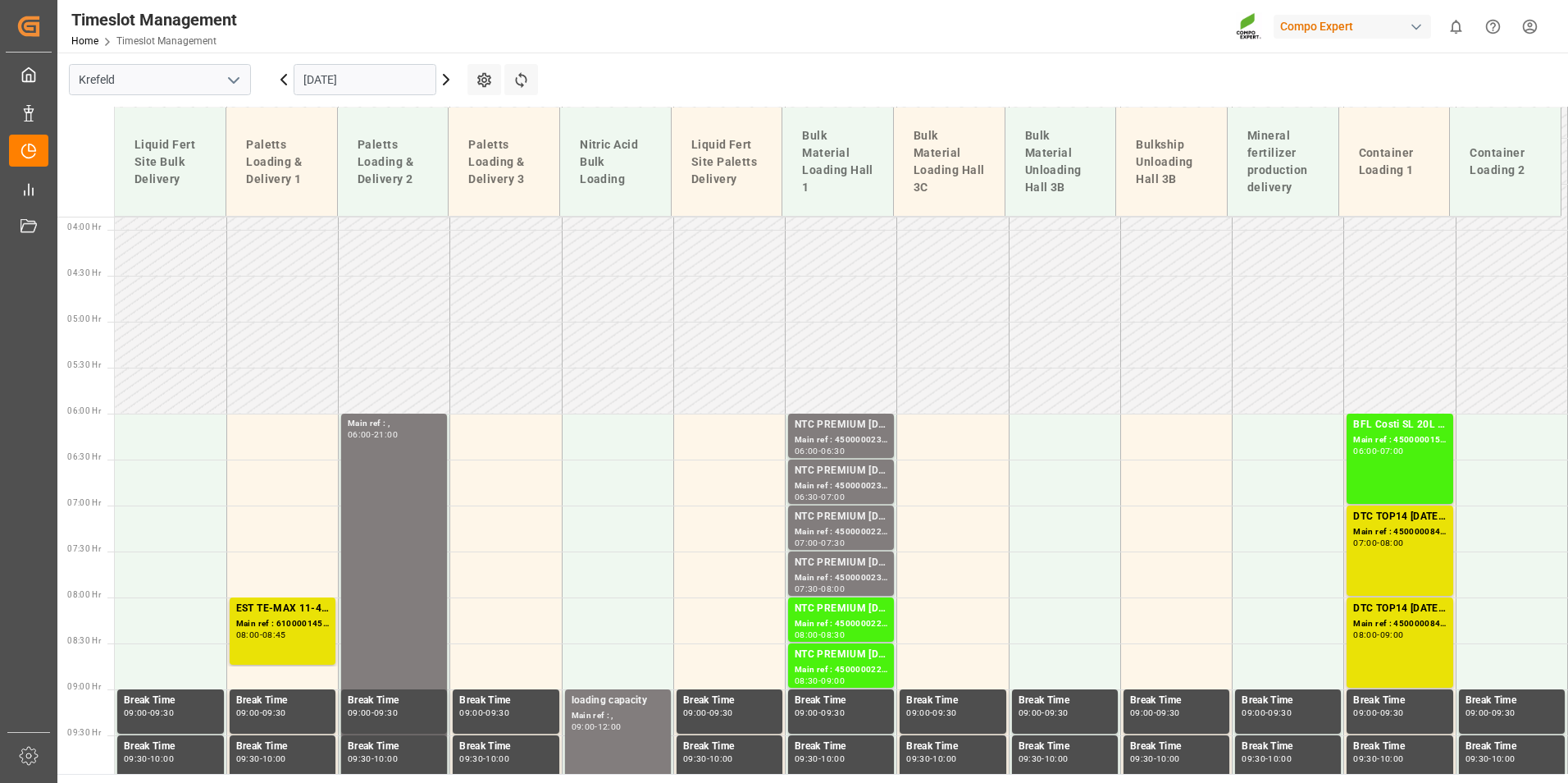
scroll to position [304, 0]
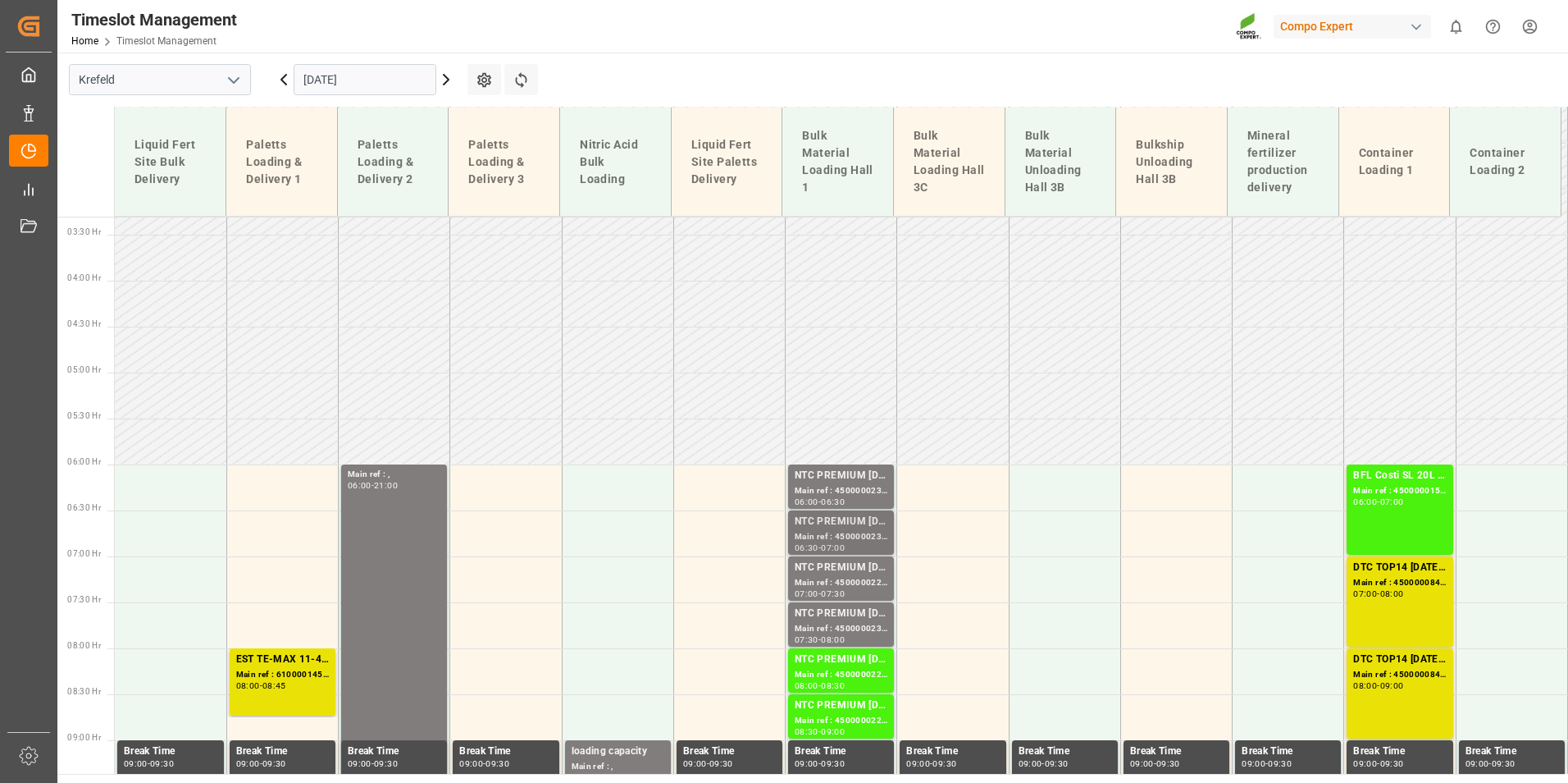
click at [840, 545] on div "07:00" at bounding box center [833, 548] width 24 height 7
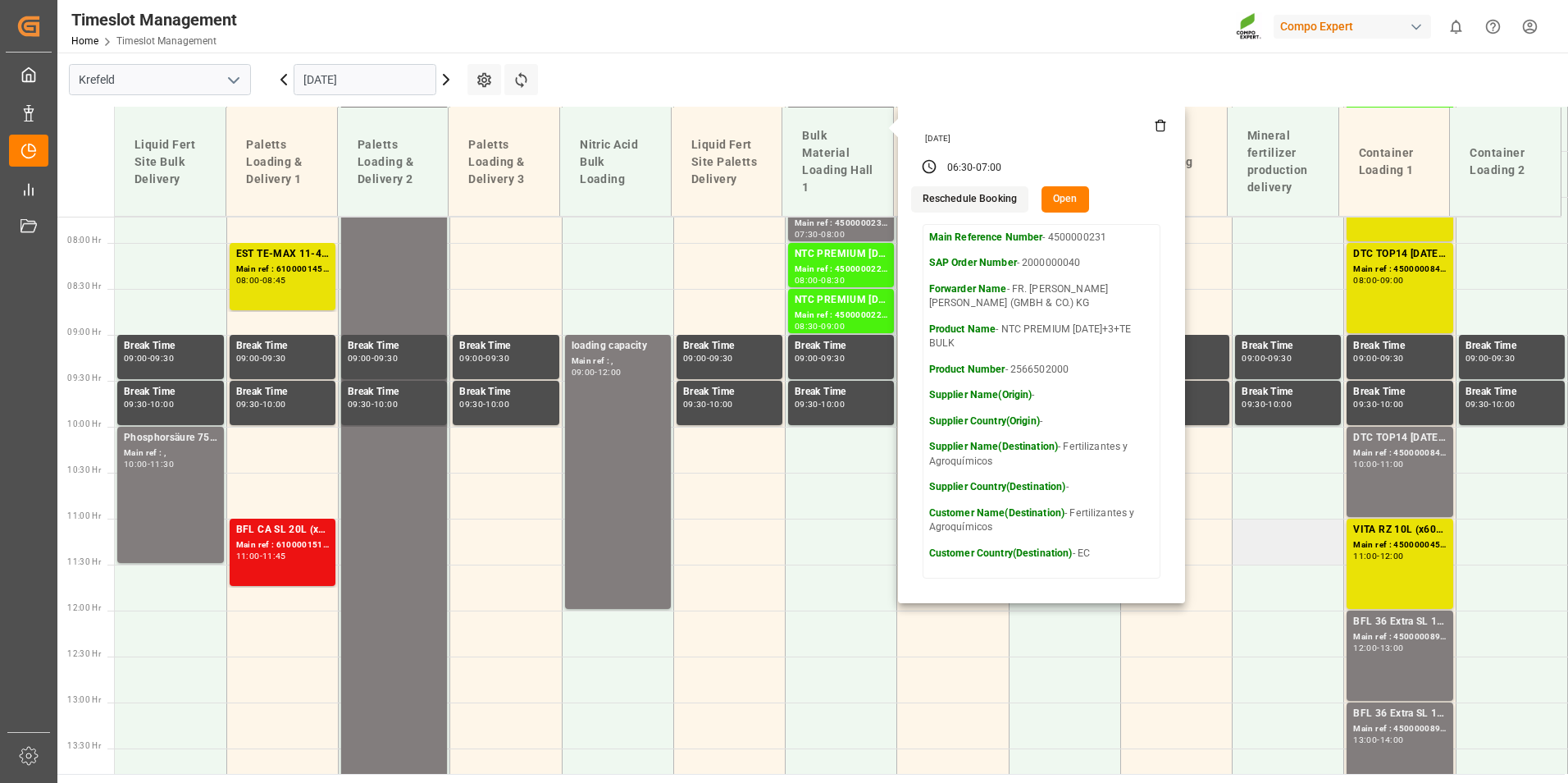
scroll to position [796, 0]
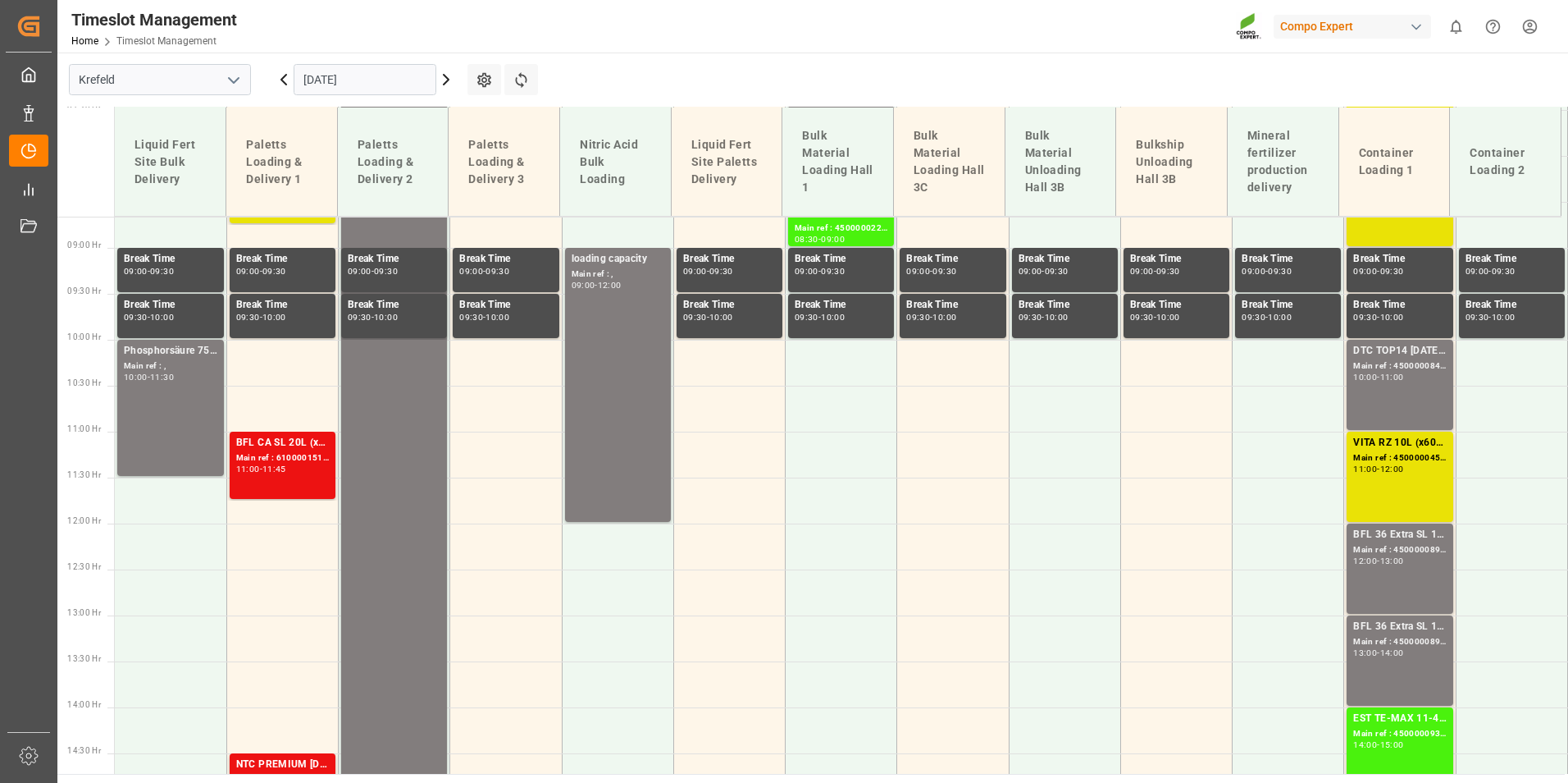
click at [1411, 391] on div "DTC TOP14 [DATE] 15%UH 3M 25kg(x42) WW Main ref : 4500000846, 2000000538 10:00 …" at bounding box center [1399, 385] width 93 height 84
click at [1394, 479] on div "VITA RZ 10L (x60) IN MTO Main ref : 4500000457, 2000000344 11:00 - 12:00" at bounding box center [1399, 477] width 93 height 84
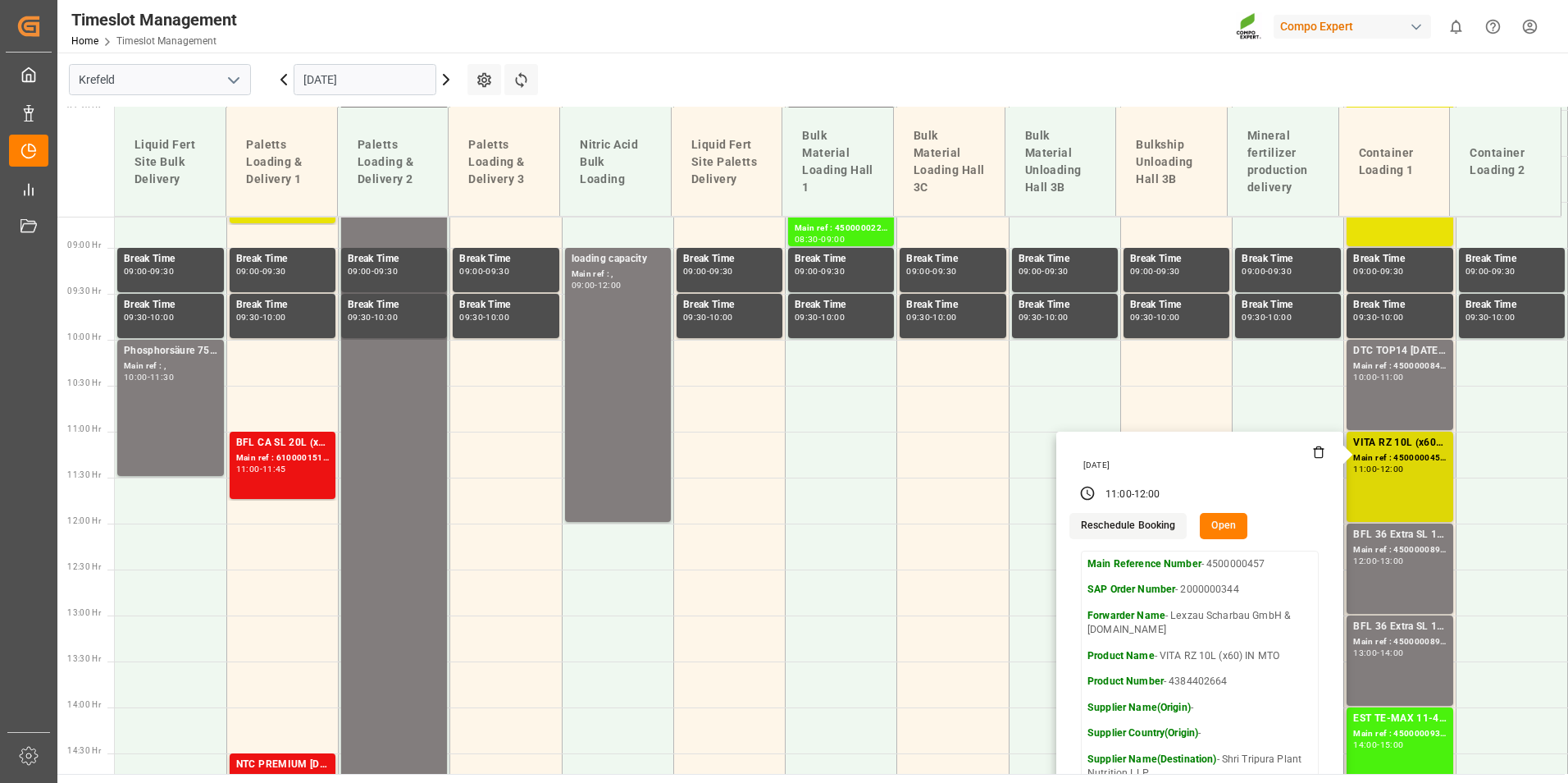
scroll to position [960, 0]
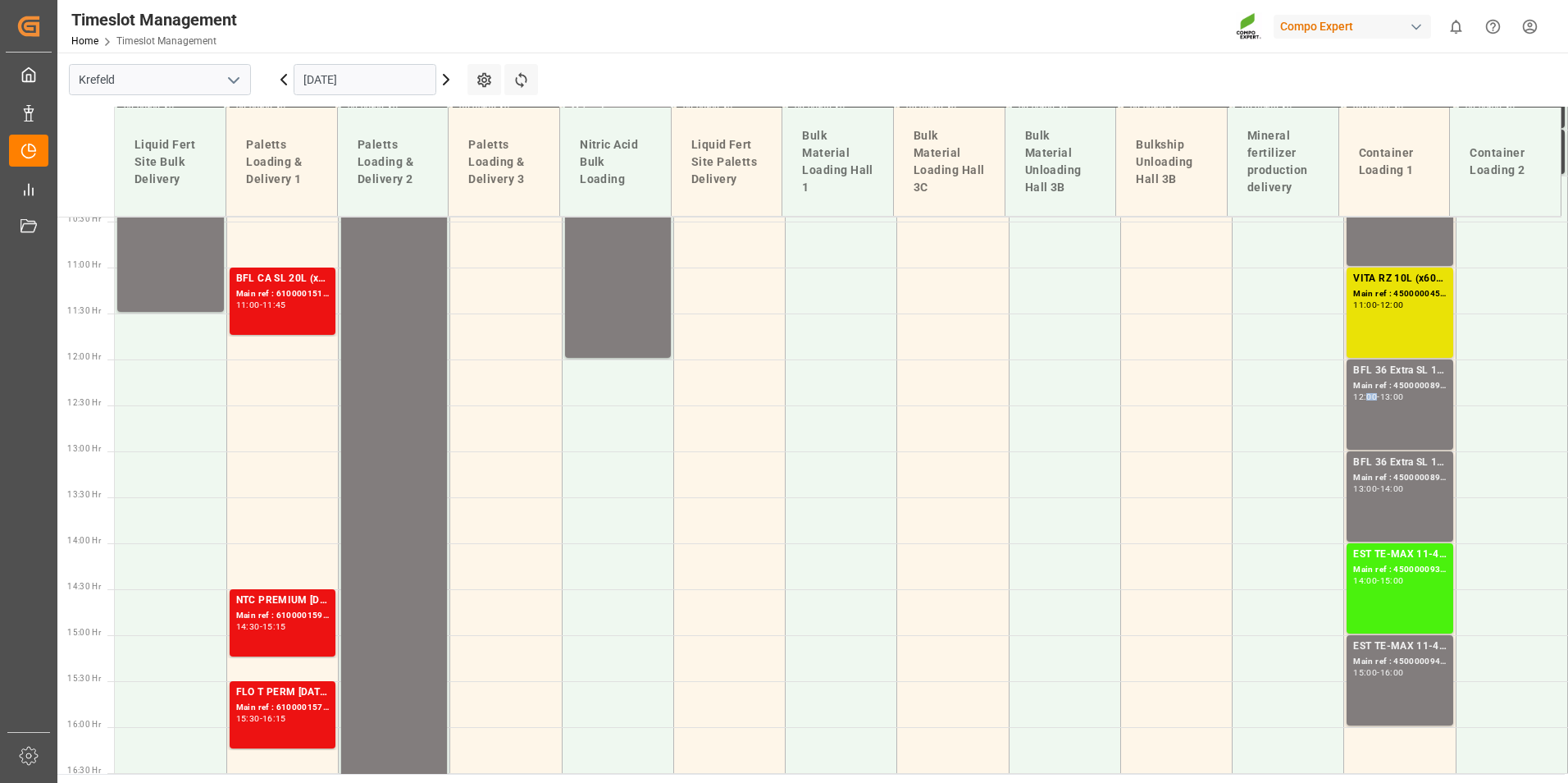
click at [1368, 405] on div "BFL 36 Extra SL 1000L IBC Main ref : 4500000892, 2000000114 12:00 - 13:00" at bounding box center [1399, 405] width 93 height 84
click at [1394, 460] on div "BFL 36 Extra SL 1000L IBC" at bounding box center [1399, 463] width 93 height 17
click at [1388, 328] on div "VITA RZ 10L (x60) IN MTO Main ref : 4500000457, 2000000344 11:00 - 12:00" at bounding box center [1399, 312] width 93 height 84
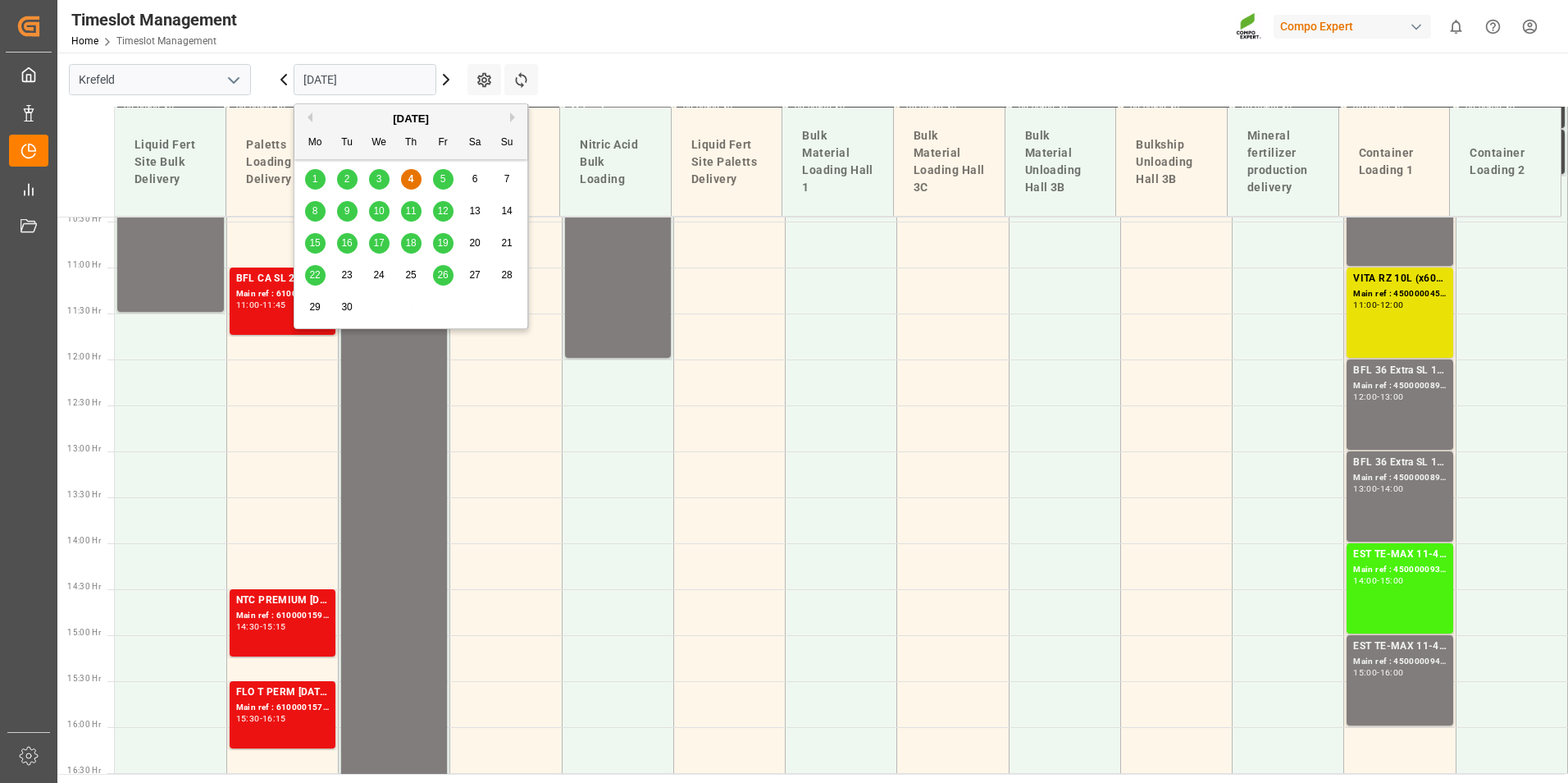
click at [364, 76] on input "[DATE]" at bounding box center [365, 80] width 143 height 31
click at [447, 276] on span "26" at bounding box center [443, 275] width 10 height 11
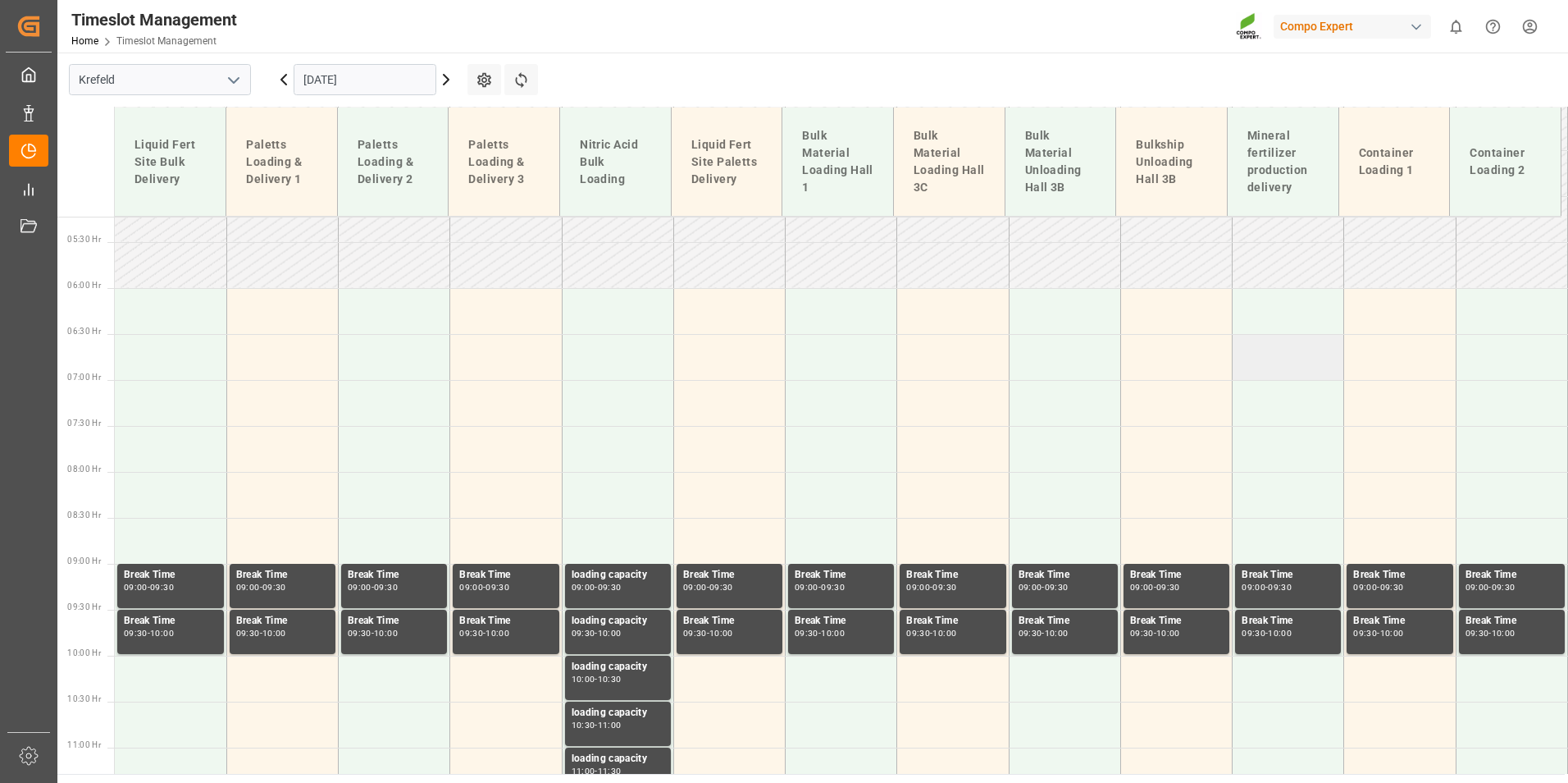
scroll to position [386, 0]
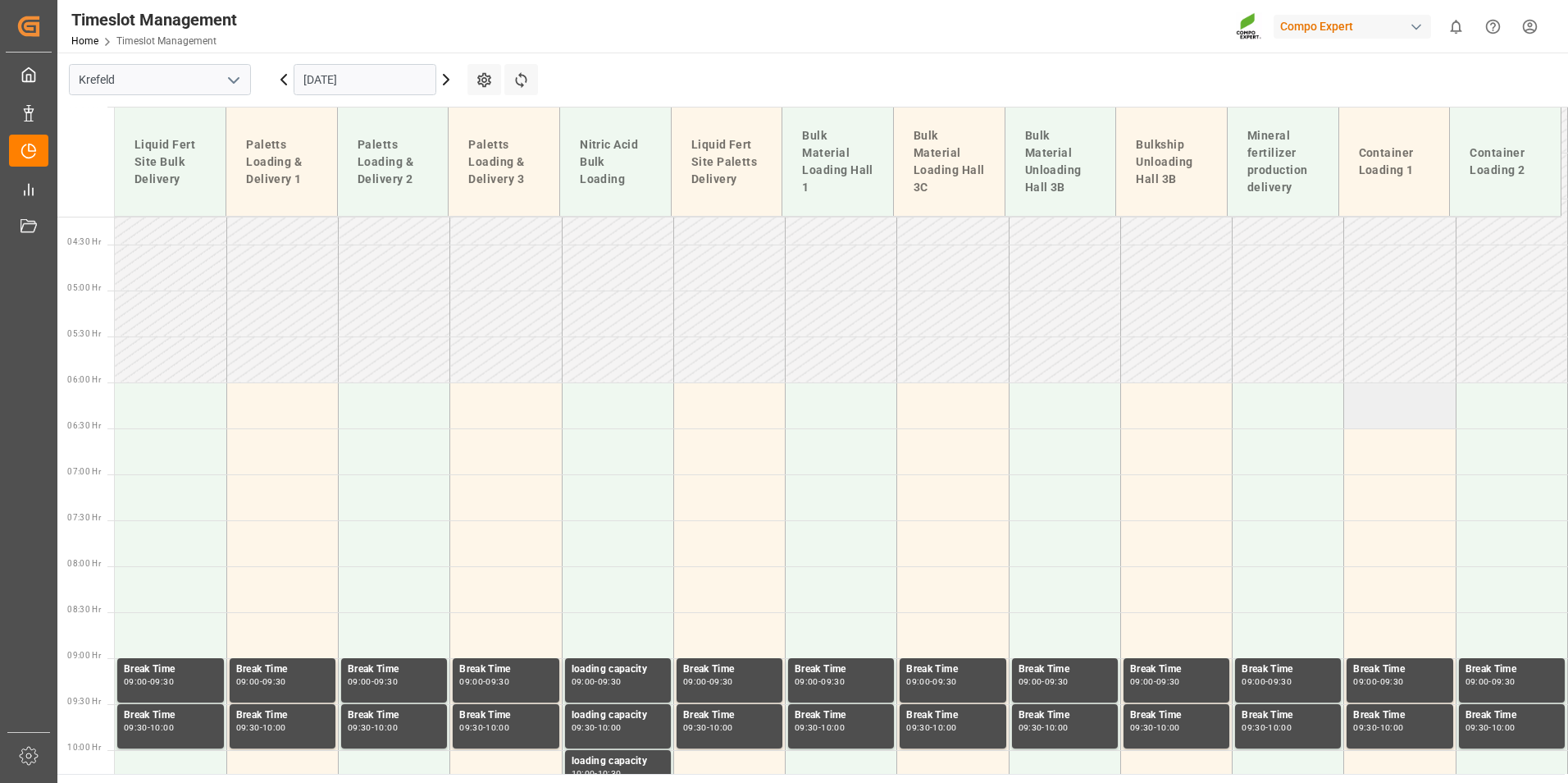
click at [1366, 400] on td at bounding box center [1400, 405] width 112 height 46
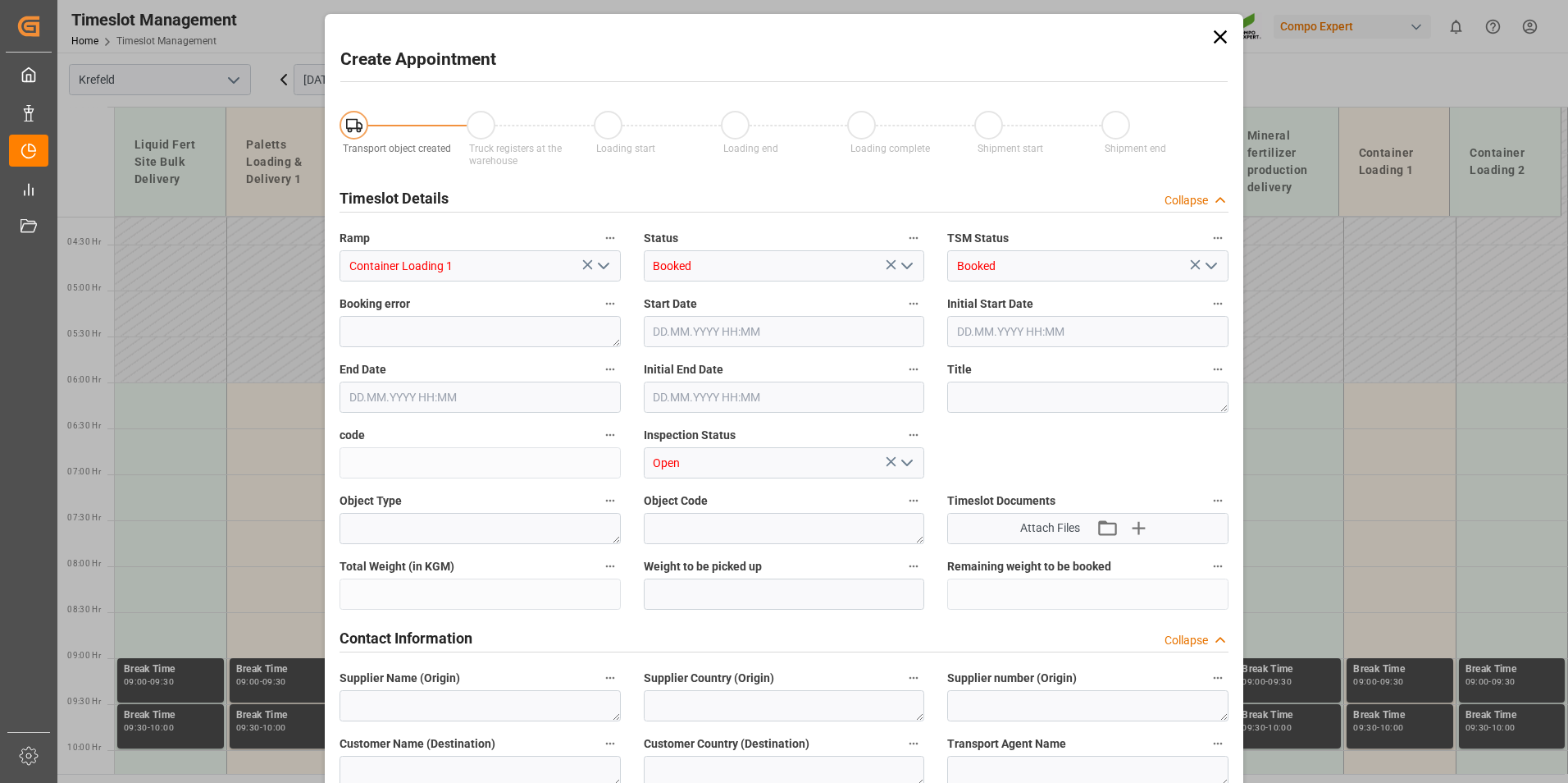
type input "[DATE] 06:00"
type input "[DATE] 06:30"
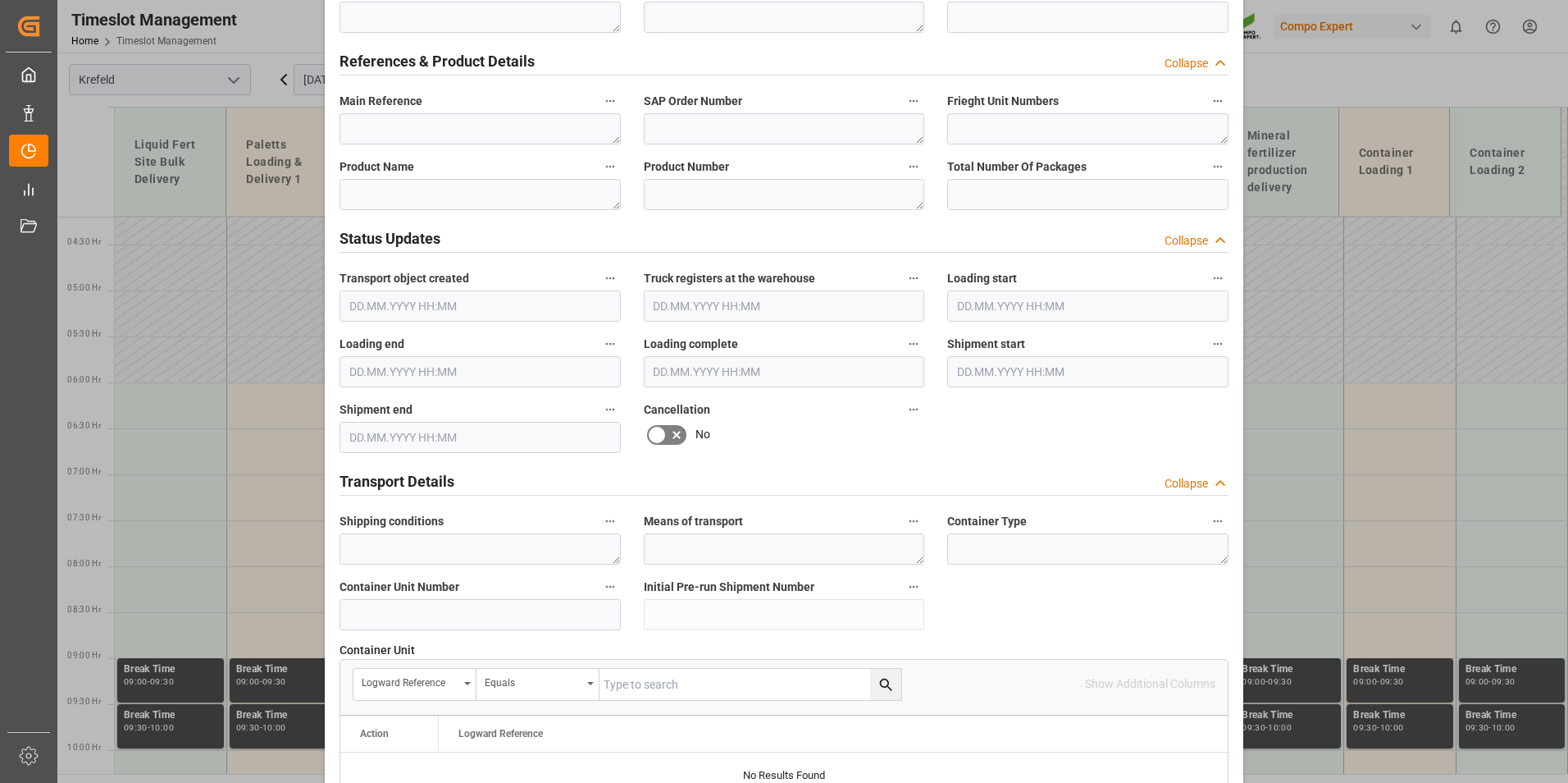
scroll to position [903, 0]
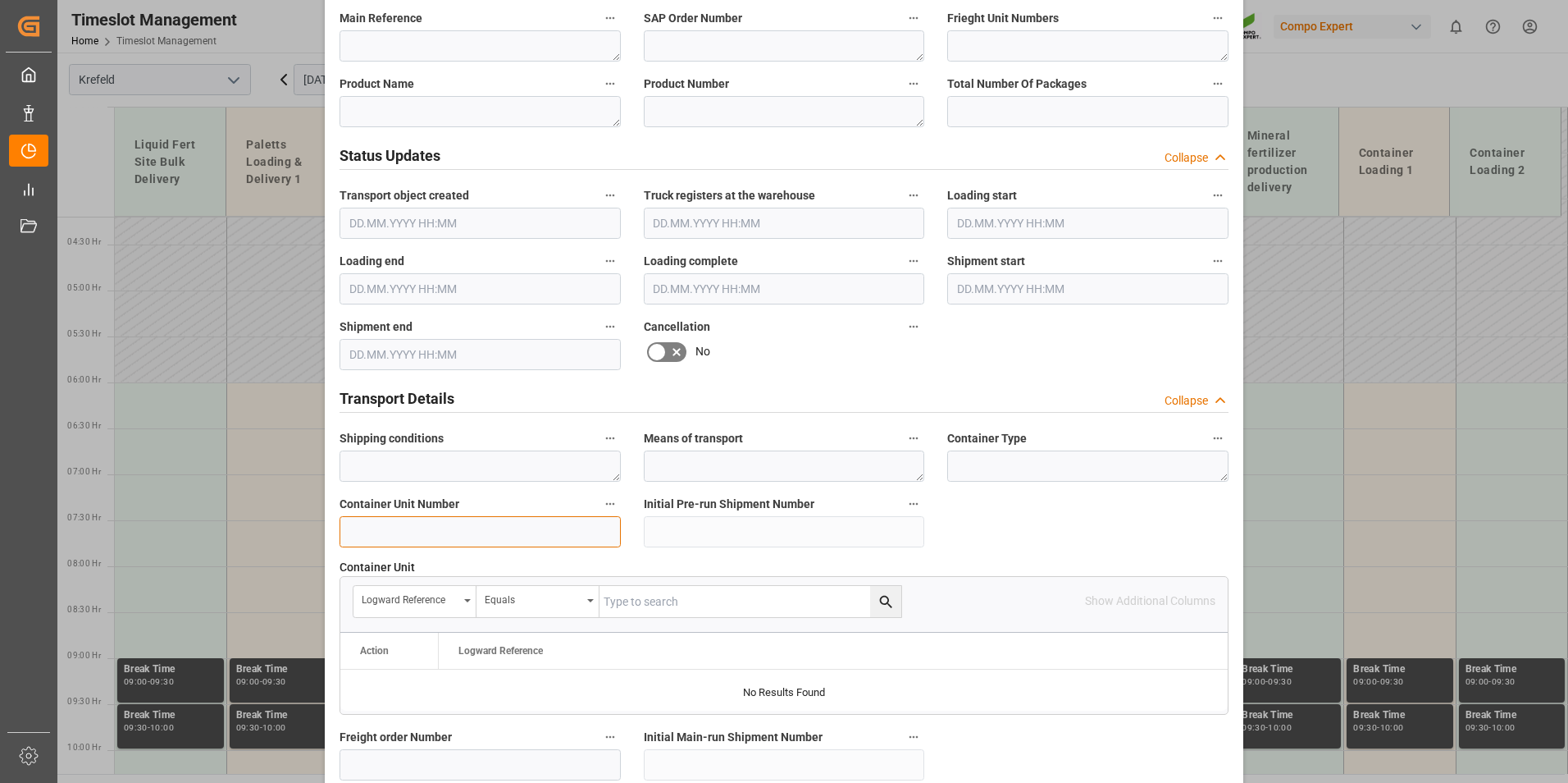
click at [480, 540] on input at bounding box center [480, 532] width 282 height 31
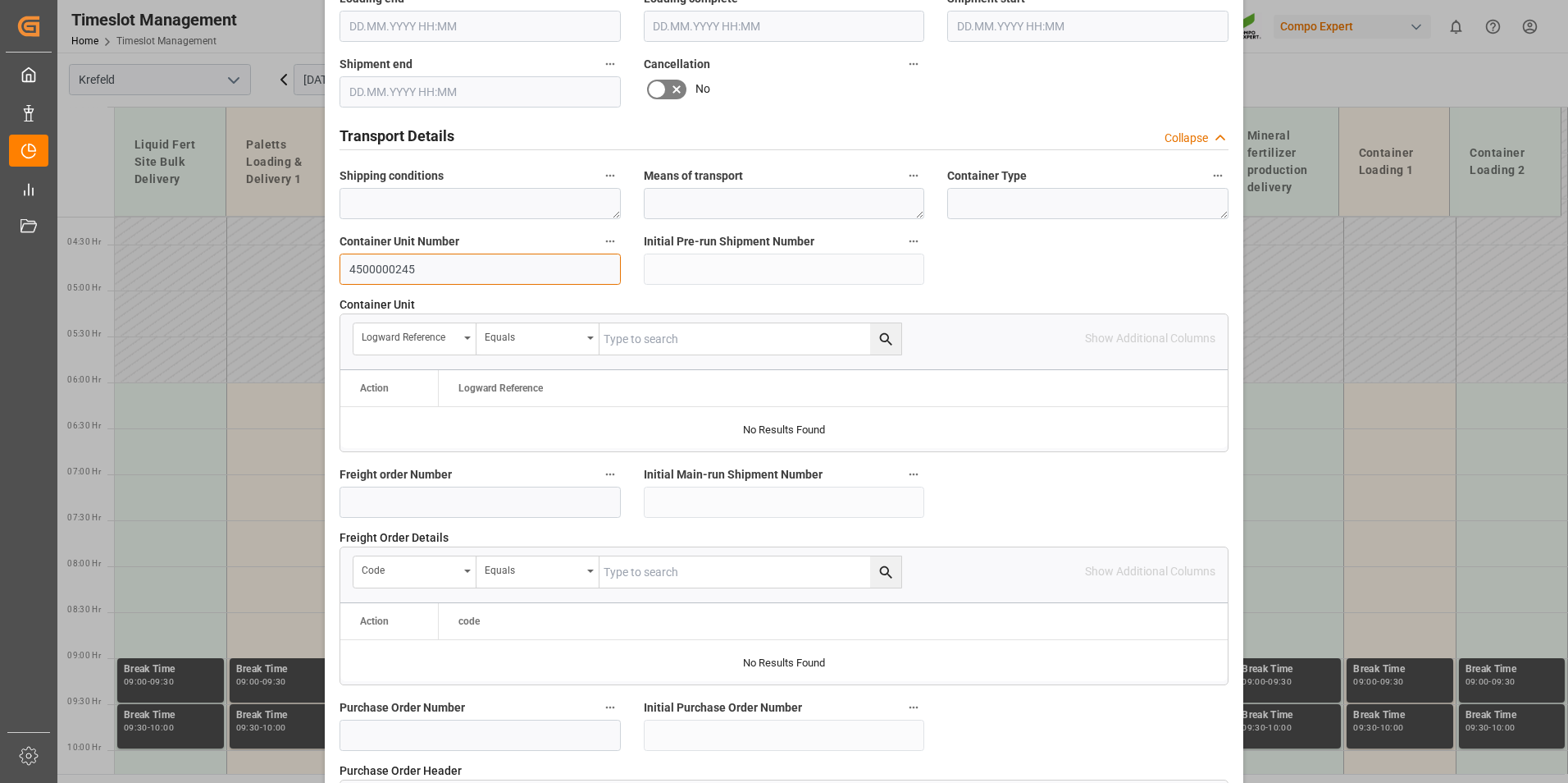
scroll to position [1494, 0]
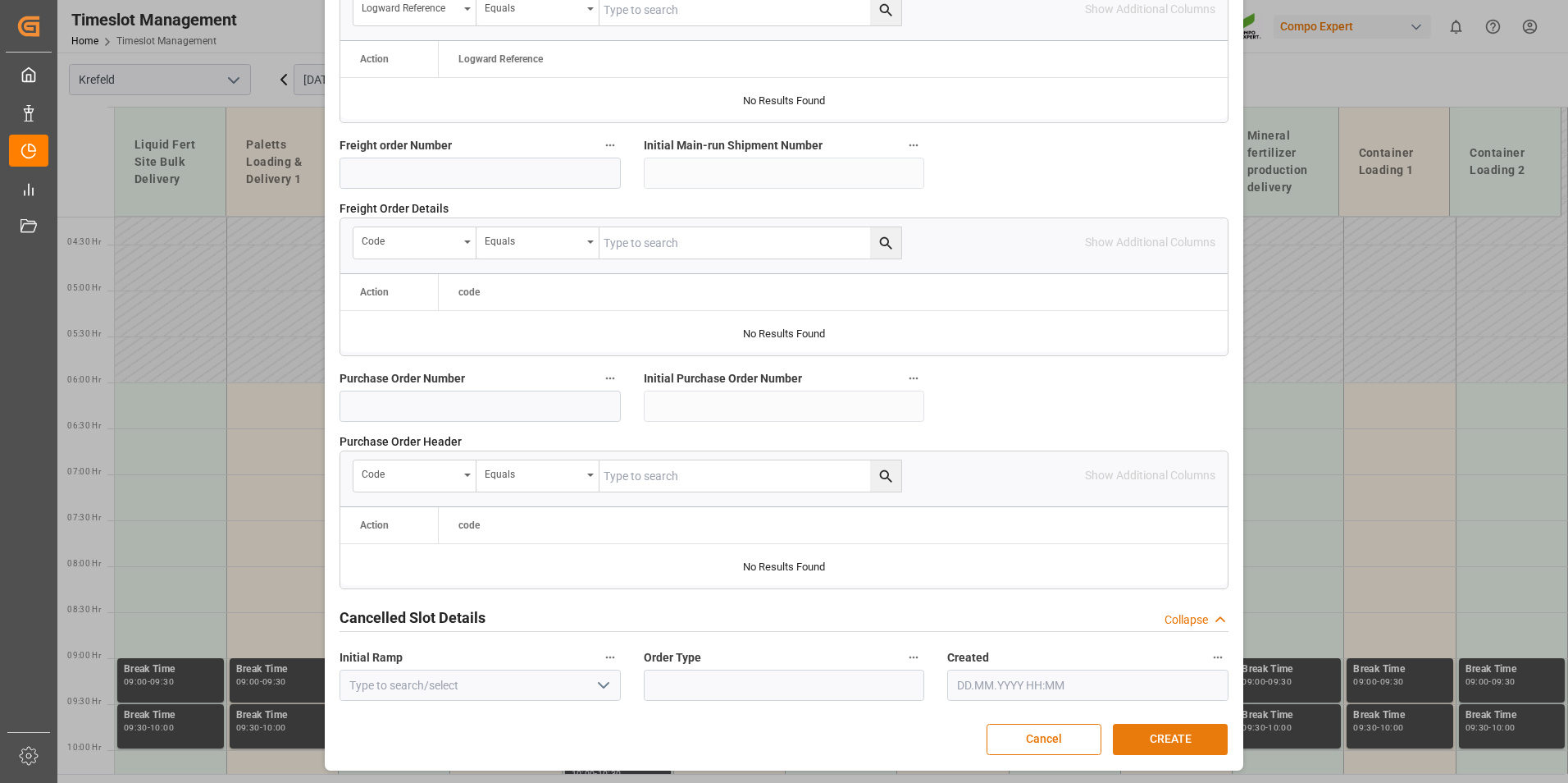
type input "4500000245"
click at [1194, 732] on button "CREATE" at bounding box center [1170, 739] width 115 height 31
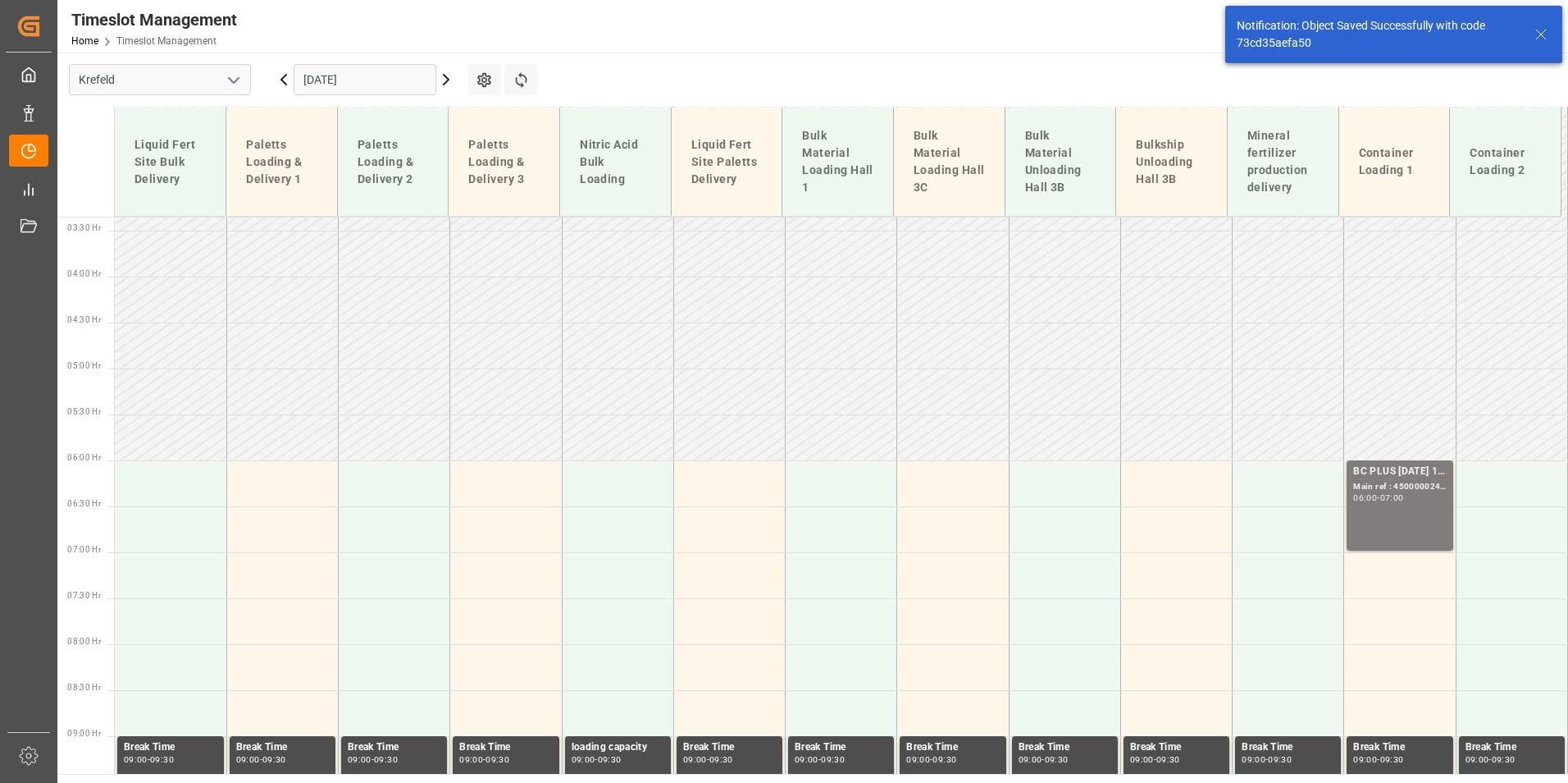
scroll to position [500, 0]
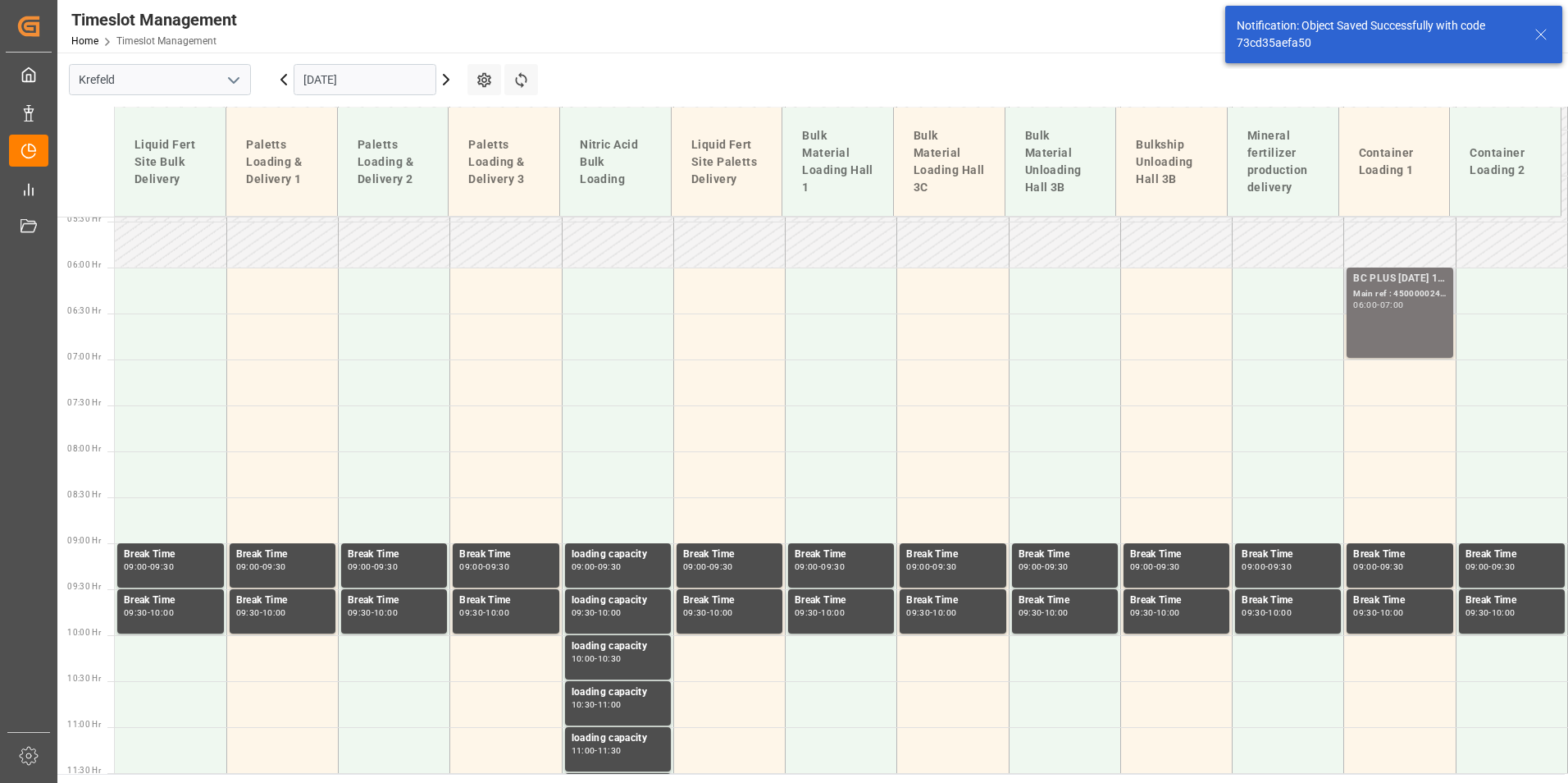
click at [1407, 288] on div "Main ref : 4500000245, 2000000163" at bounding box center [1399, 294] width 93 height 14
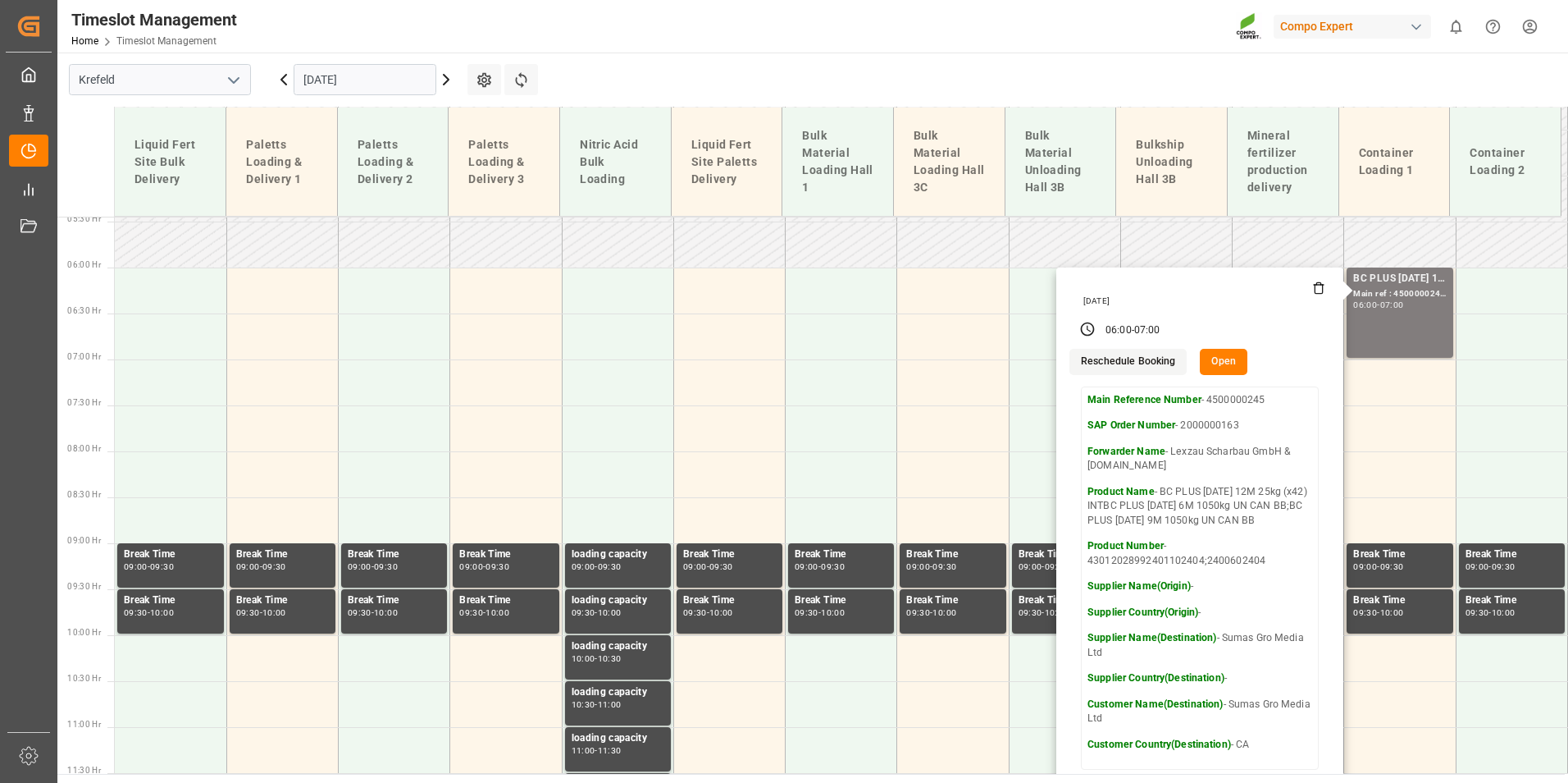
click at [1074, 80] on main "[GEOGRAPHIC_DATA] [DATE] Settings Refresh Time Slots Liquid Fert Site Bulk Deli…" at bounding box center [812, 413] width 1508 height 721
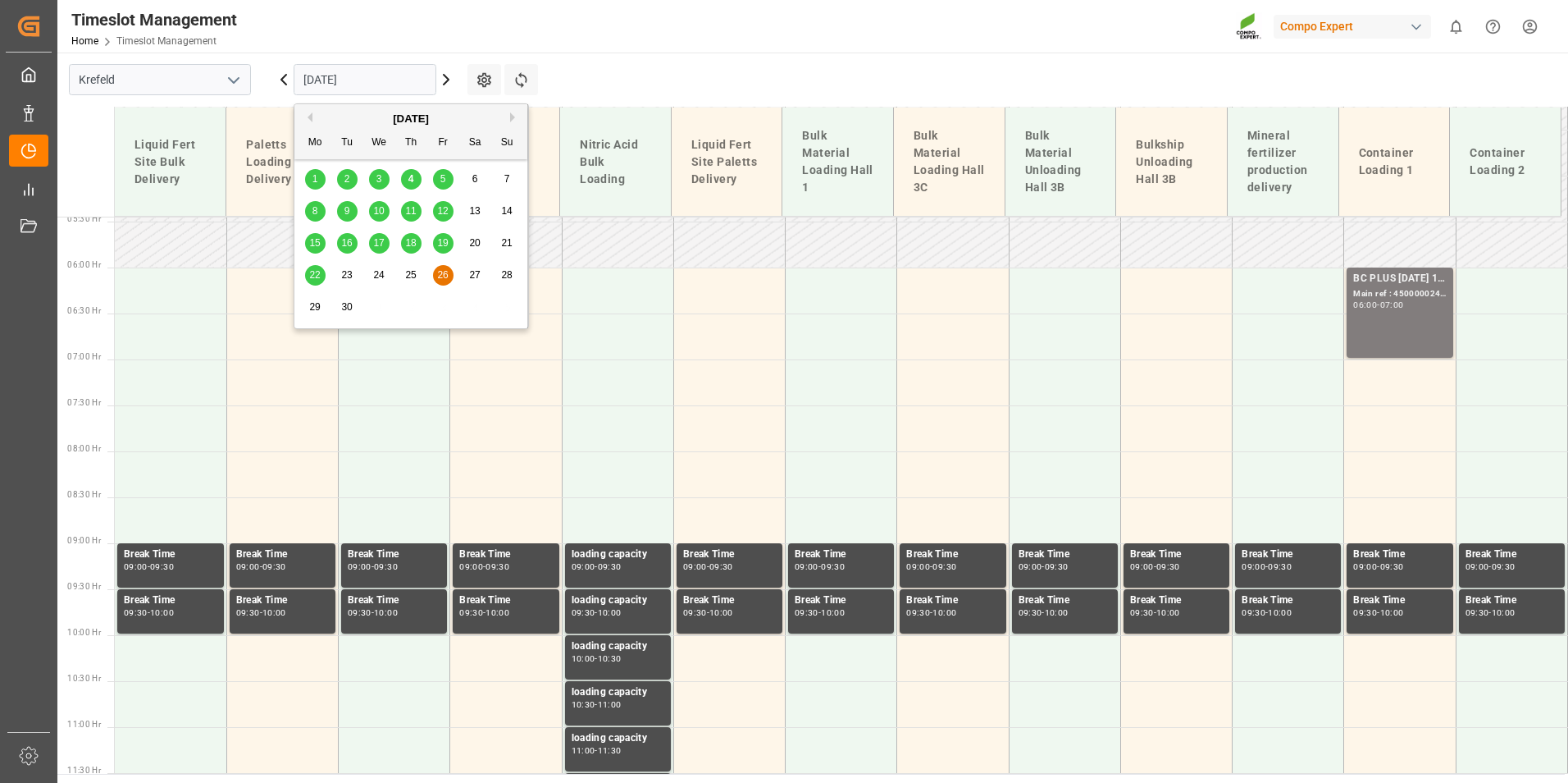
click at [400, 86] on input "[DATE]" at bounding box center [365, 80] width 143 height 31
click at [317, 211] on span "8" at bounding box center [315, 210] width 6 height 11
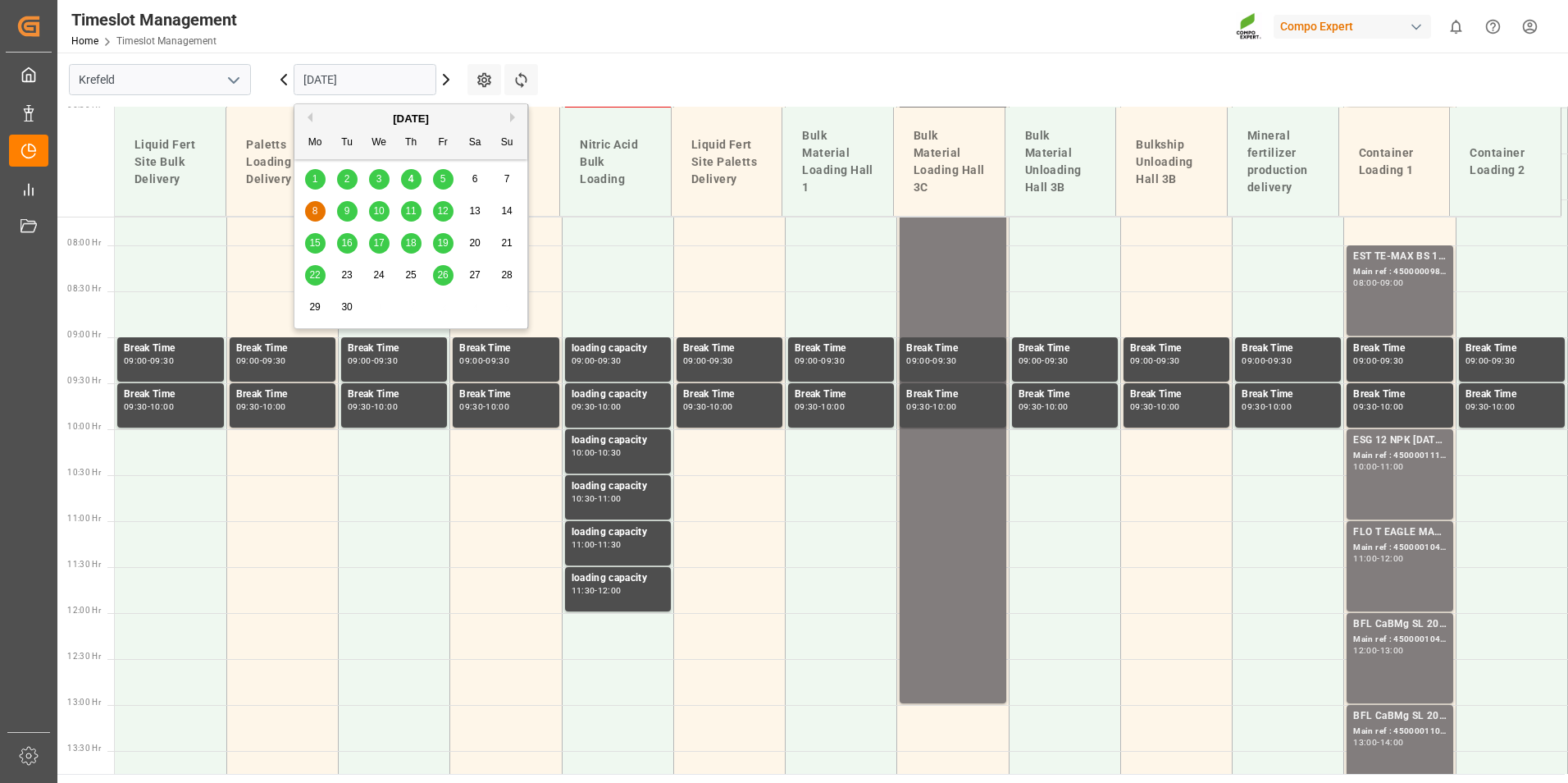
click at [359, 85] on input "[DATE]" at bounding box center [365, 80] width 143 height 31
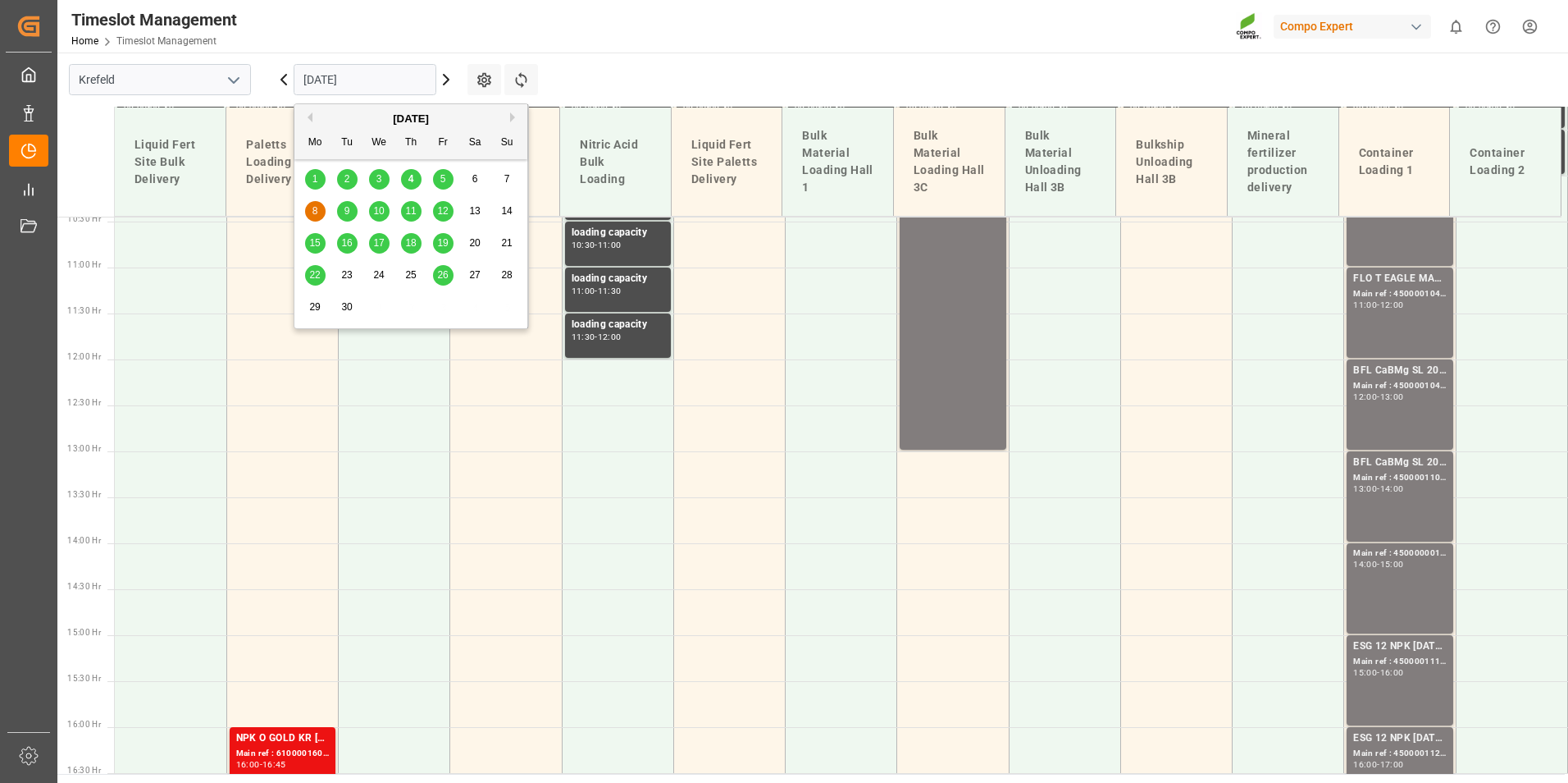
click at [407, 218] on div "11" at bounding box center [411, 212] width 20 height 20
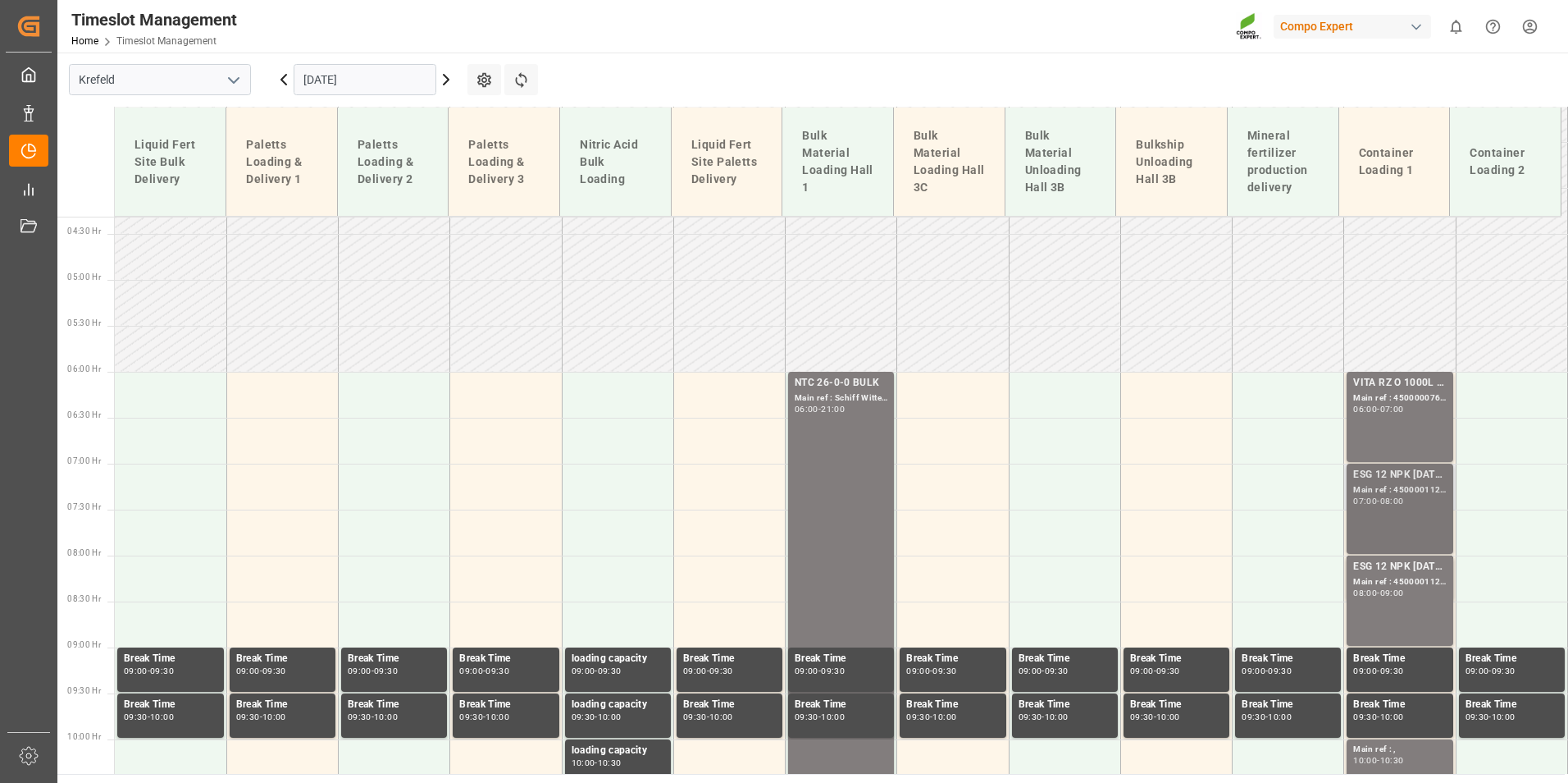
scroll to position [468, 0]
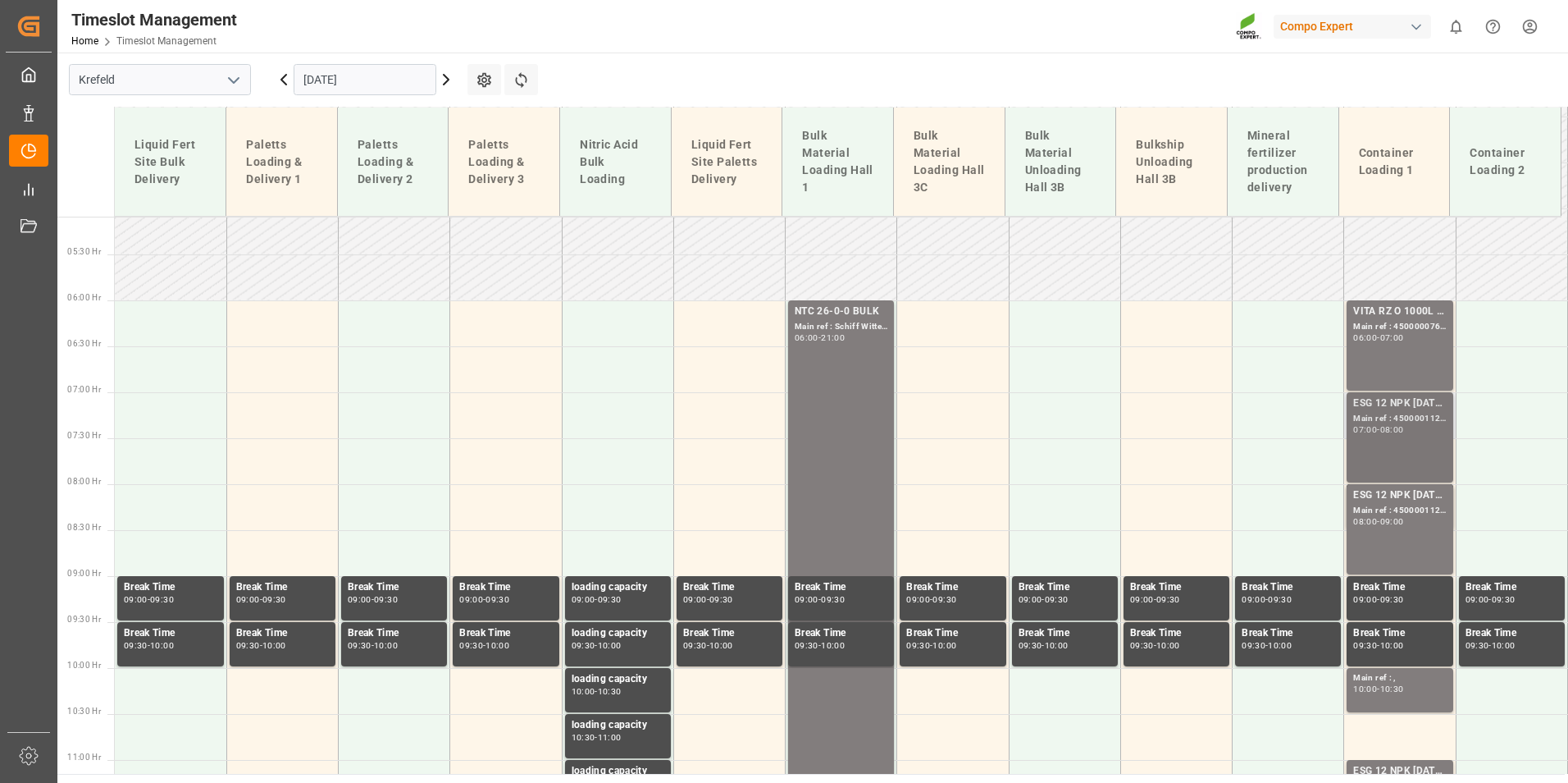
click at [1403, 440] on div "ESG 12 NPK [DATE] 1200kg BB; Main ref : 4500001121, 2000001087; 07:00 - 08:00" at bounding box center [1399, 437] width 93 height 84
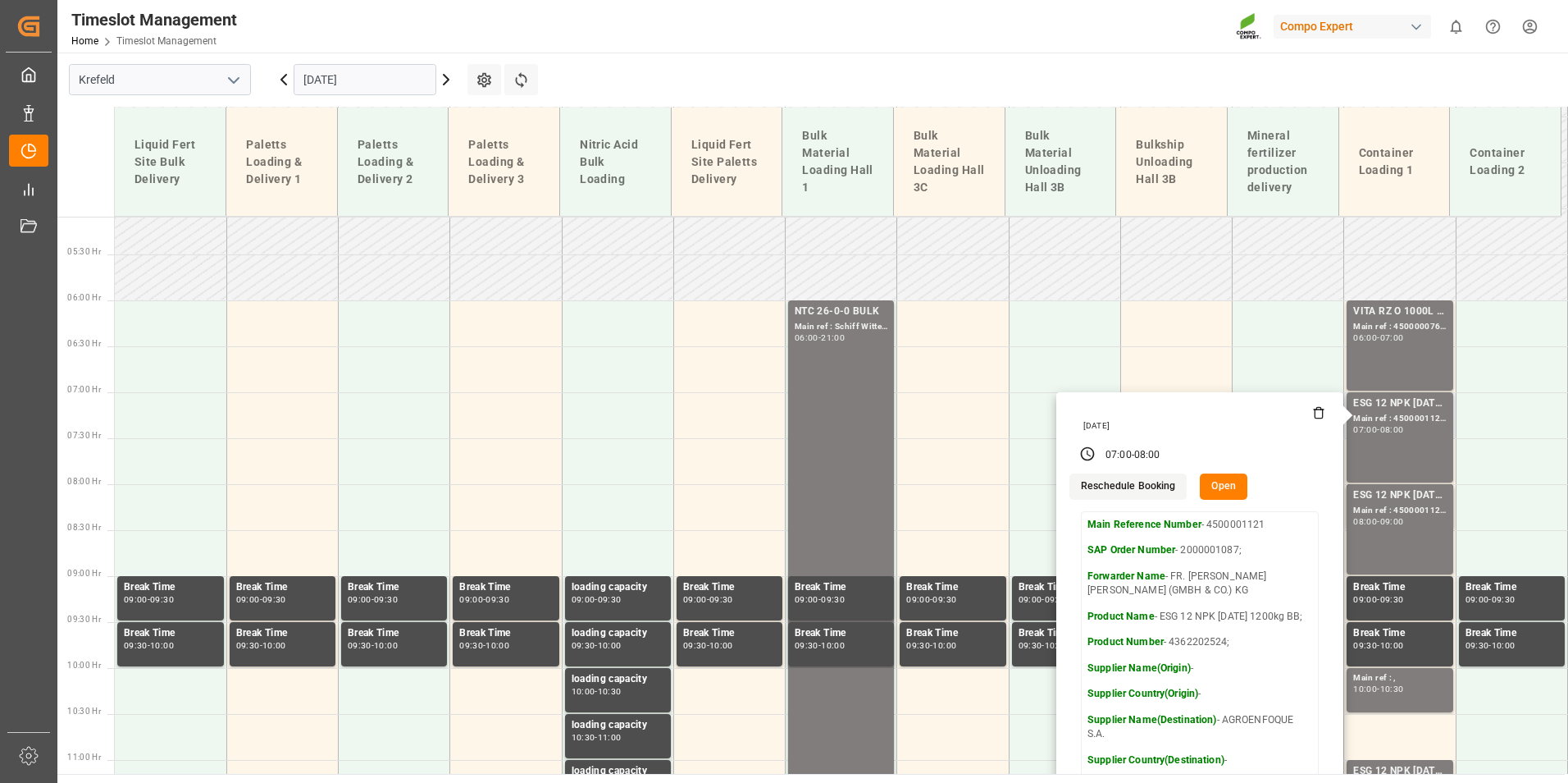
click at [1313, 412] on icon at bounding box center [1318, 412] width 13 height 13
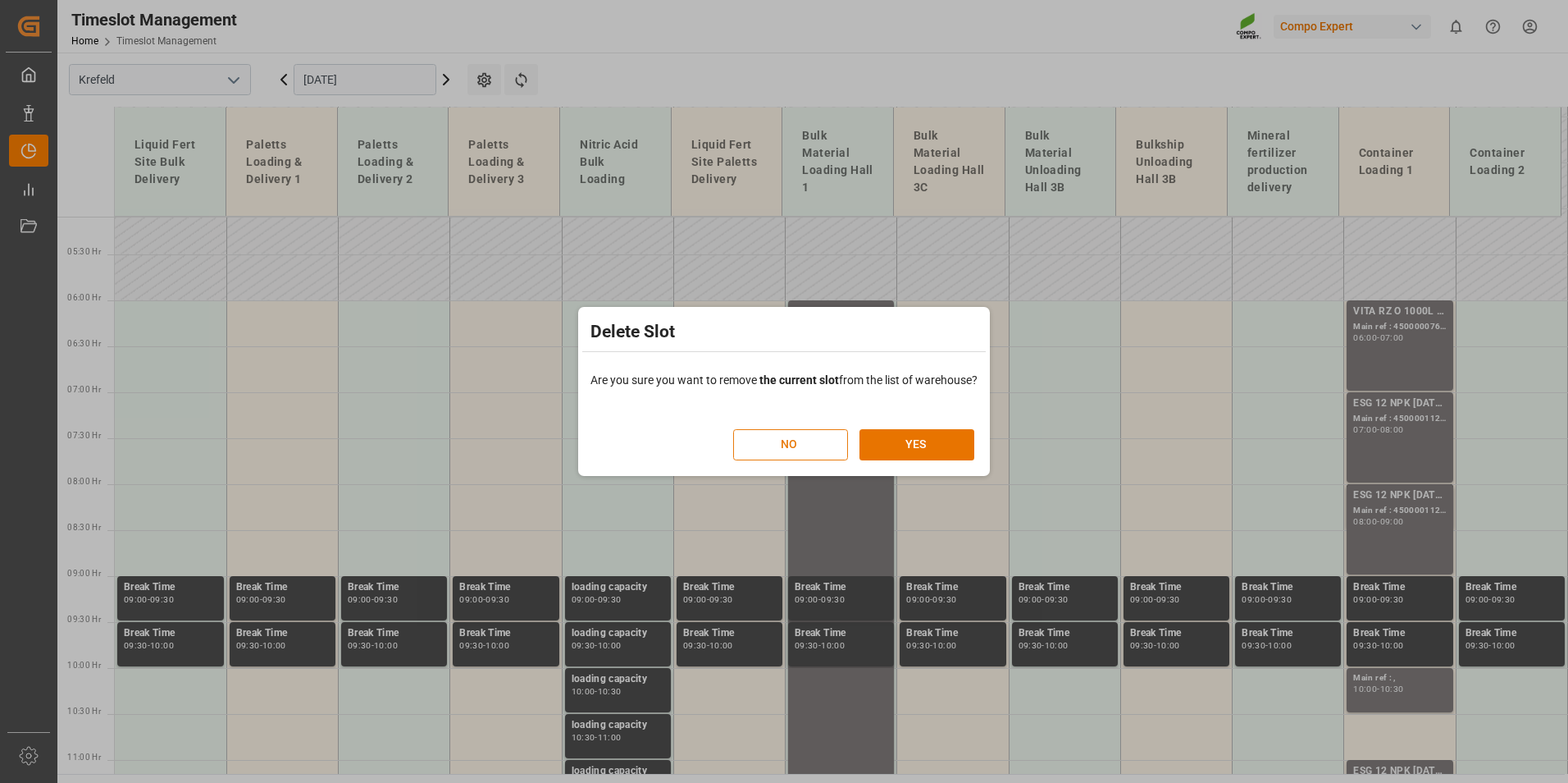
click at [772, 429] on button "NO" at bounding box center [790, 444] width 115 height 31
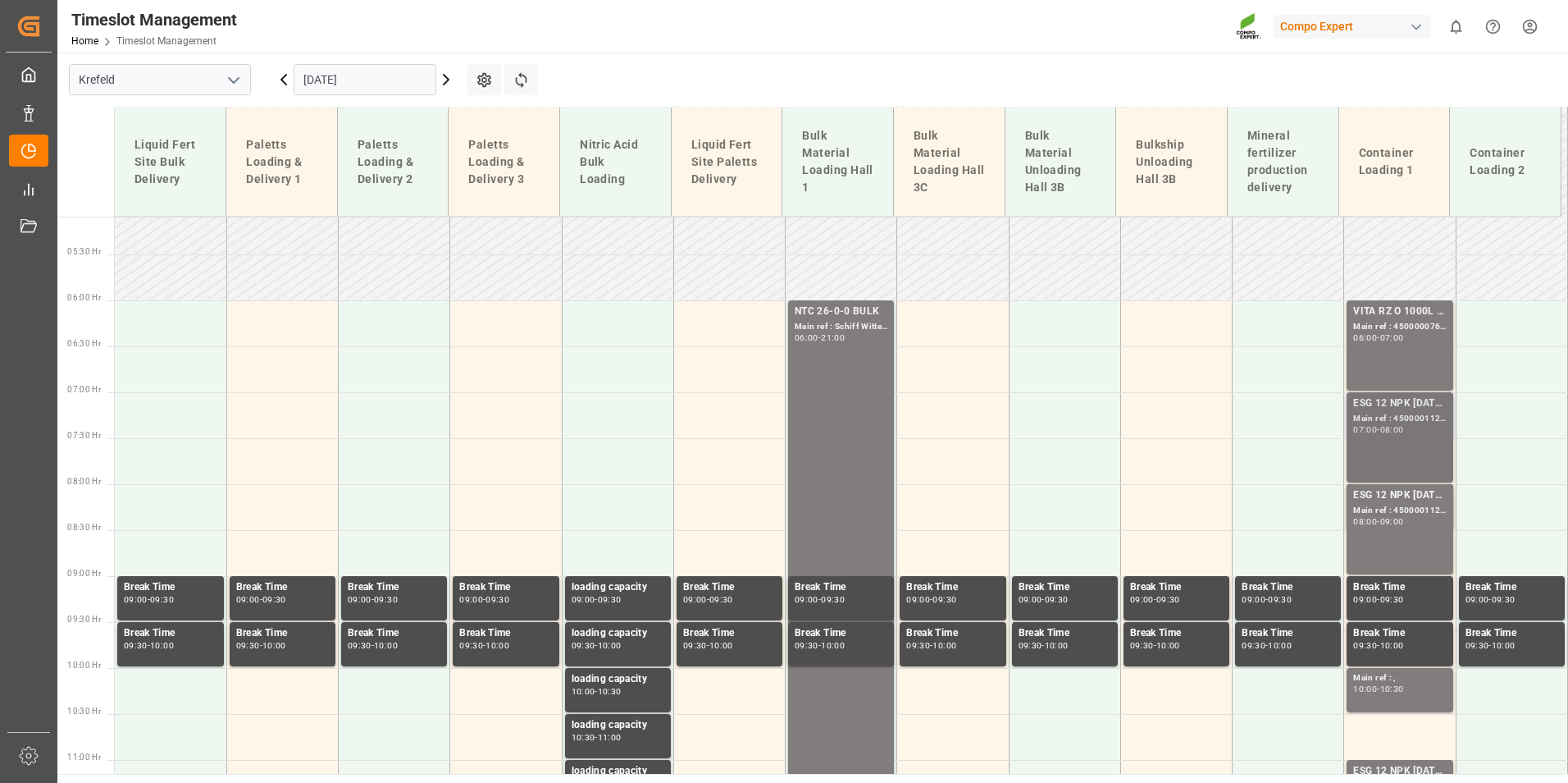
click at [1369, 420] on div "Main ref : 4500001121, 2000001087;" at bounding box center [1399, 419] width 93 height 14
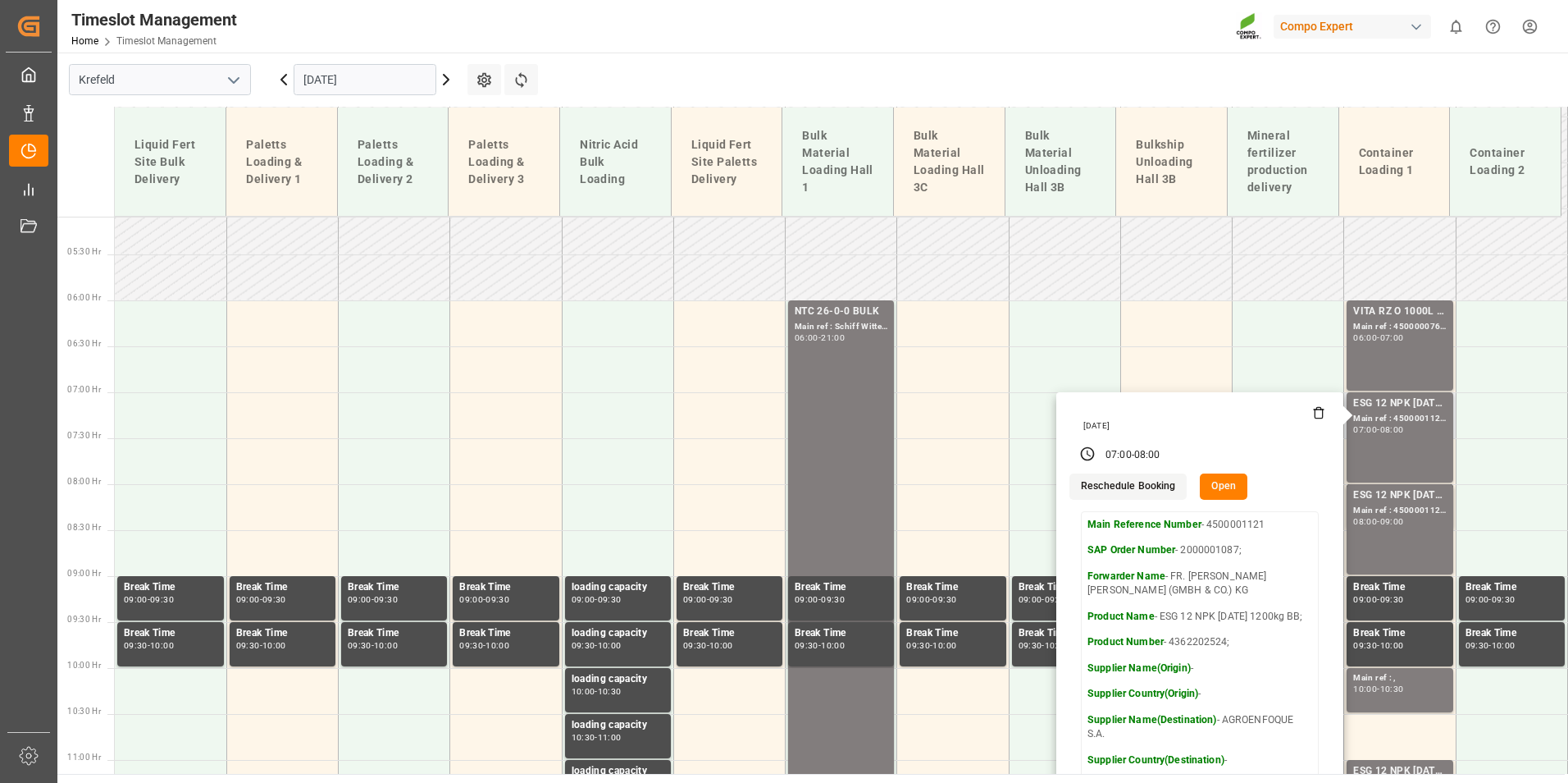
click at [1228, 486] on button "Open" at bounding box center [1223, 486] width 47 height 26
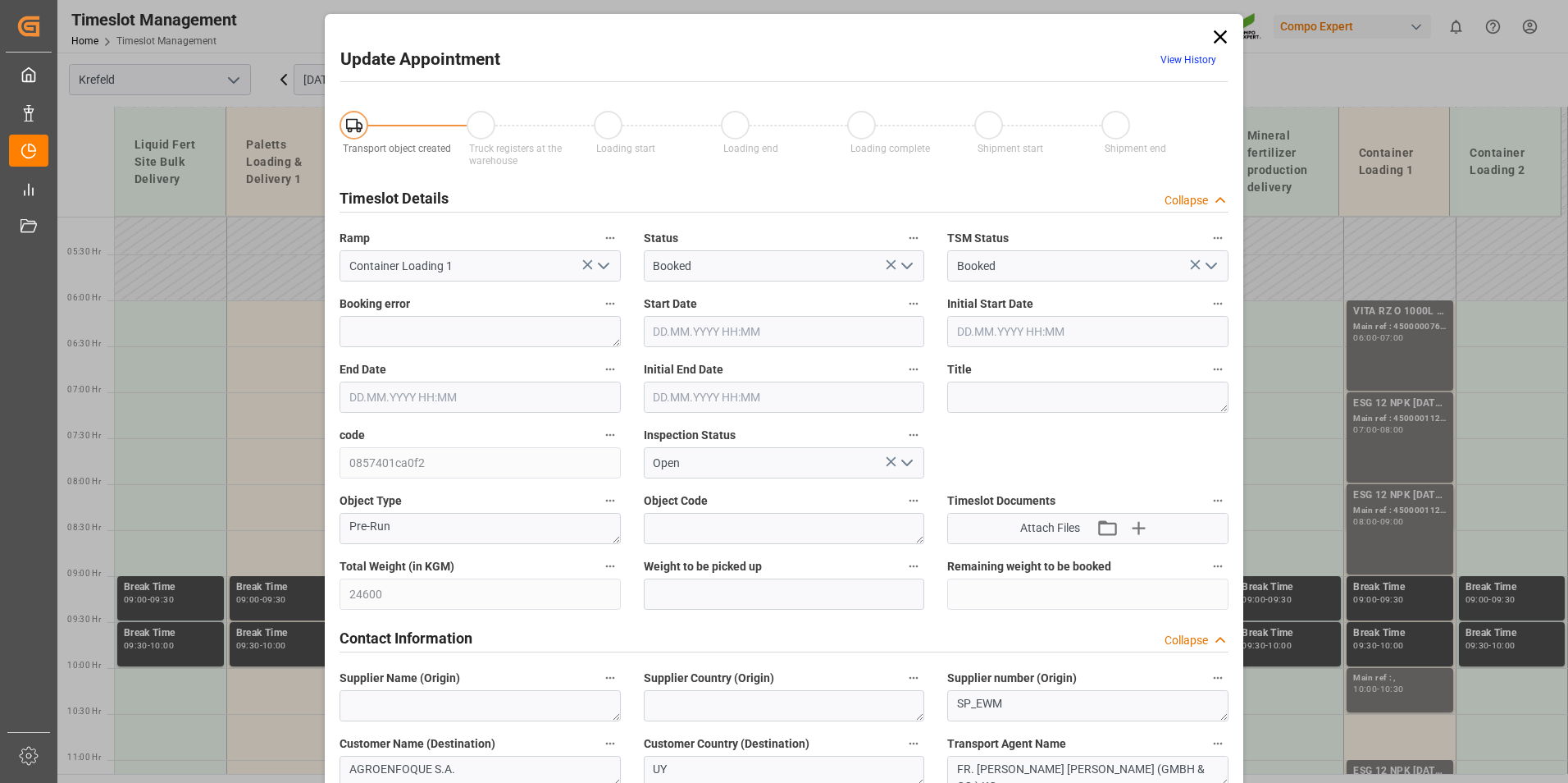
type input "24600"
type input "0"
type input "[DATE] 07:00"
type input "[DATE] 08:00"
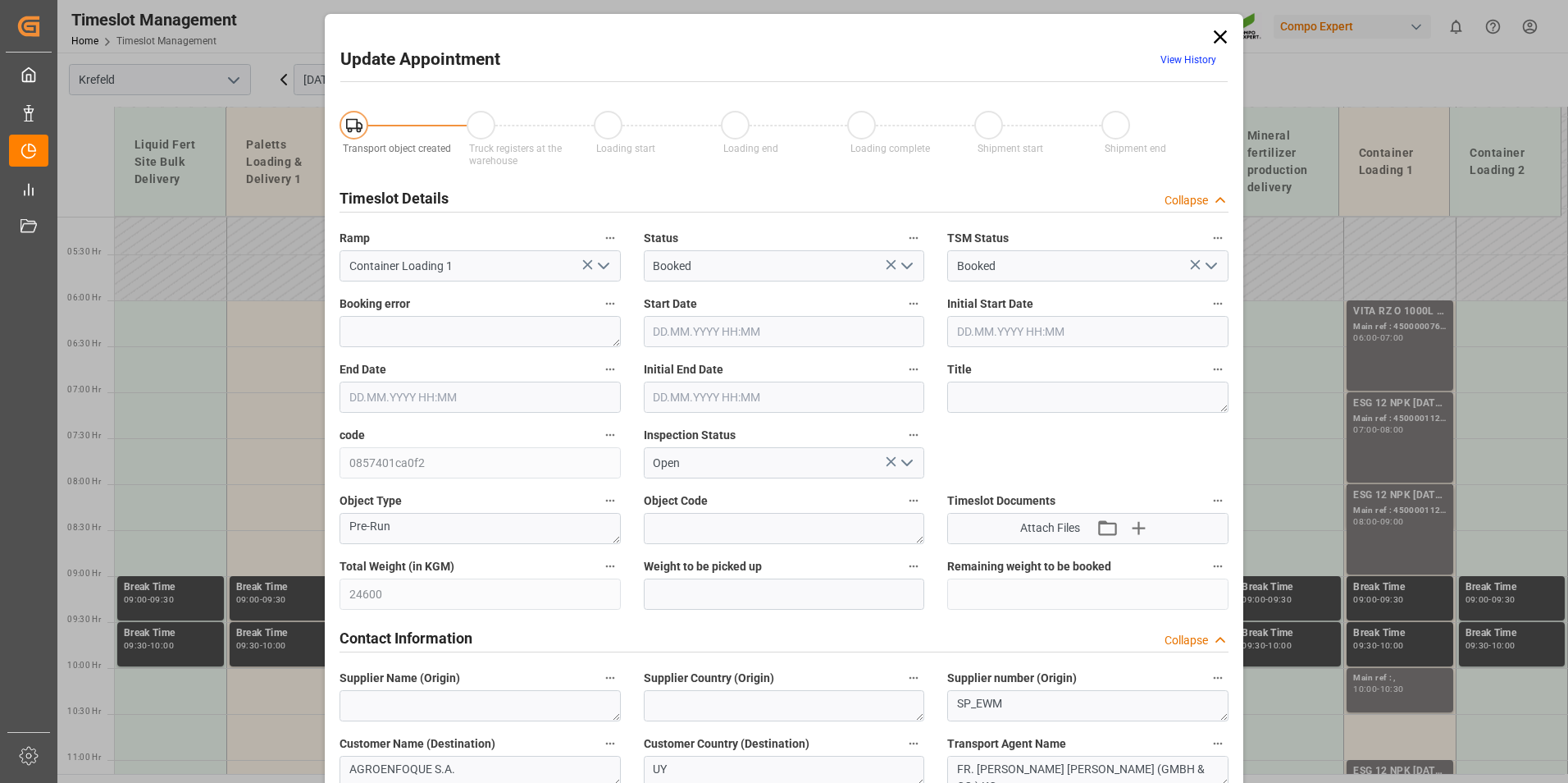
type input "[DATE] 07:30"
type input "[DATE] 06:34"
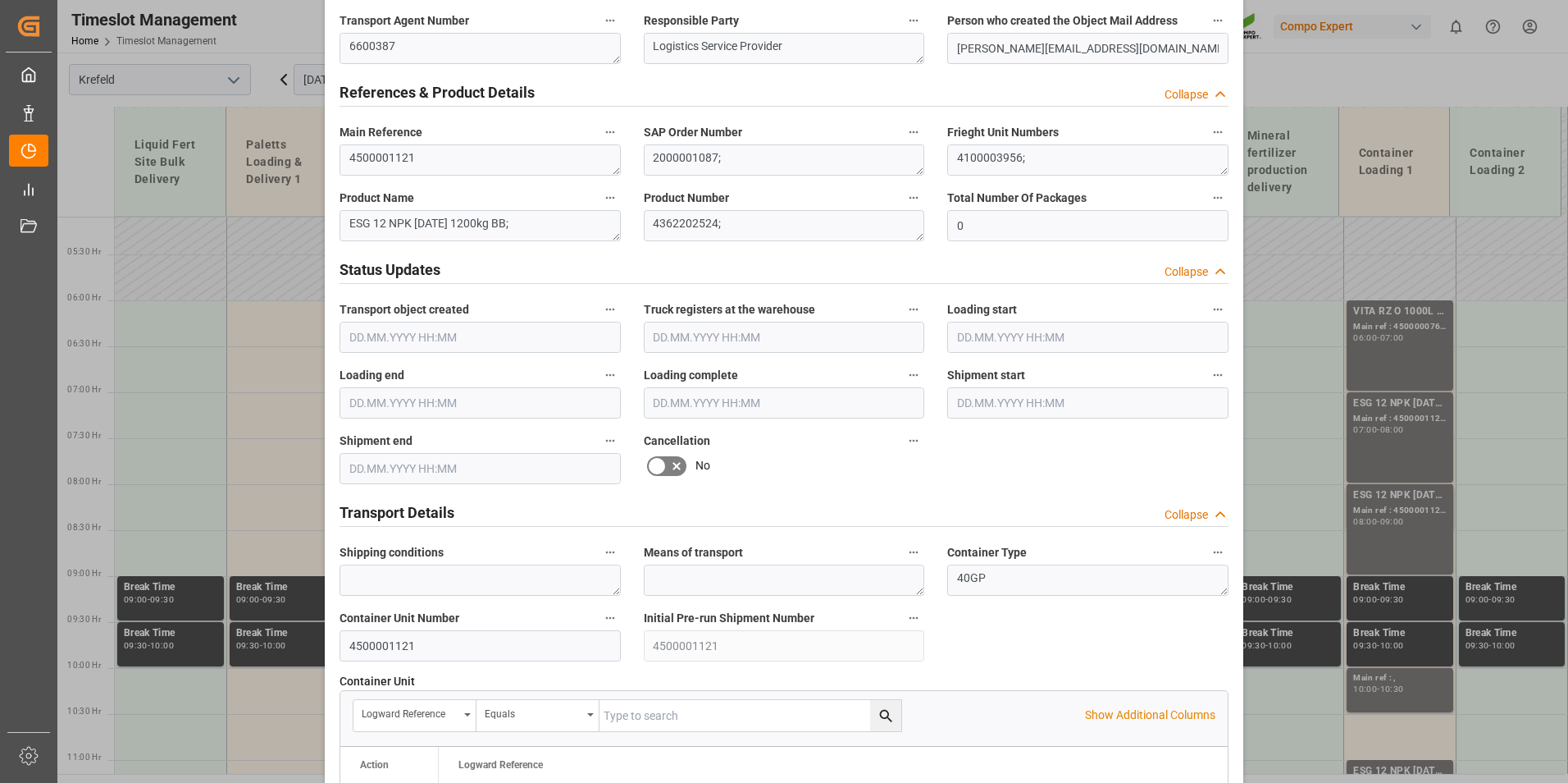
scroll to position [1066, 0]
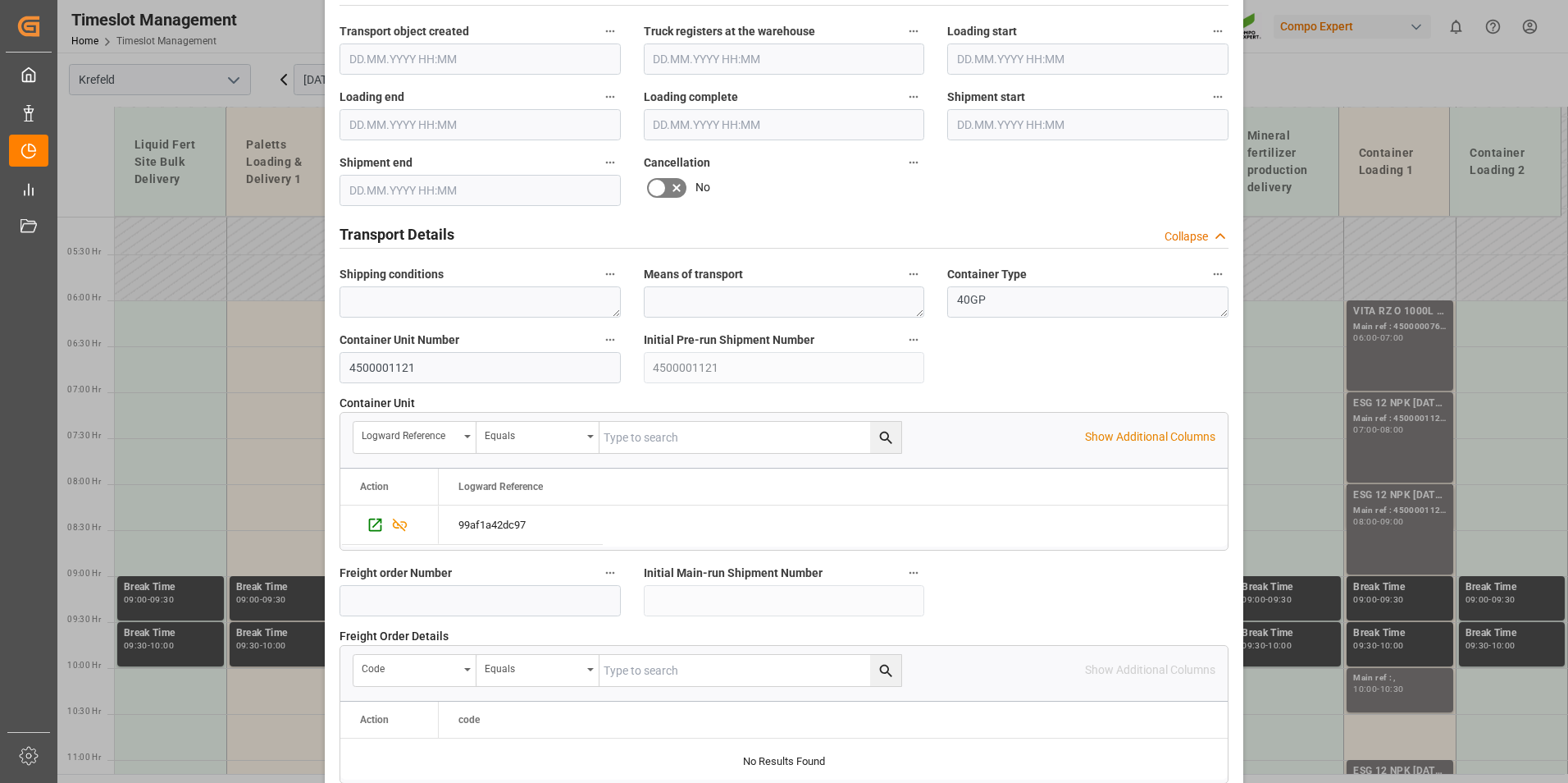
click at [666, 185] on icon at bounding box center [676, 187] width 20 height 20
click at [0, 0] on input "checkbox" at bounding box center [0, 0] width 0 height 0
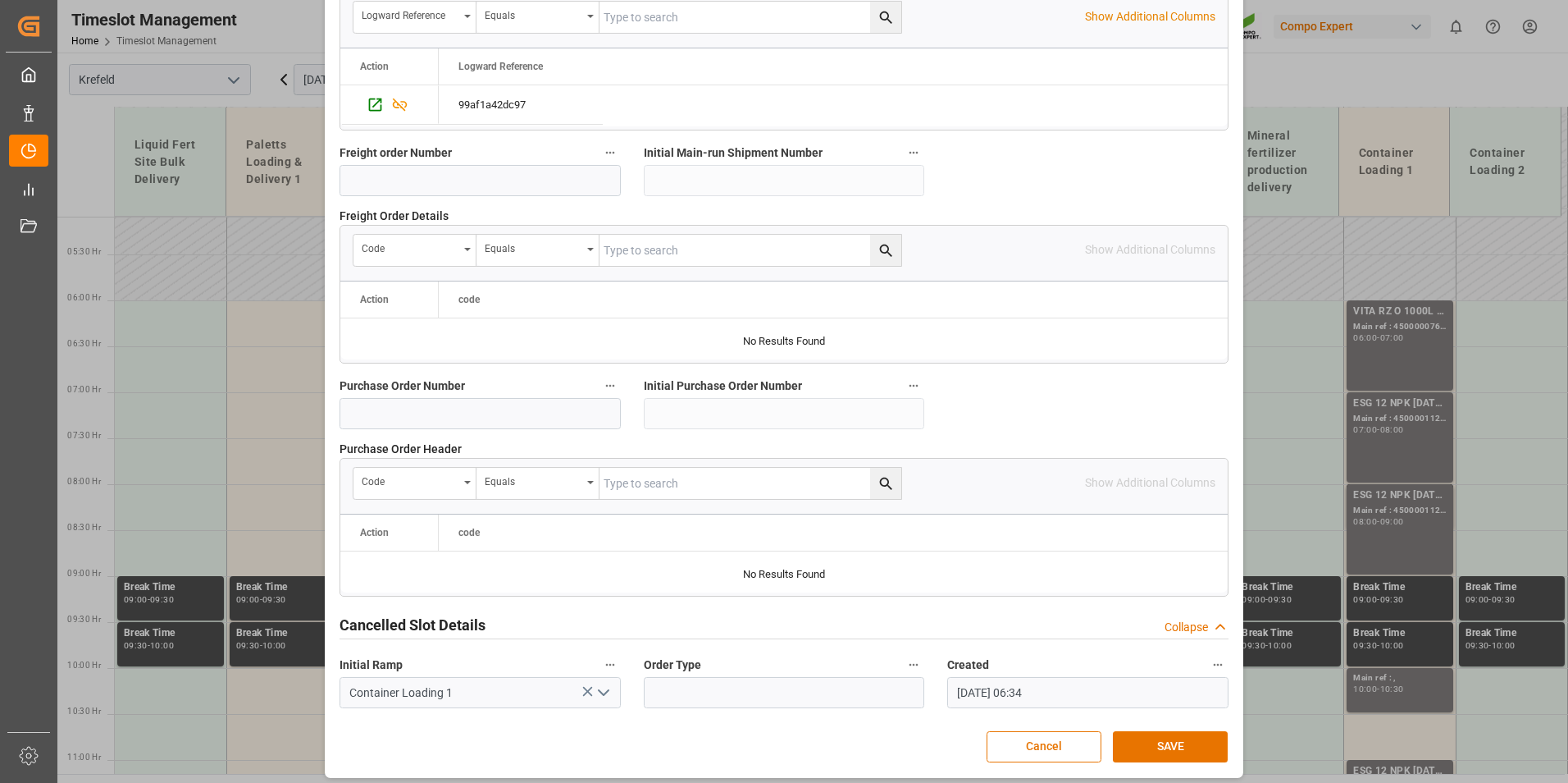
scroll to position [1494, 0]
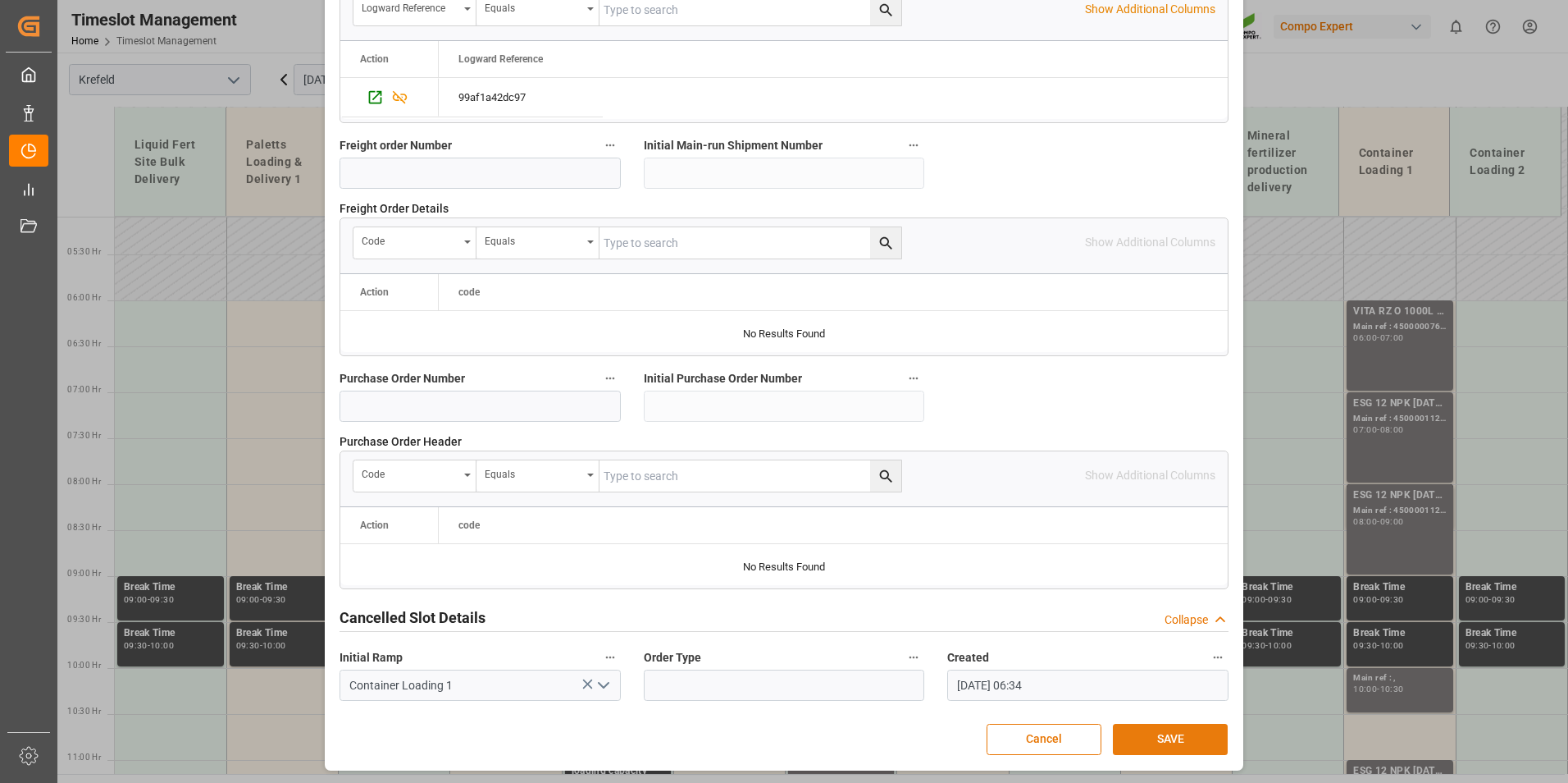
click at [1187, 724] on button "SAVE" at bounding box center [1170, 739] width 115 height 31
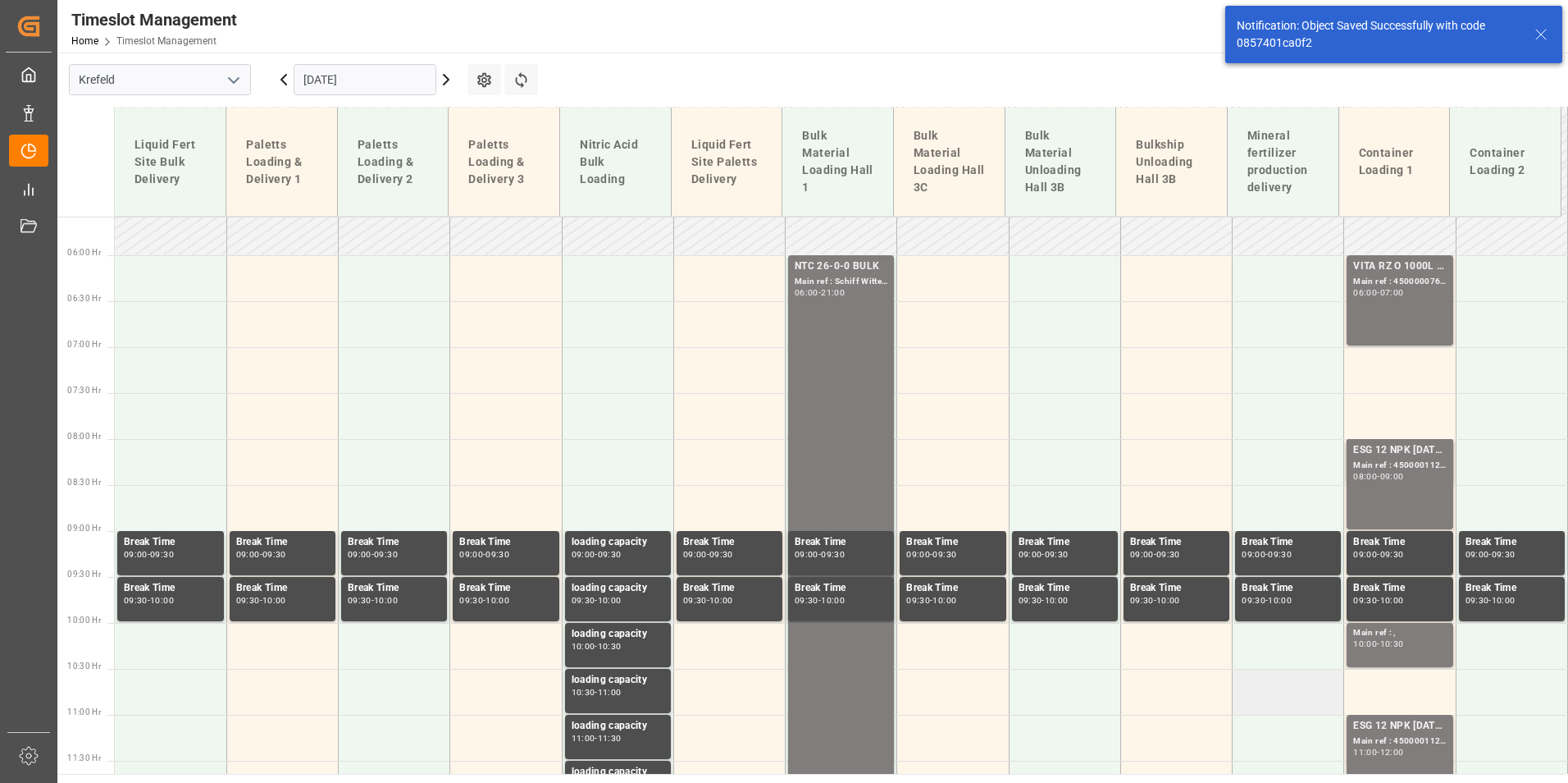
scroll to position [592, 0]
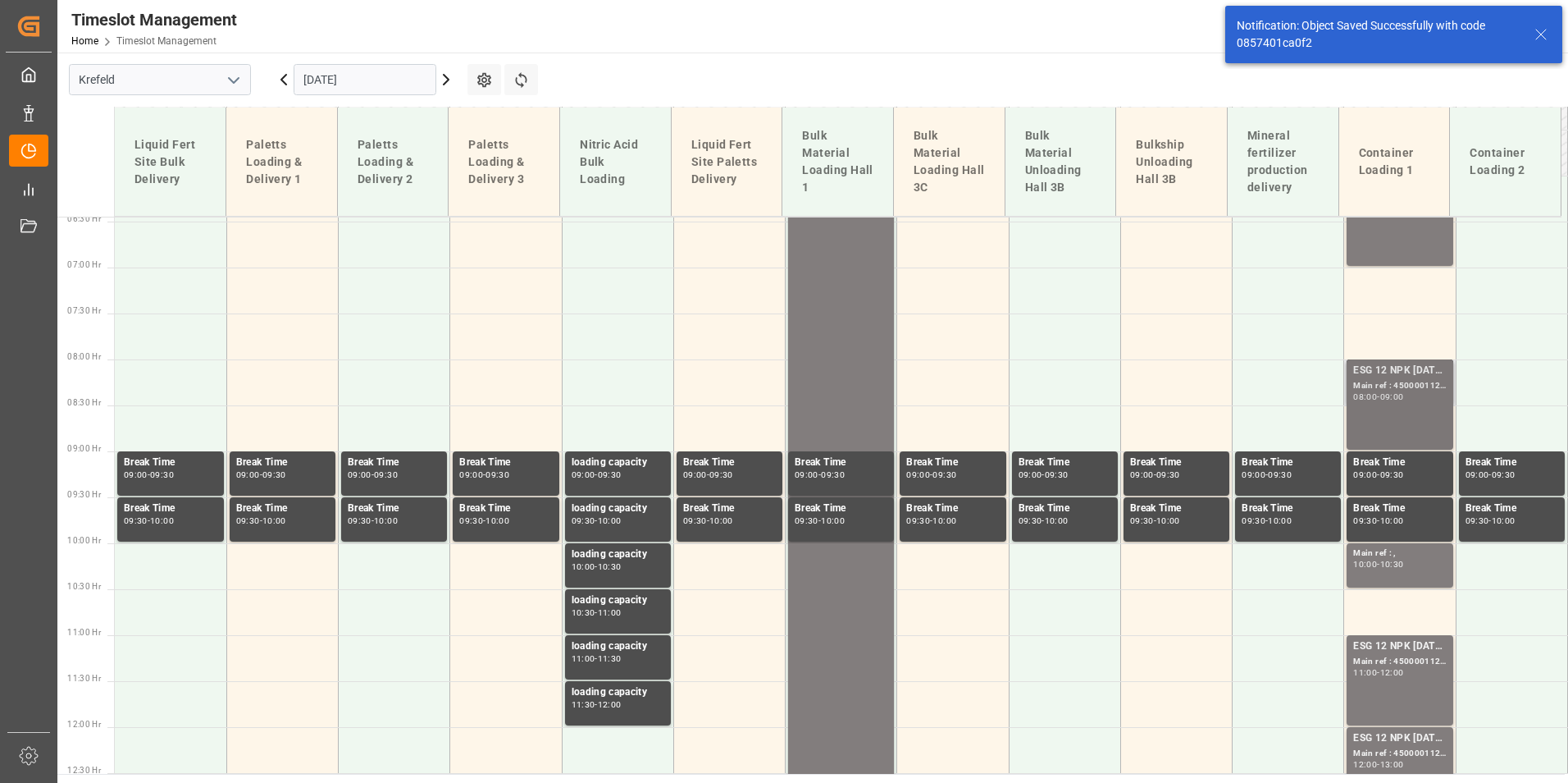
click at [1381, 410] on div "ESG 12 NPK [DATE] 1200kg BB; Main ref : 4500001122, 2000001087; 08:00 - 09:00" at bounding box center [1399, 405] width 93 height 84
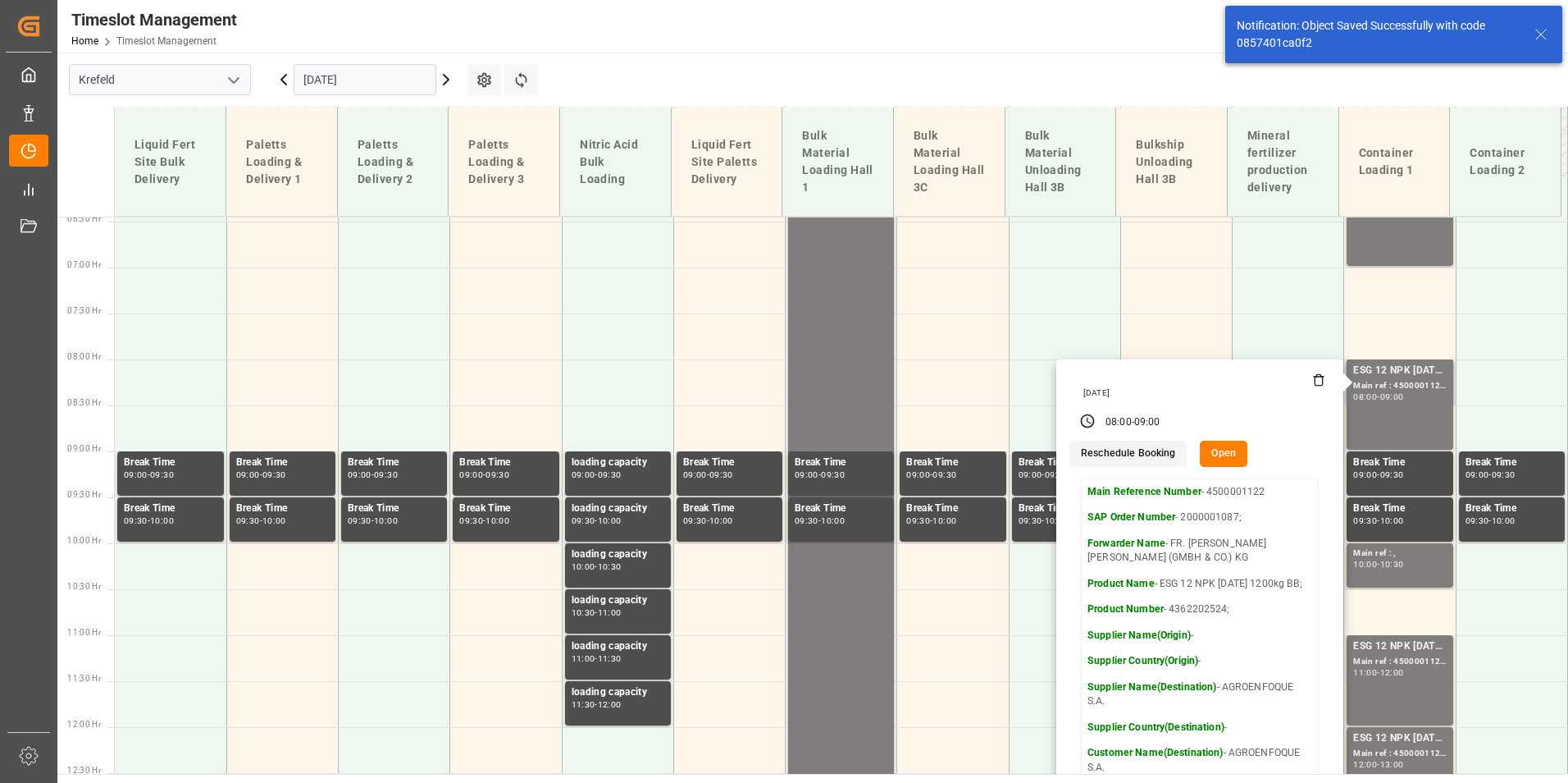
click at [1222, 445] on button "Open" at bounding box center [1223, 454] width 47 height 26
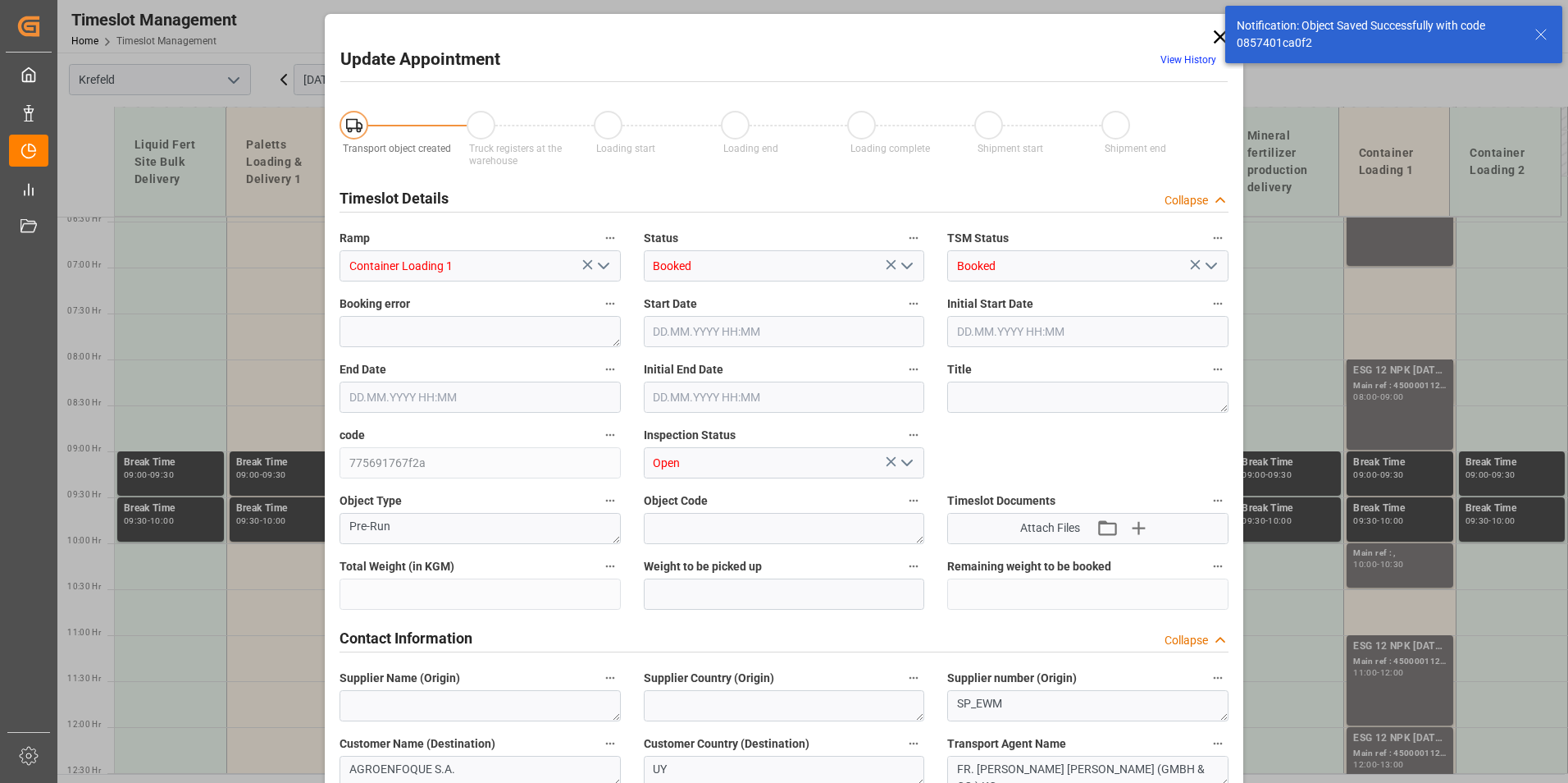
type input "24600"
type input "0"
type input "[DATE] 08:00"
type input "[DATE] 09:00"
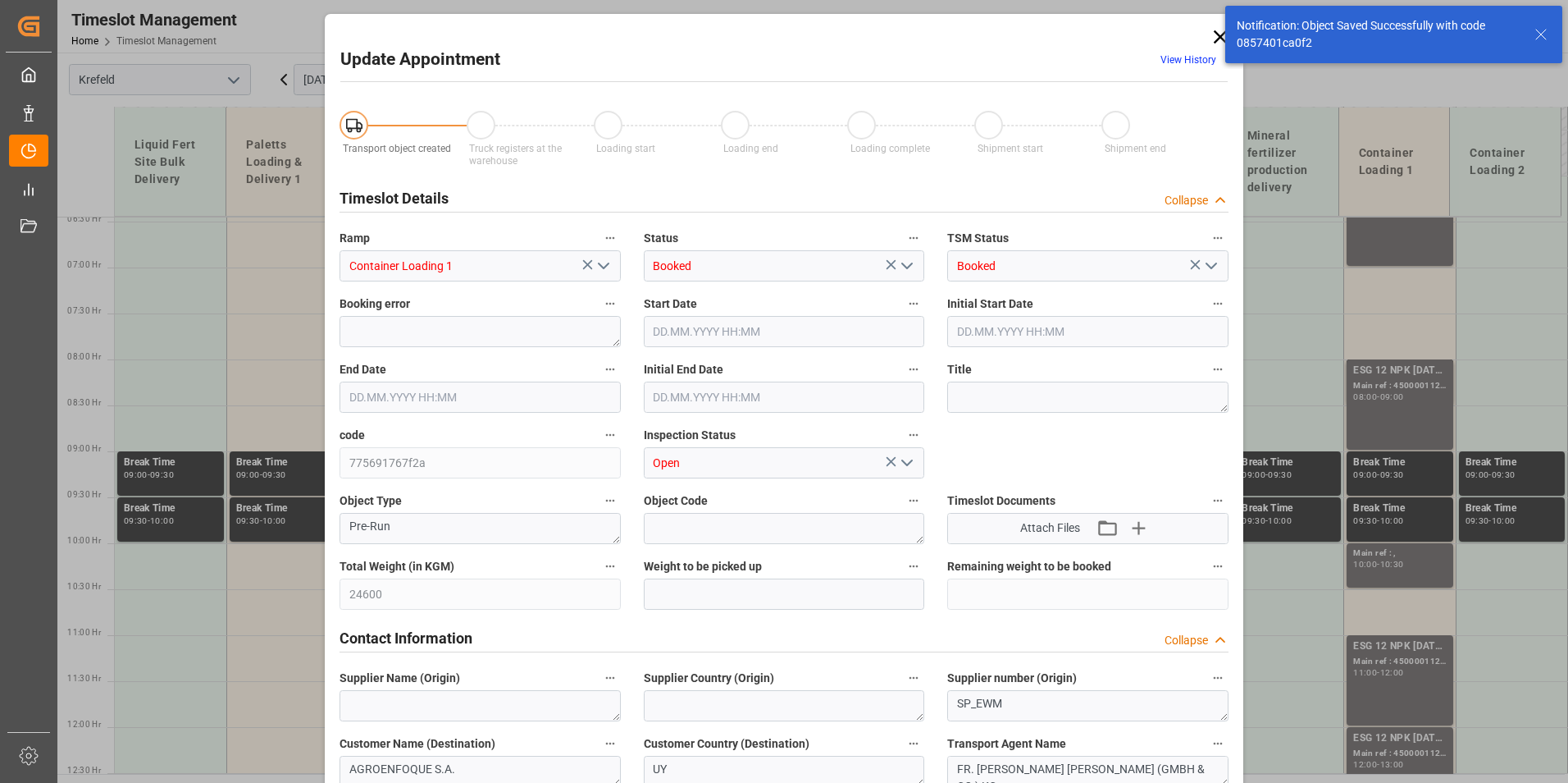
type input "[DATE] 08:30"
type input "[DATE] 06:35"
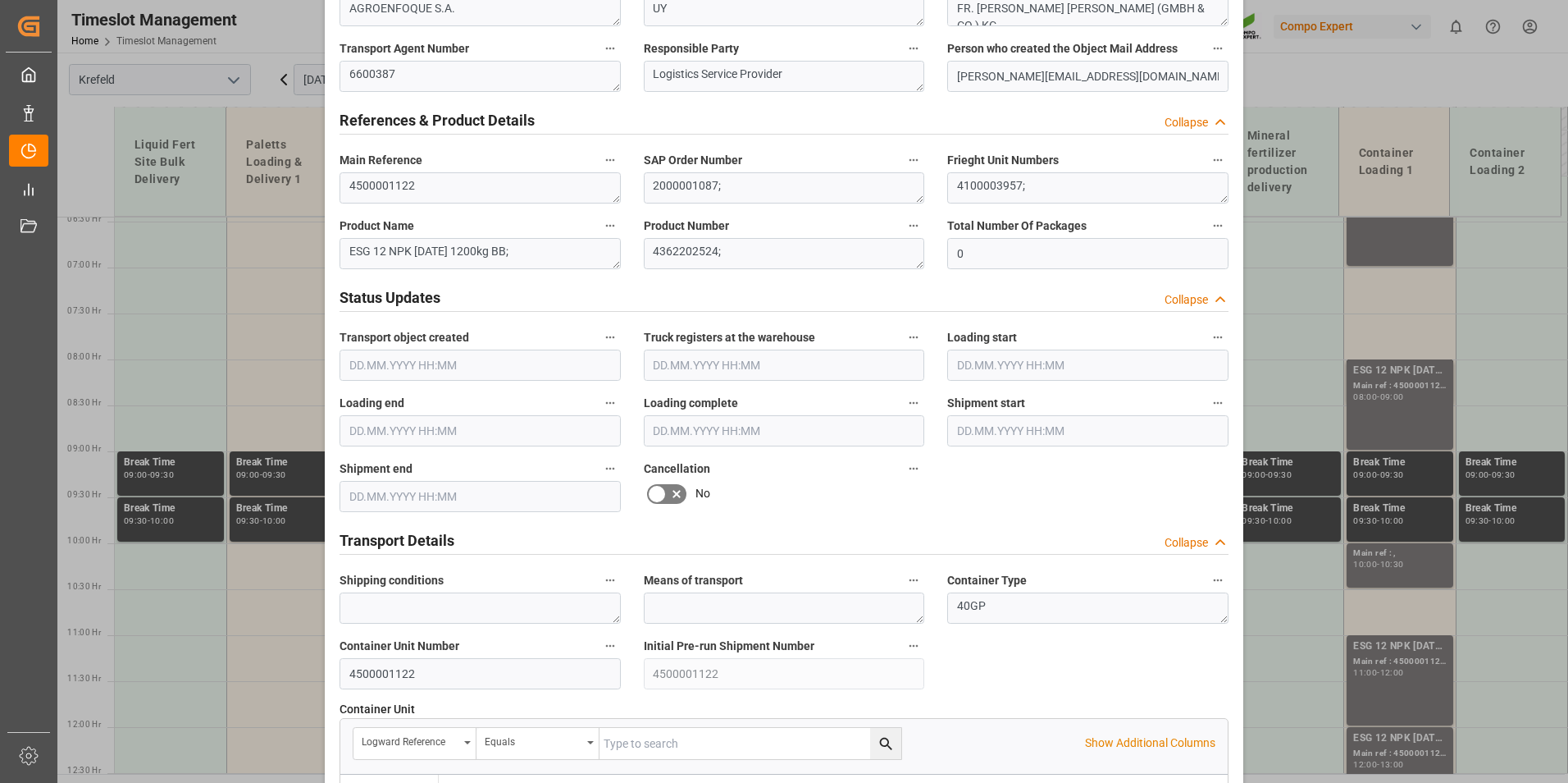
scroll to position [903, 0]
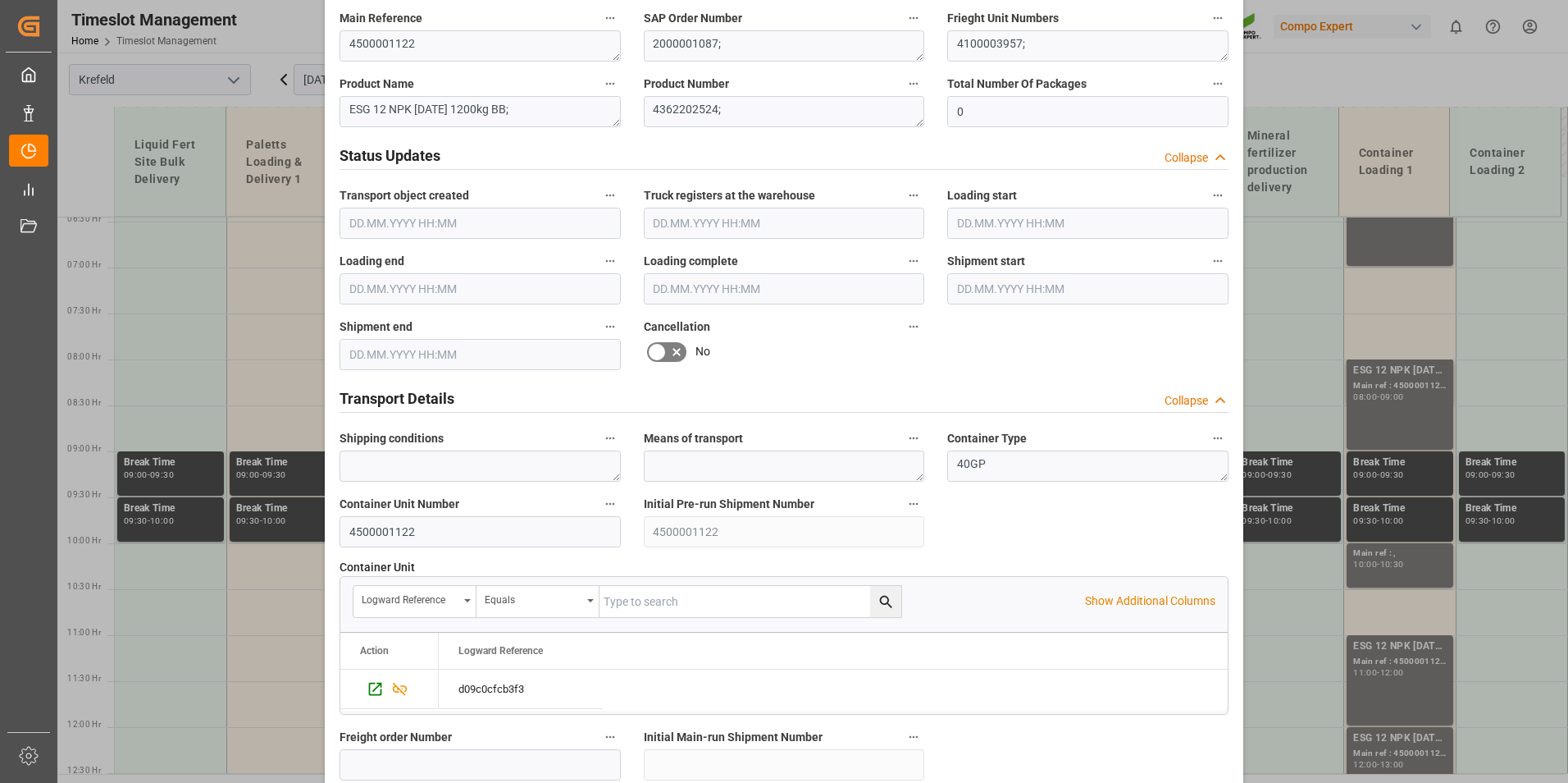
click at [657, 352] on icon at bounding box center [657, 352] width 20 height 20
click at [0, 0] on input "checkbox" at bounding box center [0, 0] width 0 height 0
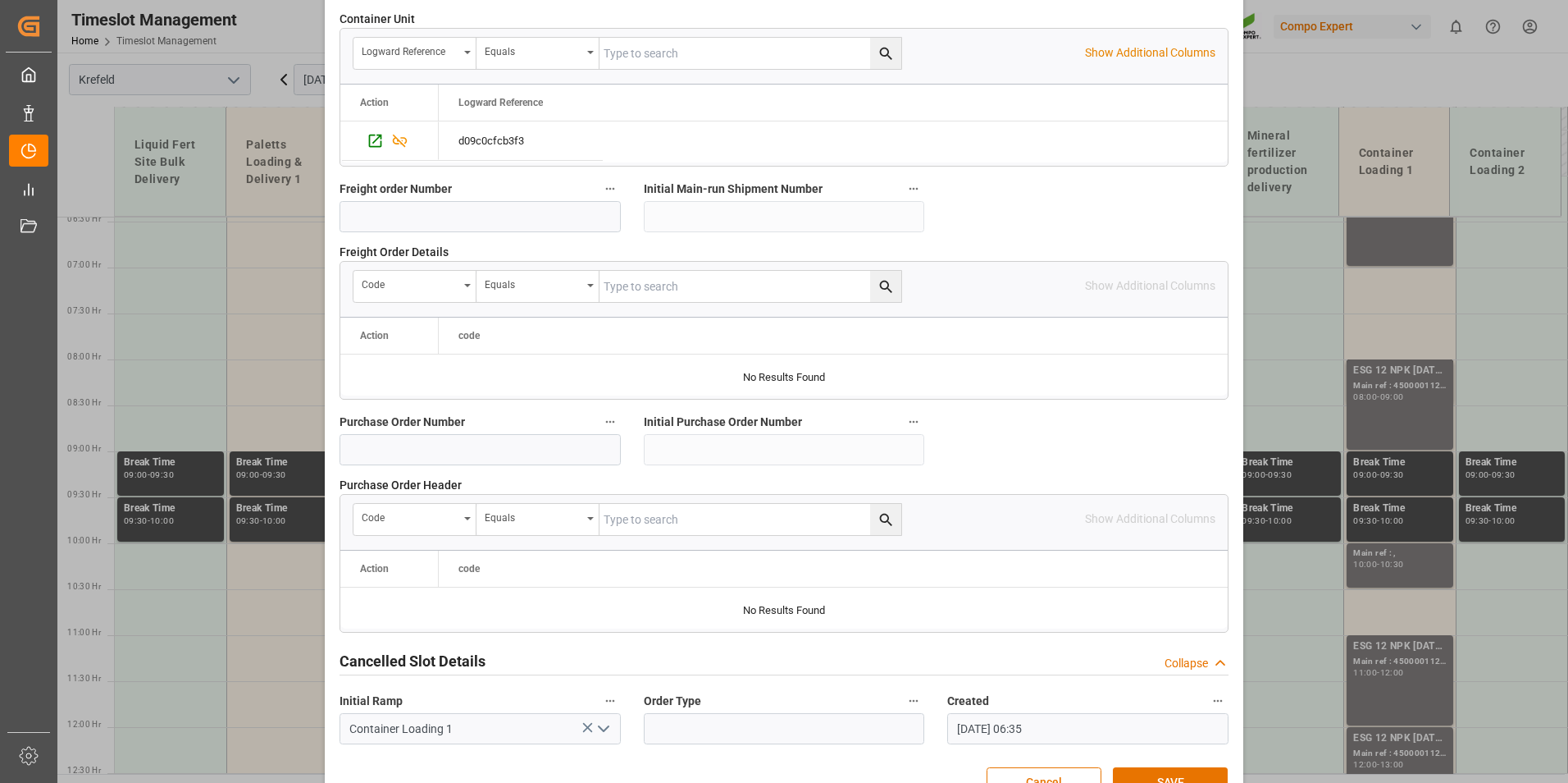
scroll to position [1494, 0]
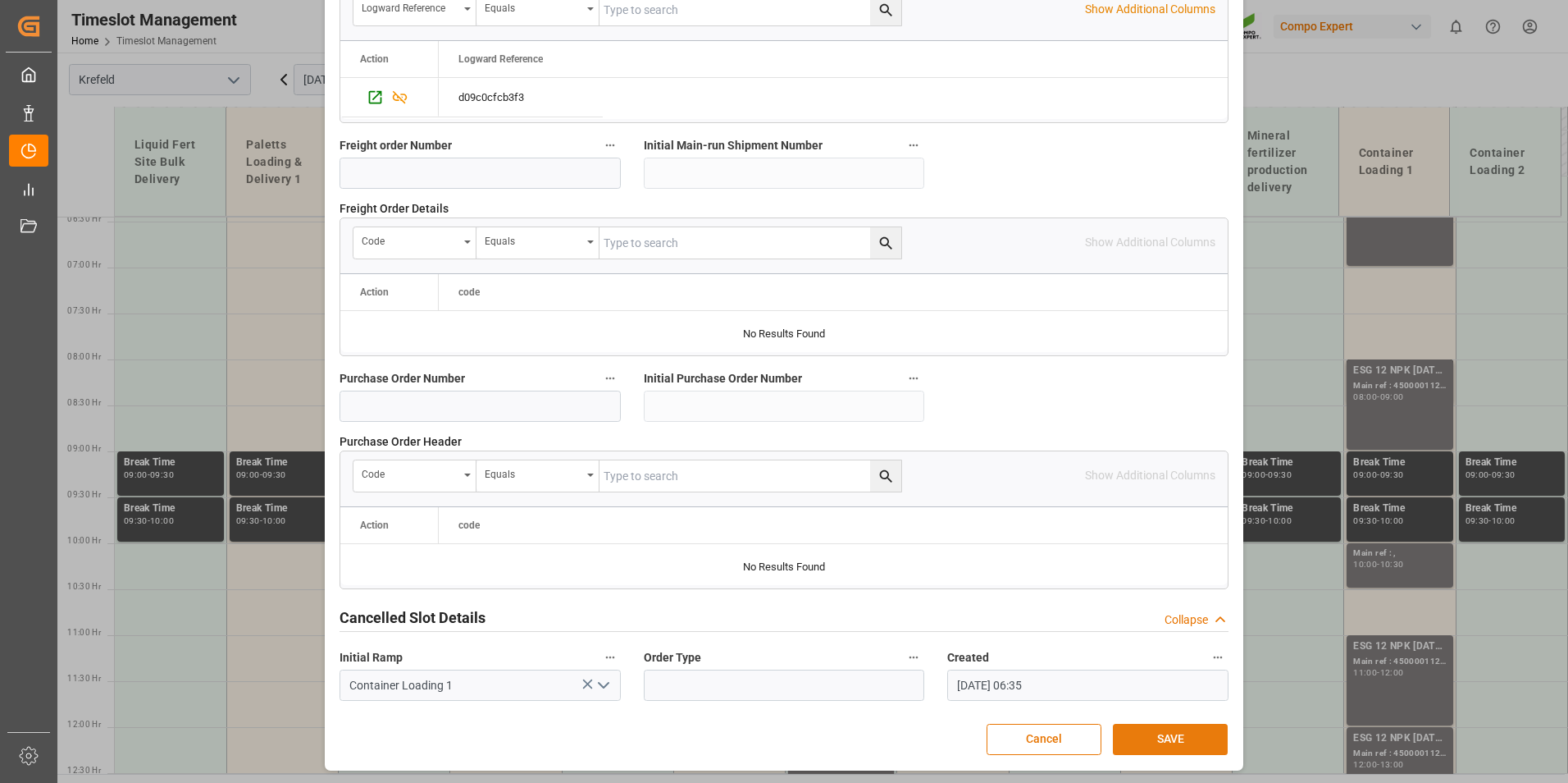
click at [1131, 747] on button "SAVE" at bounding box center [1170, 739] width 115 height 31
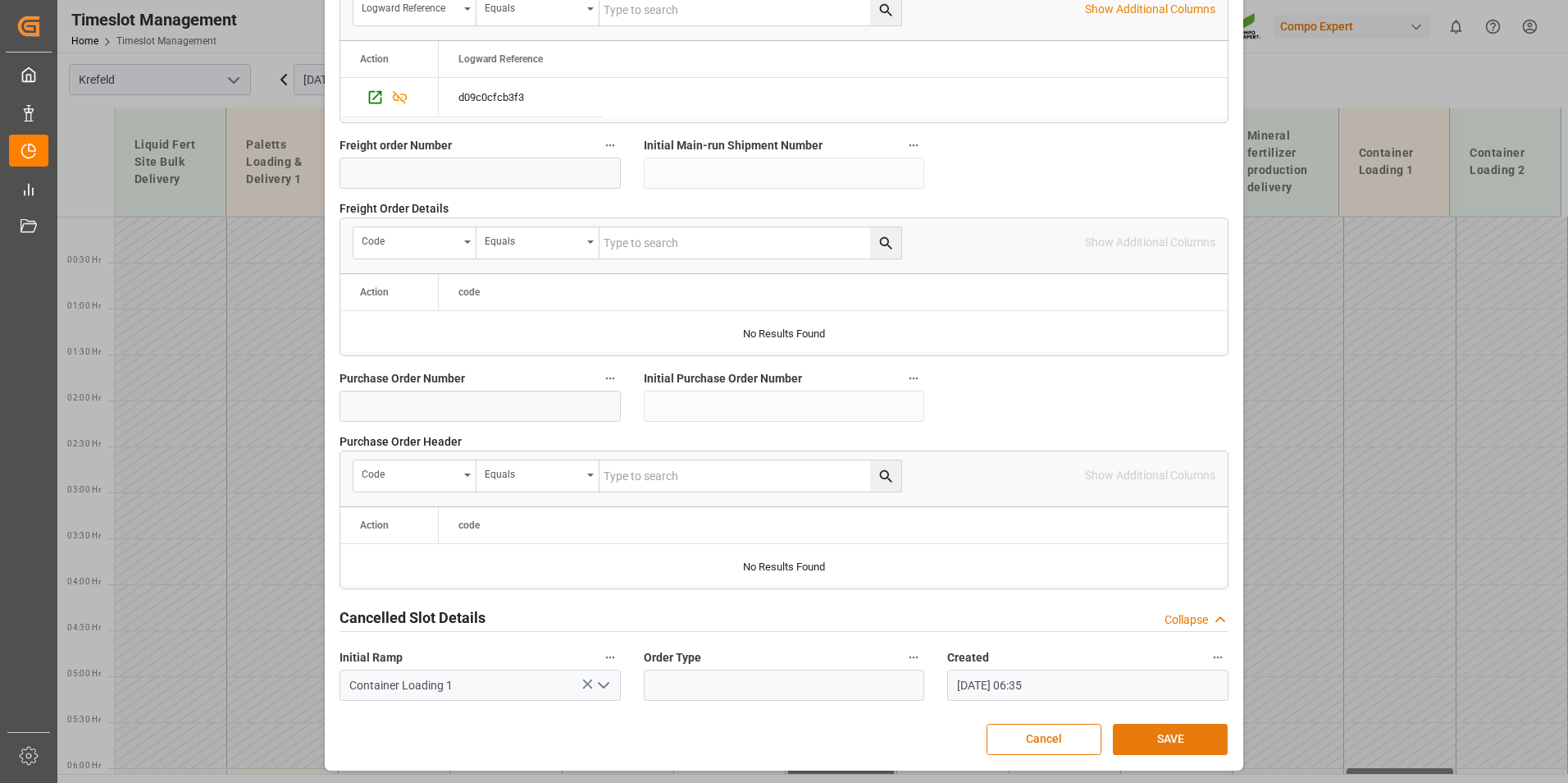
click at [1146, 731] on button "SAVE" at bounding box center [1170, 739] width 115 height 31
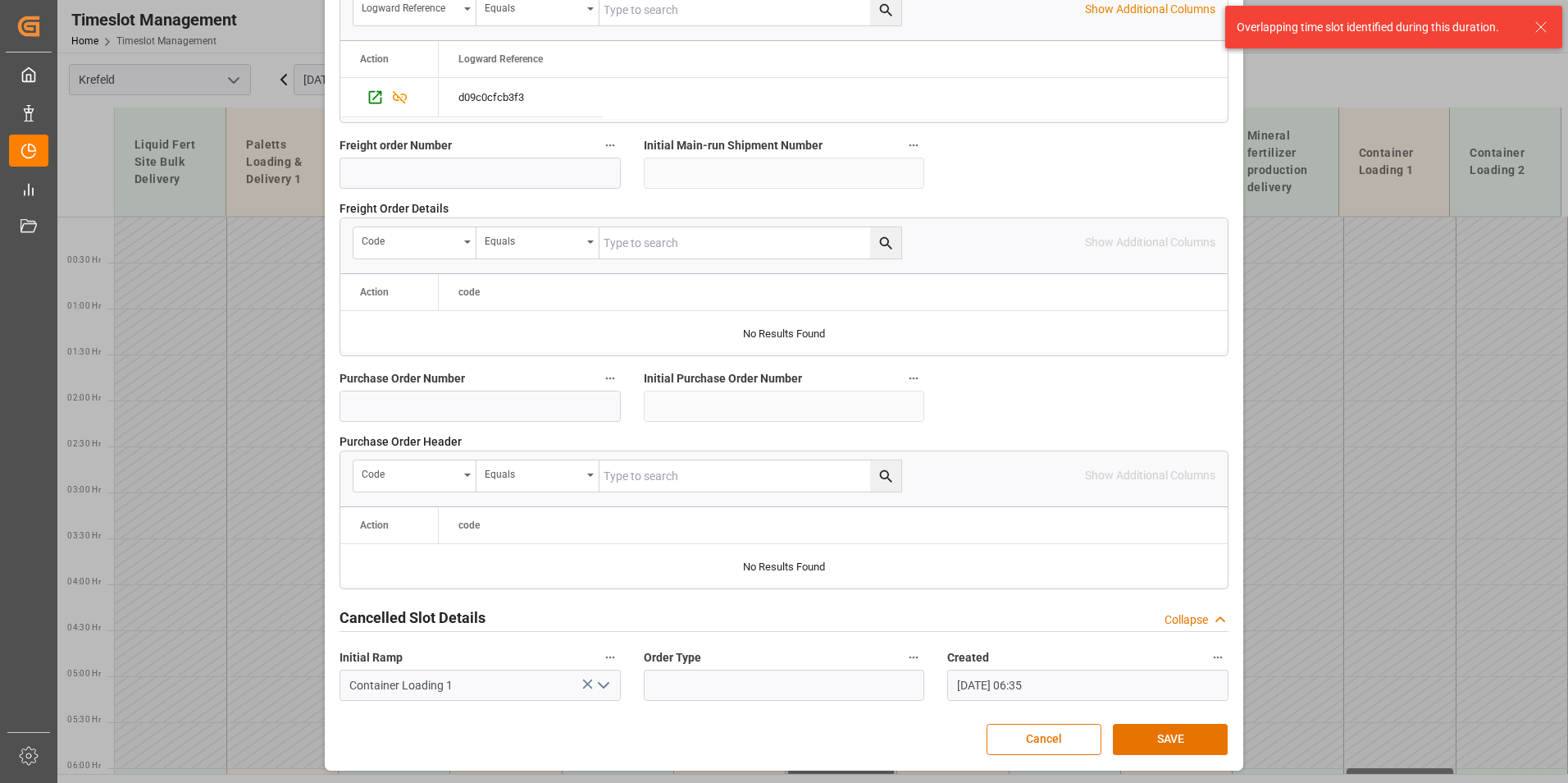
click at [1097, 743] on button "Cancel" at bounding box center [1043, 739] width 115 height 31
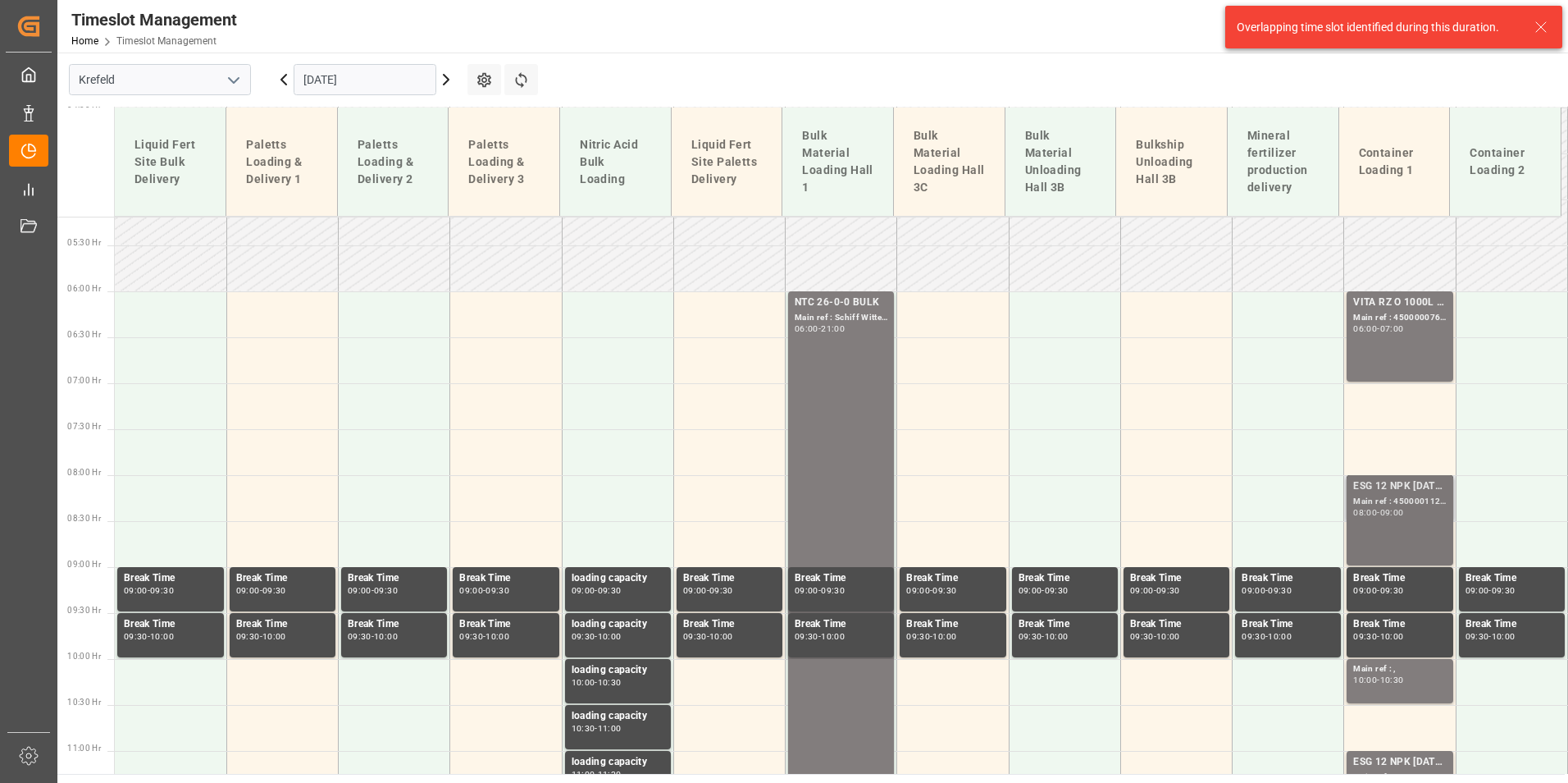
scroll to position [493, 0]
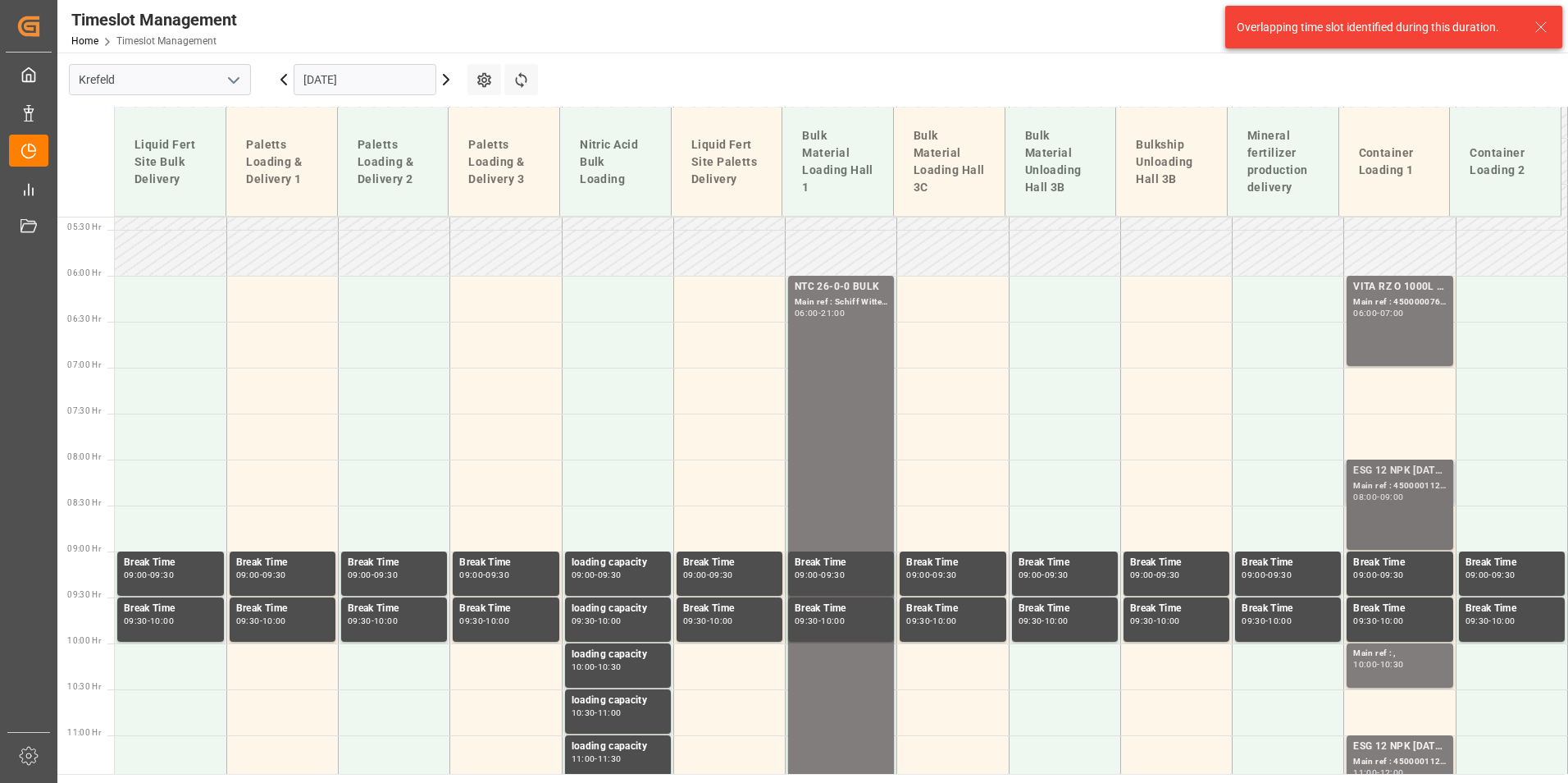
click at [1396, 518] on div "ESG 12 NPK [DATE] 1200kg BB; Main ref : 4500001122, 2000001087; 08:00 - 09:00" at bounding box center [1399, 505] width 93 height 84
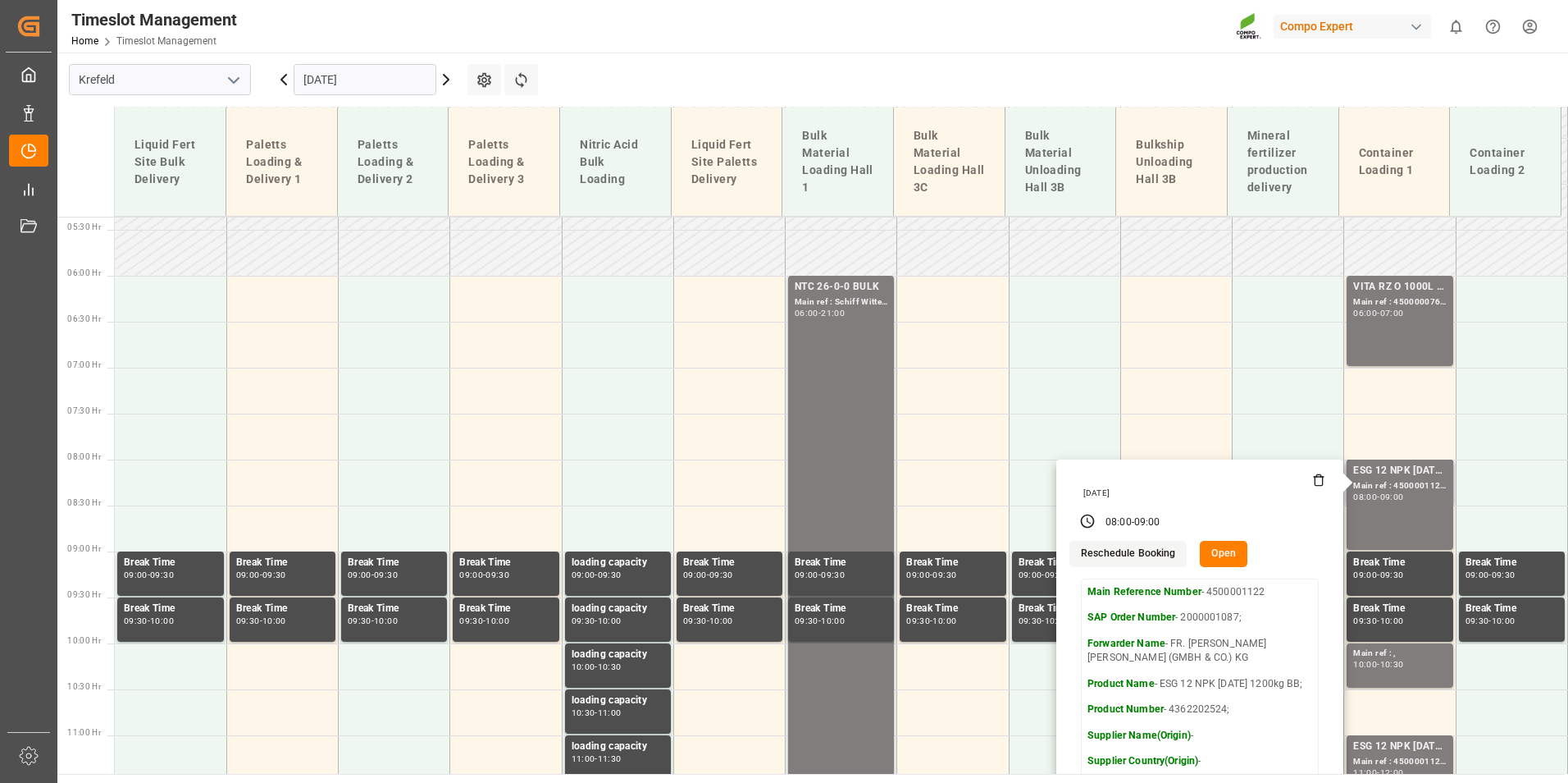
click at [1312, 481] on icon at bounding box center [1318, 479] width 13 height 13
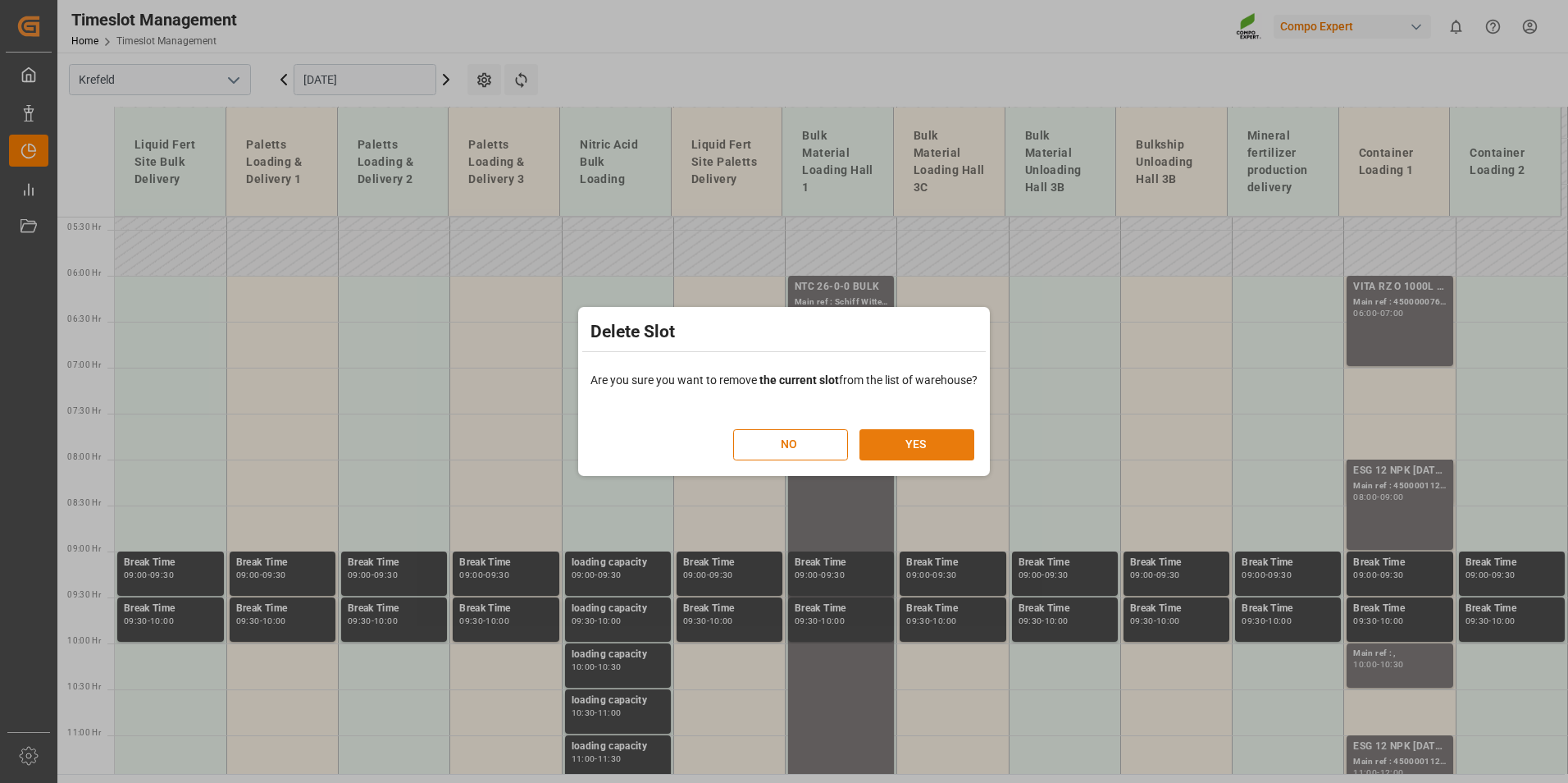
click at [900, 442] on button "YES" at bounding box center [916, 444] width 115 height 31
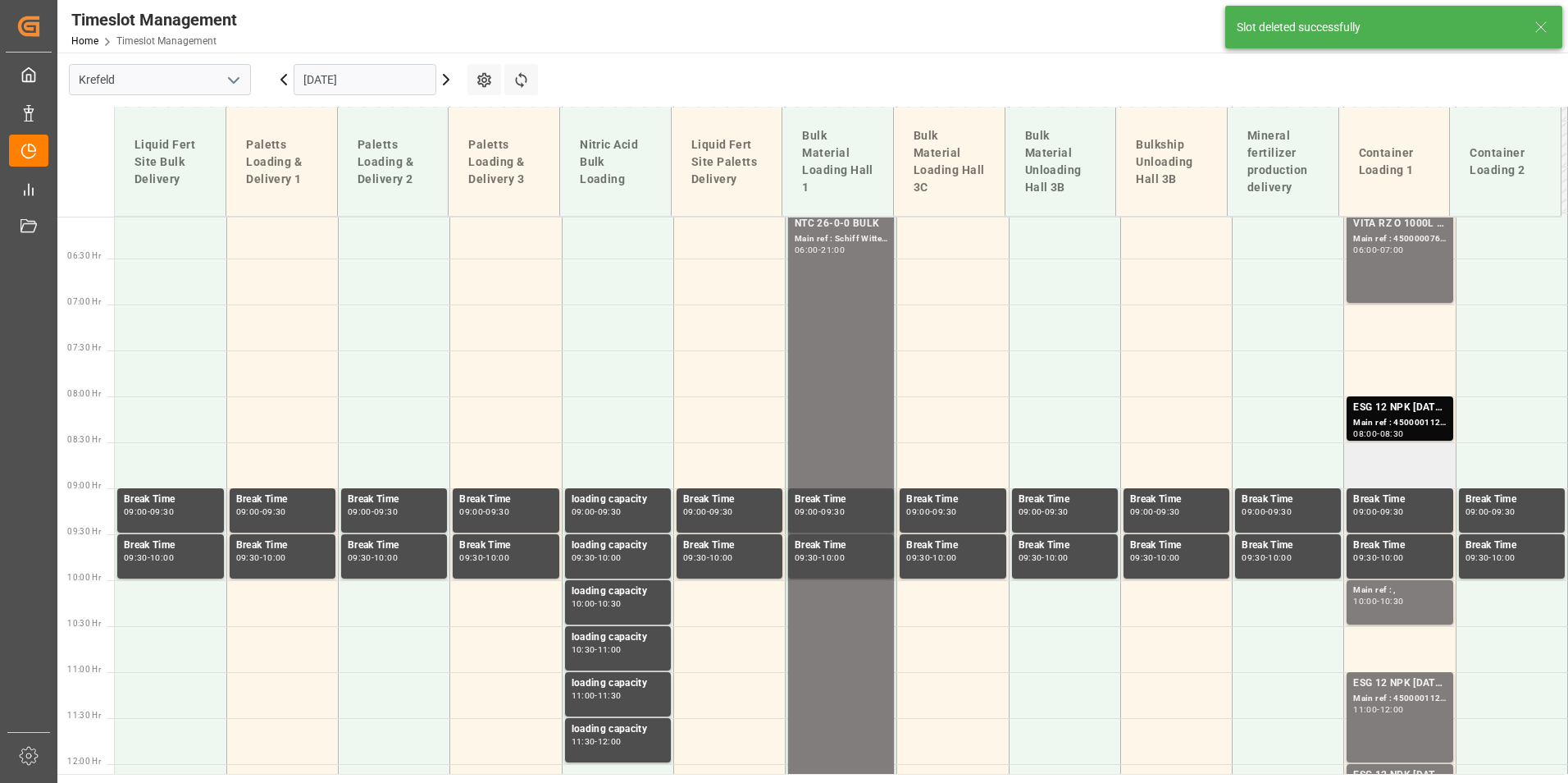
scroll to position [575, 0]
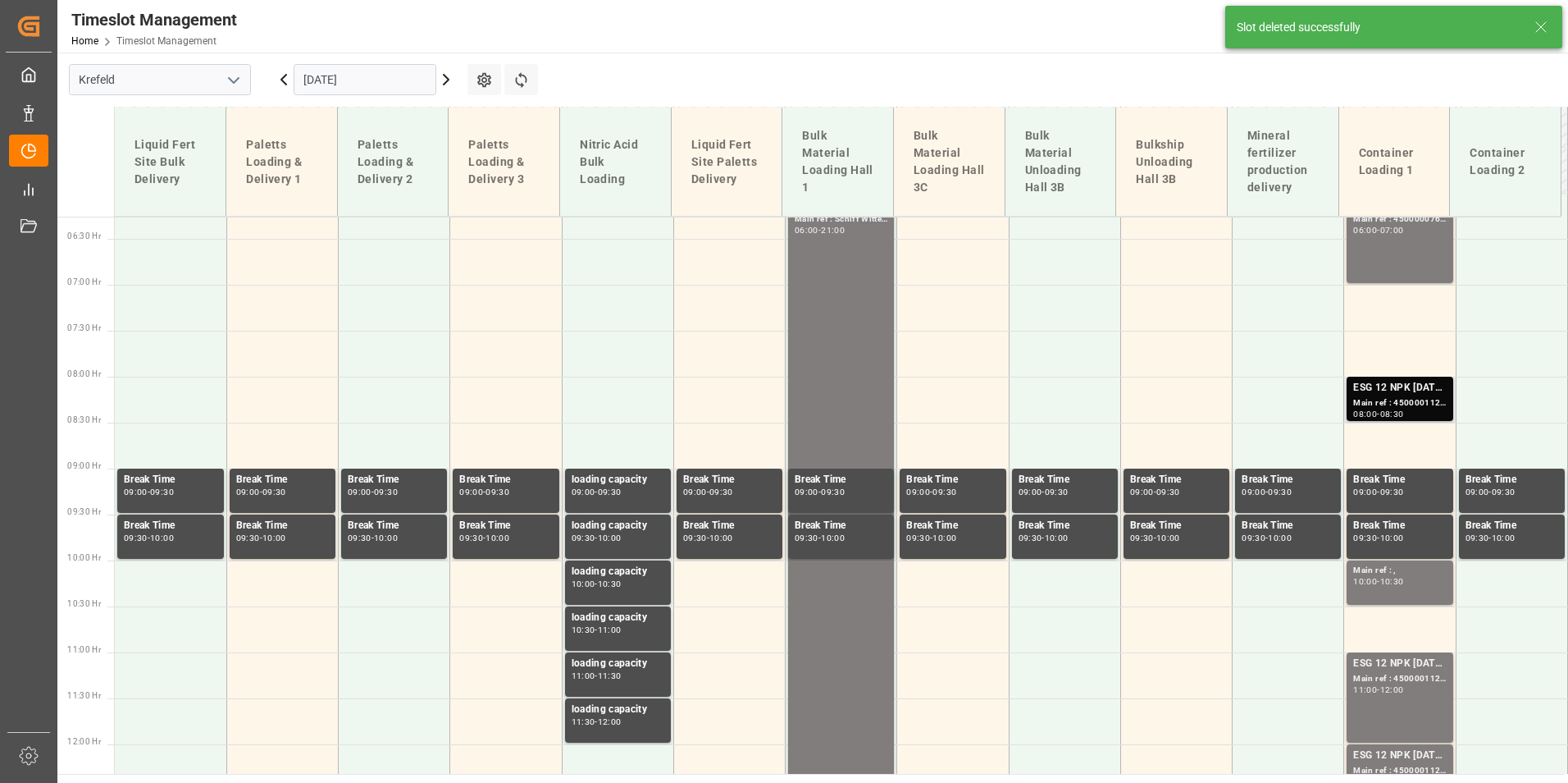
click at [1376, 403] on div "Main ref : 4500001122, 2000001087;" at bounding box center [1399, 403] width 93 height 14
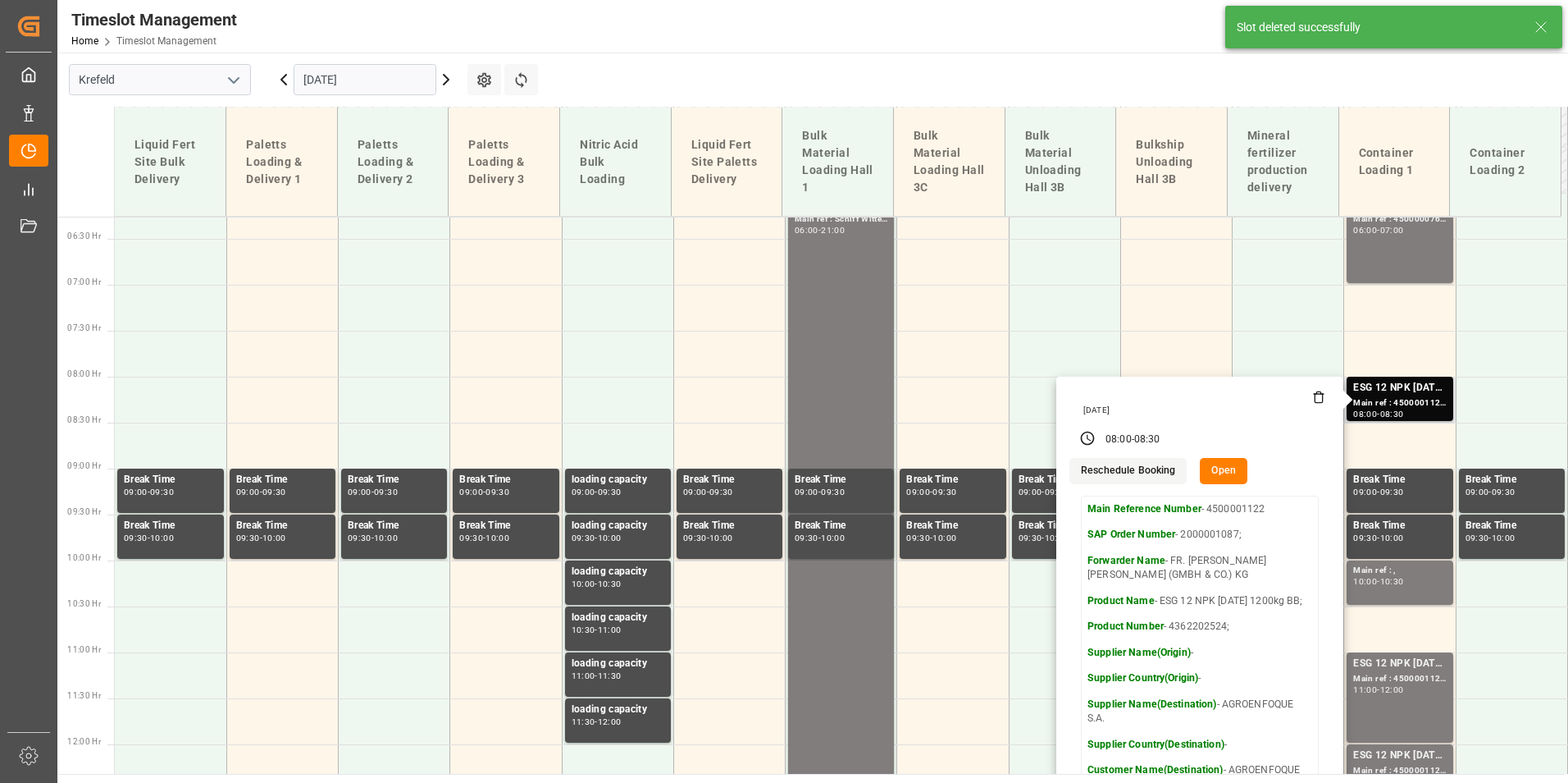
click at [1219, 467] on button "Open" at bounding box center [1223, 471] width 47 height 26
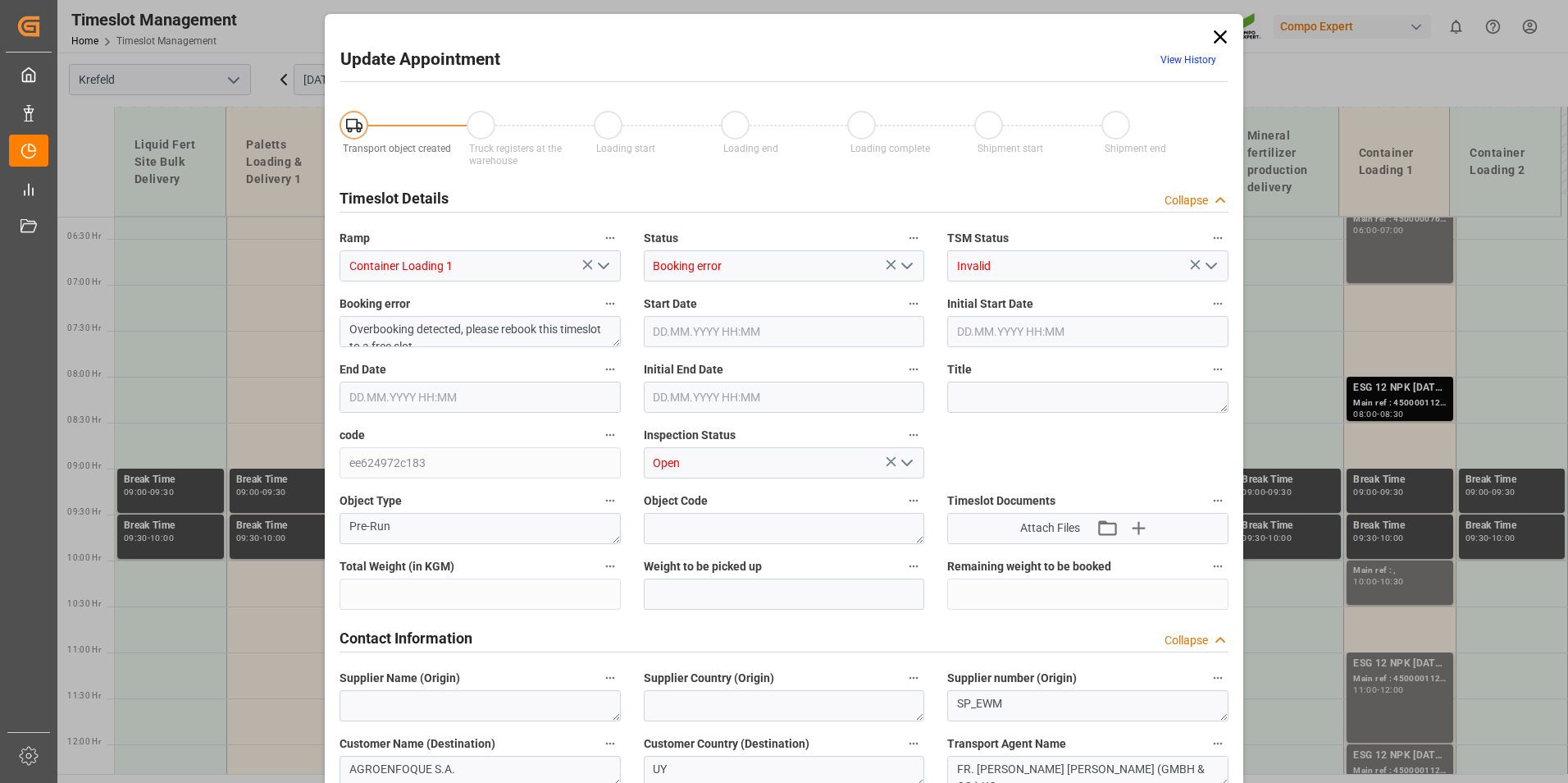
type input "24600"
type input "0"
type input "[DATE] 08:00"
type input "[DATE] 08:30"
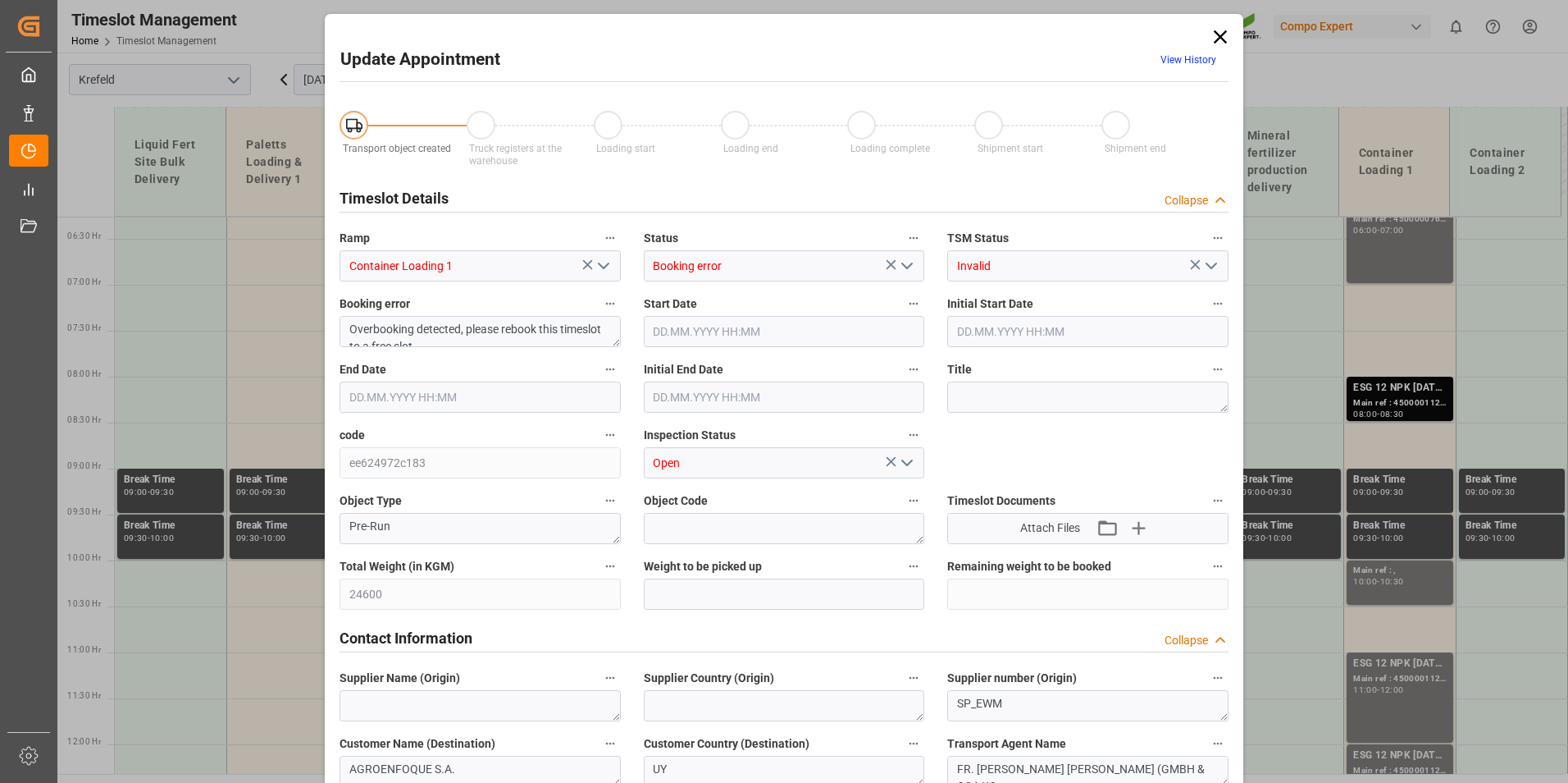
type input "[DATE] 08:30"
type input "[DATE] 06:35"
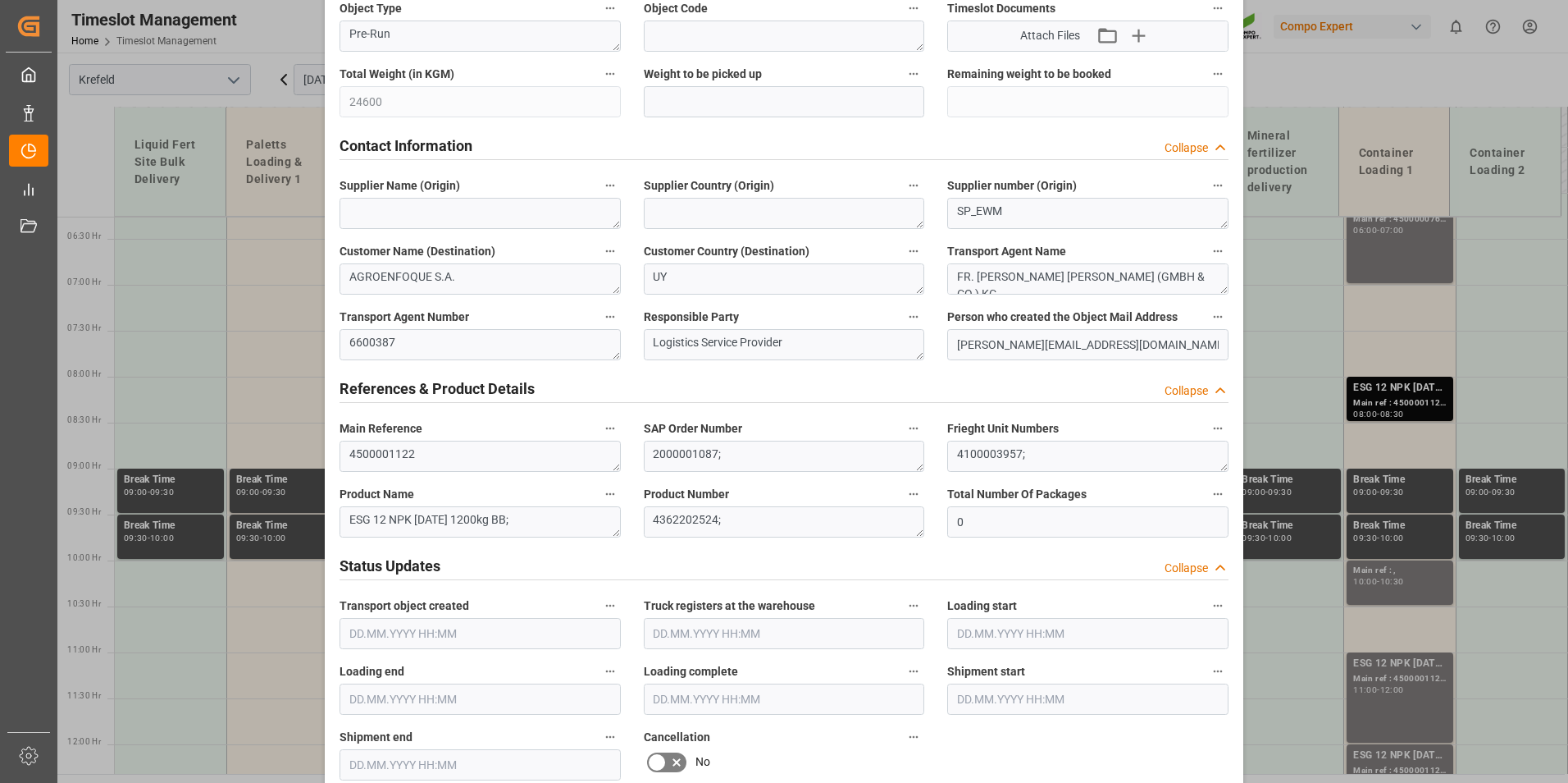
scroll to position [903, 0]
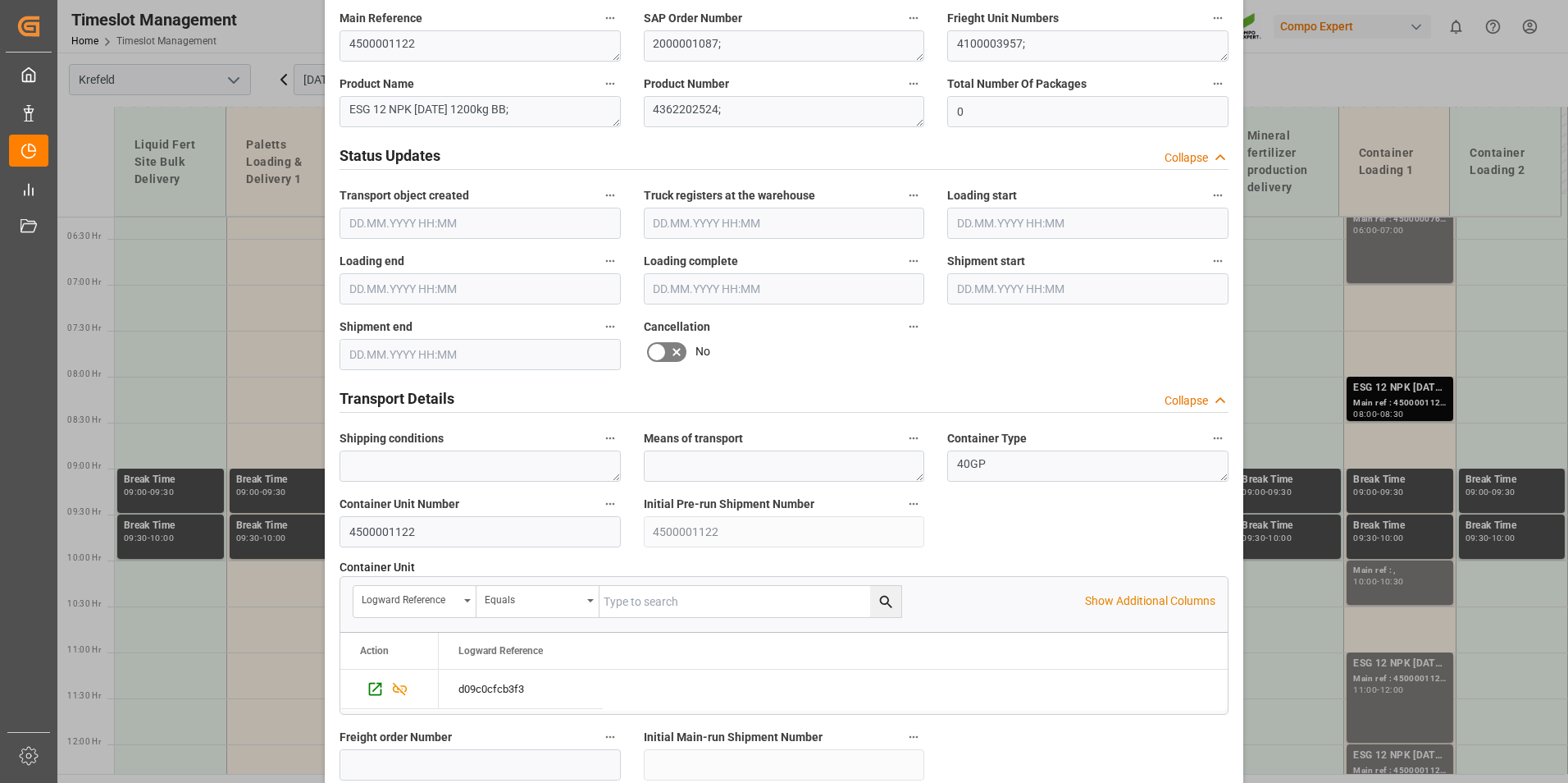
click at [652, 349] on icon at bounding box center [657, 352] width 20 height 20
click at [0, 0] on input "checkbox" at bounding box center [0, 0] width 0 height 0
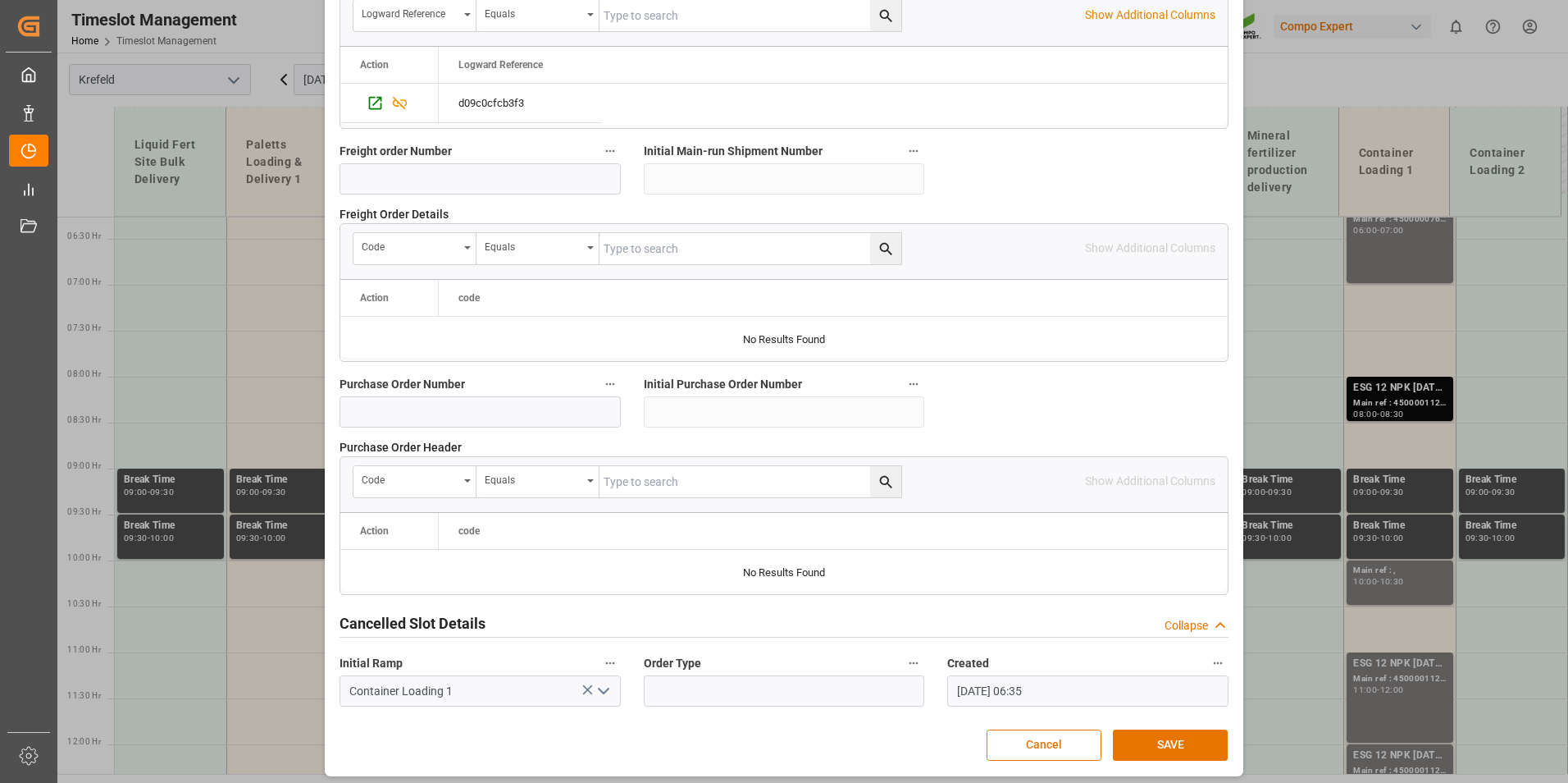
scroll to position [1494, 0]
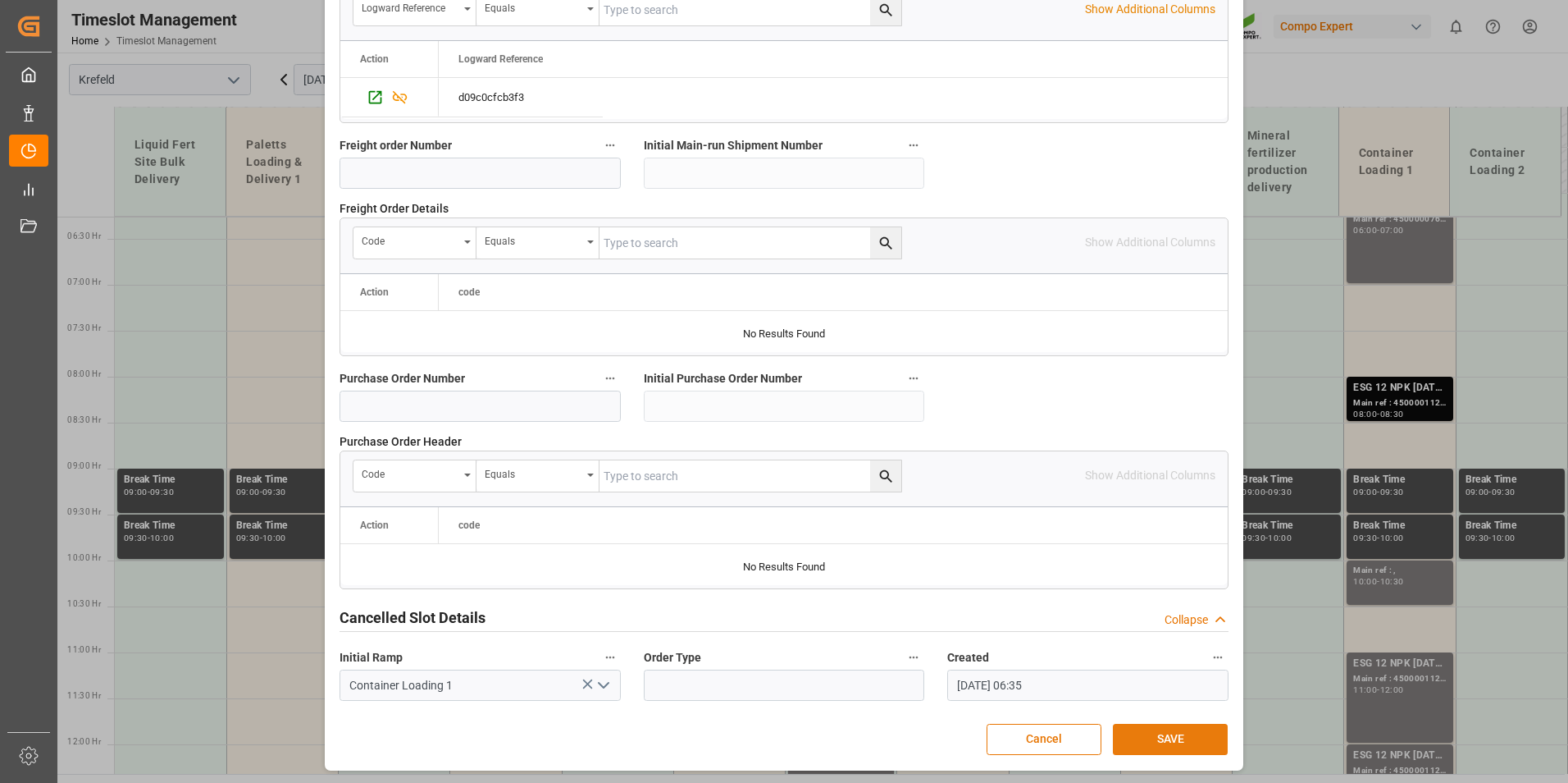
click at [1159, 735] on button "SAVE" at bounding box center [1170, 739] width 115 height 31
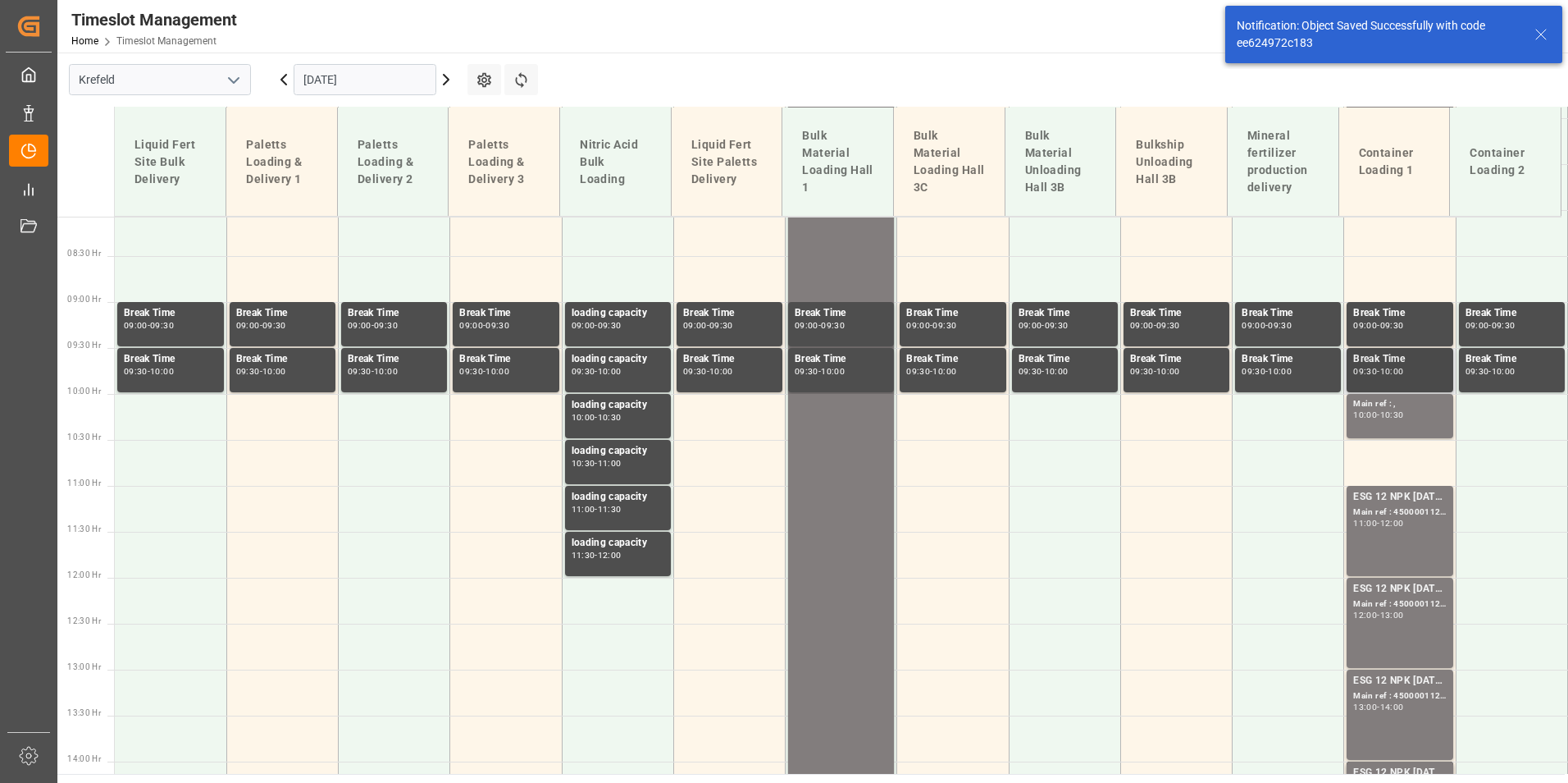
scroll to position [849, 0]
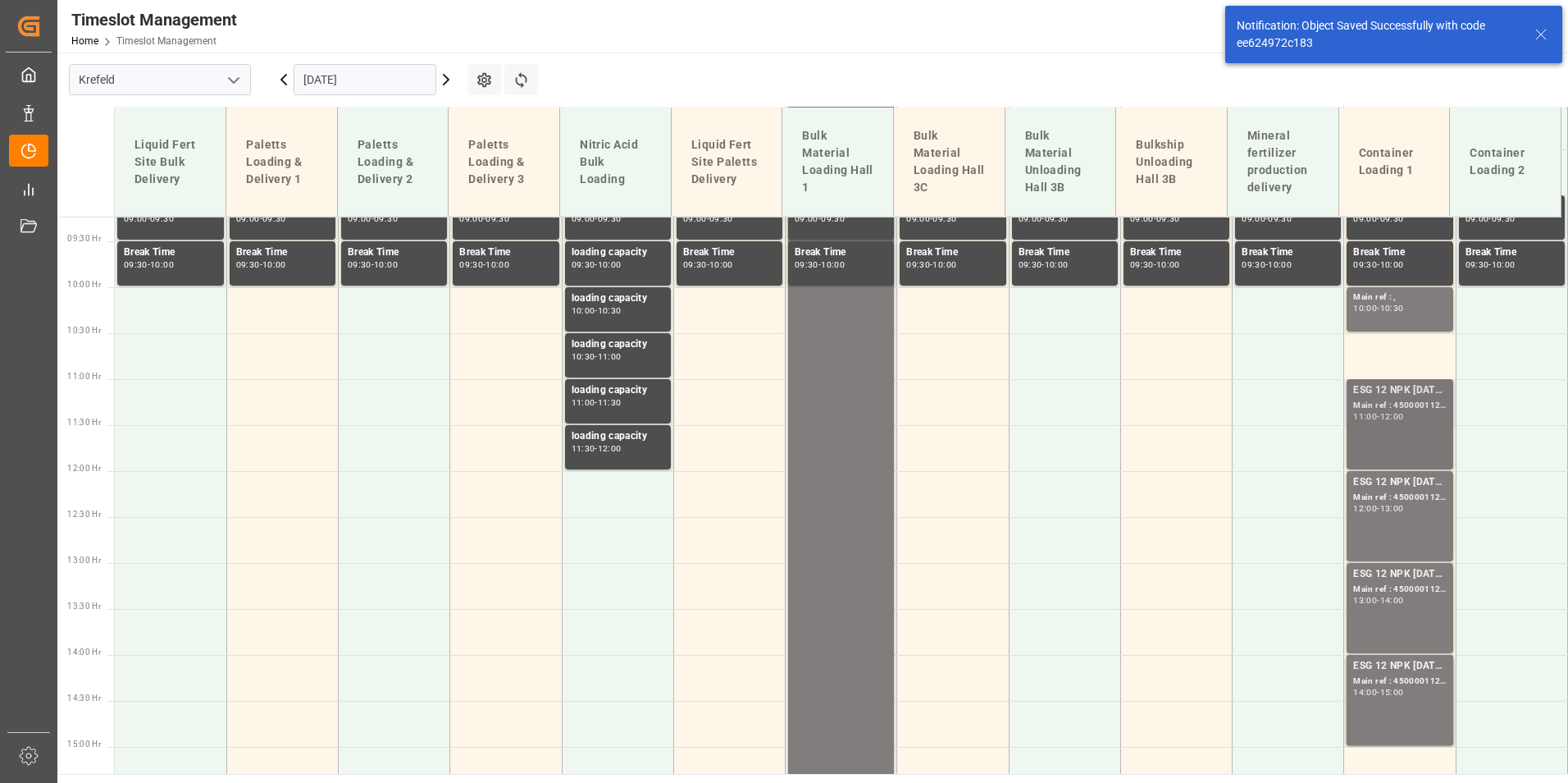
click at [1418, 434] on div "ESG 12 NPK [DATE] 1200kg BB; Main ref : 4500001123, 2000001087; 11:00 - 12:00" at bounding box center [1399, 424] width 93 height 84
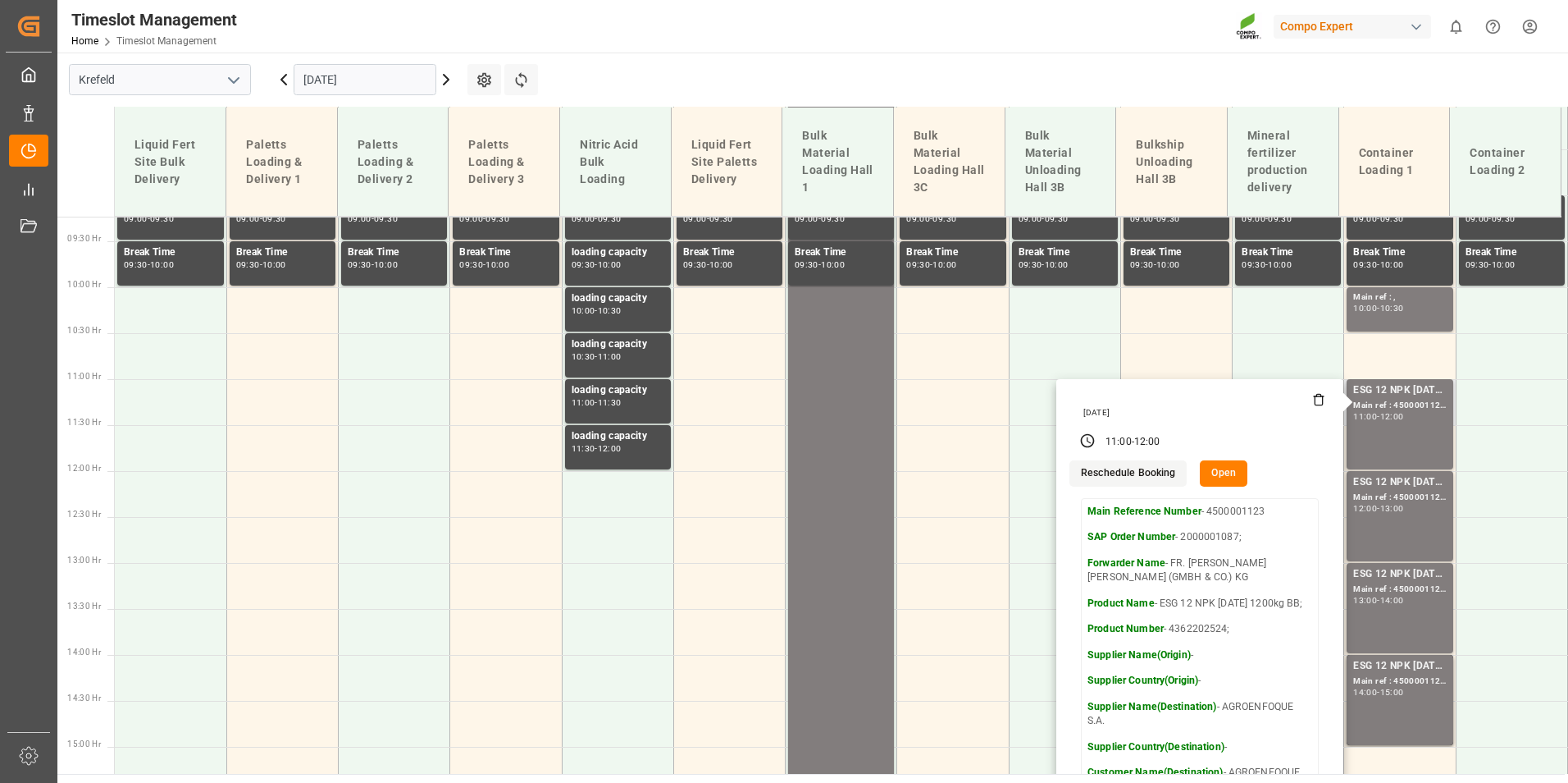
click at [1215, 477] on button "Open" at bounding box center [1223, 473] width 47 height 26
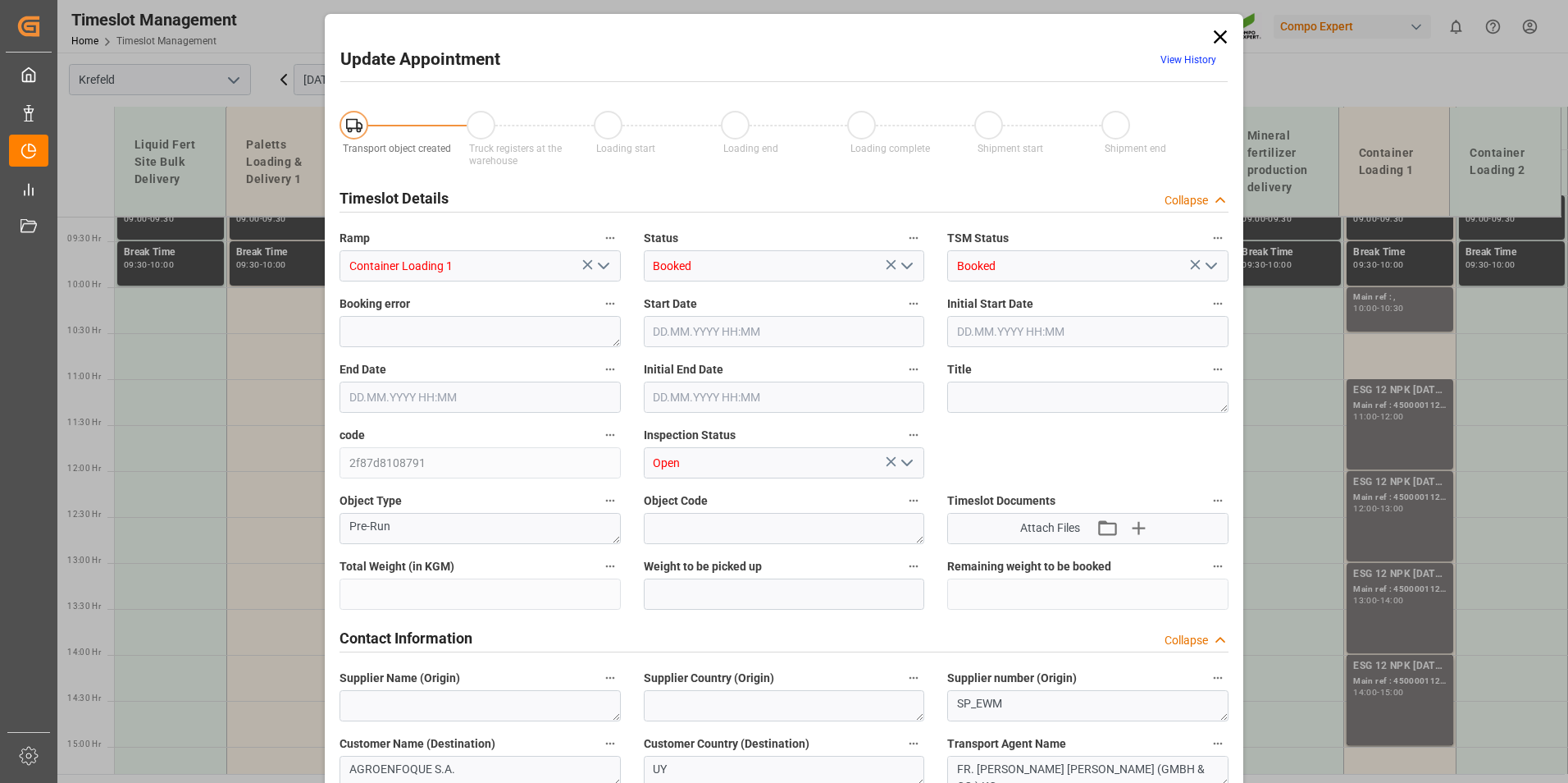
type input "24600"
type input "0"
type input "[DATE] 11:00"
type input "[DATE] 12:00"
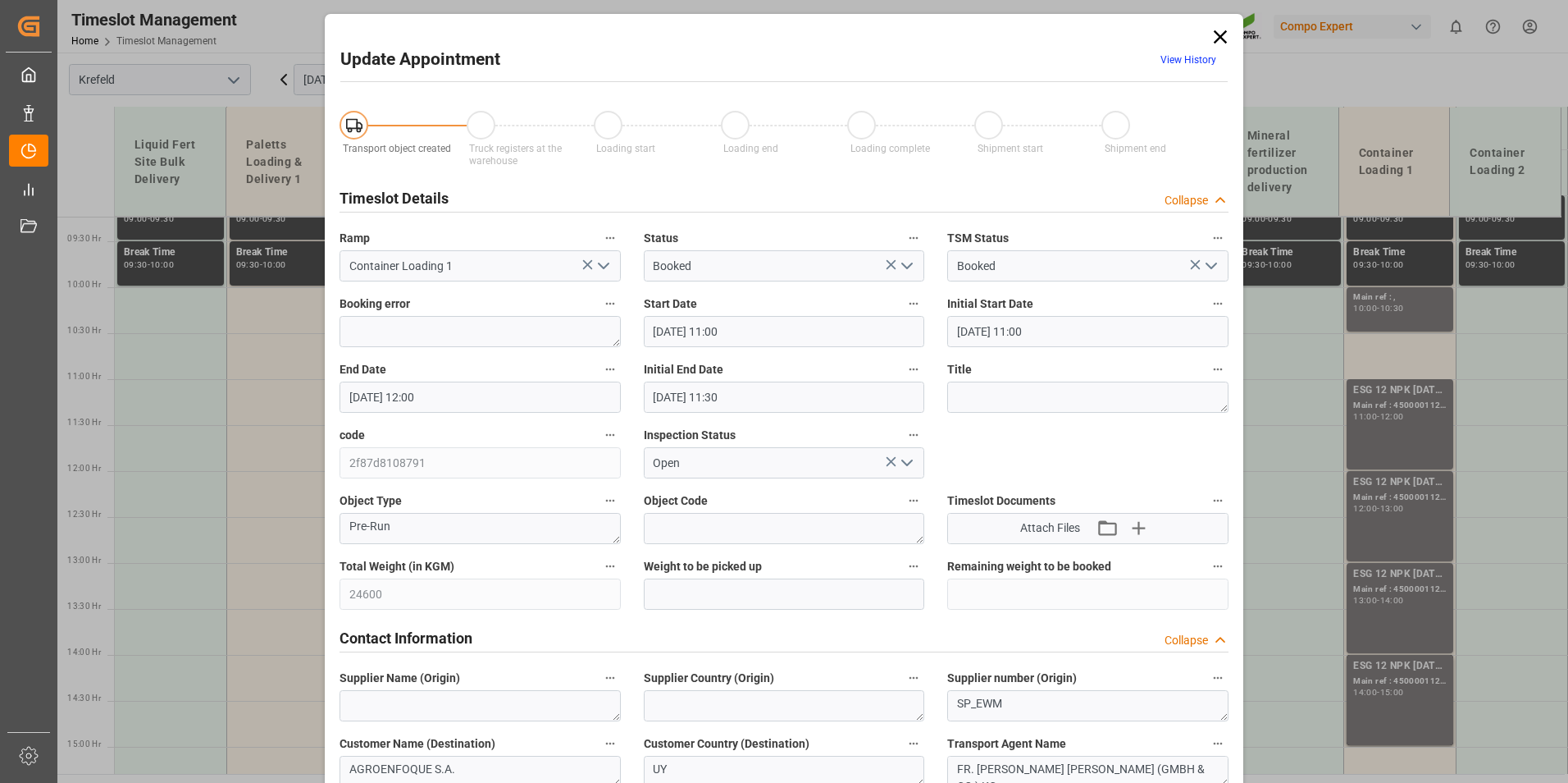
type input "[DATE] 11:30"
type input "[DATE] 06:35"
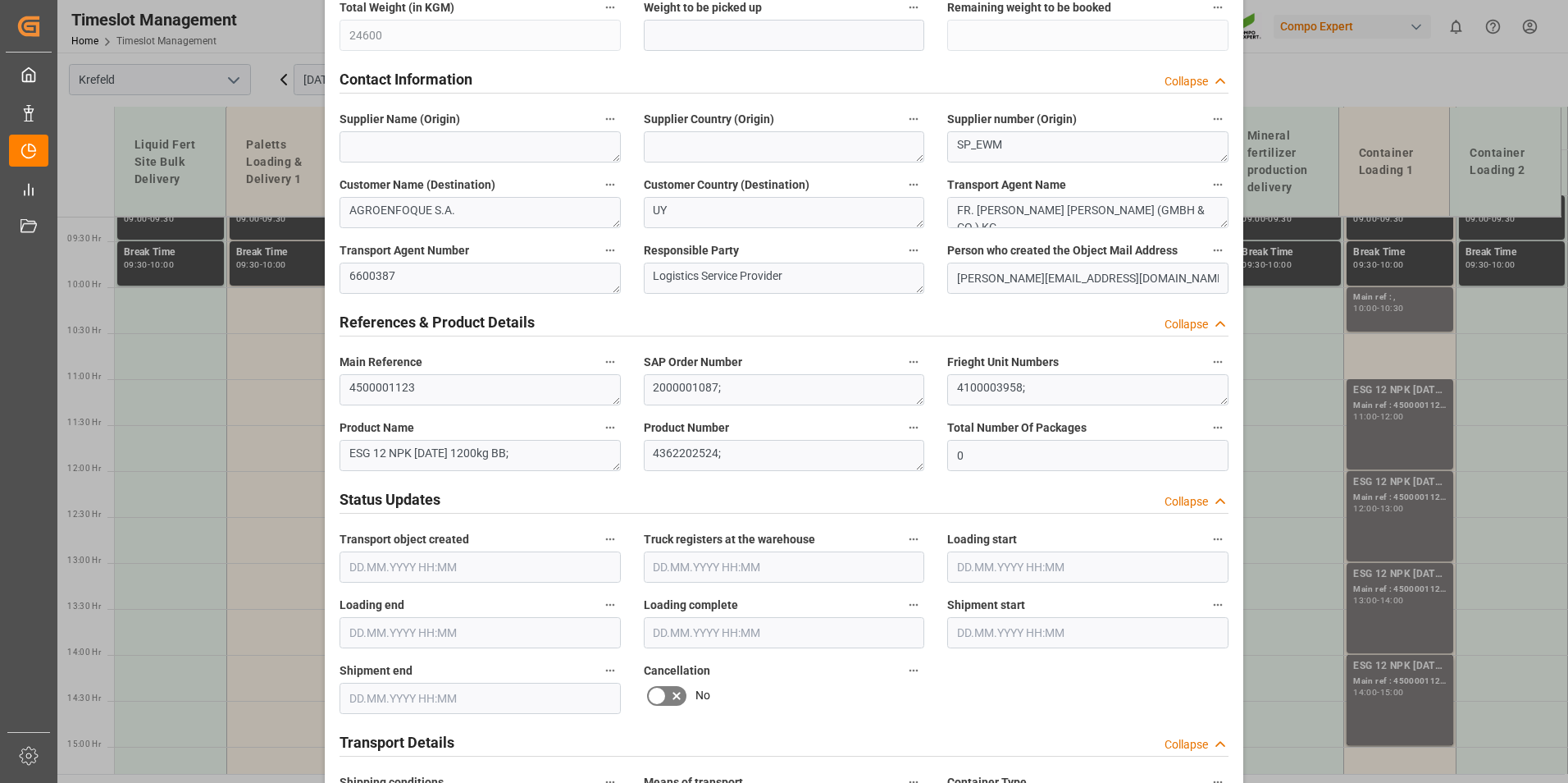
scroll to position [738, 0]
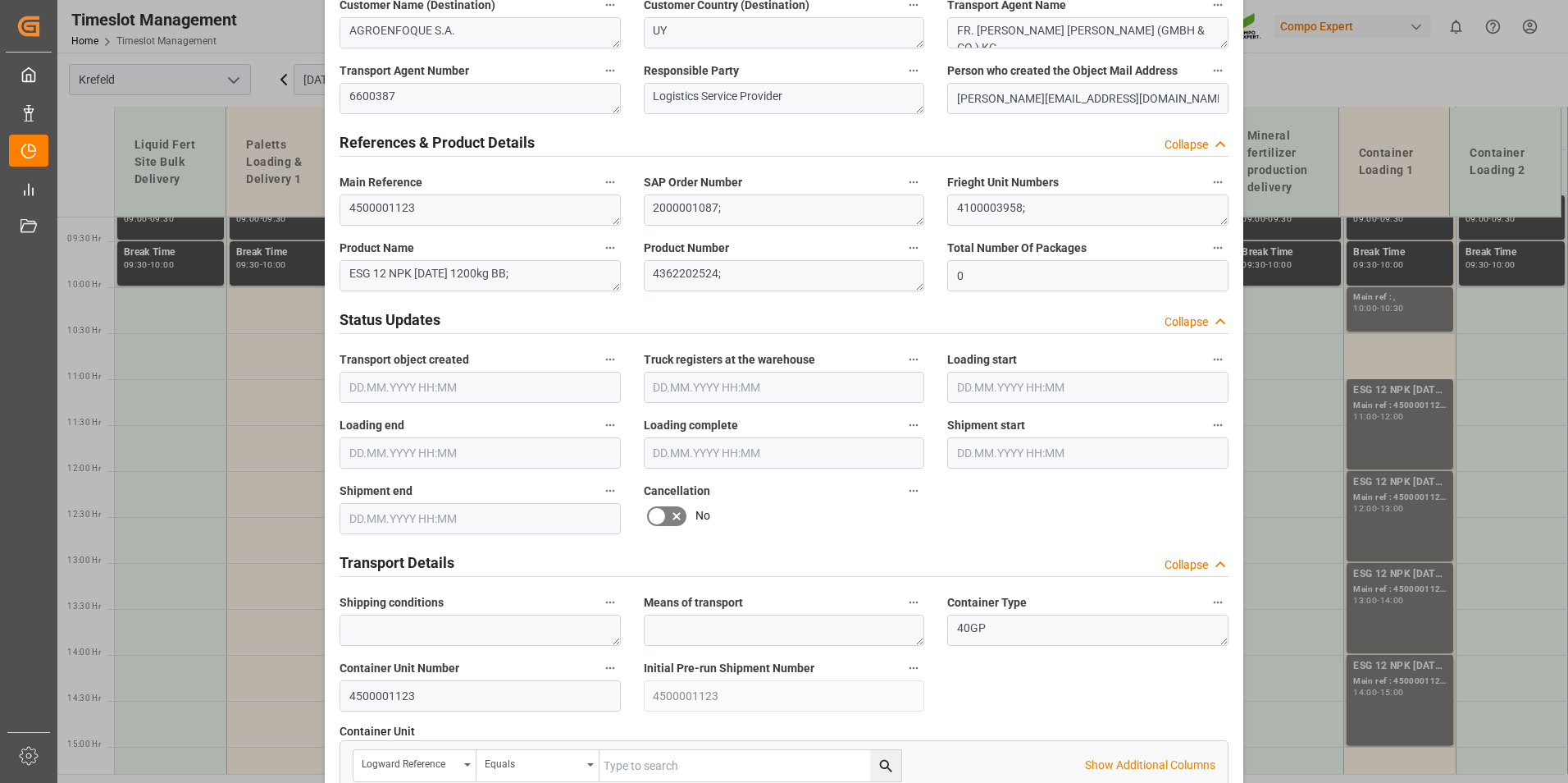
click at [667, 514] on icon at bounding box center [676, 516] width 20 height 20
click at [0, 0] on input "checkbox" at bounding box center [0, 0] width 0 height 0
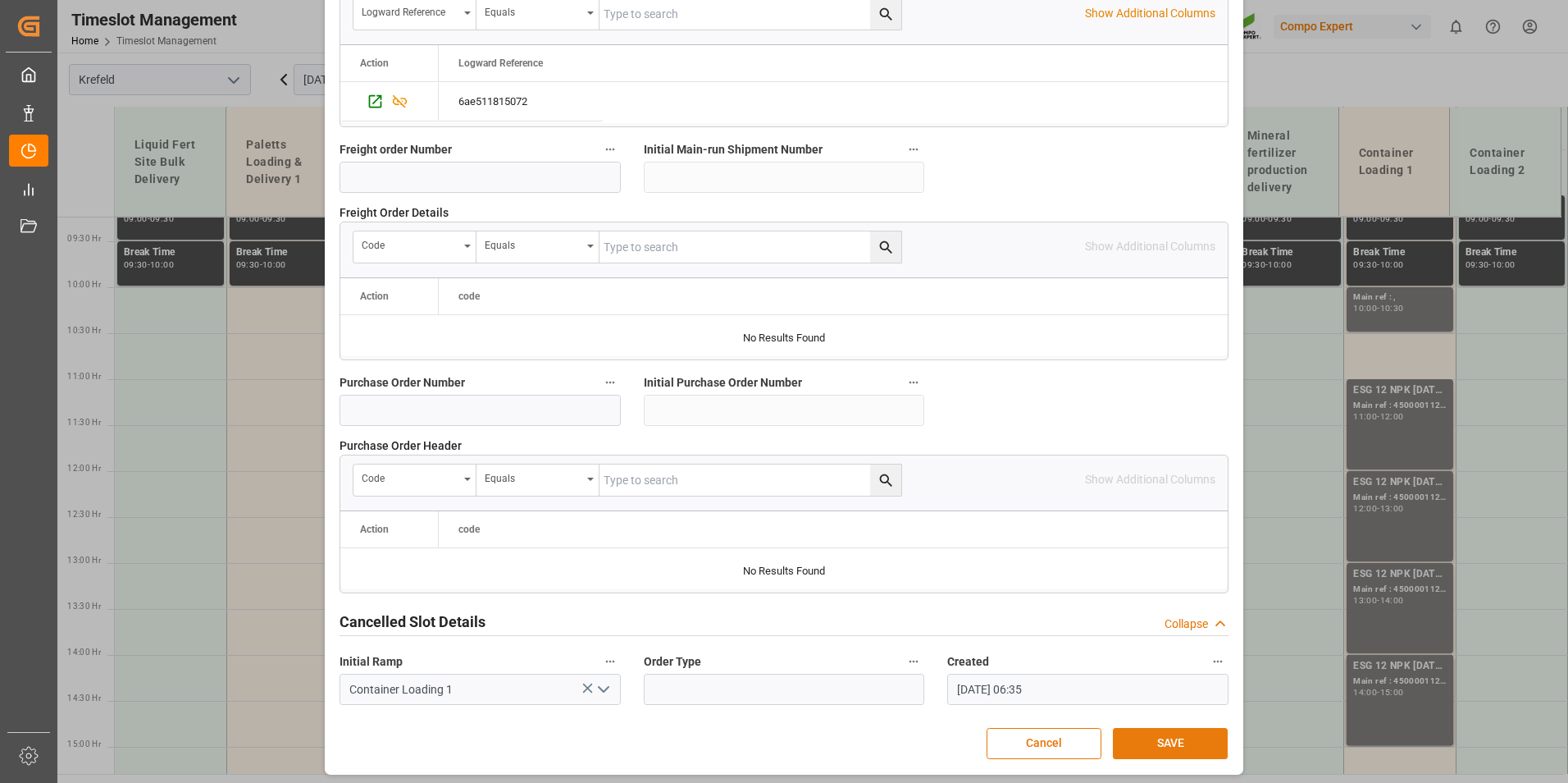
scroll to position [1494, 0]
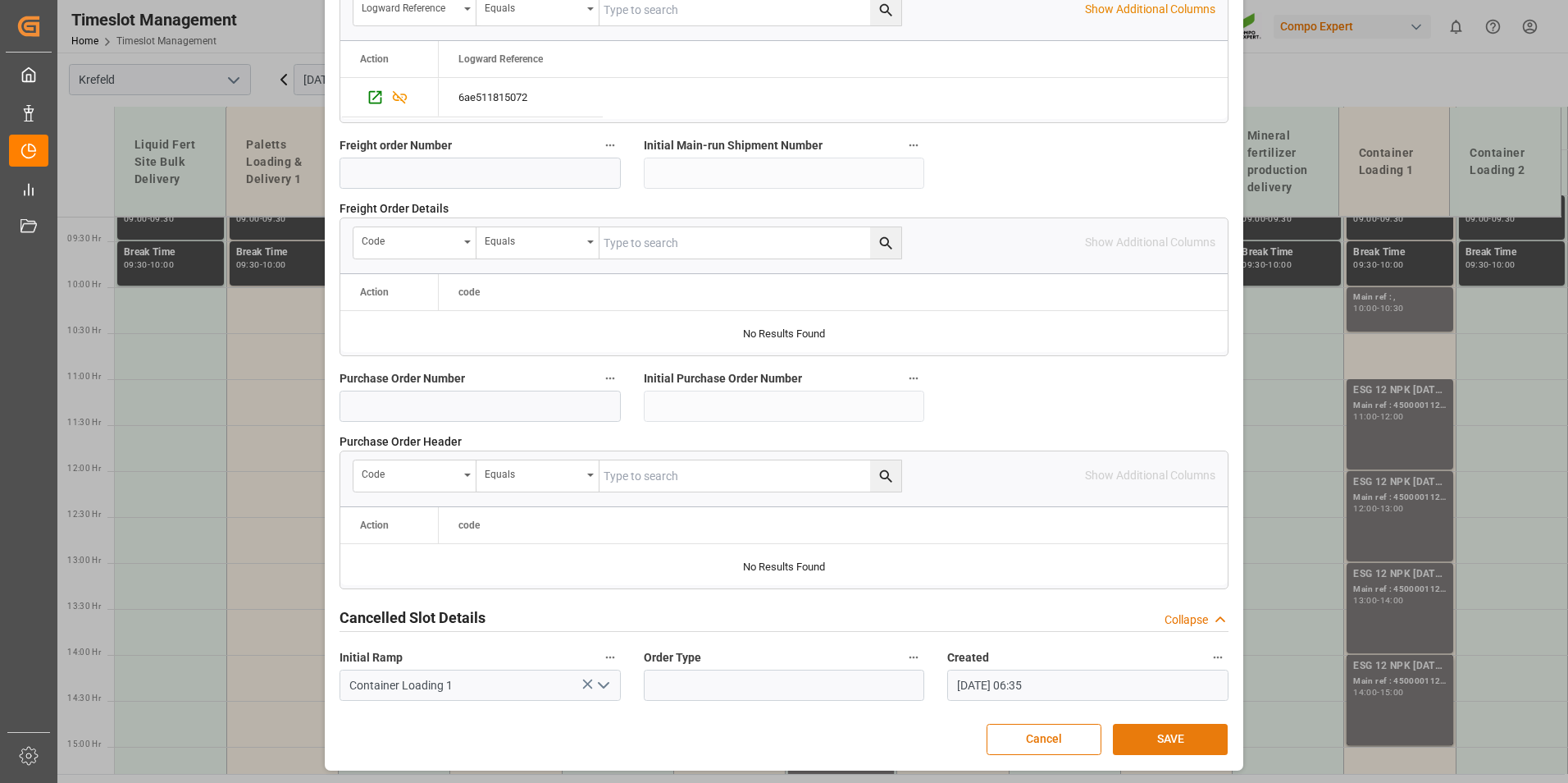
click at [1170, 738] on button "SAVE" at bounding box center [1170, 739] width 115 height 31
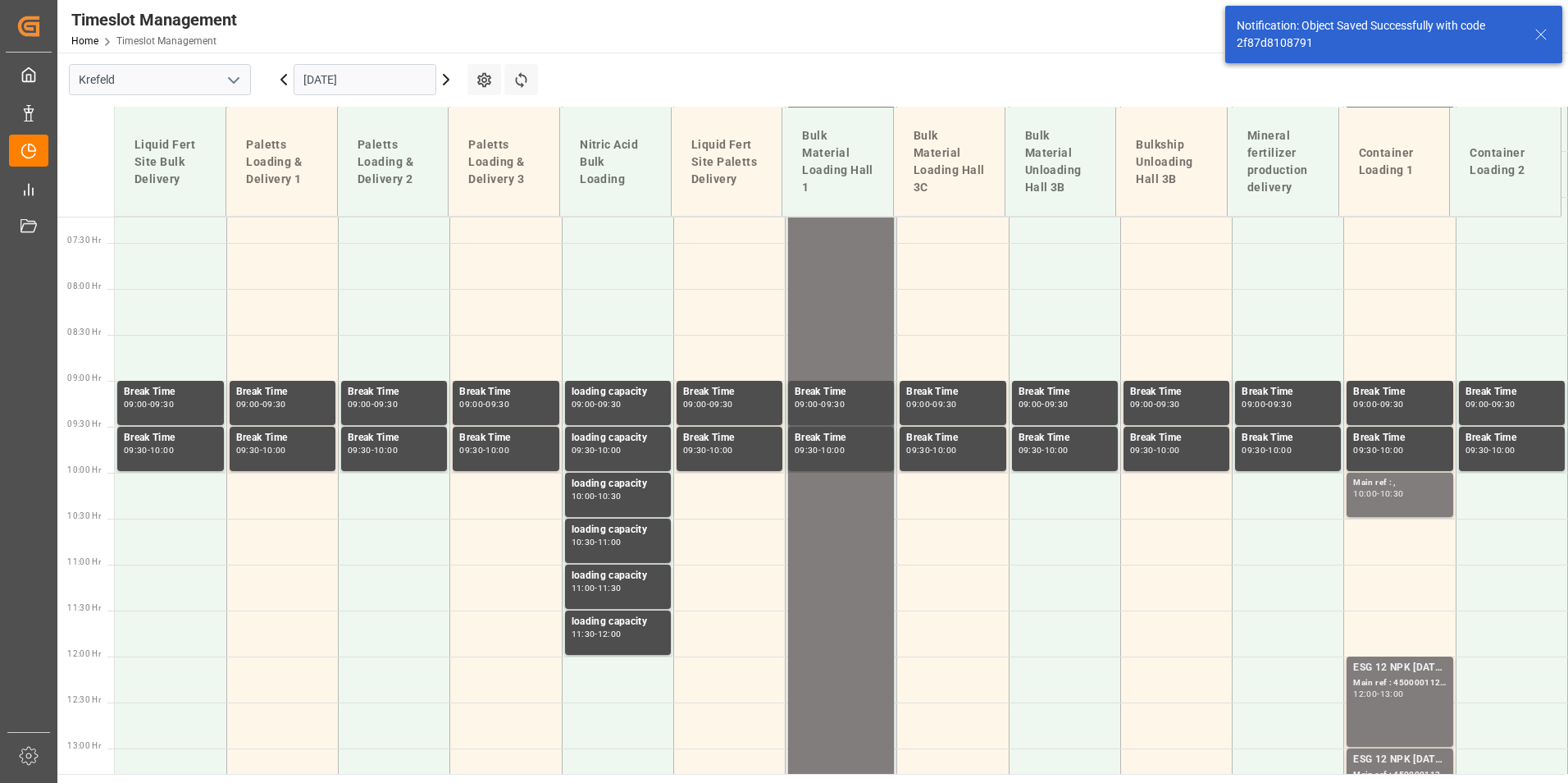
scroll to position [960, 0]
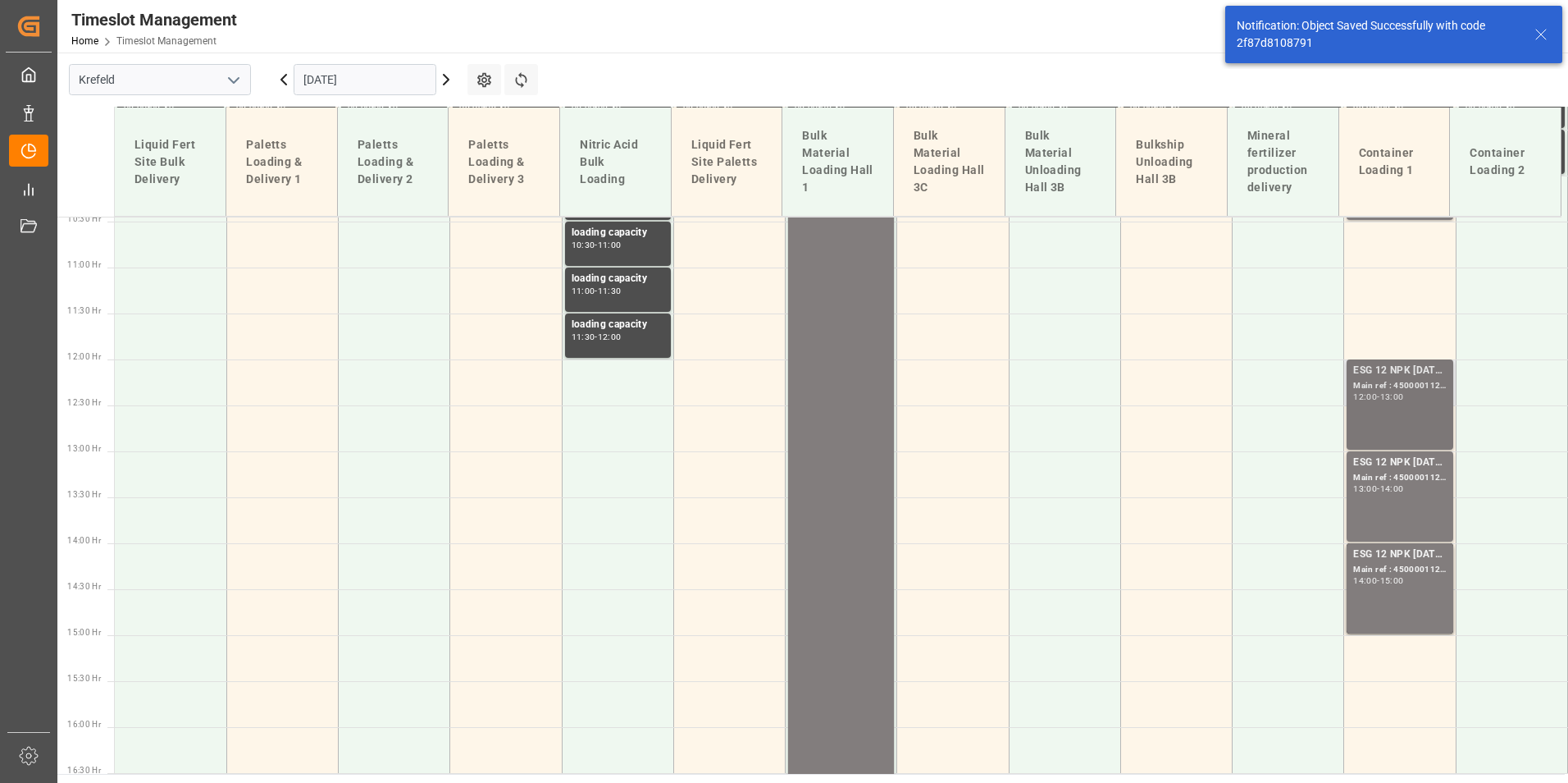
click at [1399, 423] on div "ESG 12 NPK [DATE] 1200kg BB; Main ref : 4500001124, 2000001087; 12:00 - 13:00" at bounding box center [1399, 405] width 93 height 84
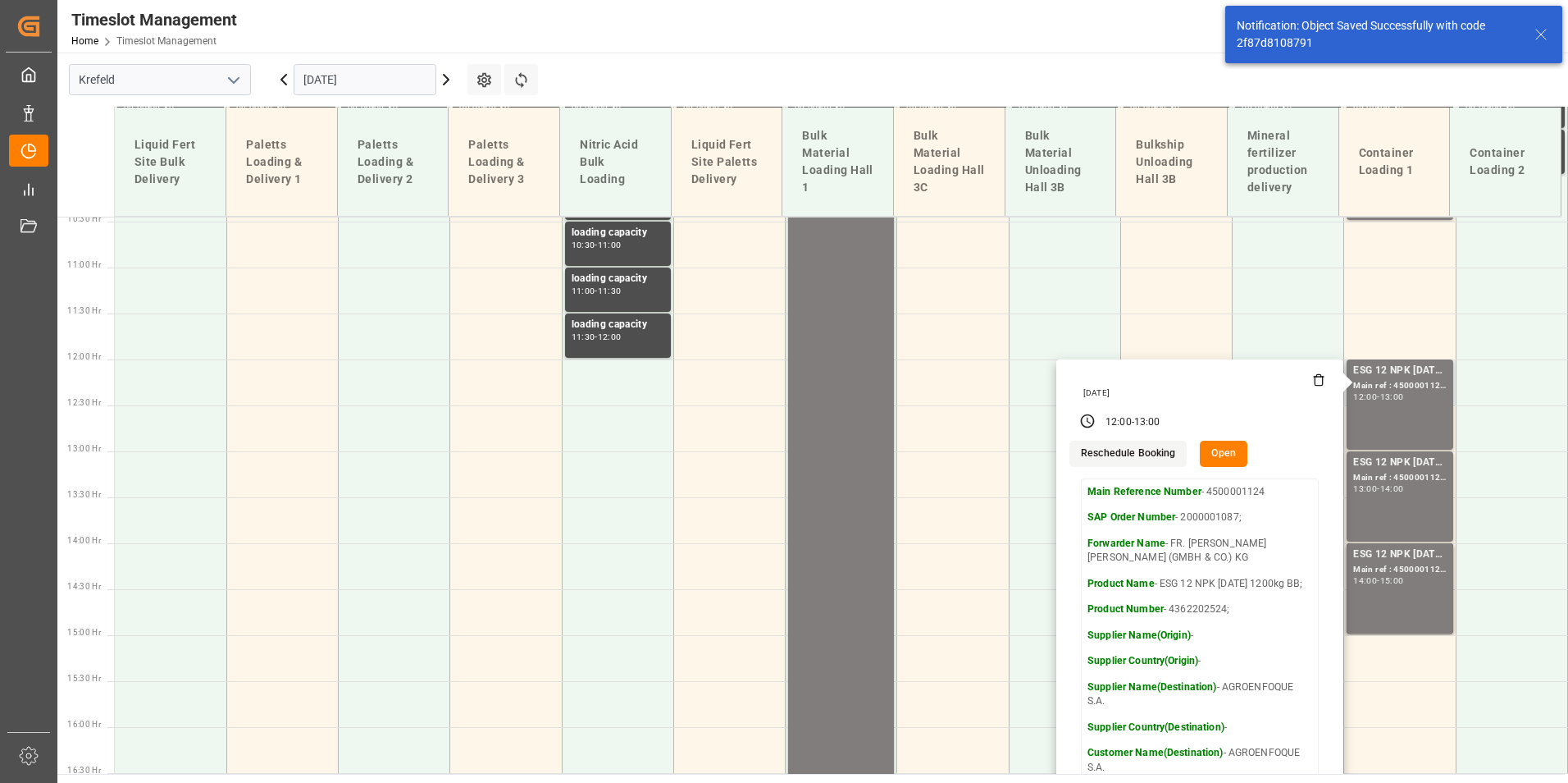
click at [1209, 452] on button "Open" at bounding box center [1223, 454] width 47 height 26
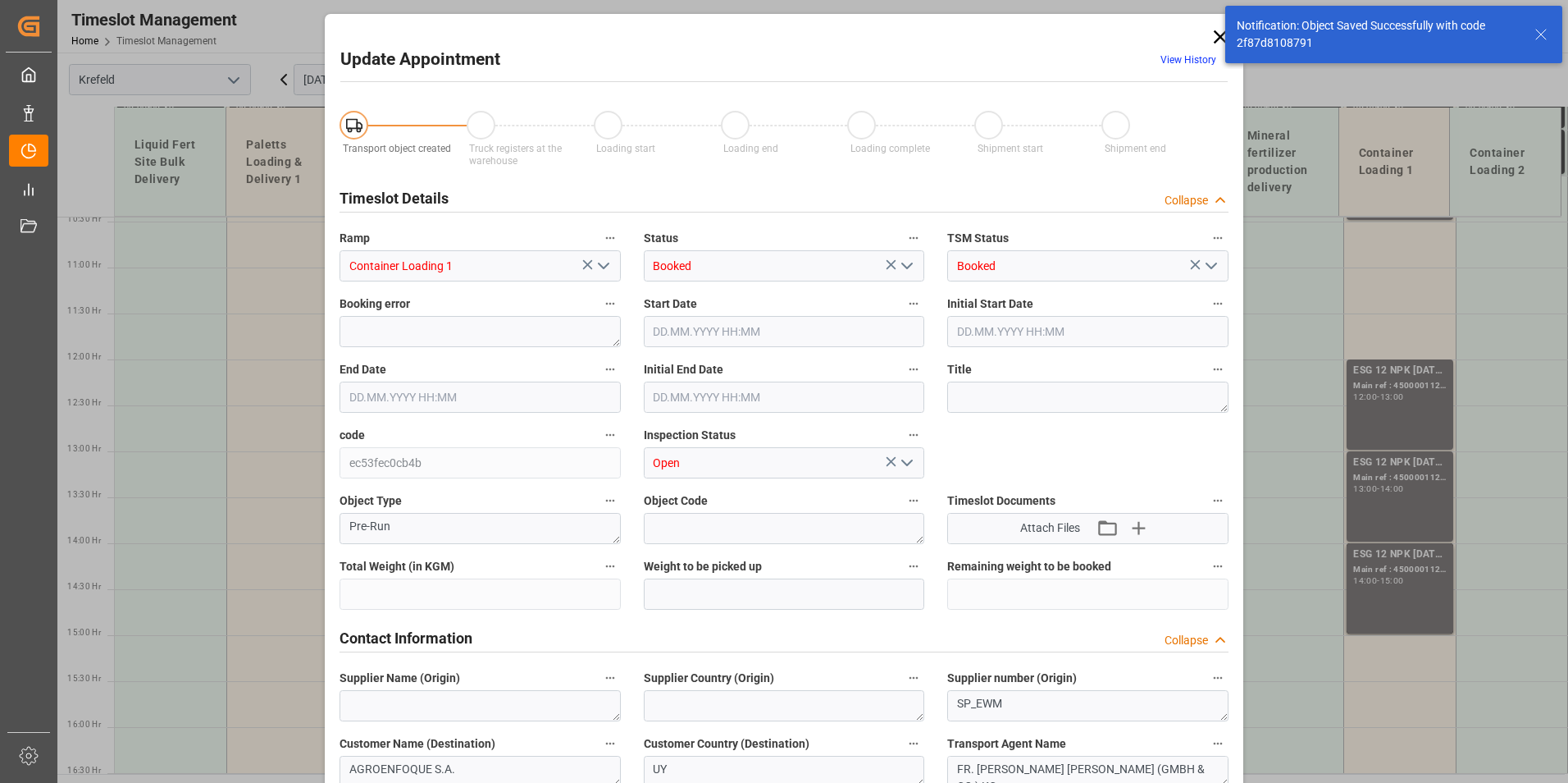
type input "24600"
type input "0"
type input "[DATE] 12:00"
type input "[DATE] 13:00"
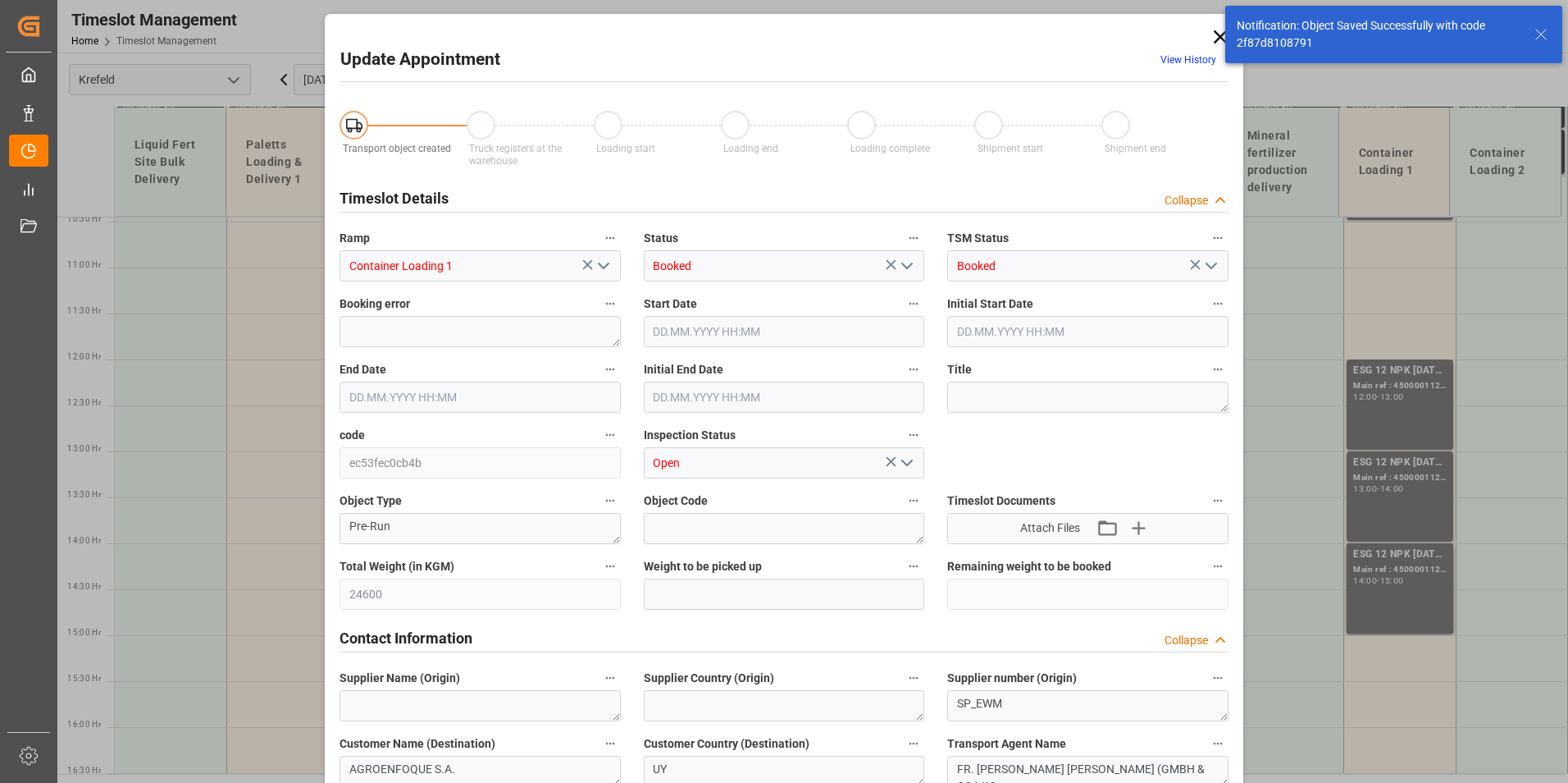
type input "[DATE] 12:30"
type input "[DATE] 06:35"
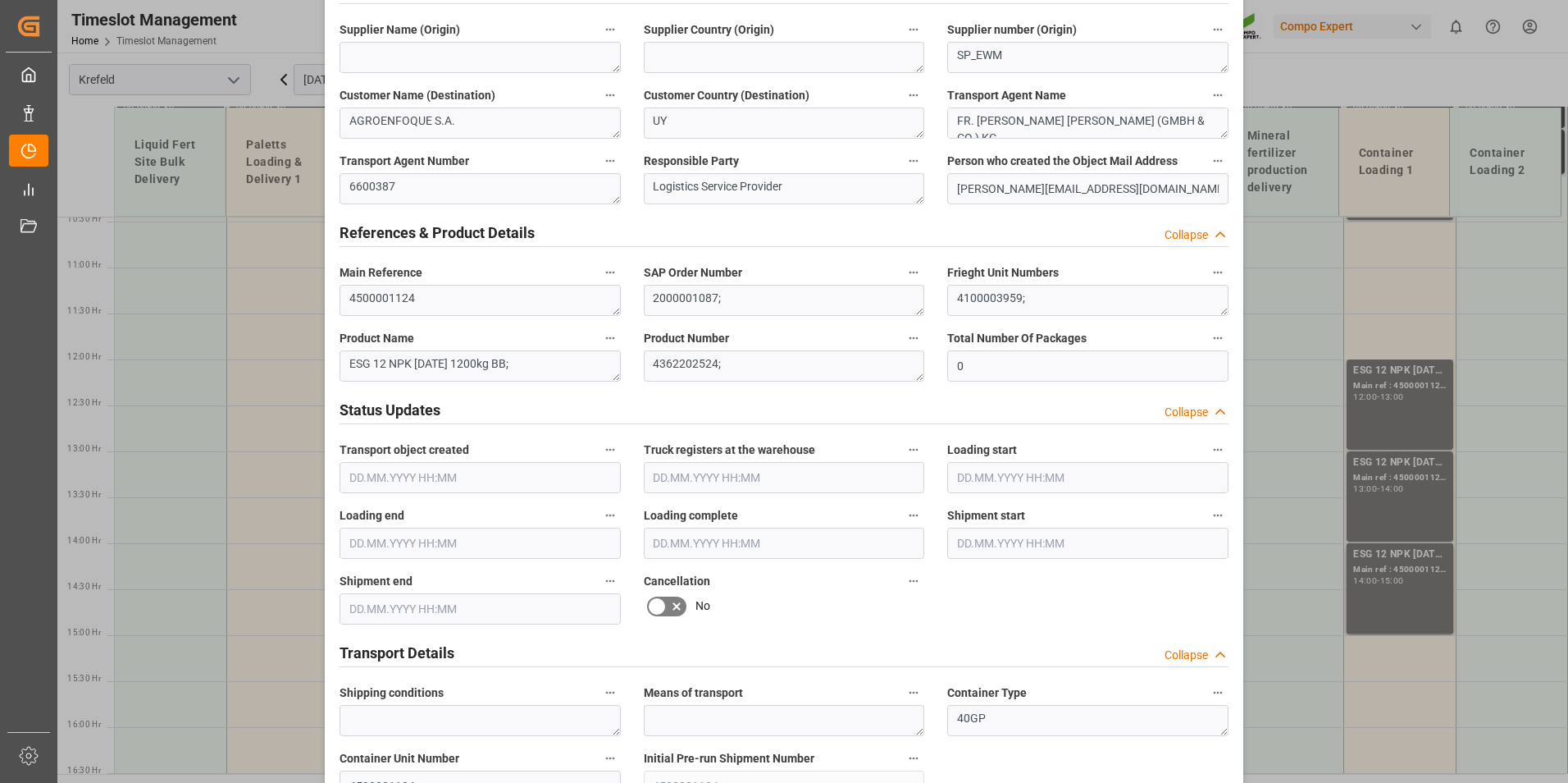
scroll to position [738, 0]
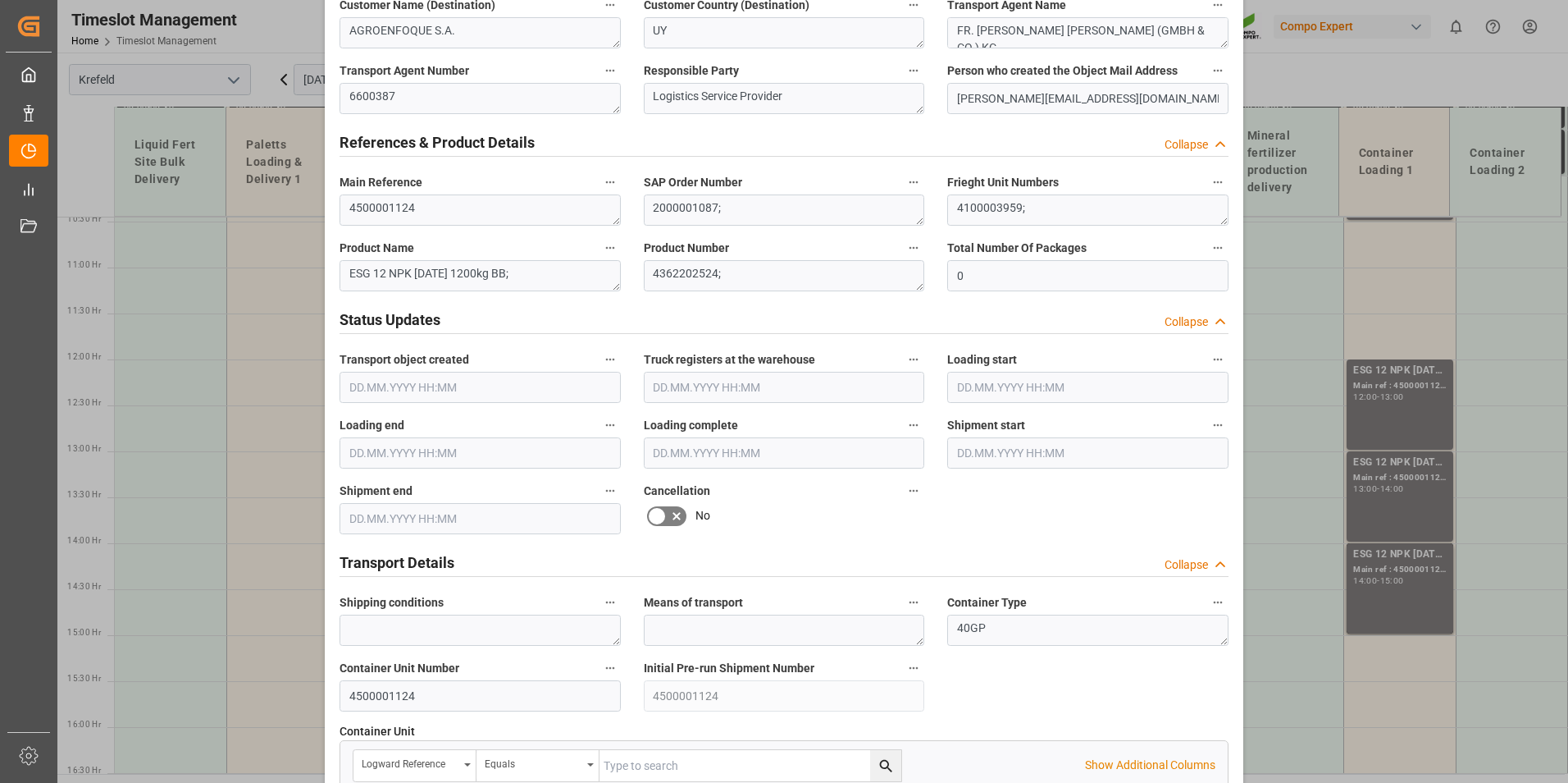
click at [659, 518] on icon at bounding box center [657, 516] width 20 height 20
click at [0, 0] on input "checkbox" at bounding box center [0, 0] width 0 height 0
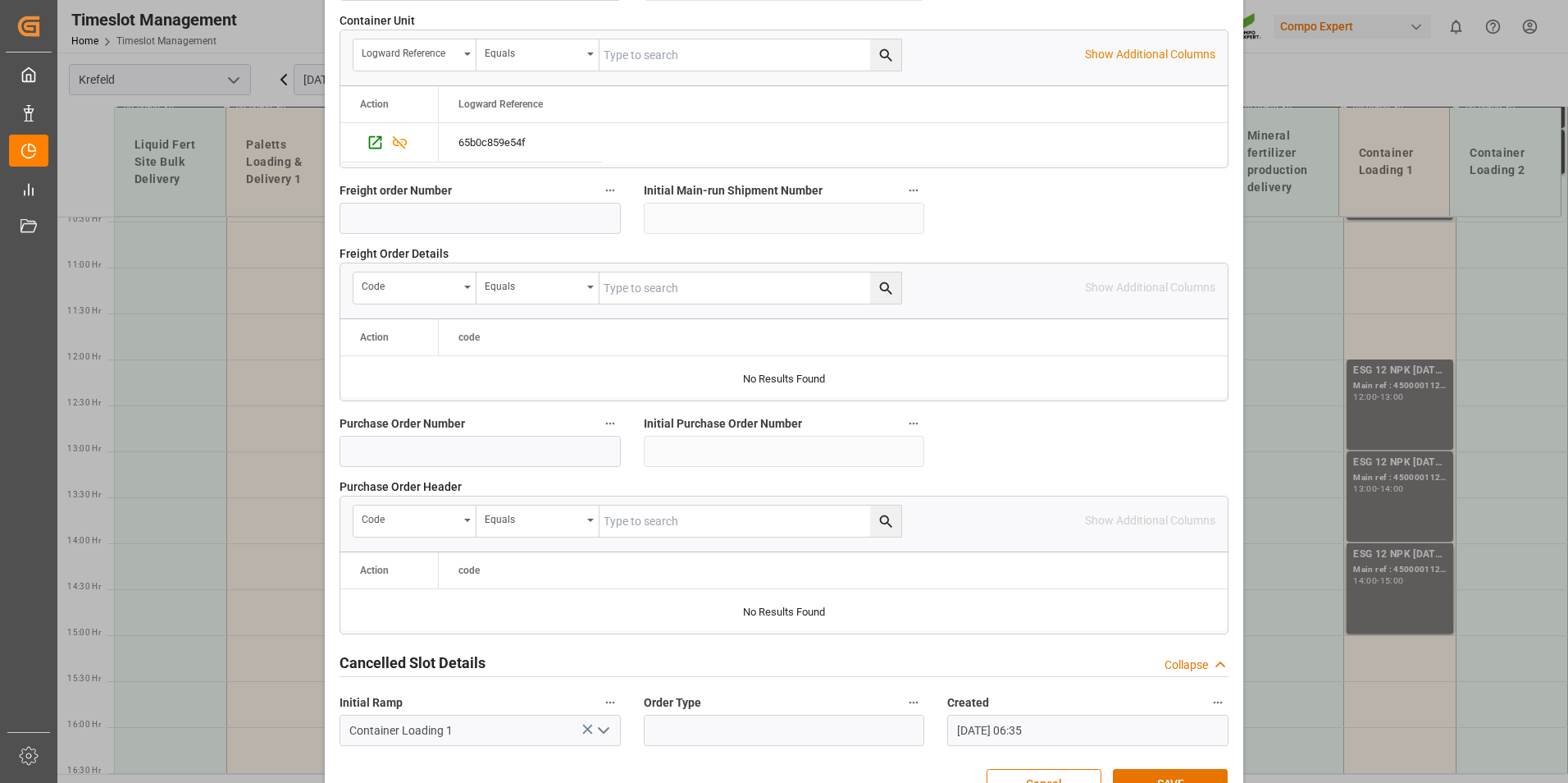
scroll to position [1494, 0]
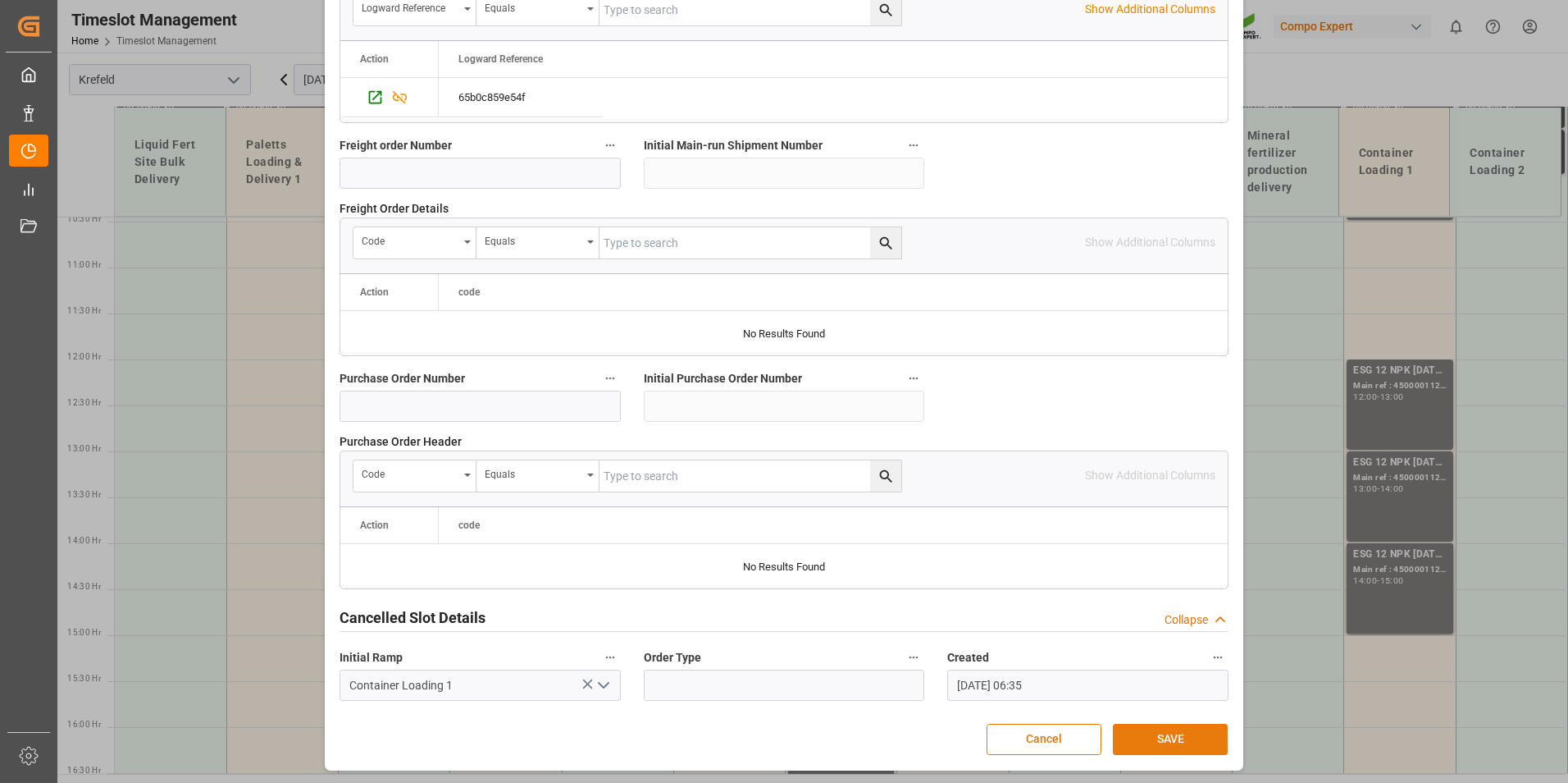
click at [1188, 736] on button "SAVE" at bounding box center [1170, 739] width 115 height 31
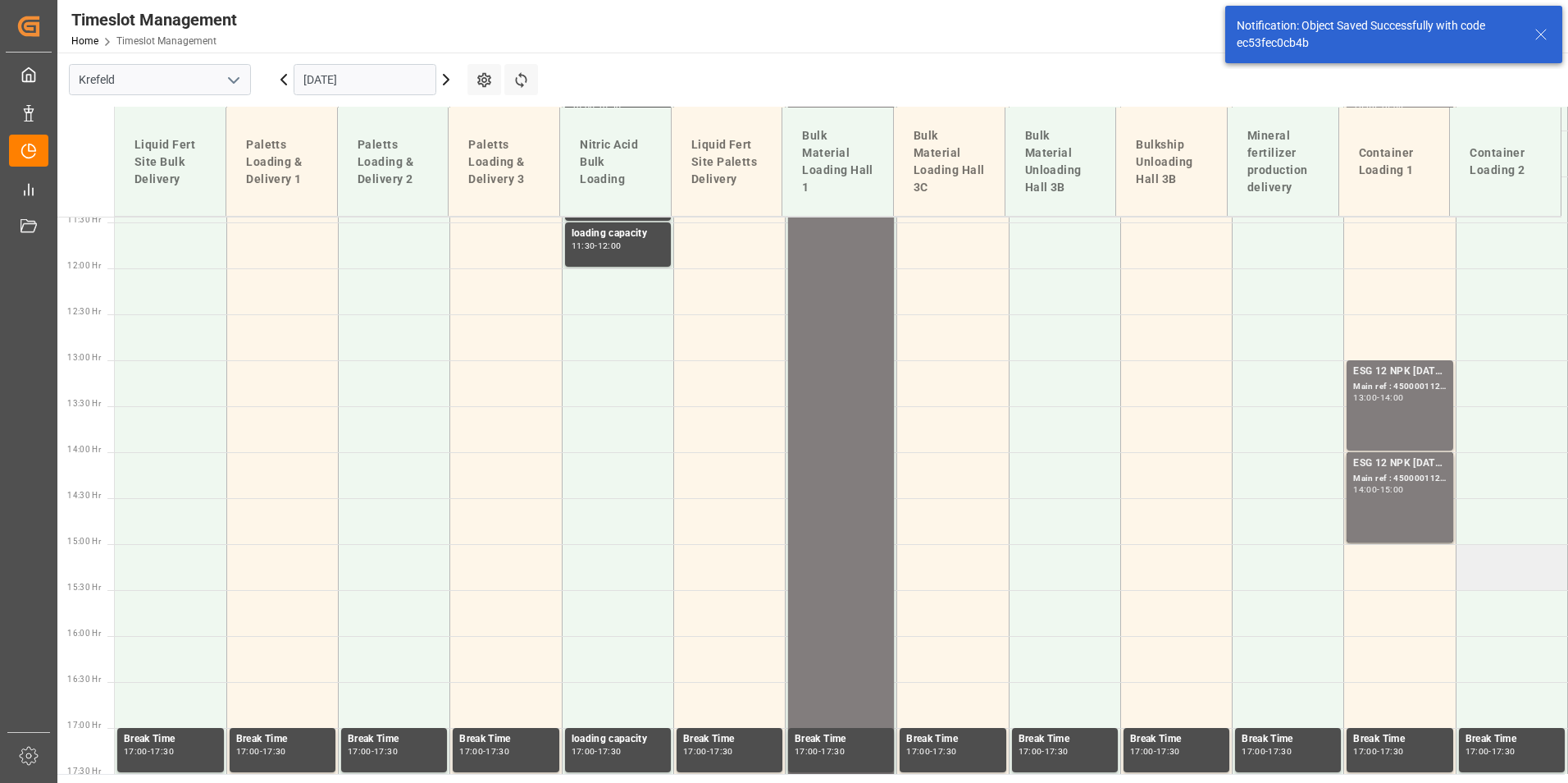
scroll to position [1052, 0]
click at [1412, 421] on div "ESG 12 NPK [DATE] 1200kg BB; Main ref : 4500001125, 2000001087; 13:00 - 14:00" at bounding box center [1399, 405] width 93 height 84
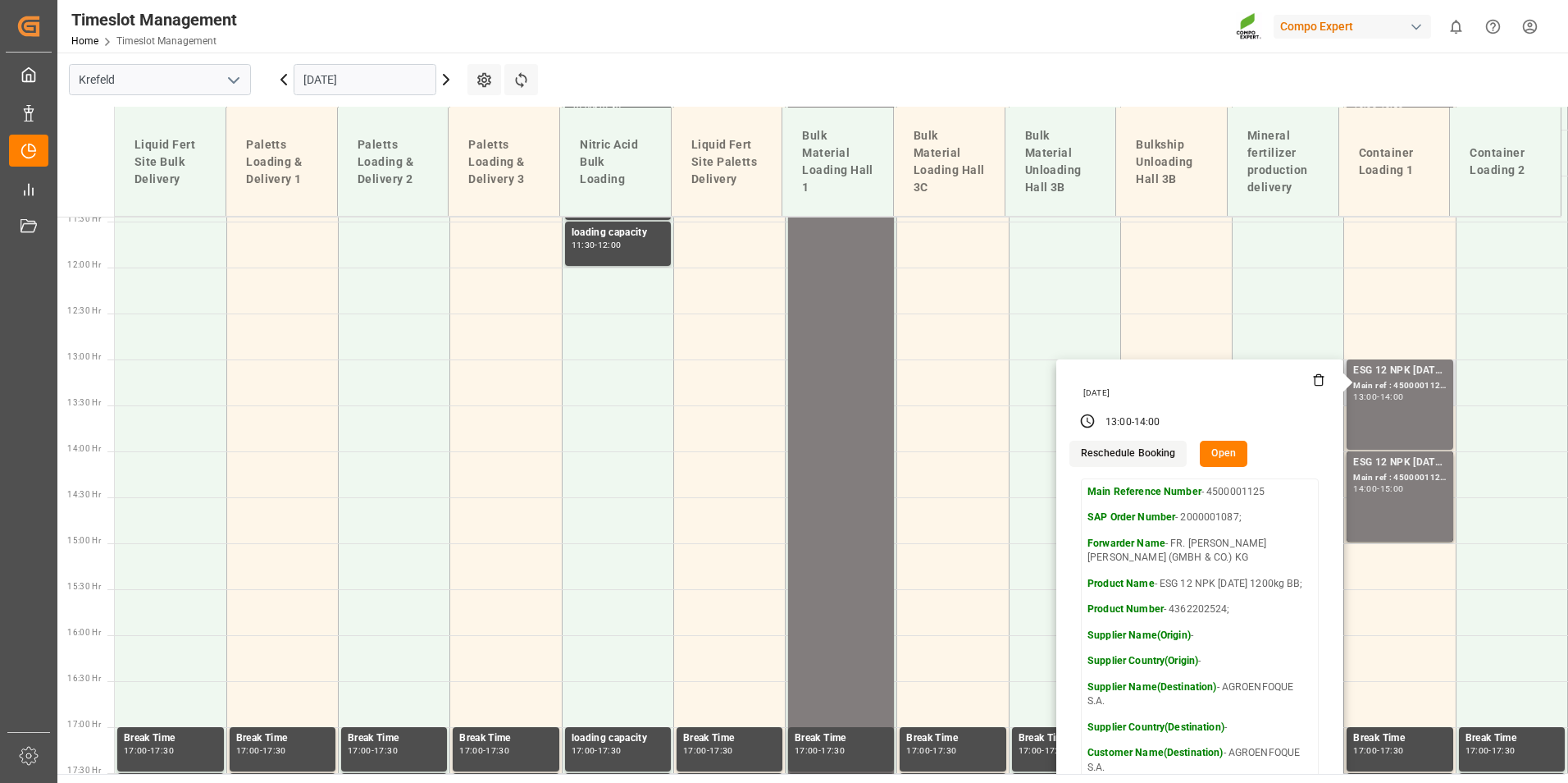
click at [1219, 454] on button "Open" at bounding box center [1223, 454] width 47 height 26
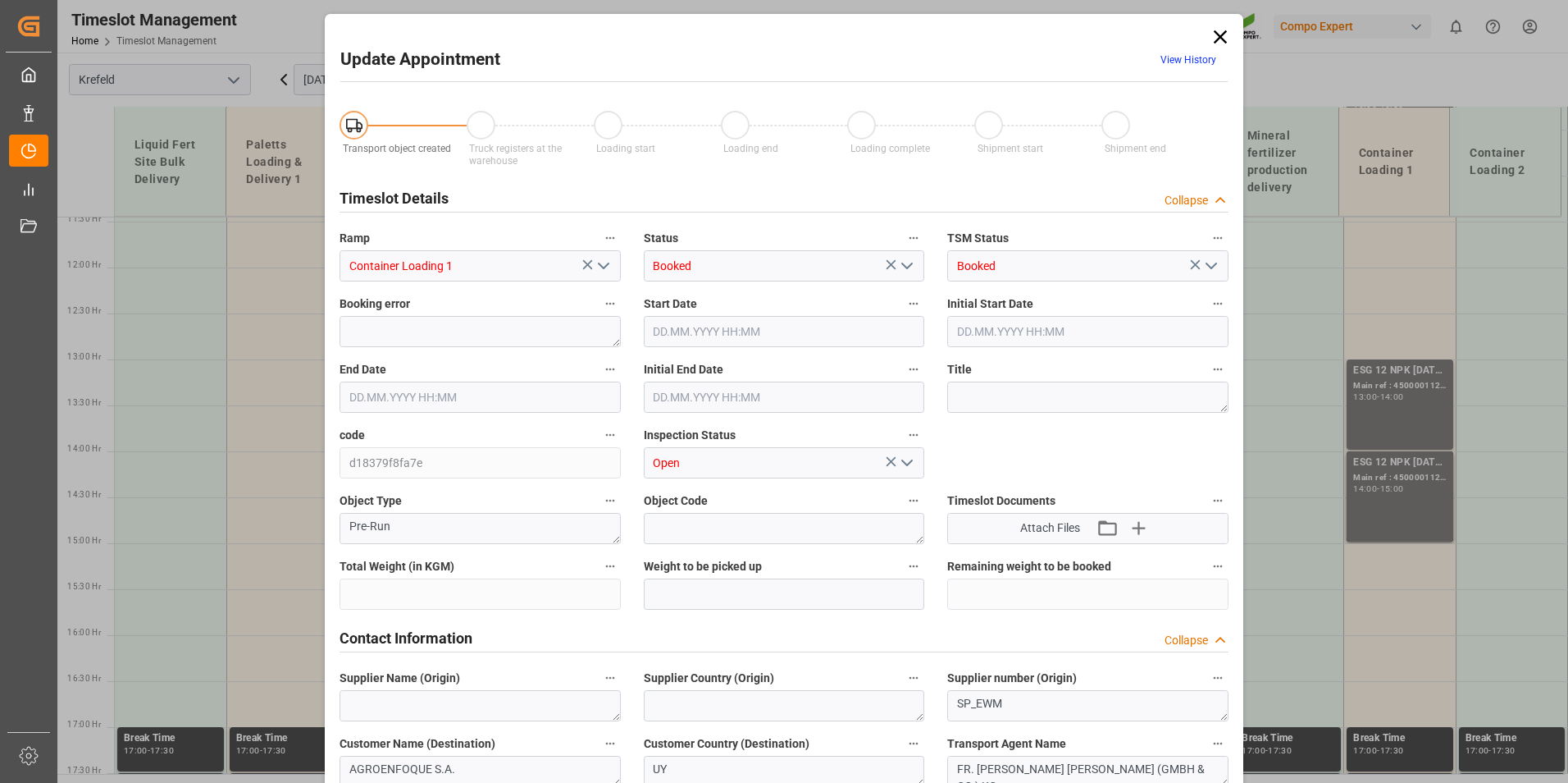
type input "24600"
type input "0"
type input "[DATE] 13:00"
type input "[DATE] 14:00"
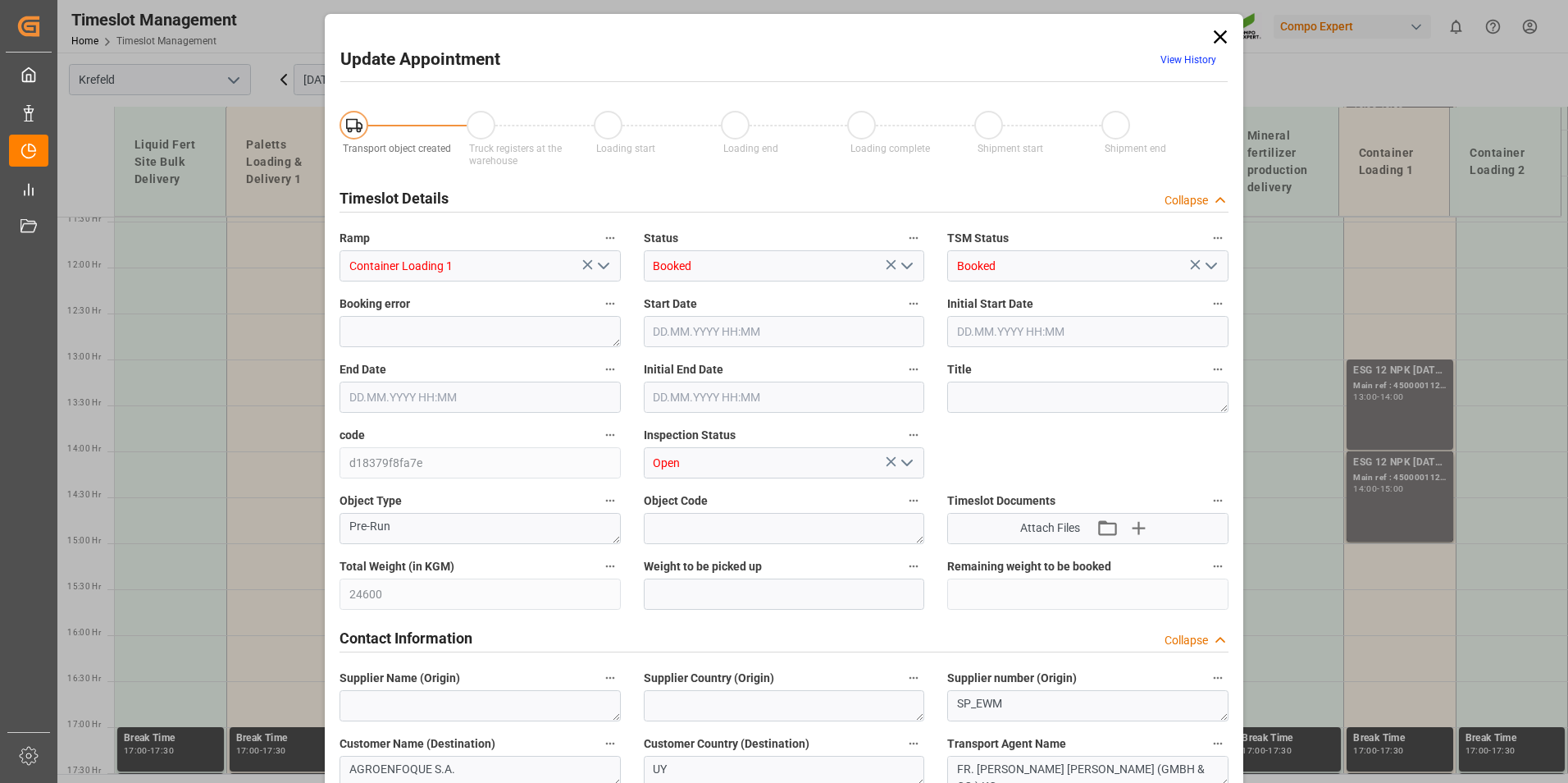
type input "[DATE] 13:30"
type input "[DATE] 06:36"
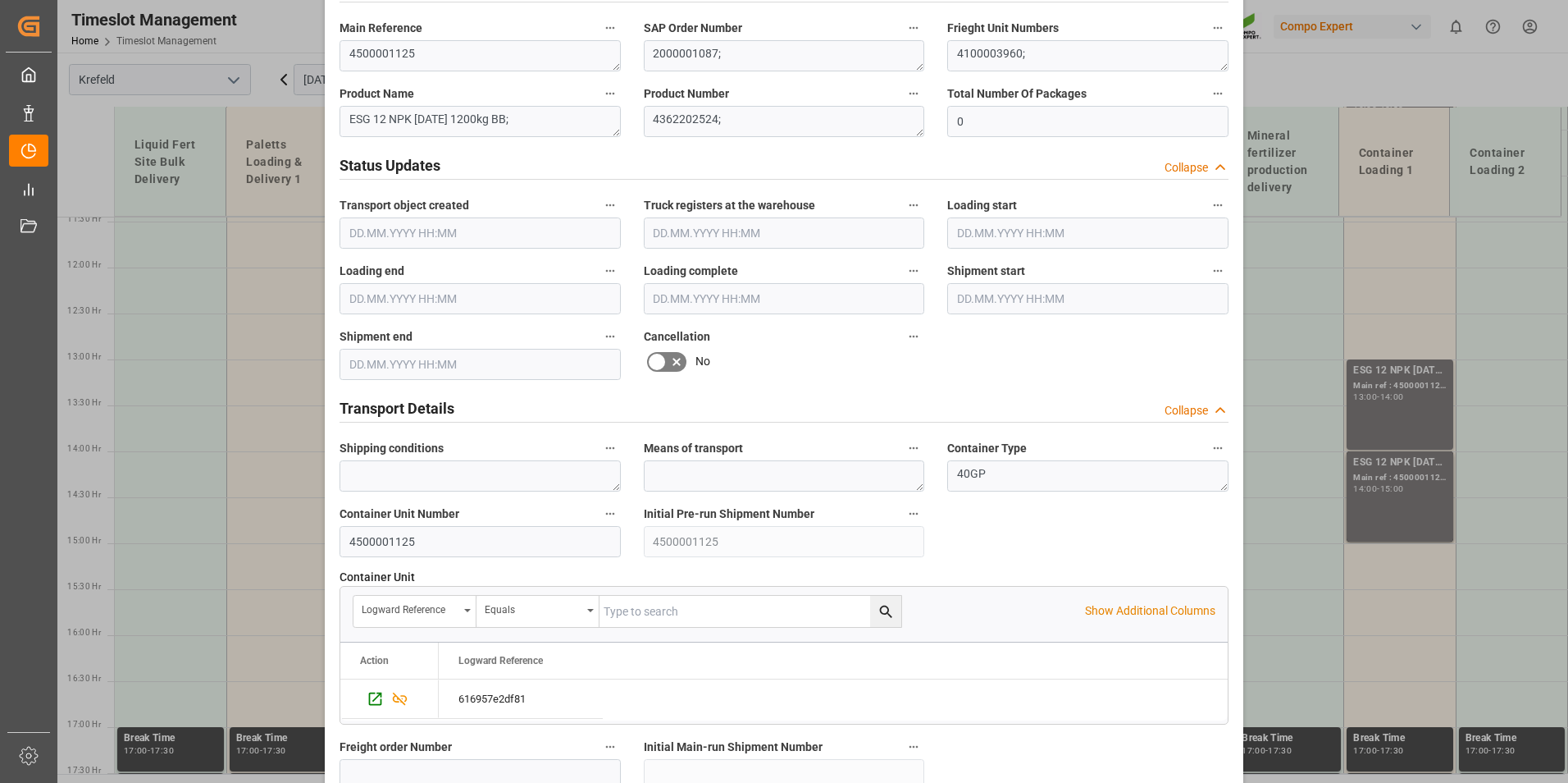
scroll to position [903, 0]
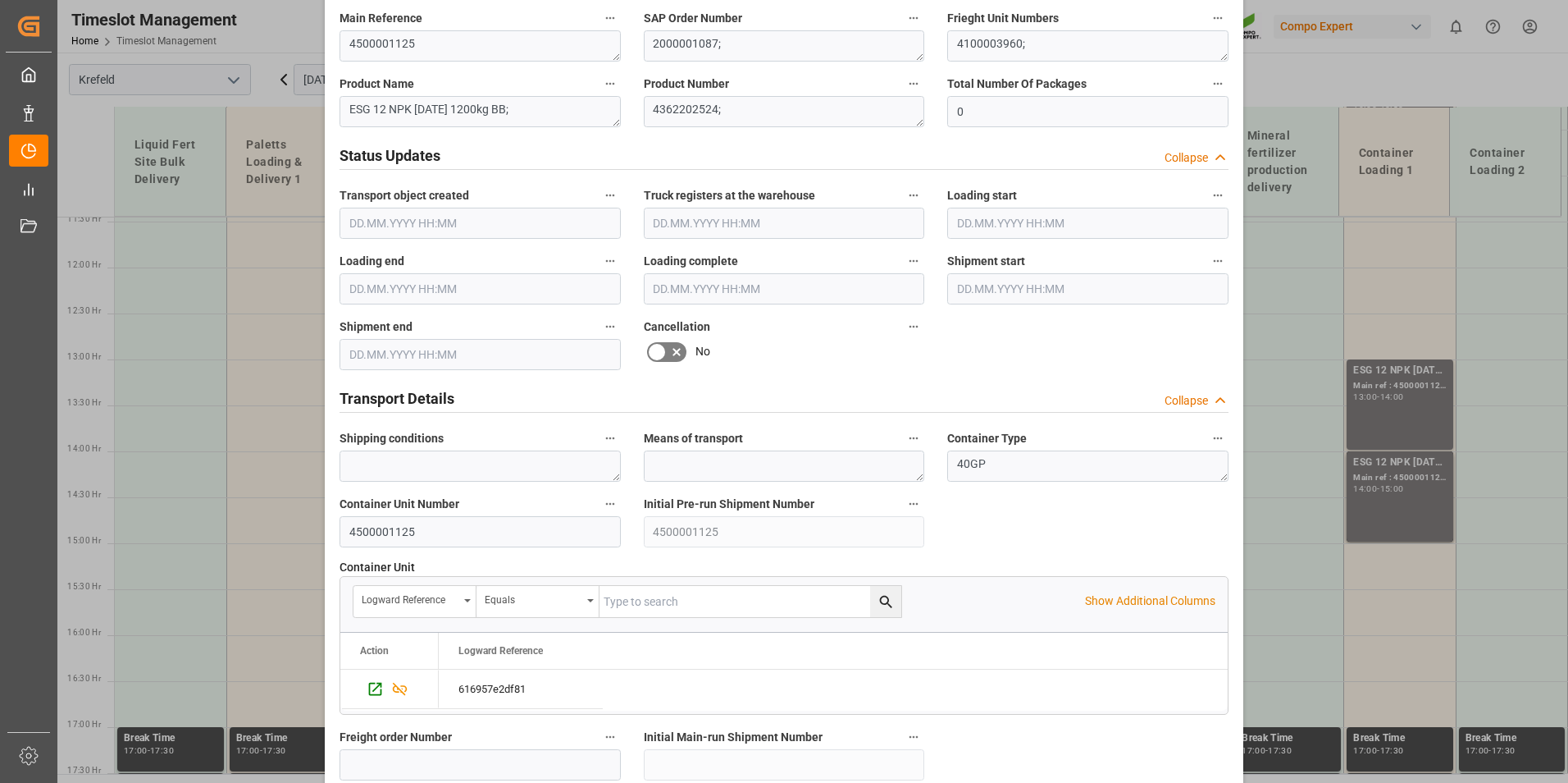
click at [668, 353] on icon at bounding box center [676, 352] width 20 height 20
click at [0, 0] on input "checkbox" at bounding box center [0, 0] width 0 height 0
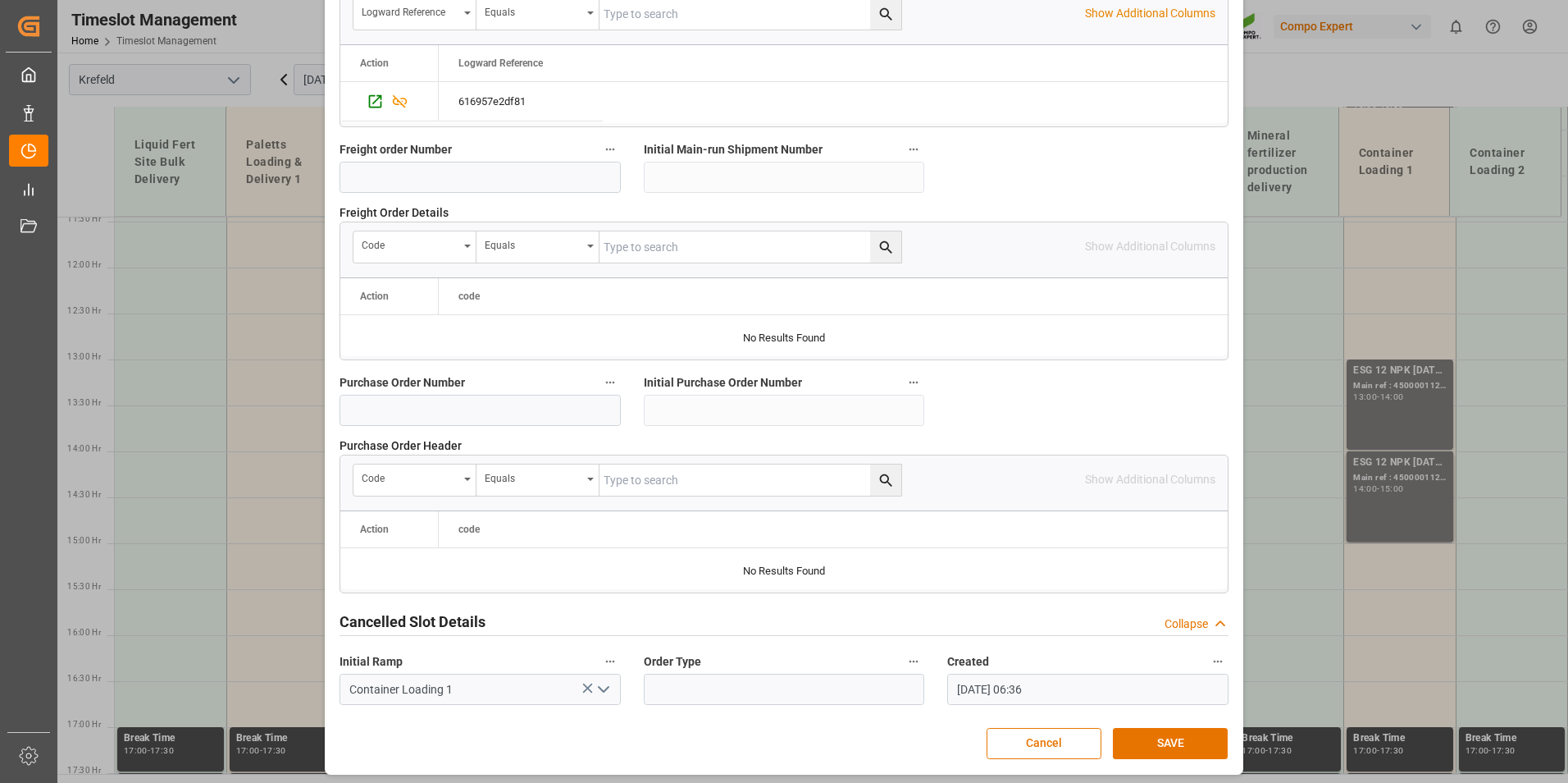
scroll to position [1494, 0]
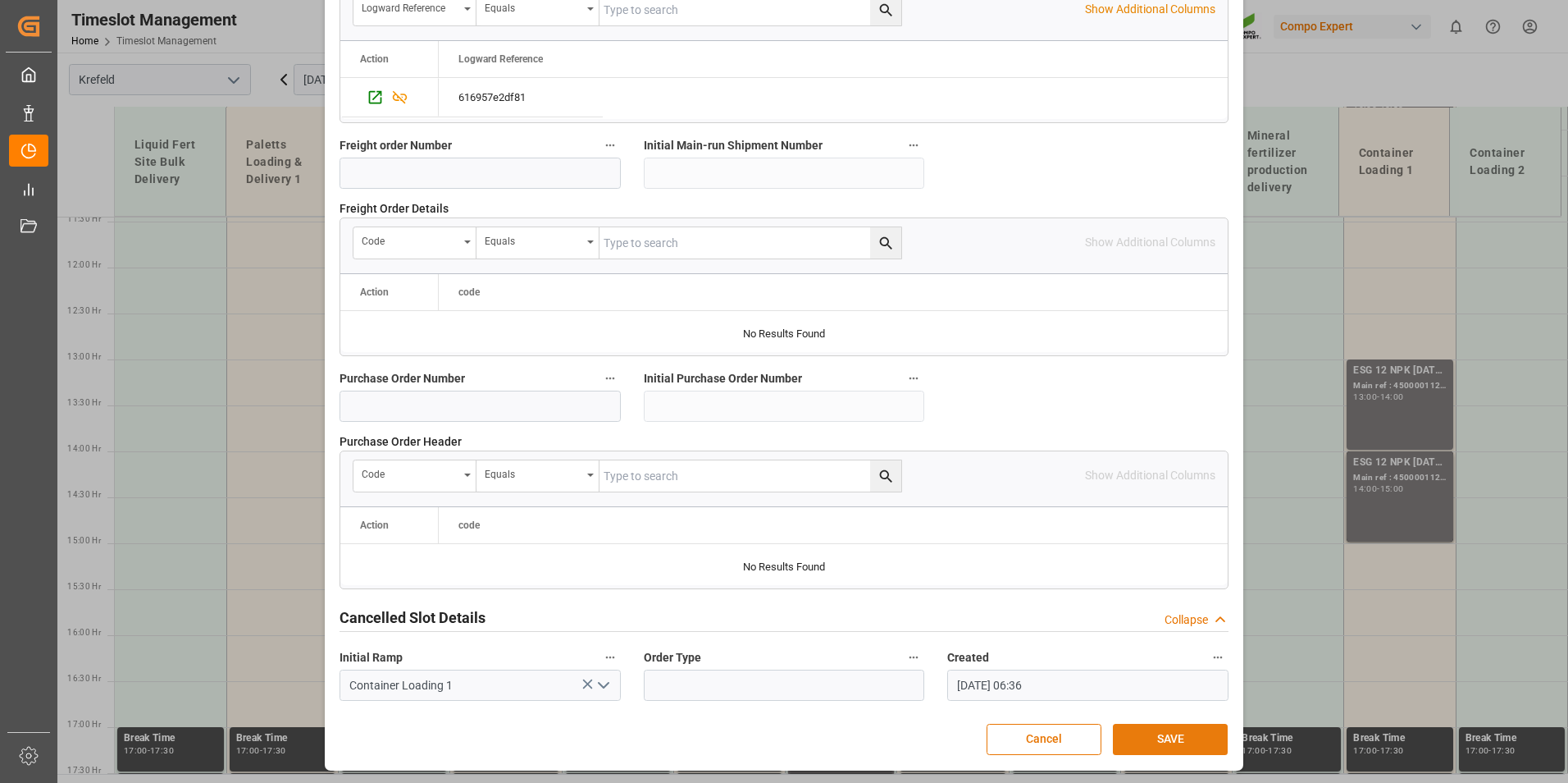
click at [1154, 734] on button "SAVE" at bounding box center [1170, 739] width 115 height 31
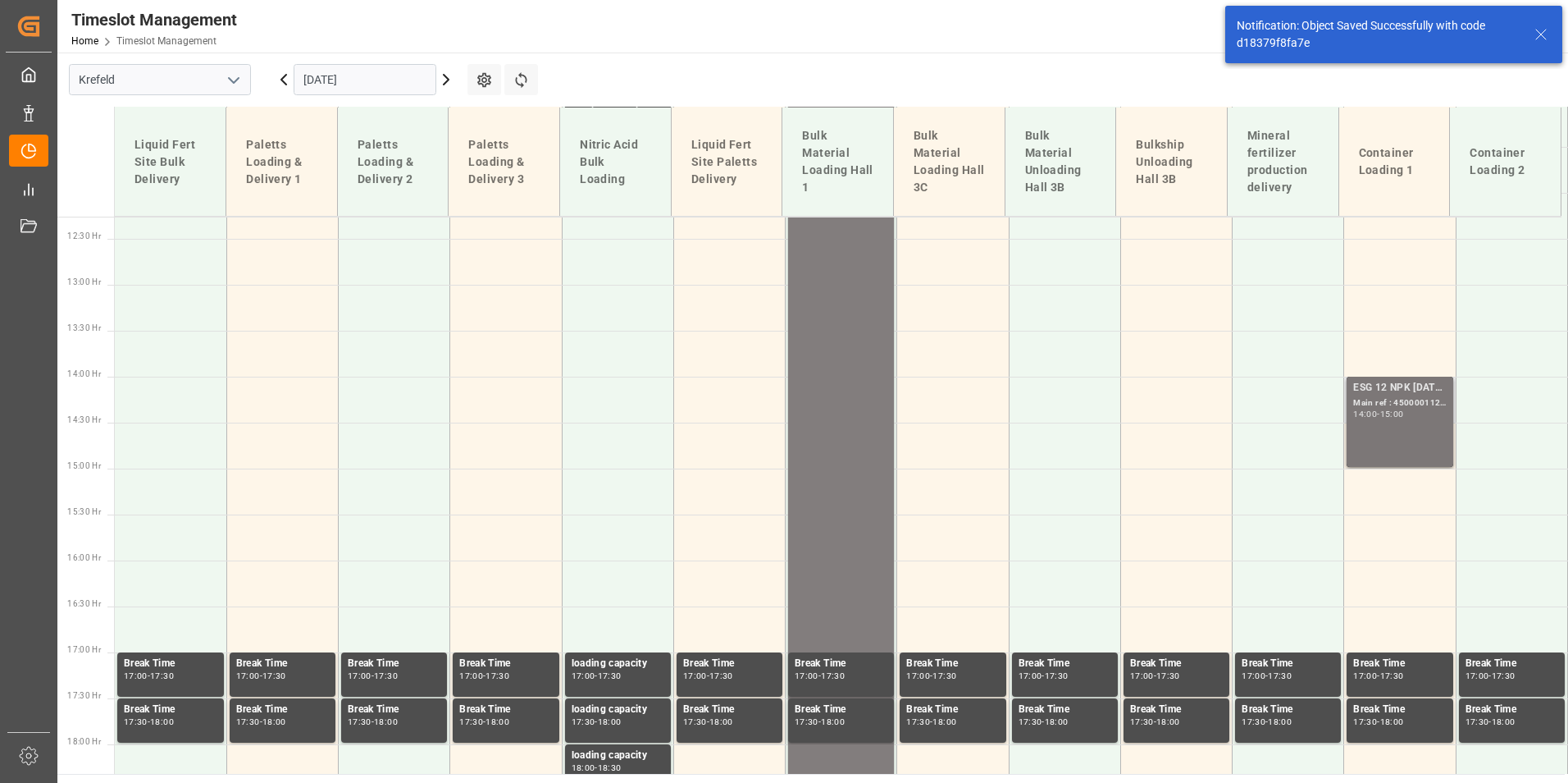
scroll to position [1143, 0]
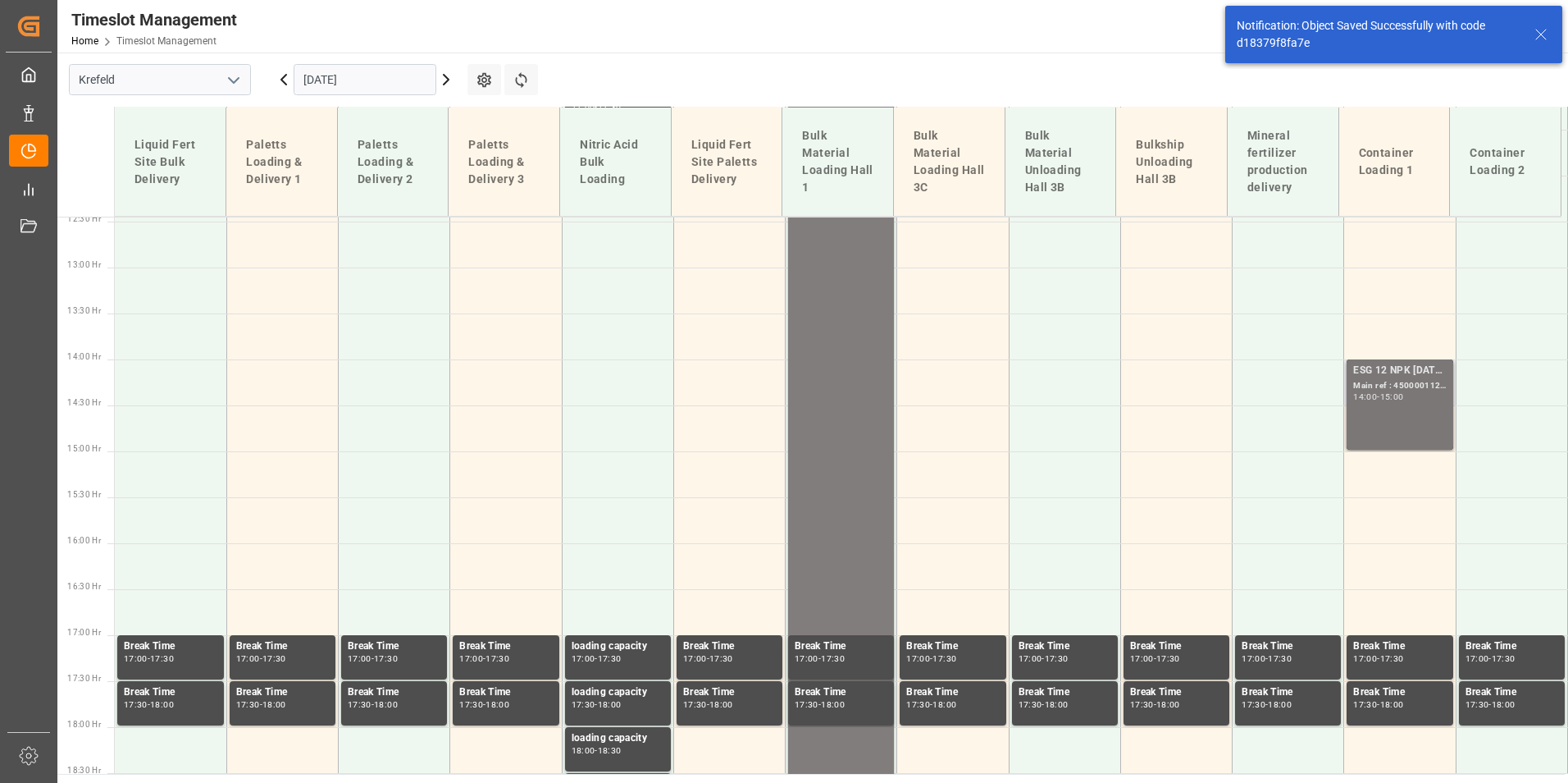
click at [1408, 406] on div "ESG 12 NPK [DATE] 1200kg BB; Main ref : 4500001126, 2000001087; 14:00 - 15:00" at bounding box center [1399, 405] width 93 height 84
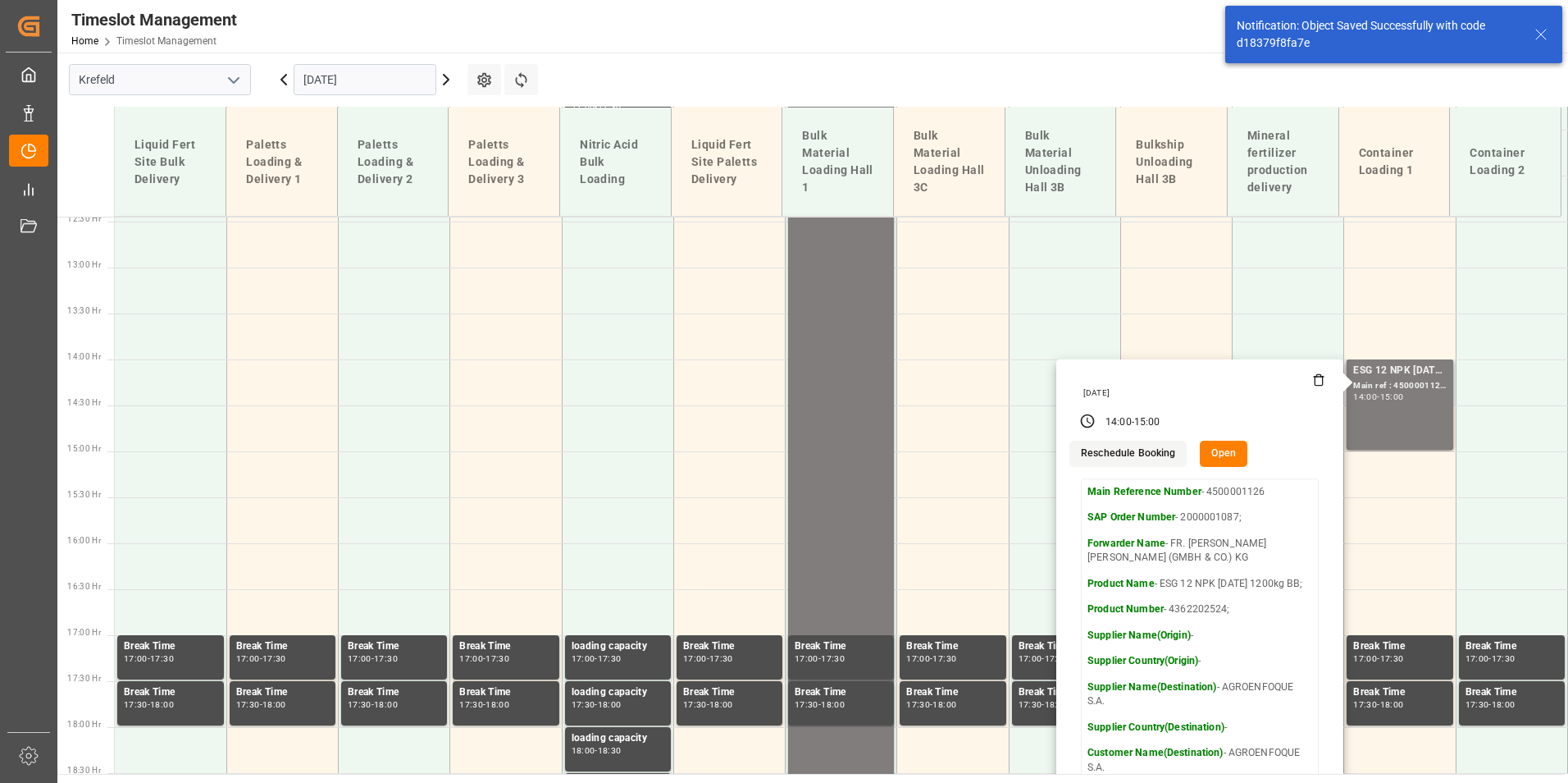
click at [1213, 454] on button "Open" at bounding box center [1223, 454] width 47 height 26
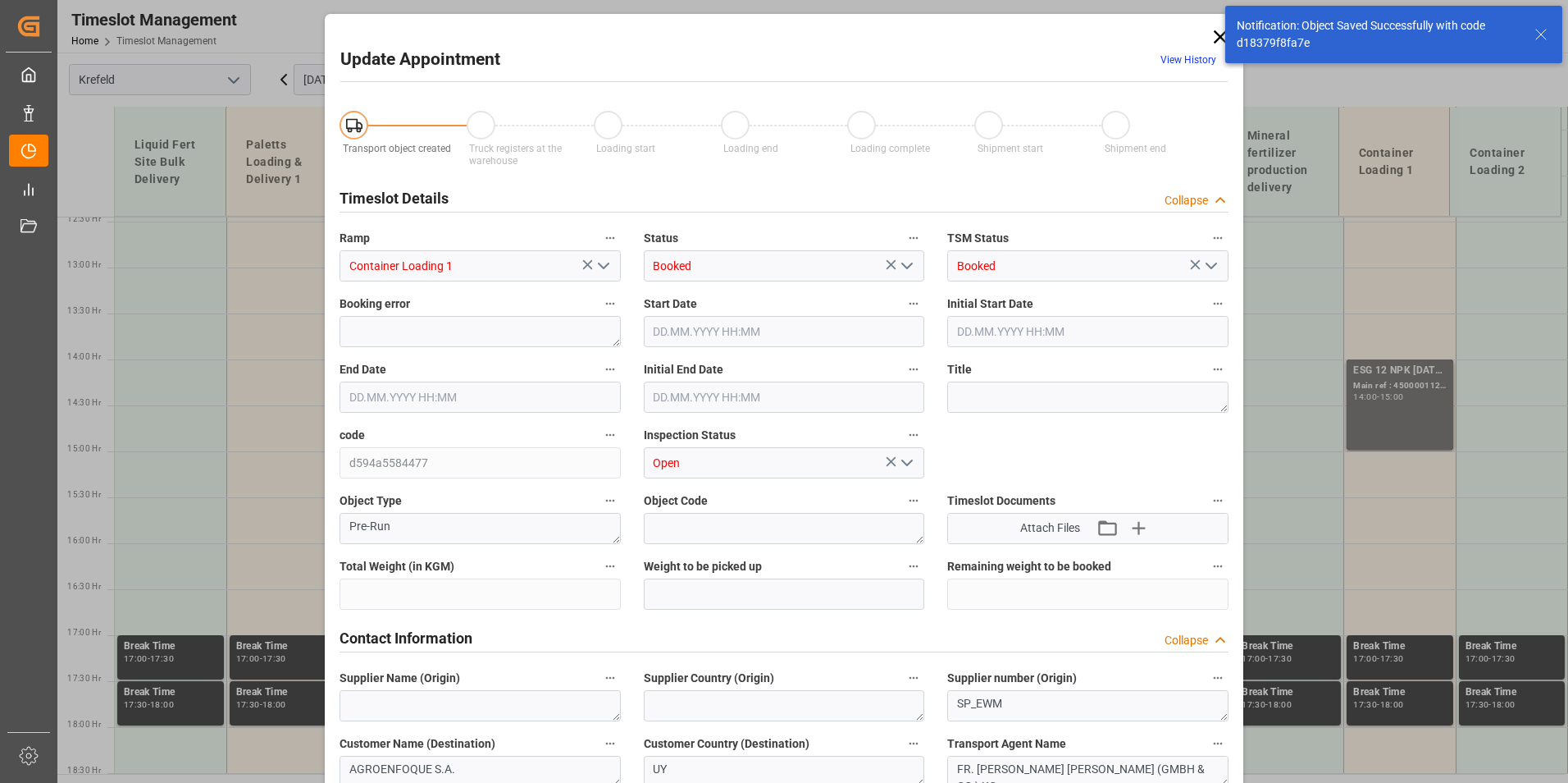
type input "24600"
type input "0"
type input "[DATE] 14:00"
type input "[DATE] 15:00"
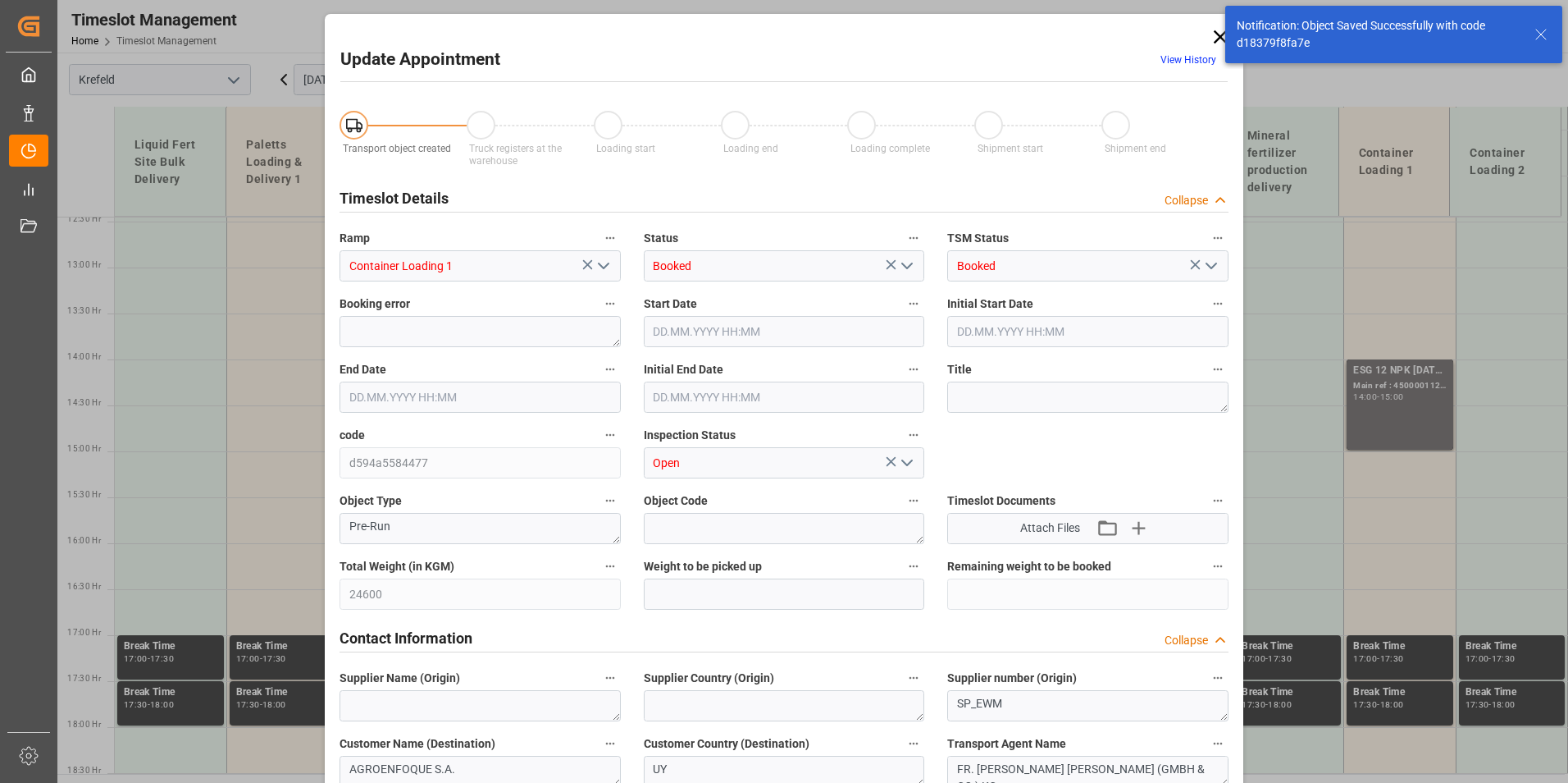
type input "[DATE] 14:30"
type input "[DATE] 06:36"
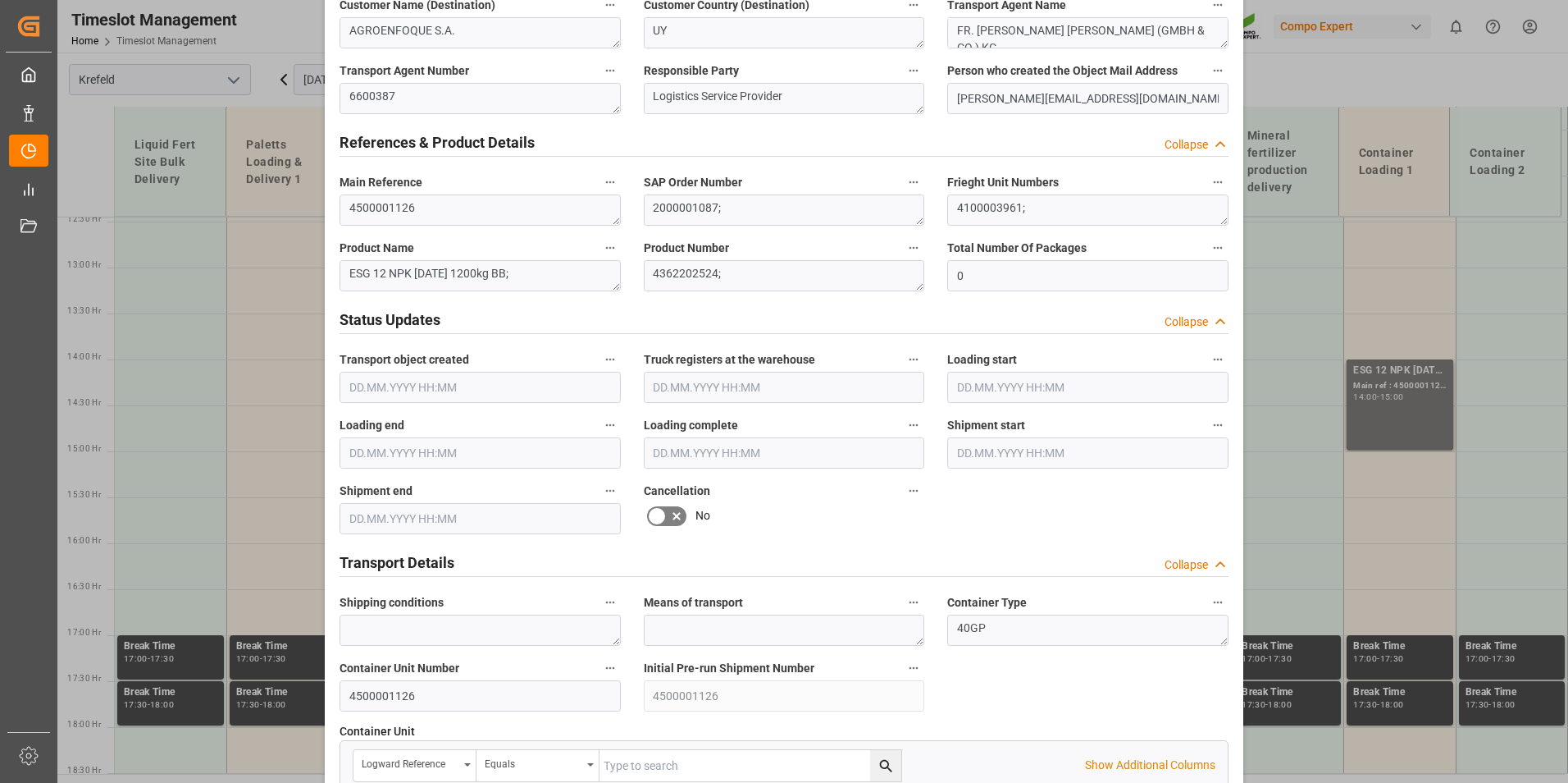
click at [666, 507] on icon at bounding box center [676, 516] width 20 height 20
click at [0, 0] on input "checkbox" at bounding box center [0, 0] width 0 height 0
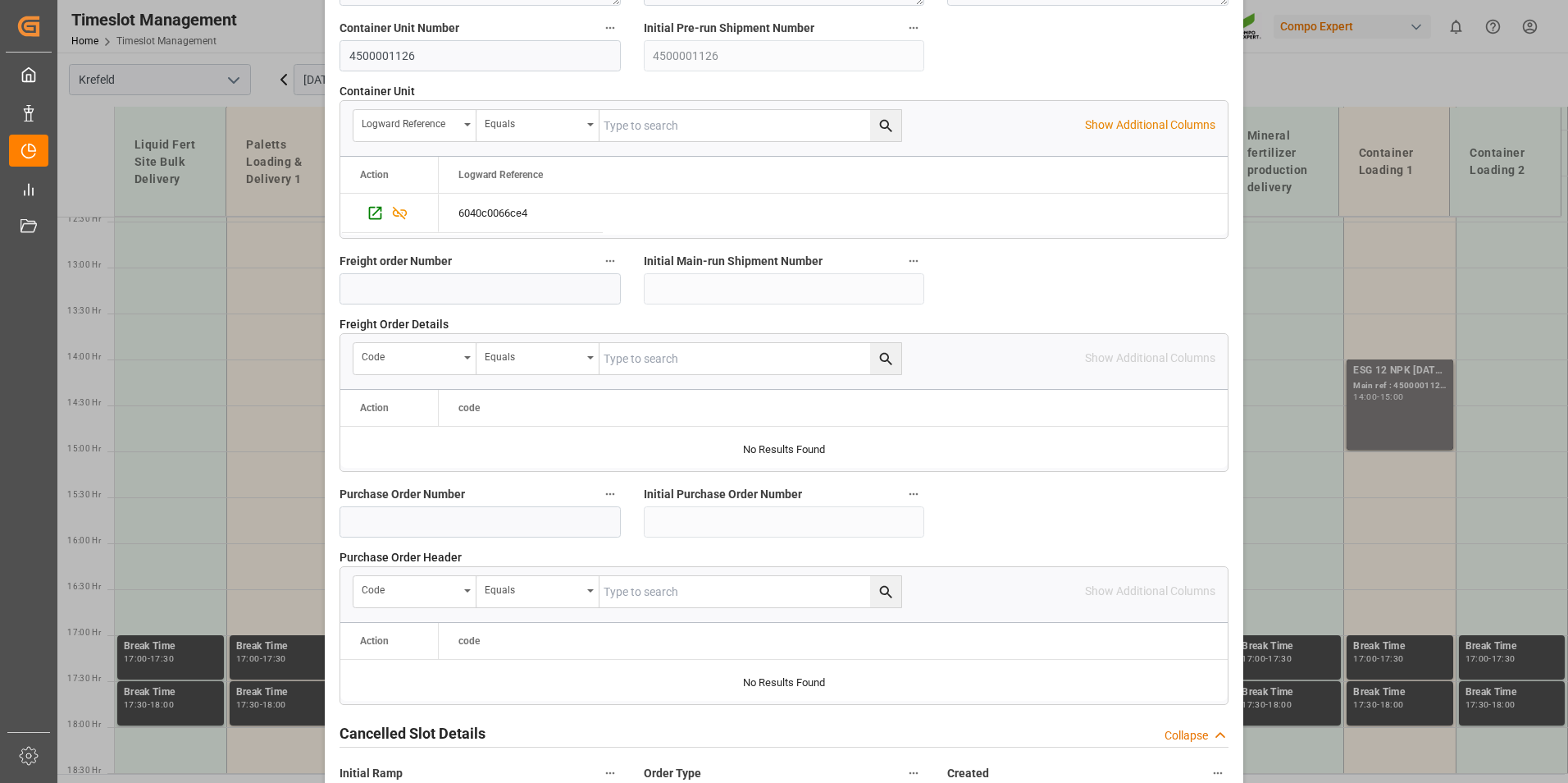
scroll to position [1494, 0]
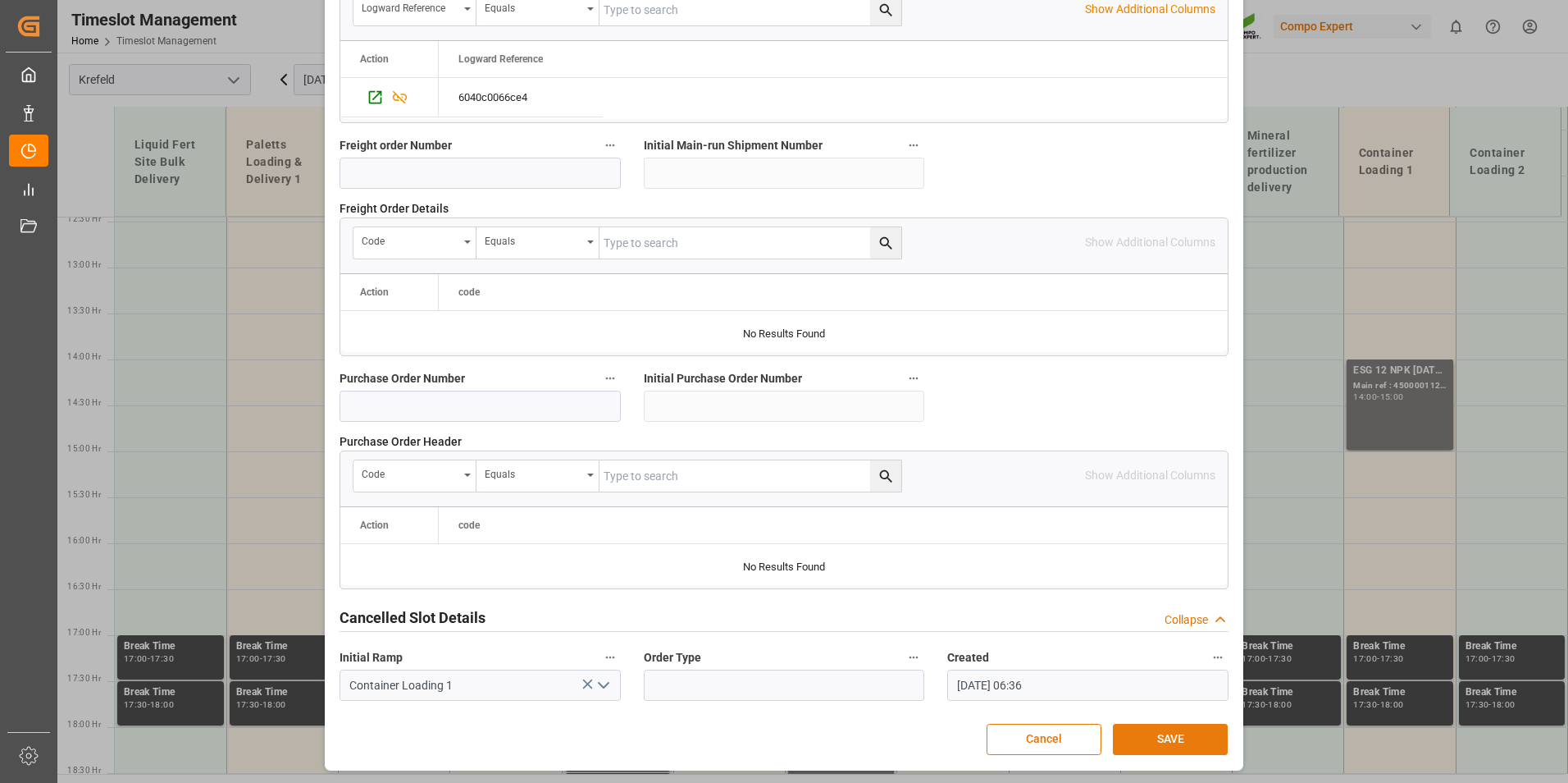
click at [1194, 724] on button "SAVE" at bounding box center [1170, 739] width 115 height 31
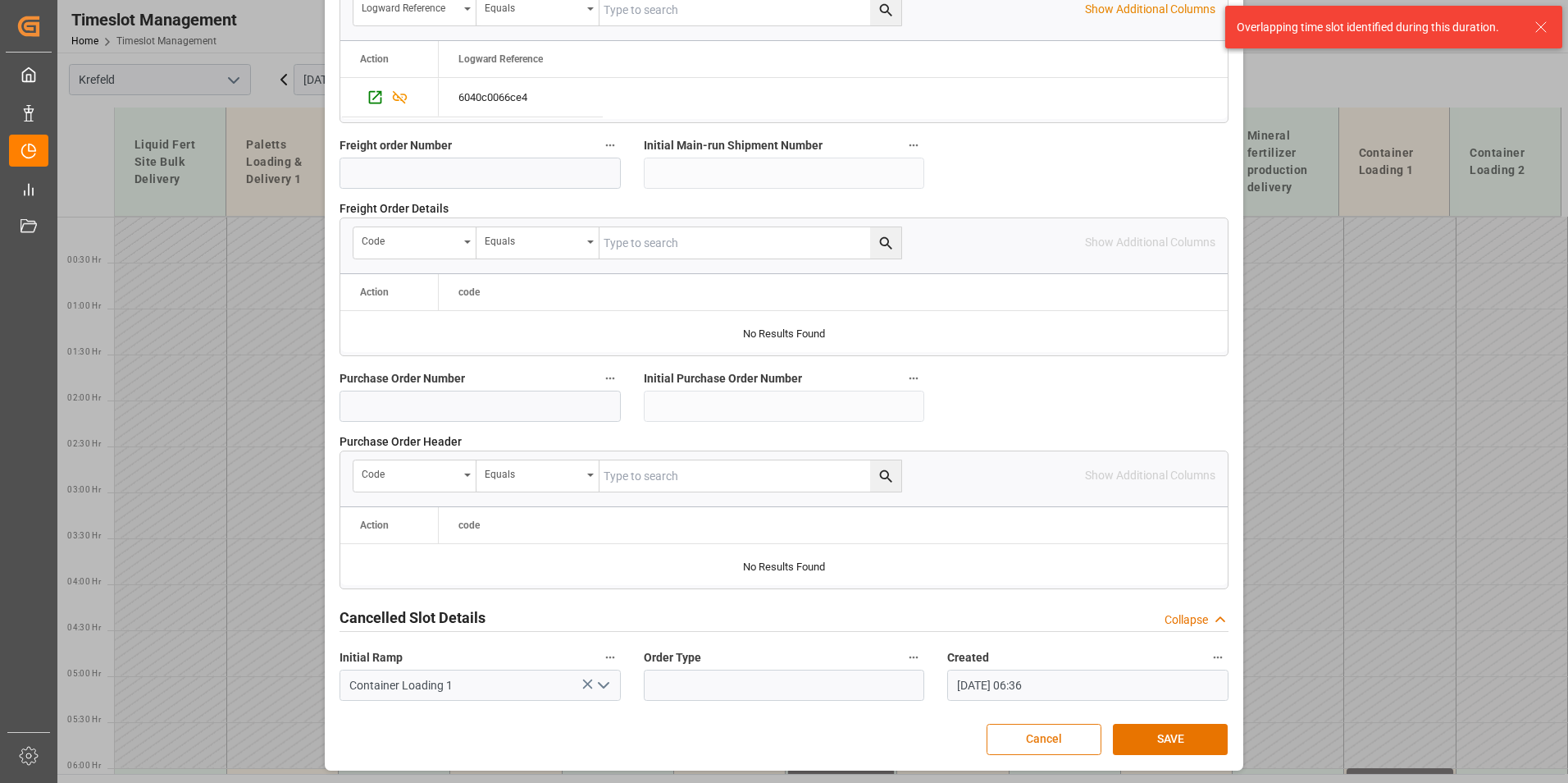
click at [1093, 736] on button "Cancel" at bounding box center [1043, 739] width 115 height 31
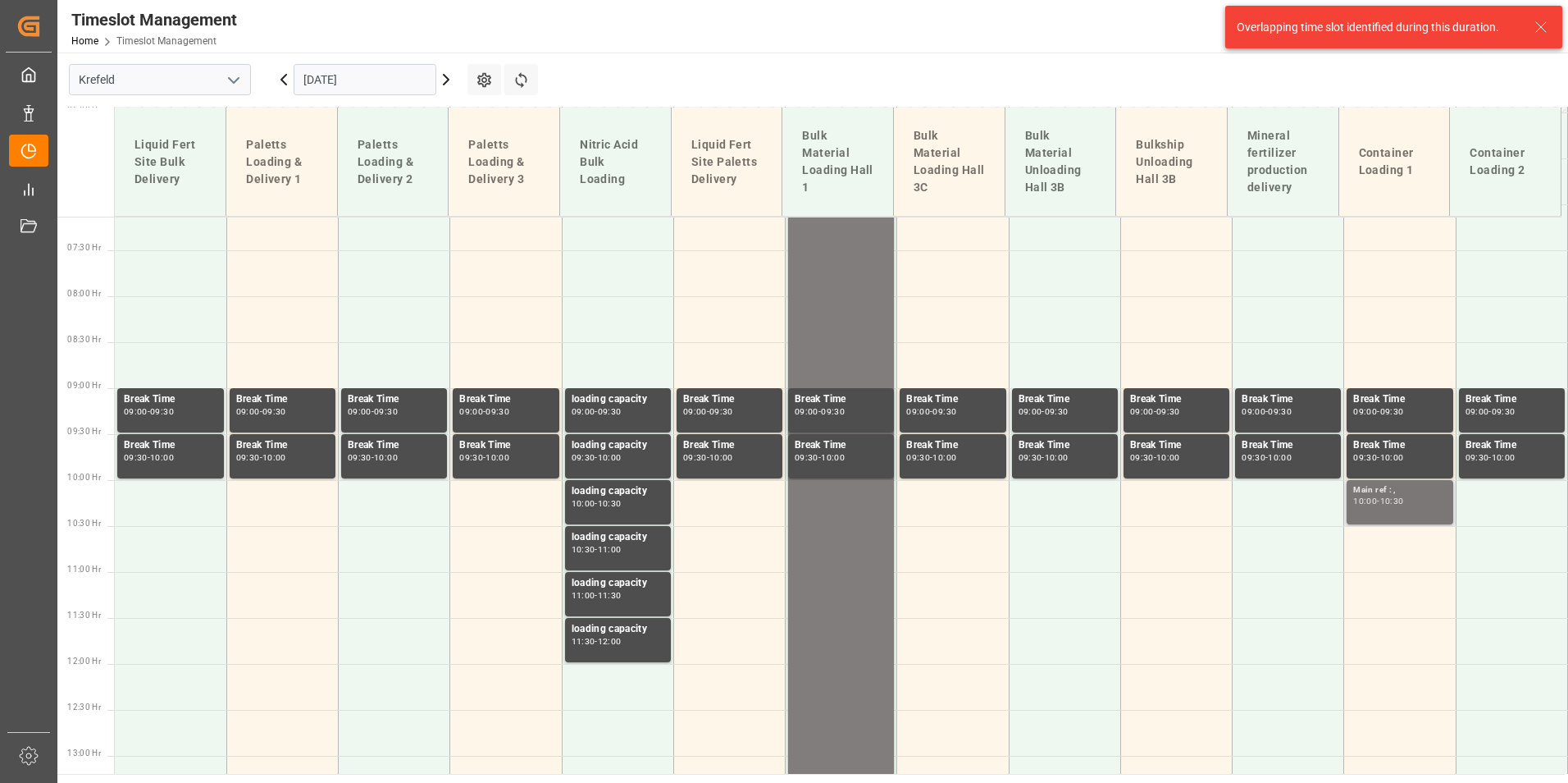
scroll to position [656, 0]
click at [1362, 508] on div "Main ref : , 10:00 - 10:30" at bounding box center [1399, 500] width 93 height 38
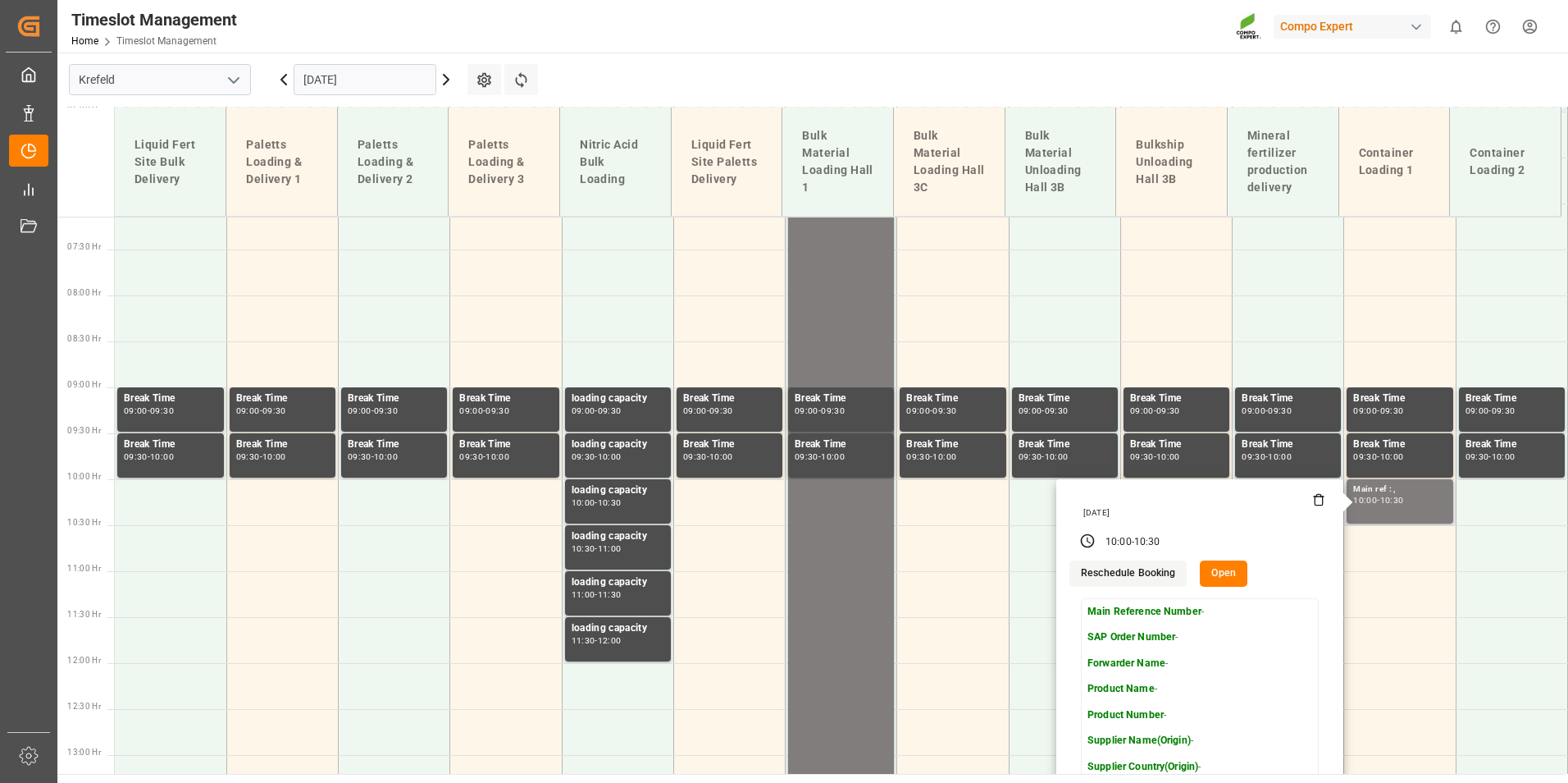
click at [1223, 569] on button "Open" at bounding box center [1223, 574] width 47 height 26
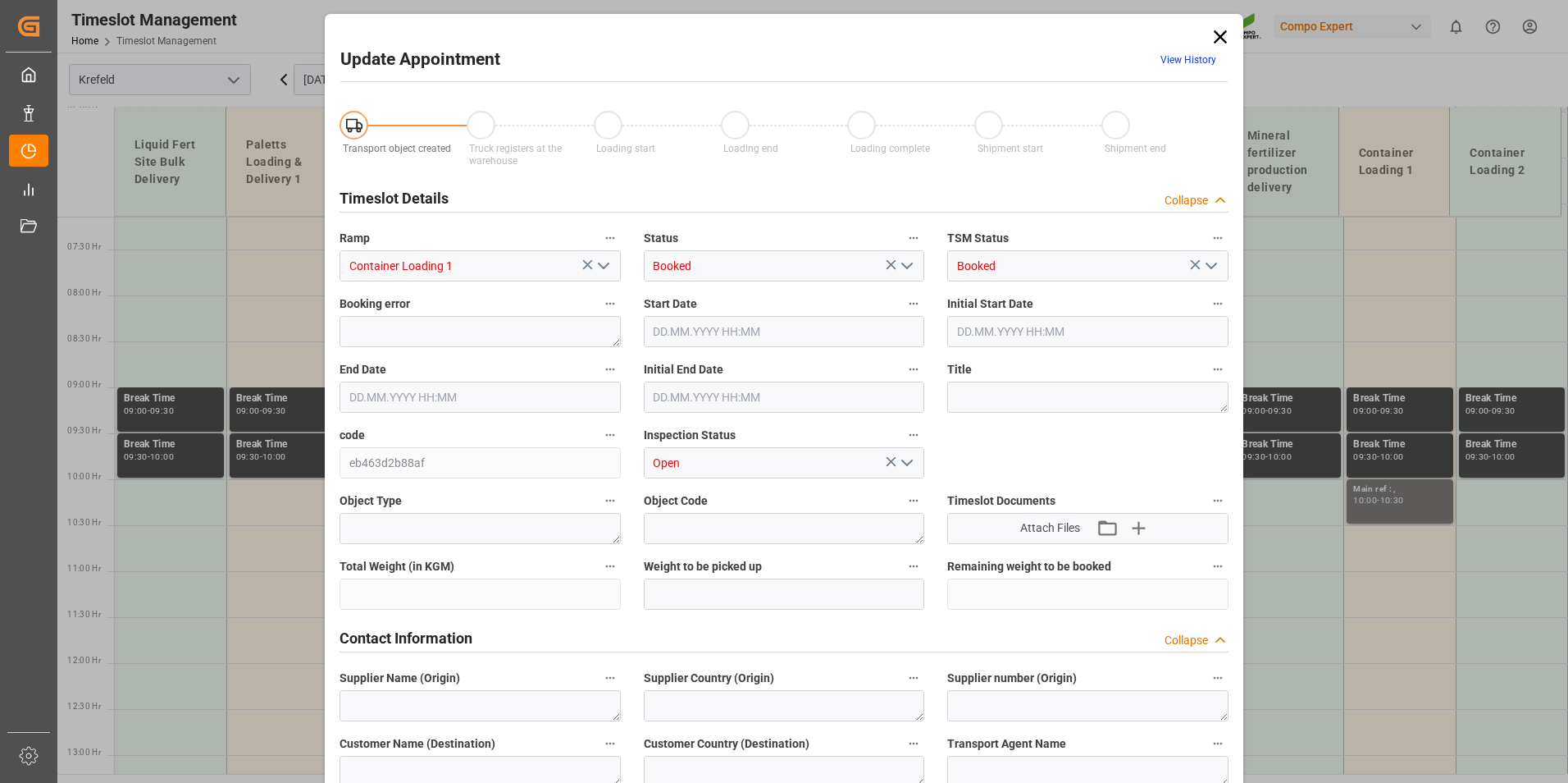
type input "[DATE] 10:00"
type input "[DATE] 10:30"
type input "[DATE] 09:37"
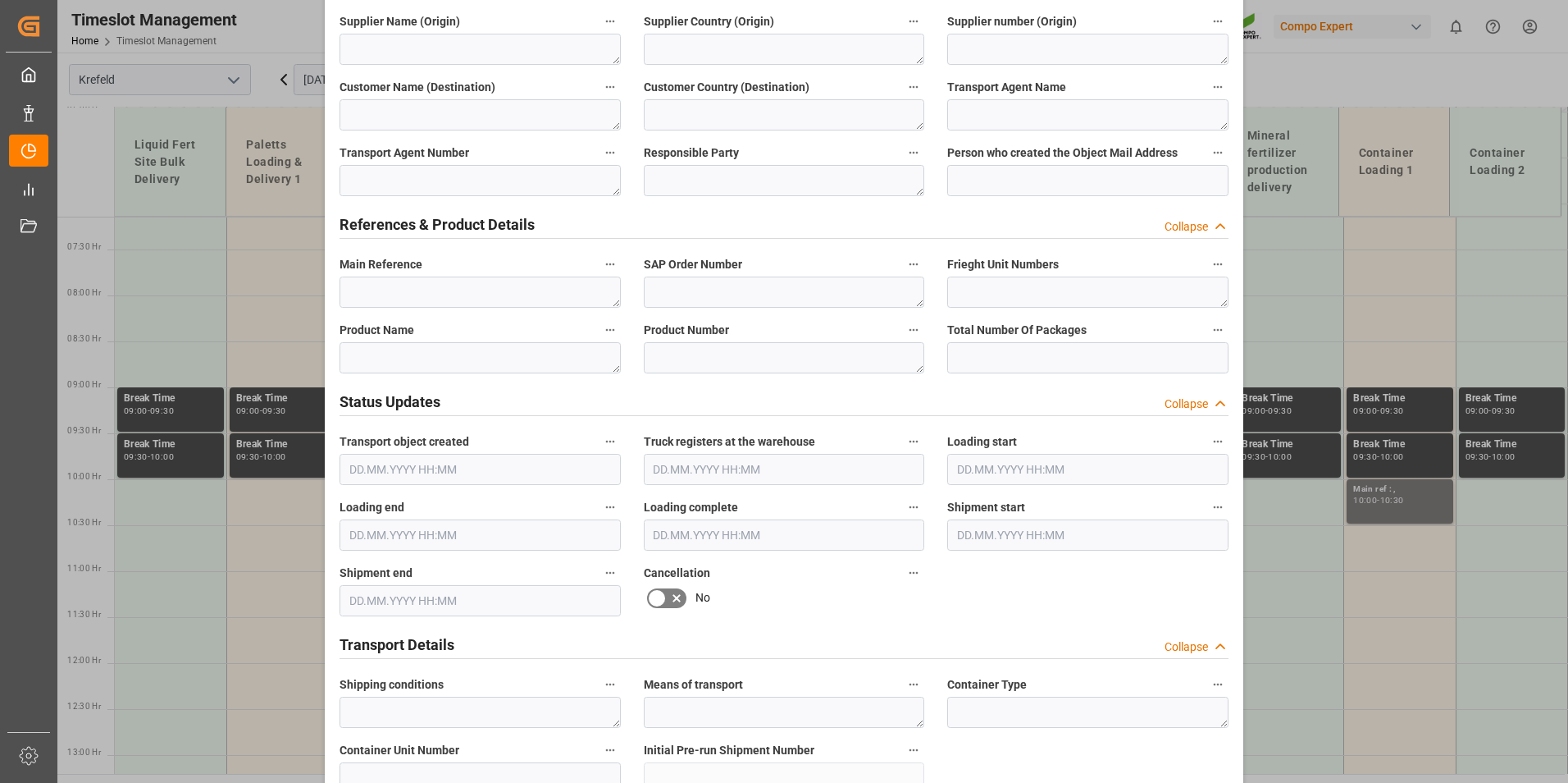
click at [667, 599] on icon at bounding box center [676, 598] width 20 height 20
click at [0, 0] on input "checkbox" at bounding box center [0, 0] width 0 height 0
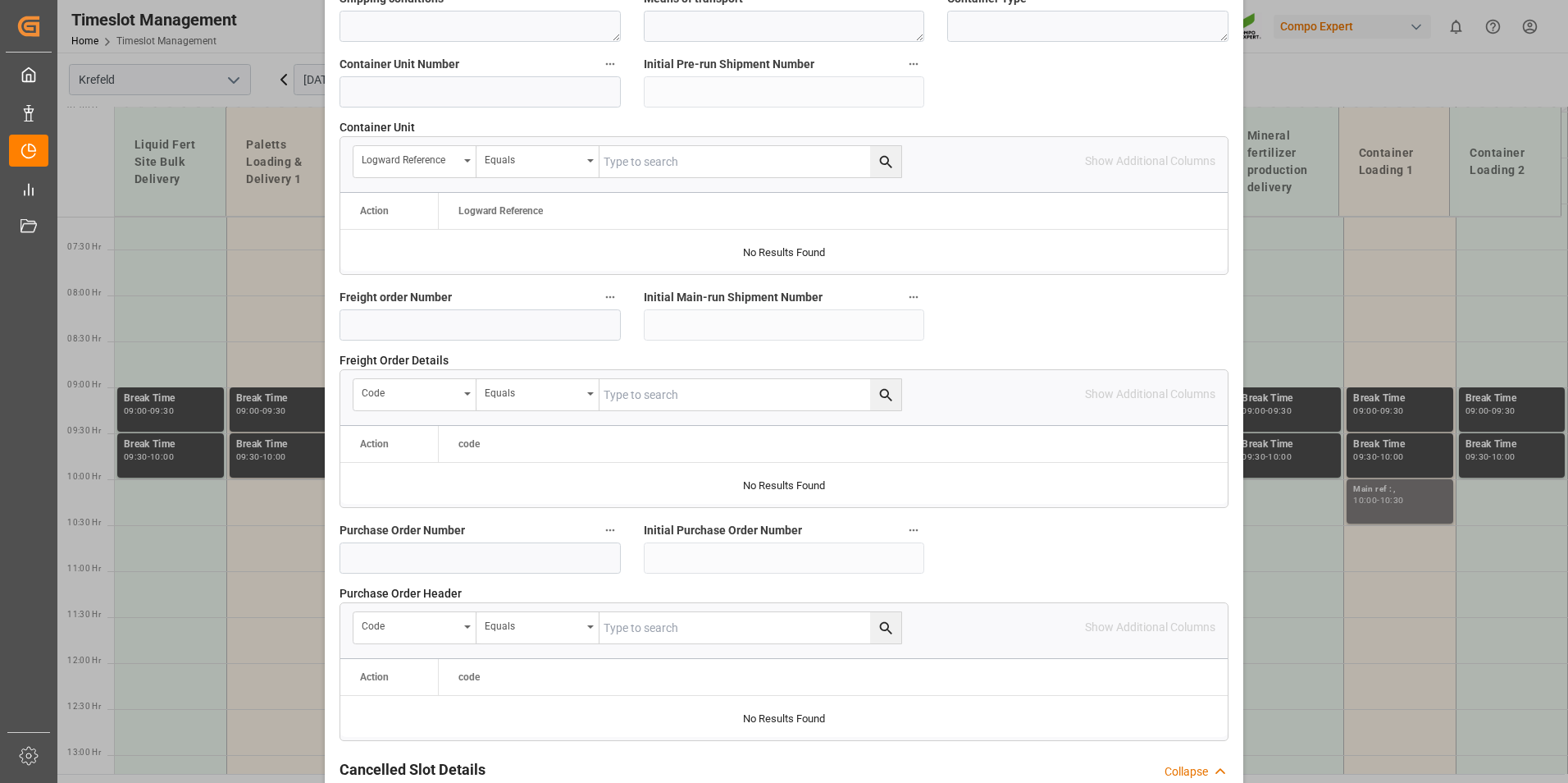
scroll to position [1494, 0]
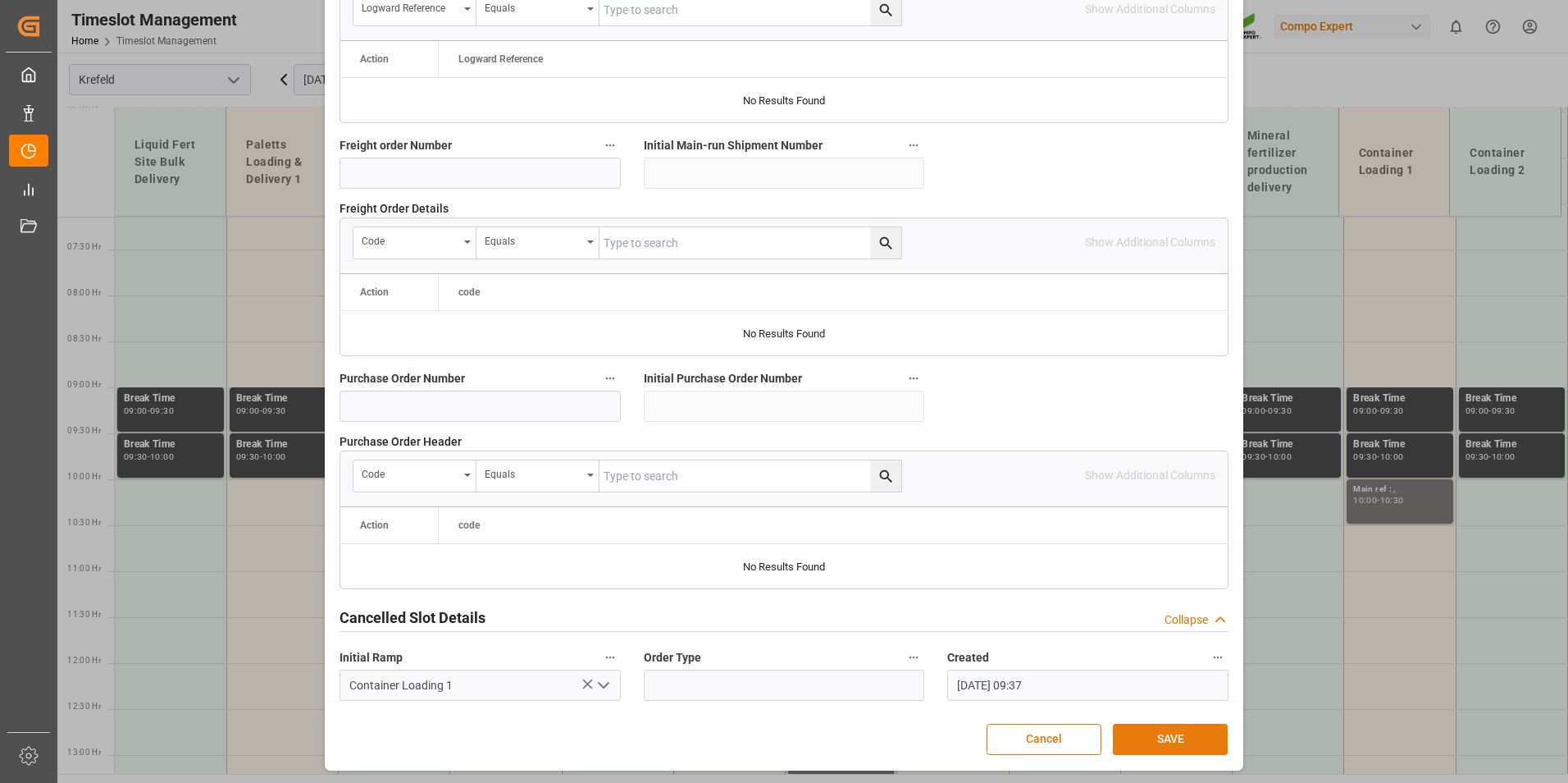
click at [1157, 734] on button "SAVE" at bounding box center [1170, 739] width 115 height 31
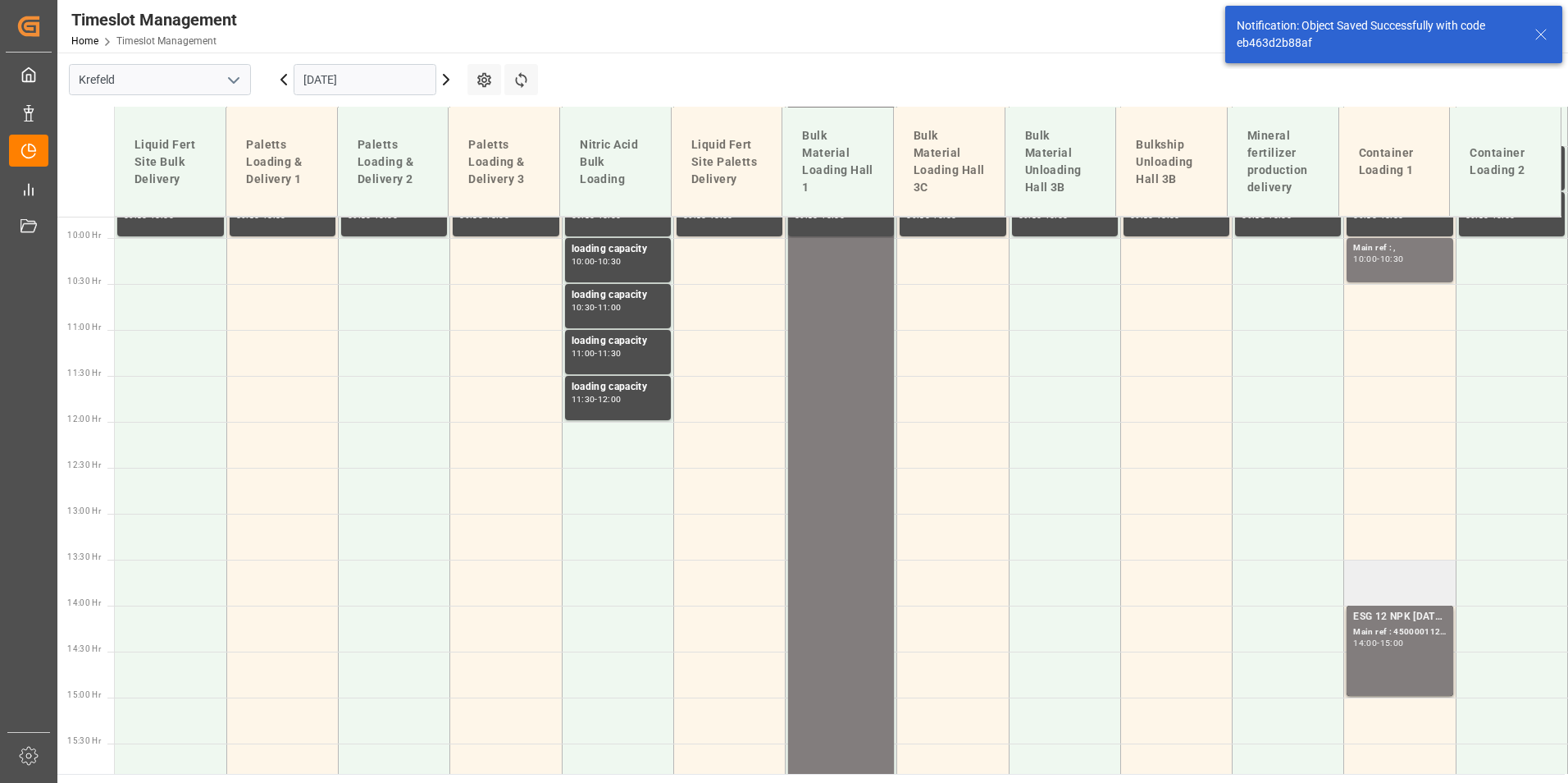
scroll to position [950, 0]
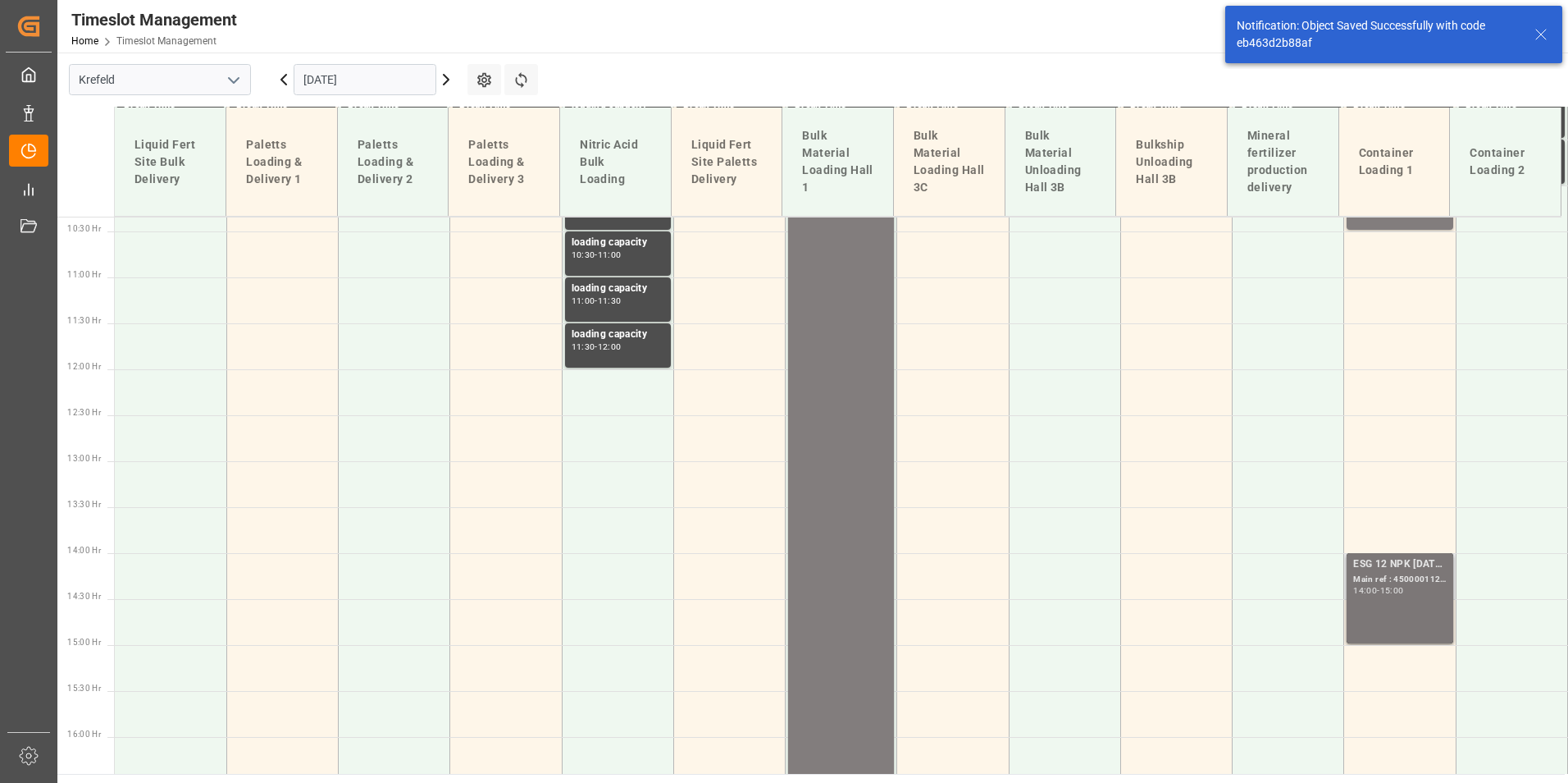
click at [1379, 584] on div "Main ref : 4500001126, 2000001087;" at bounding box center [1399, 580] width 93 height 14
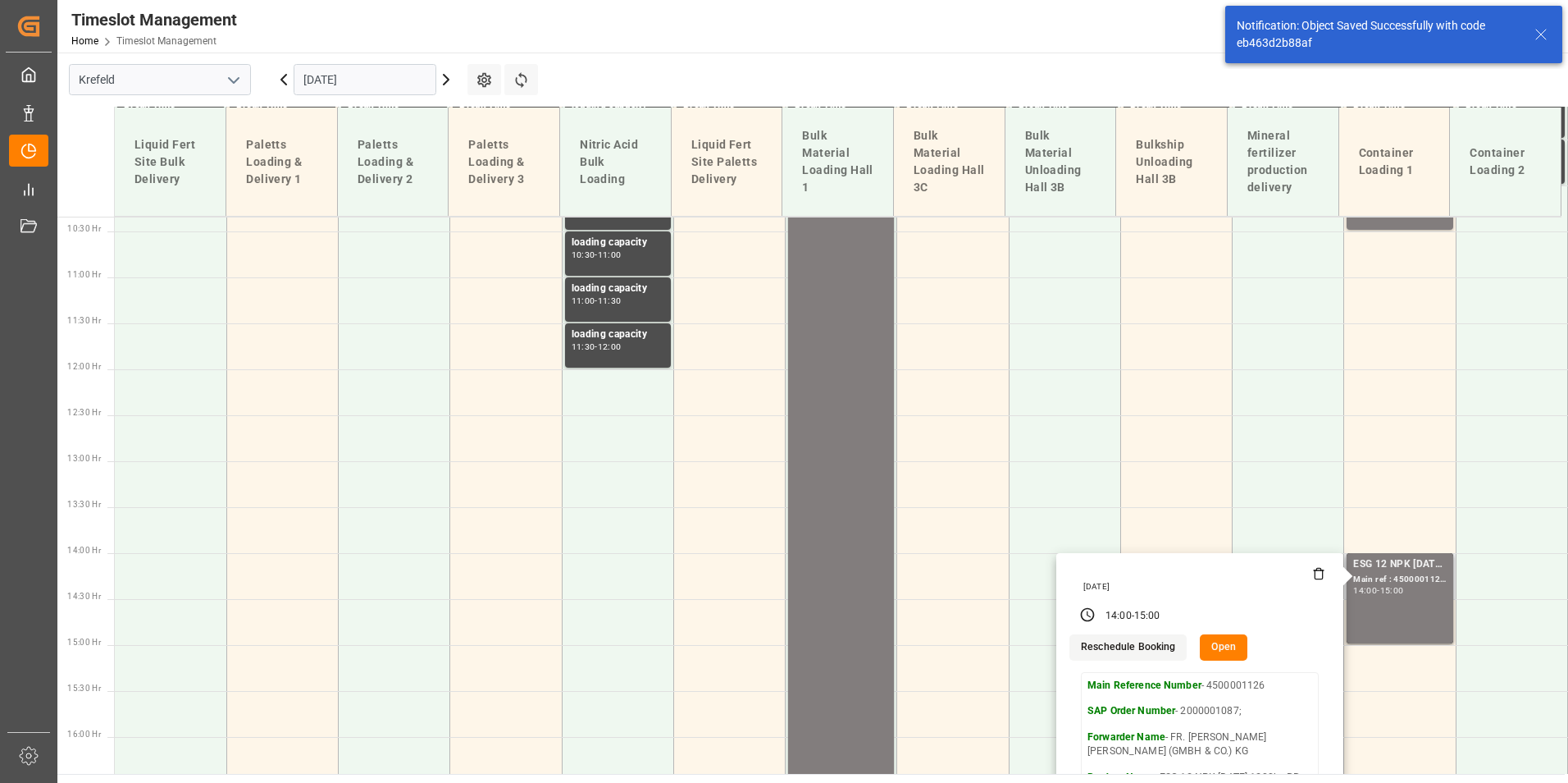
click at [1223, 640] on button "Open" at bounding box center [1223, 647] width 47 height 26
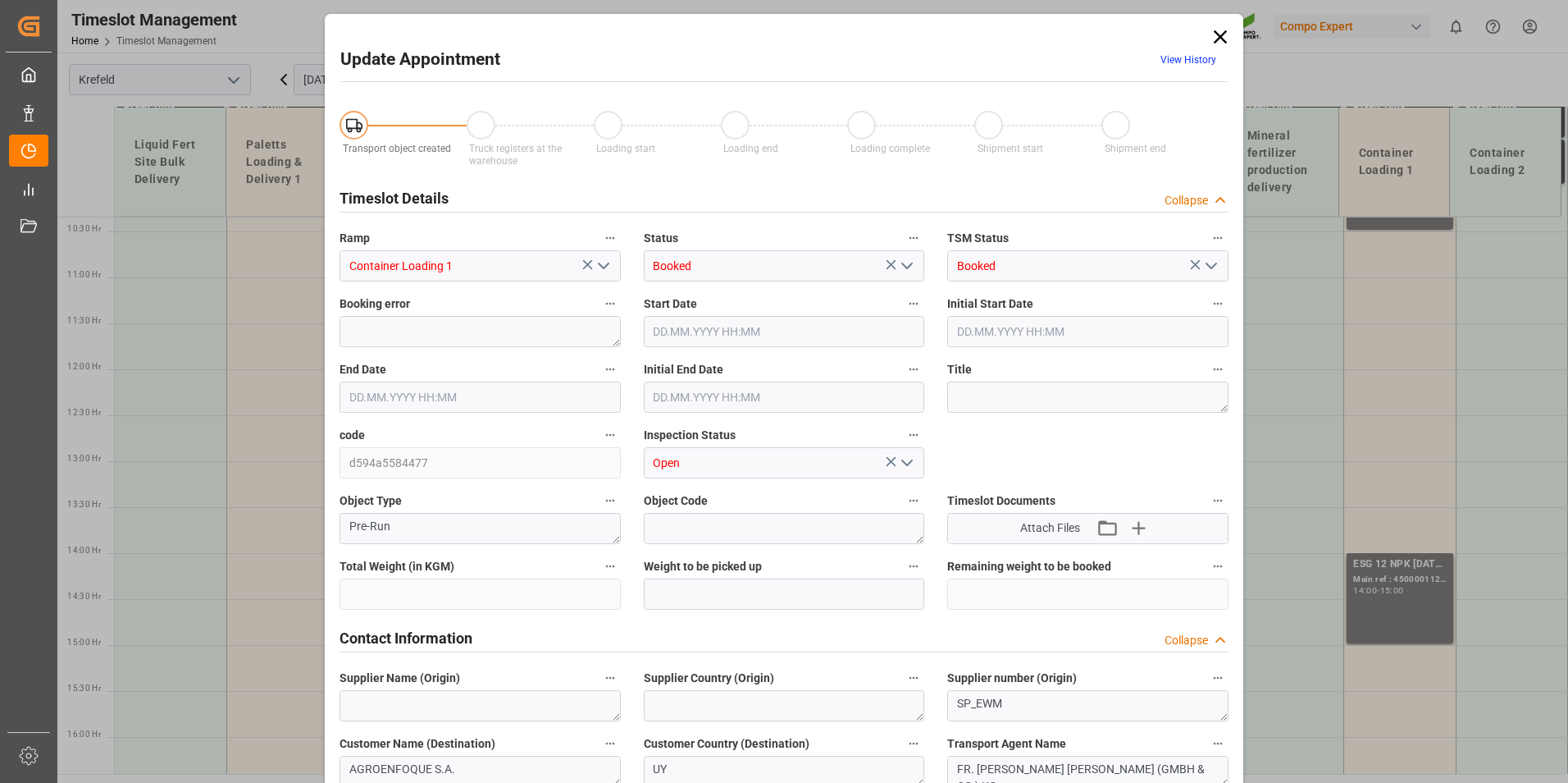
type input "24600"
type input "0"
type input "[DATE] 14:00"
type input "[DATE] 15:00"
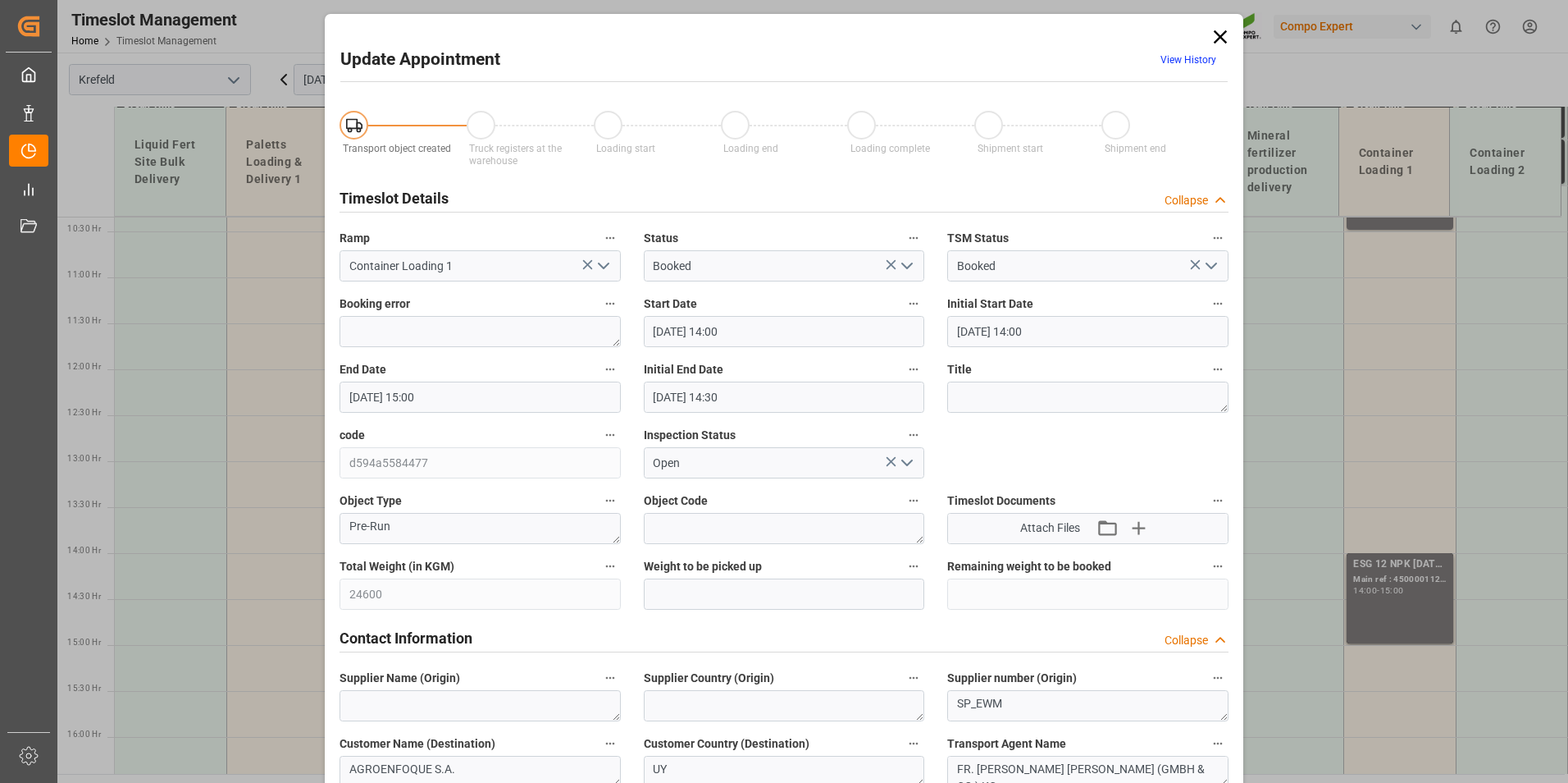
type input "[DATE] 14:30"
type input "[DATE] 06:36"
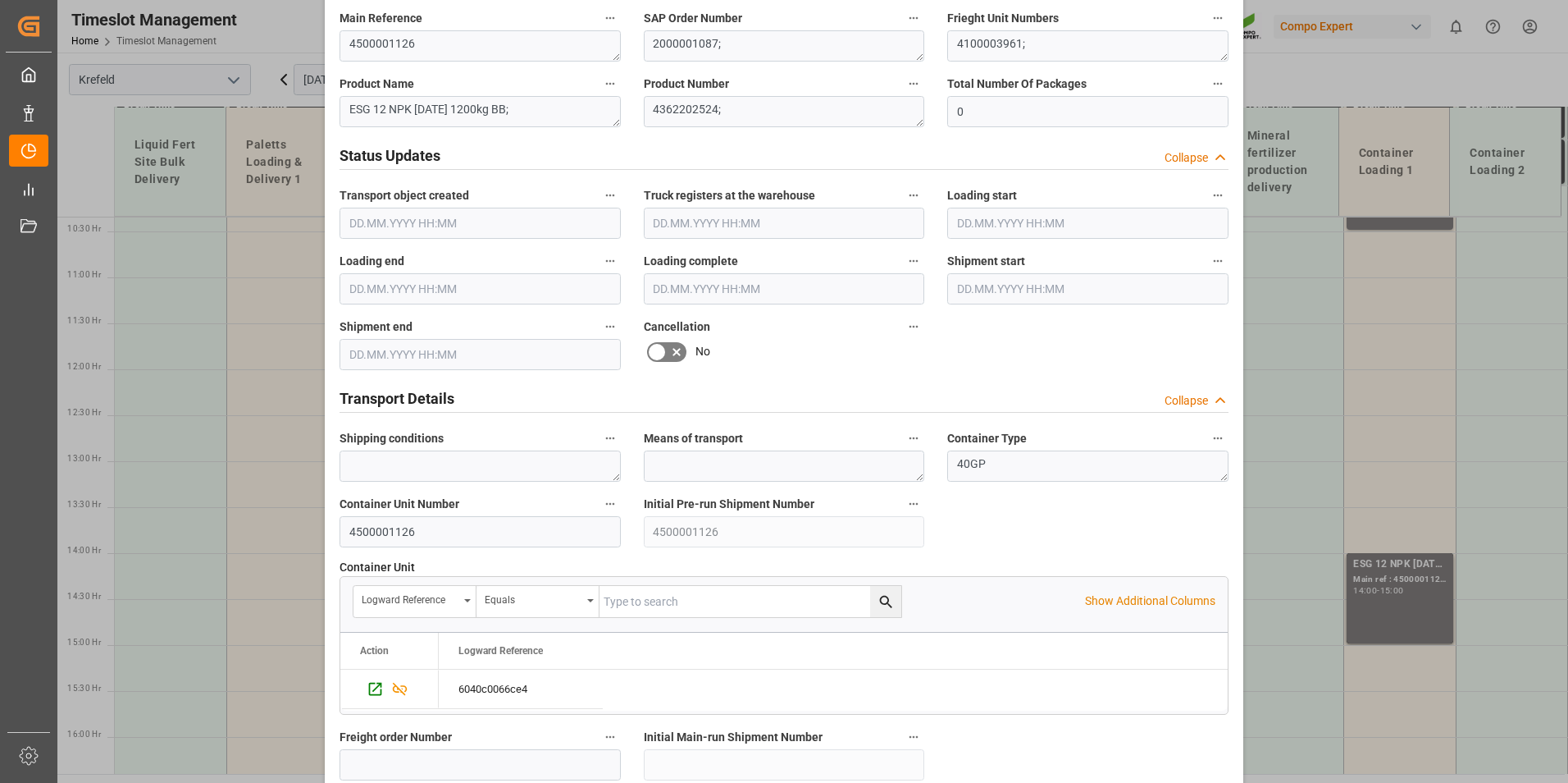
click at [672, 349] on icon at bounding box center [676, 352] width 8 height 8
click at [0, 0] on input "checkbox" at bounding box center [0, 0] width 0 height 0
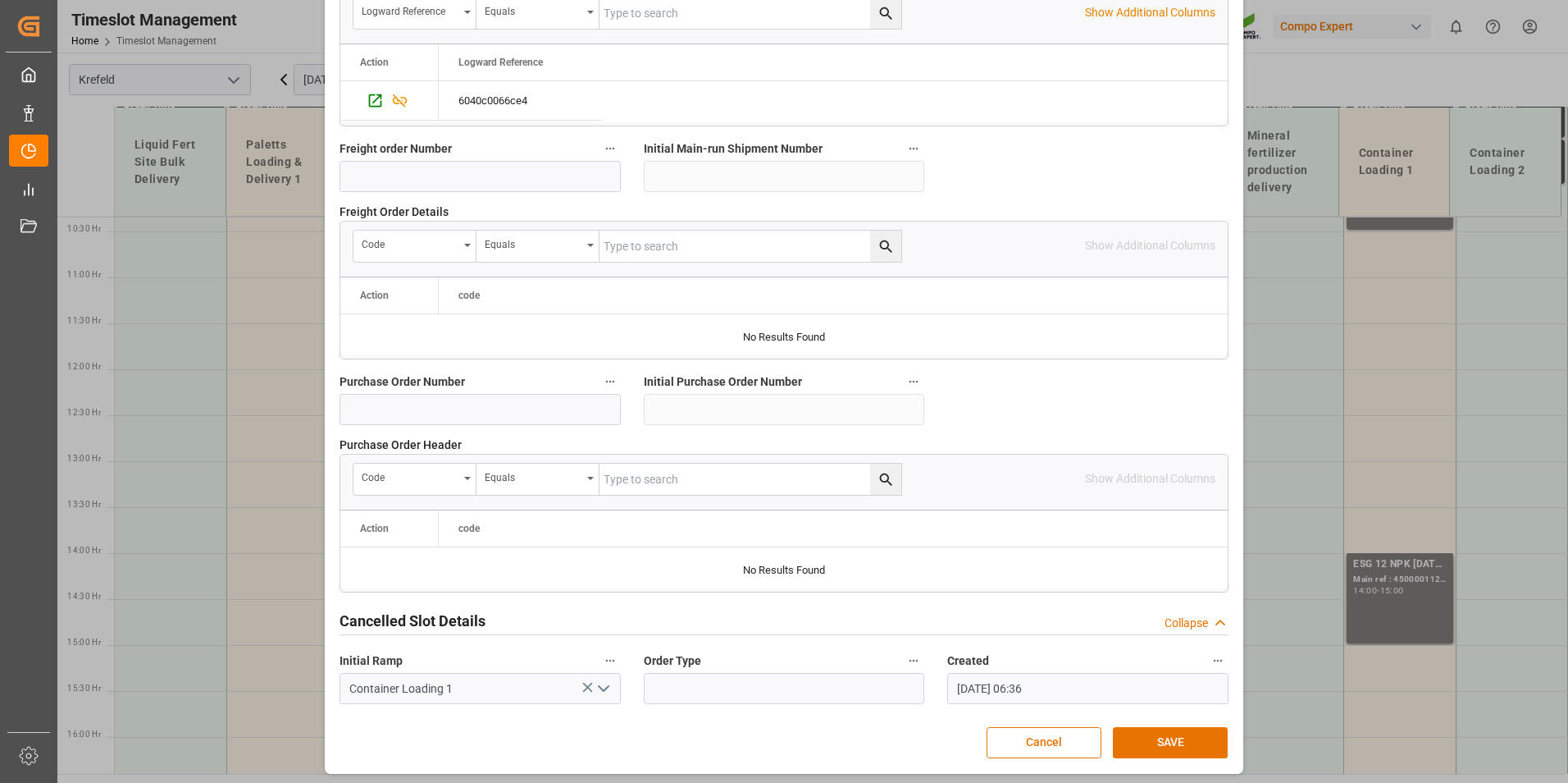
scroll to position [1494, 0]
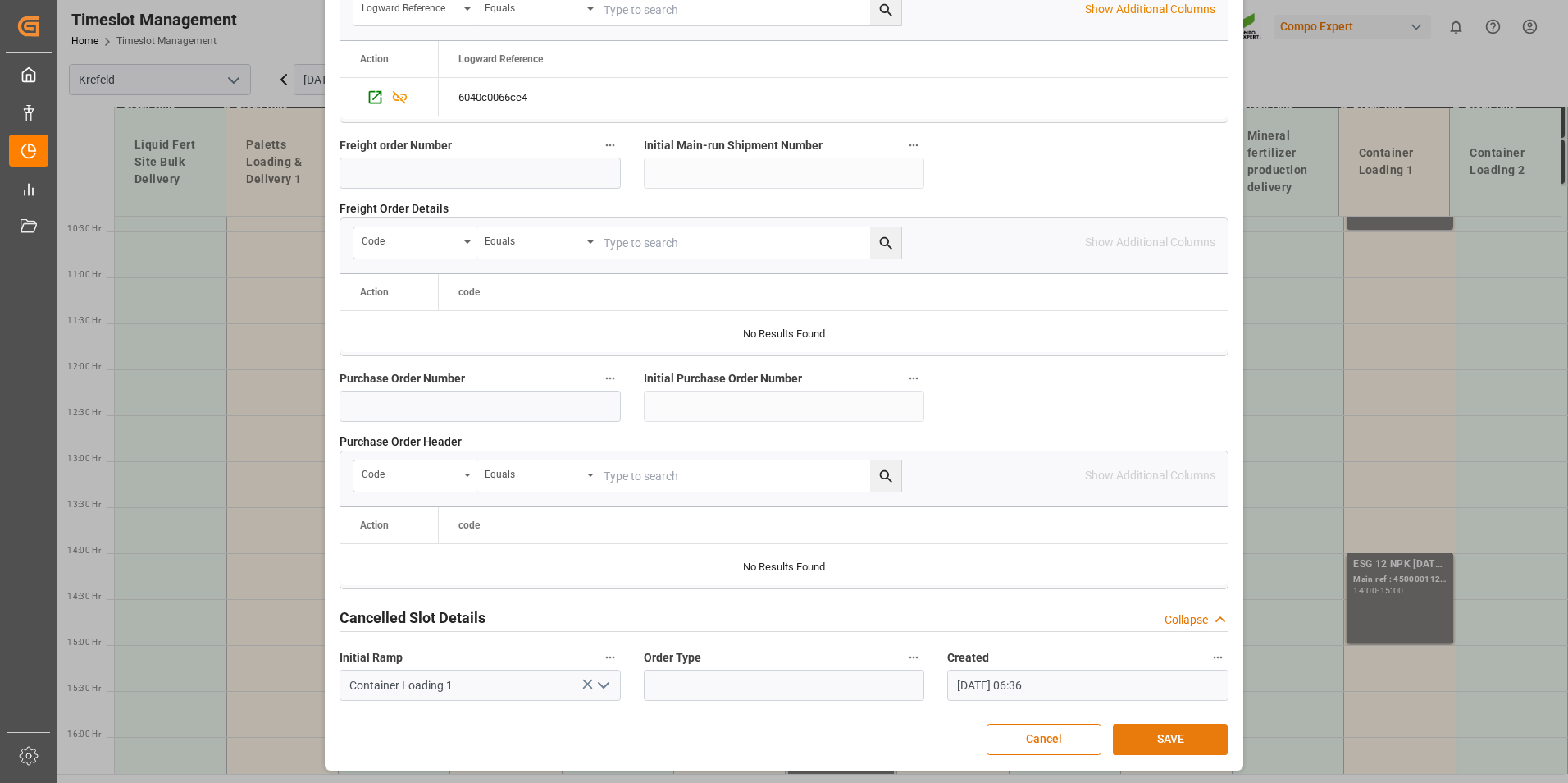
click at [1184, 740] on button "SAVE" at bounding box center [1170, 739] width 115 height 31
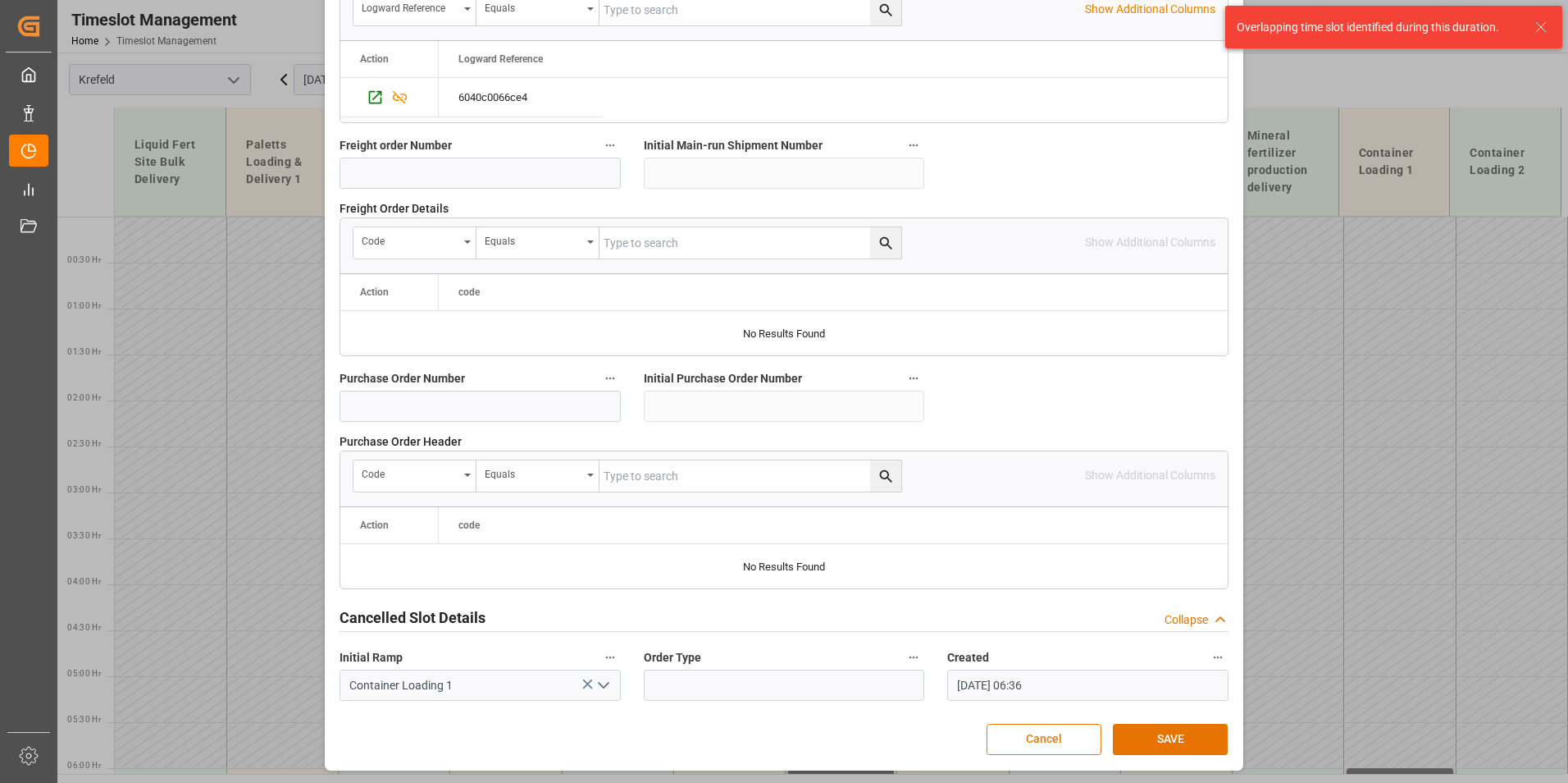
click at [1008, 732] on button "Cancel" at bounding box center [1043, 739] width 115 height 31
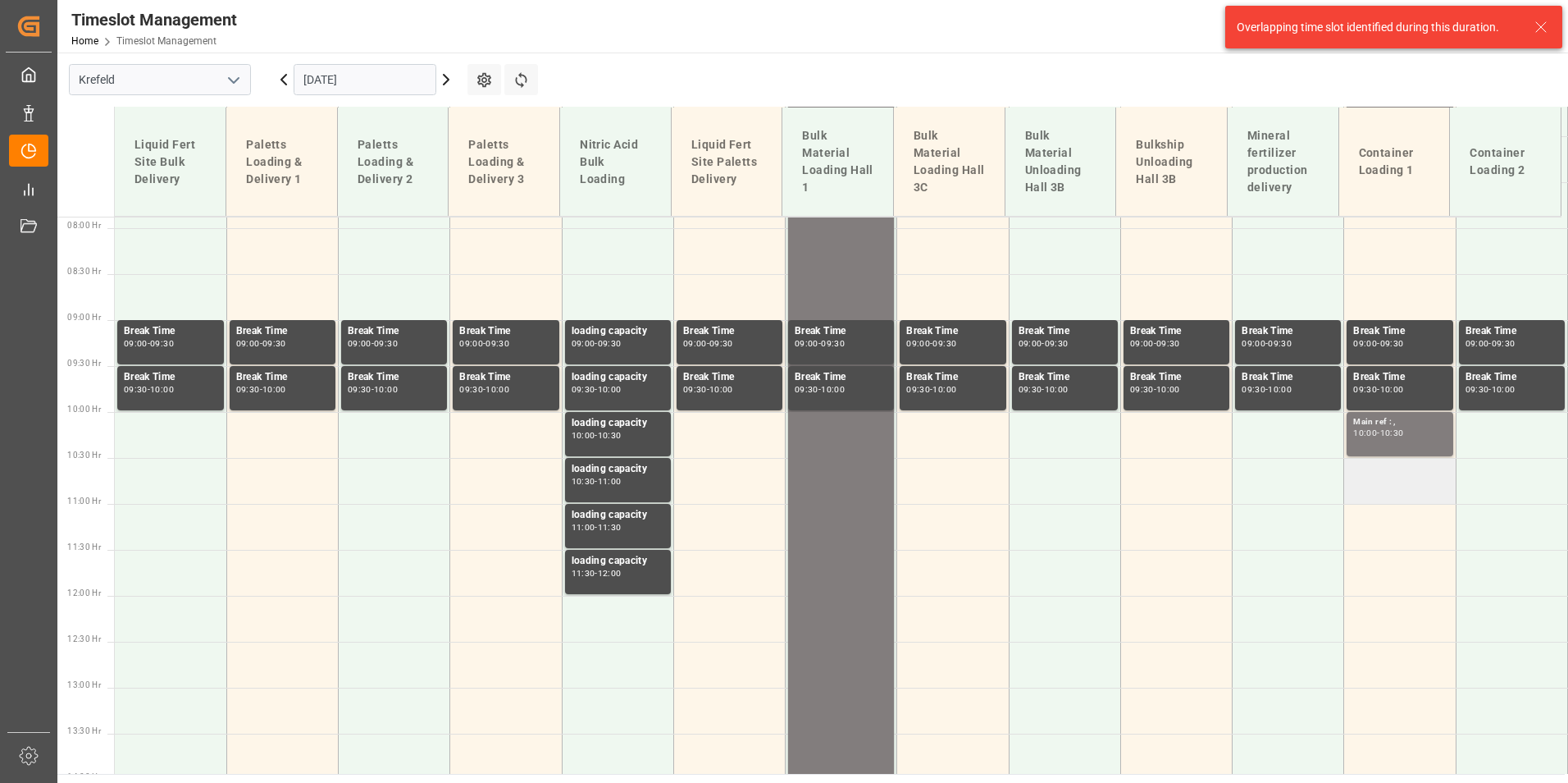
scroll to position [738, 0]
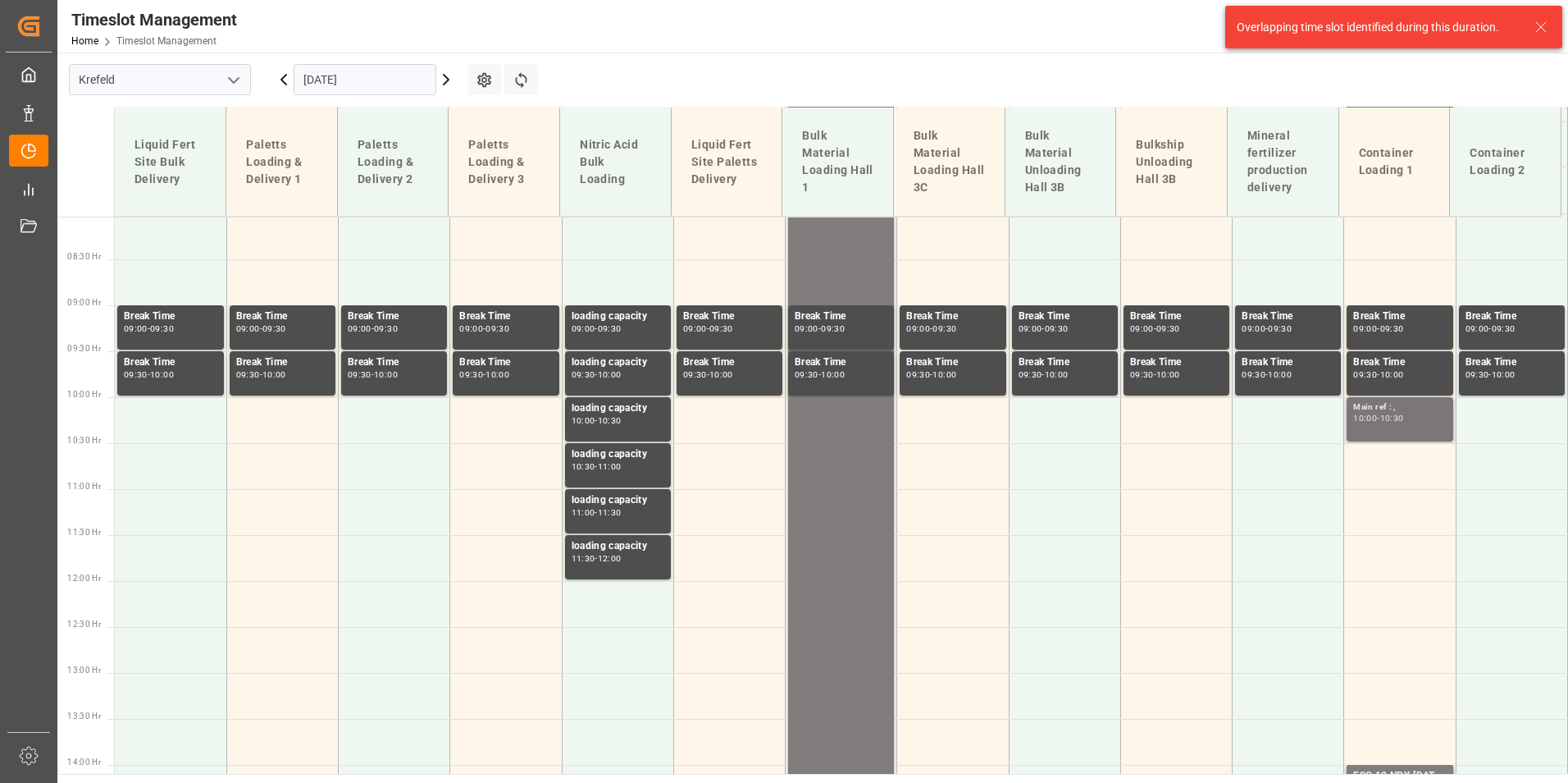
click at [1378, 420] on div "-" at bounding box center [1378, 418] width 3 height 7
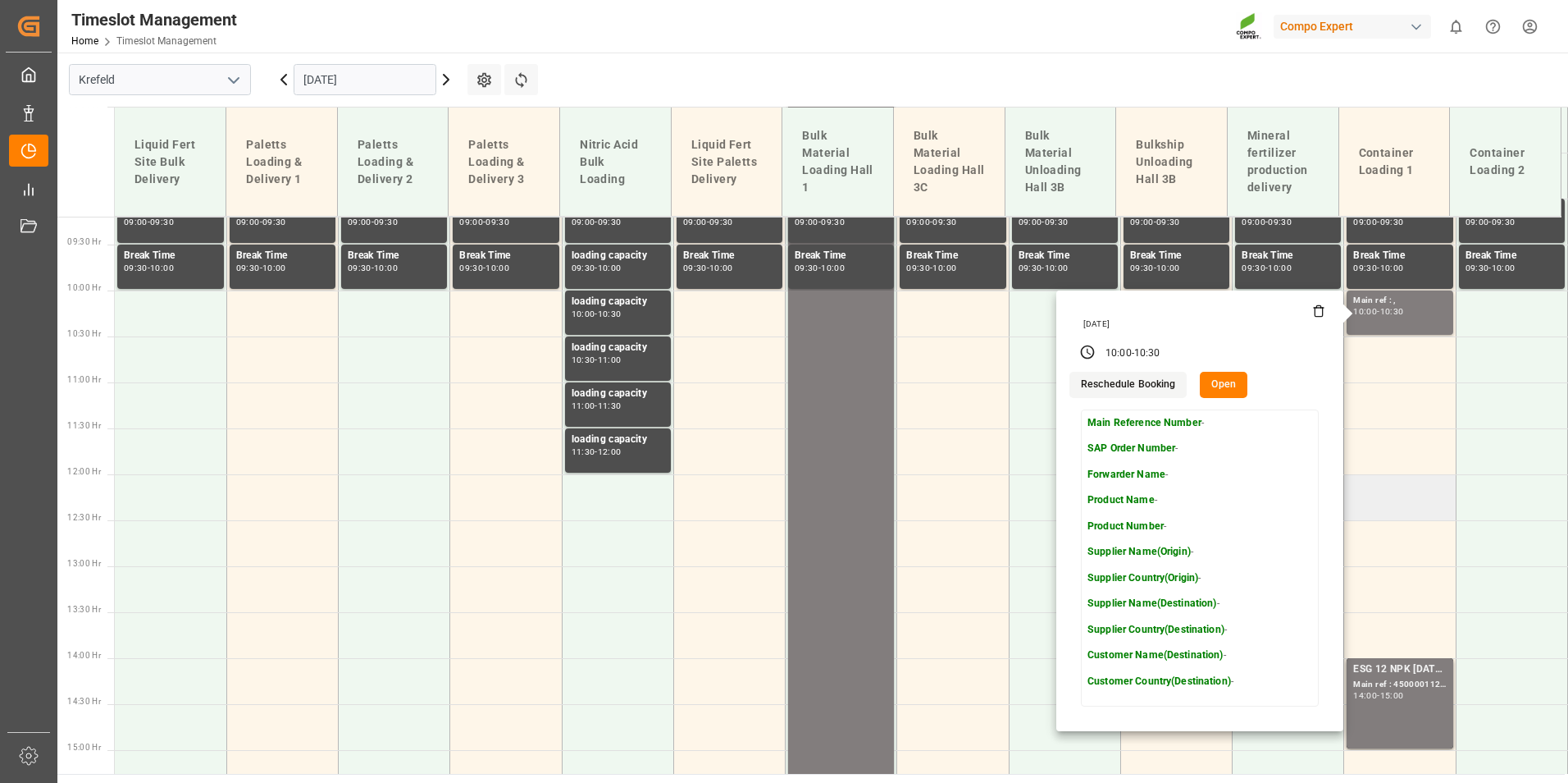
scroll to position [984, 0]
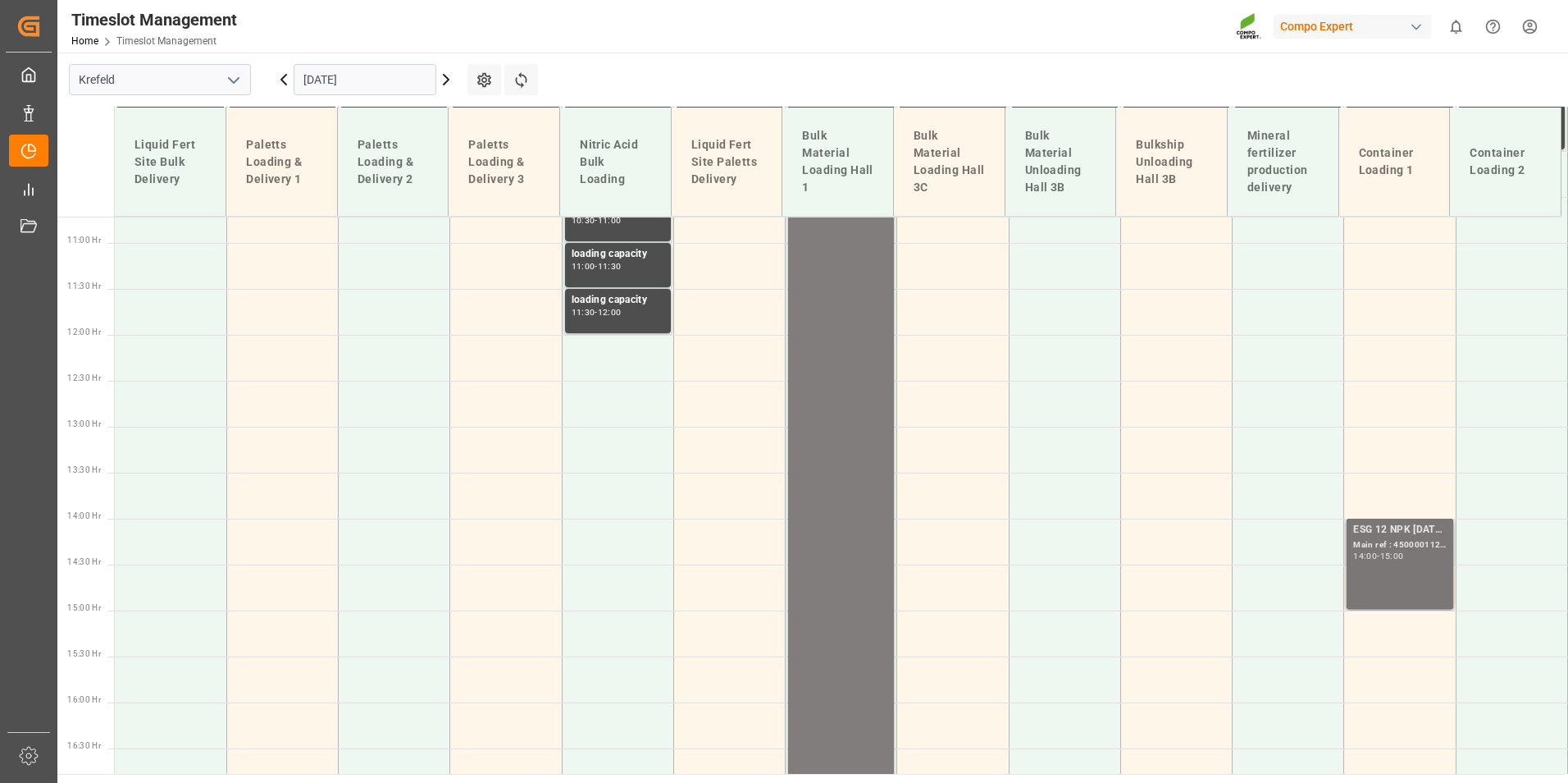
click at [1408, 530] on div "ESG 12 NPK [DATE] 1200kg BB;" at bounding box center [1399, 529] width 93 height 17
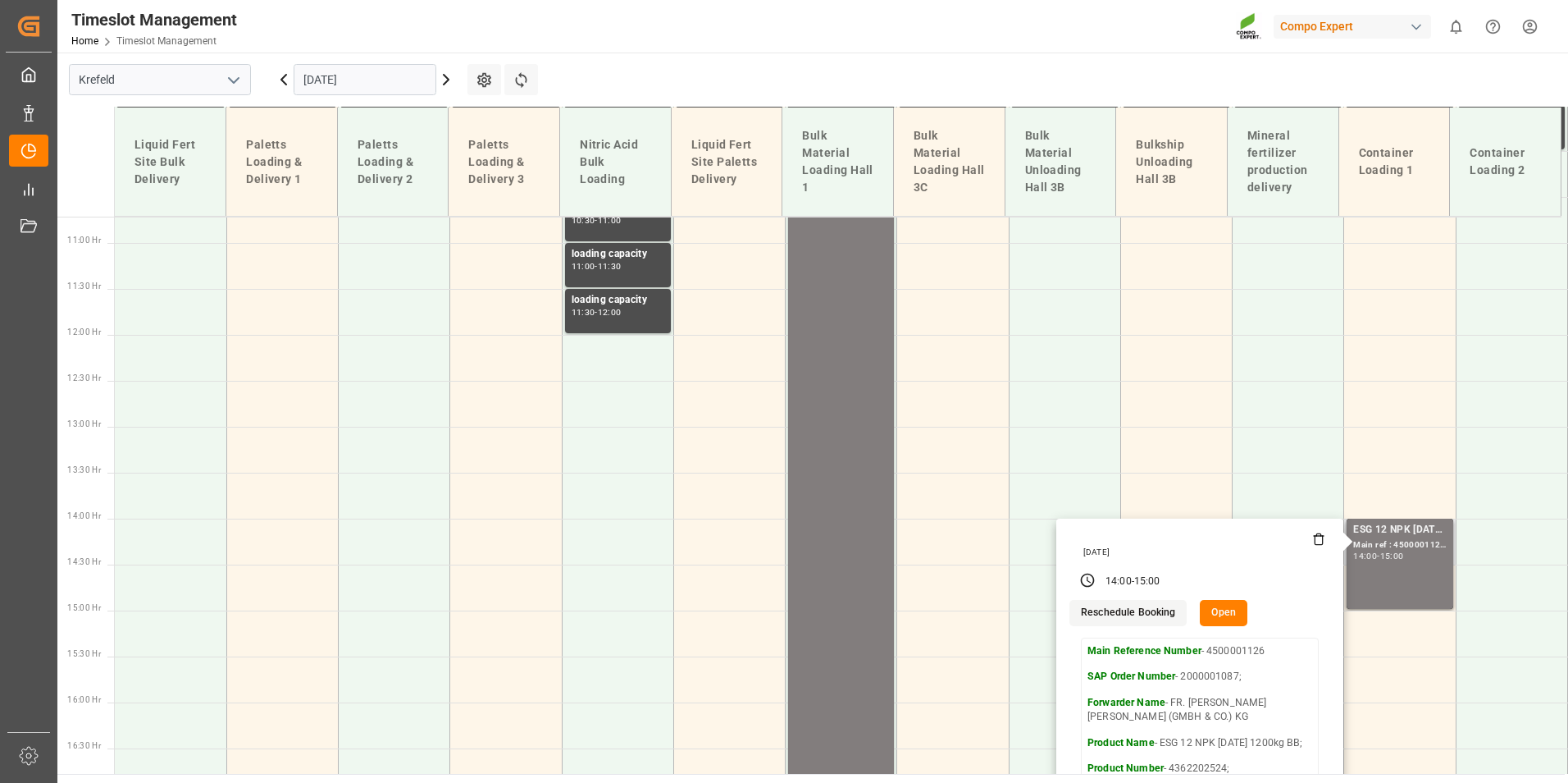
click at [1312, 541] on icon at bounding box center [1318, 539] width 13 height 13
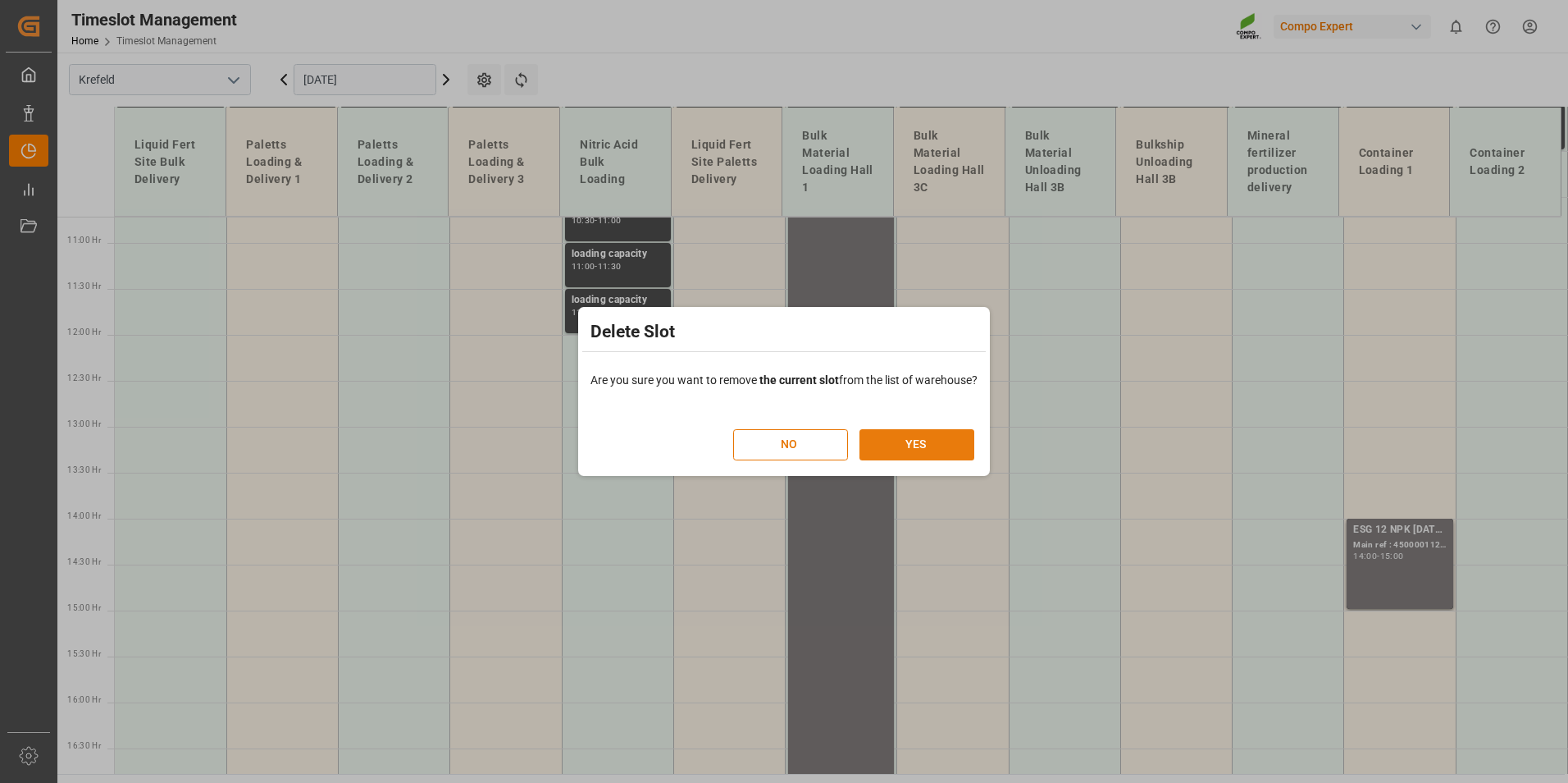
click at [944, 440] on button "YES" at bounding box center [916, 444] width 115 height 31
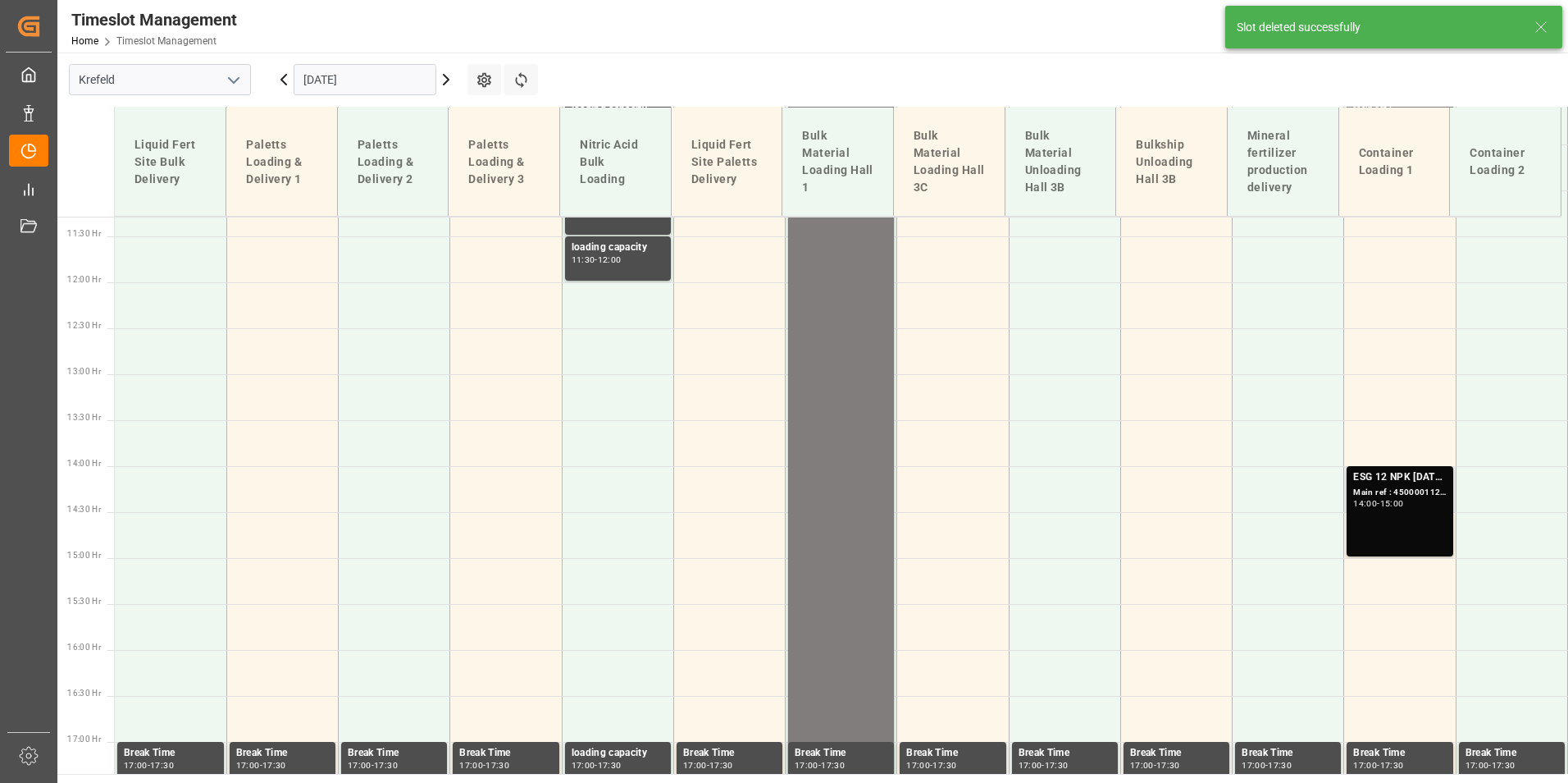
scroll to position [1235, 0]
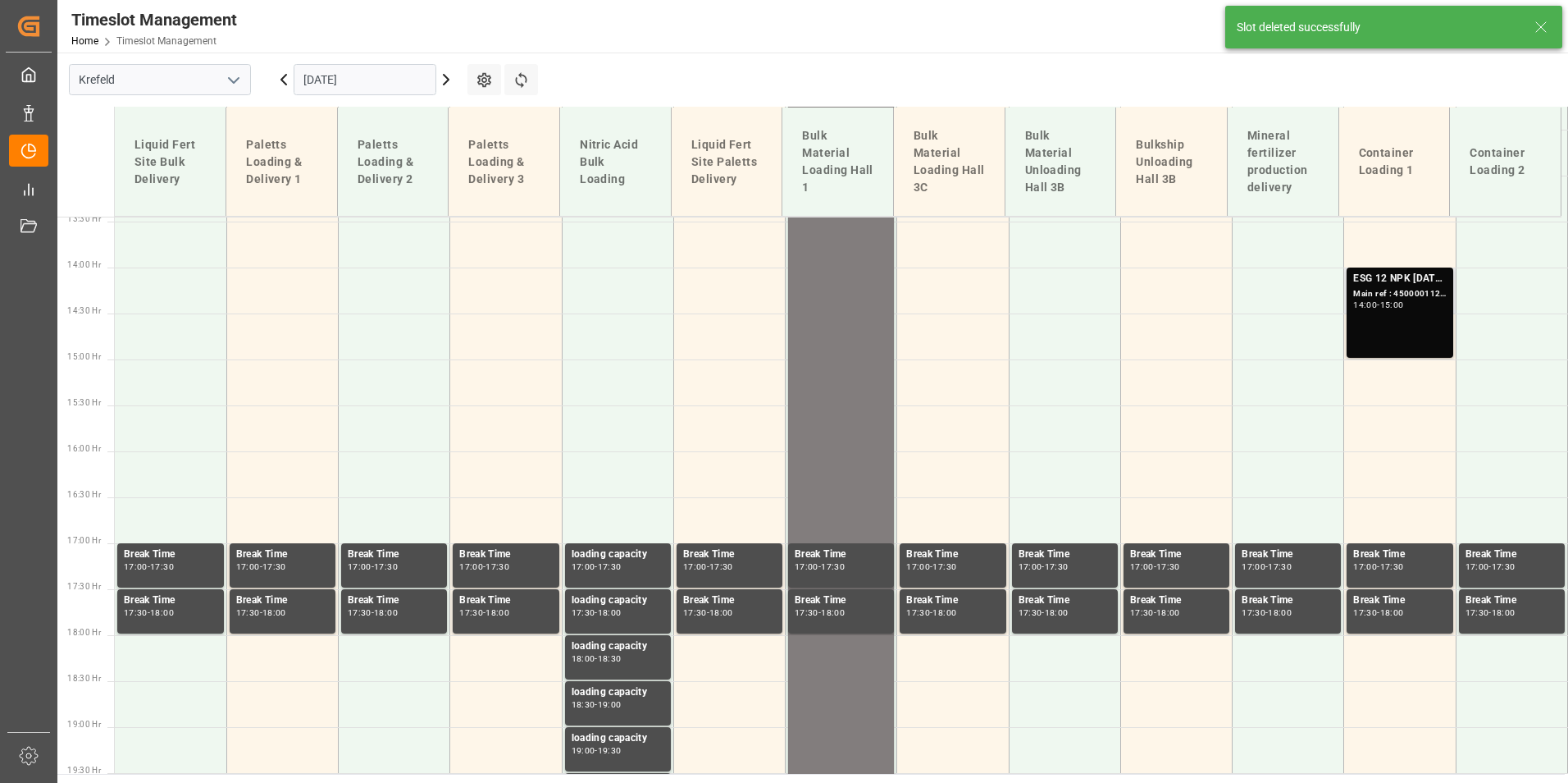
click at [1390, 329] on div "ESG 12 NPK [DATE] 1200kg BB; Main ref : 4500001126, 2000001087; 14:00 - 15:00" at bounding box center [1399, 312] width 93 height 84
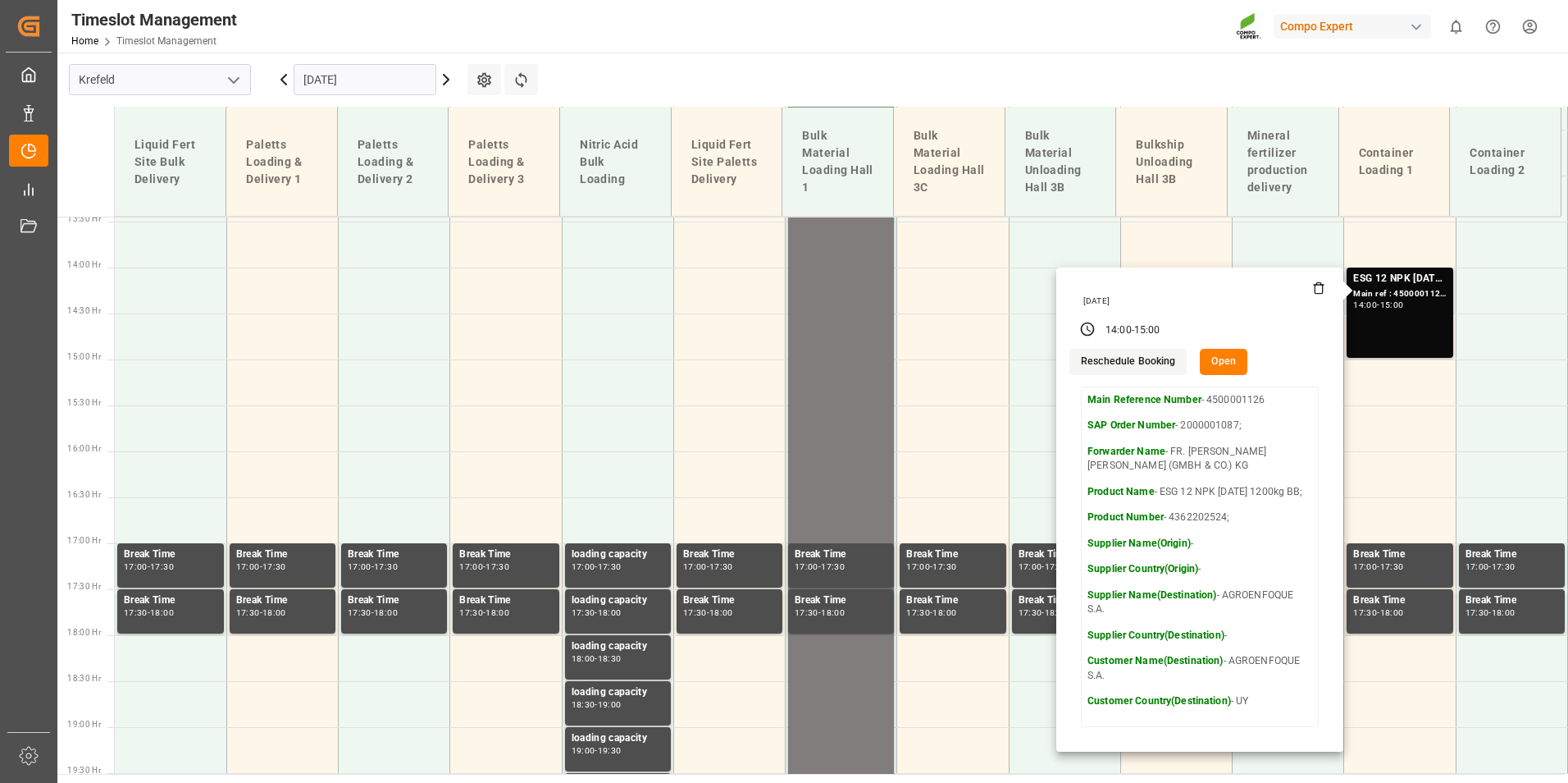
click at [1313, 290] on icon at bounding box center [1318, 288] width 13 height 13
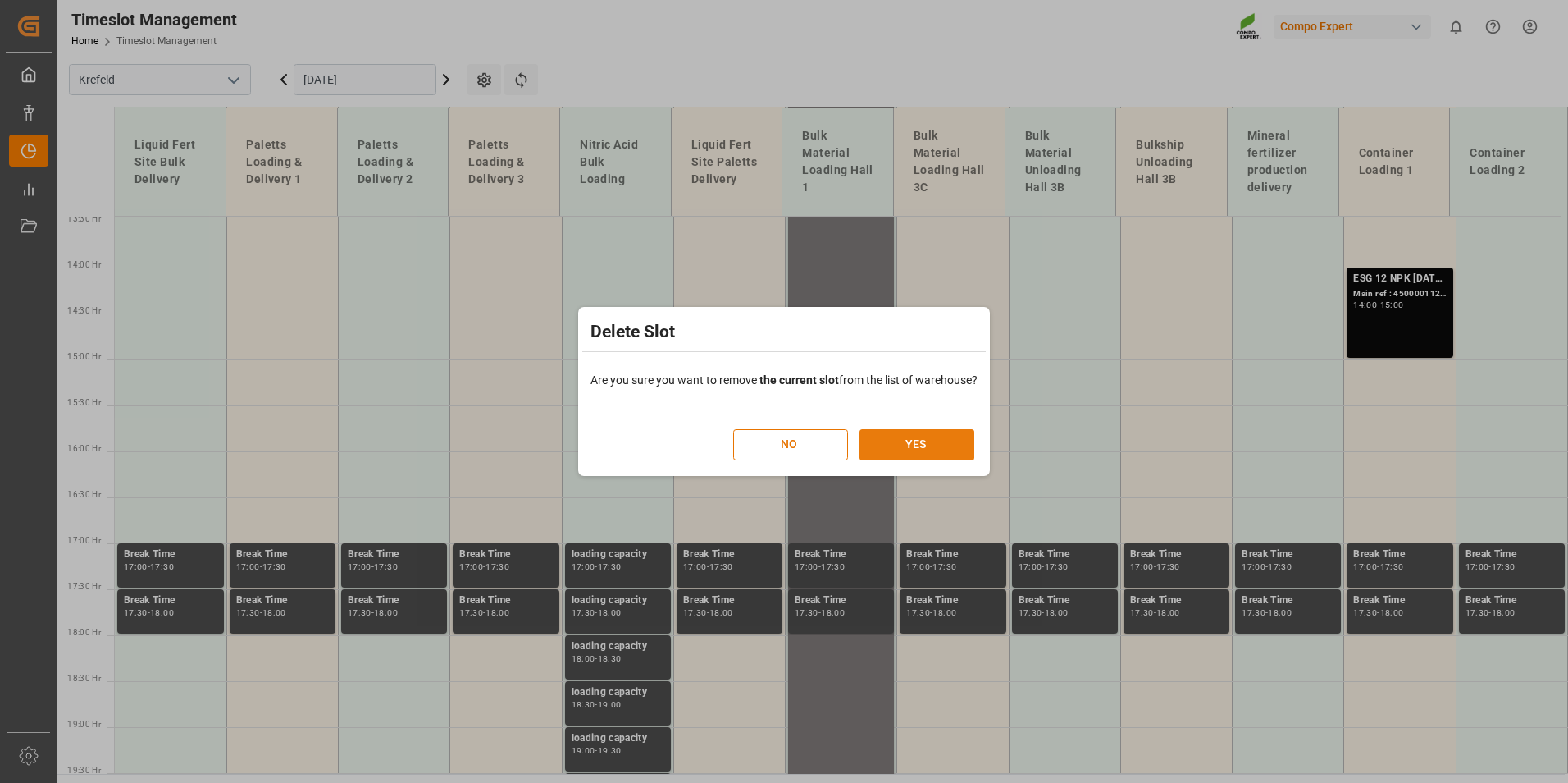
click at [918, 444] on button "YES" at bounding box center [916, 444] width 115 height 31
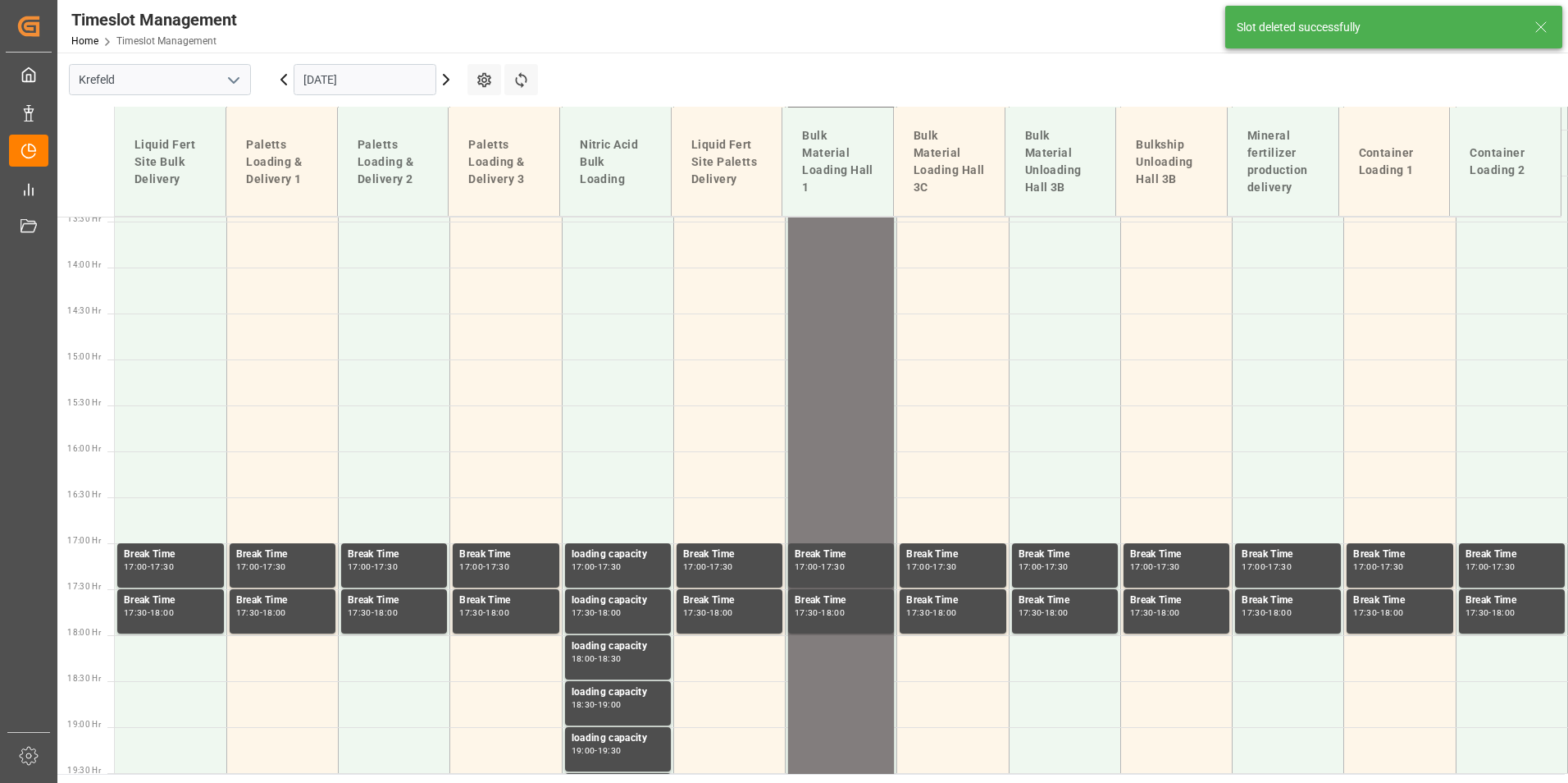
click at [387, 111] on td "Paletts Loading & Delivery 2" at bounding box center [393, 162] width 112 height 109
click at [399, 88] on input "[DATE]" at bounding box center [365, 80] width 143 height 31
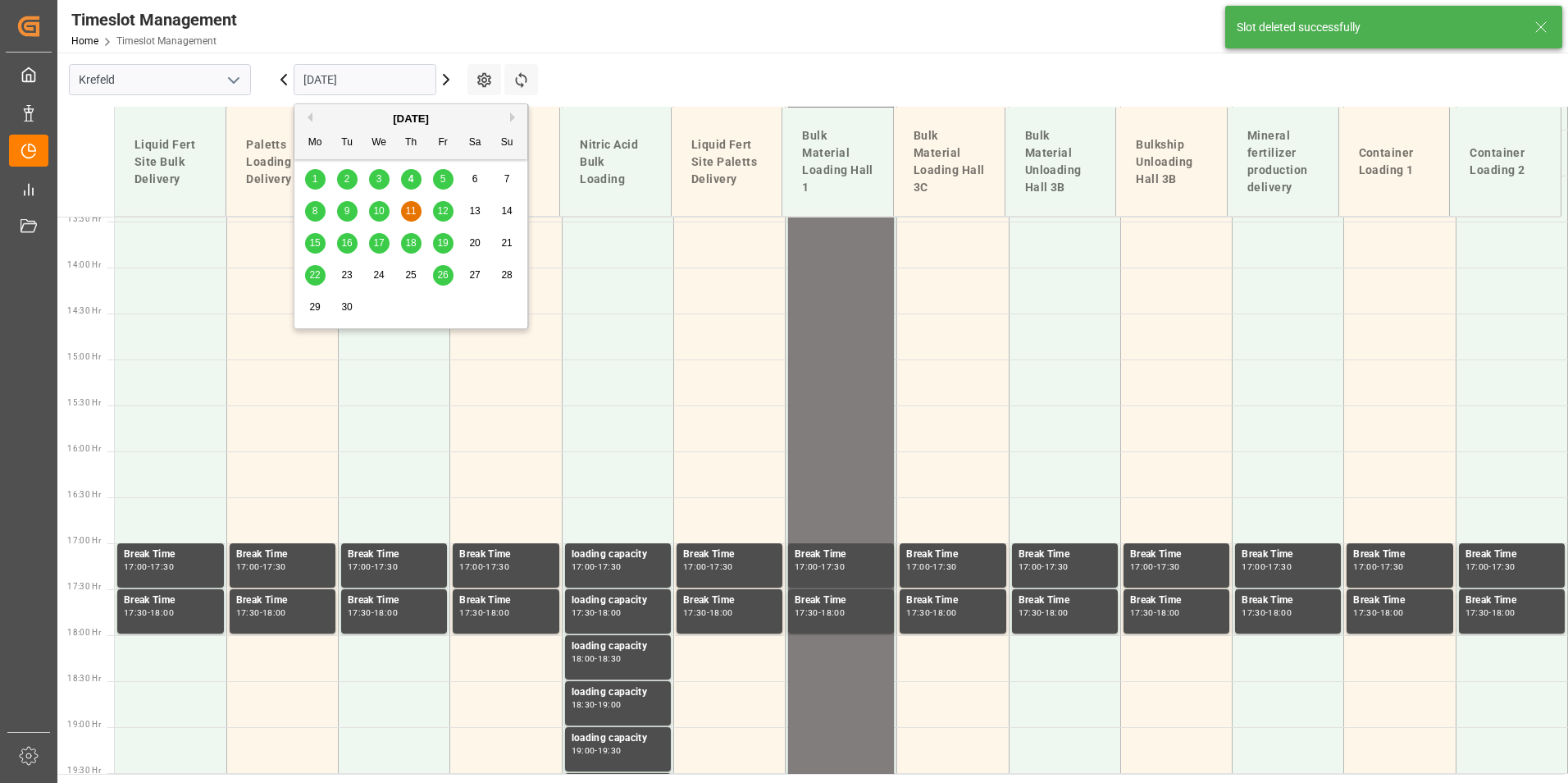
click at [443, 206] on span "12" at bounding box center [443, 210] width 10 height 11
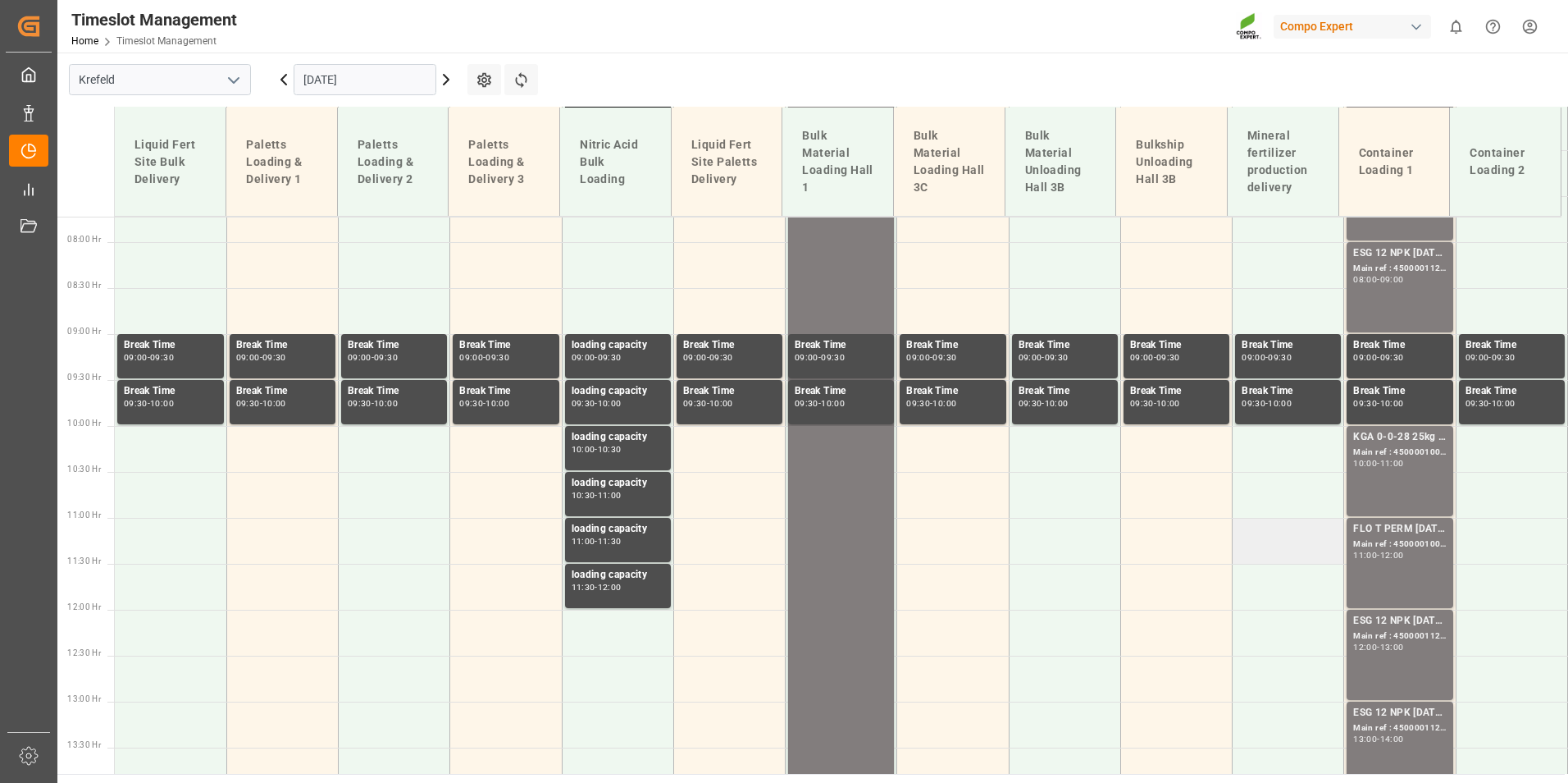
scroll to position [549, 0]
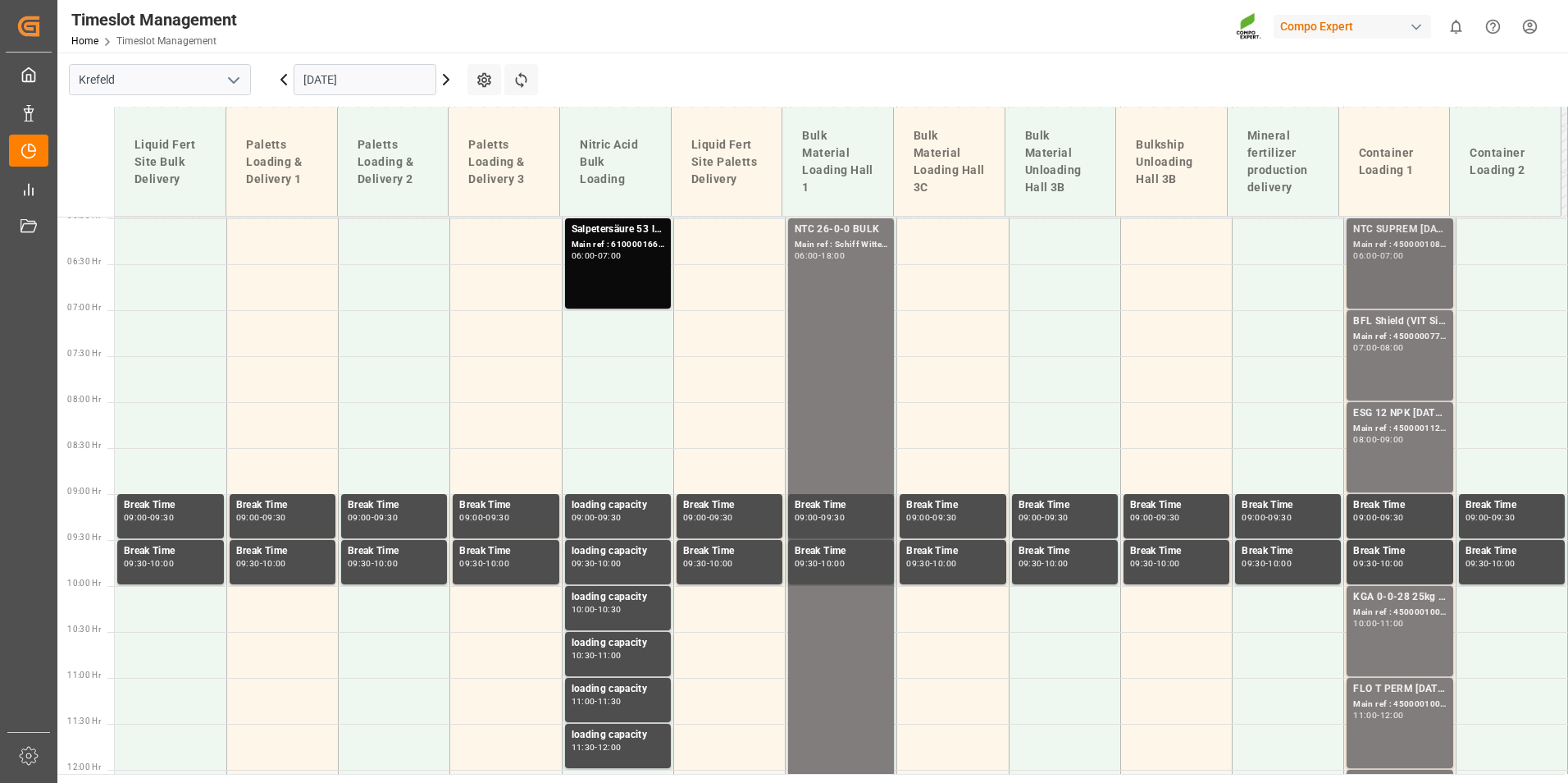
click at [1381, 261] on div "NTC SUPREM [DATE] 25kg (x42) INT; Main ref : 4500001086, 2000001104; 06:00 - 07…" at bounding box center [1399, 263] width 93 height 84
click at [1410, 301] on div "NTC SUPREM [DATE] 25kg (x42) INT; Main ref : 4500001086, 2000001104; 06:00 - 07…" at bounding box center [1399, 263] width 93 height 84
click at [1407, 328] on div "BFL Shield (VIT Si) 1000L IBC TR;BFL CEREALS SL 10L (x60) TR (KRE) MTO;" at bounding box center [1399, 321] width 93 height 17
click at [1399, 438] on div "09:00" at bounding box center [1391, 439] width 24 height 7
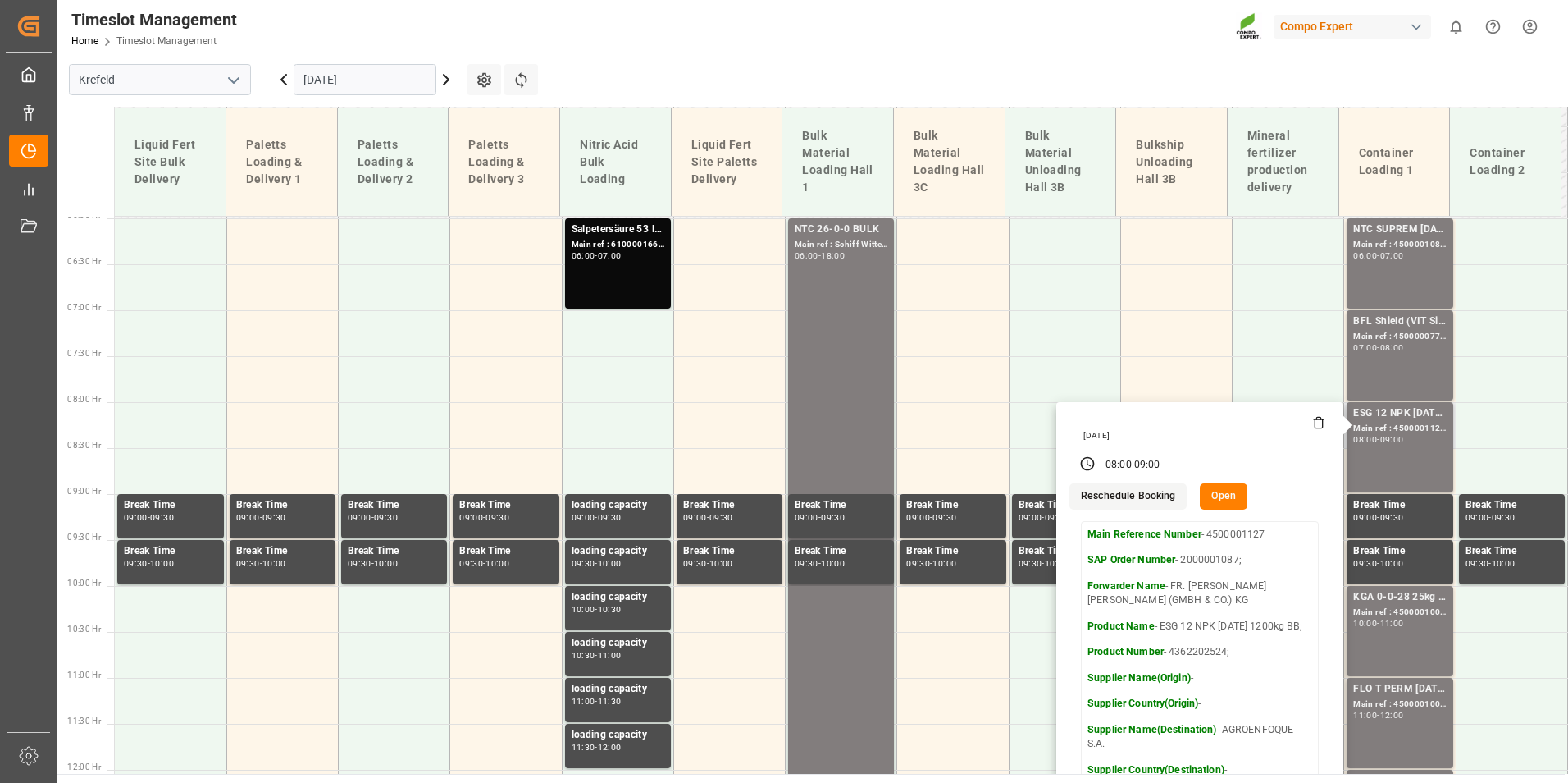
click at [1230, 495] on button "Open" at bounding box center [1223, 496] width 47 height 26
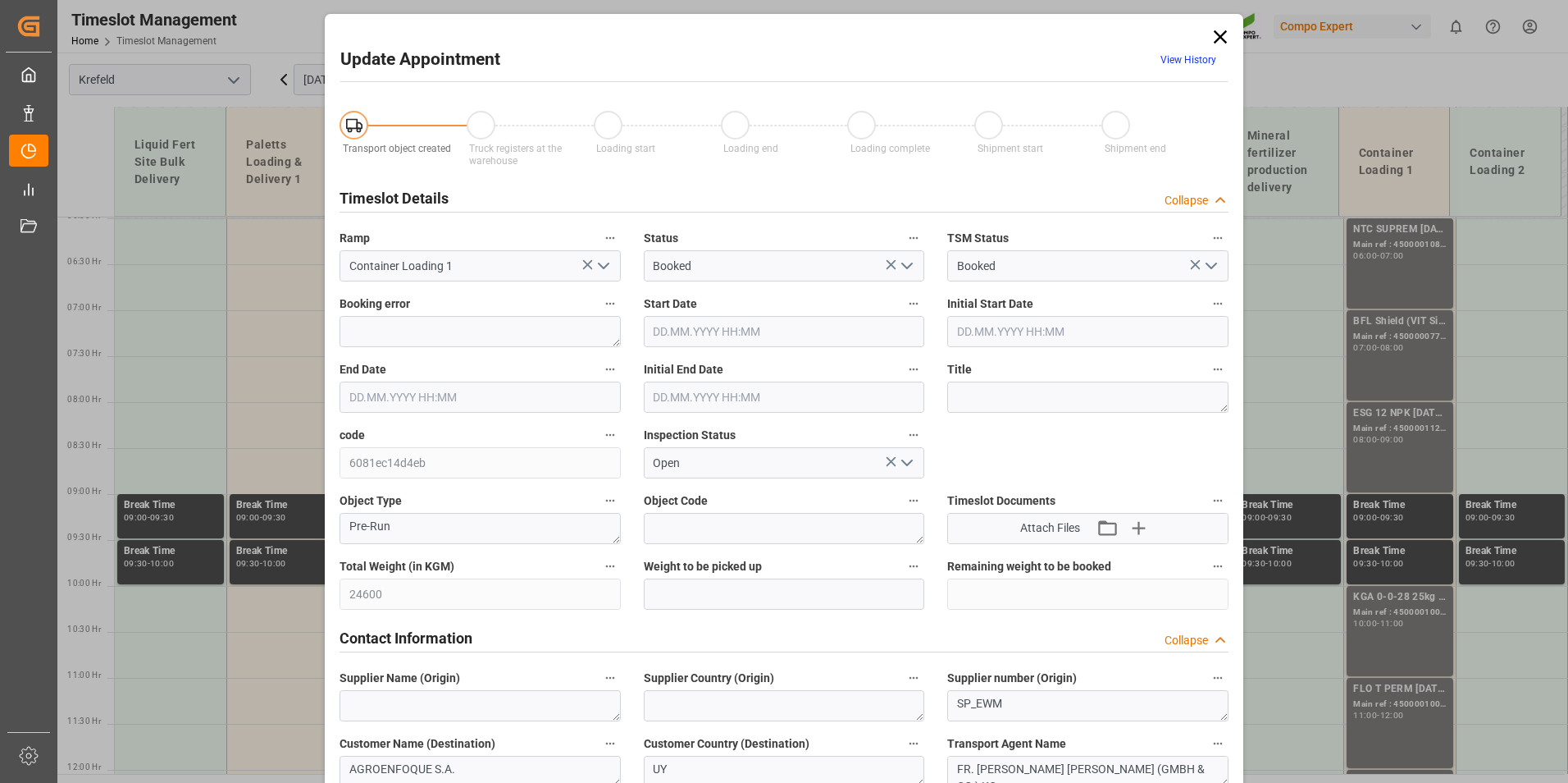
type input "24600"
type input "0"
type input "[DATE] 08:00"
type input "[DATE] 09:00"
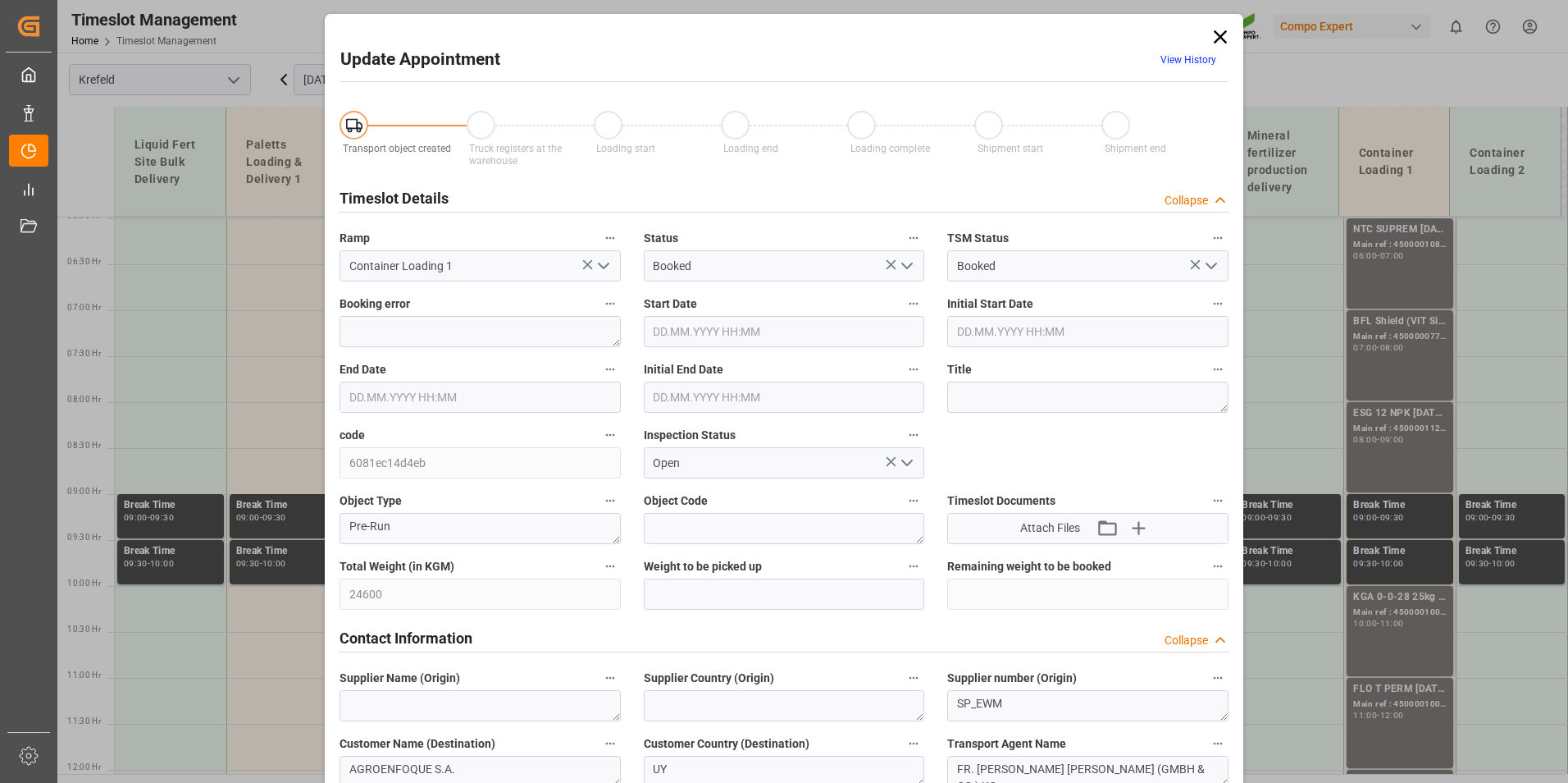
type input "[DATE] 08:30"
type input "[DATE] 06:37"
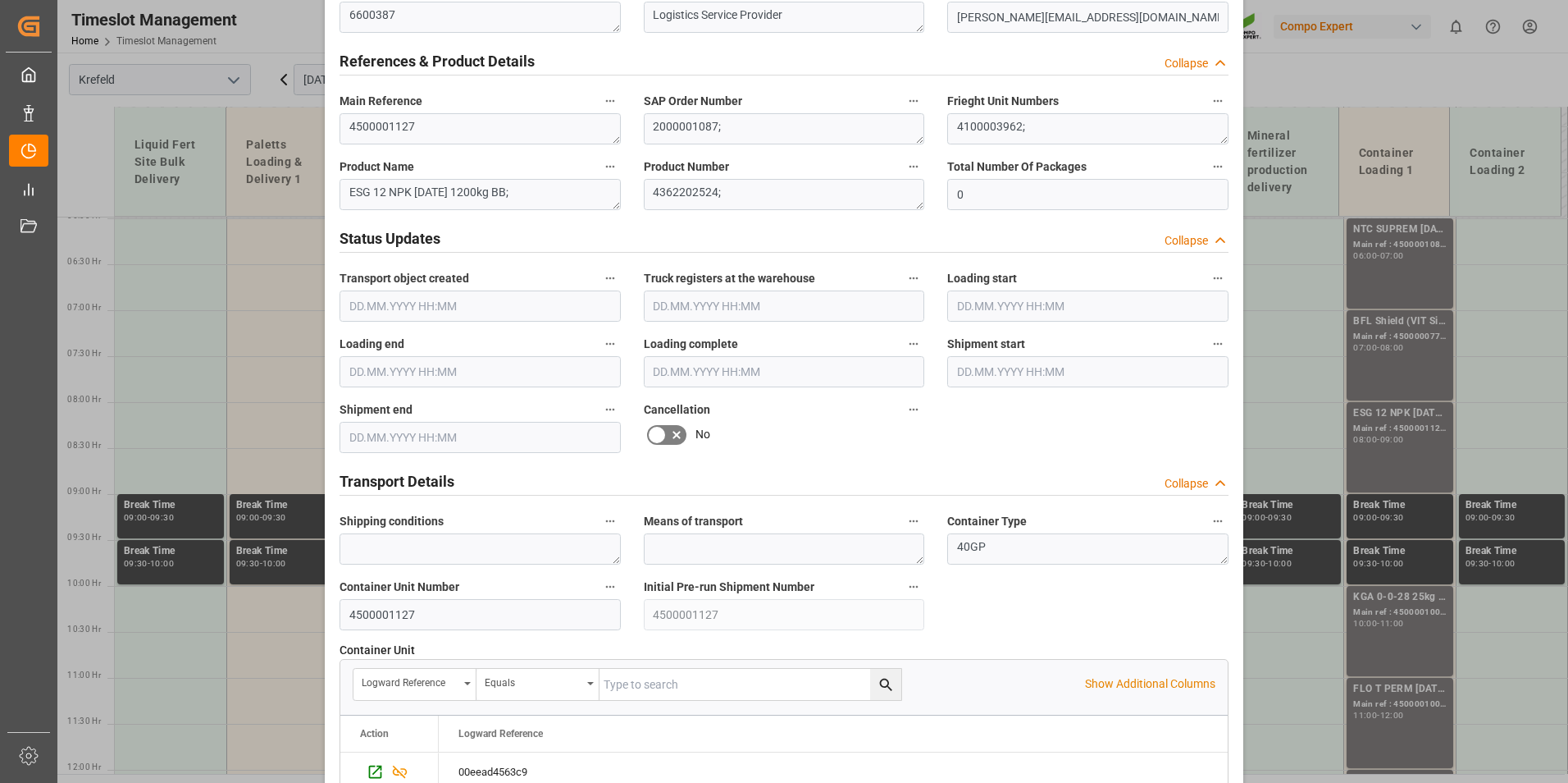
scroll to position [821, 0]
click at [673, 428] on icon at bounding box center [676, 434] width 20 height 20
click at [0, 0] on input "checkbox" at bounding box center [0, 0] width 0 height 0
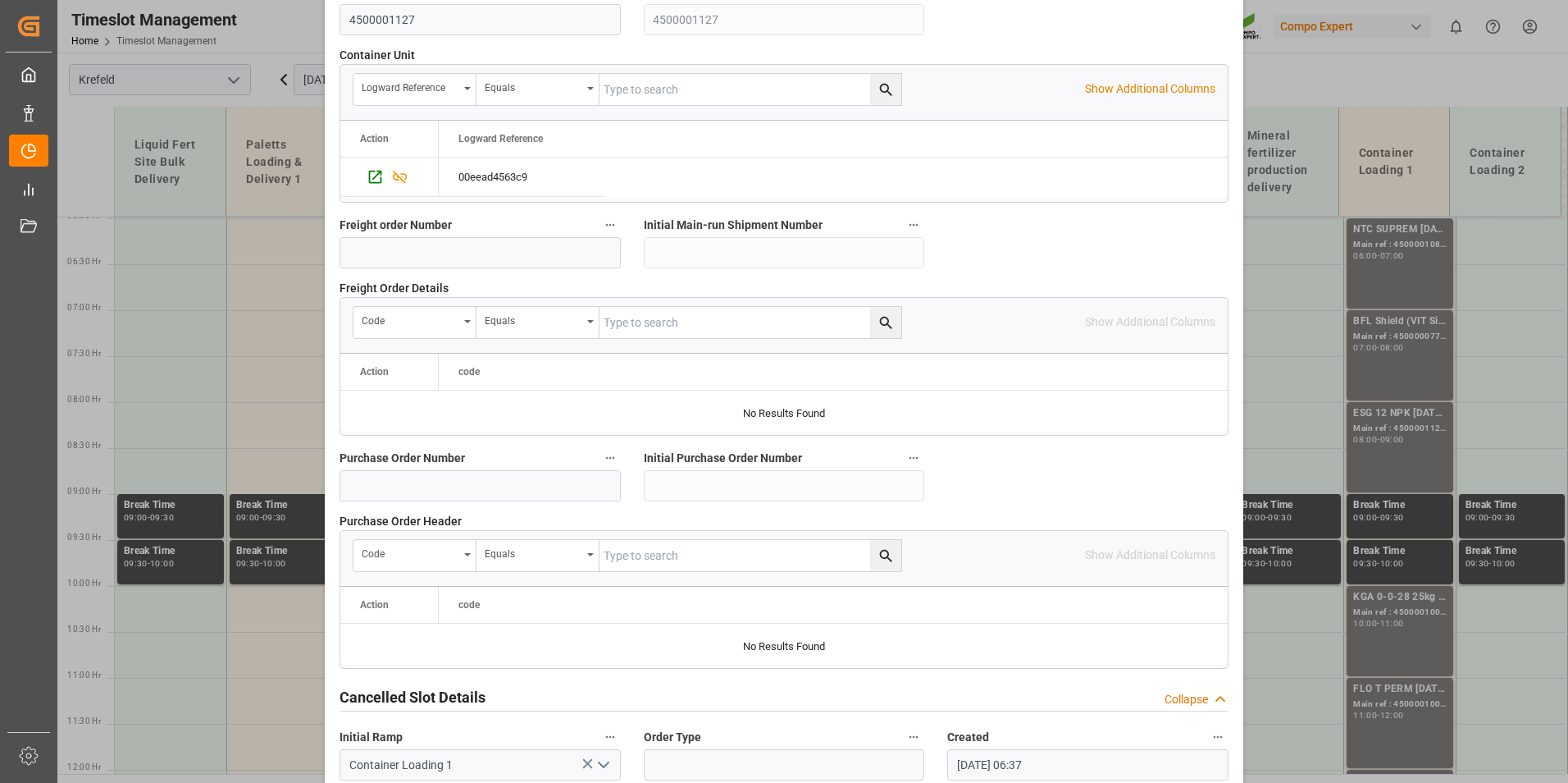
scroll to position [1494, 0]
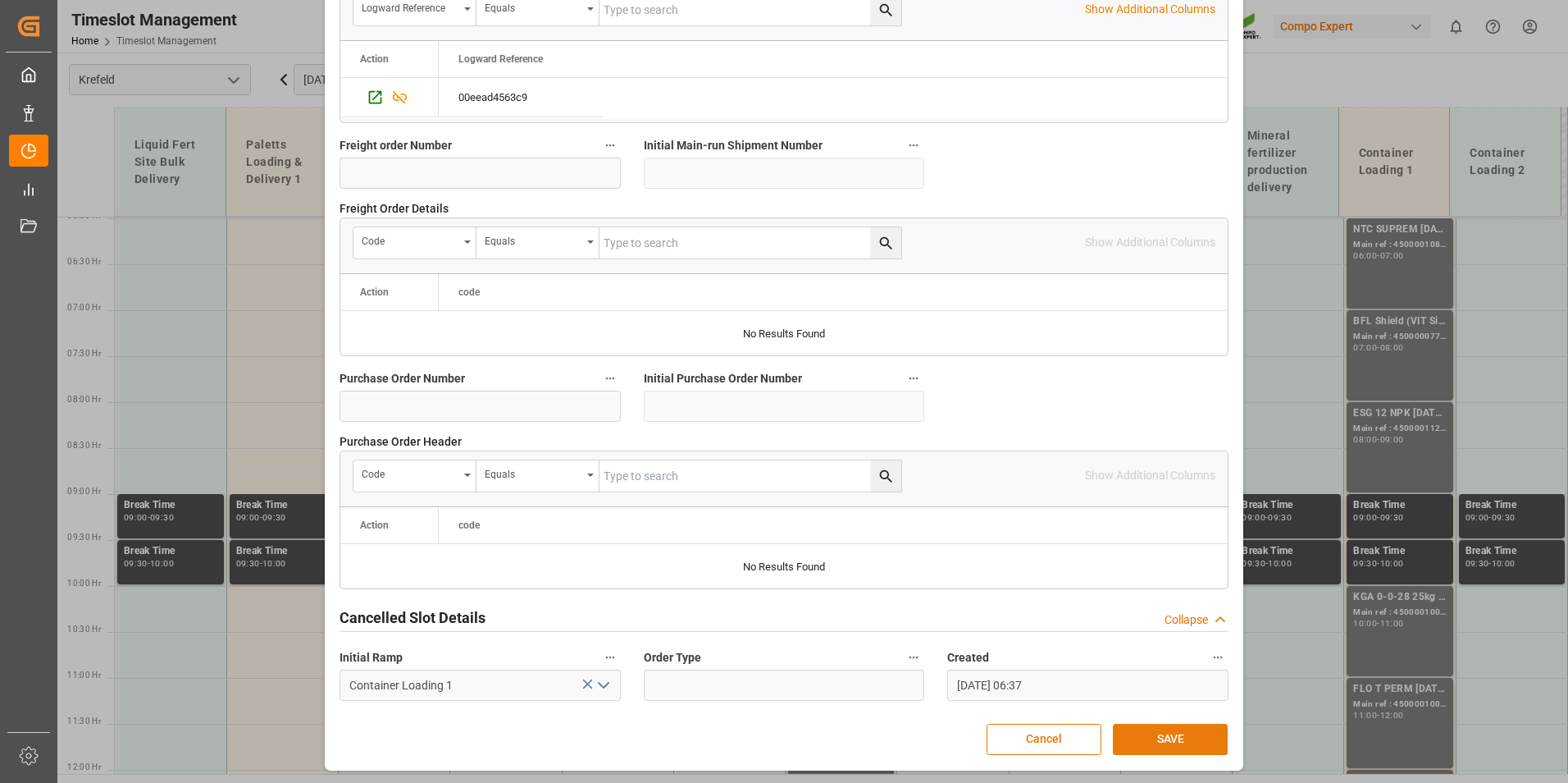
click at [1166, 731] on button "SAVE" at bounding box center [1170, 739] width 115 height 31
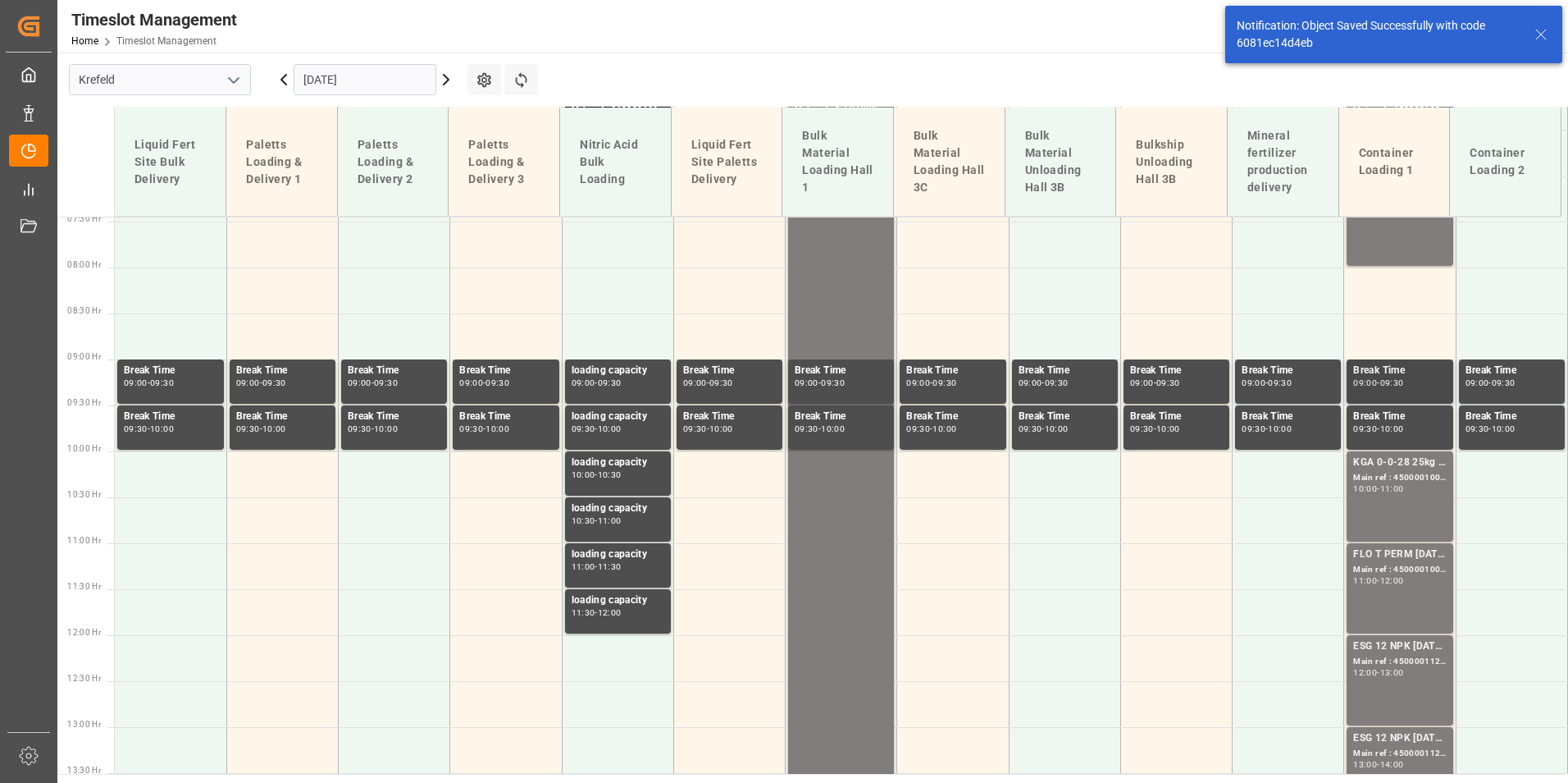
scroll to position [1012, 0]
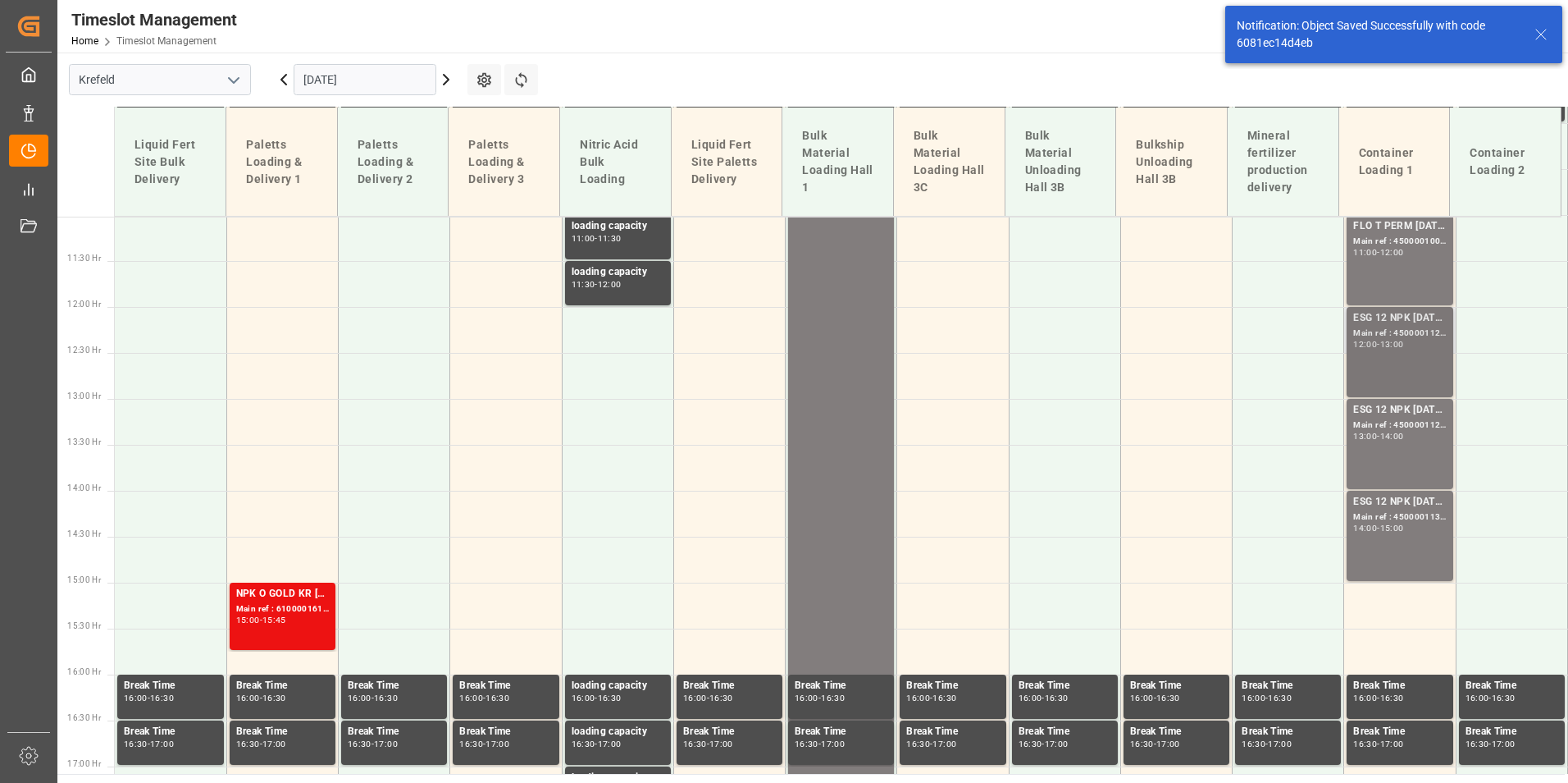
click at [1406, 333] on div "Main ref : 4500001128, 2000001087;" at bounding box center [1399, 333] width 93 height 14
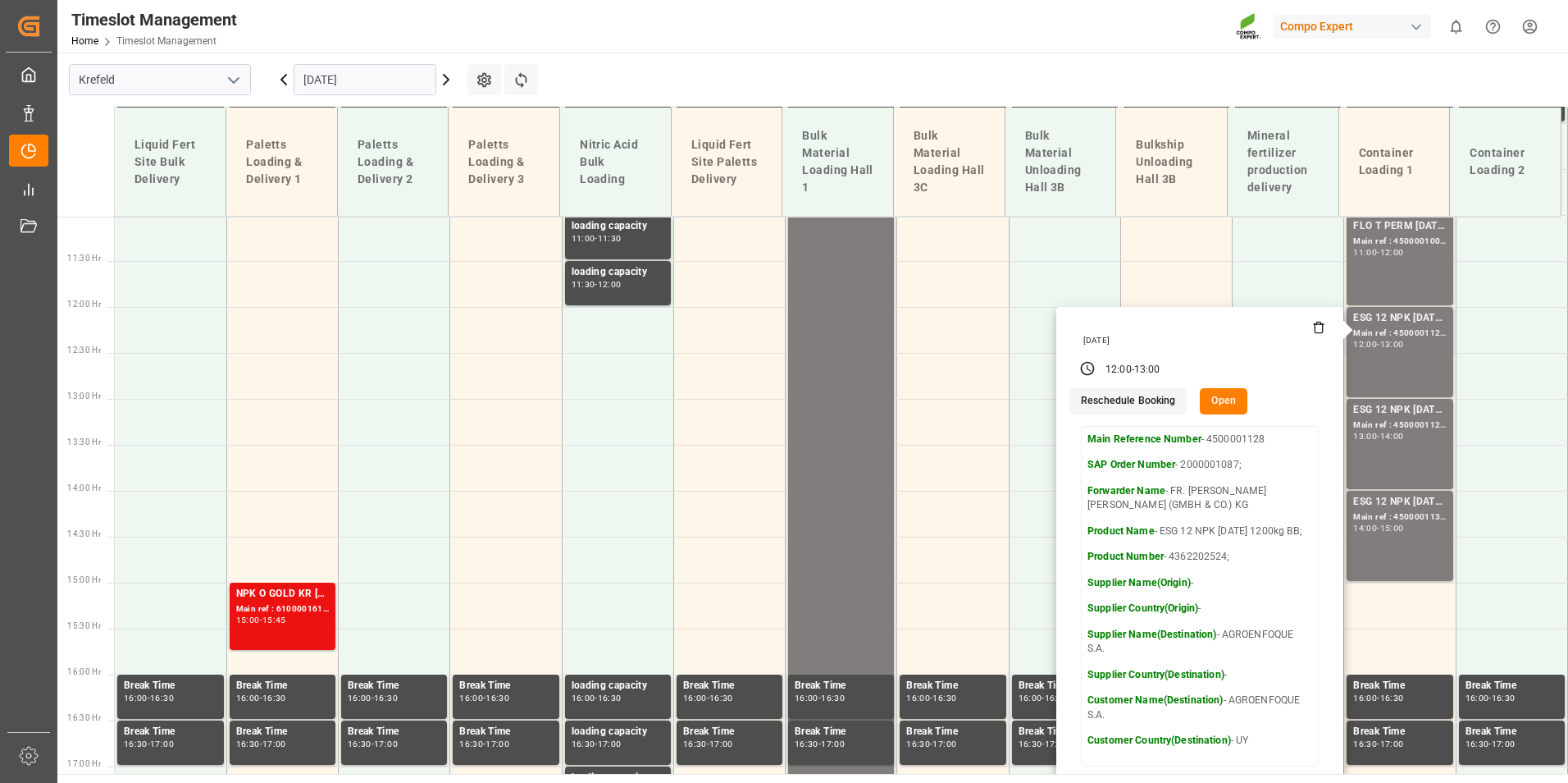
click at [1223, 393] on button "Open" at bounding box center [1223, 402] width 47 height 26
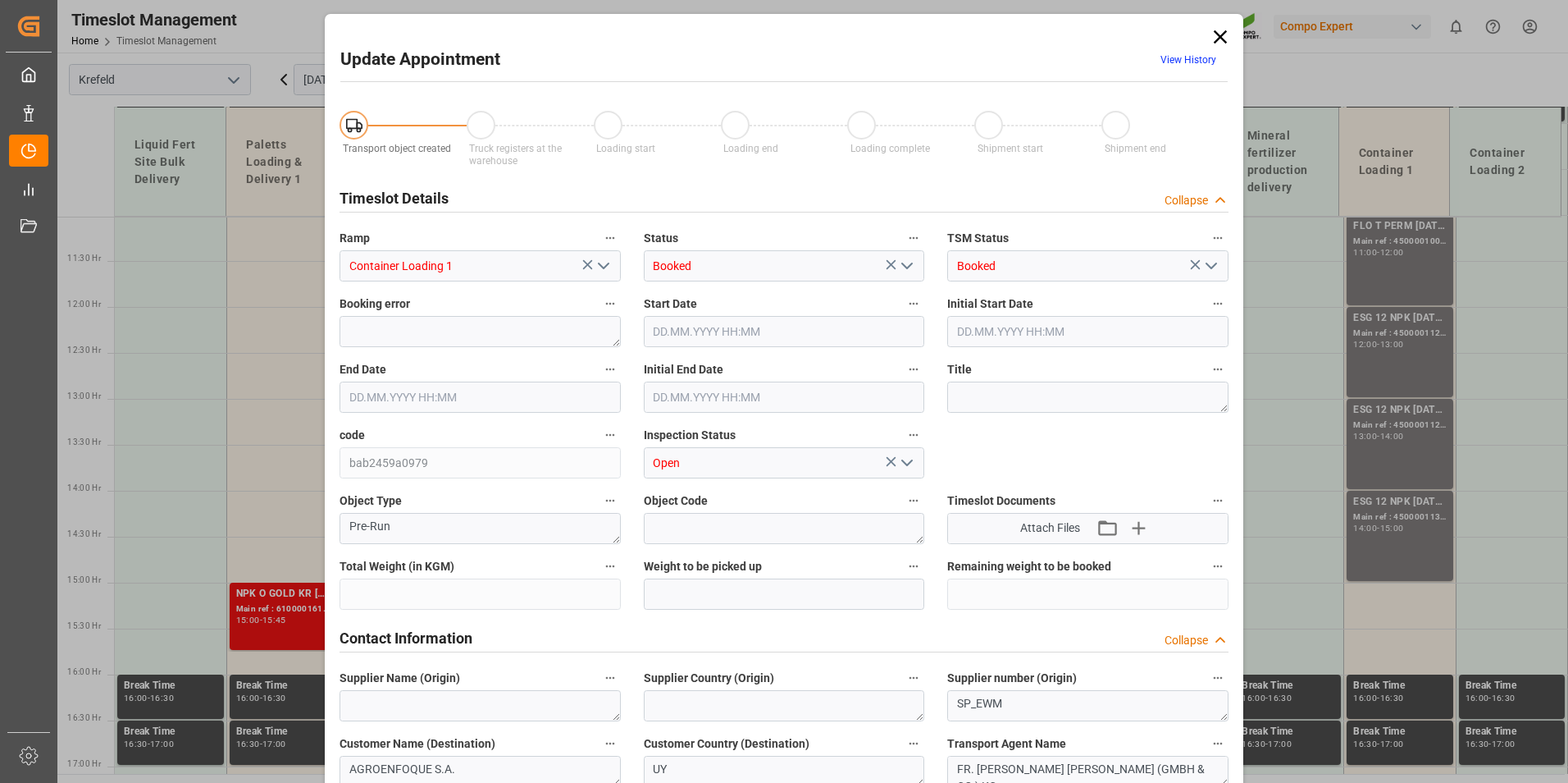
type input "24600"
type input "0"
type input "[DATE] 12:00"
type input "[DATE] 13:00"
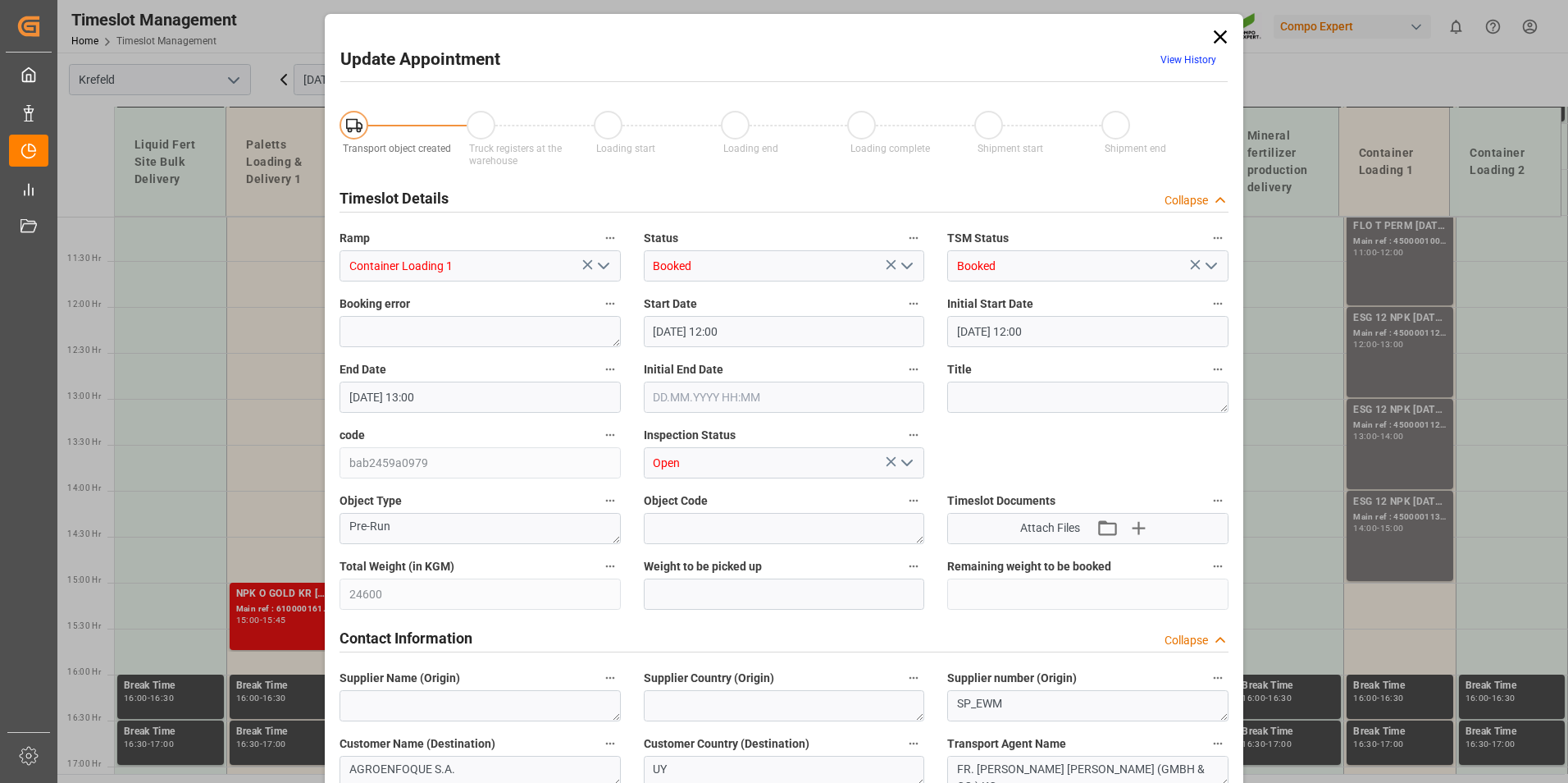
type input "[DATE] 12:30"
type input "[DATE] 06:37"
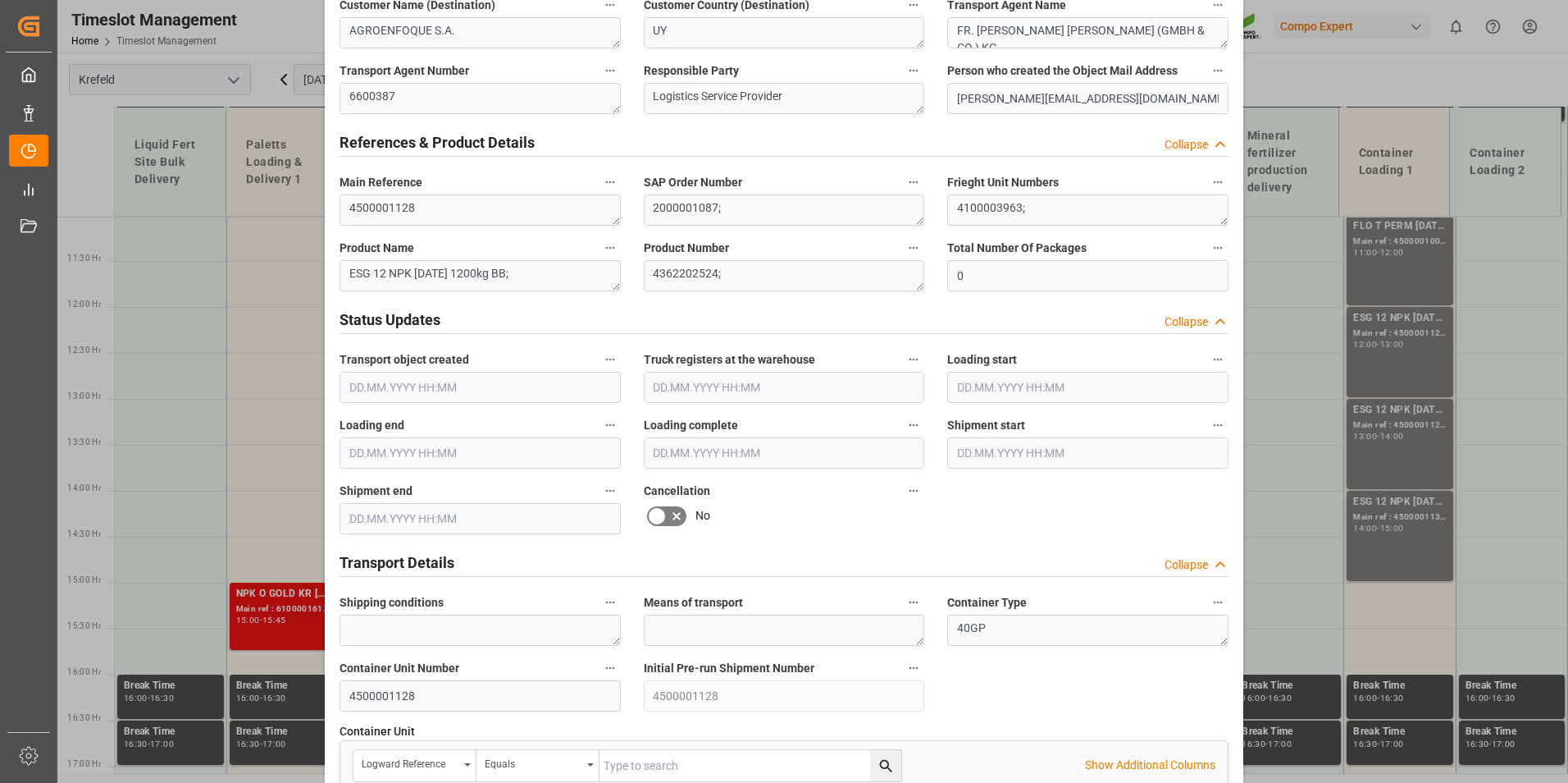
click at [667, 507] on icon at bounding box center [676, 516] width 20 height 20
click at [0, 0] on input "checkbox" at bounding box center [0, 0] width 0 height 0
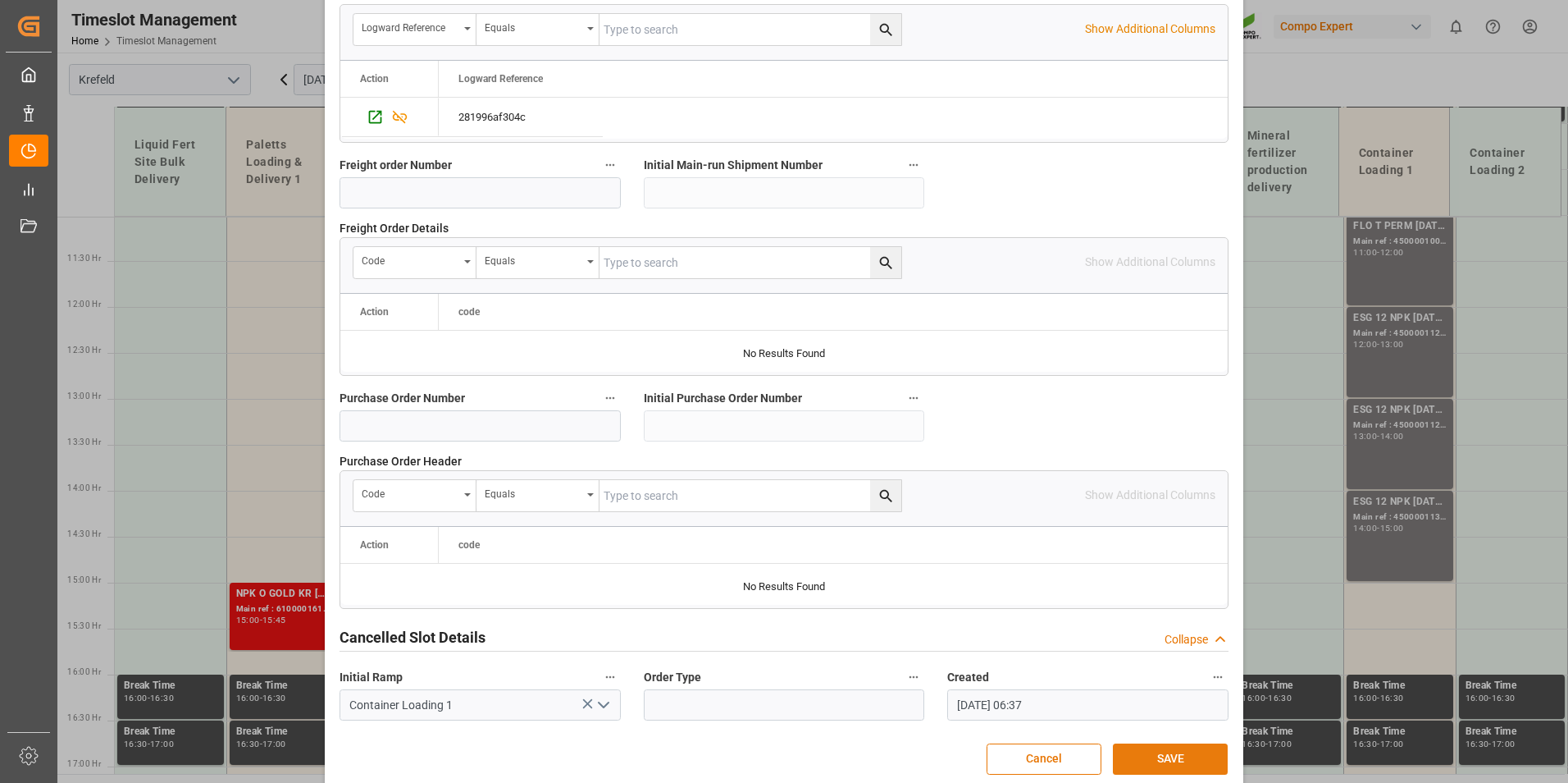
scroll to position [1494, 0]
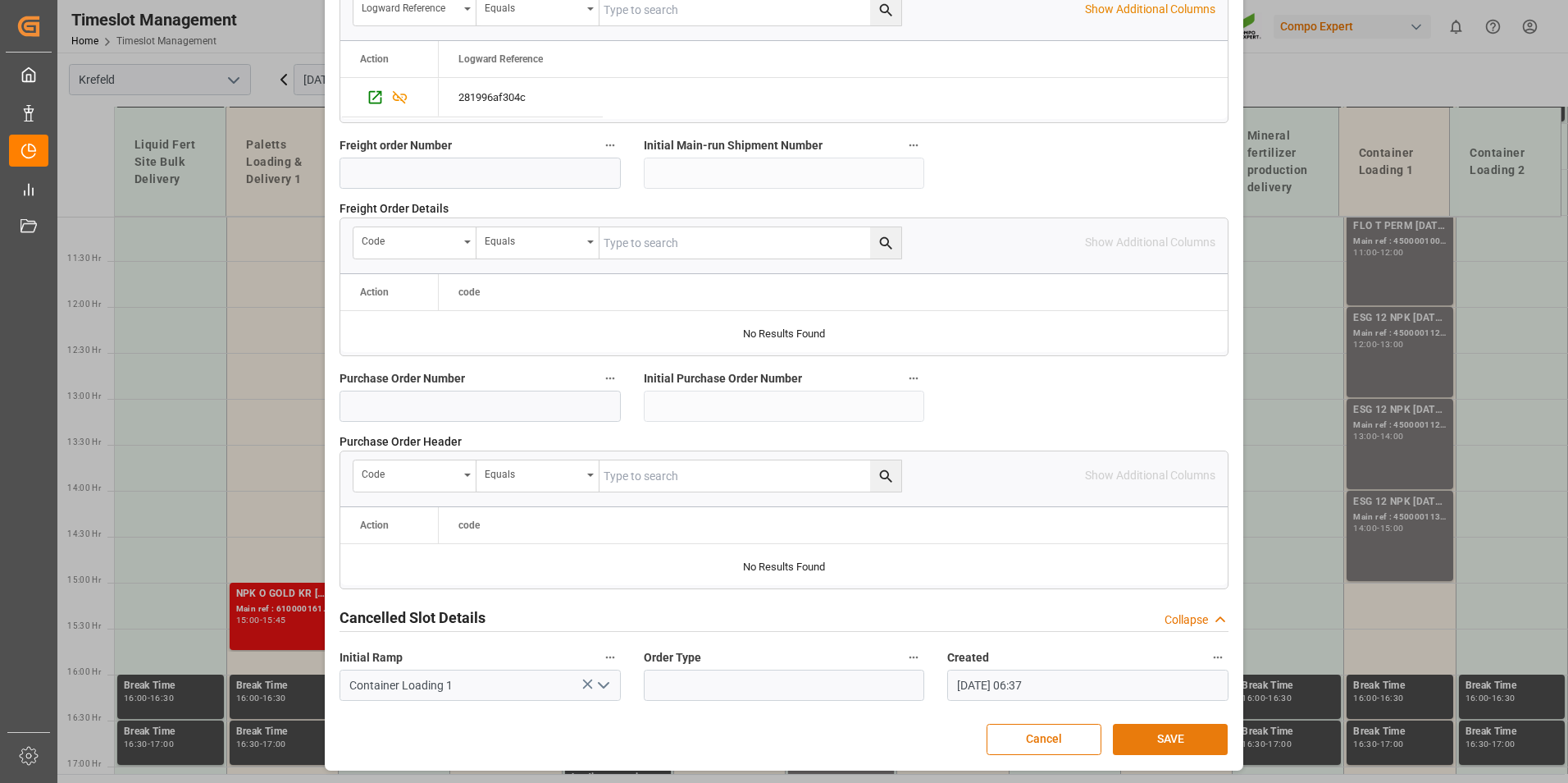
click at [1153, 745] on button "SAVE" at bounding box center [1170, 739] width 115 height 31
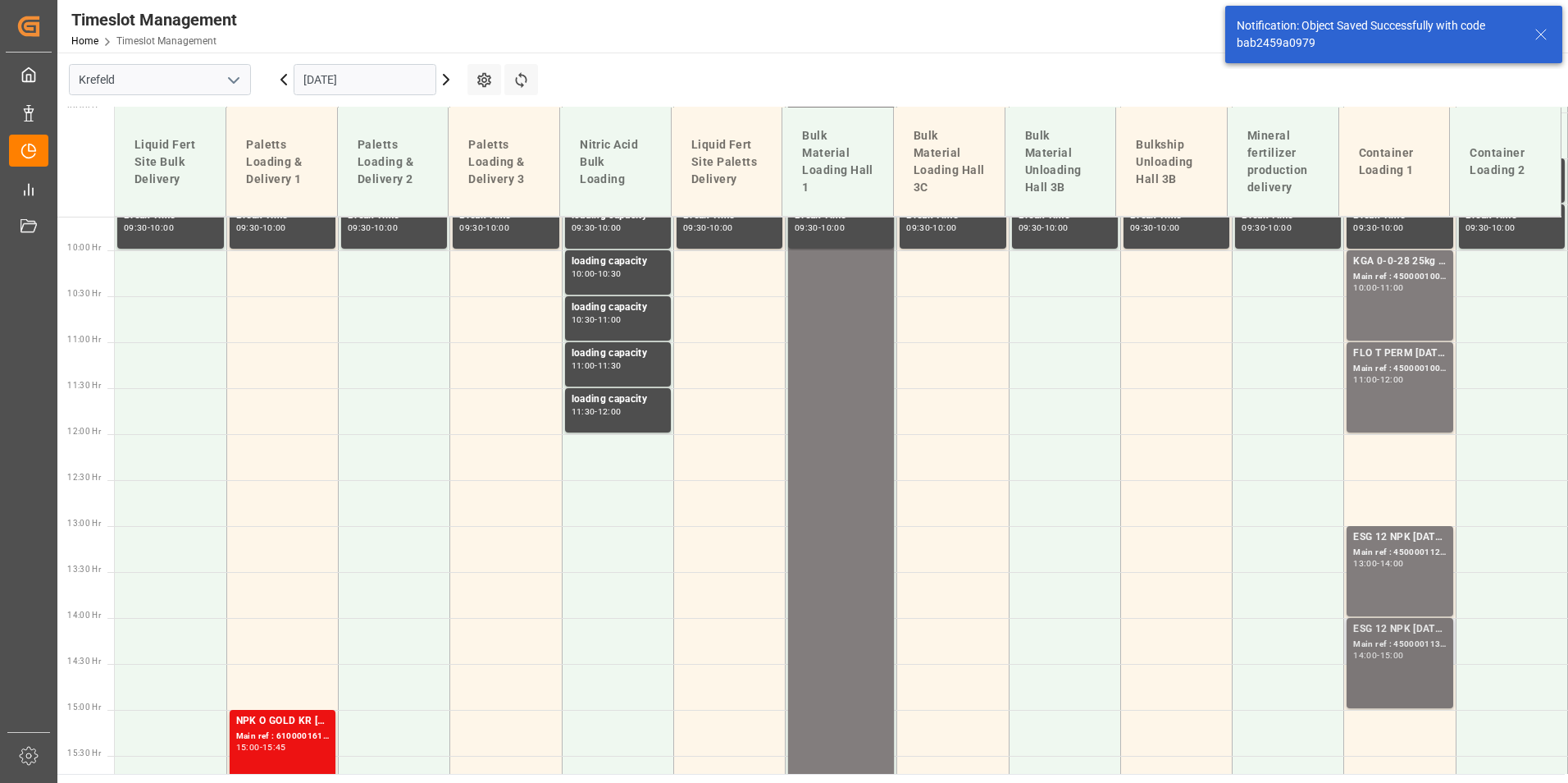
scroll to position [943, 0]
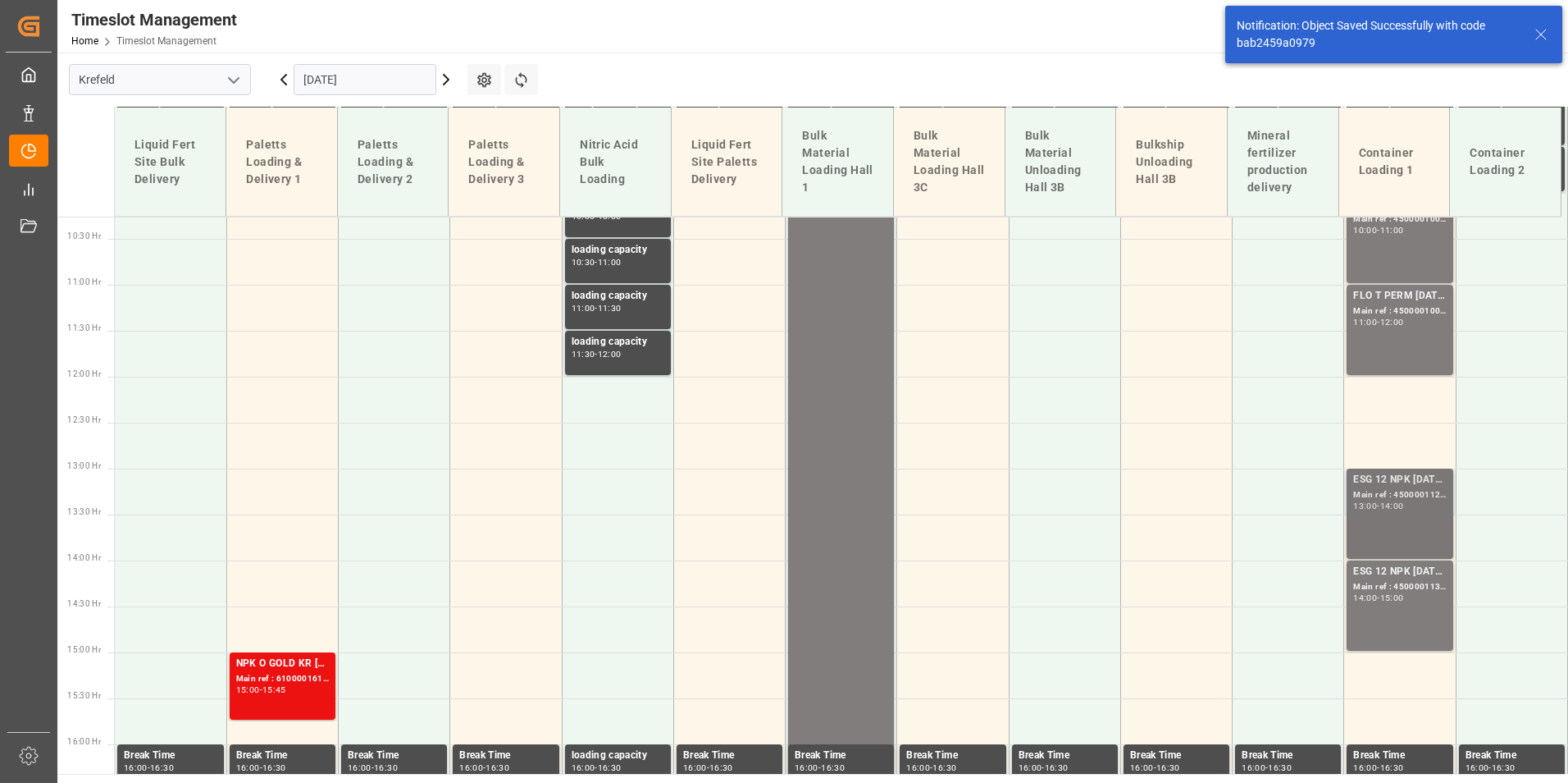
click at [1363, 521] on div "ESG 12 NPK [DATE] 1200kg BB; Main ref : 4500001129, 2000001087; 13:00 - 14:00" at bounding box center [1399, 514] width 93 height 84
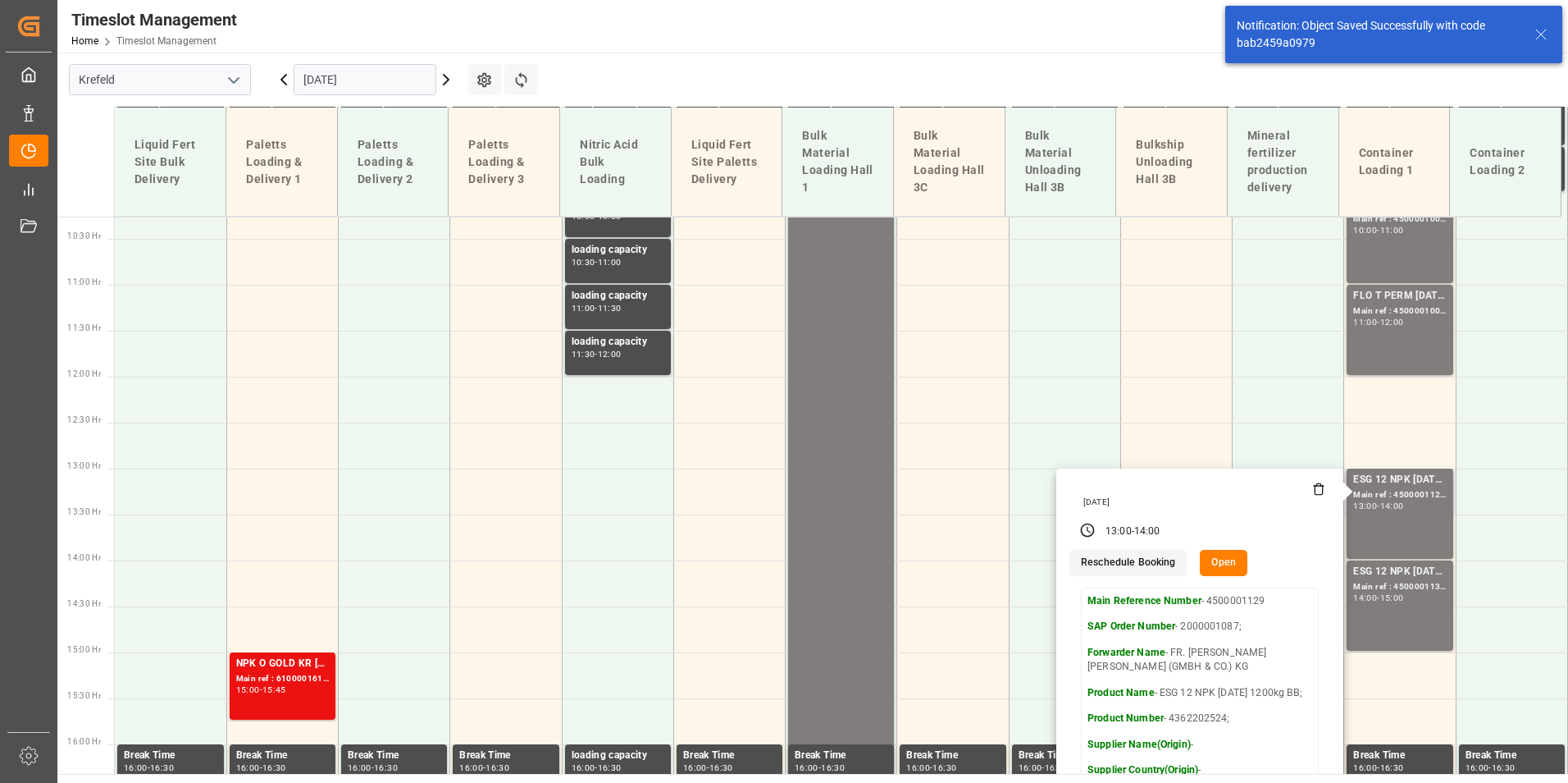
click at [1220, 557] on button "Open" at bounding box center [1223, 563] width 47 height 26
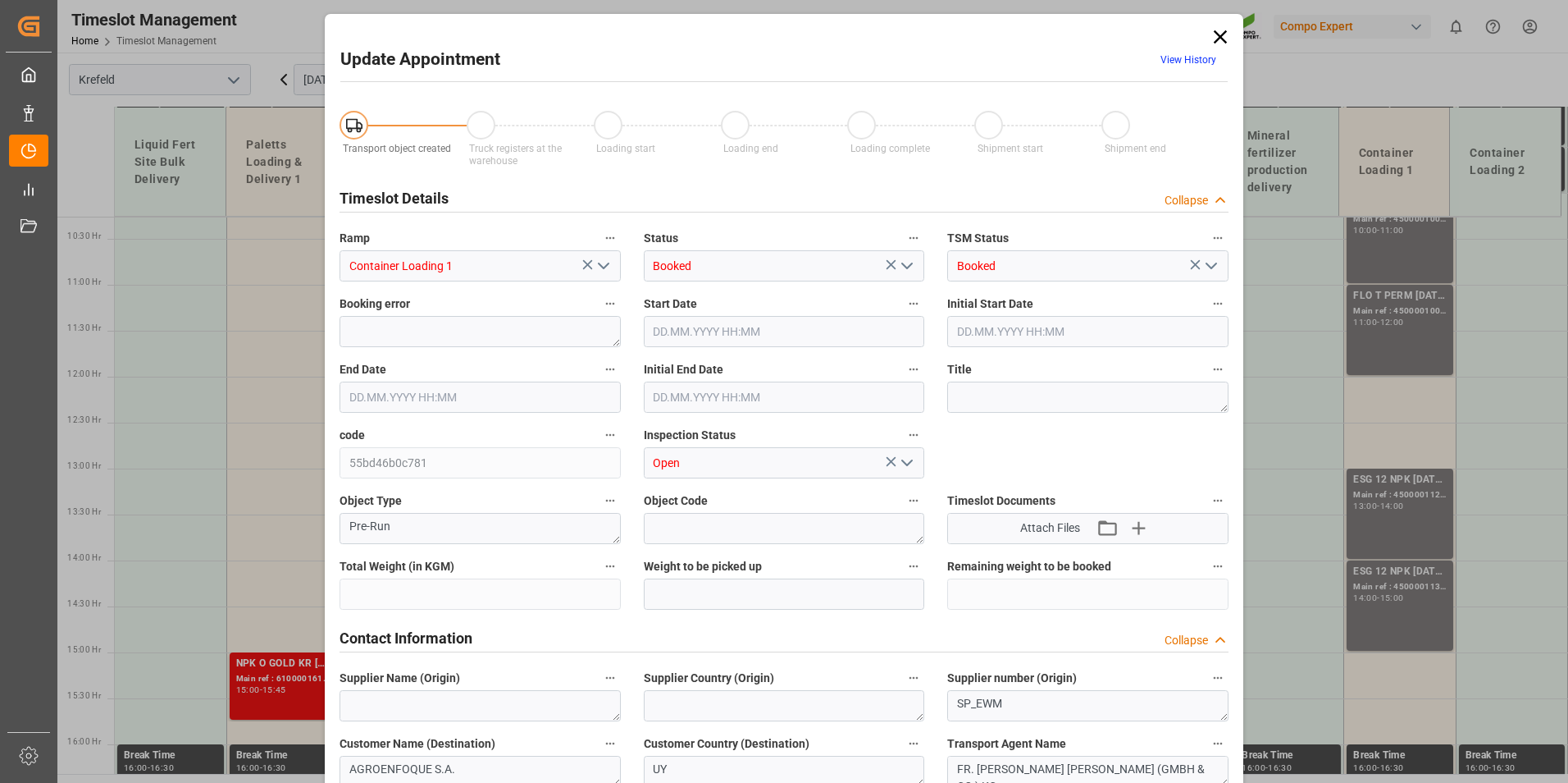
type input "24600"
type input "0"
type input "[DATE] 13:00"
type input "[DATE] 14:00"
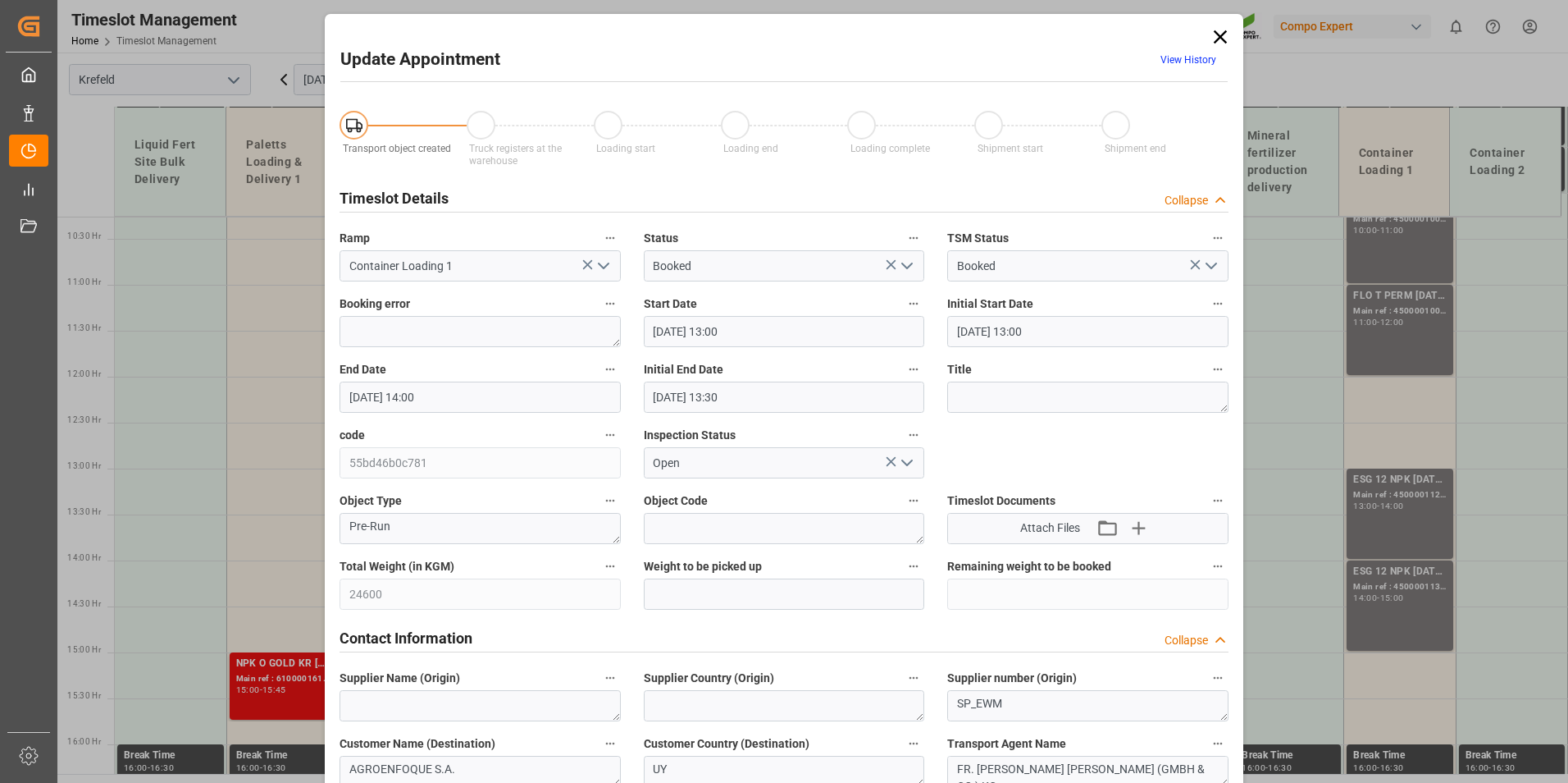
type input "[DATE] 13:30"
type input "[DATE] 06:38"
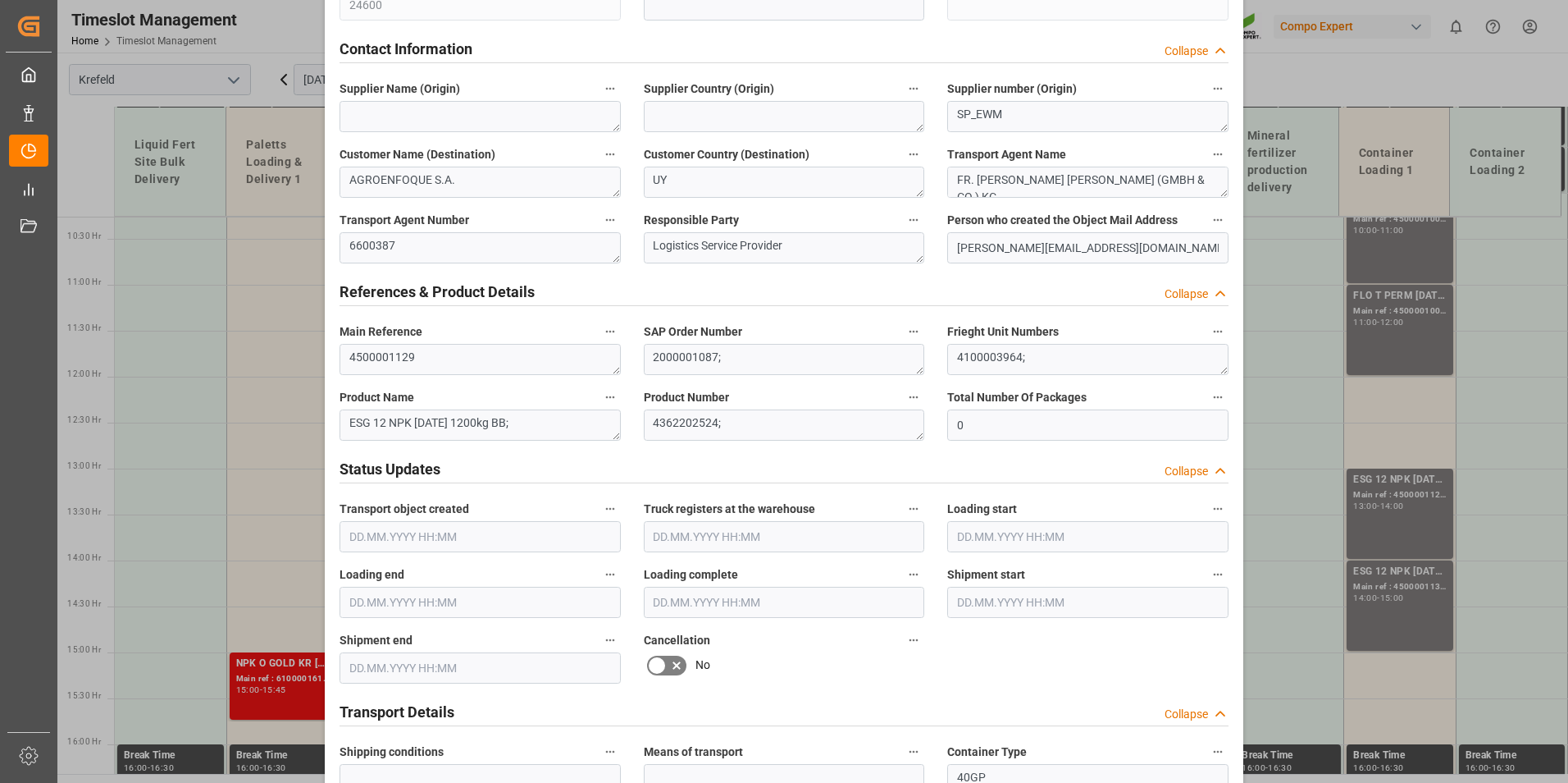
scroll to position [821, 0]
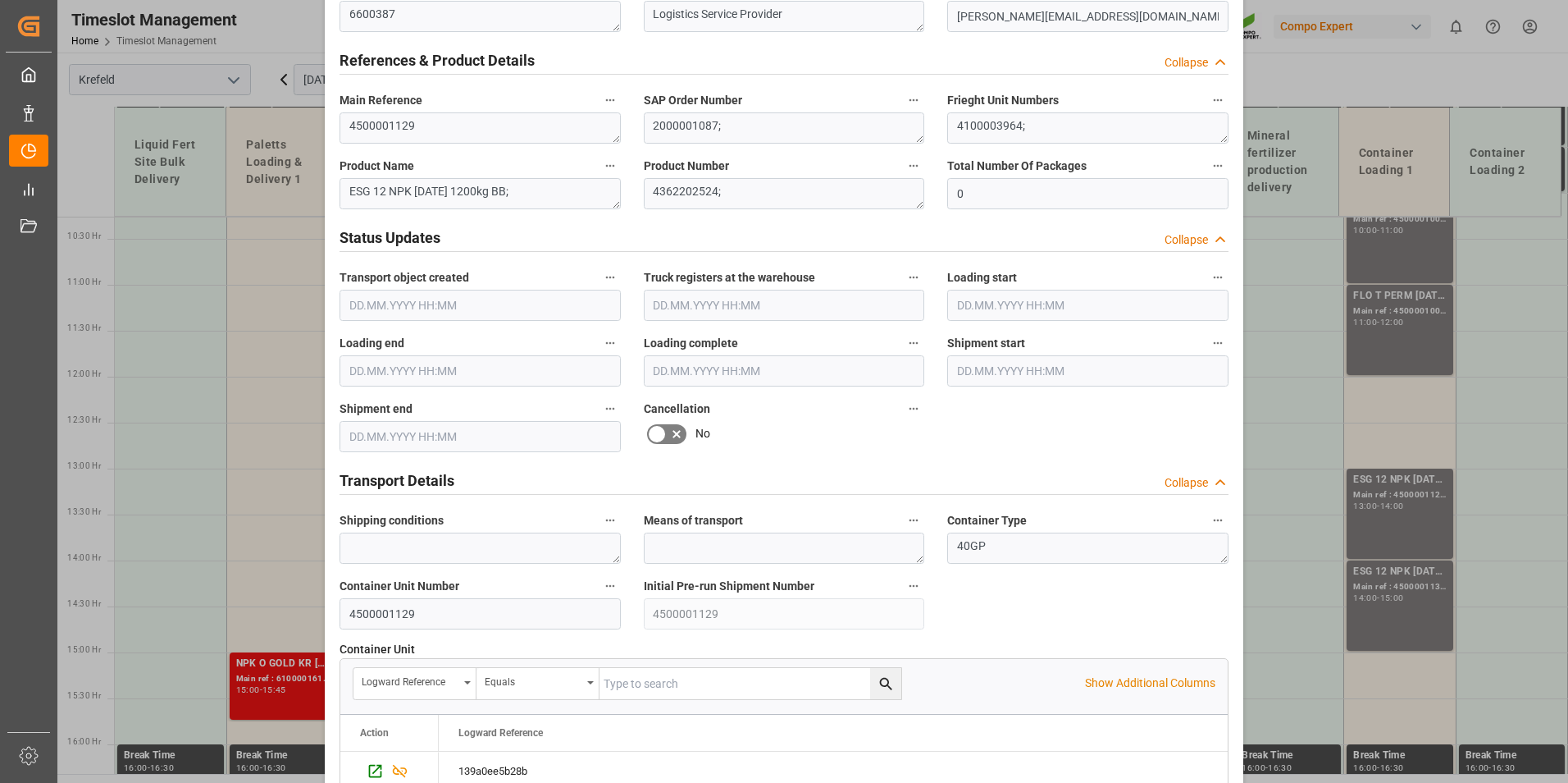
click at [662, 433] on icon at bounding box center [657, 434] width 20 height 20
click at [0, 0] on input "checkbox" at bounding box center [0, 0] width 0 height 0
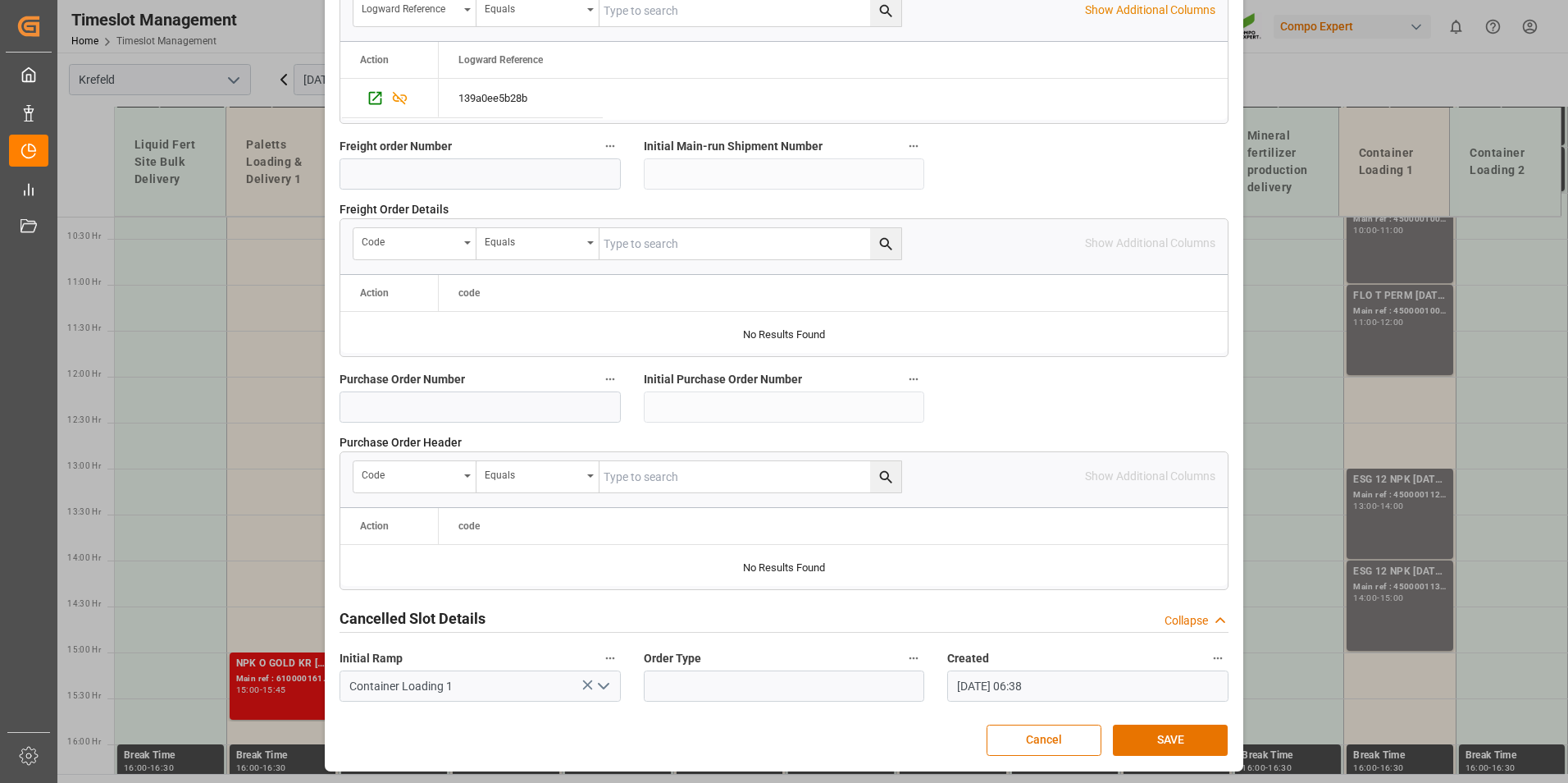
scroll to position [1494, 0]
click at [1144, 734] on button "SAVE" at bounding box center [1170, 739] width 115 height 31
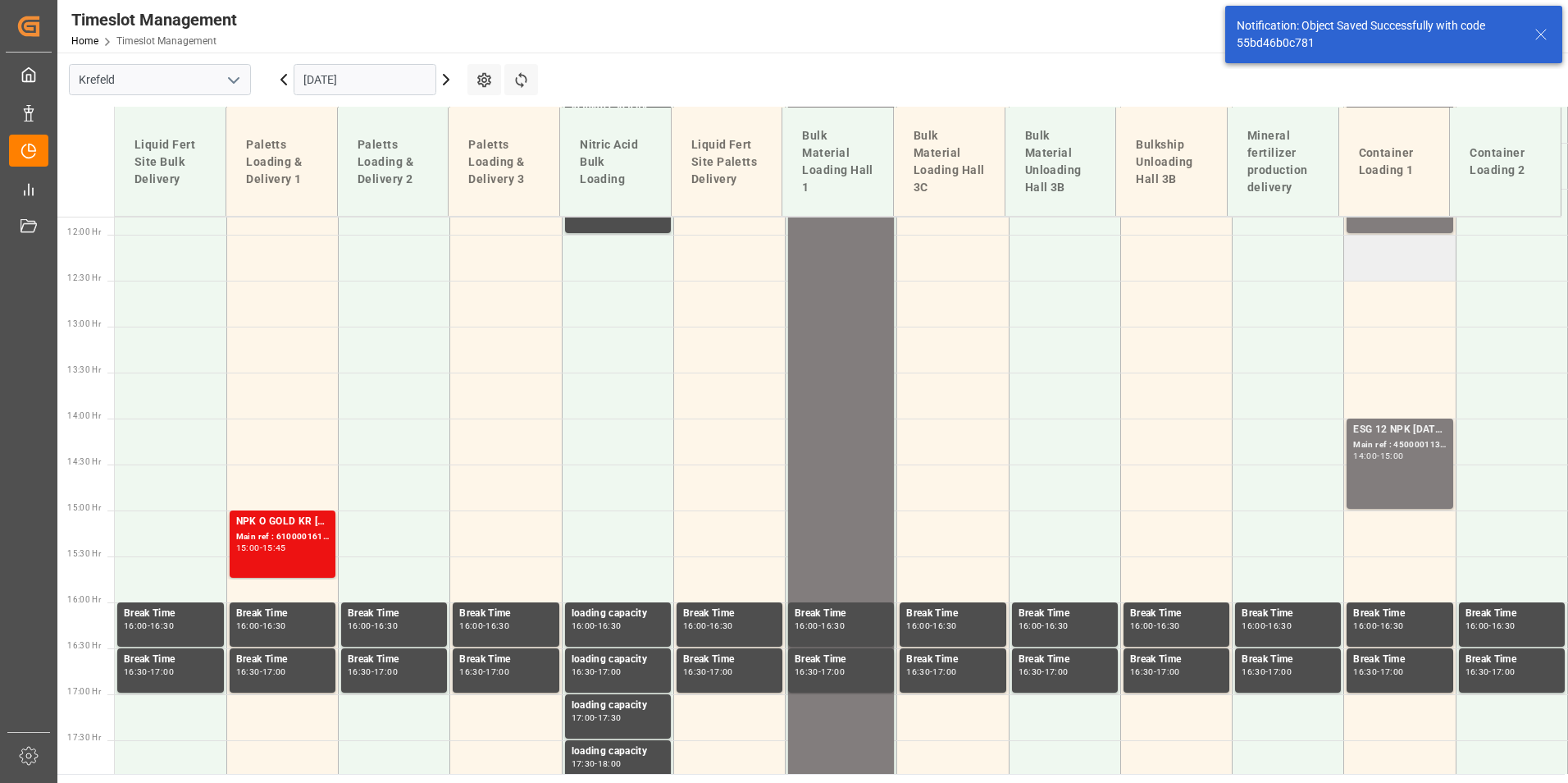
scroll to position [1114, 0]
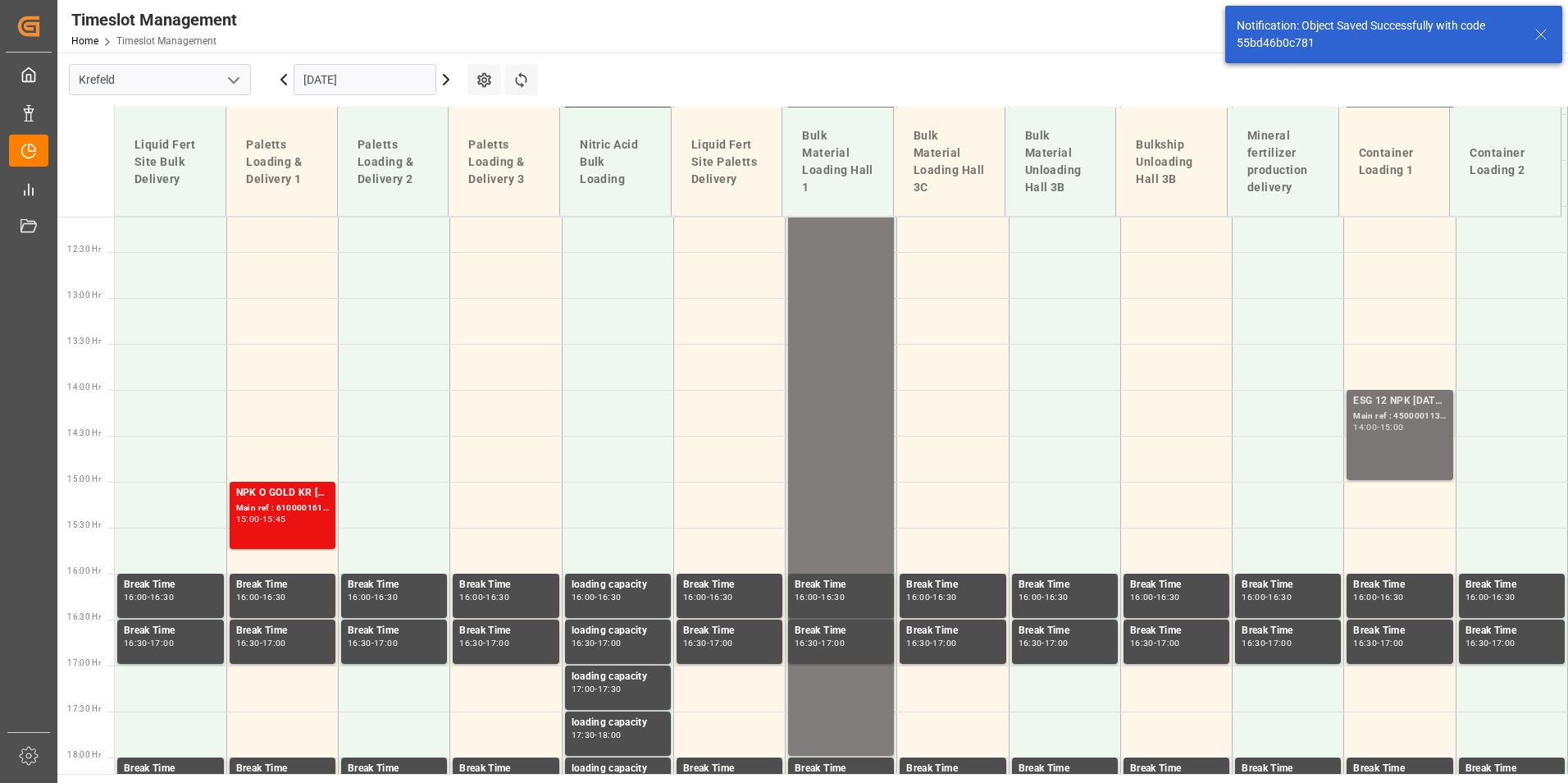
click at [1379, 452] on div "ESG 12 NPK [DATE] 1200kg BB; Main ref : 4500001130, 2000001087; 14:00 - 15:00" at bounding box center [1399, 435] width 93 height 84
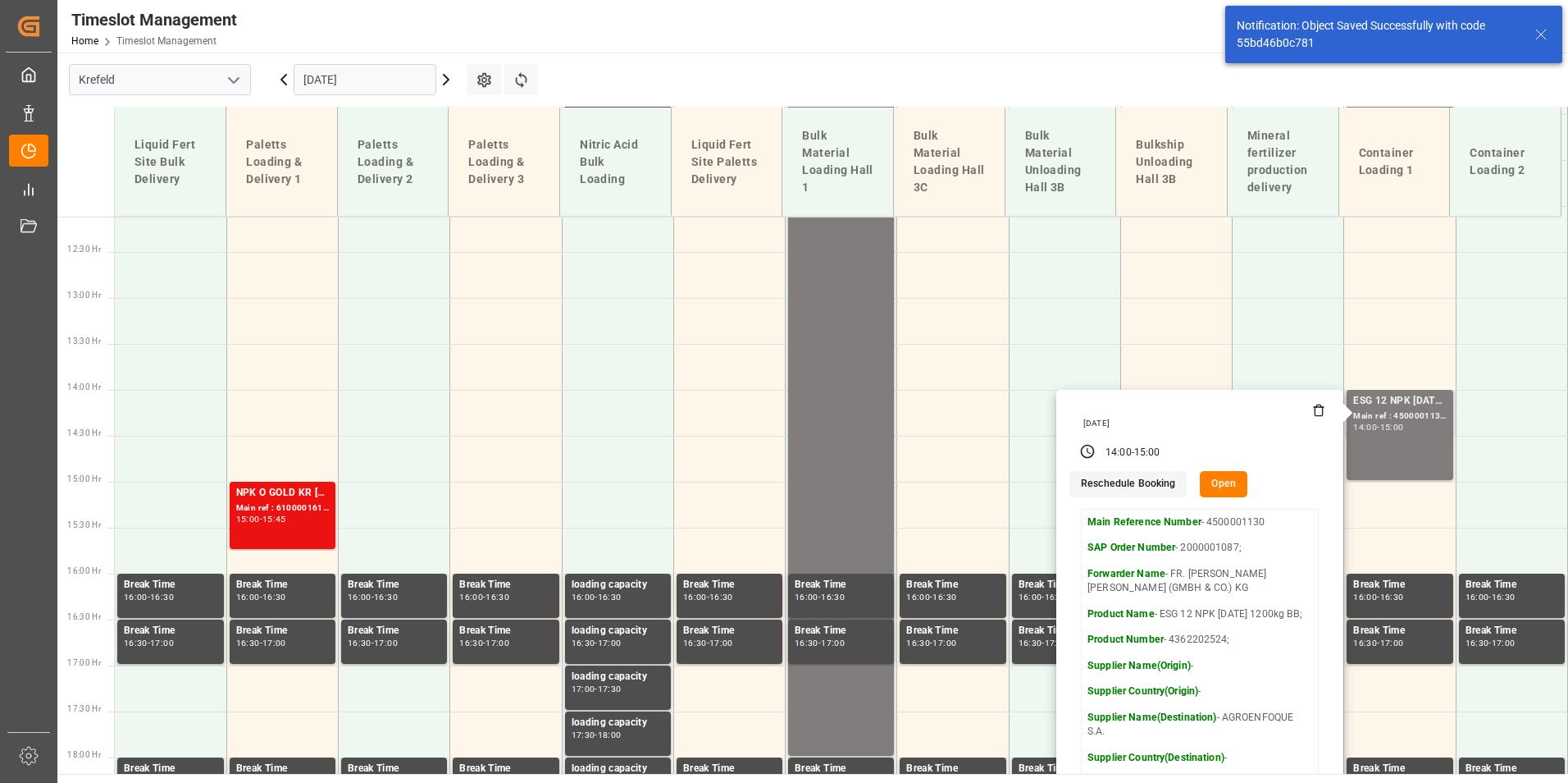
click at [1202, 482] on button "Open" at bounding box center [1223, 484] width 47 height 26
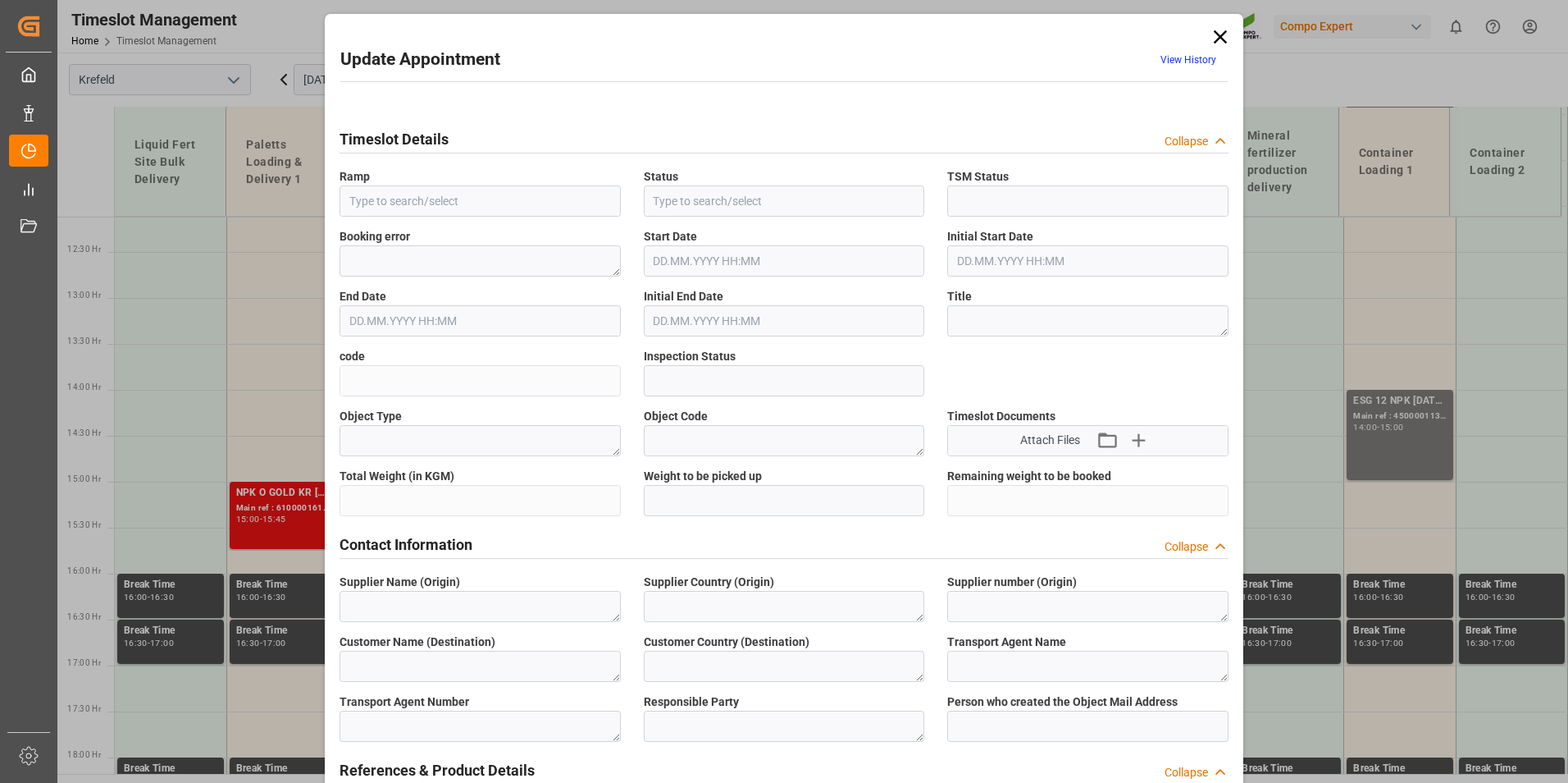
type input "Container Loading 1"
type input "Booked"
type input "e93a1ff2bab8"
type input "Open"
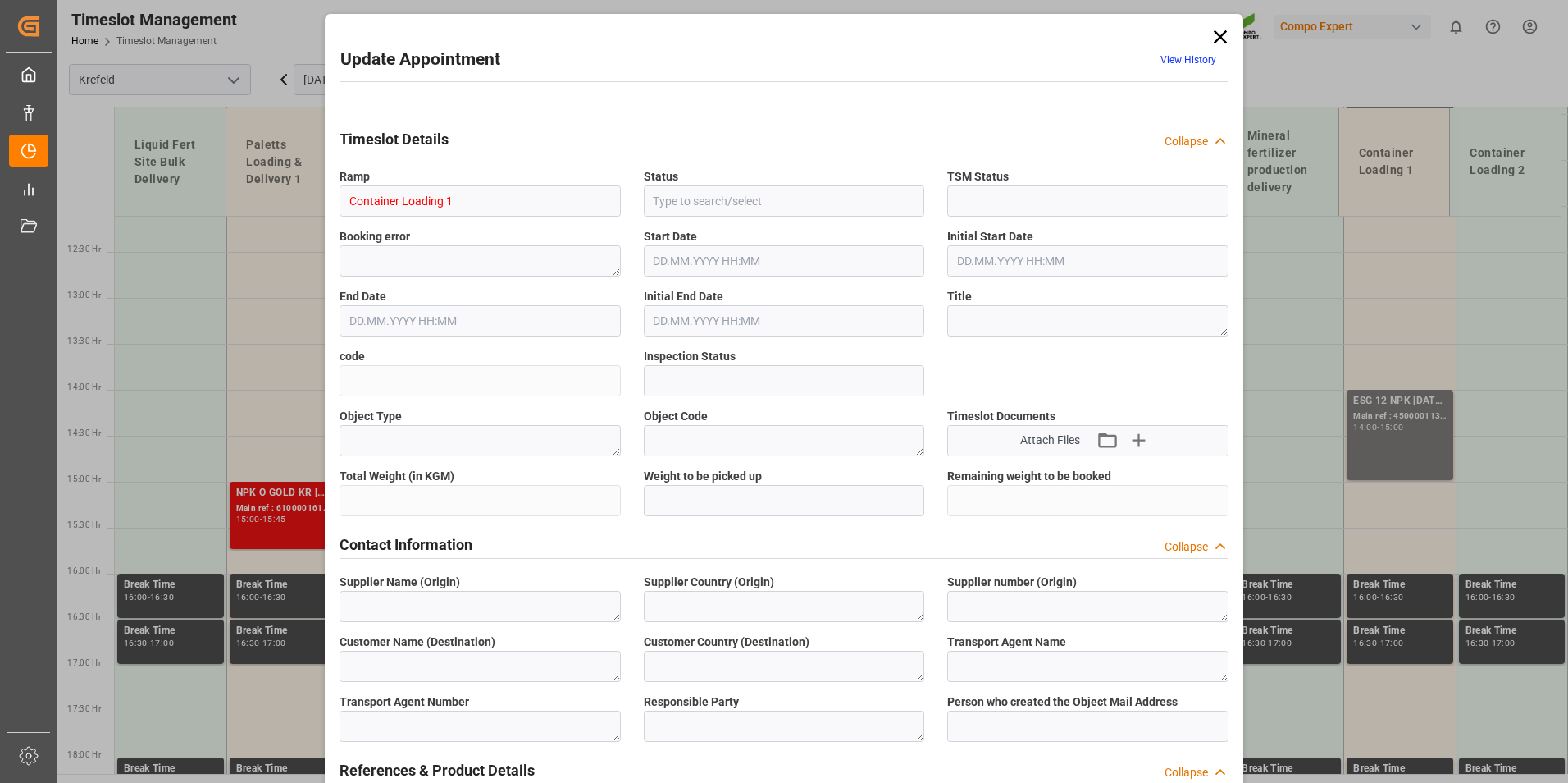
type textarea "Pre-Run"
type textarea "SP_EWM"
type textarea "AGROENFOQUE S.A."
type textarea "UY"
type textarea "FR. [PERSON_NAME] [PERSON_NAME] (GMBH & CO.) KG"
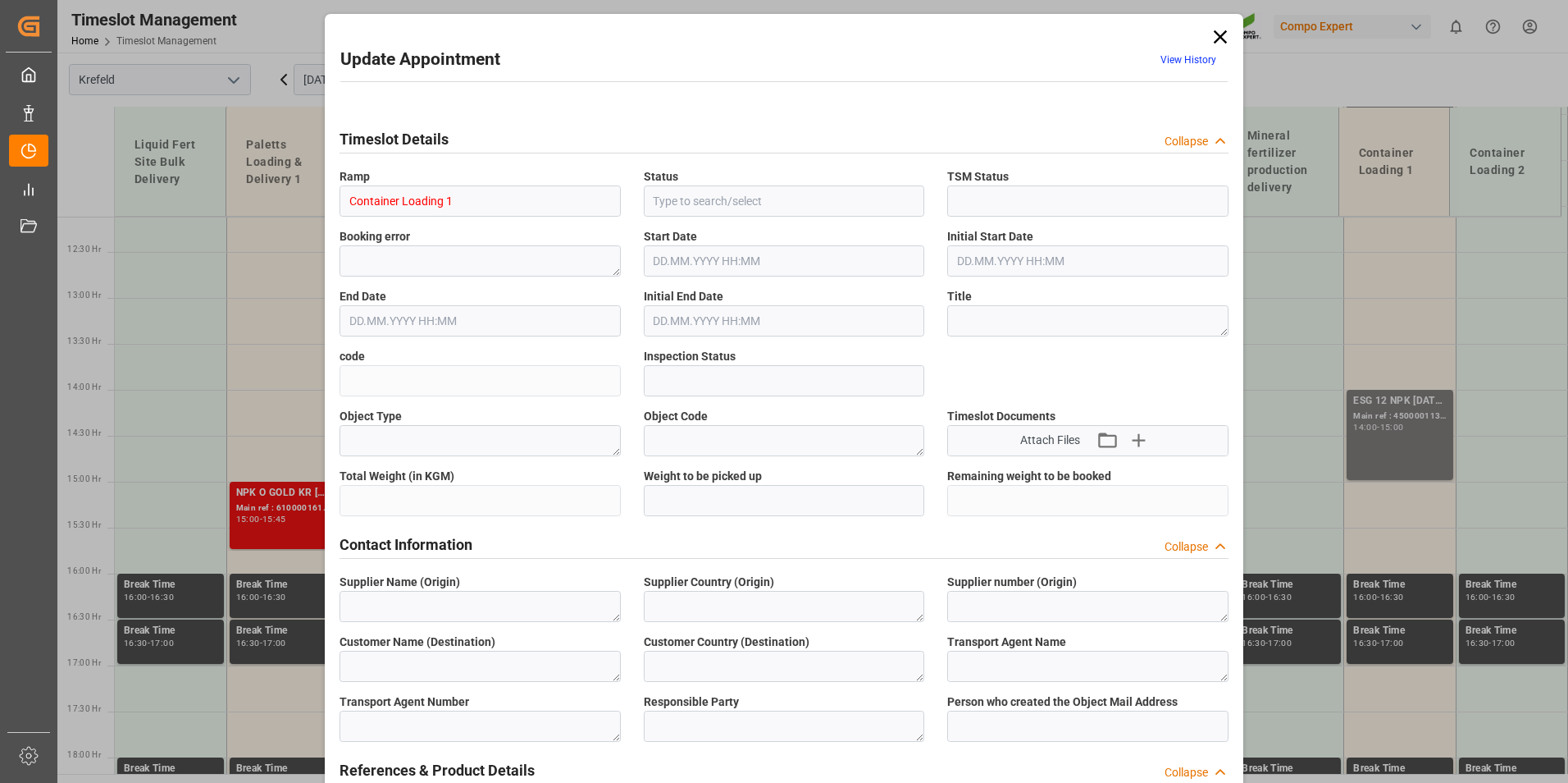
type textarea "6600387"
type textarea "Logistics Service Provider"
type input "[PERSON_NAME][EMAIL_ADDRESS][DOMAIN_NAME]"
type textarea "4500001130"
type textarea "2000001087;"
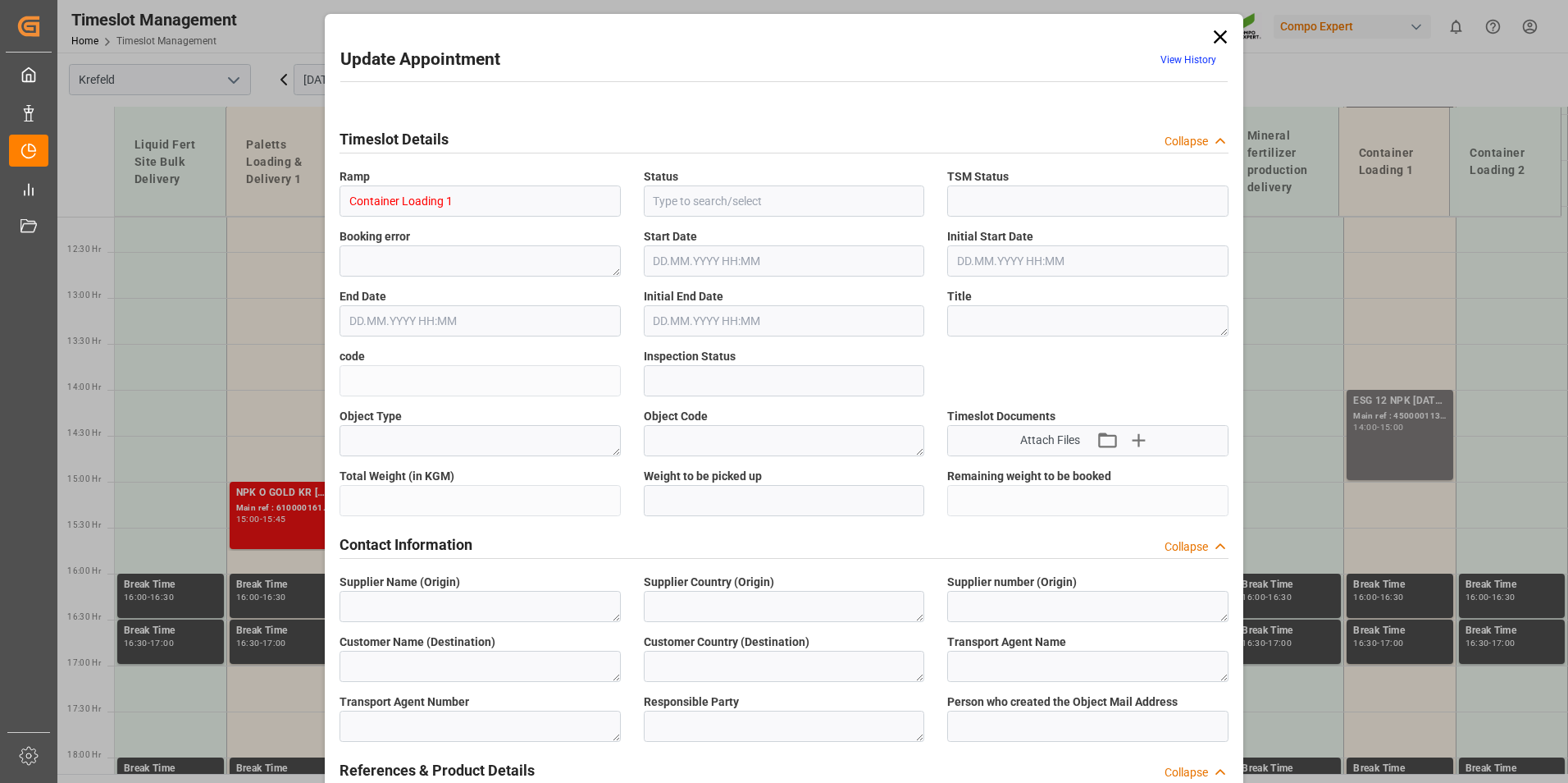
type textarea "4100003965;"
type textarea "ESG 12 NPK [DATE] 1200kg BB;"
type textarea "4362202524;"
type textarea "40GP"
type input "4500001130"
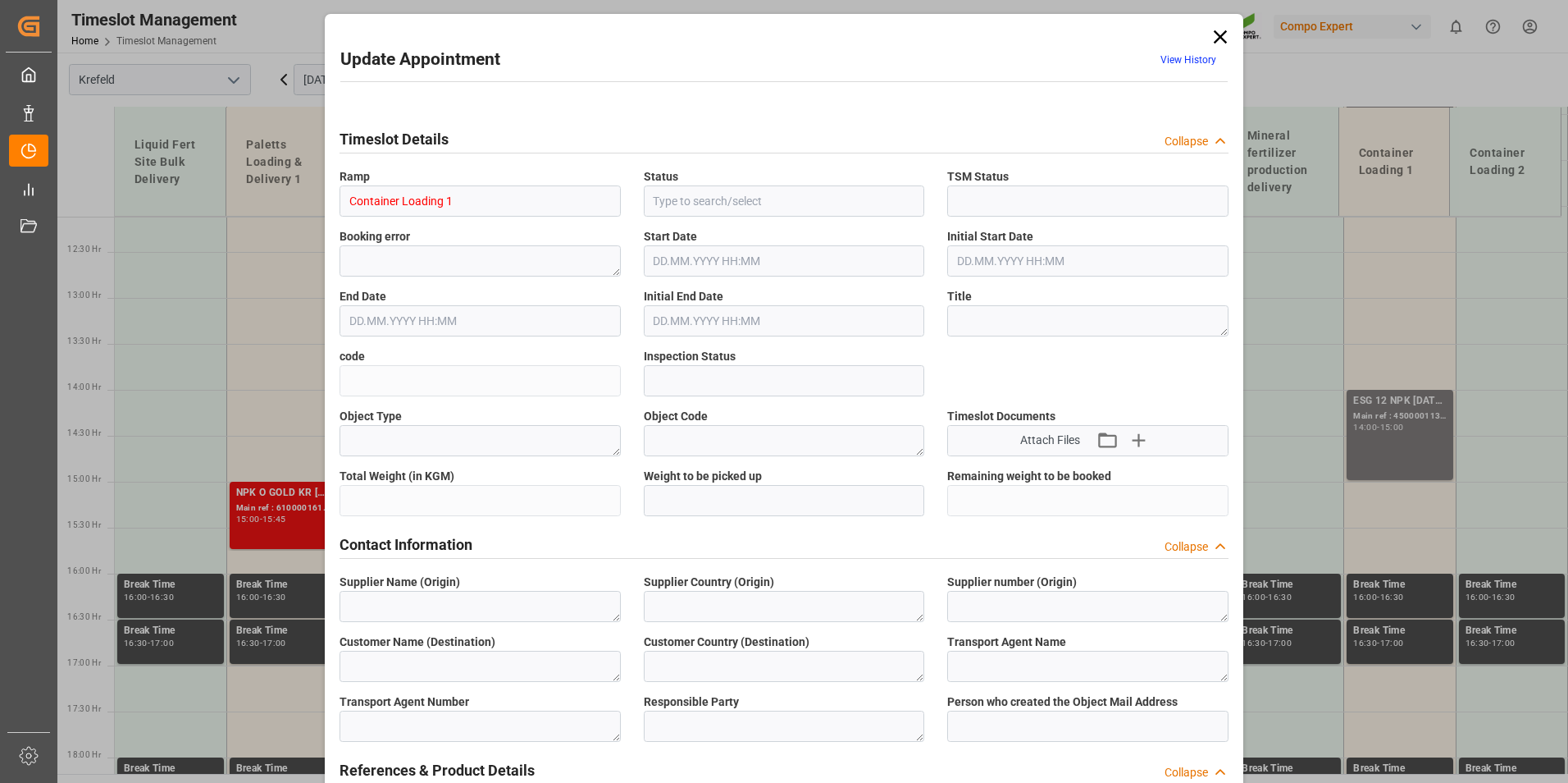
type input "4500001130"
type input "Container Loading 1"
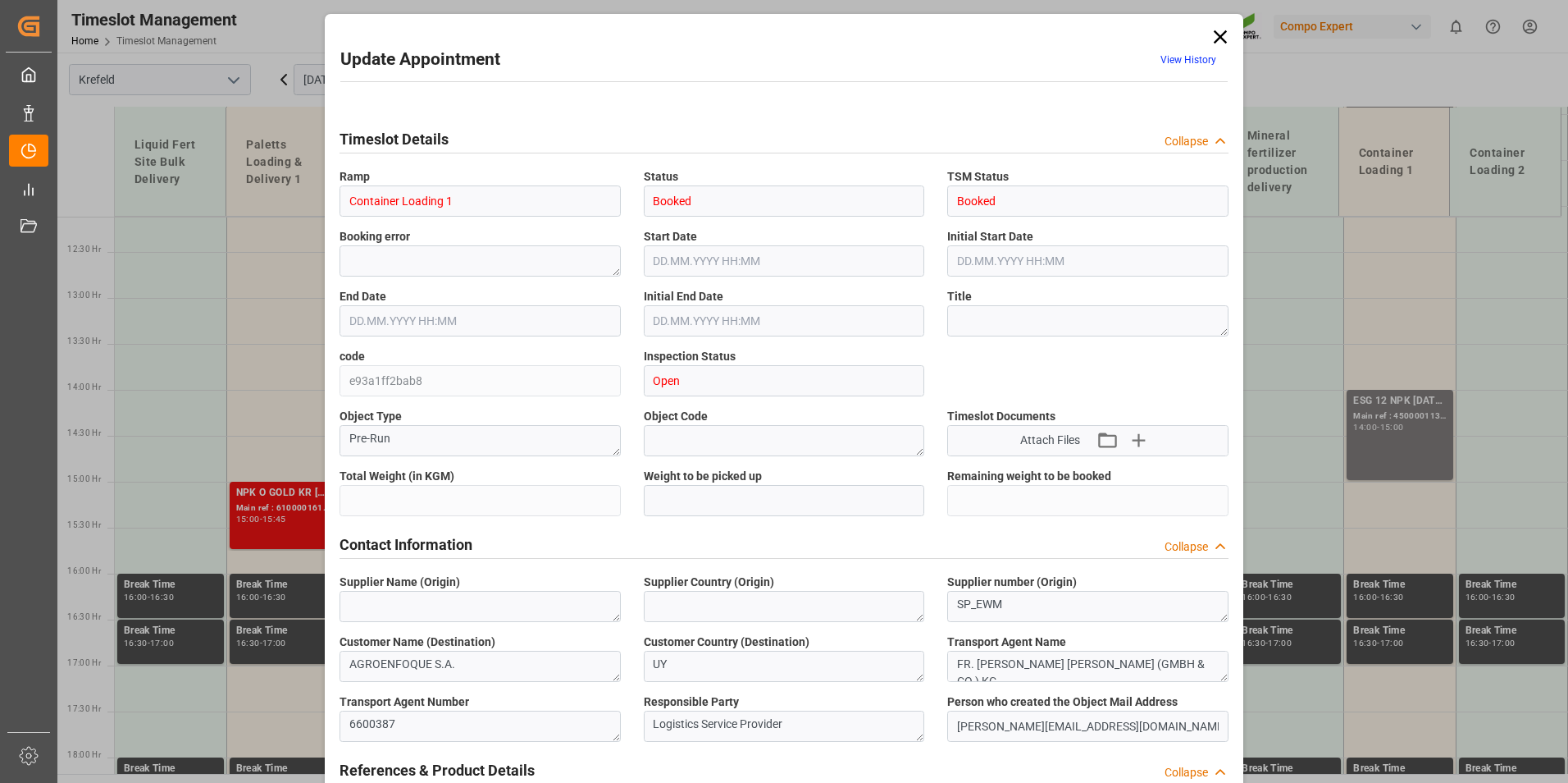
type input "24600"
type input "0"
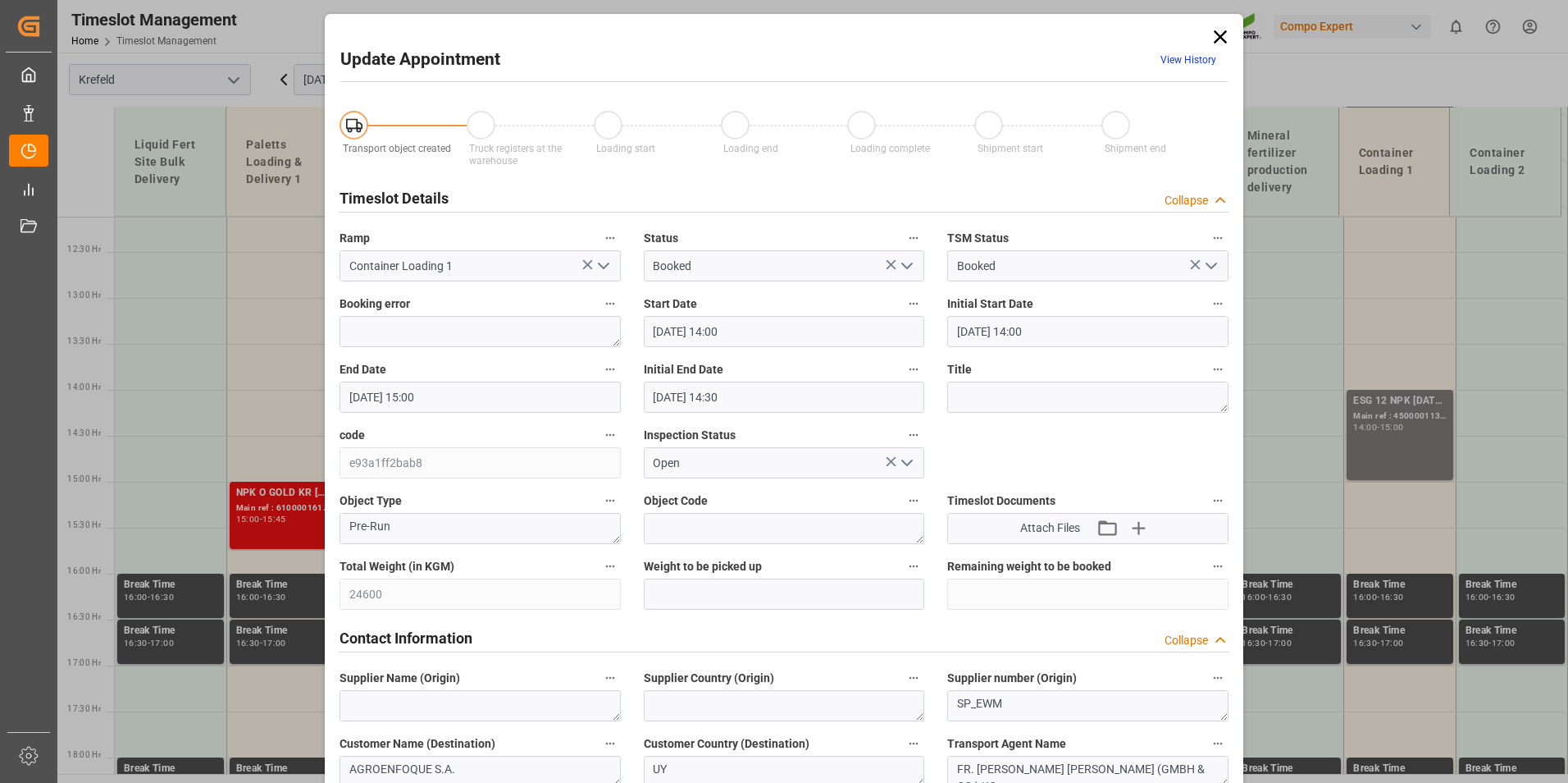
type input "[DATE] 14:00"
type input "[DATE] 15:00"
type input "[DATE] 14:30"
type input "[DATE] 06:38"
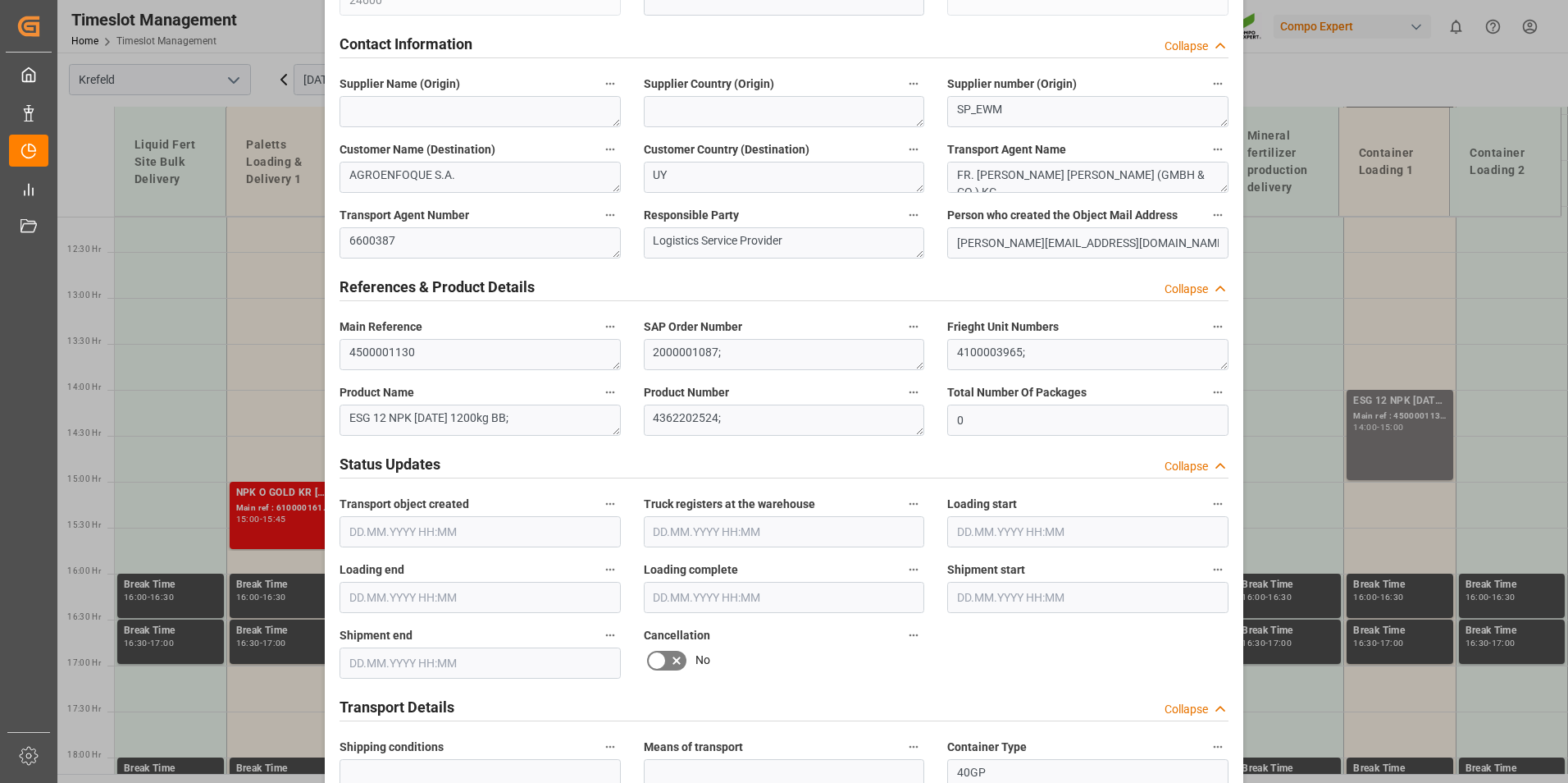
scroll to position [821, 0]
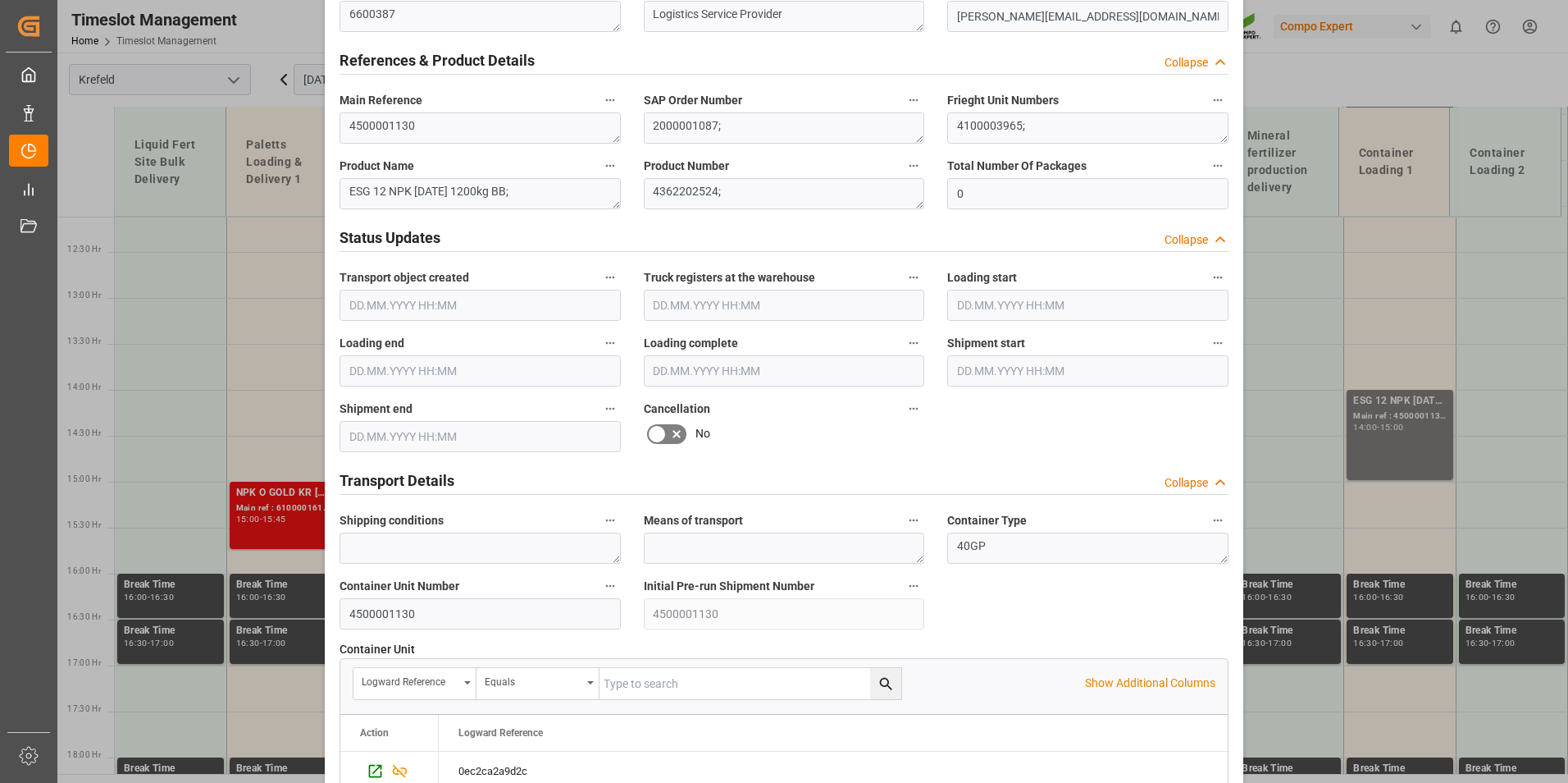
click at [666, 432] on icon at bounding box center [676, 434] width 20 height 20
click at [0, 0] on input "checkbox" at bounding box center [0, 0] width 0 height 0
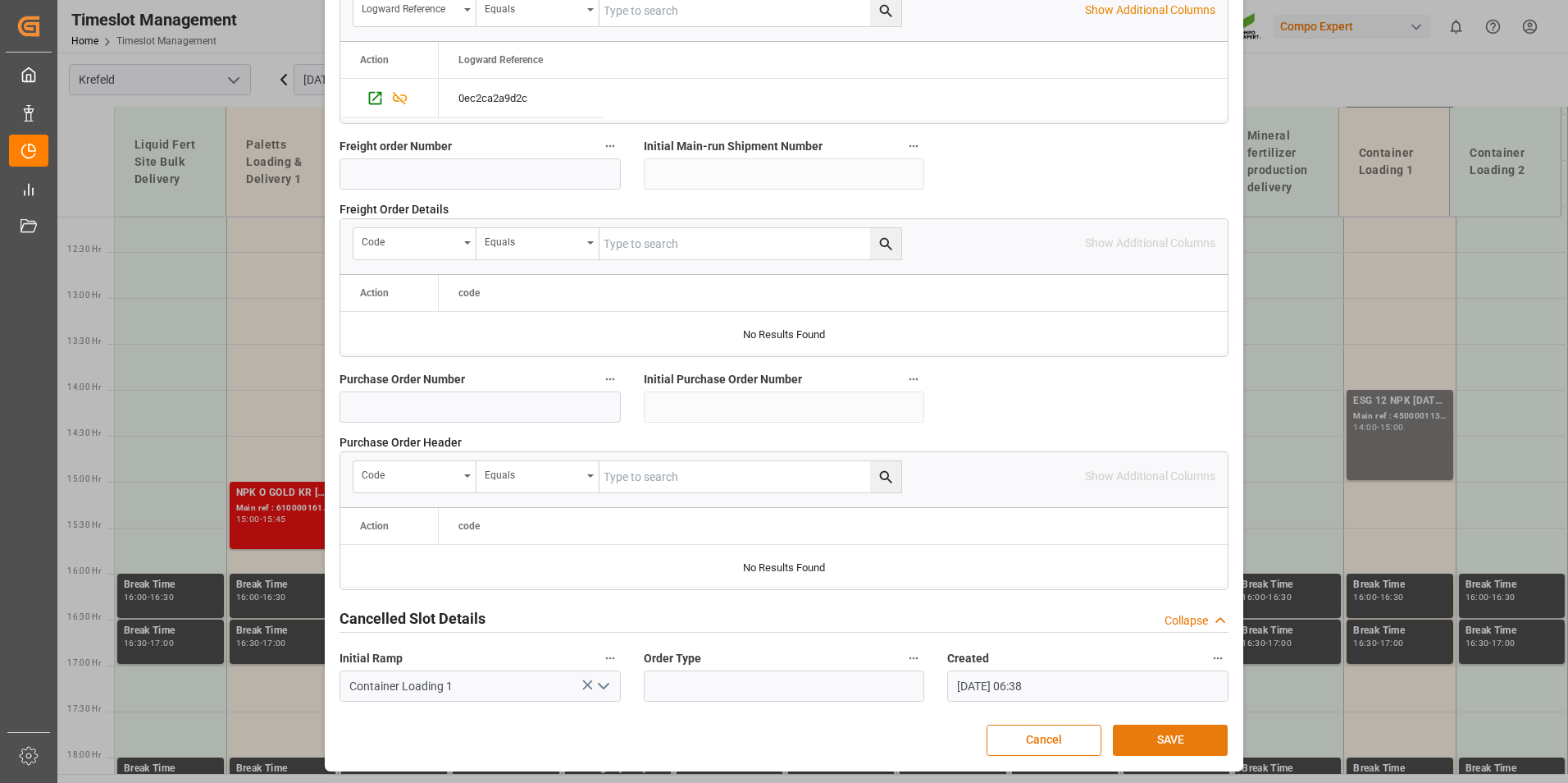
scroll to position [1494, 0]
click at [1185, 732] on button "SAVE" at bounding box center [1170, 739] width 115 height 31
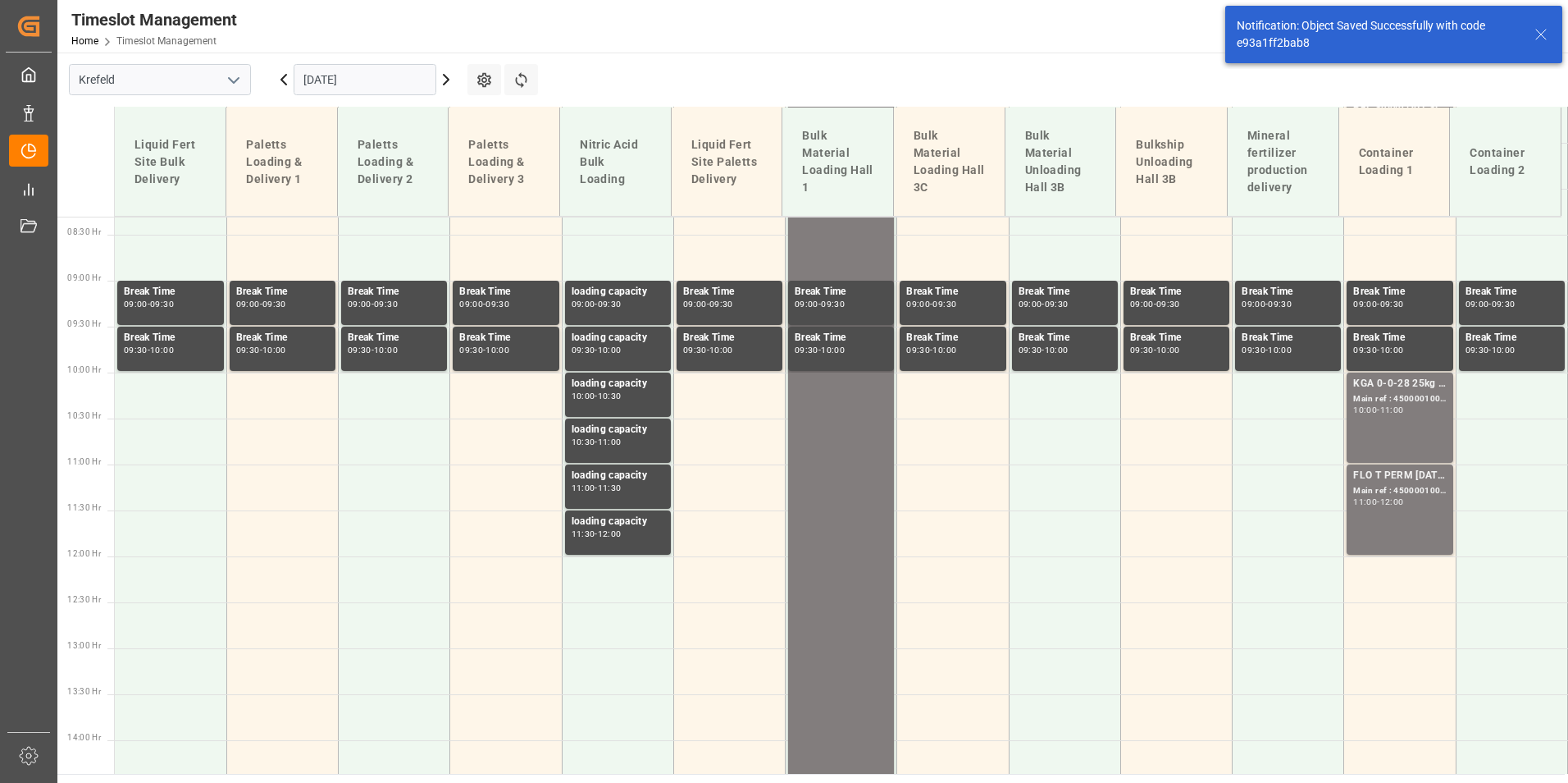
scroll to position [744, 0]
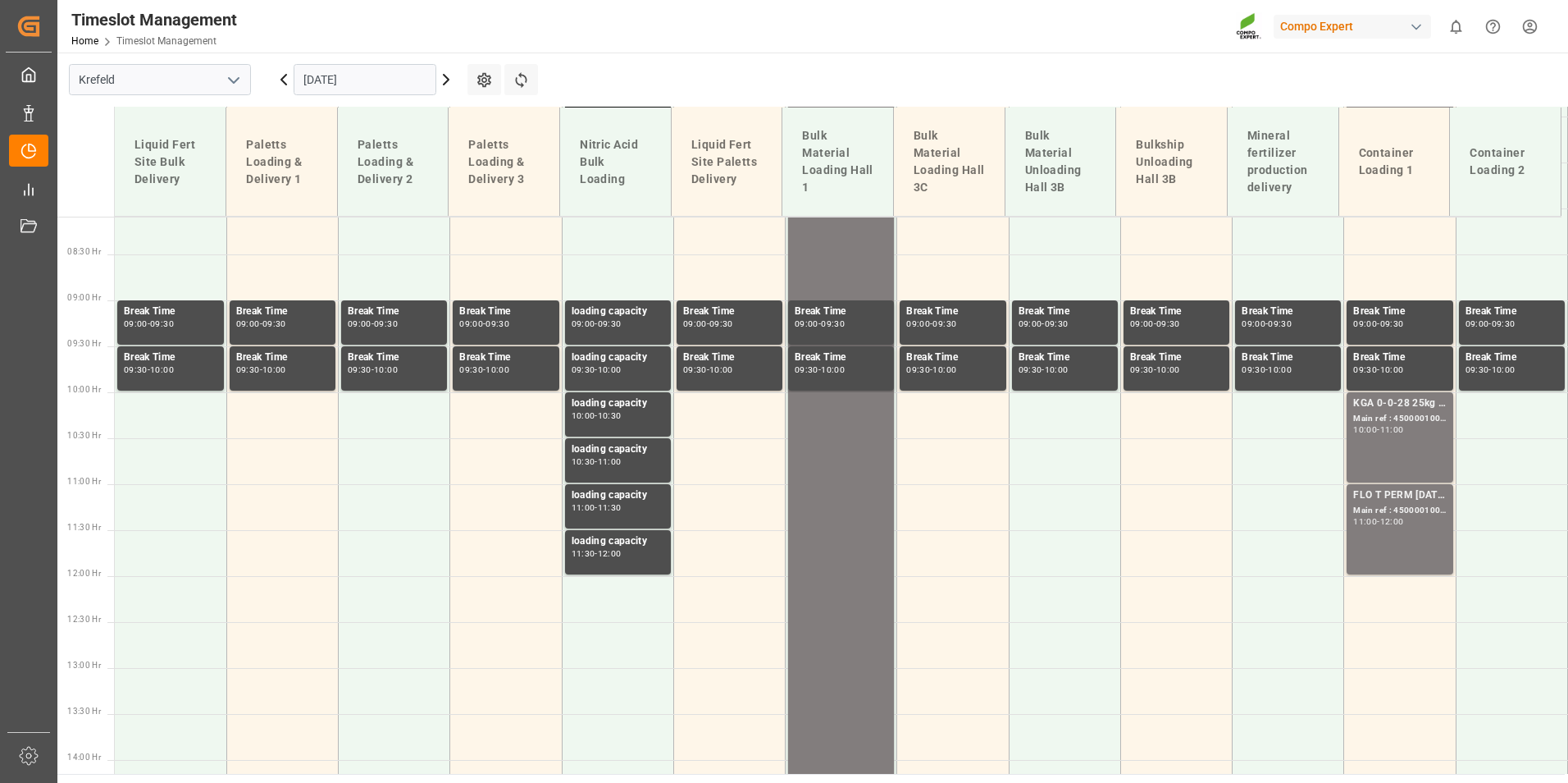
click at [394, 71] on input "[DATE]" at bounding box center [365, 80] width 143 height 31
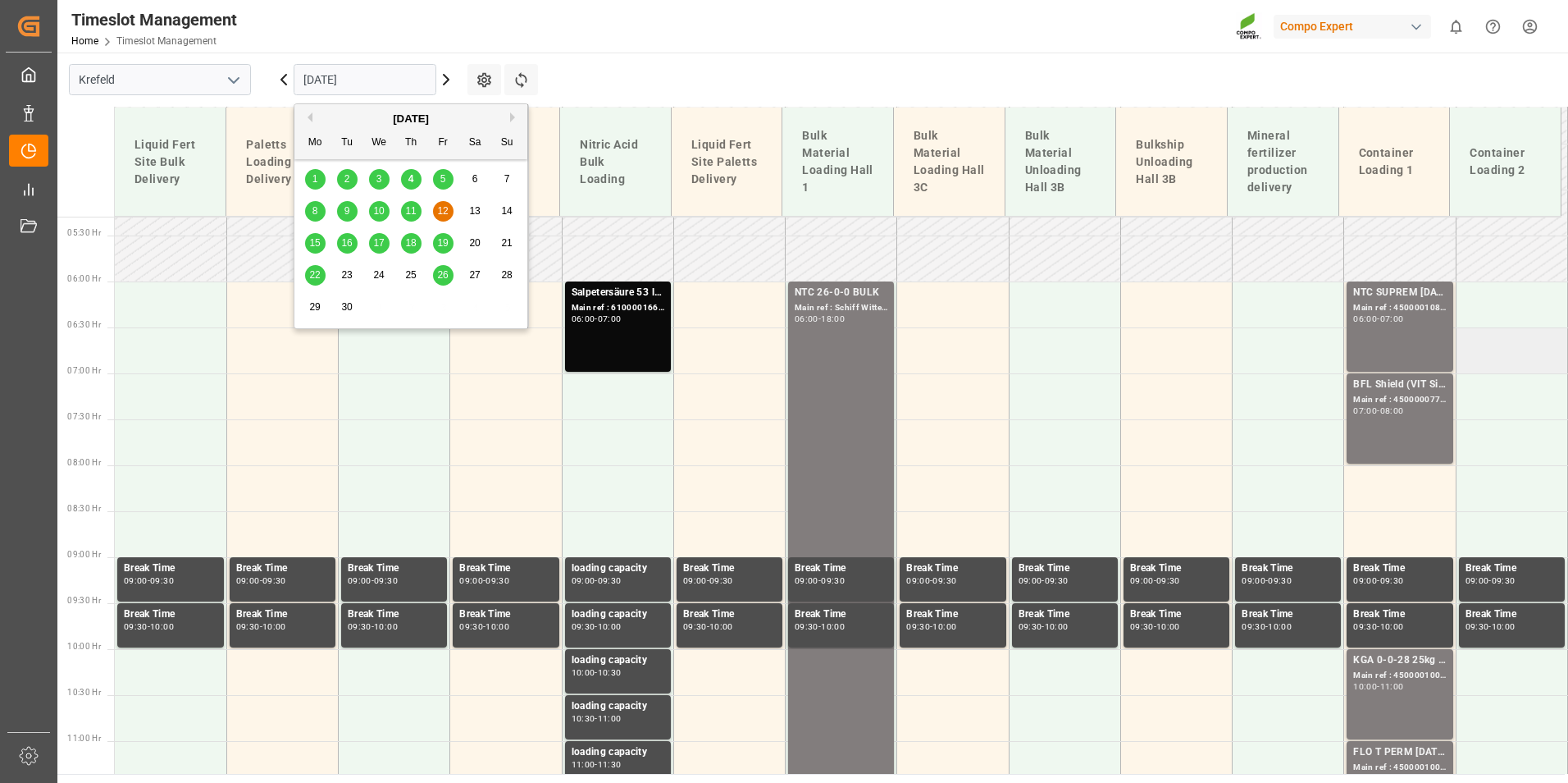
scroll to position [497, 0]
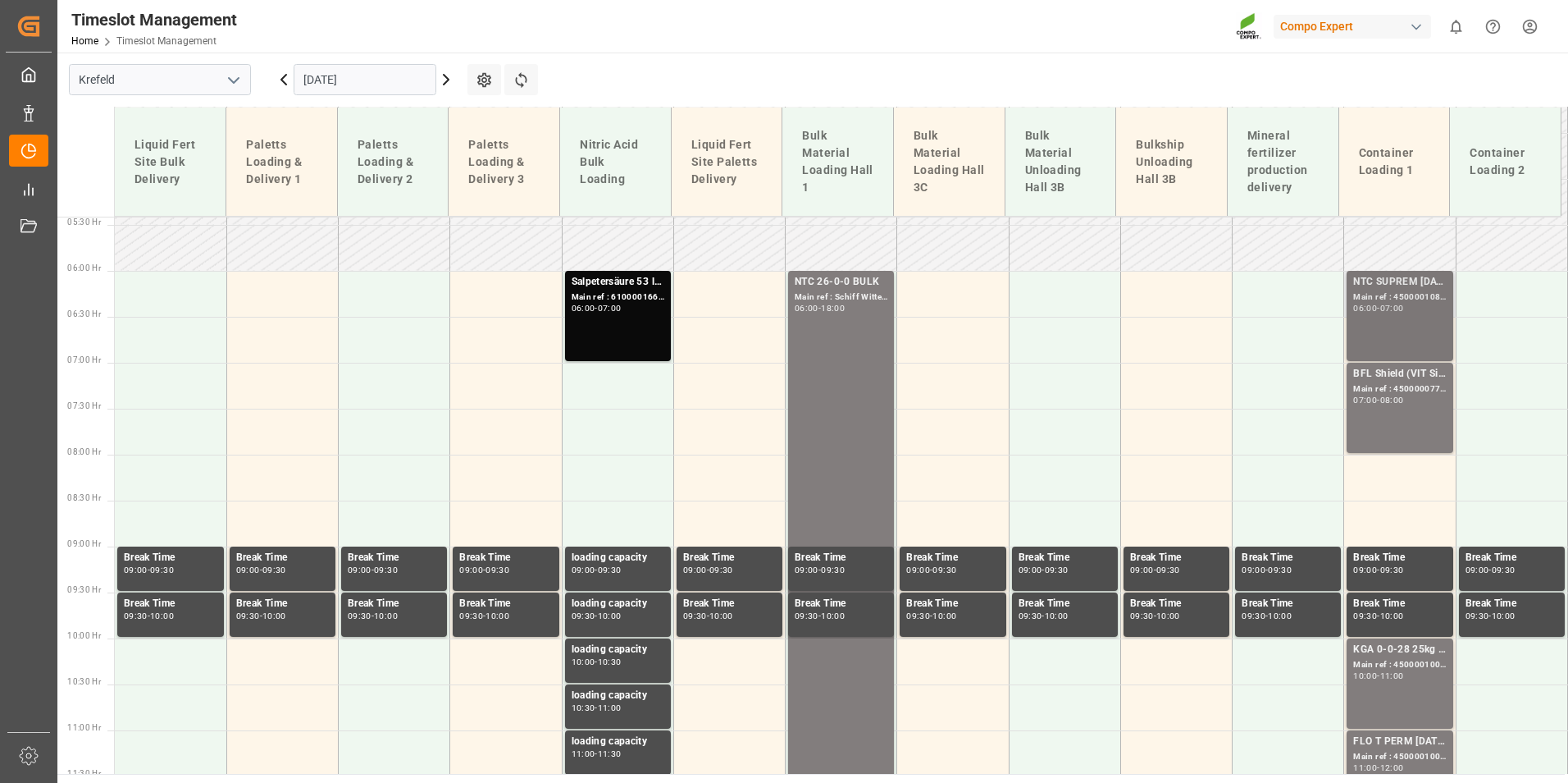
click at [1421, 318] on div "NTC SUPREM [DATE] 25kg (x42) INT; Main ref : 4500001086, 2000001104; 06:00 - 07…" at bounding box center [1399, 316] width 93 height 84
click at [1409, 414] on div "BFL Shield (VIT Si) 1000L IBC TR;BFL CEREALS SL 10L (x60) TR (KRE) MTO; Main re…" at bounding box center [1399, 408] width 93 height 84
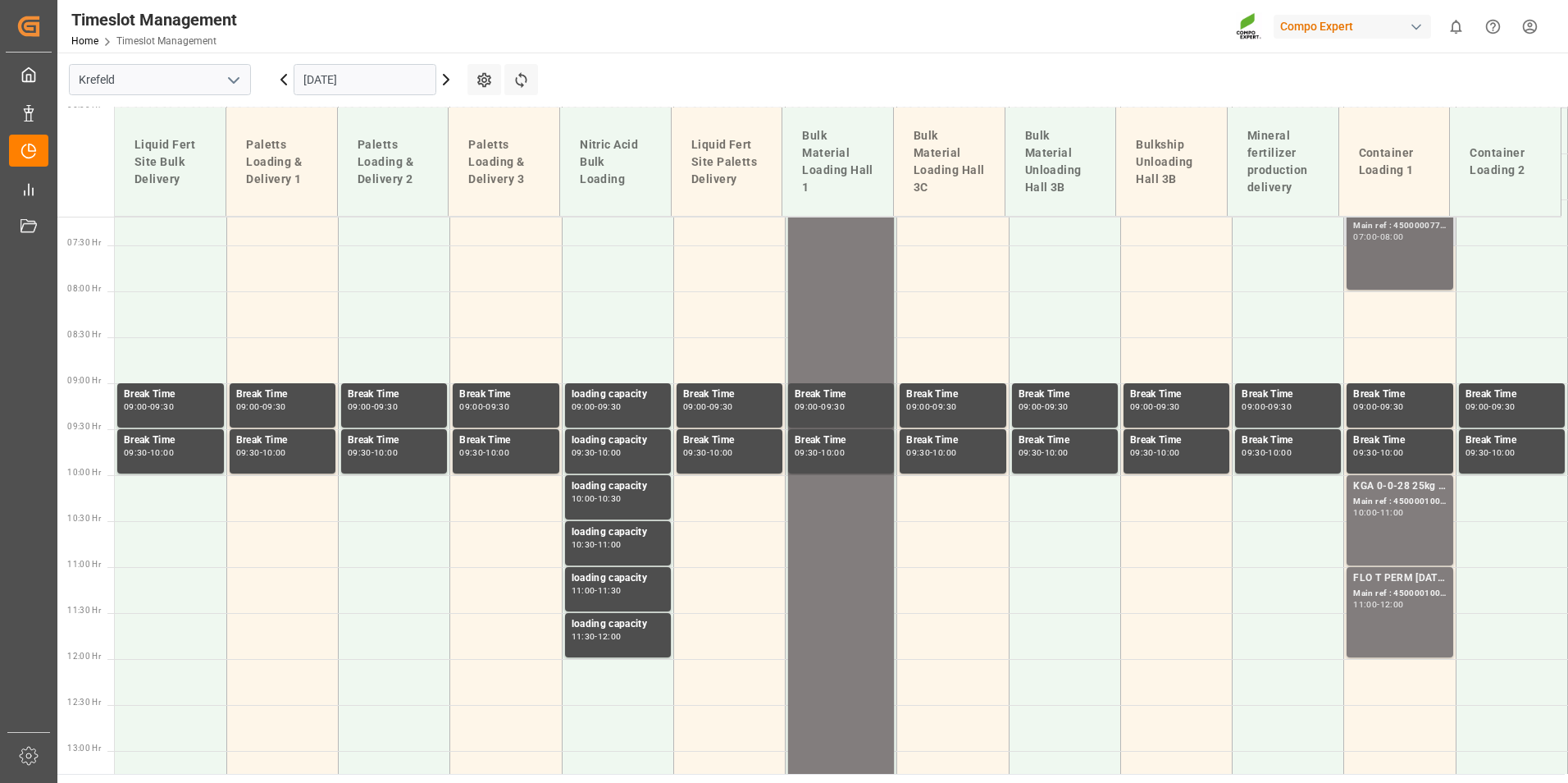
scroll to position [661, 0]
click at [1392, 220] on div "Main ref : 4500000776, 2000000607;" at bounding box center [1399, 225] width 93 height 14
click at [1410, 527] on div "KGA 0-0-28 25kg (x40) INT Main ref : 4500001006, 2000001046 10:00 - 11:00" at bounding box center [1399, 520] width 93 height 84
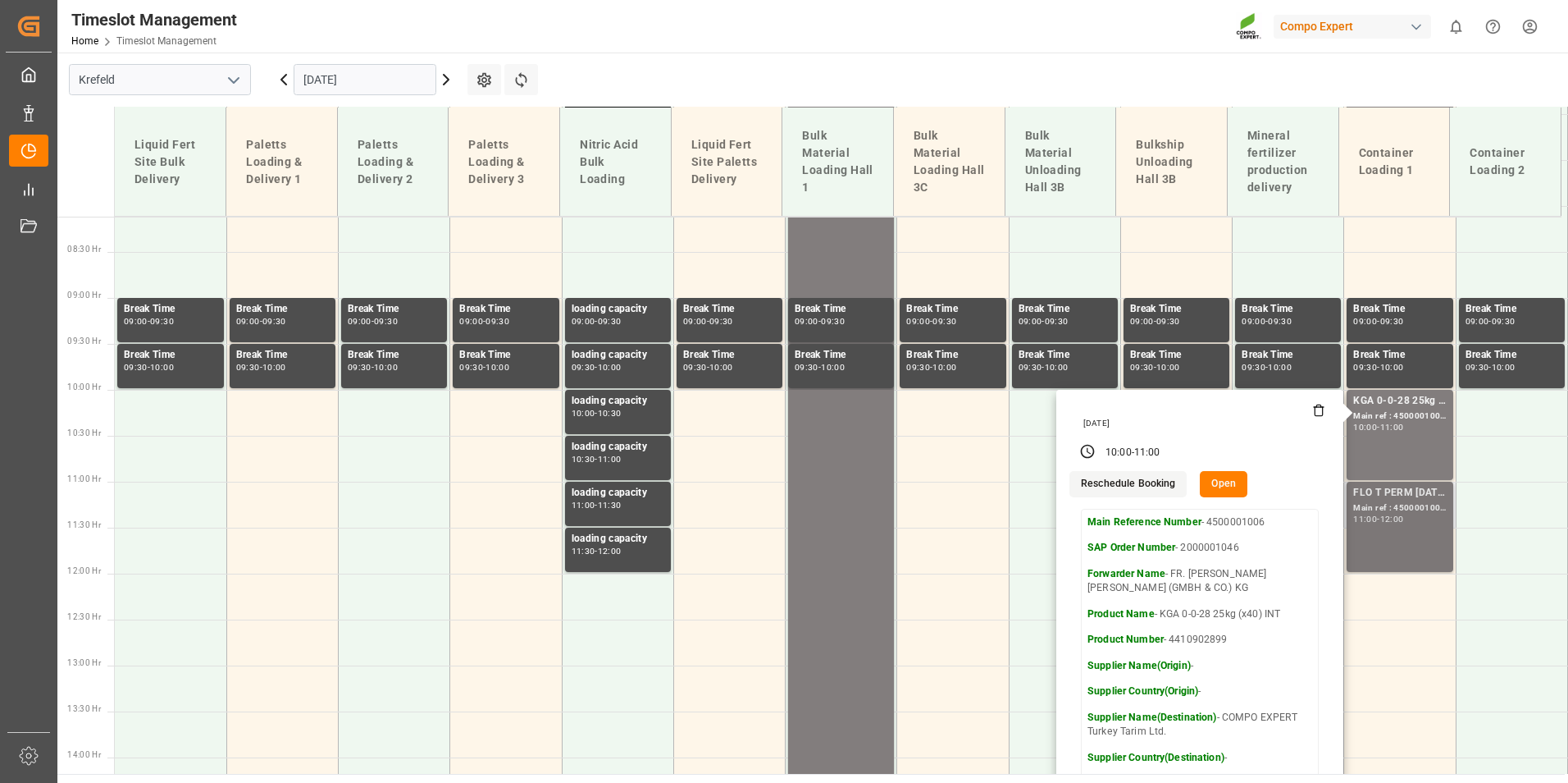
scroll to position [825, 0]
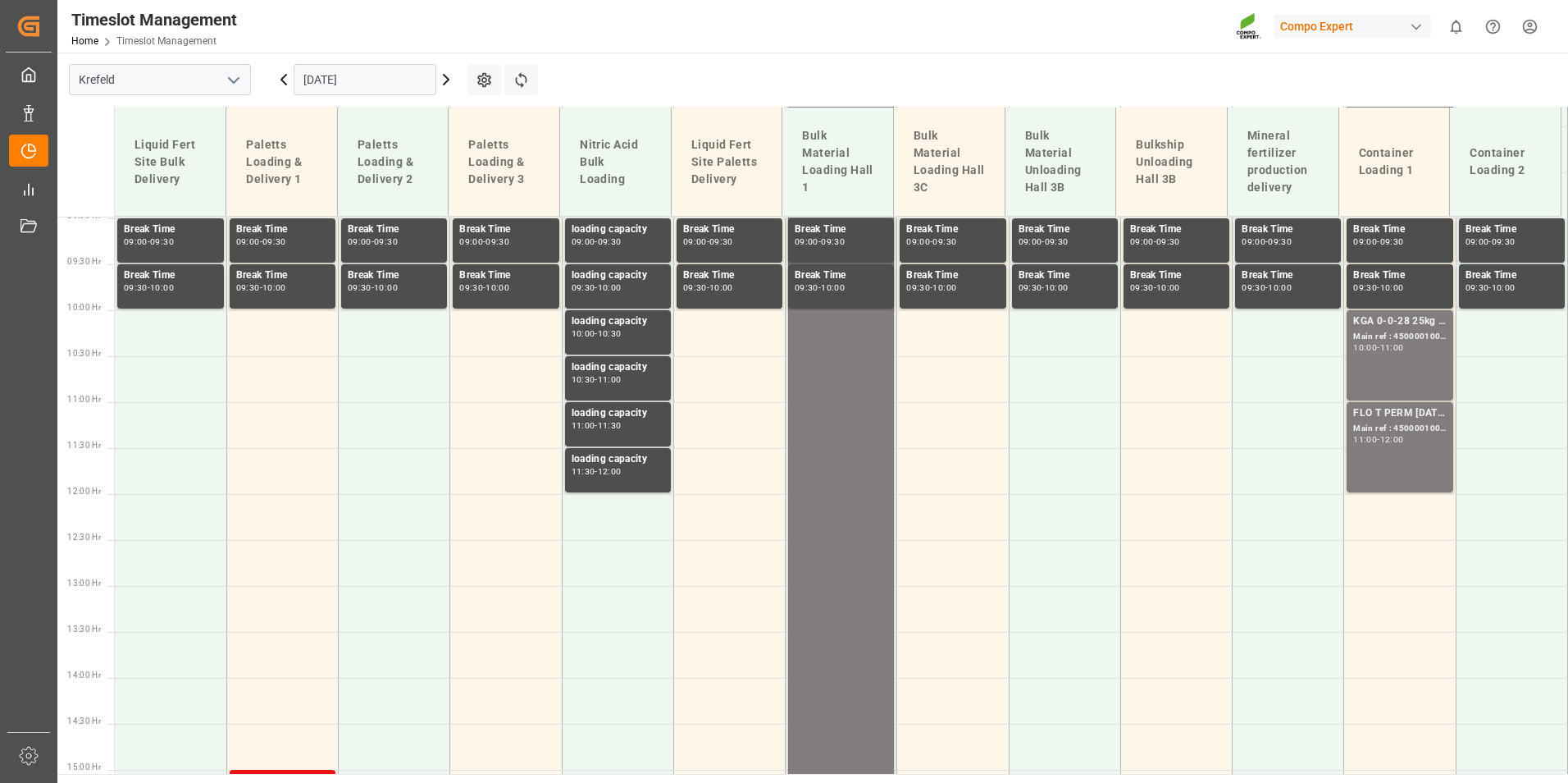
click at [1398, 468] on div "FLO T PERM [DATE] 25kg (x42) INT Main ref : 4500001007, 2000001046 11:00 - 12:00" at bounding box center [1399, 447] width 93 height 84
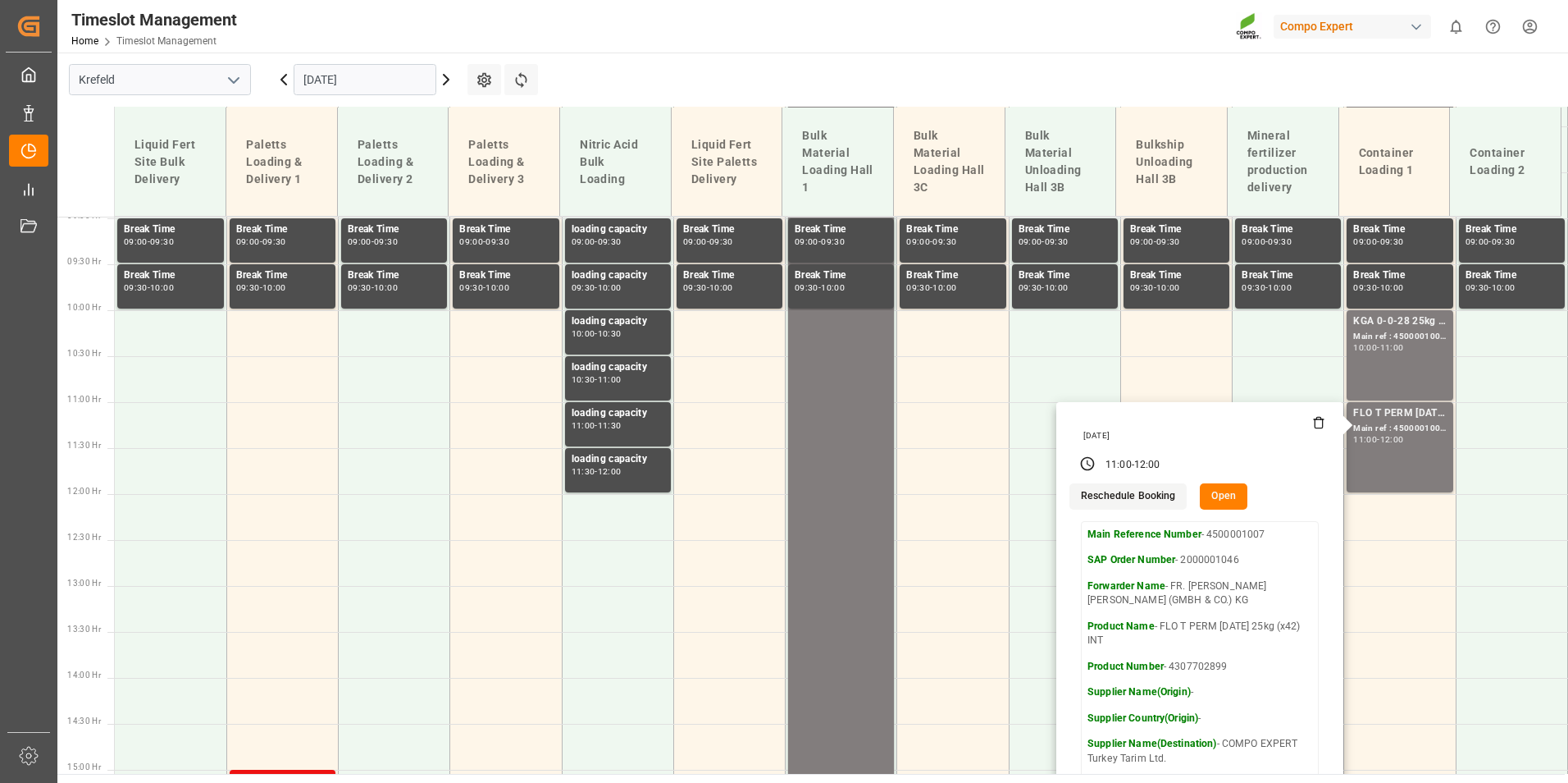
scroll to position [1235, 0]
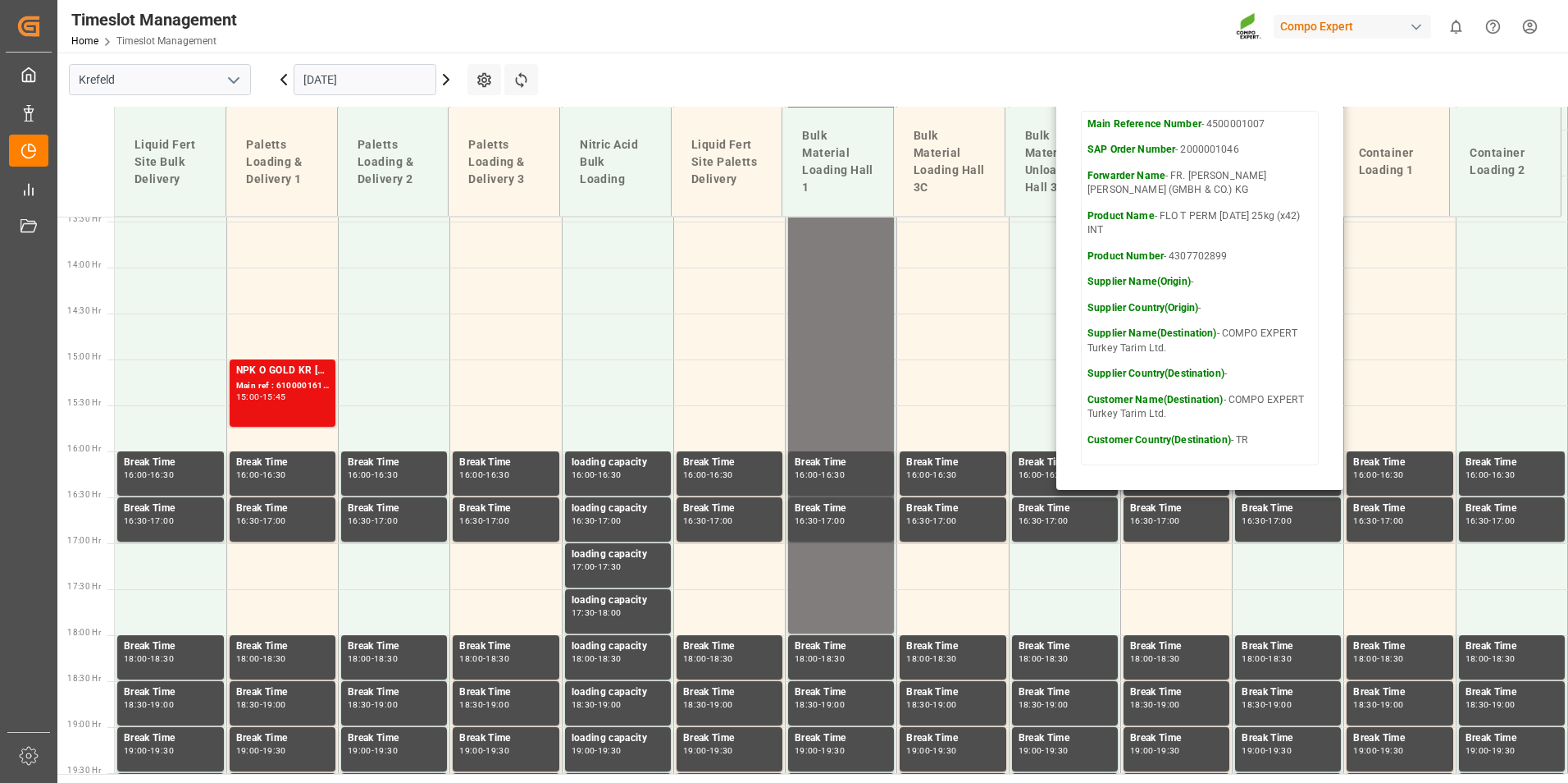
click at [279, 77] on icon at bounding box center [283, 80] width 20 height 20
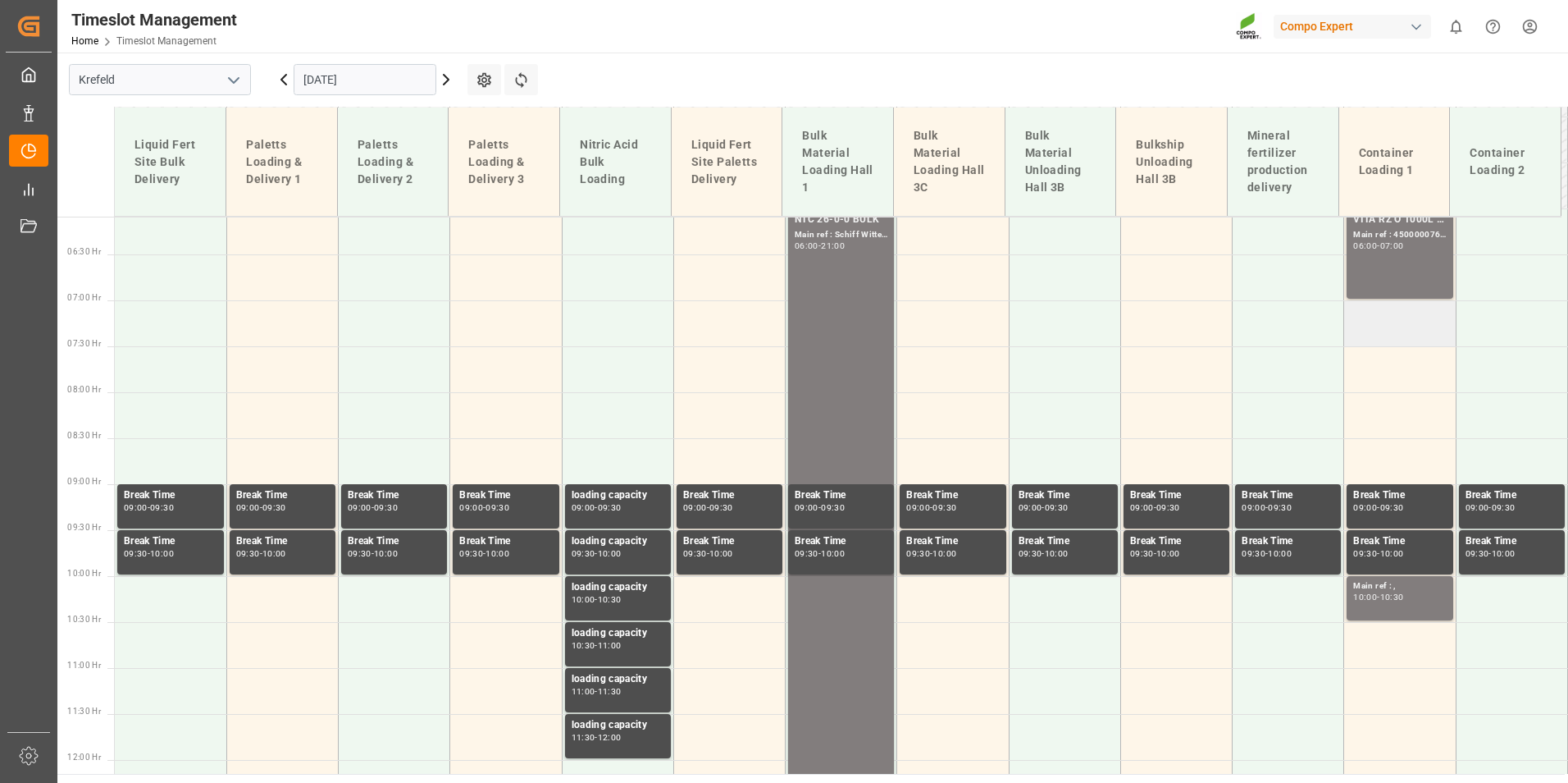
scroll to position [478, 0]
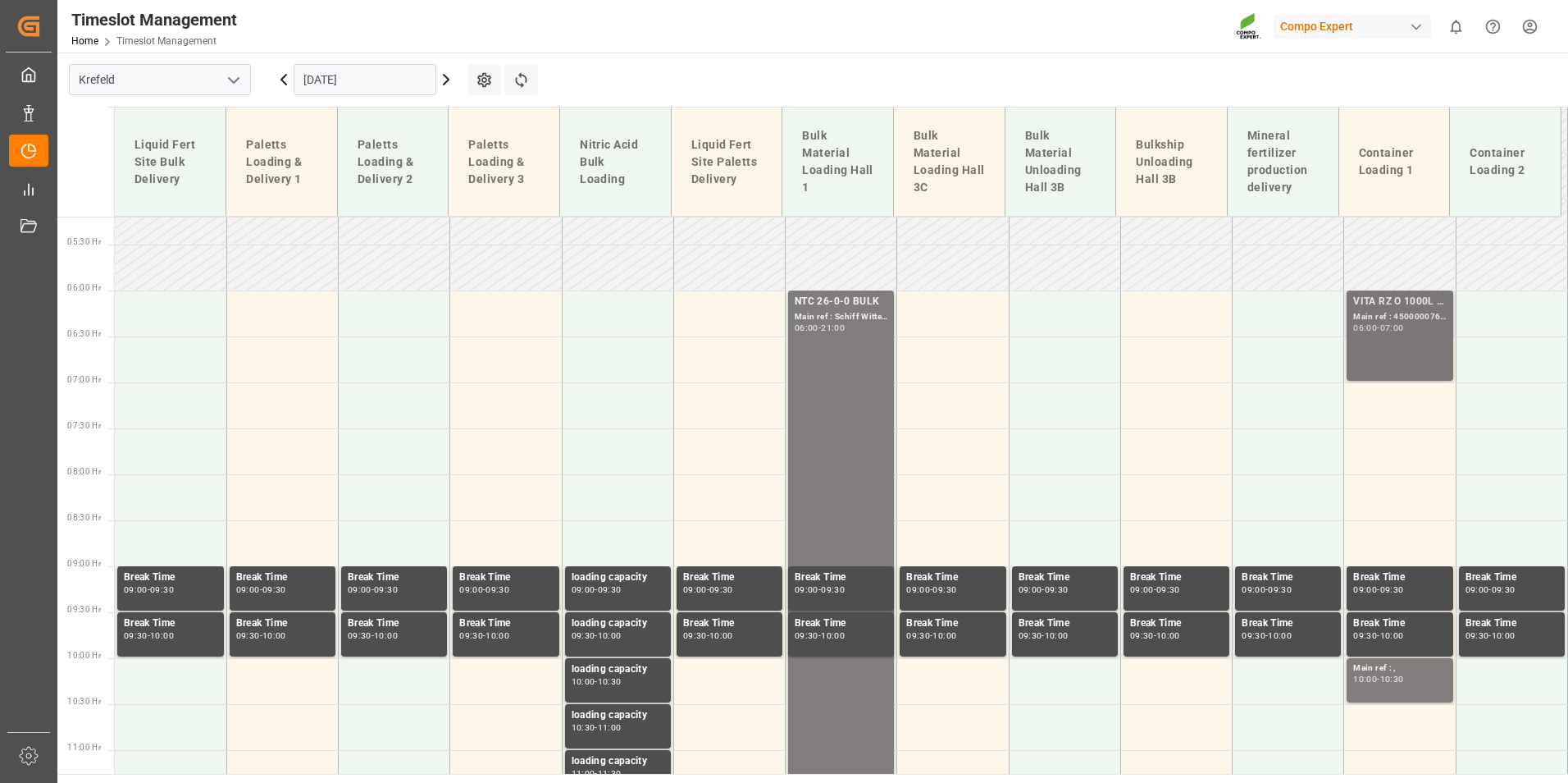
click at [1359, 351] on div "VITA RZ O 1000L IBC MTO Main ref : 4500000762, 2000000481 06:00 - 07:00" at bounding box center [1399, 336] width 93 height 84
click at [1378, 682] on div "-" at bounding box center [1378, 679] width 3 height 7
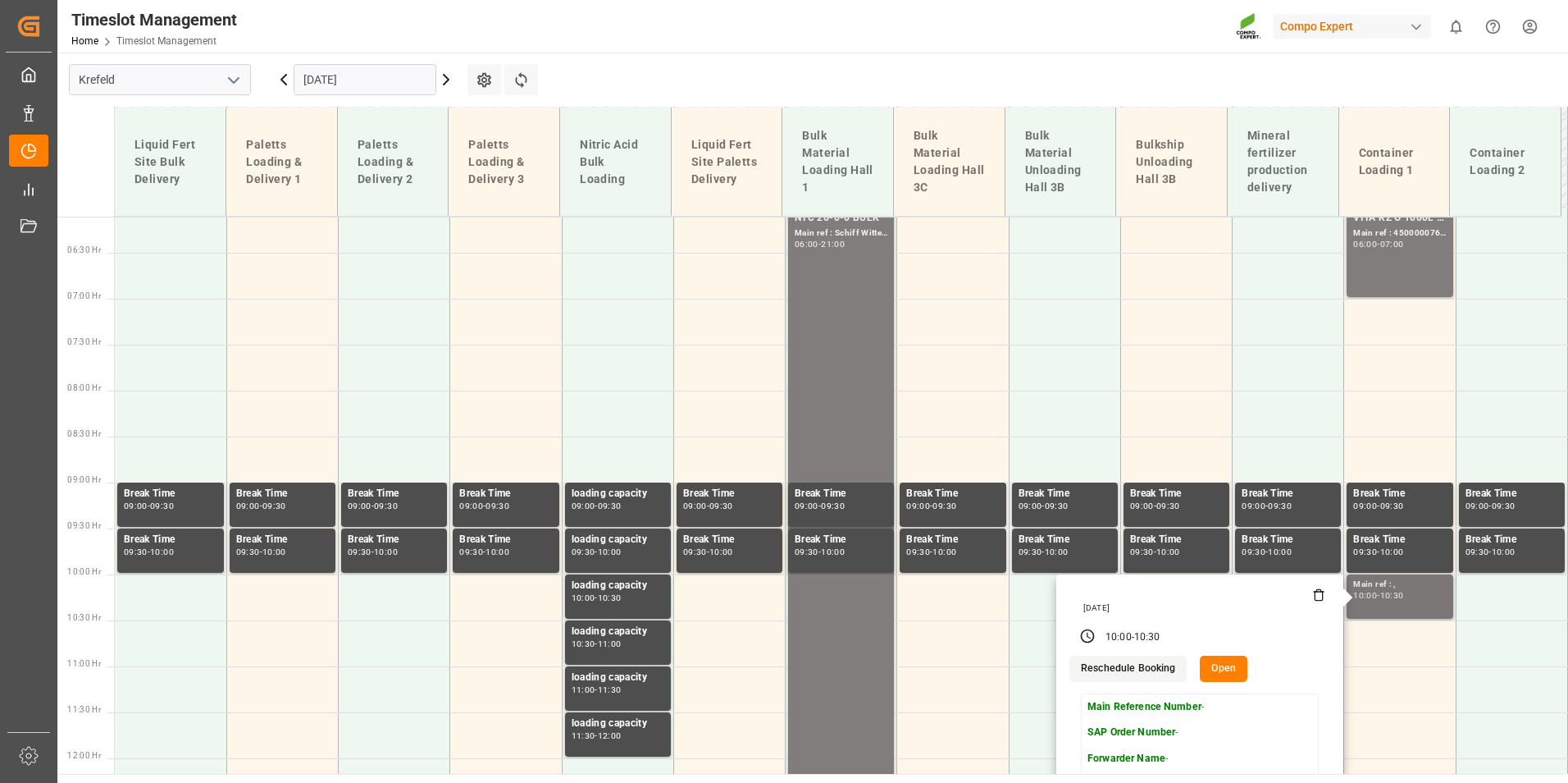
scroll to position [641, 0]
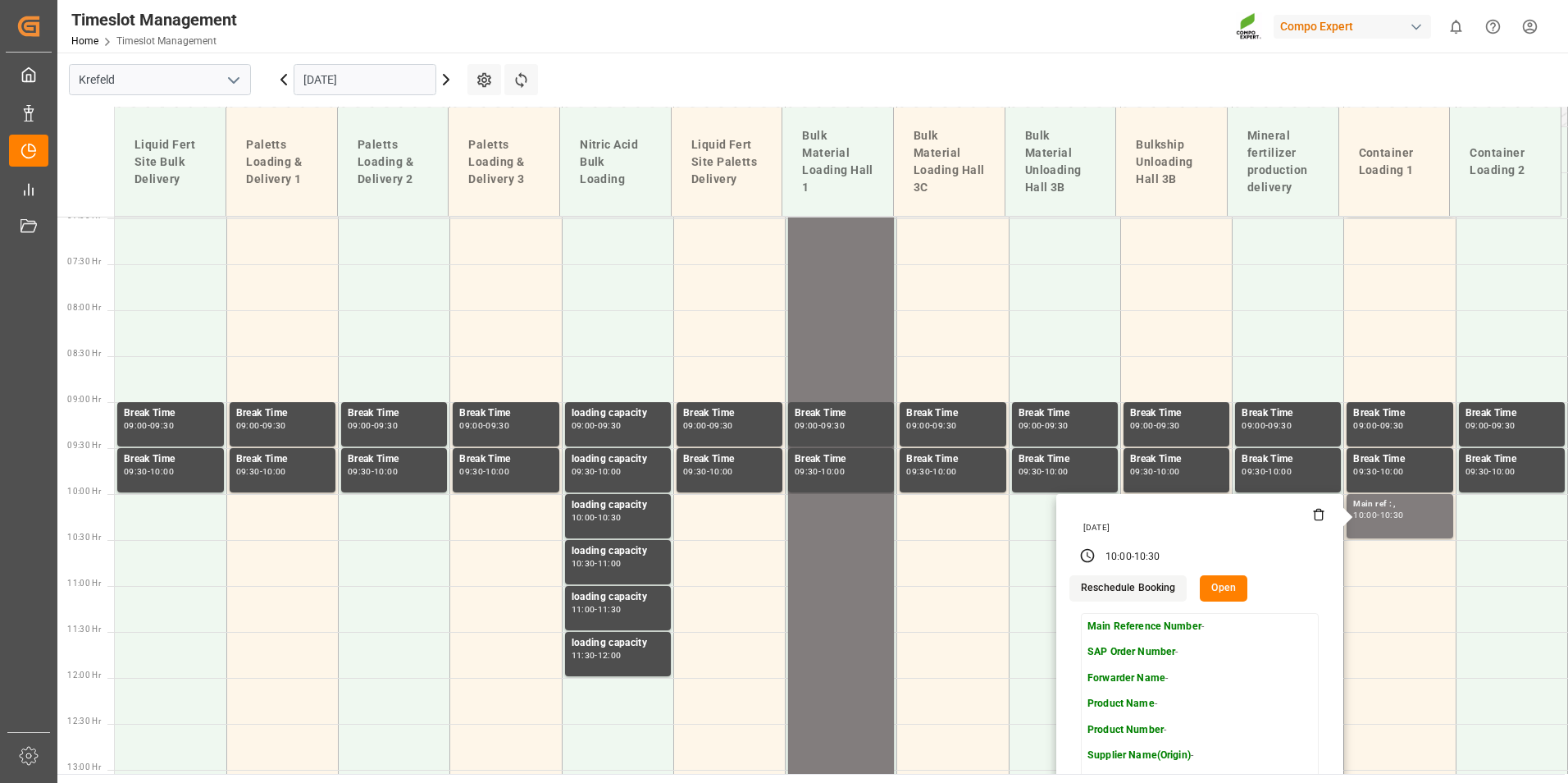
click at [284, 77] on icon at bounding box center [284, 79] width 5 height 10
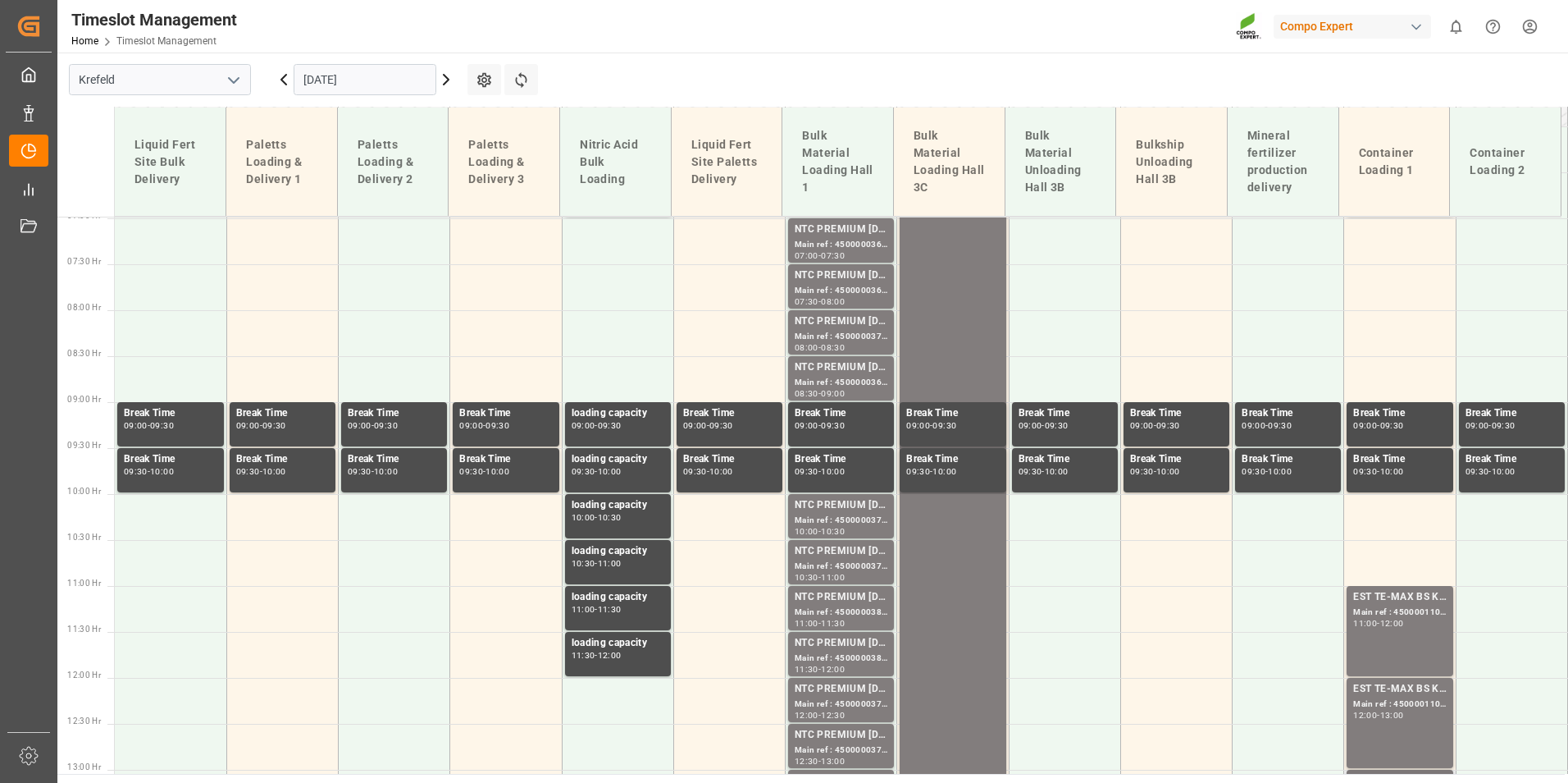
scroll to position [478, 0]
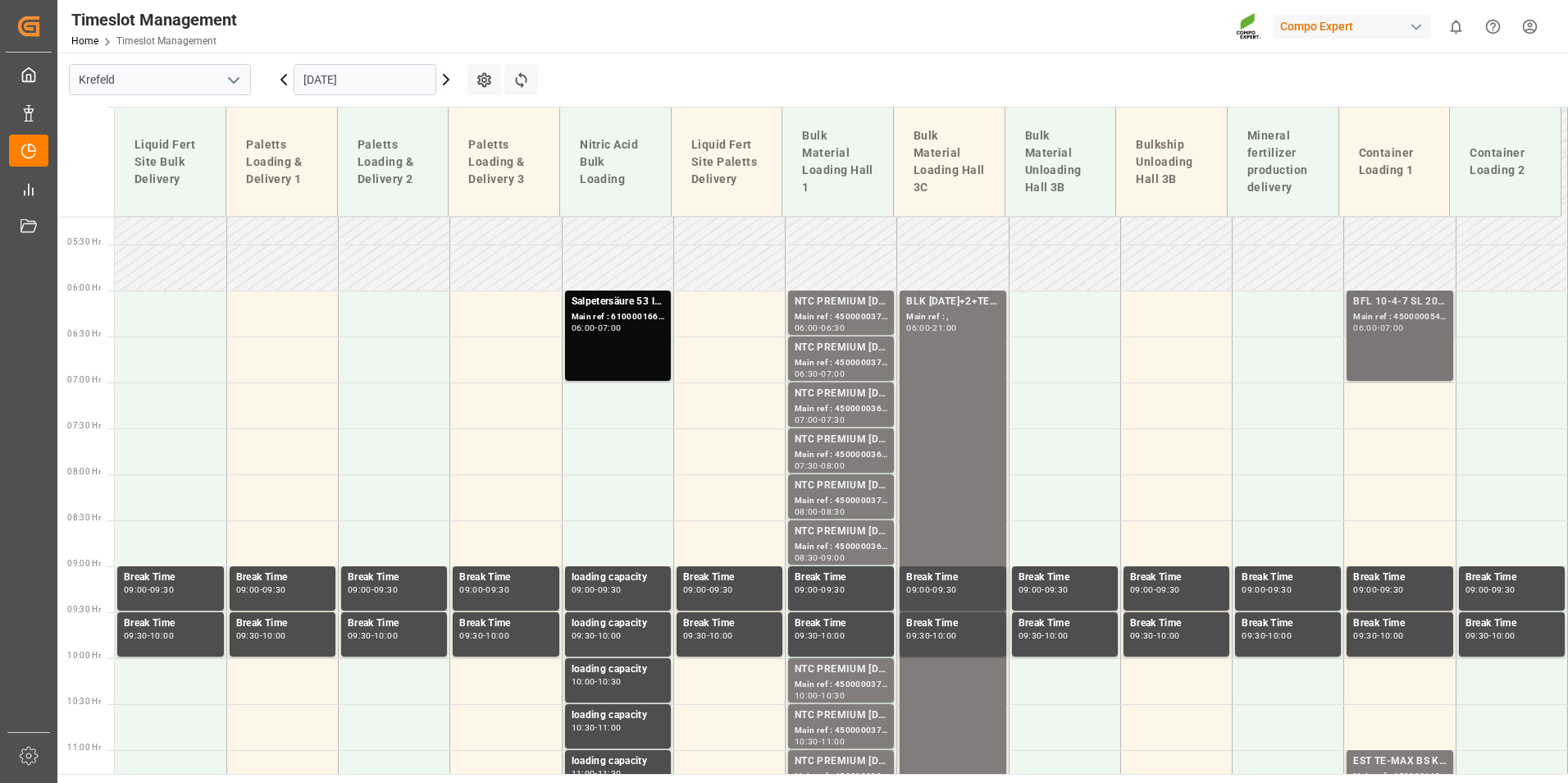
click at [1377, 299] on div "BFL 10-4-7 SL 200L (x4)TW ISPM;BFL 34 SL 27-0-0 +TE 200L (x4) TW;BFL Costi SL 2…" at bounding box center [1399, 302] width 93 height 17
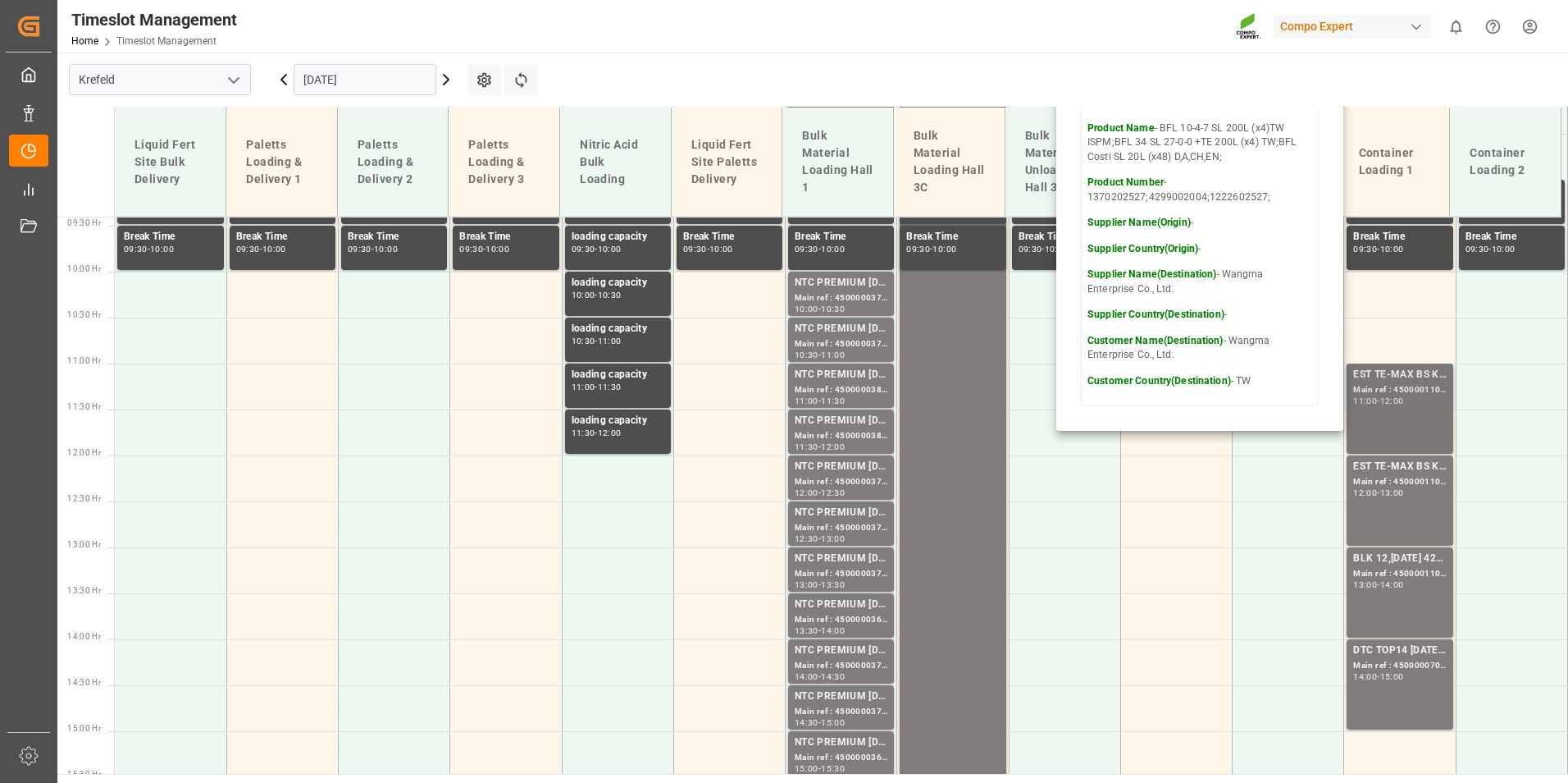
scroll to position [888, 0]
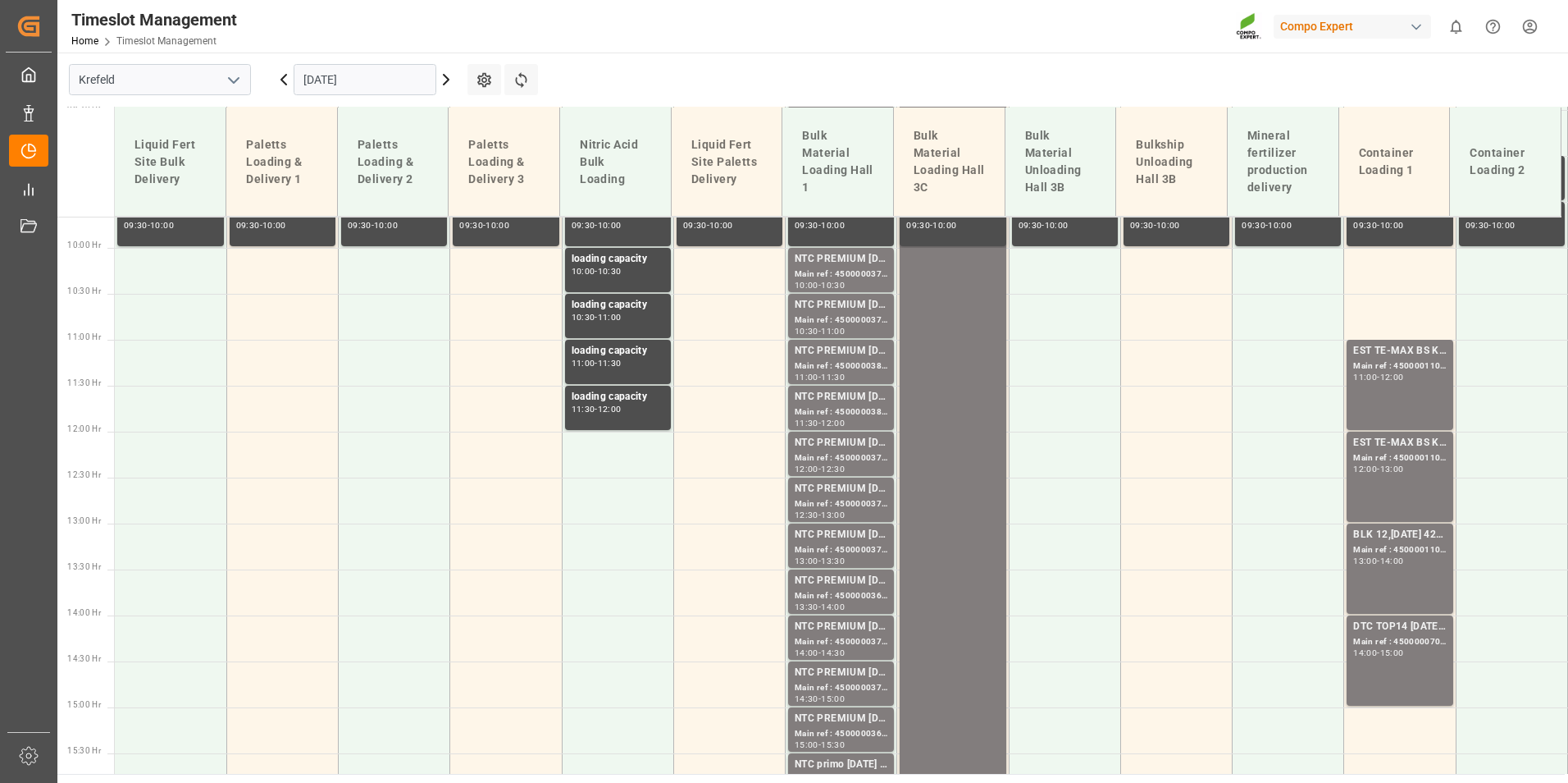
click at [1391, 398] on div "EST TE-MAX BS KR 11-48 1000kg BB Main ref : 4500001101, 2000001085 11:00 - 12:00" at bounding box center [1399, 385] width 93 height 84
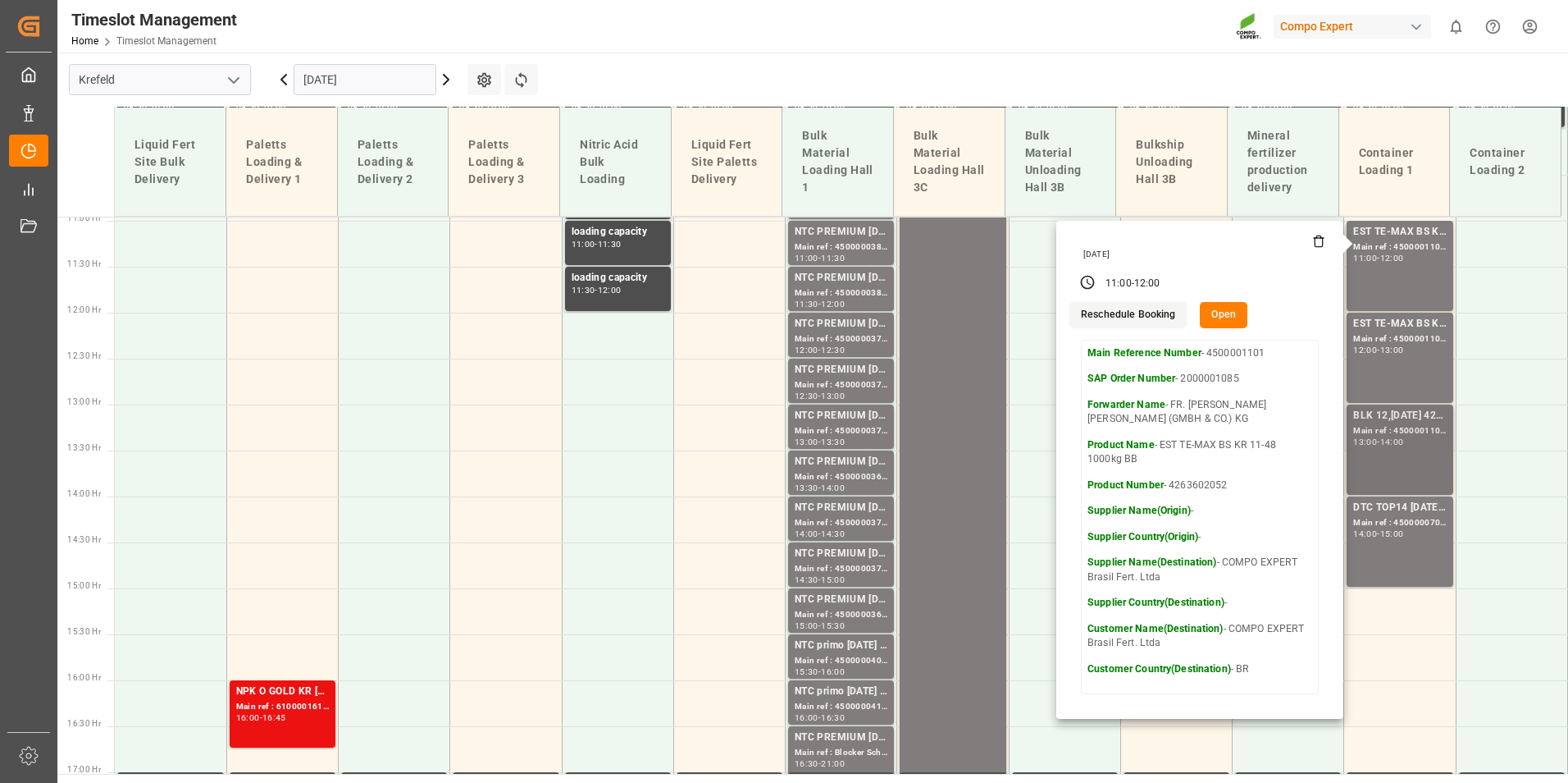
scroll to position [969, 0]
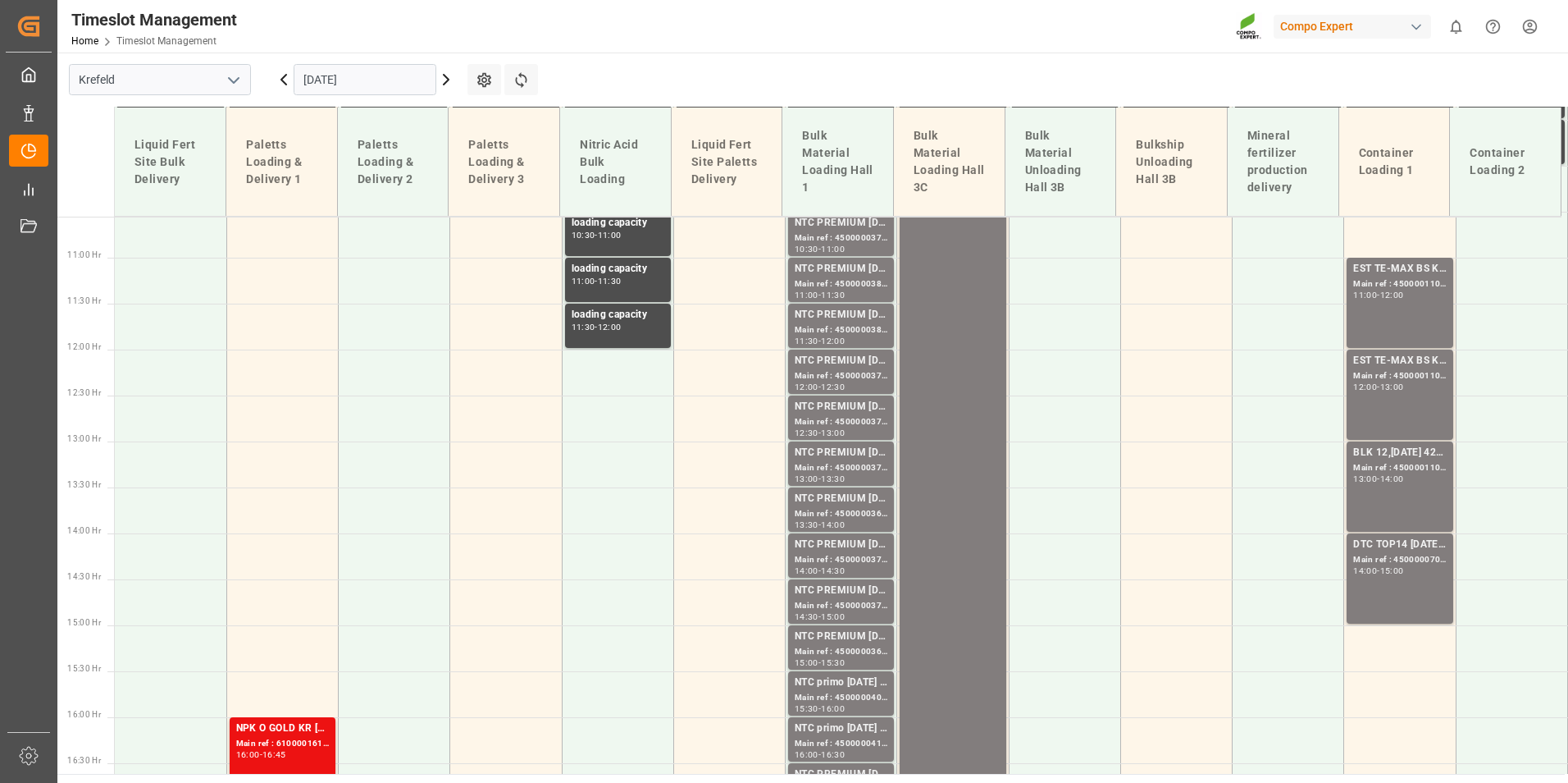
click at [1403, 412] on div "EST TE-MAX BS KR 11-48 1000kg BB Main ref : 4500001102, 2000001085 12:00 - 13:00" at bounding box center [1399, 395] width 93 height 84
click at [1407, 474] on div "Main ref : 4500001109, 2000001158;" at bounding box center [1399, 468] width 93 height 14
click at [1405, 556] on div "Main ref : 4500000703, 2000000567" at bounding box center [1399, 560] width 93 height 14
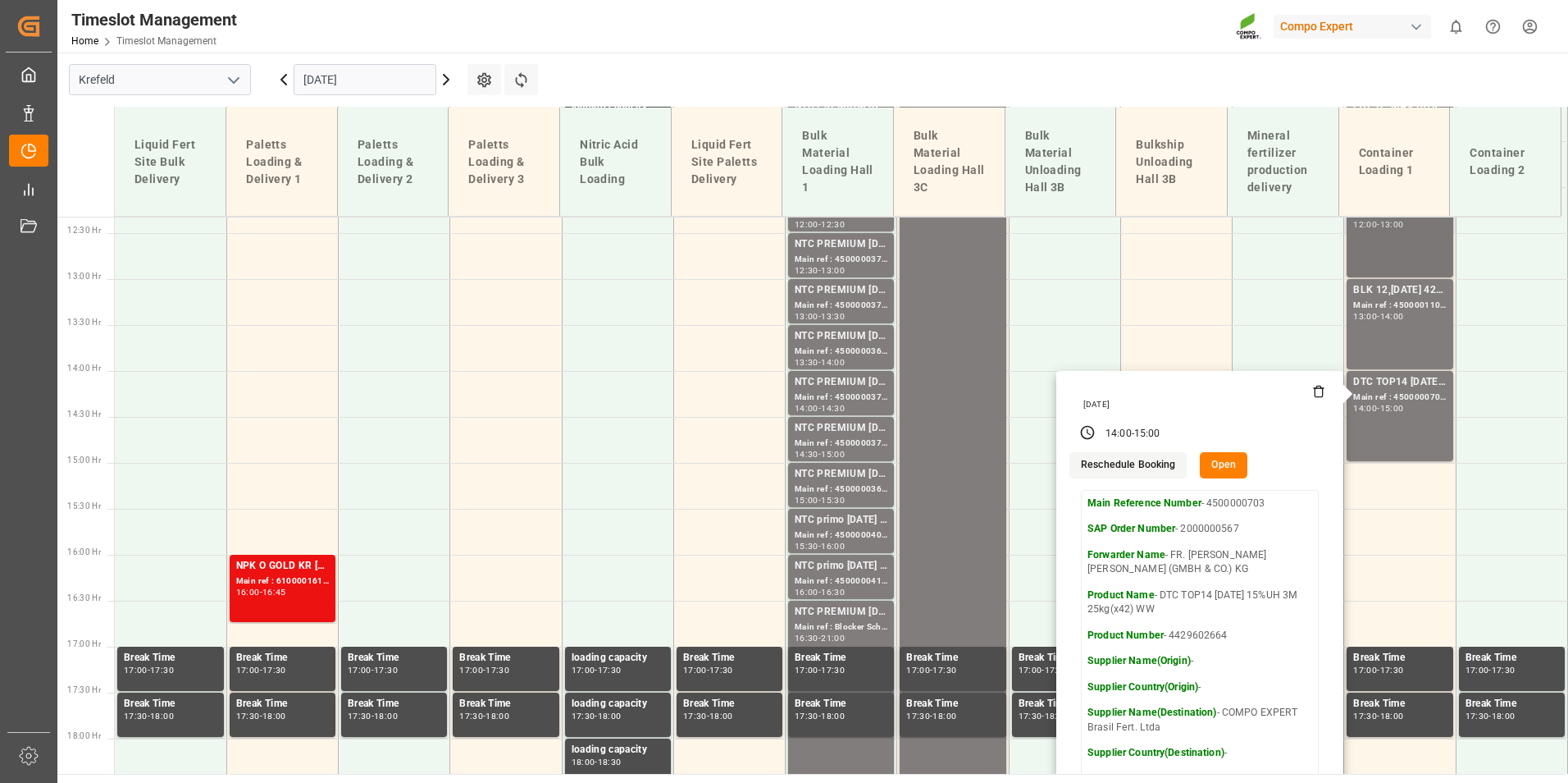
scroll to position [1134, 0]
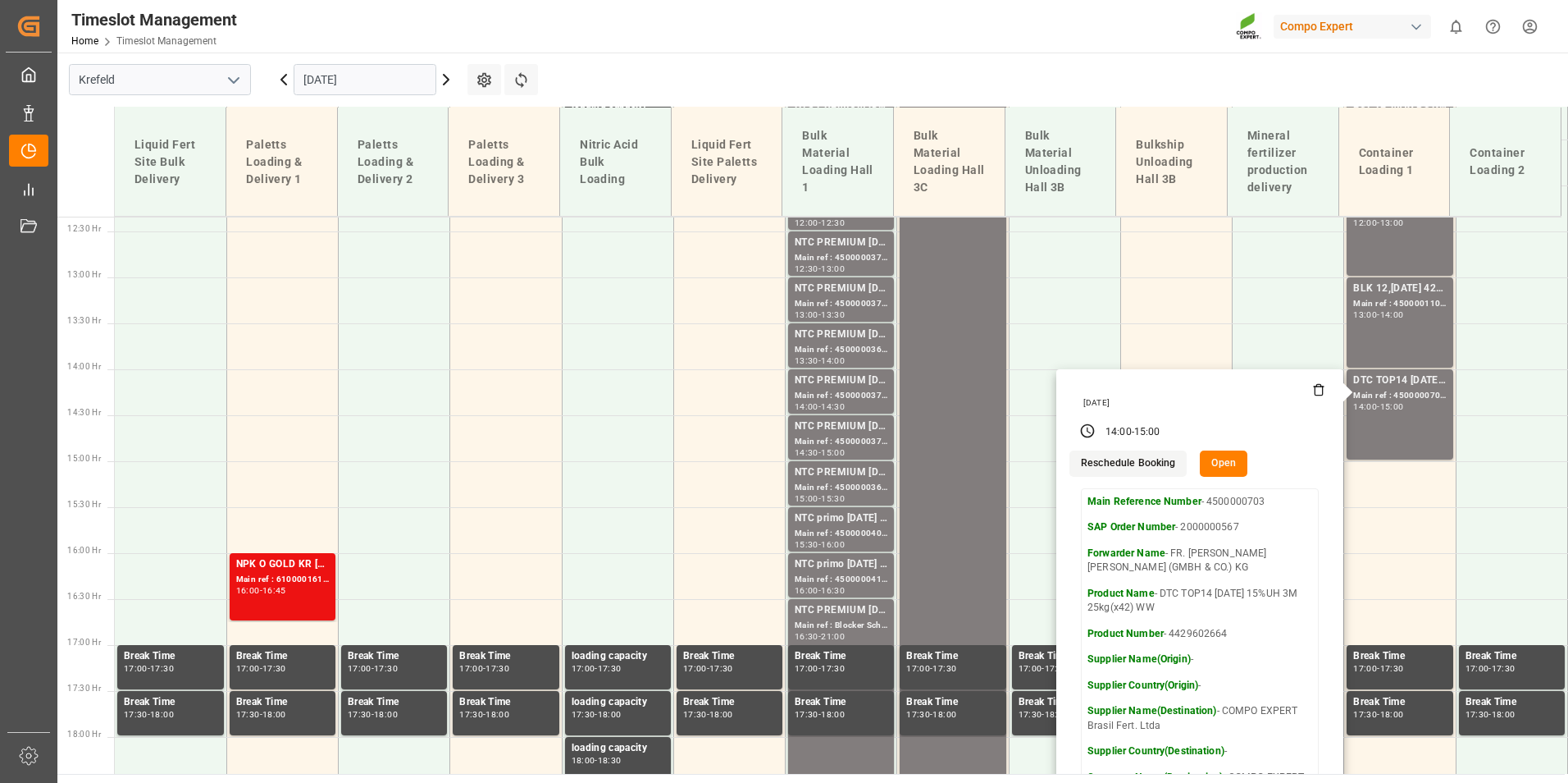
click at [352, 79] on input "[DATE]" at bounding box center [365, 80] width 143 height 31
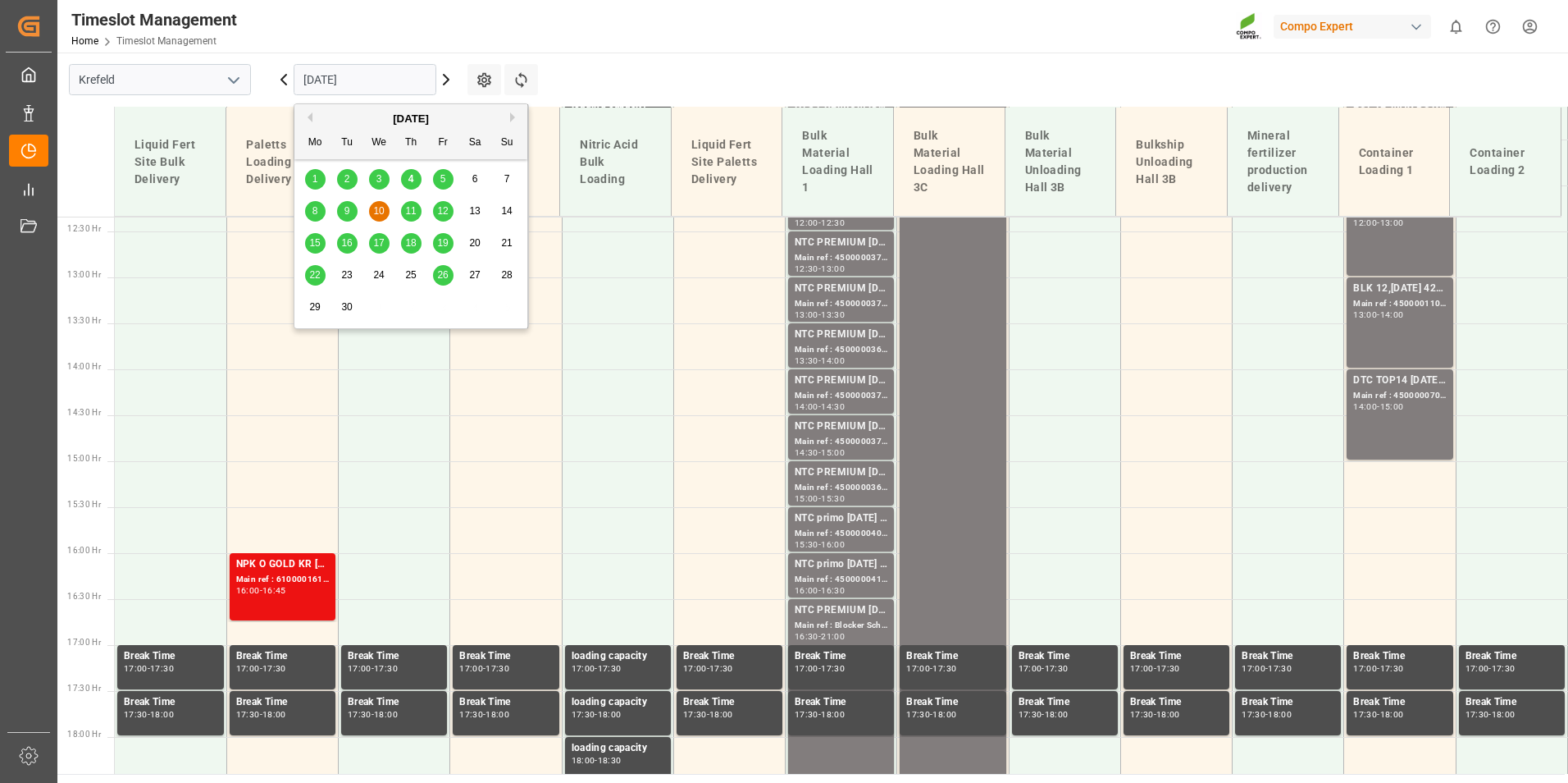
click at [317, 209] on span "8" at bounding box center [315, 210] width 6 height 11
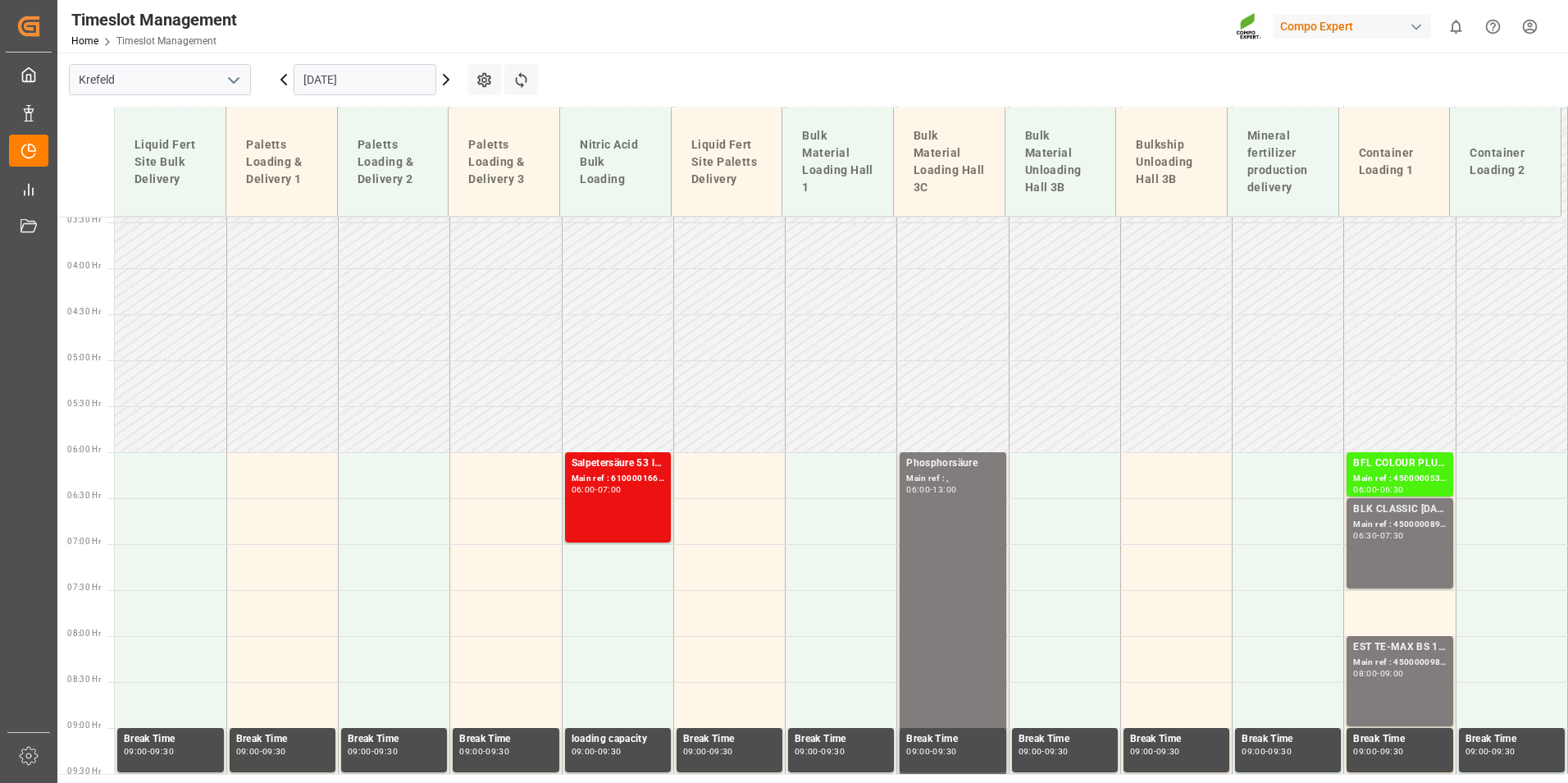
scroll to position [313, 0]
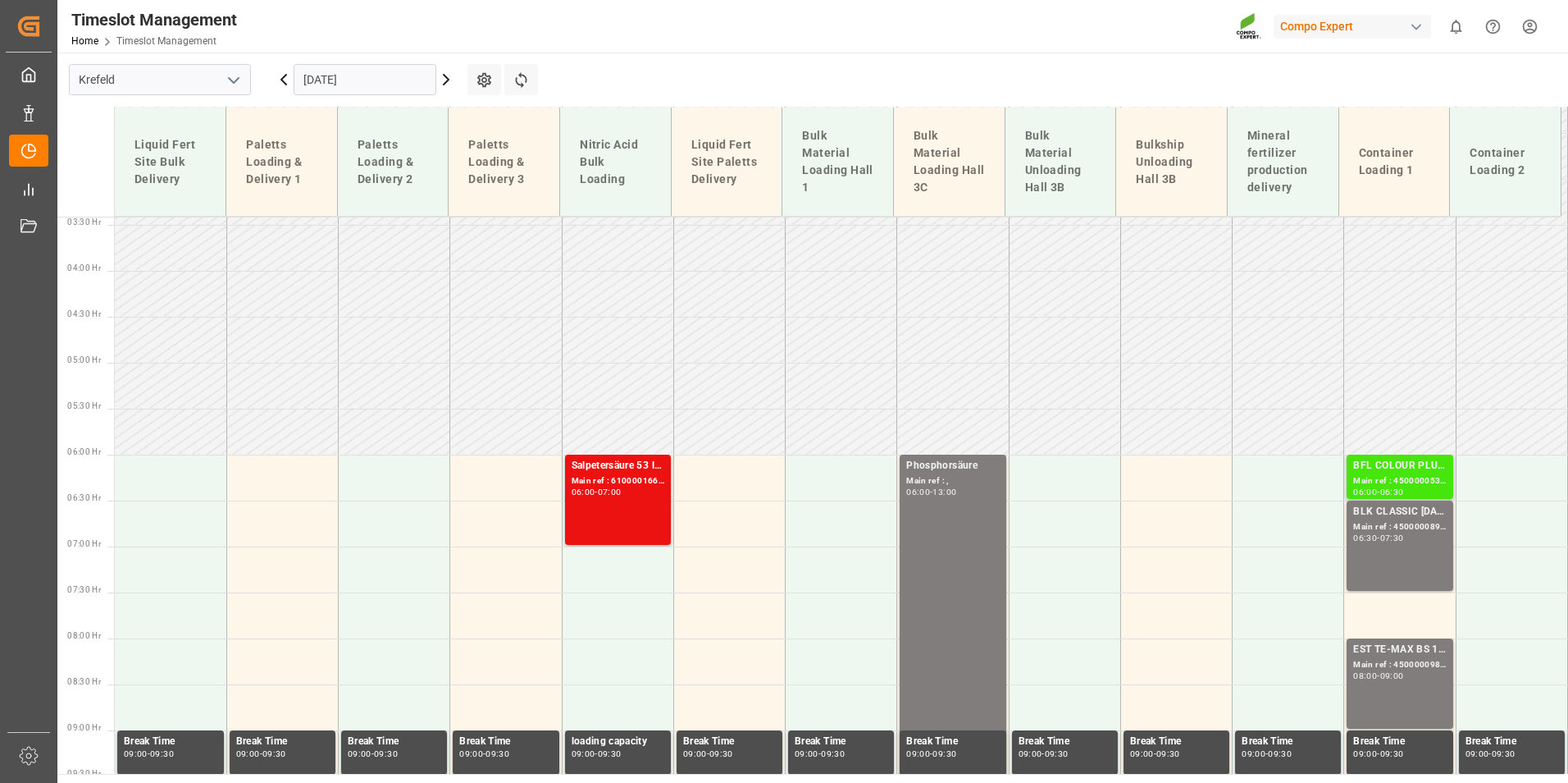
click at [1377, 494] on div "-" at bounding box center [1378, 492] width 3 height 7
click at [1390, 521] on div "Main ref : 4500000899, 2000000815" at bounding box center [1399, 528] width 93 height 14
click at [1408, 519] on div "BLK CLASSIC [DATE] 25kg (x42) INT" at bounding box center [1399, 512] width 93 height 17
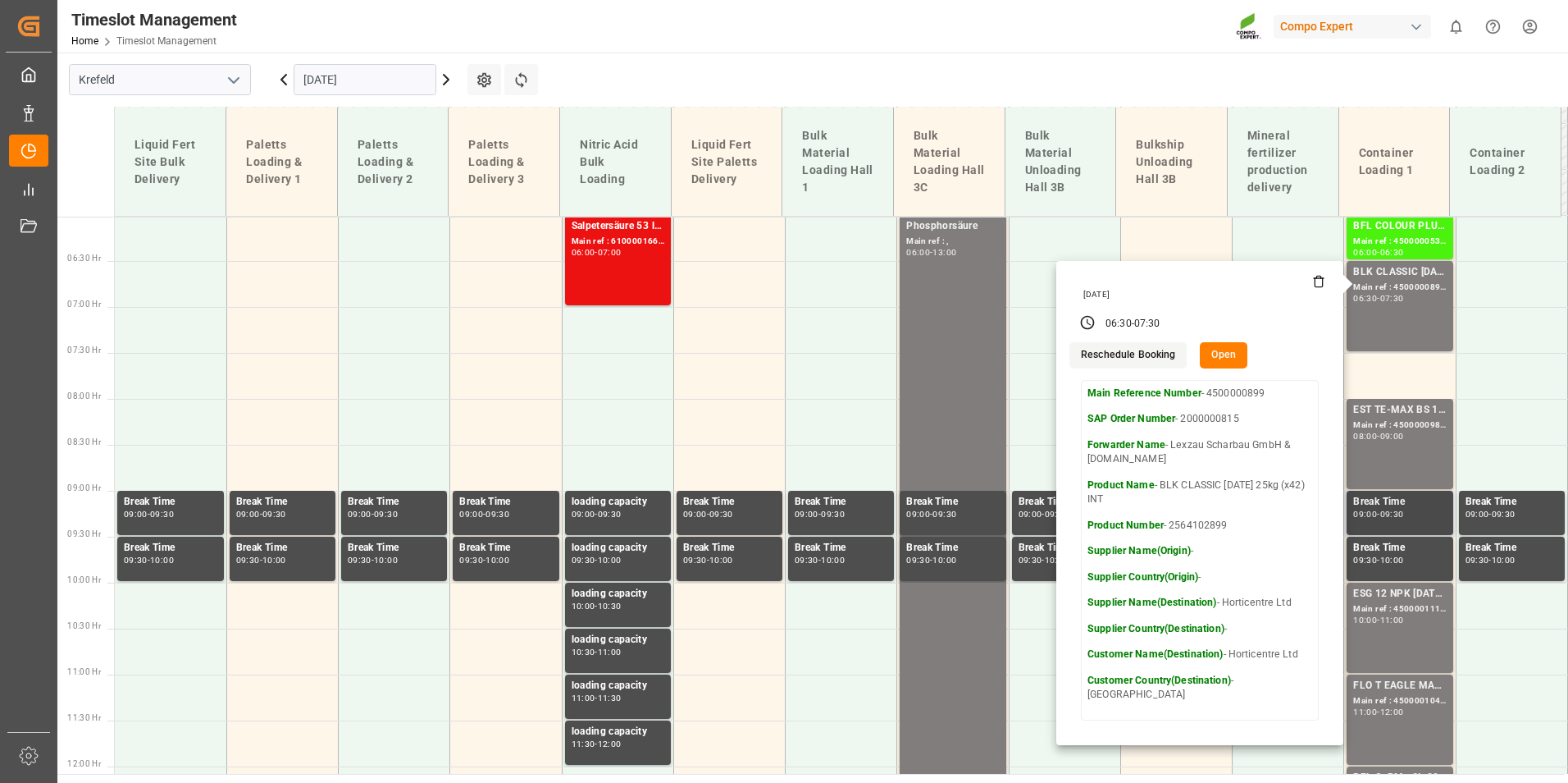
scroll to position [560, 0]
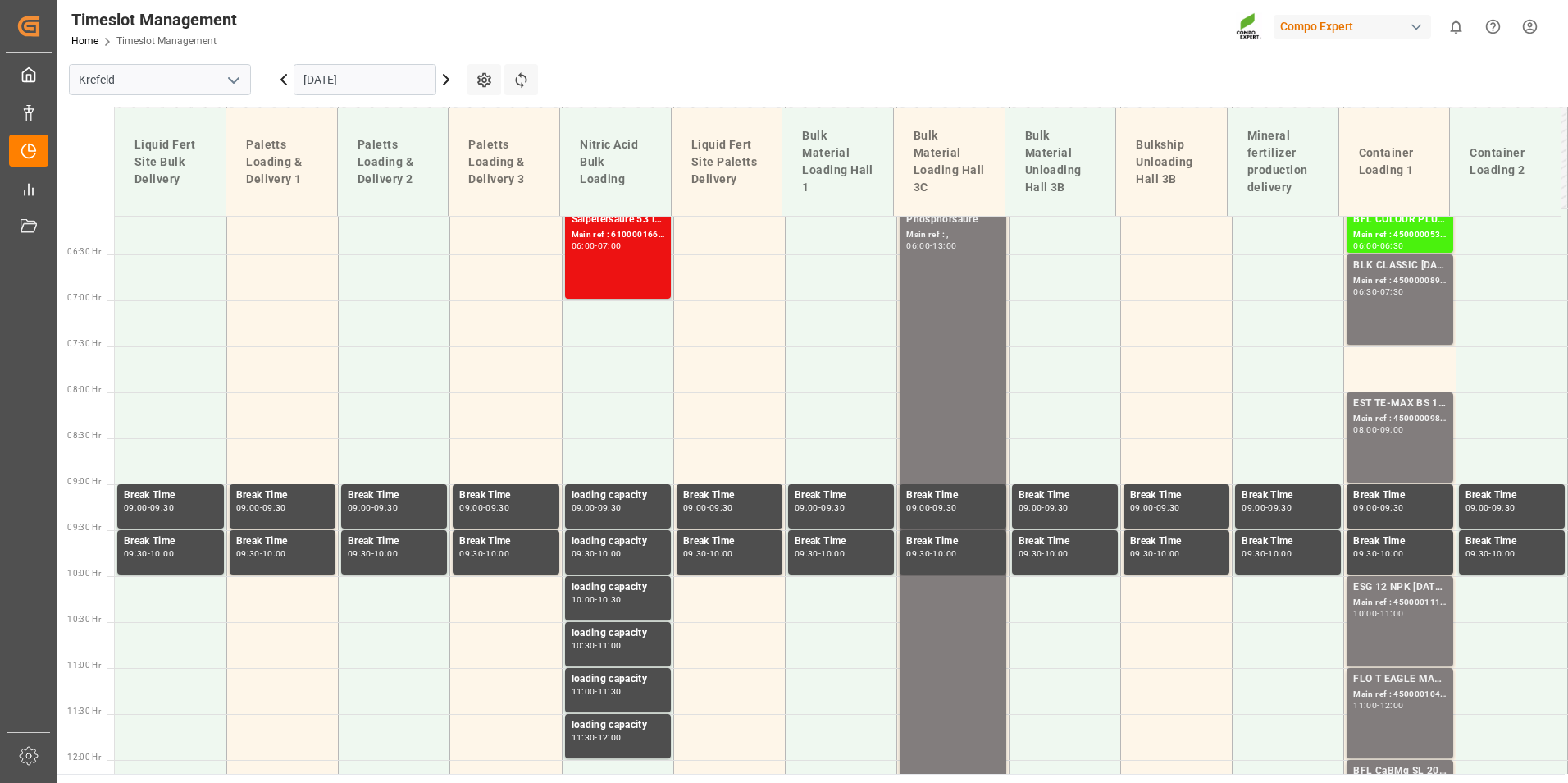
click at [1395, 443] on div "EST TE-MAX BS 11-48 20kg (x56) INT Main ref : 4500000982, 2000001027 08:00 - 09…" at bounding box center [1399, 437] width 93 height 84
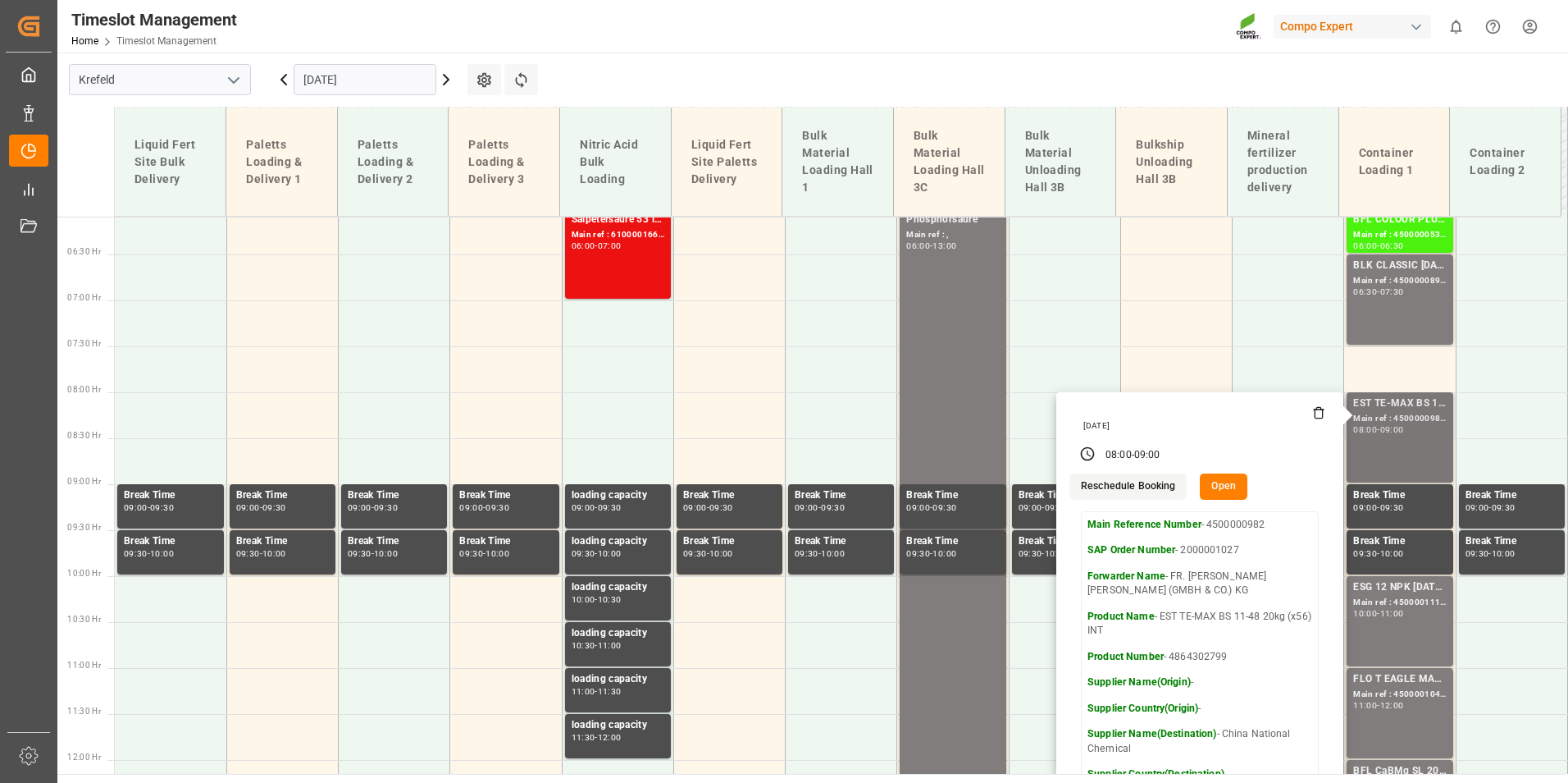
scroll to position [724, 0]
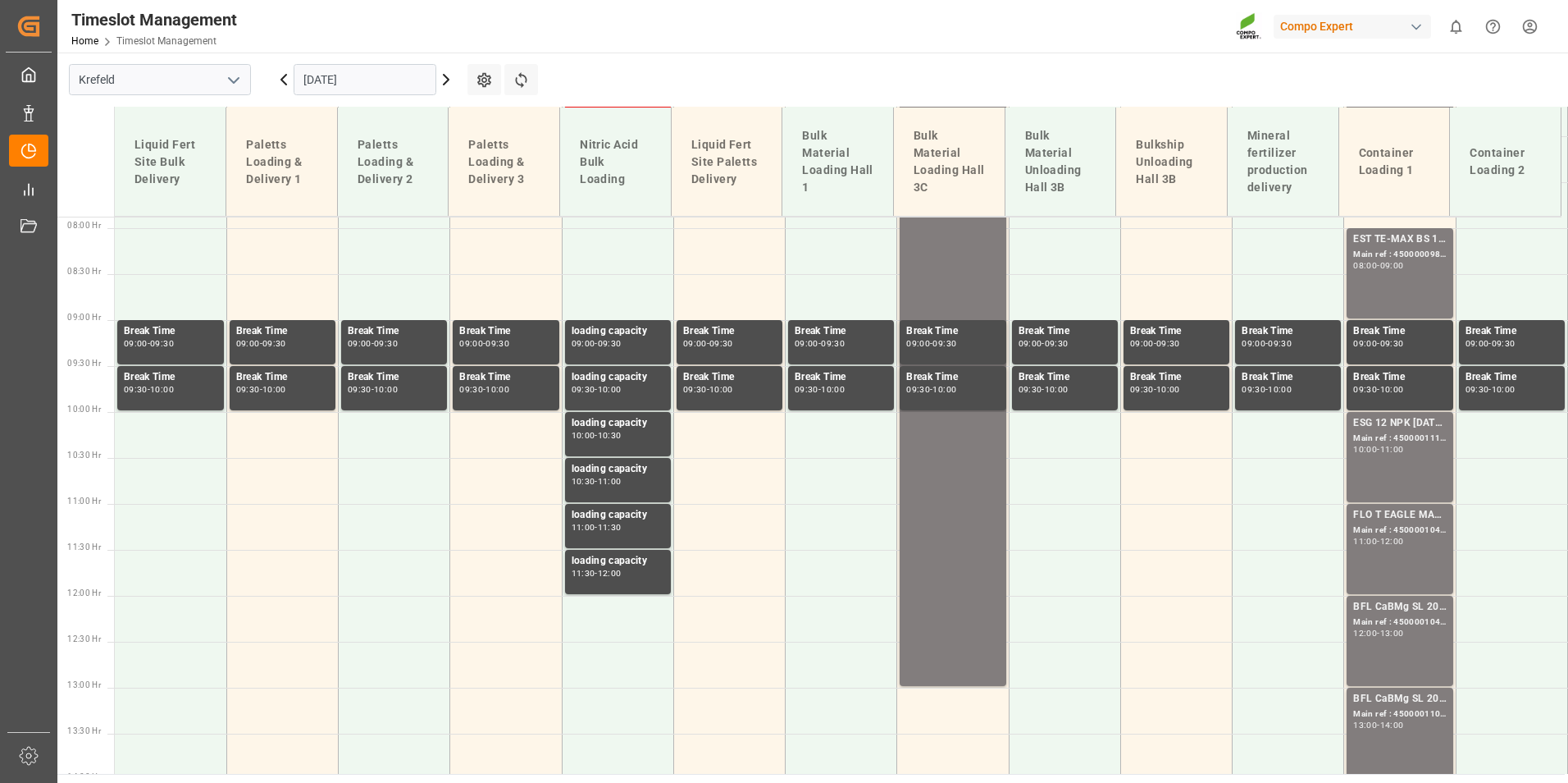
click at [1411, 451] on div "10:00 - 11:00" at bounding box center [1399, 450] width 93 height 9
click at [1382, 276] on div "EST TE-MAX BS 11-48 20kg (x56) INT Main ref : 4500000982, 2000001027 08:00 - 09…" at bounding box center [1399, 273] width 93 height 84
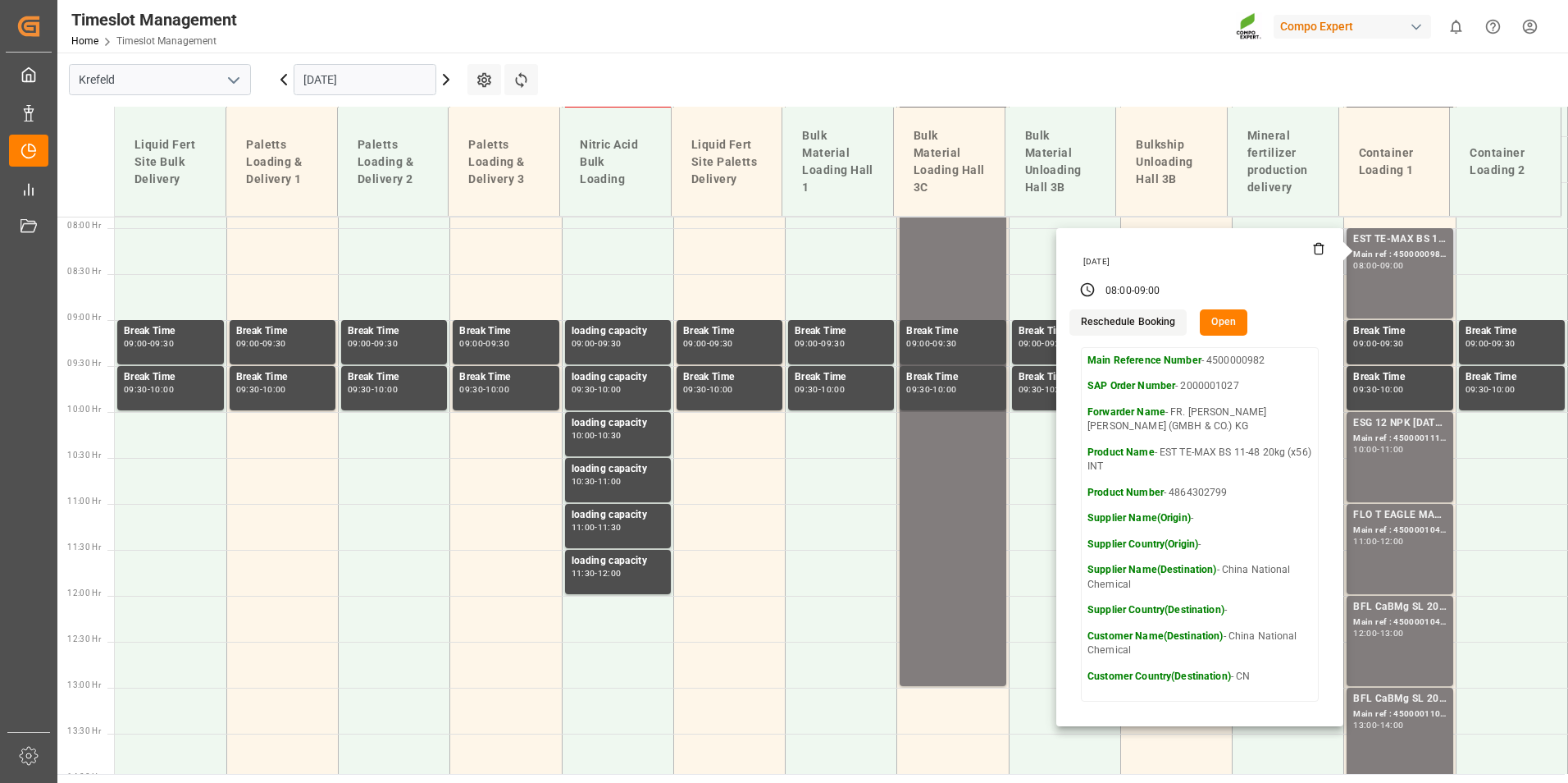
click at [1222, 319] on button "Open" at bounding box center [1223, 323] width 47 height 26
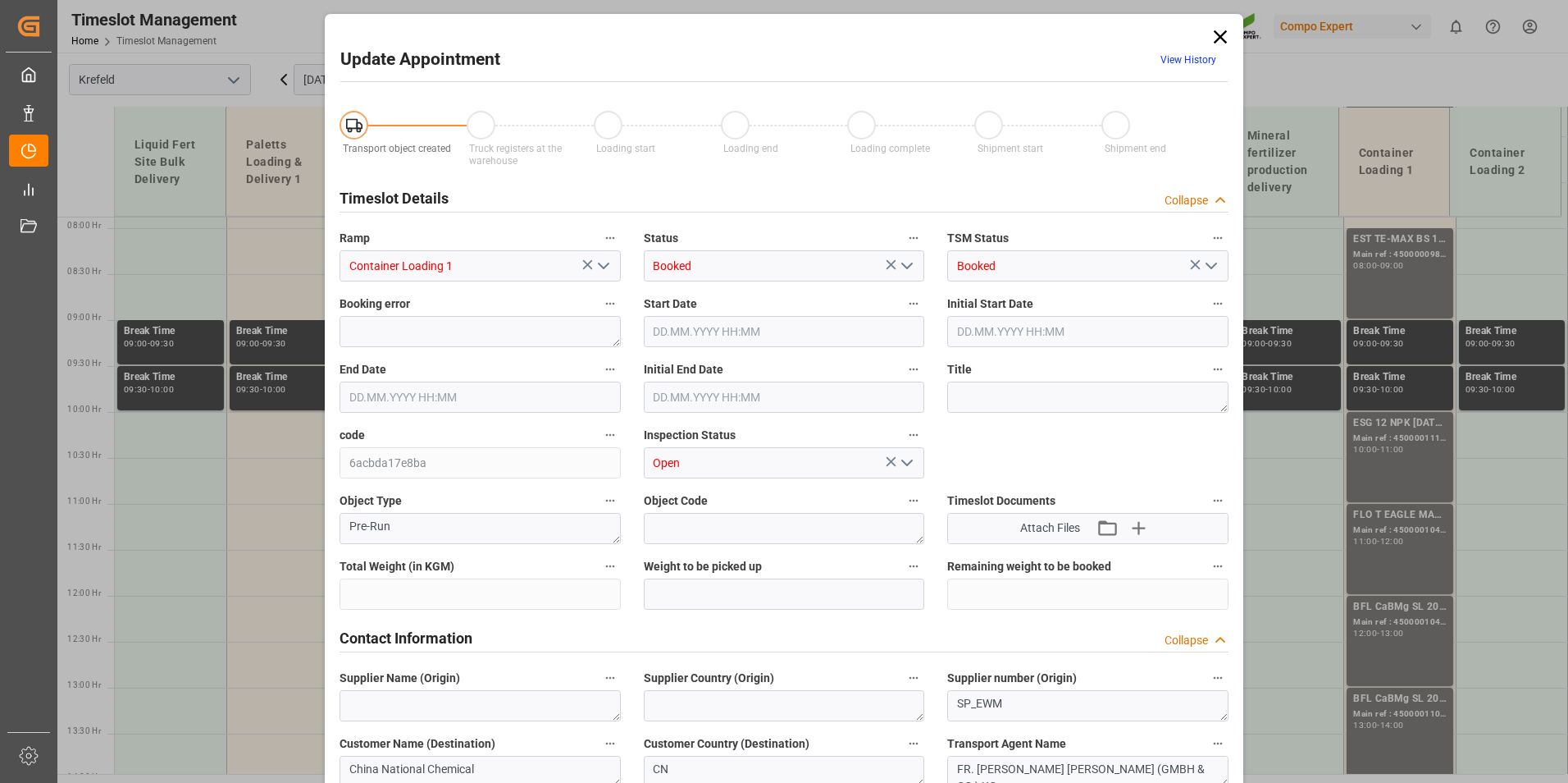
type input "22960"
type input "0"
type input "[DATE] 08:00"
type input "[DATE] 09:00"
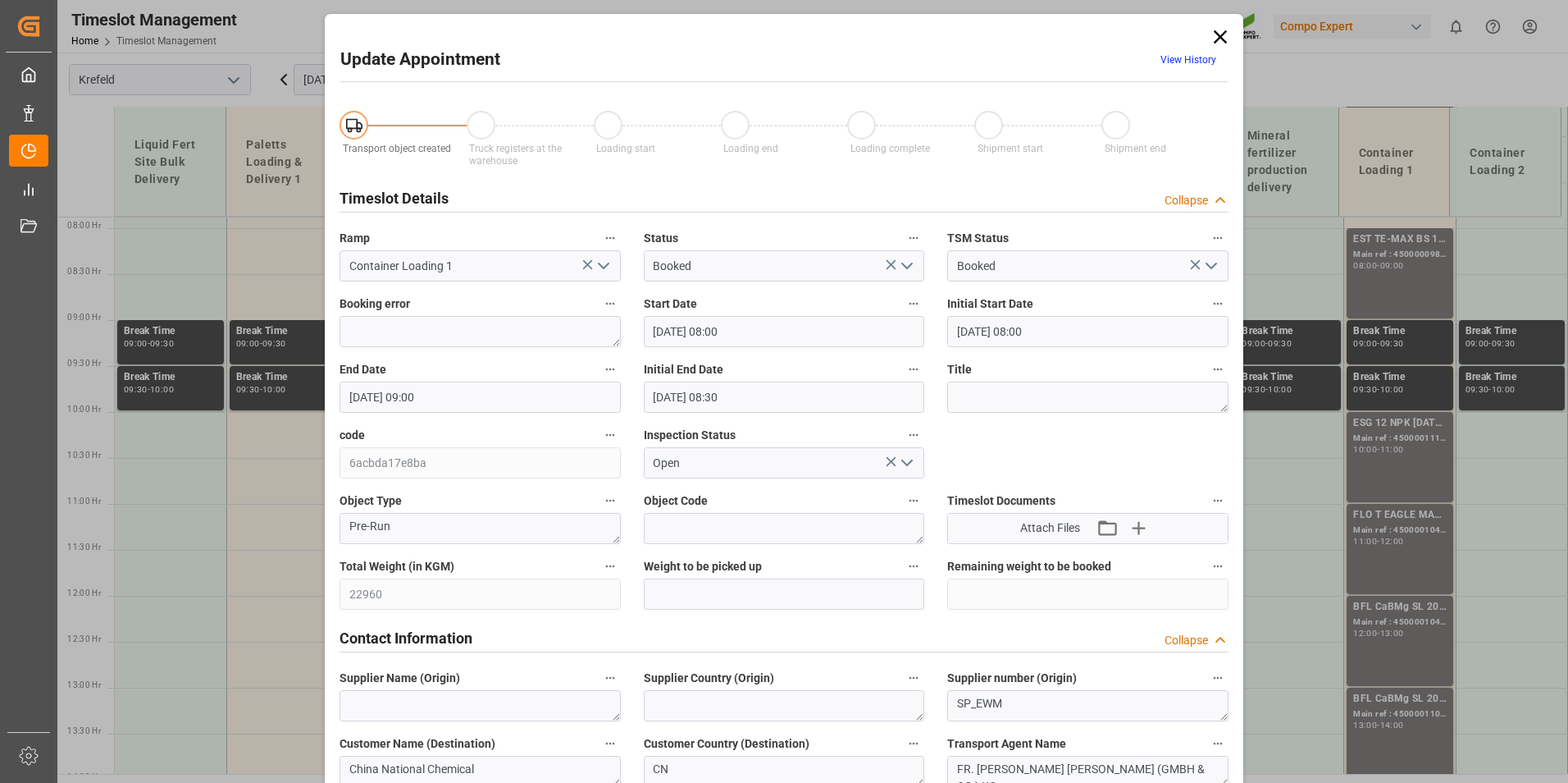
type input "[DATE] 08:30"
type input "[DATE] 09:20"
click at [1200, 62] on link "View History" at bounding box center [1188, 59] width 56 height 11
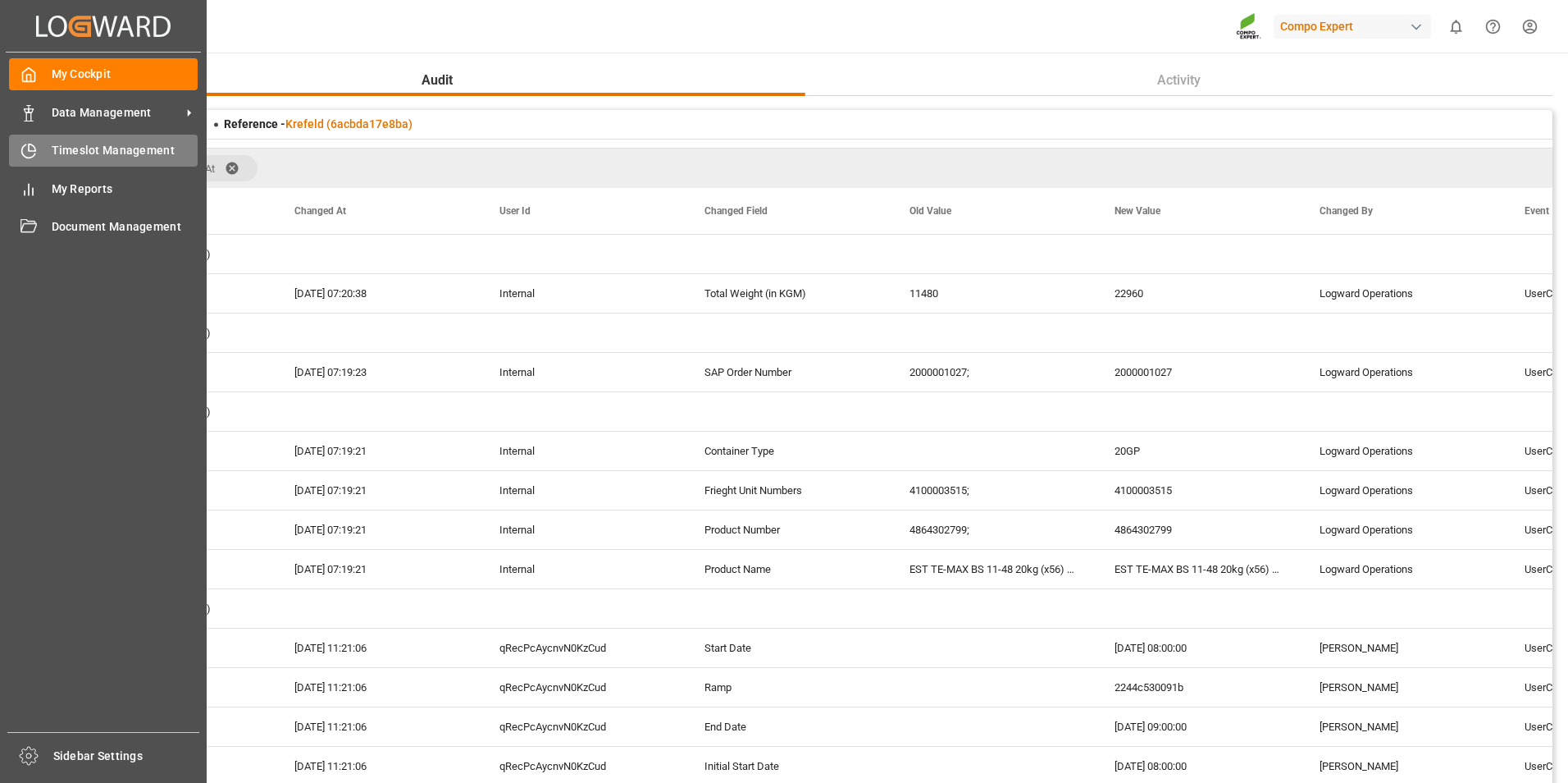
click at [35, 138] on div "Timeslot Management Timeslot Management" at bounding box center [103, 150] width 189 height 32
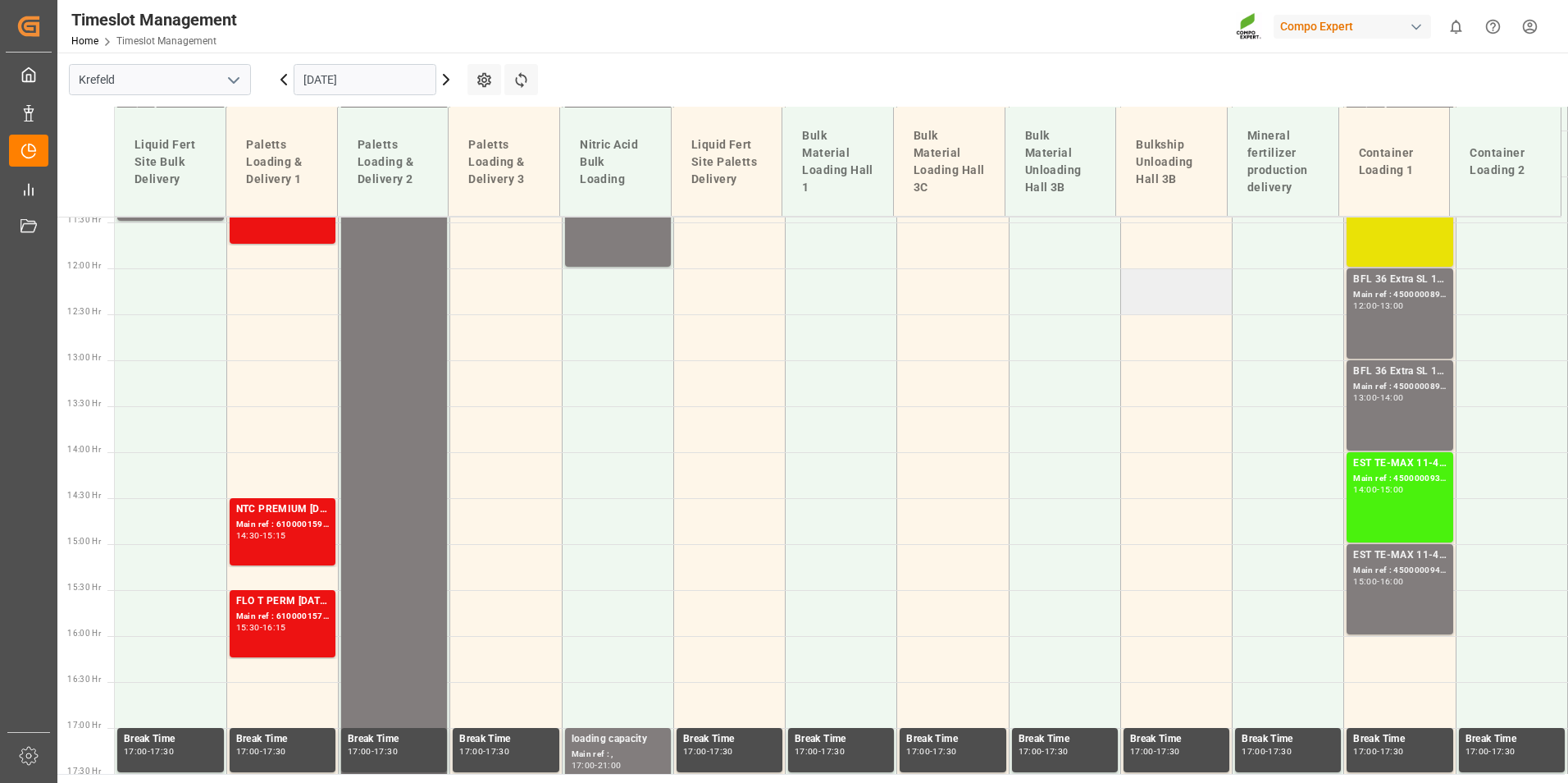
scroll to position [1052, 0]
click at [453, 79] on icon at bounding box center [446, 80] width 20 height 20
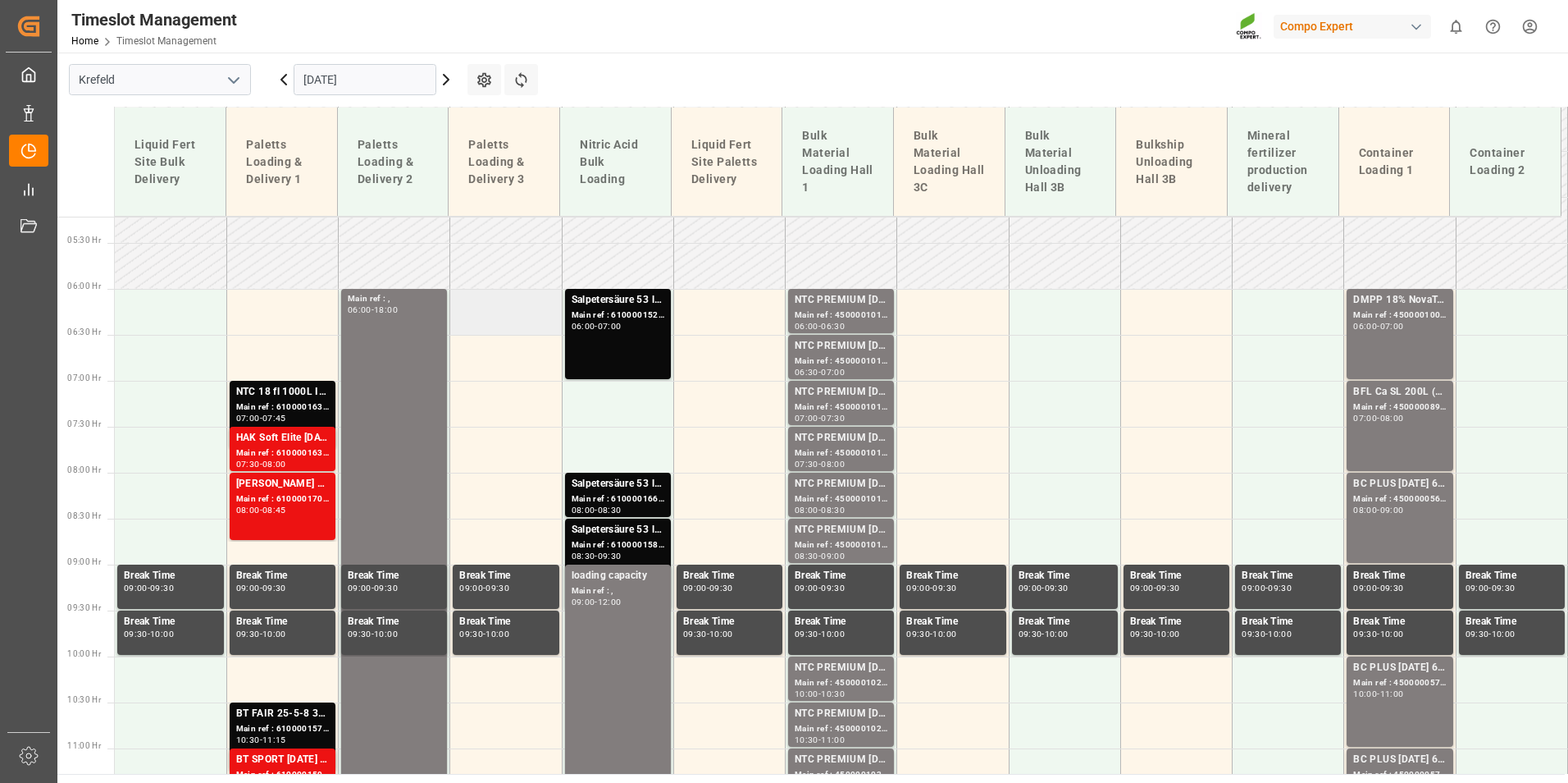
scroll to position [478, 0]
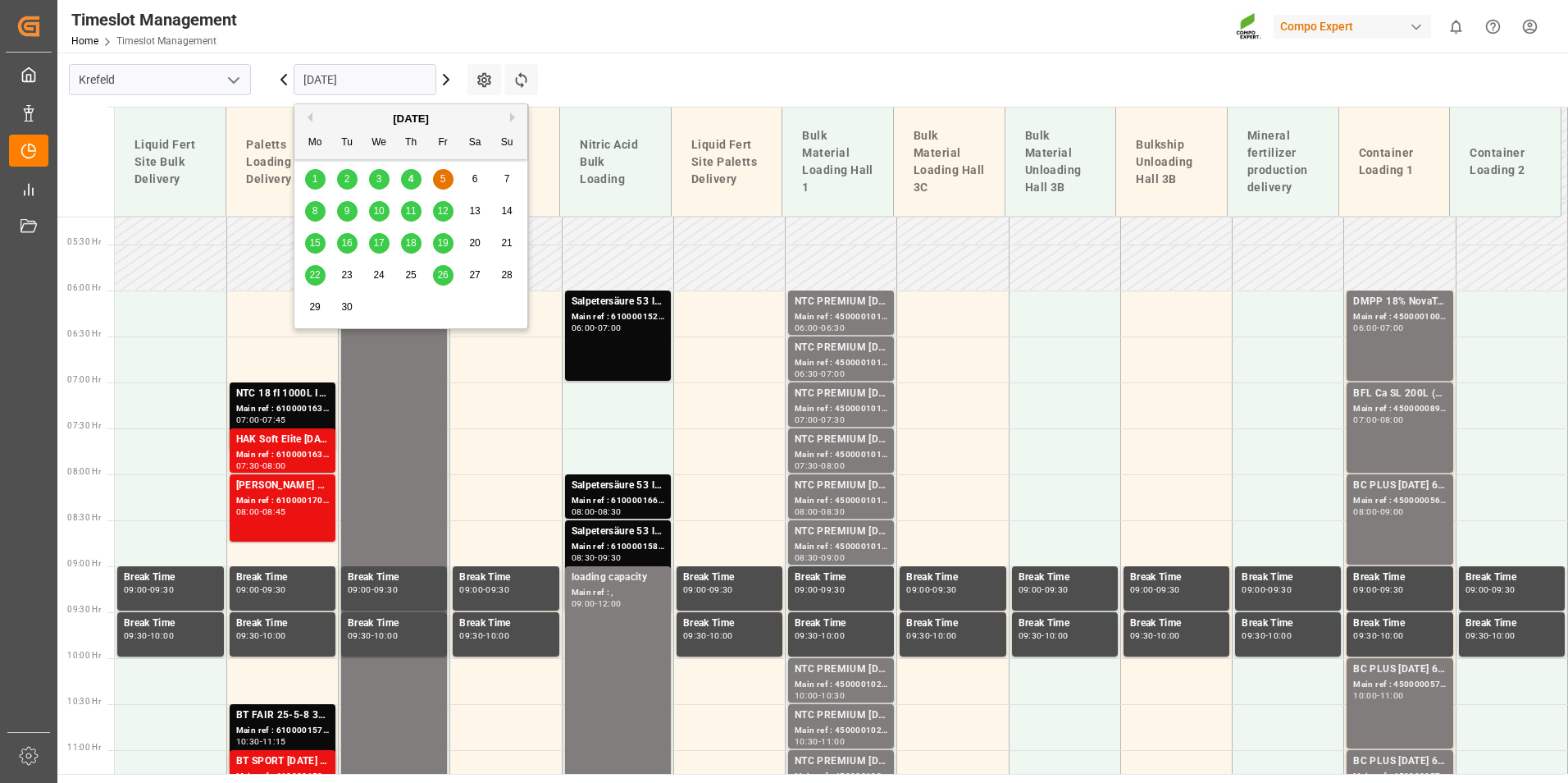
click at [374, 86] on input "[DATE]" at bounding box center [365, 80] width 143 height 31
click at [323, 213] on div "8" at bounding box center [315, 212] width 20 height 20
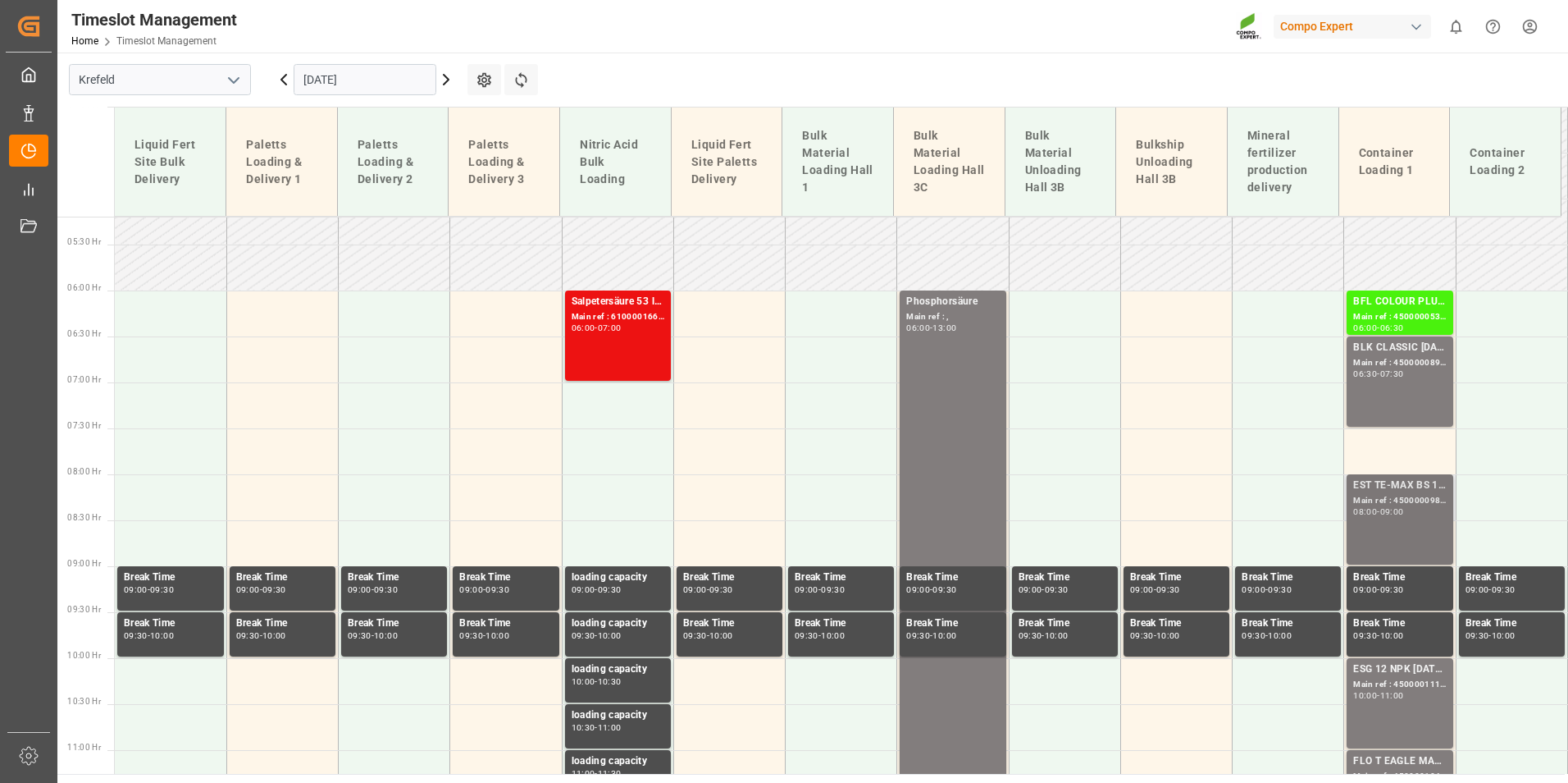
click at [1424, 494] on div "Main ref : 4500000982, 2000001027" at bounding box center [1399, 501] width 93 height 14
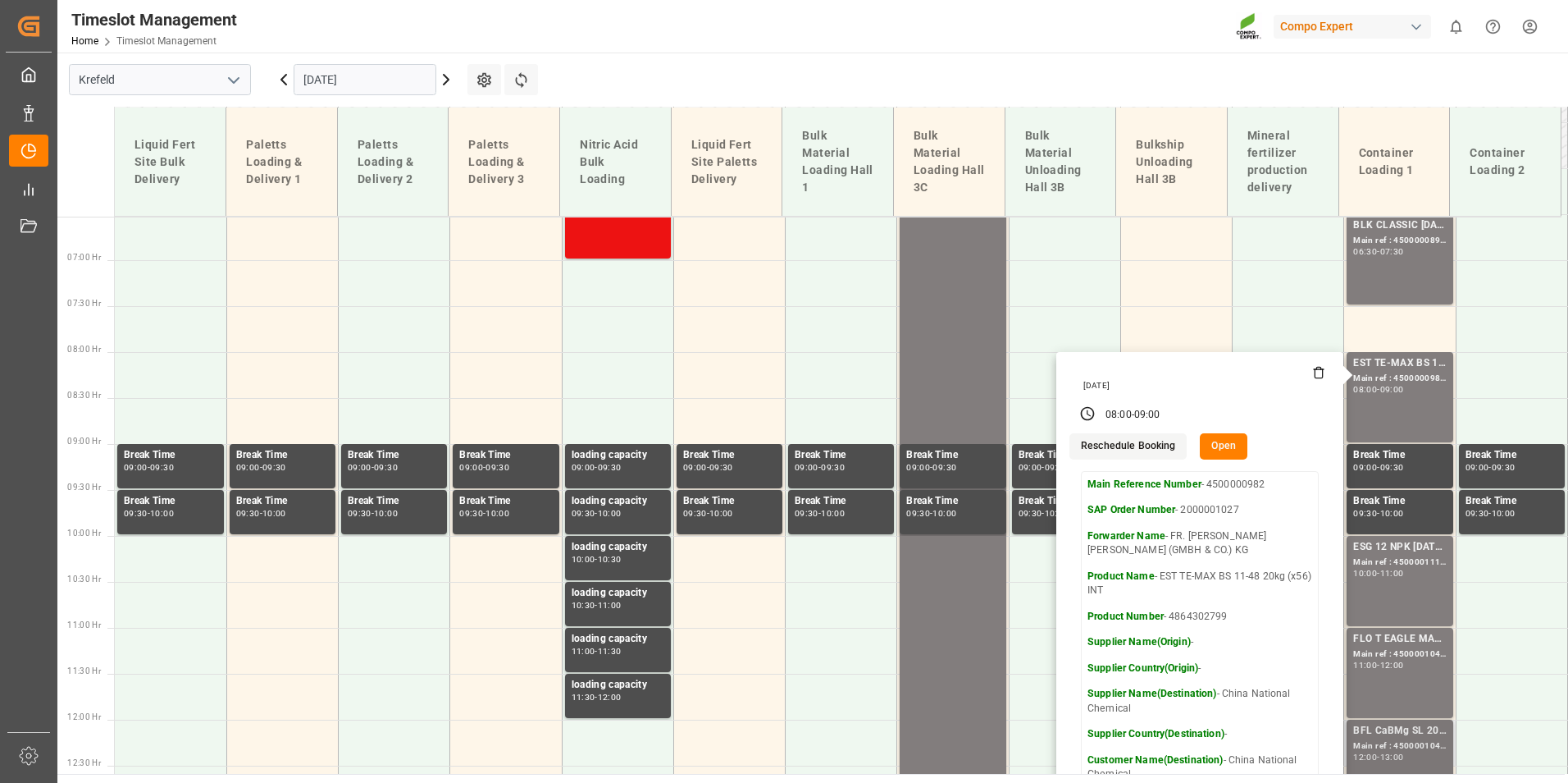
scroll to position [888, 0]
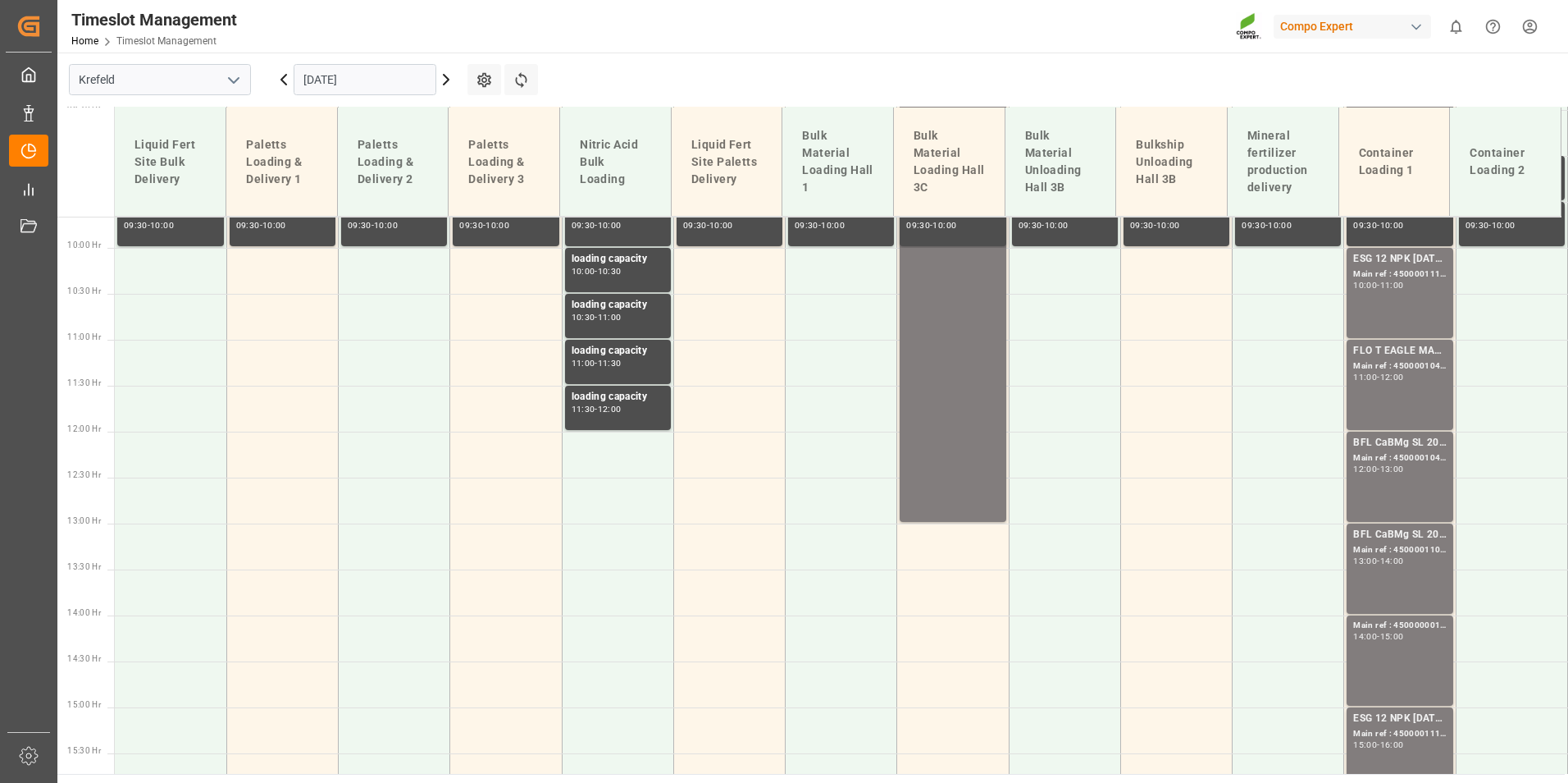
click at [1371, 297] on div "ESG 12 NPK [DATE] 1200kg BB Main ref : 4500001113, 2000001086 10:00 - 11:00" at bounding box center [1399, 293] width 93 height 84
click at [1391, 362] on div "Main ref : 4500001045, 2000001080" at bounding box center [1399, 367] width 93 height 14
click at [1406, 456] on div "Main ref : 4500001040, 2000001057" at bounding box center [1399, 458] width 93 height 14
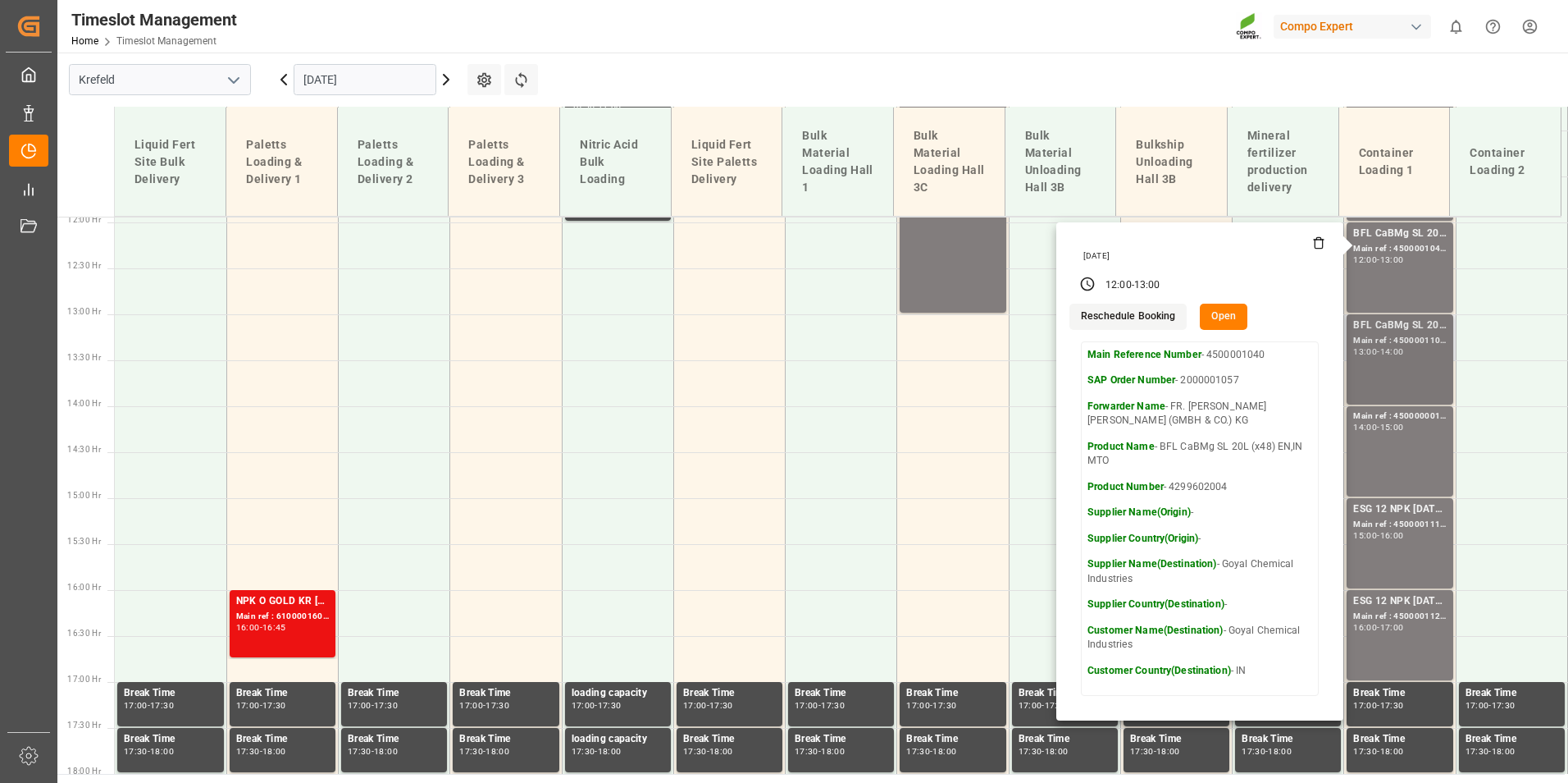
scroll to position [1134, 0]
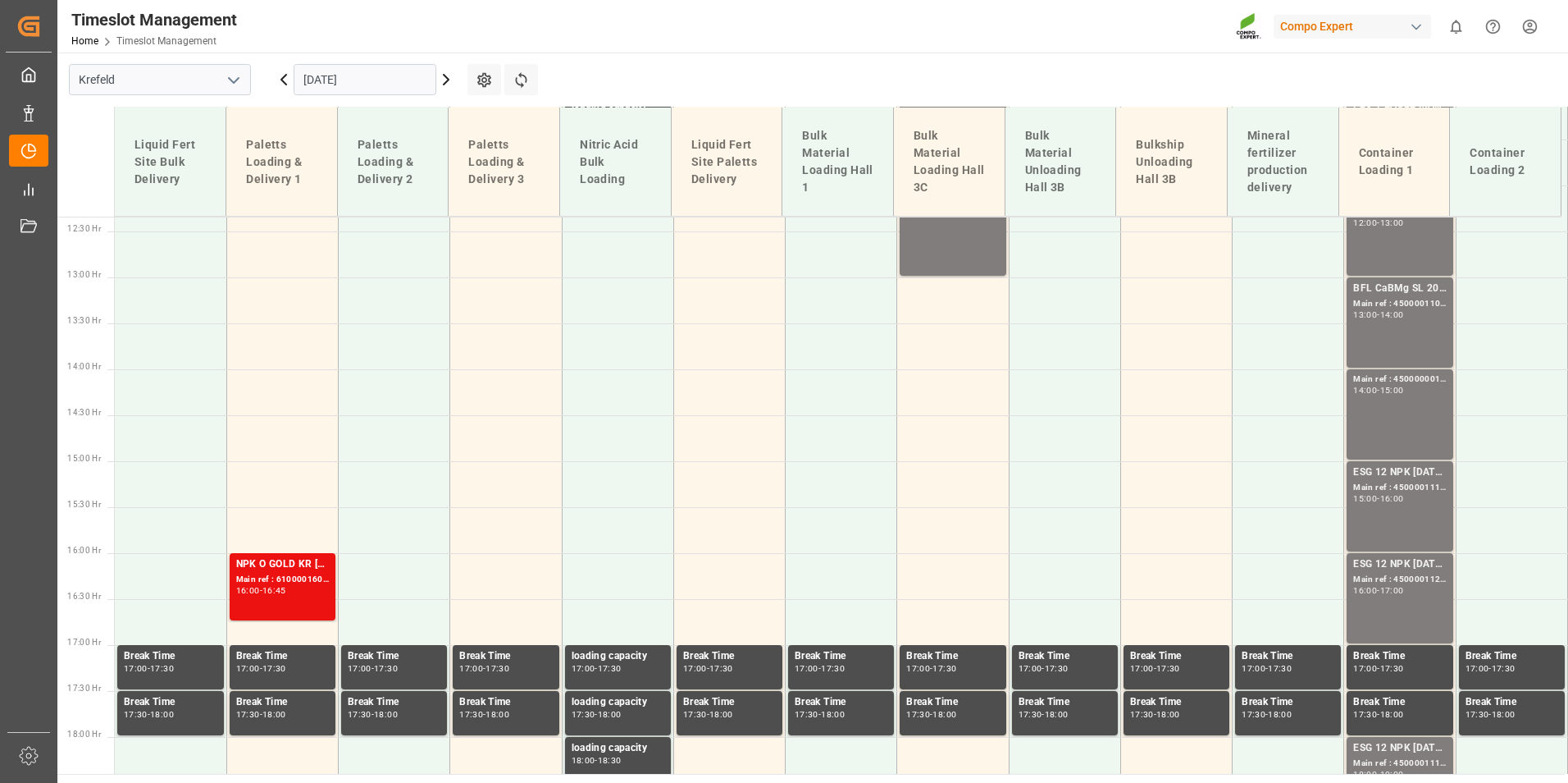
click at [1400, 325] on div "BFL CaBMg SL 20L (x48) EN,IN MTO Main ref : 4500001106, 2000001155 13:00 - 14:00" at bounding box center [1399, 323] width 93 height 84
click at [1408, 406] on div "Main ref : 4500000012 ( Anlieferung), 14:00 - 15:00" at bounding box center [1399, 415] width 93 height 84
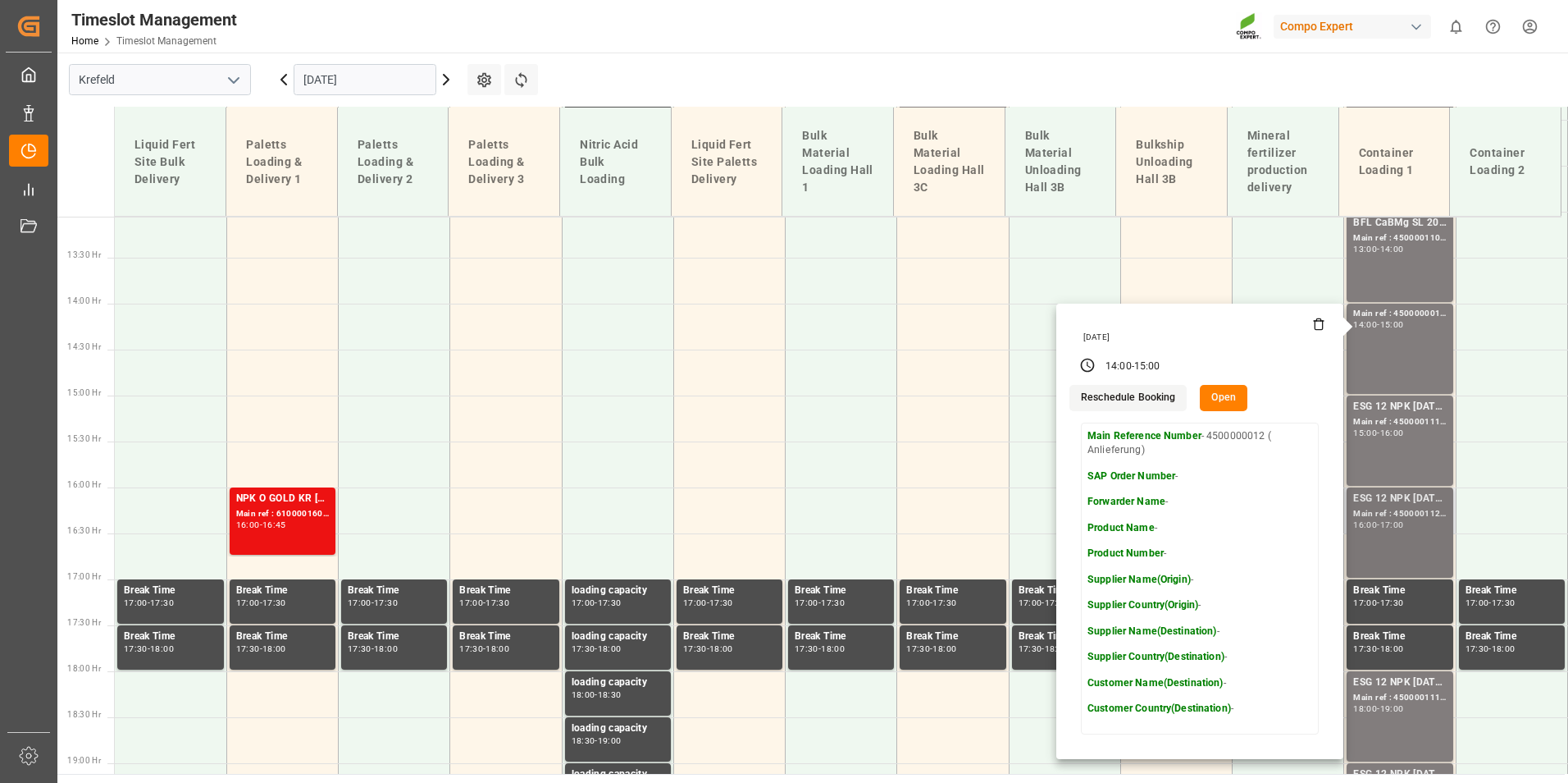
scroll to position [1298, 0]
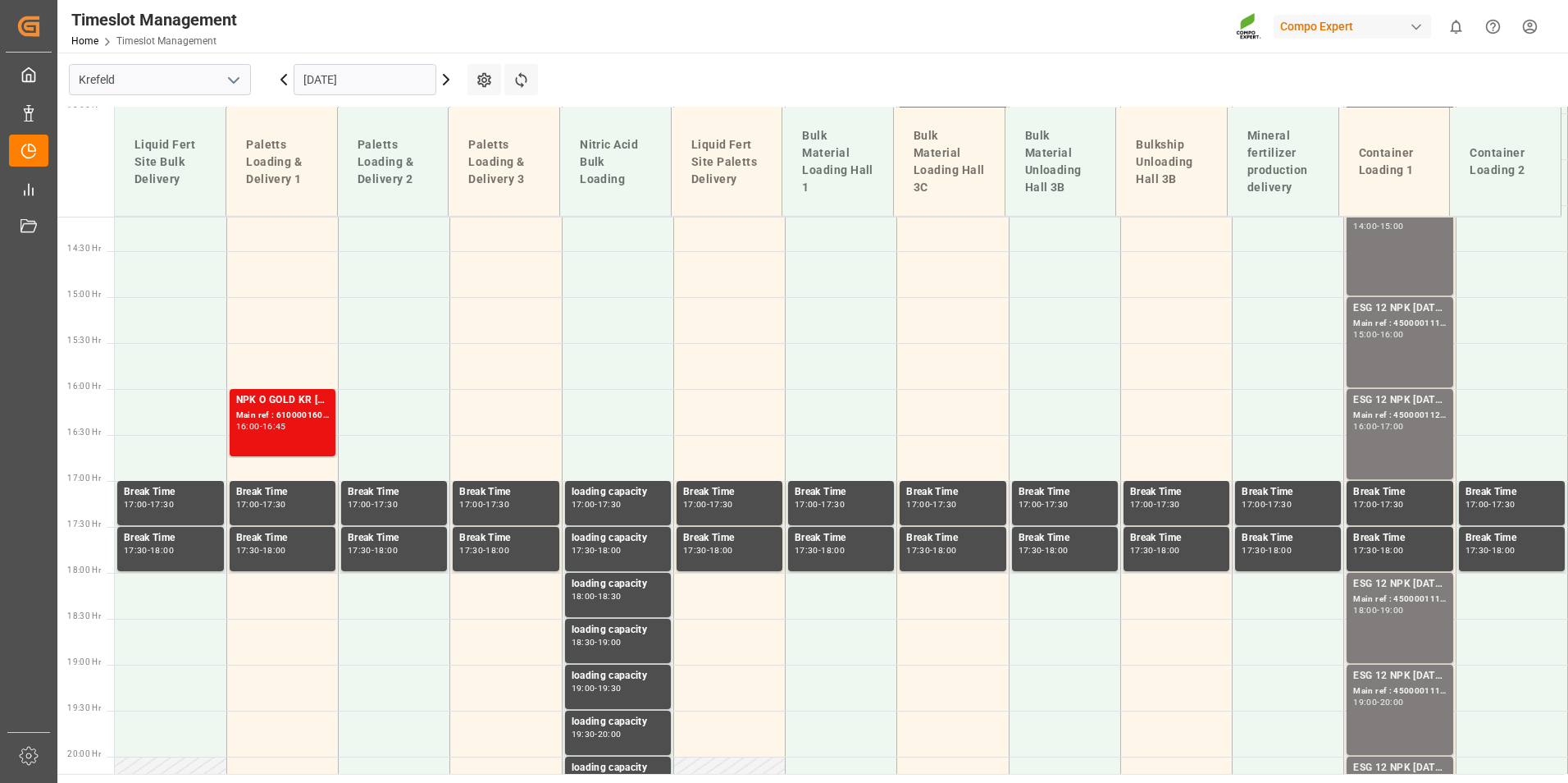
click at [1404, 353] on div "ESG 12 NPK [DATE] 1200kg BB Main ref : 4500001111, 2000001086 15:00 - 16:00" at bounding box center [1399, 342] width 93 height 84
click at [1413, 437] on div "ESG 12 NPK [DATE] 1200kg BB Main ref : 4500001120, 2000001086 16:00 - 17:00" at bounding box center [1399, 434] width 93 height 84
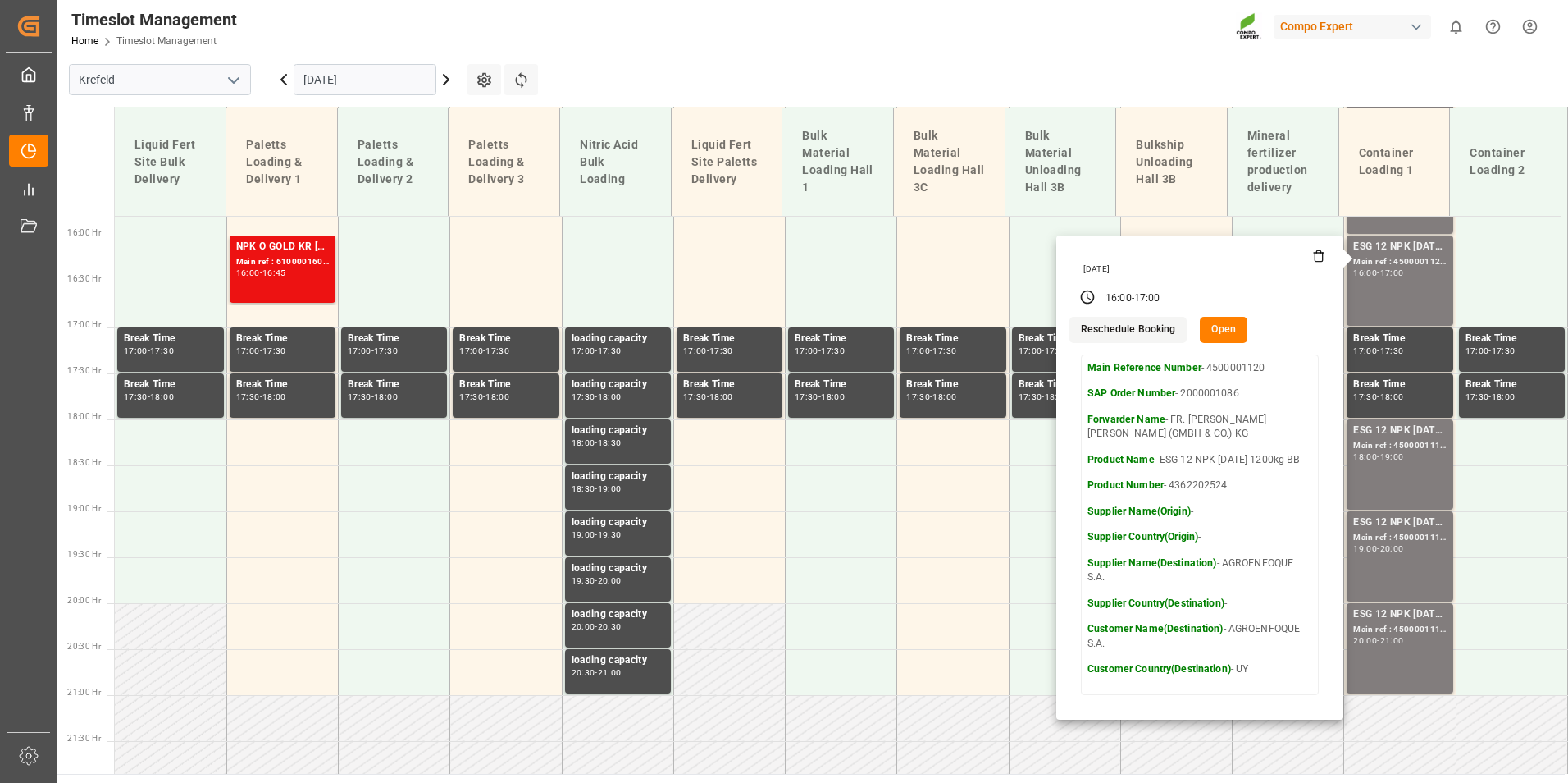
scroll to position [1544, 0]
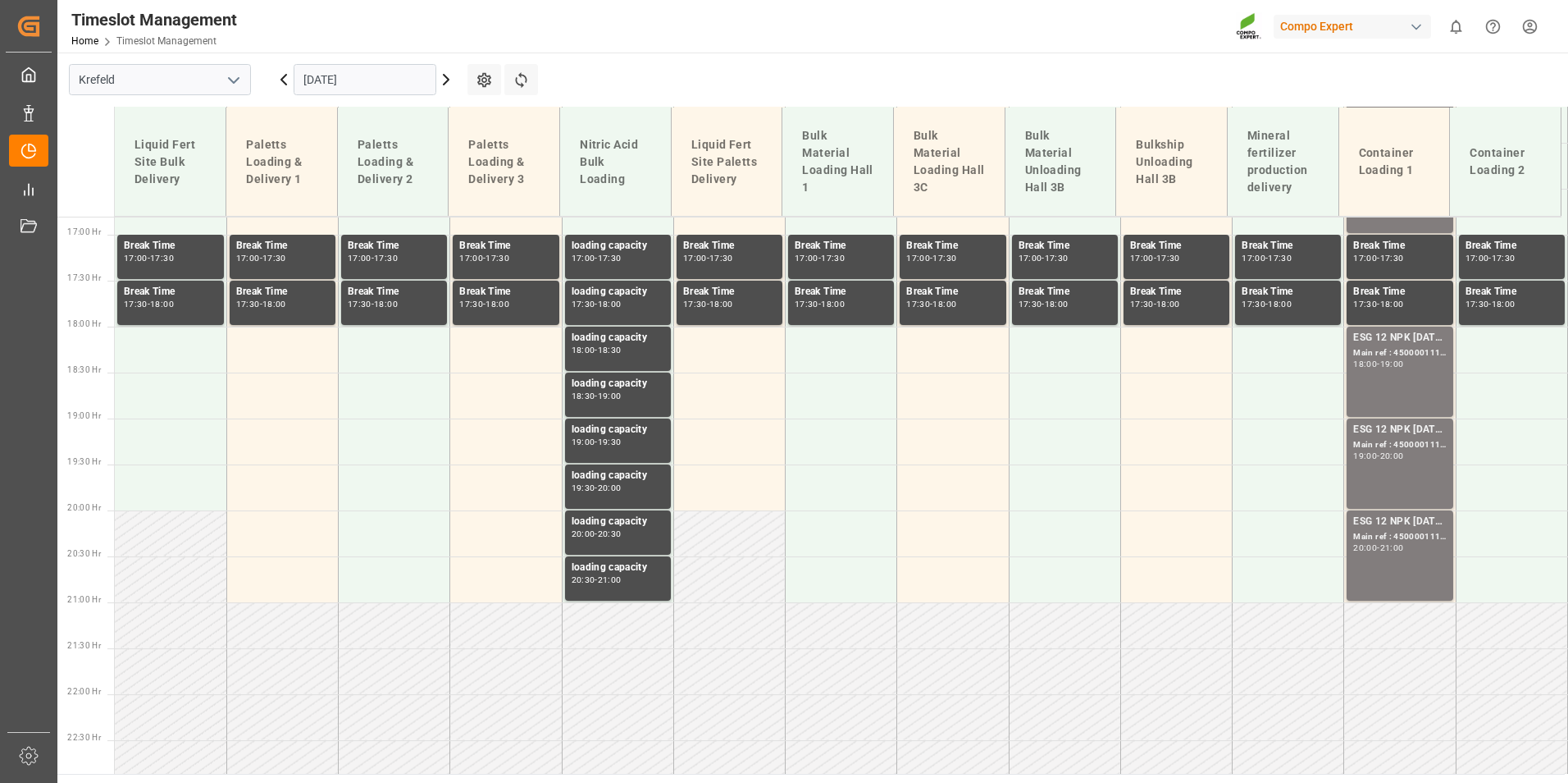
click at [1404, 374] on div "ESG 12 NPK [DATE] 1200kg BB Main ref : 4500001119, 2000001086 18:00 - 19:00" at bounding box center [1399, 372] width 93 height 84
click at [1406, 459] on div "19:00 - 20:00" at bounding box center [1399, 457] width 93 height 9
click at [1407, 528] on div "ESG 12 NPK [DATE] 1200kg BB" at bounding box center [1399, 521] width 93 height 17
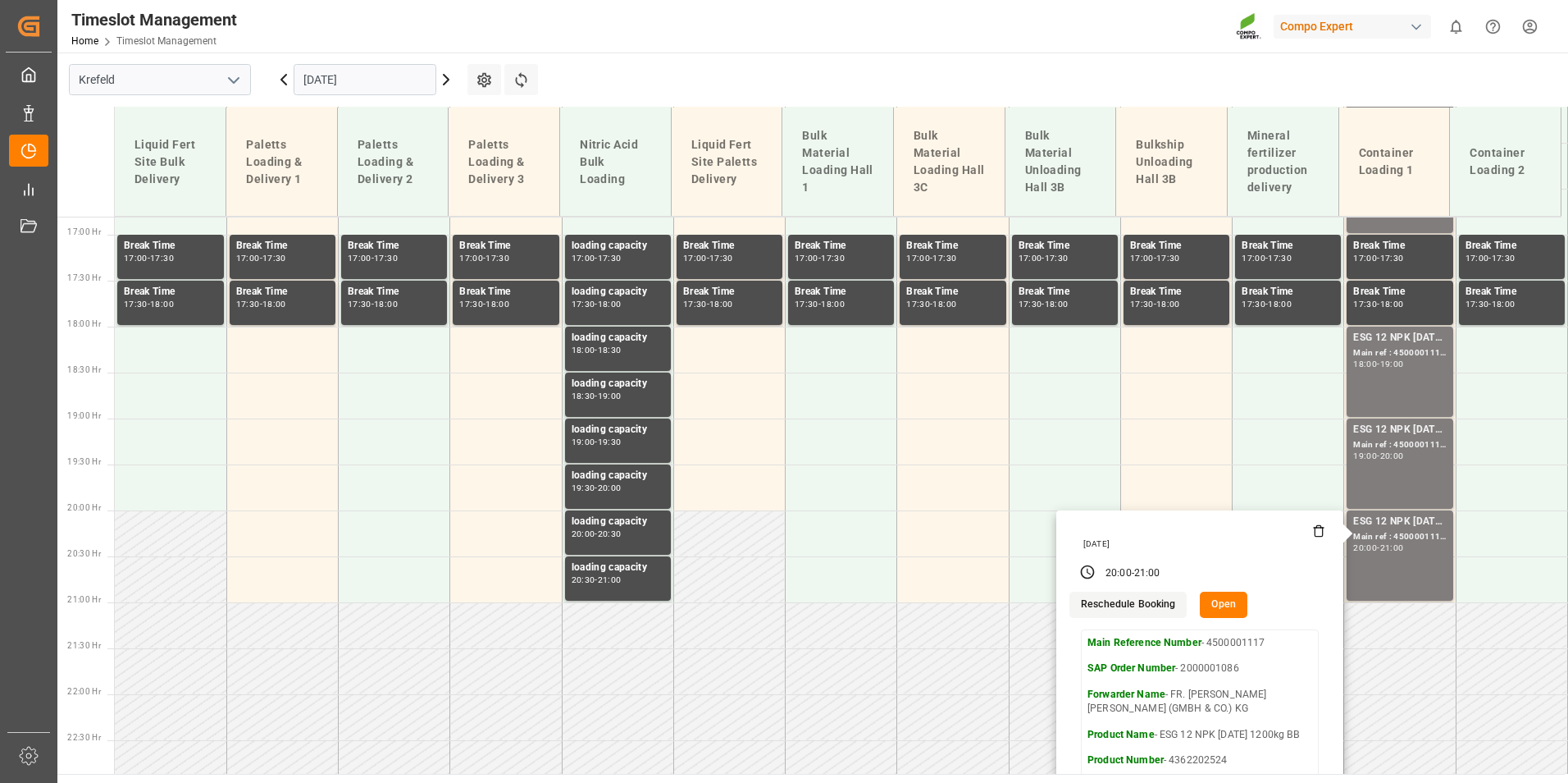
click at [450, 78] on icon at bounding box center [446, 80] width 20 height 20
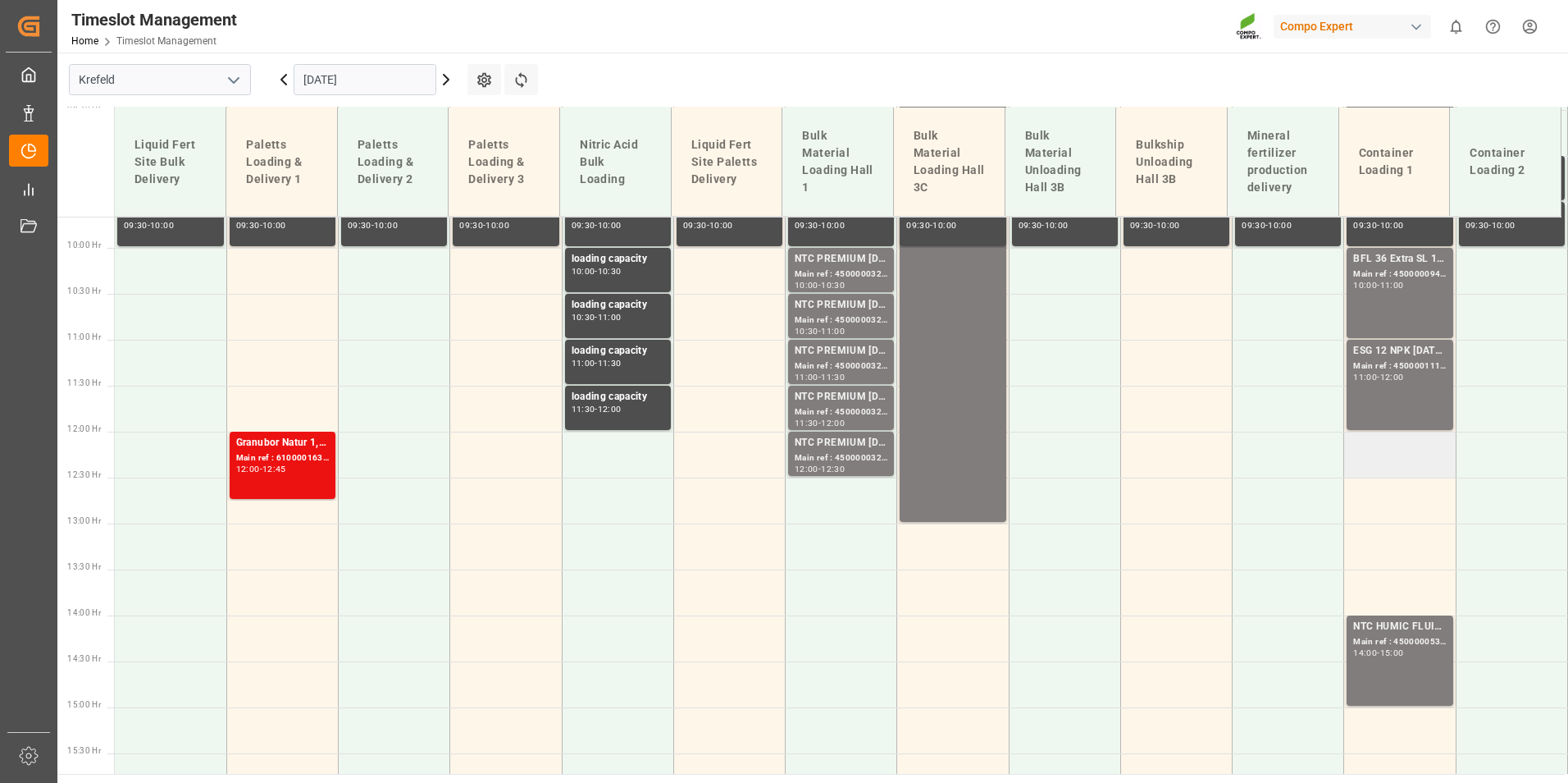
scroll to position [1052, 0]
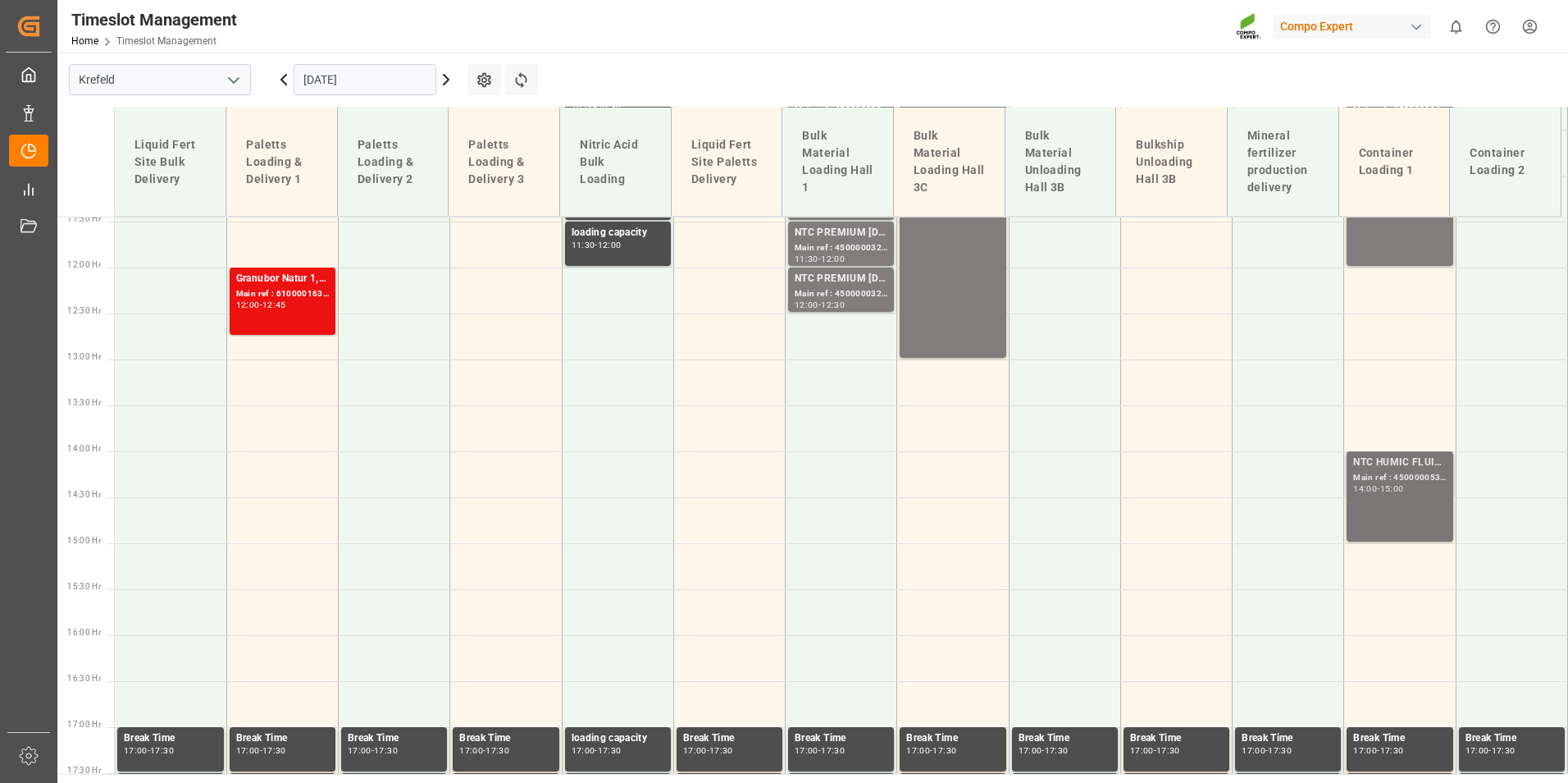
click at [1418, 471] on div "Main ref : 4500000538, 2000000442" at bounding box center [1399, 478] width 93 height 14
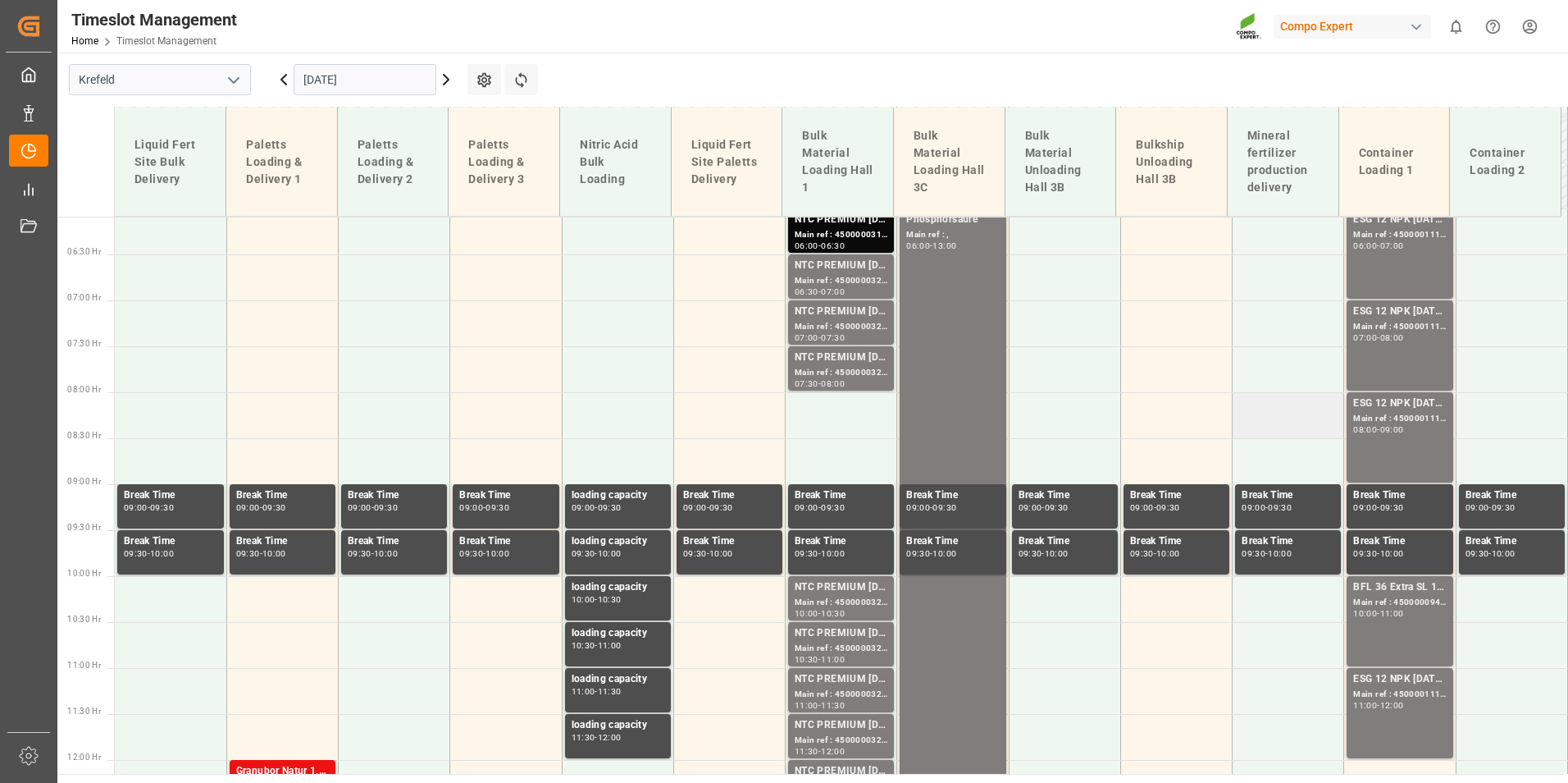
scroll to position [313, 0]
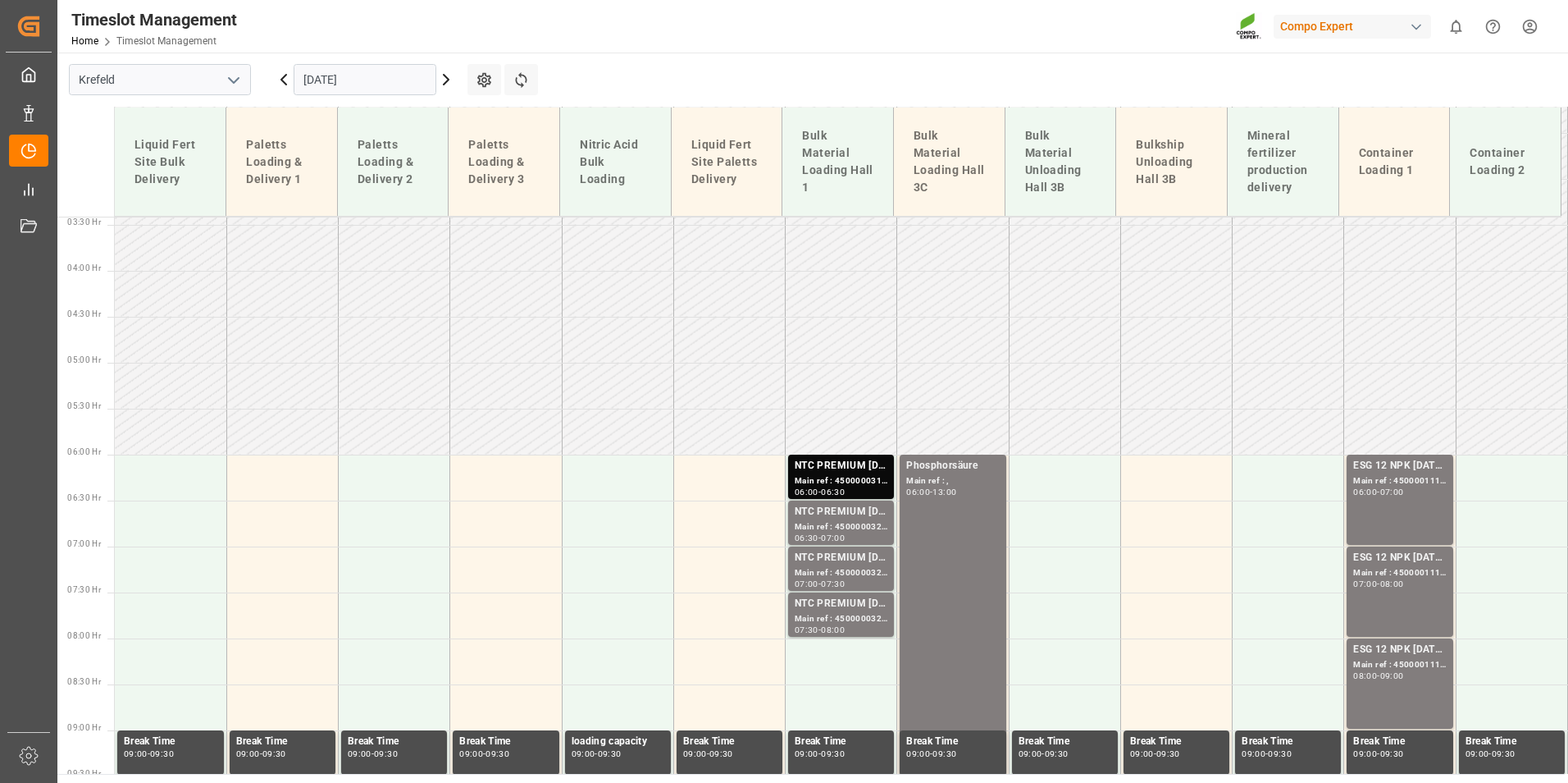
click at [282, 82] on icon at bounding box center [283, 80] width 20 height 20
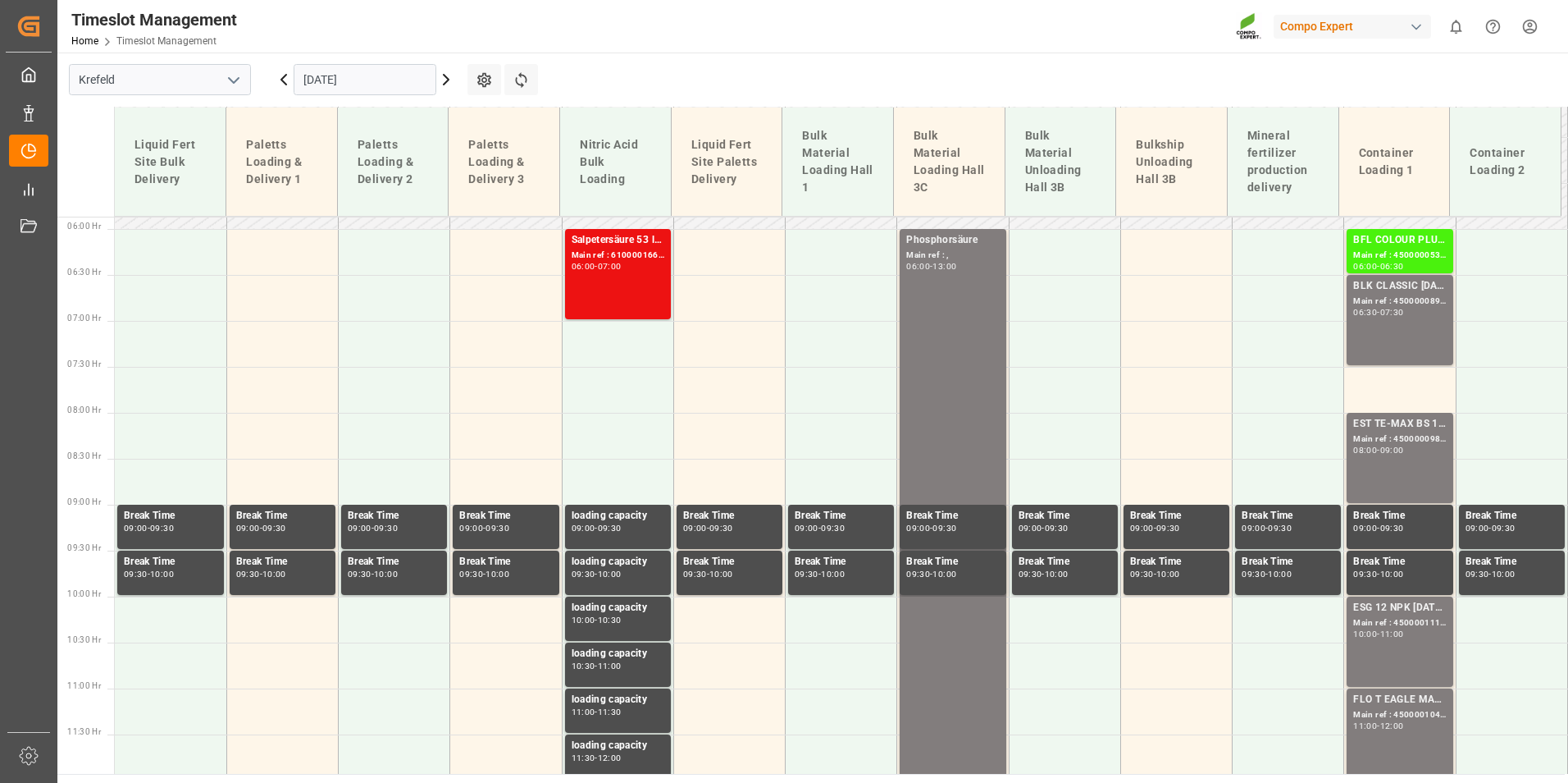
scroll to position [472, 0]
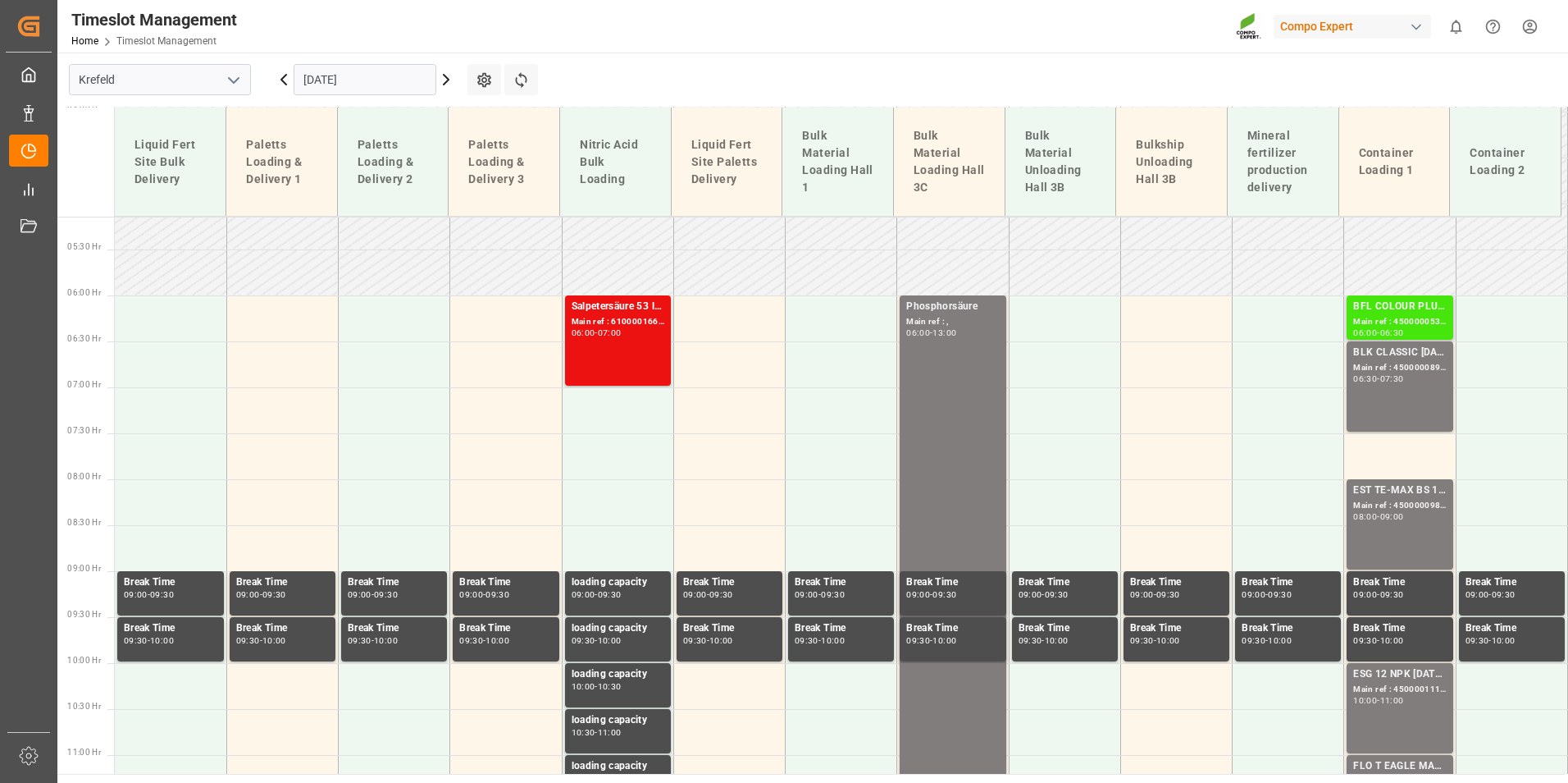
click at [1408, 329] on div "06:00 - 06:30" at bounding box center [1399, 333] width 93 height 9
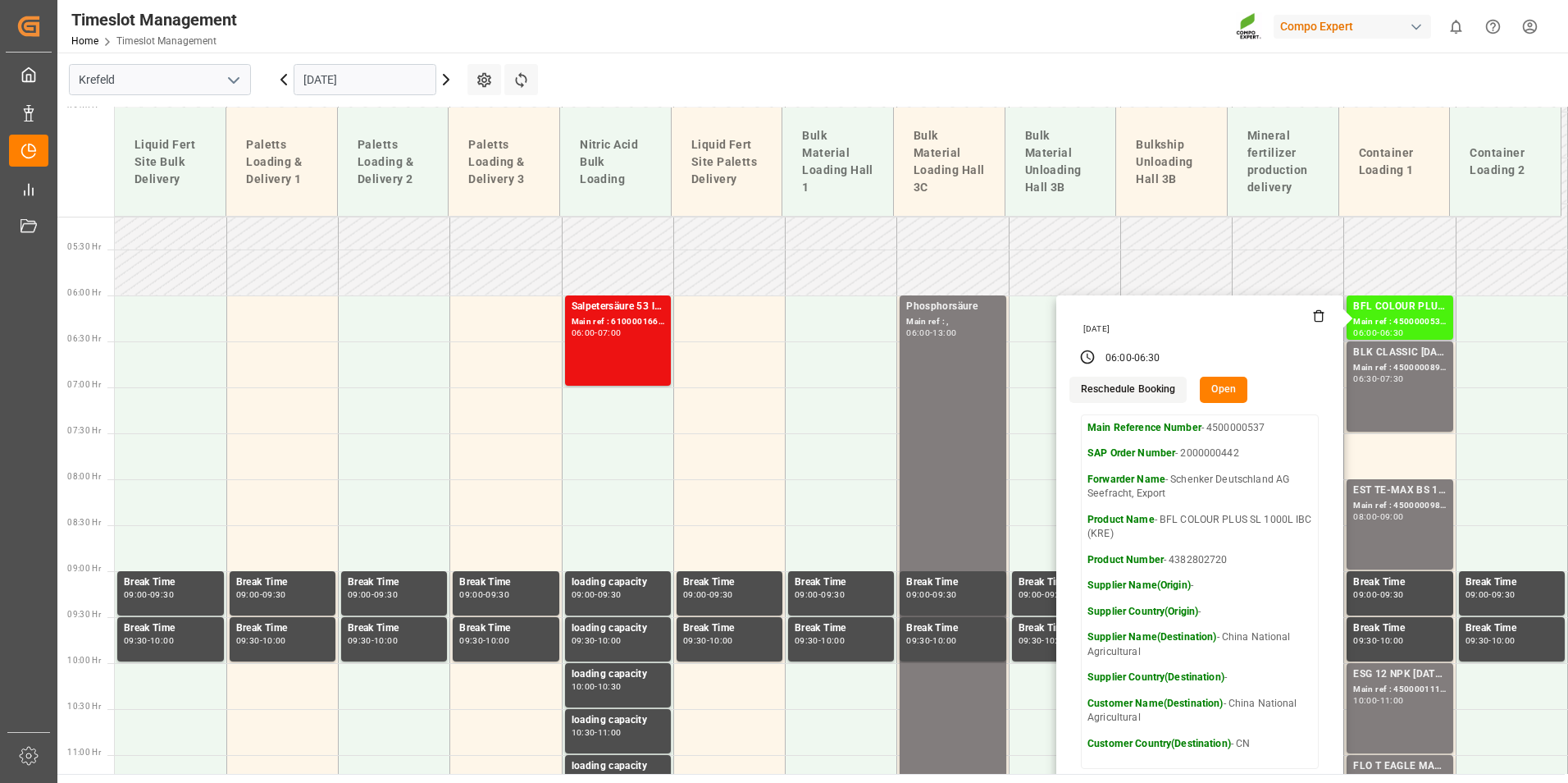
click at [1228, 401] on button "Open" at bounding box center [1223, 389] width 47 height 26
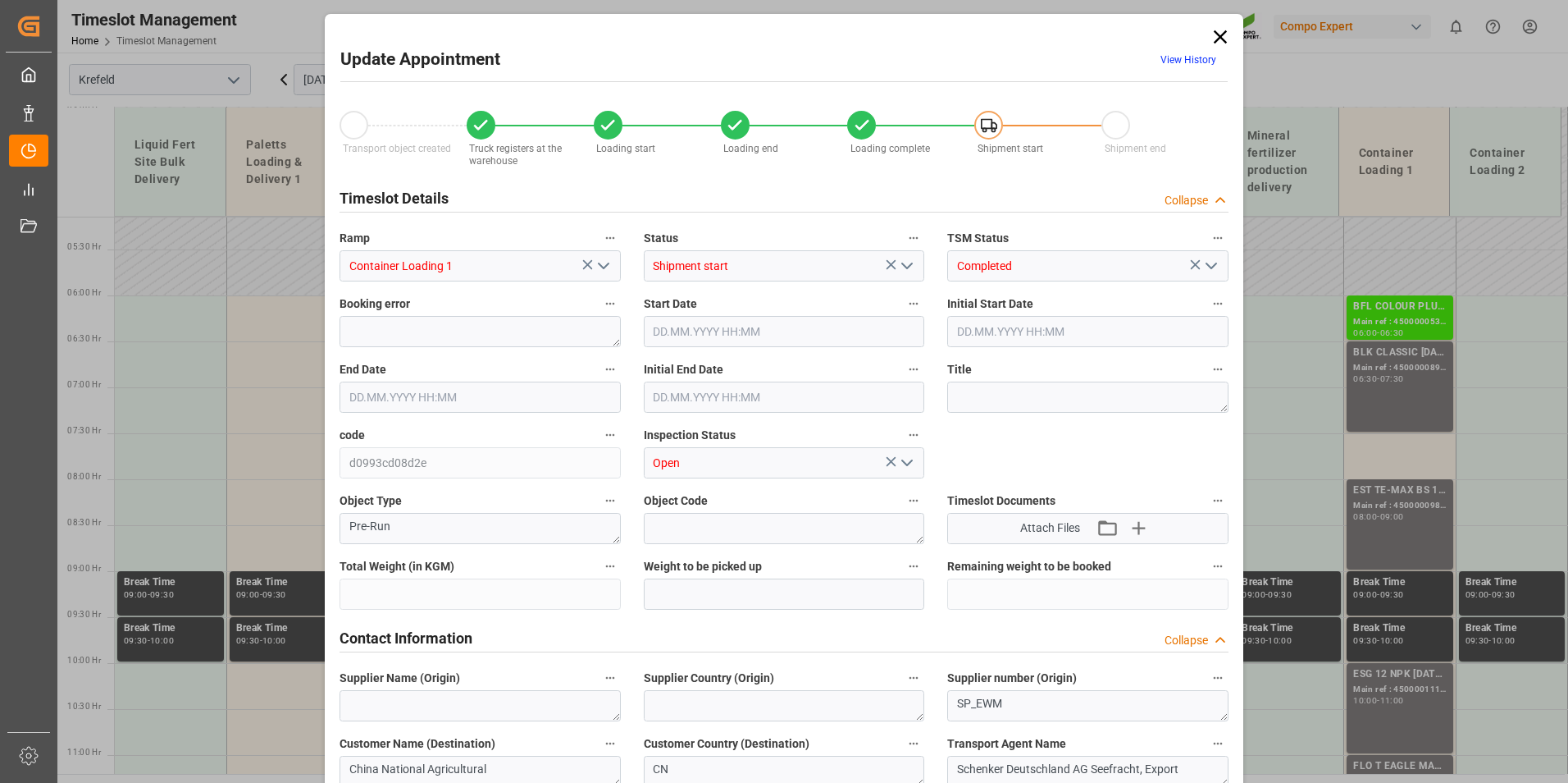
type input "30555"
type input "0"
type input "[DATE] 06:00"
type input "[DATE] 06:30"
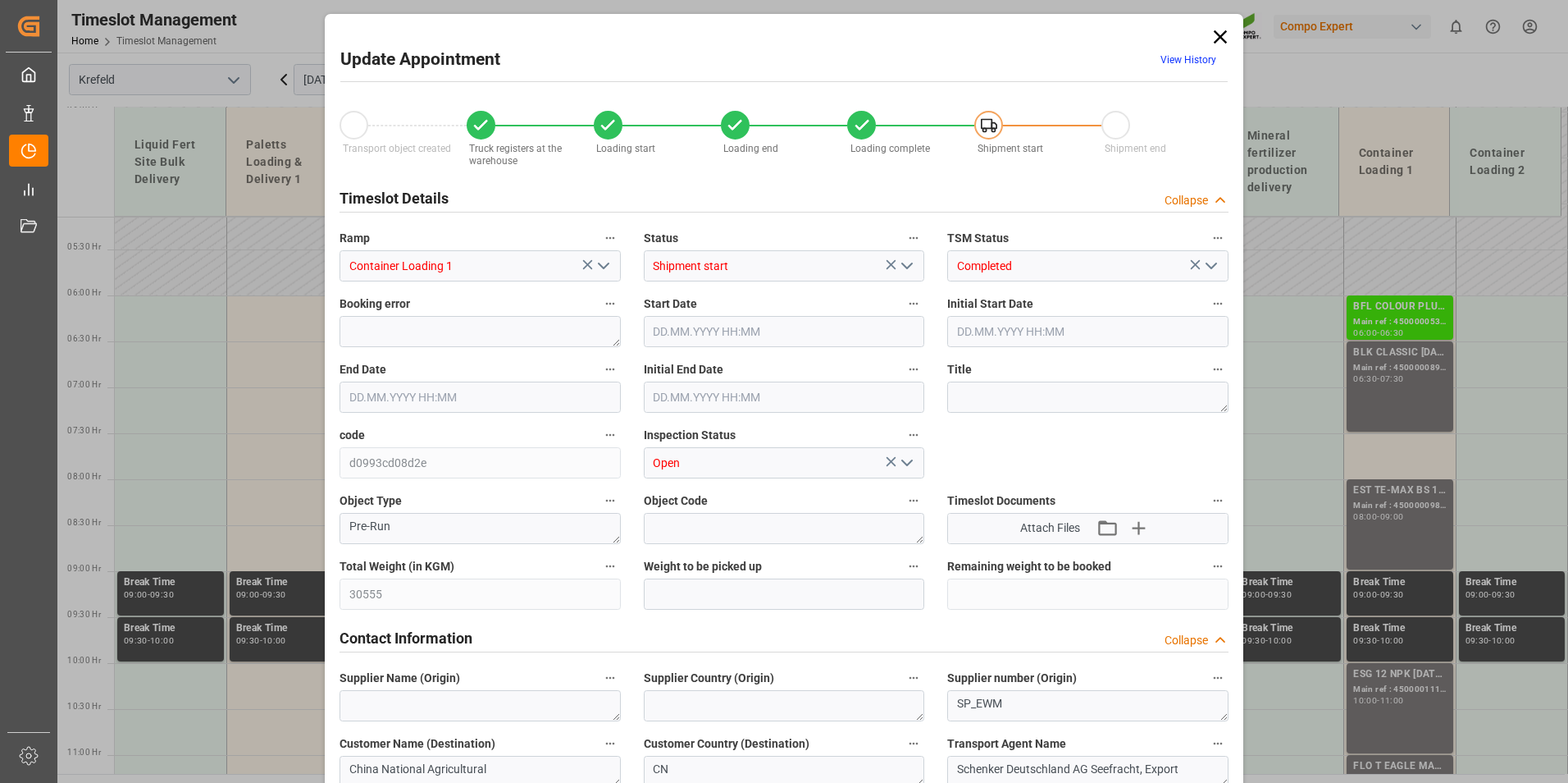
type input "[DATE] 06:30"
type input "[DATE] 15:19"
type input "[DATE] 15:22"
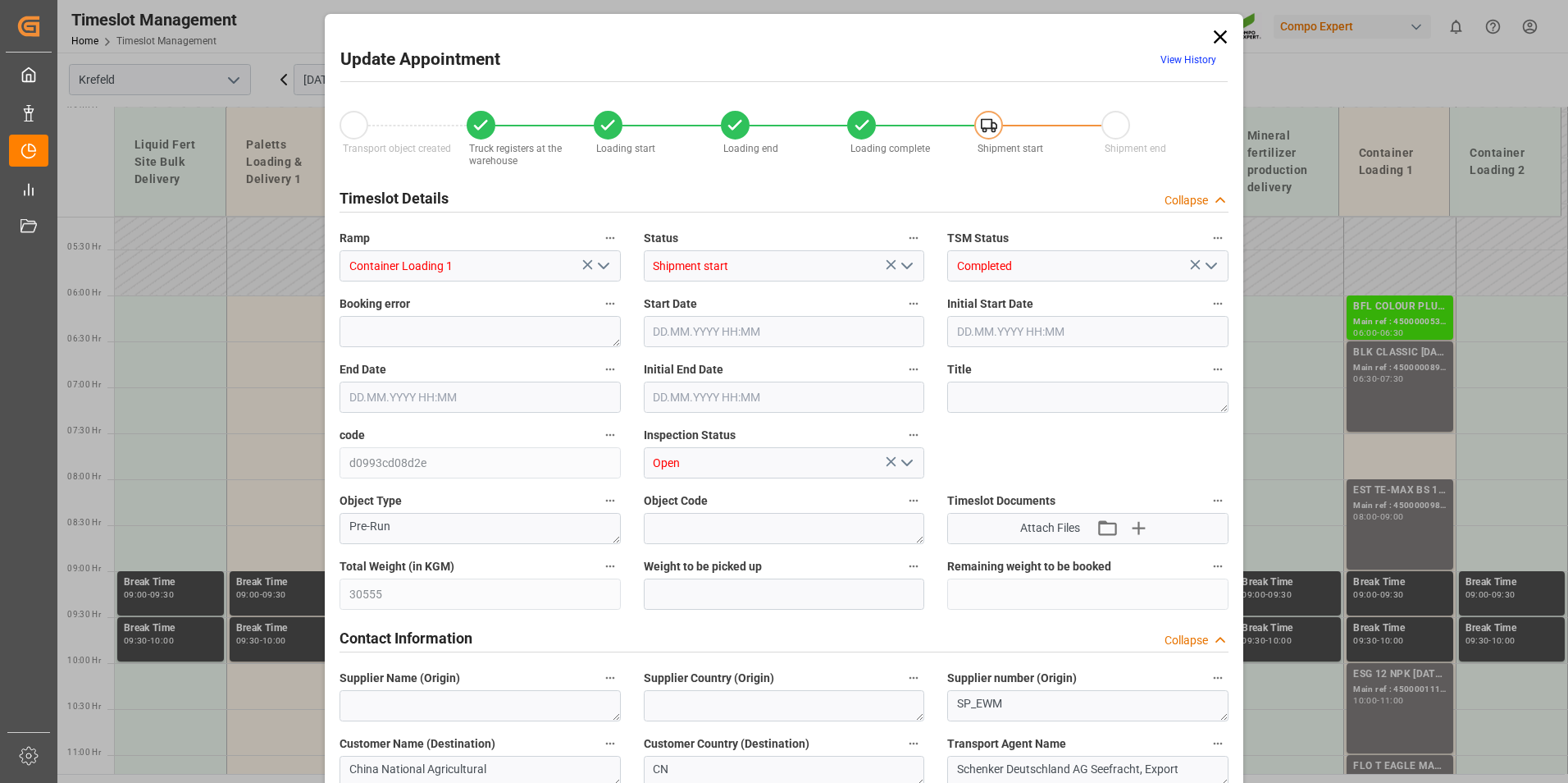
type input "[DATE] 15:21"
type input "[DATE] 10:26"
click at [1188, 54] on link "View History" at bounding box center [1188, 59] width 56 height 11
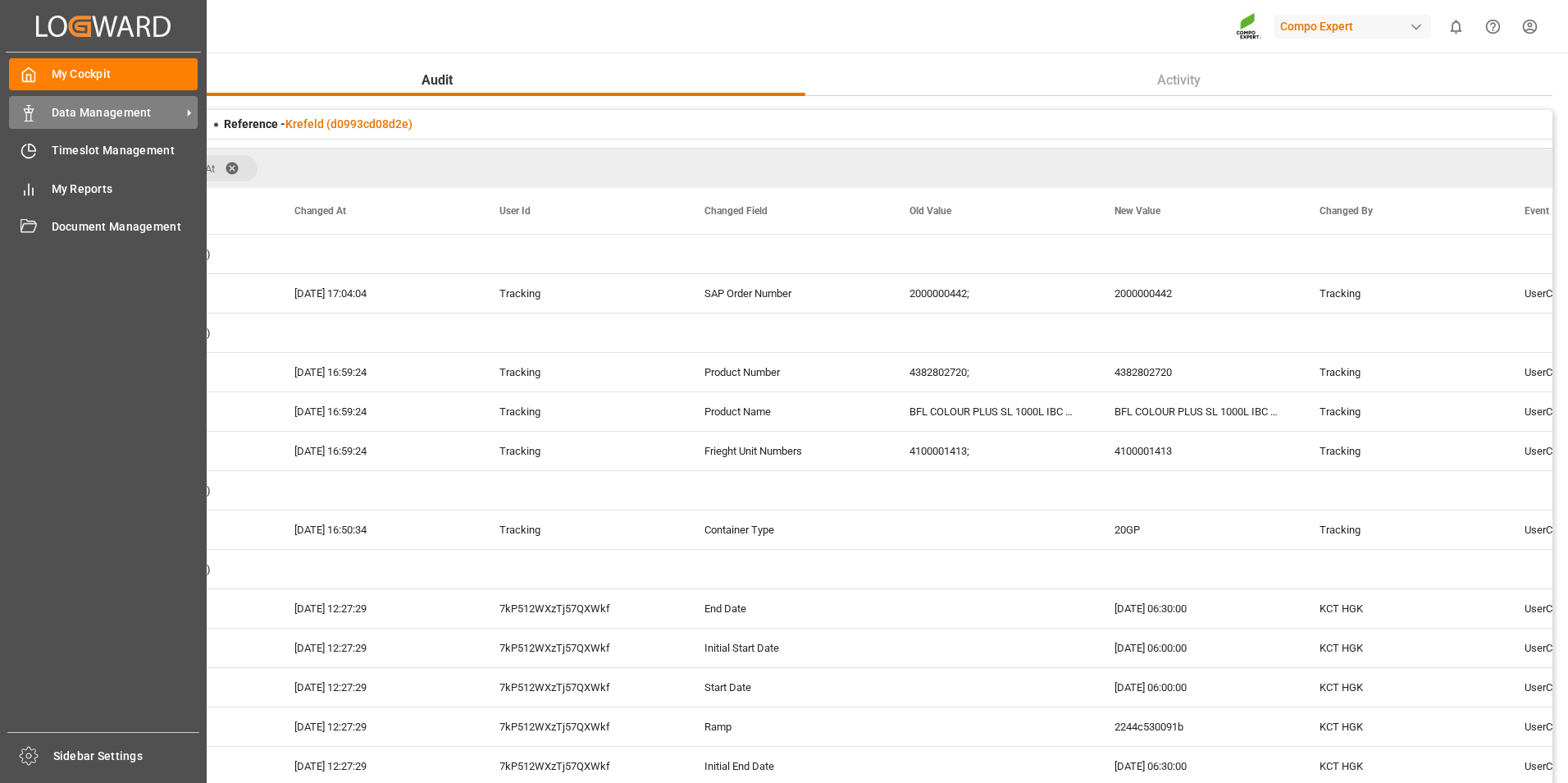
click at [44, 128] on div "Data Management Data Management" at bounding box center [103, 112] width 189 height 32
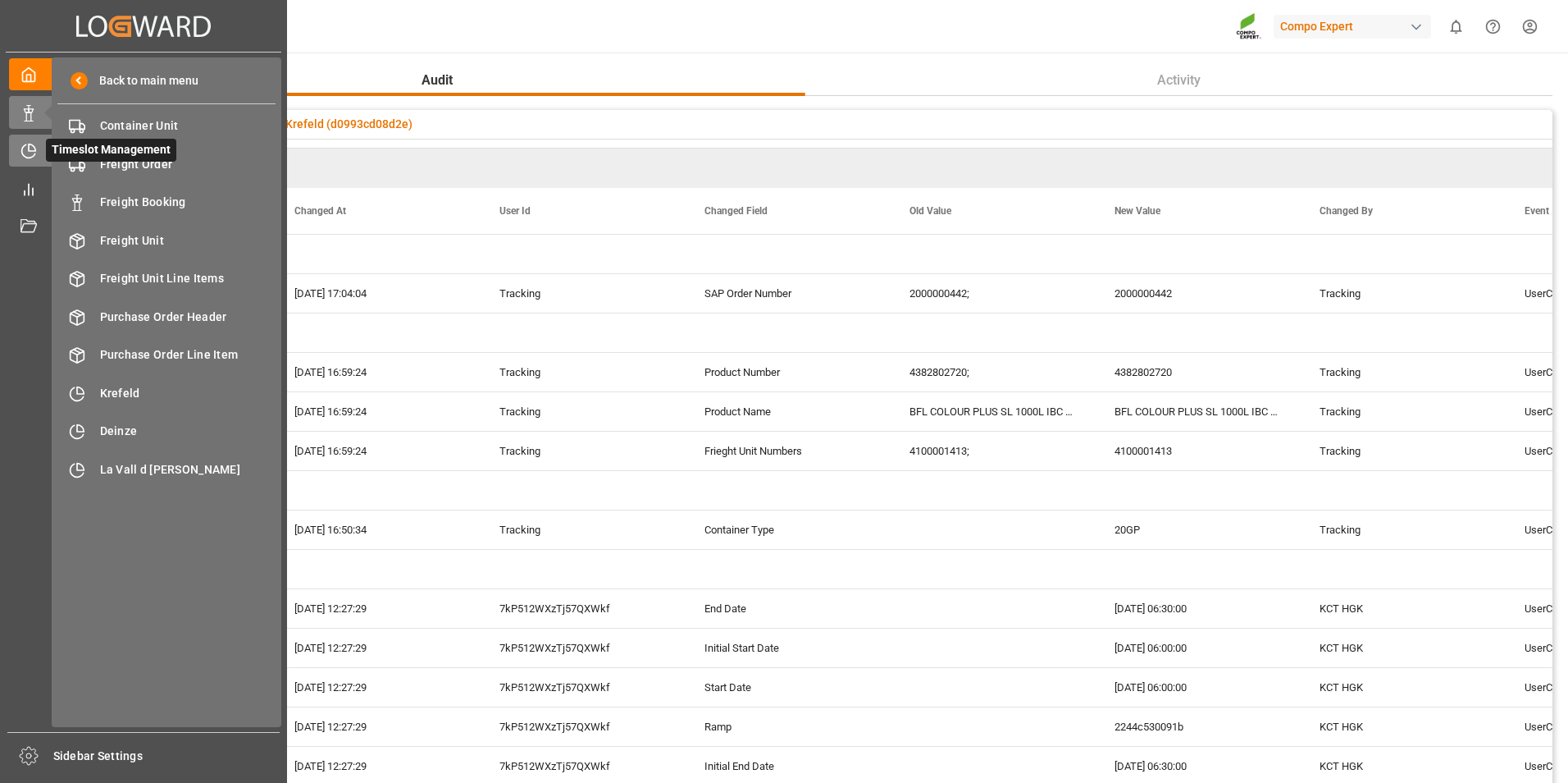
click at [47, 152] on span "Timeslot Management" at bounding box center [111, 150] width 130 height 23
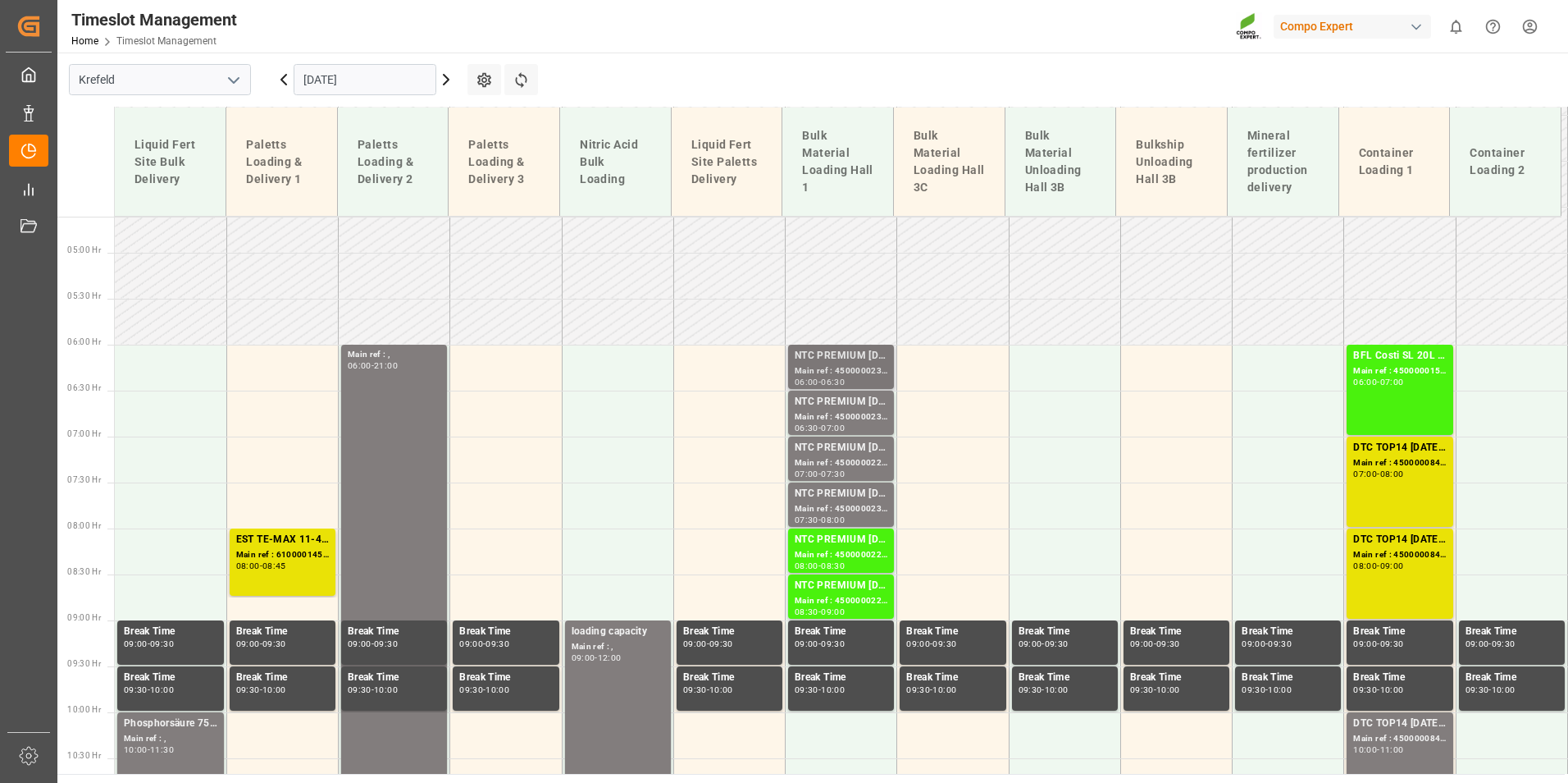
scroll to position [395, 0]
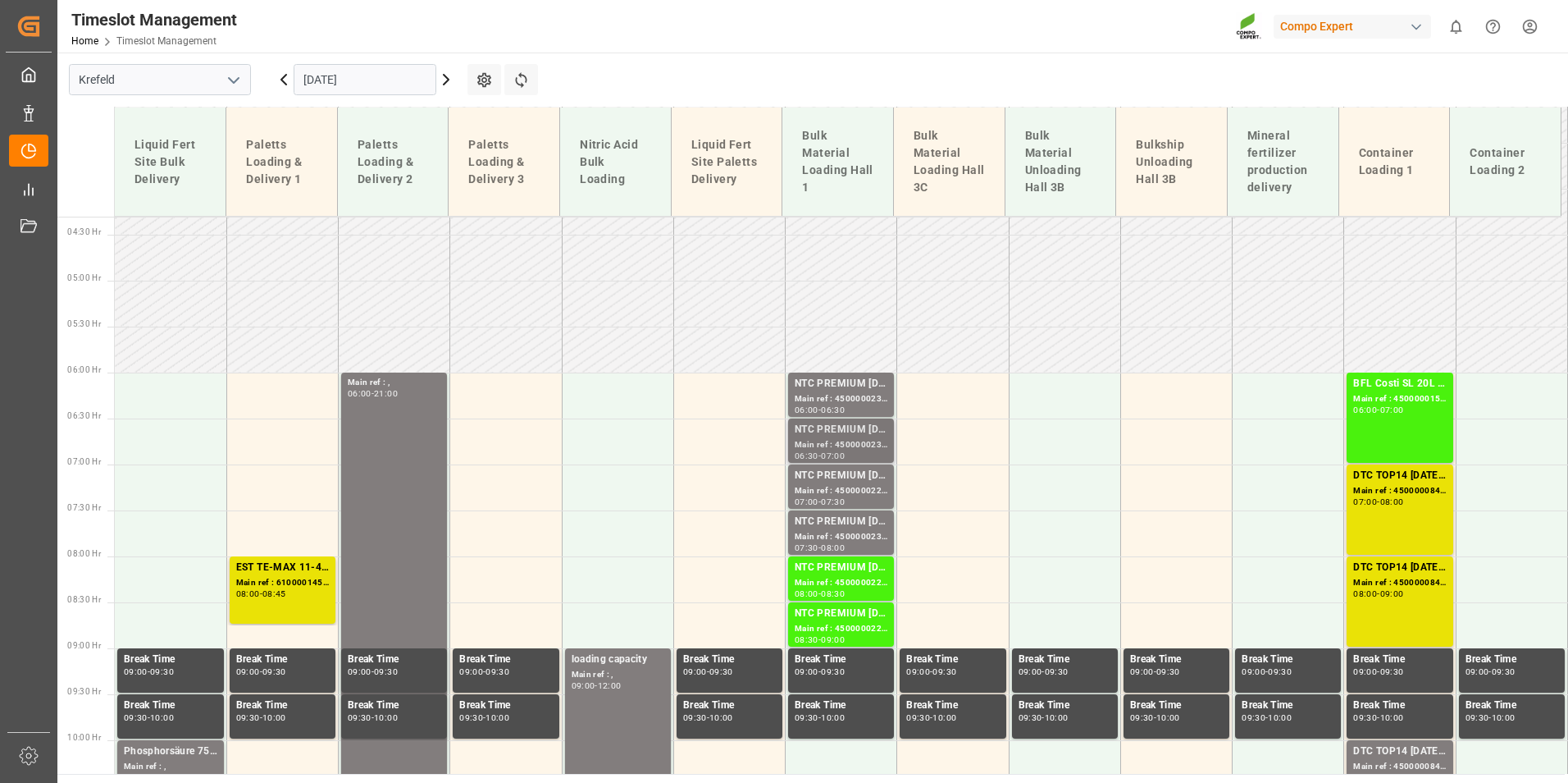
click at [845, 454] on div "07:00" at bounding box center [833, 456] width 24 height 7
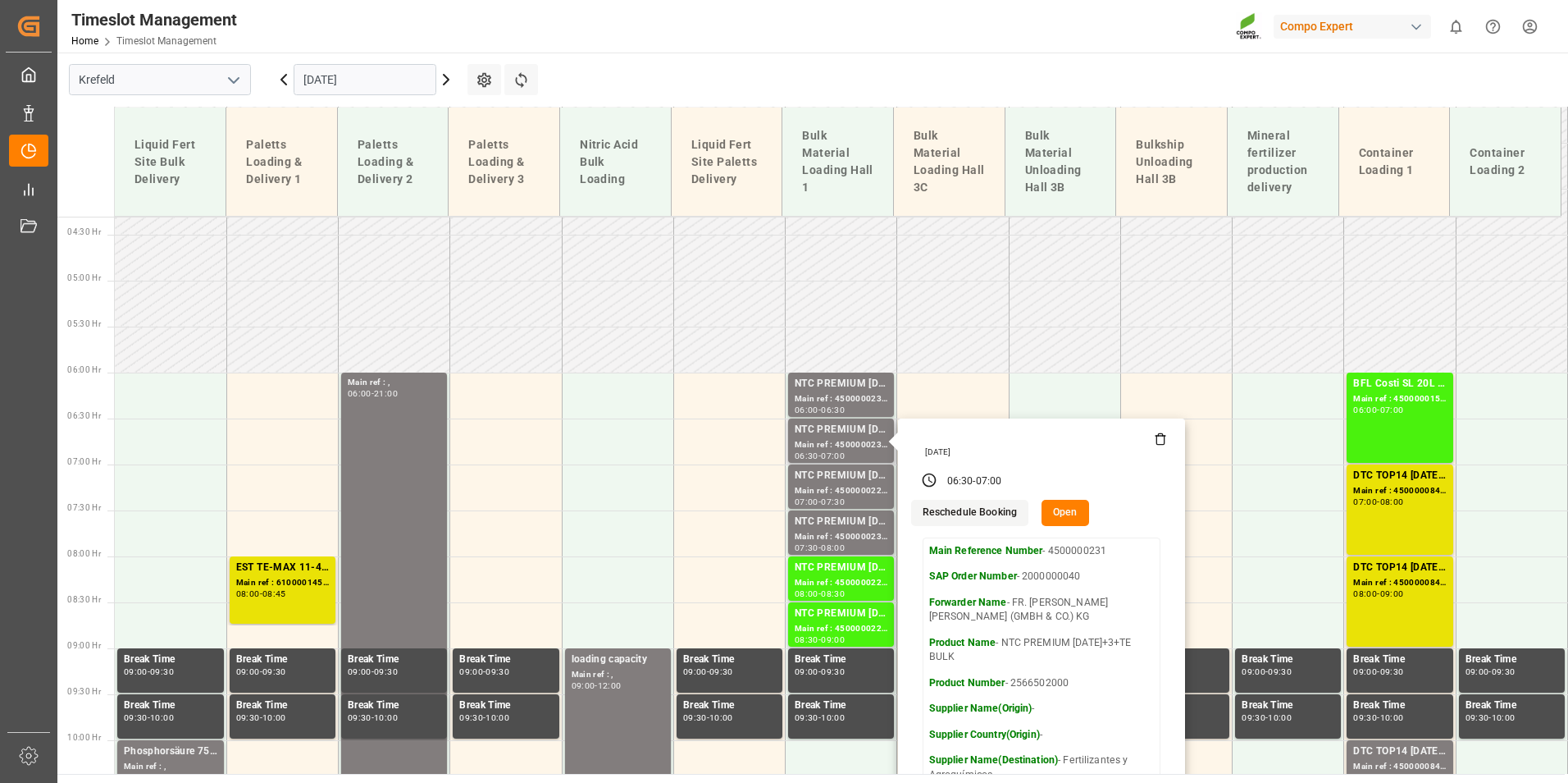
click at [1070, 516] on button "Open" at bounding box center [1065, 513] width 47 height 26
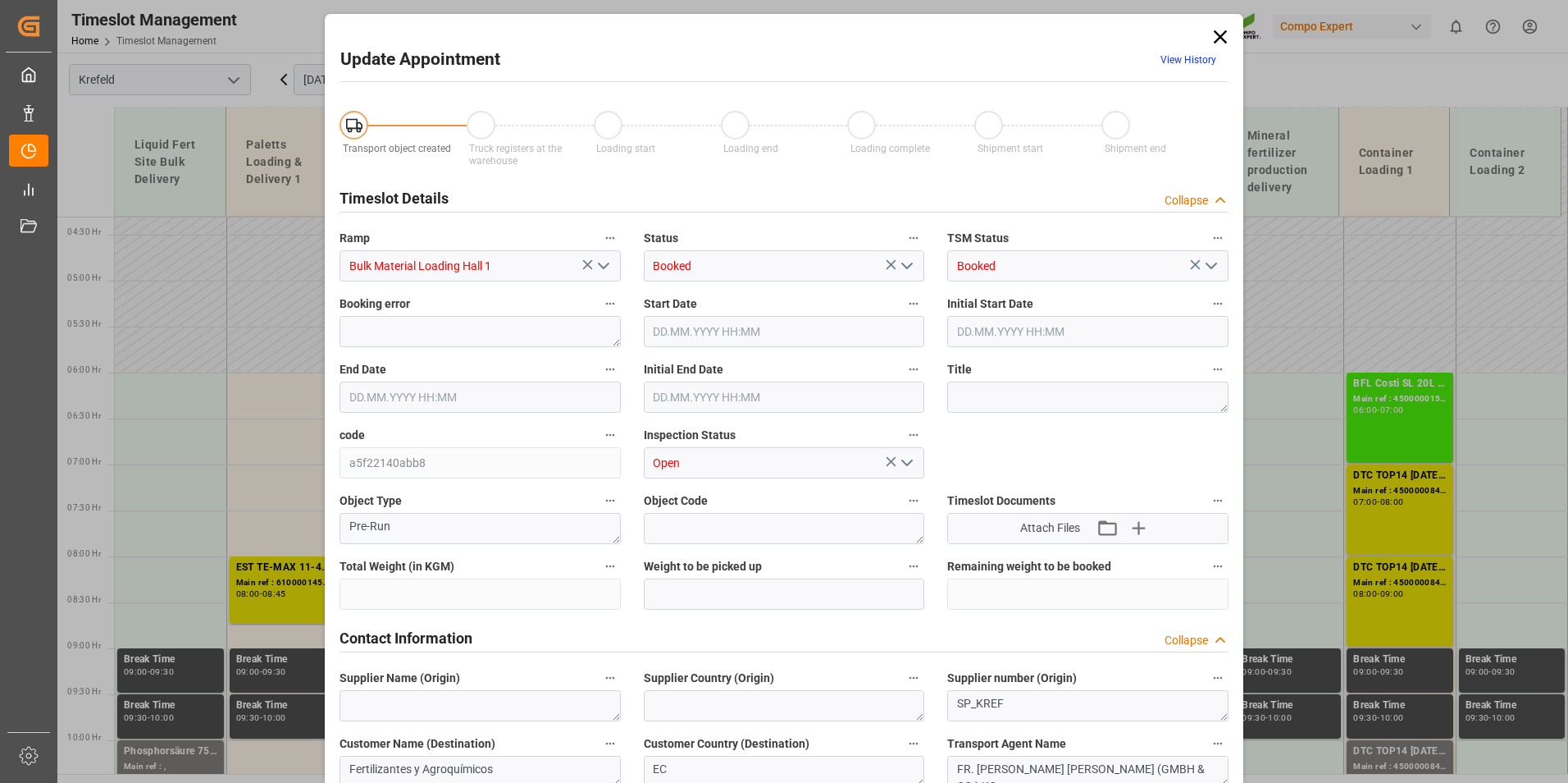
type input "79500"
type input "0"
type input "[DATE] 06:30"
type input "[DATE] 07:00"
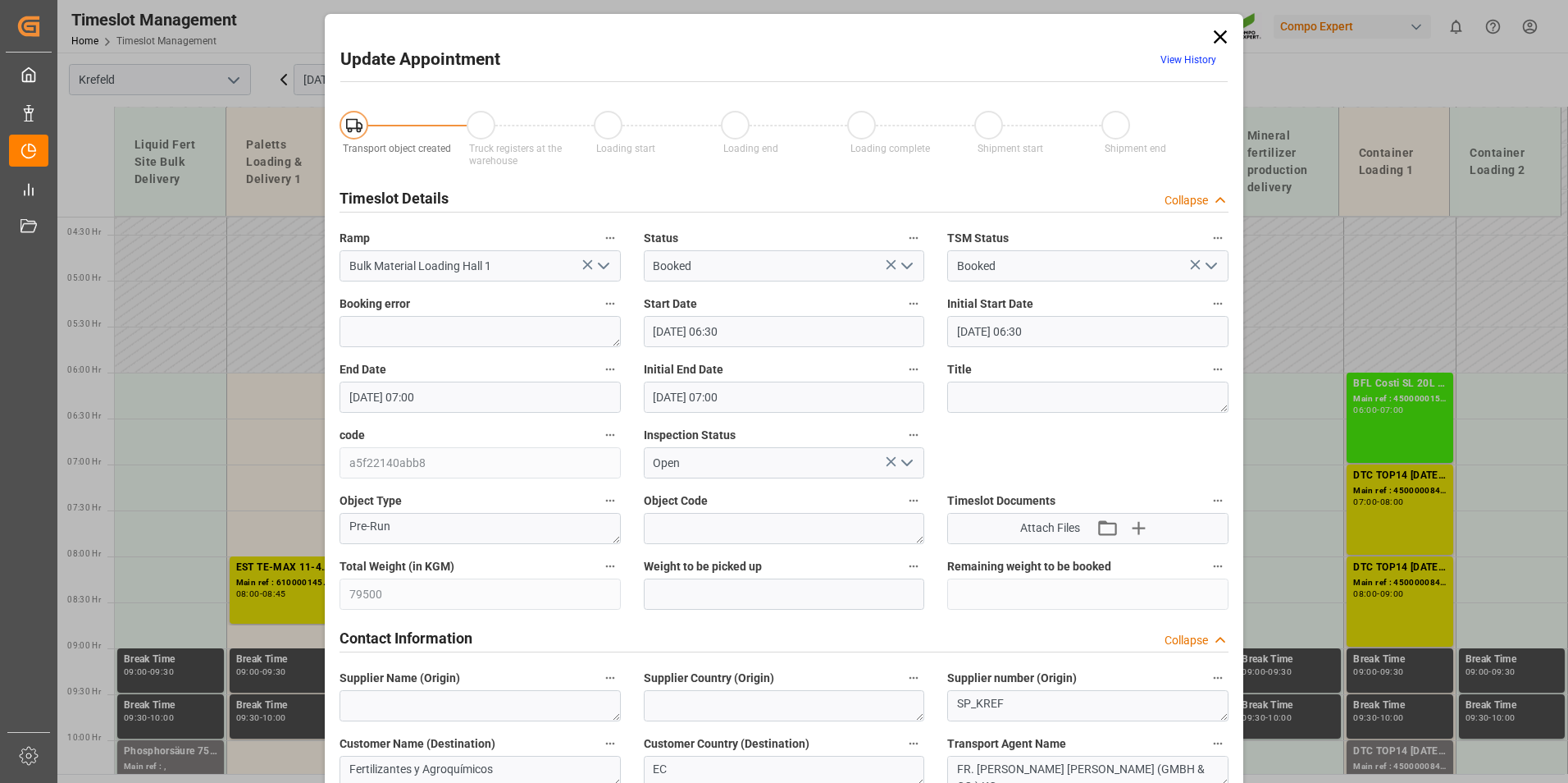
type input "[DATE] 07:00"
type input "[DATE] 08:25"
click at [1173, 69] on span "View History" at bounding box center [1188, 62] width 79 height 32
click at [1174, 66] on span "View History" at bounding box center [1188, 62] width 79 height 32
click at [1177, 61] on link "View History" at bounding box center [1188, 59] width 56 height 11
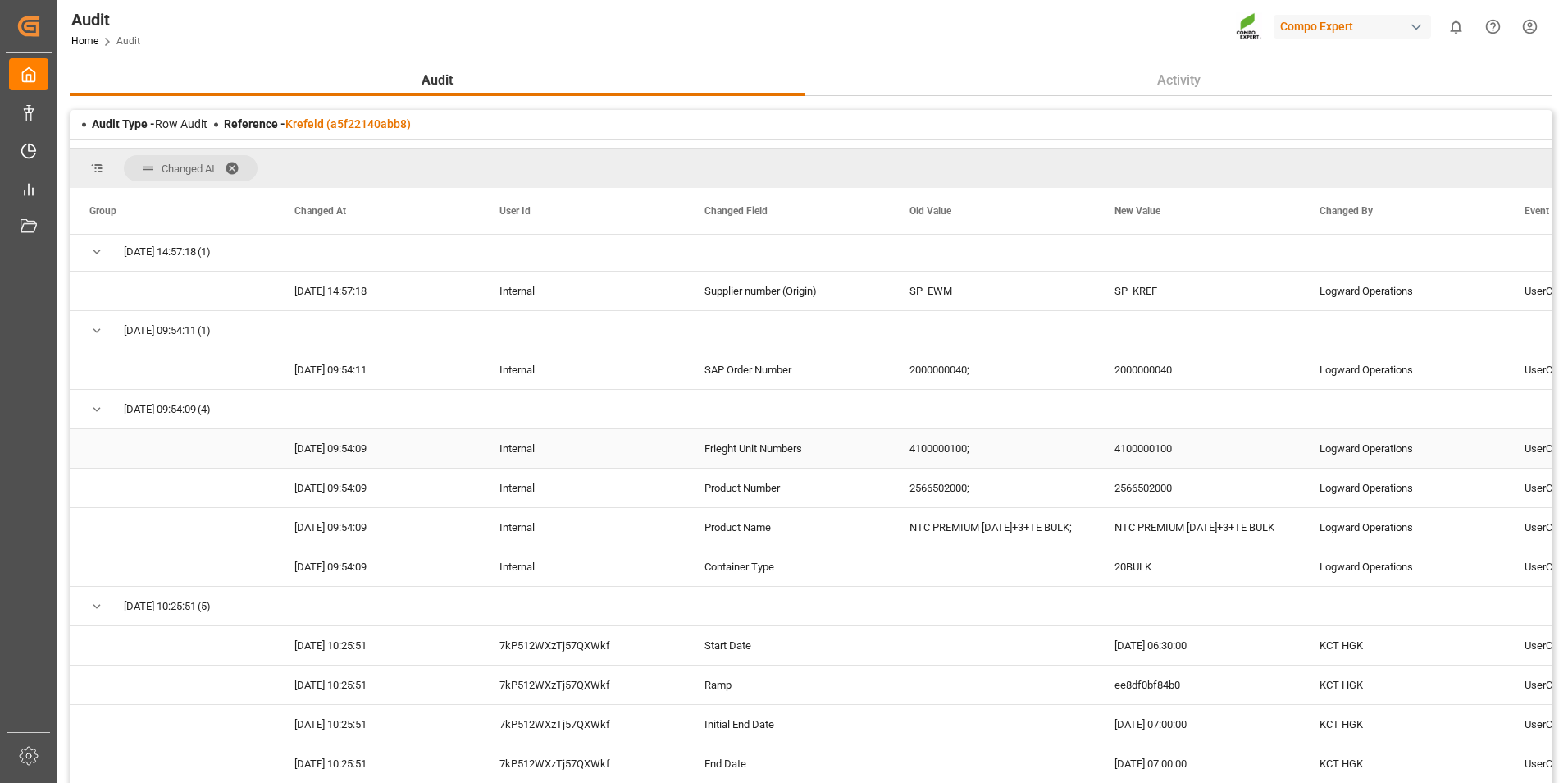
scroll to position [191, 0]
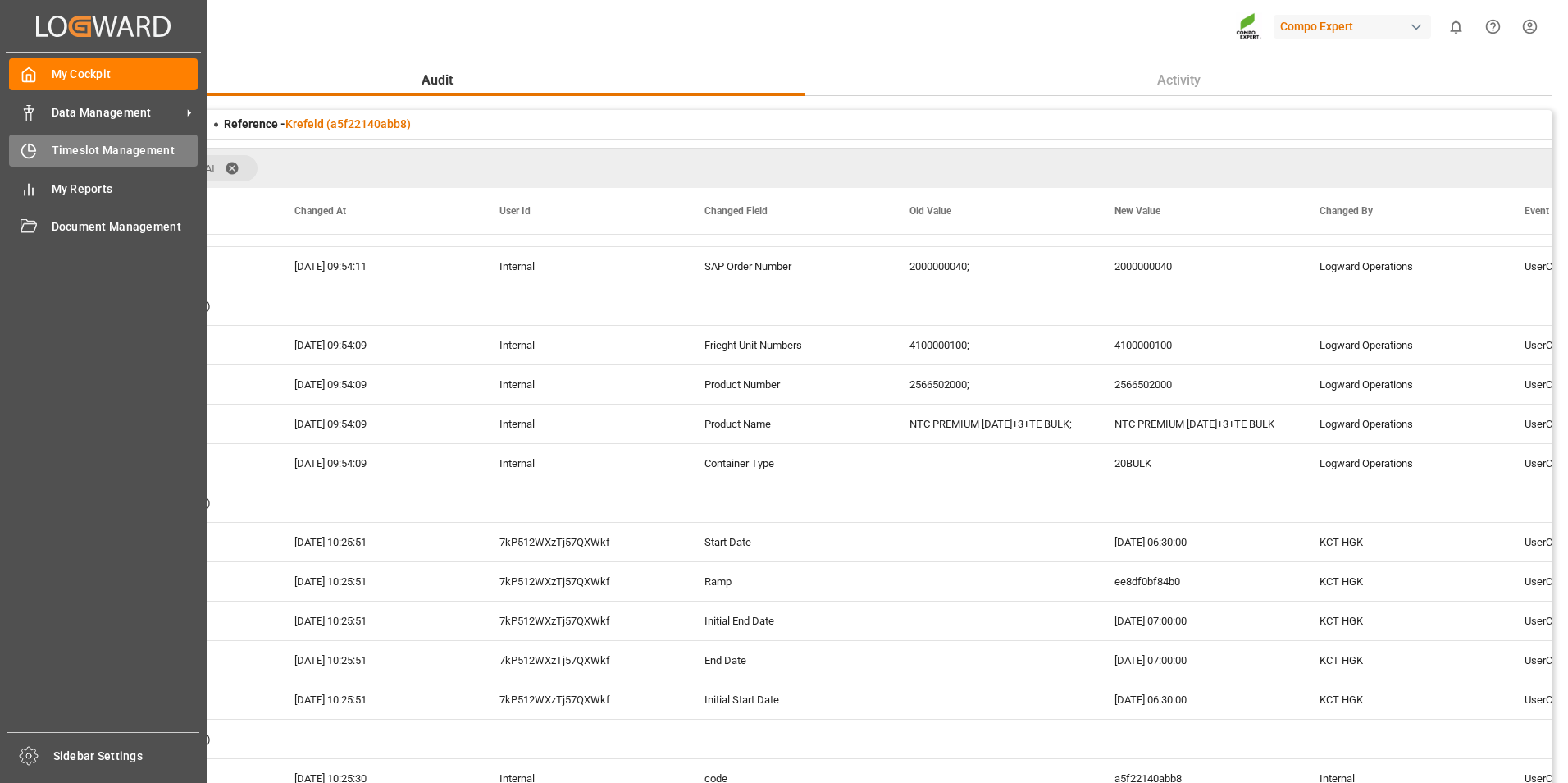
click at [59, 161] on div "Timeslot Management Timeslot Management" at bounding box center [103, 150] width 189 height 32
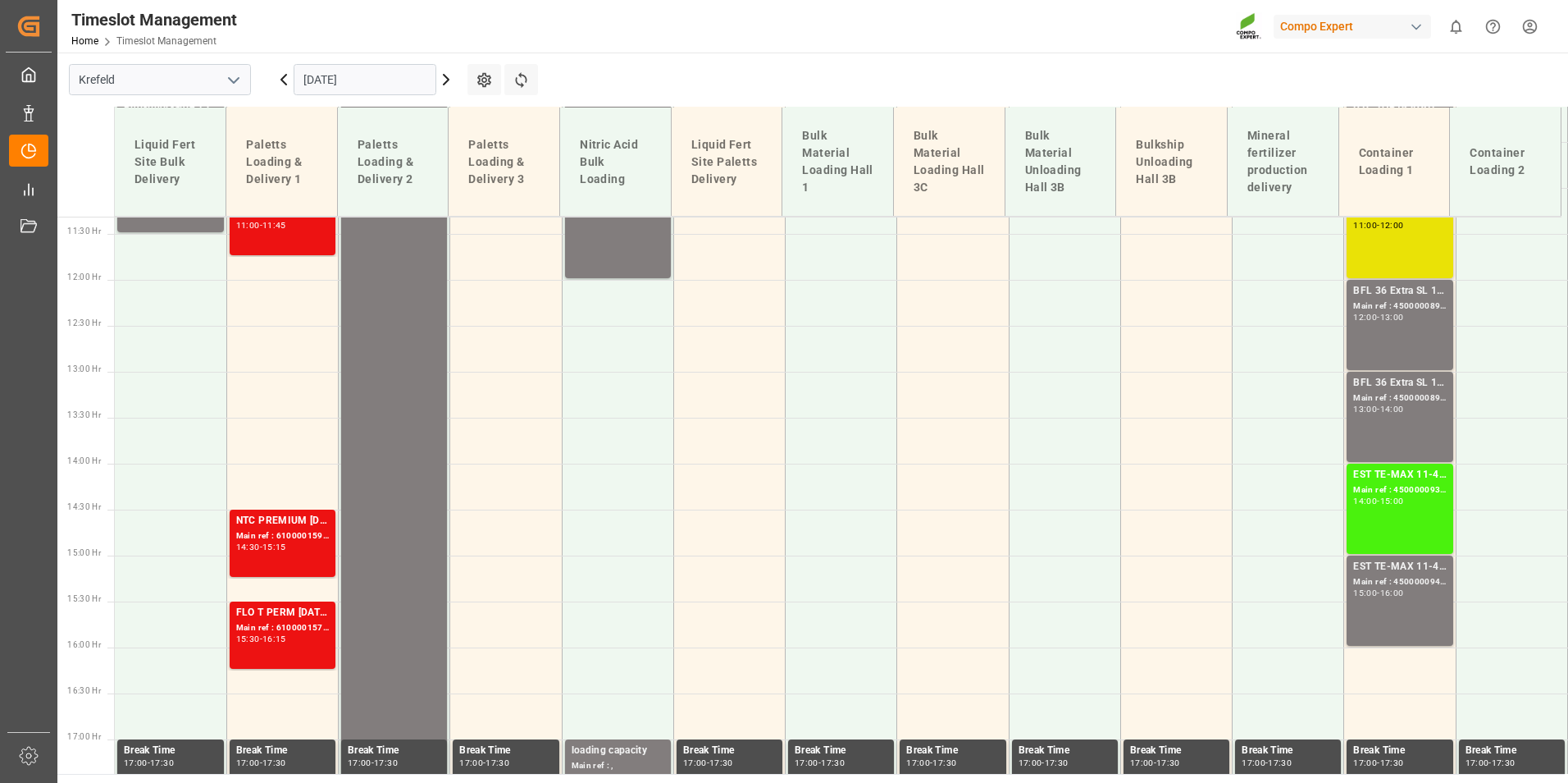
scroll to position [1052, 0]
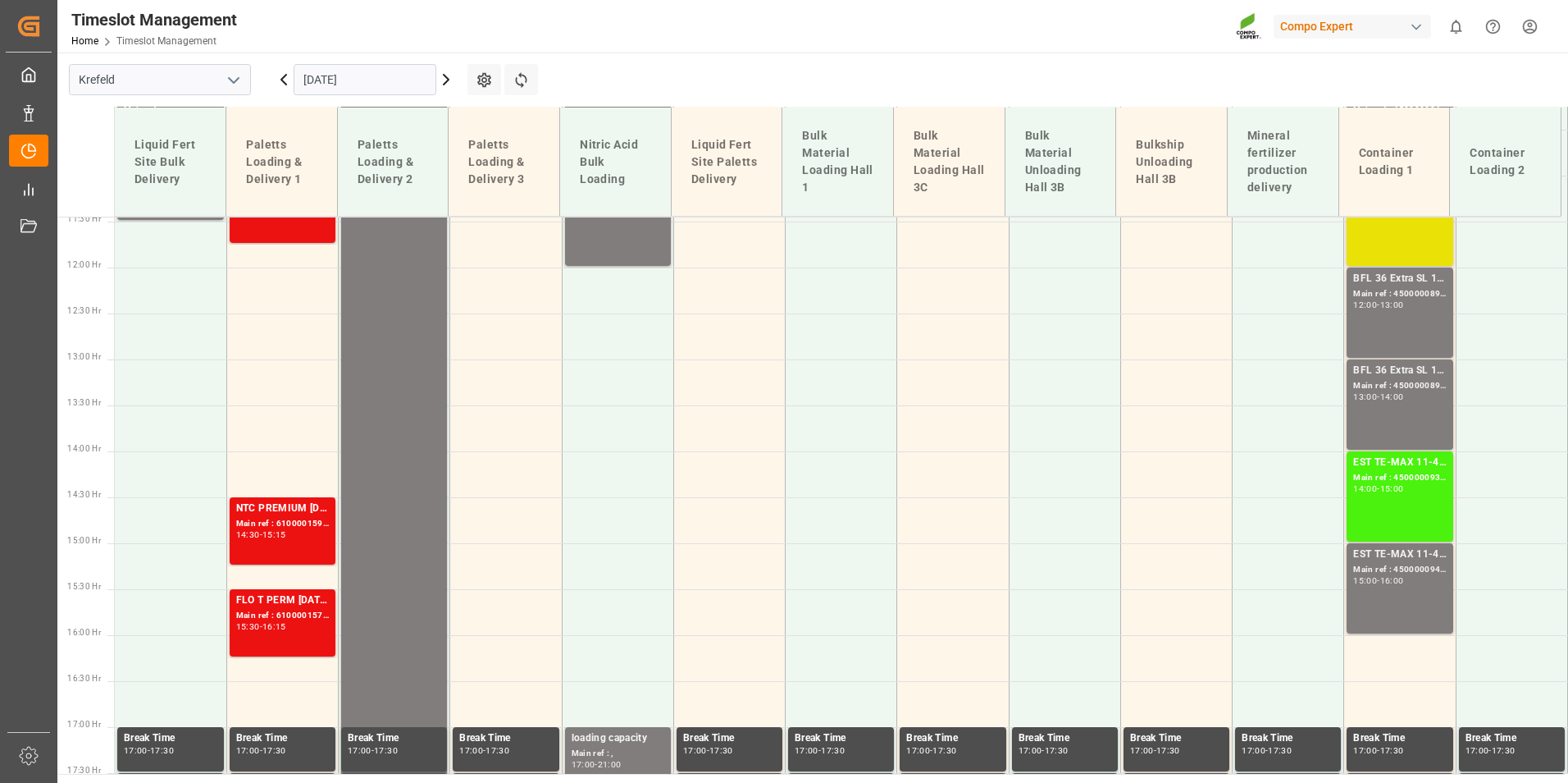
click at [354, 79] on input "[DATE]" at bounding box center [365, 80] width 143 height 31
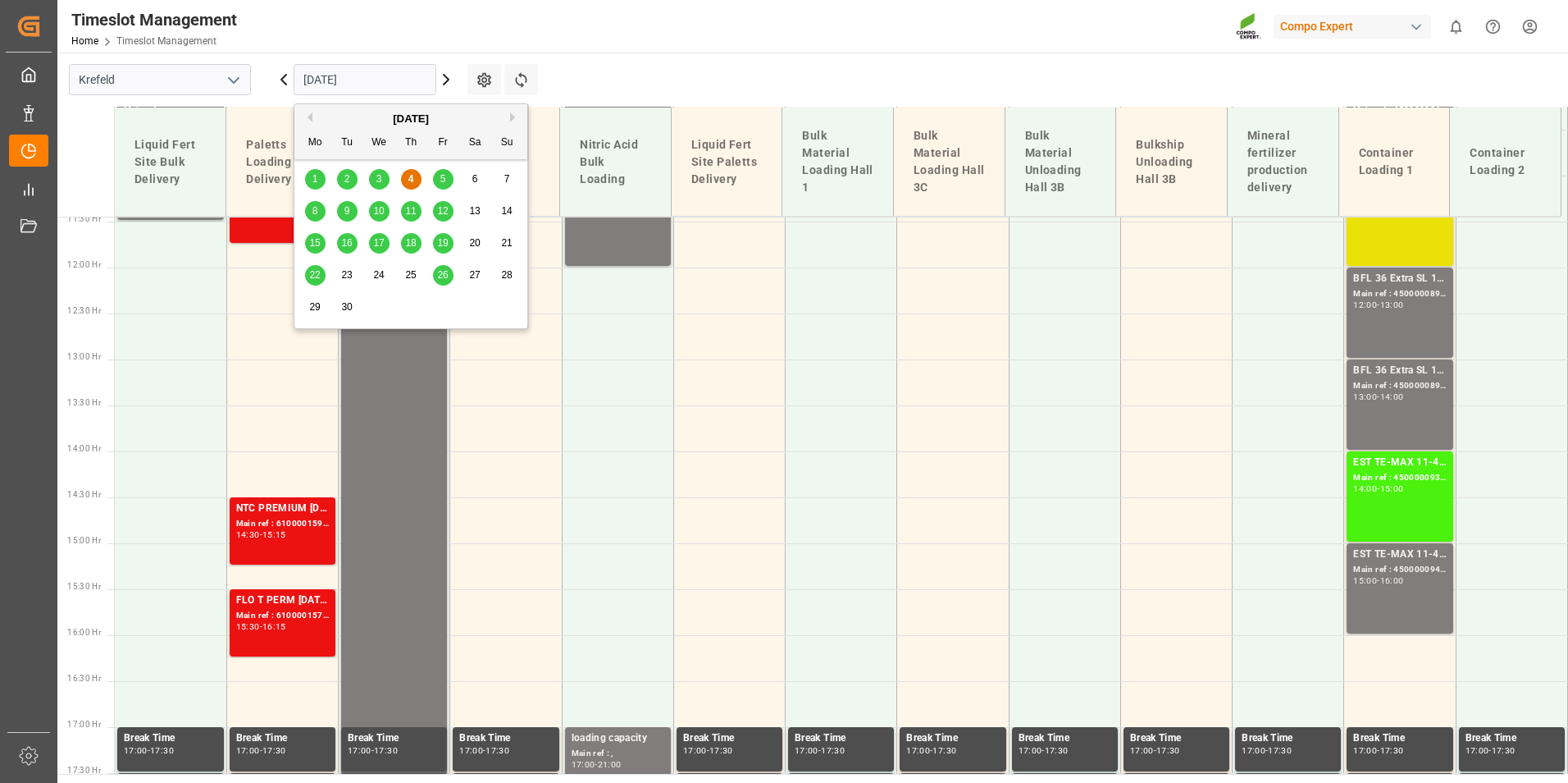
click at [309, 212] on div "8" at bounding box center [315, 212] width 20 height 20
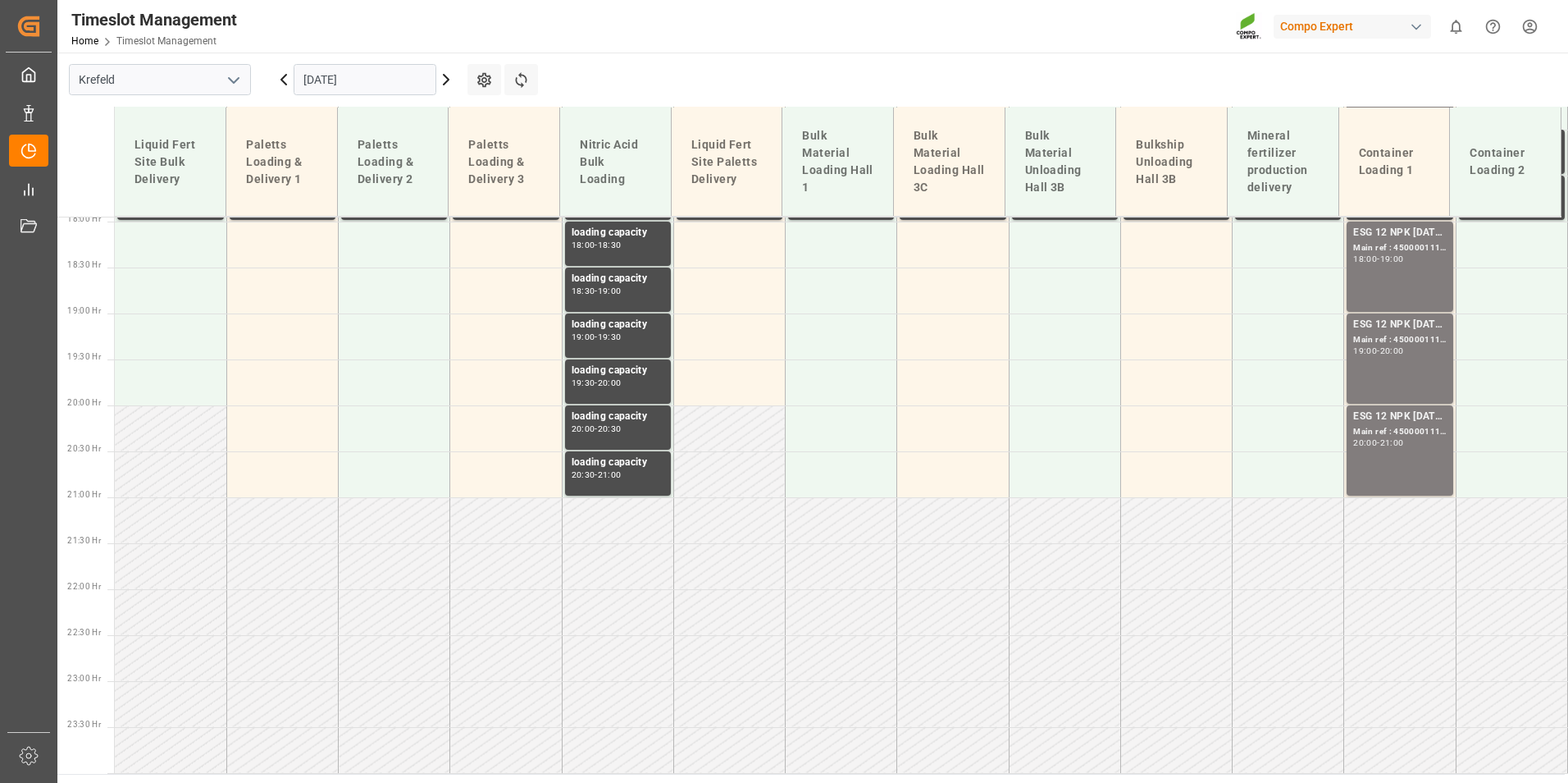
scroll to position [1157, 0]
